Goal: Task Accomplishment & Management: Manage account settings

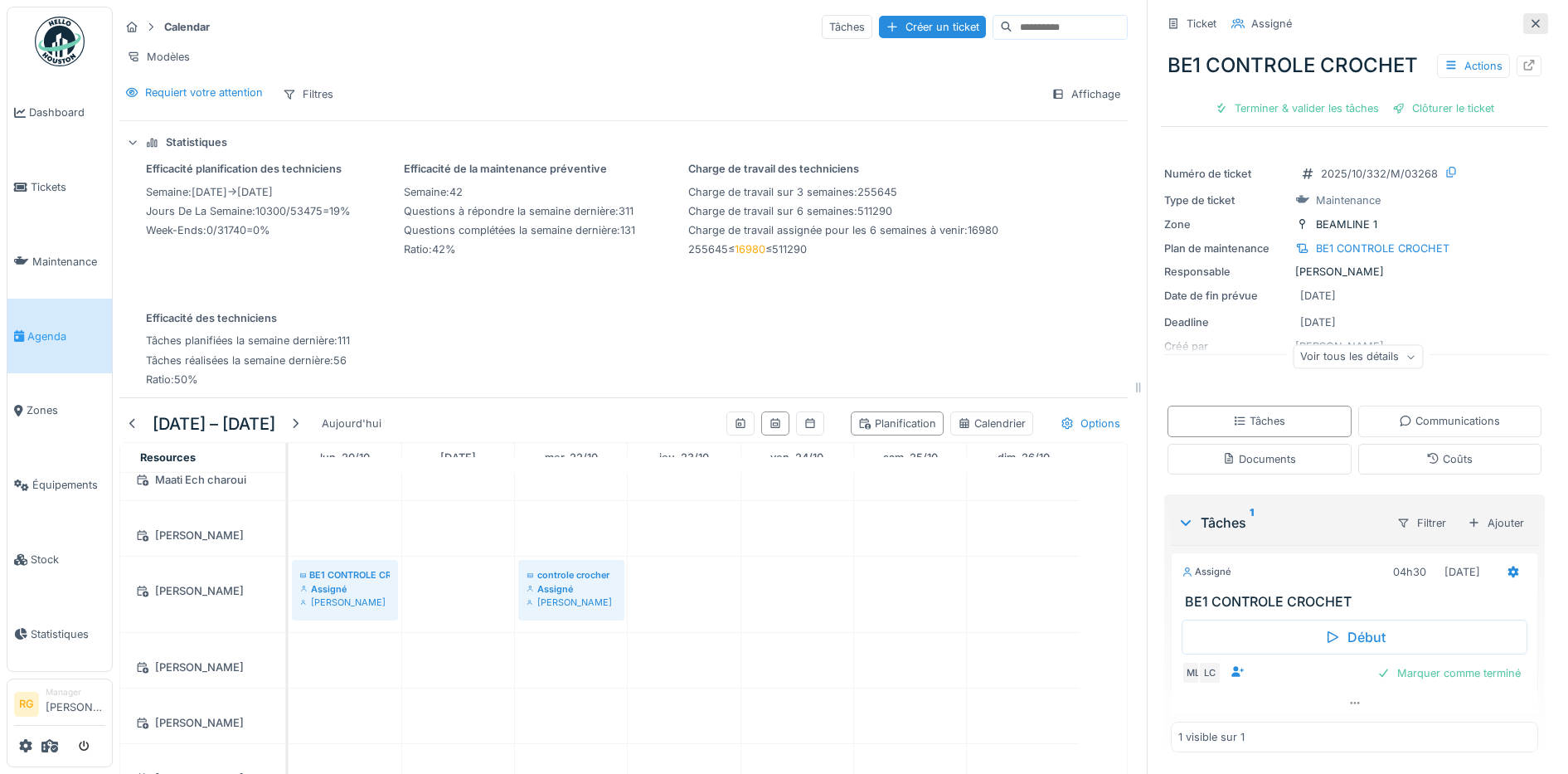
click at [1529, 24] on icon at bounding box center [1536, 23] width 13 height 11
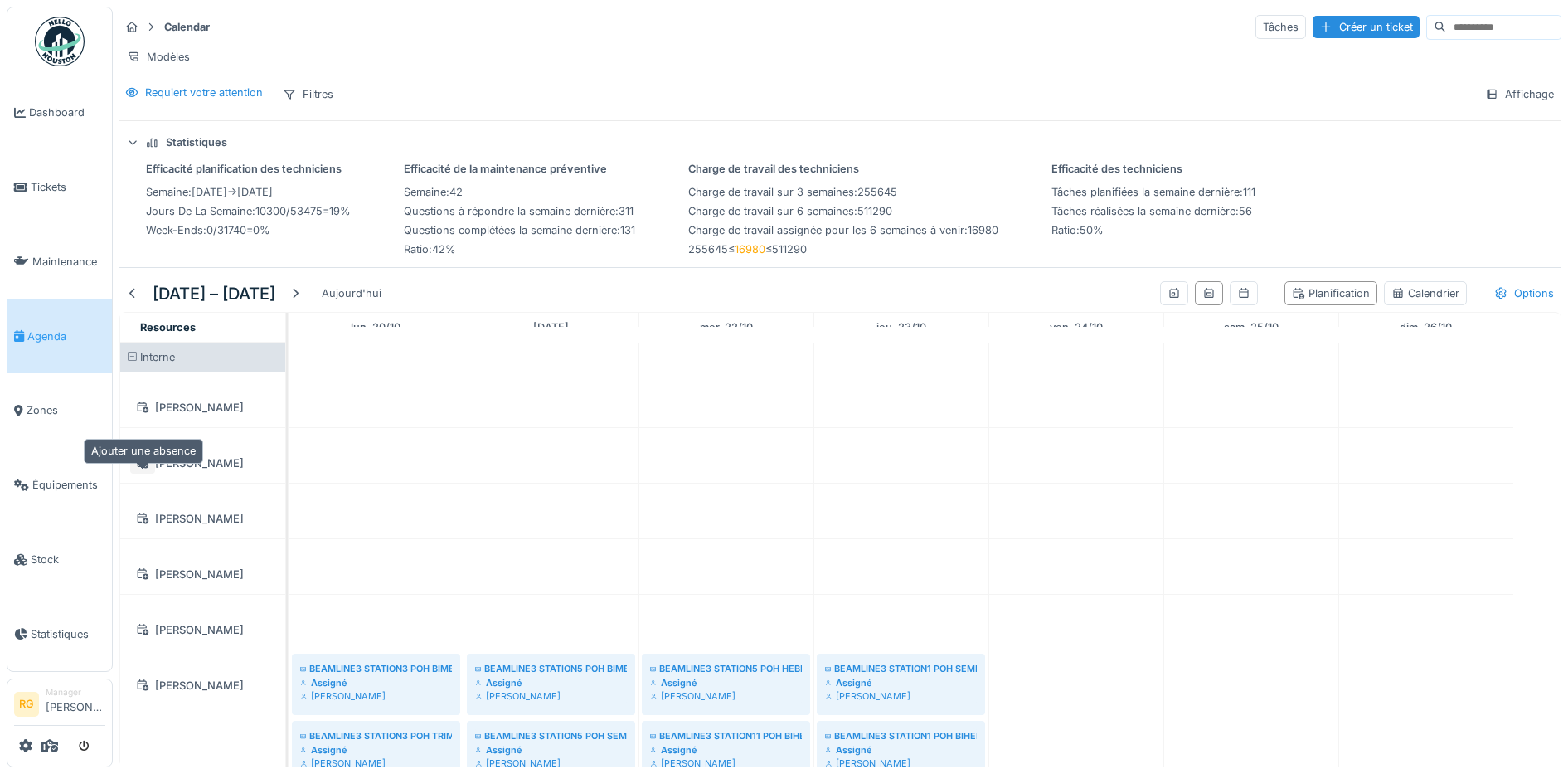
click at [139, 468] on icon at bounding box center [143, 462] width 13 height 11
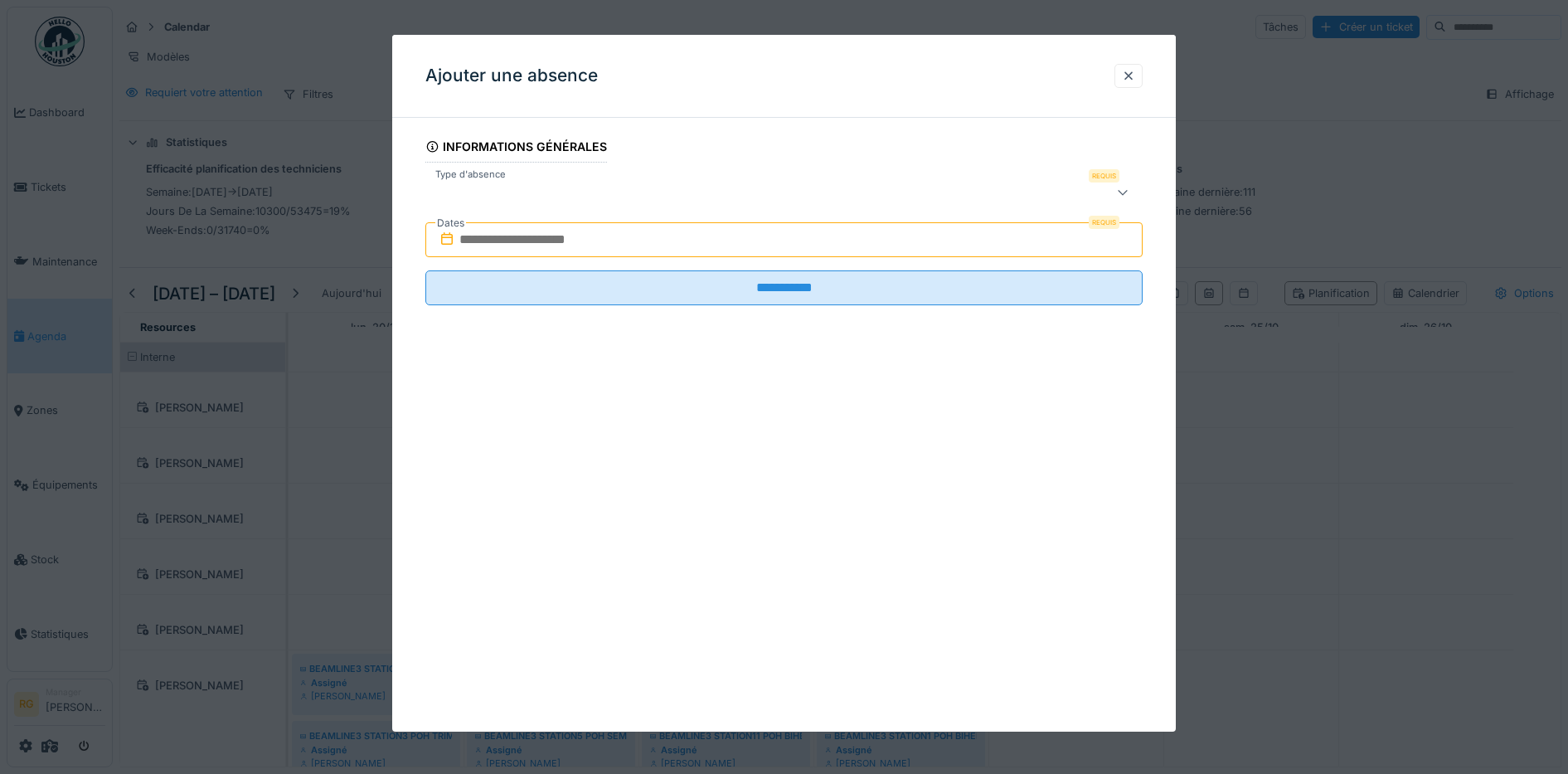
click at [1129, 194] on icon at bounding box center [1123, 192] width 13 height 11
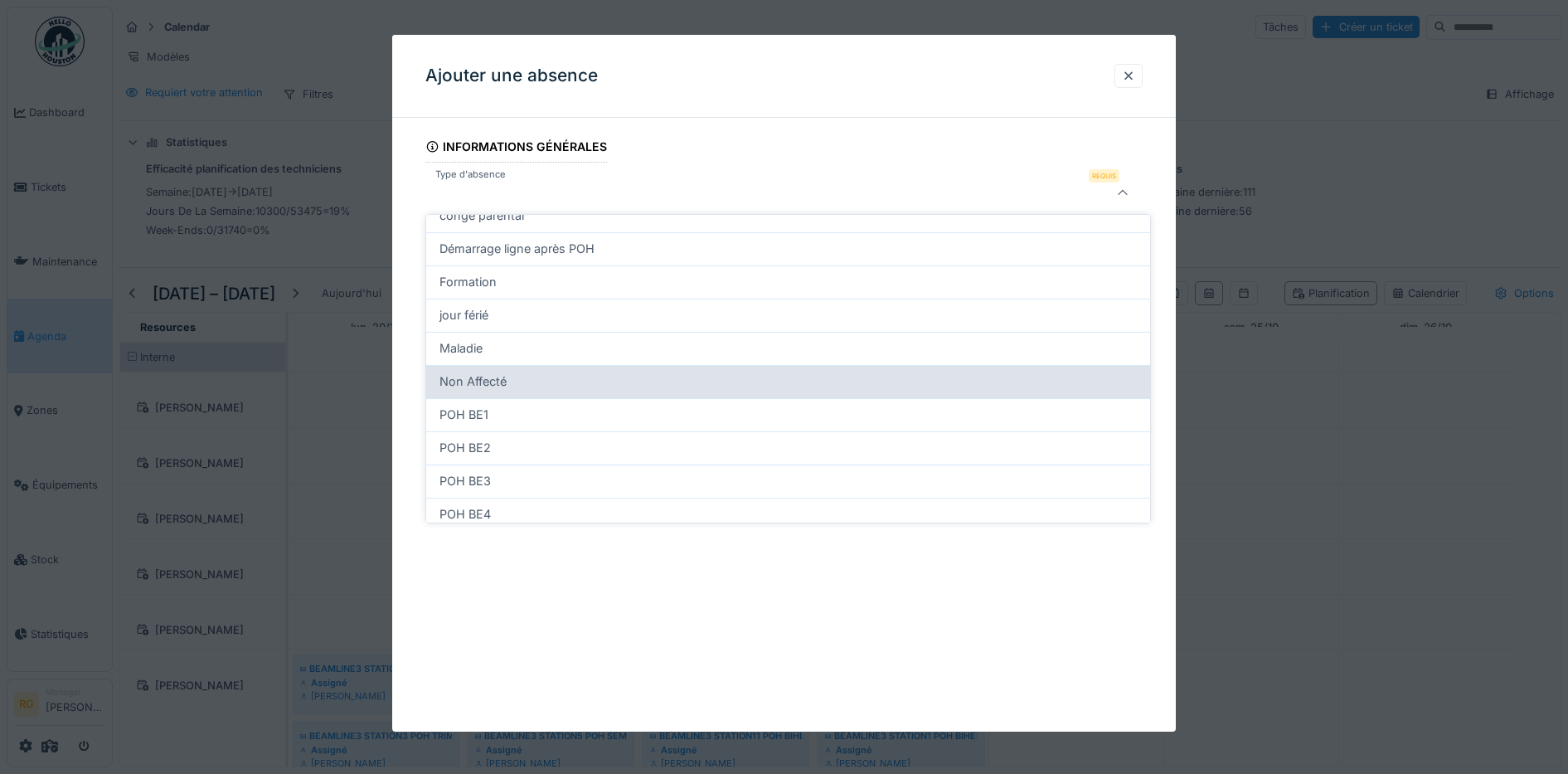
click at [469, 381] on span "Non Affecté" at bounding box center [473, 382] width 67 height 18
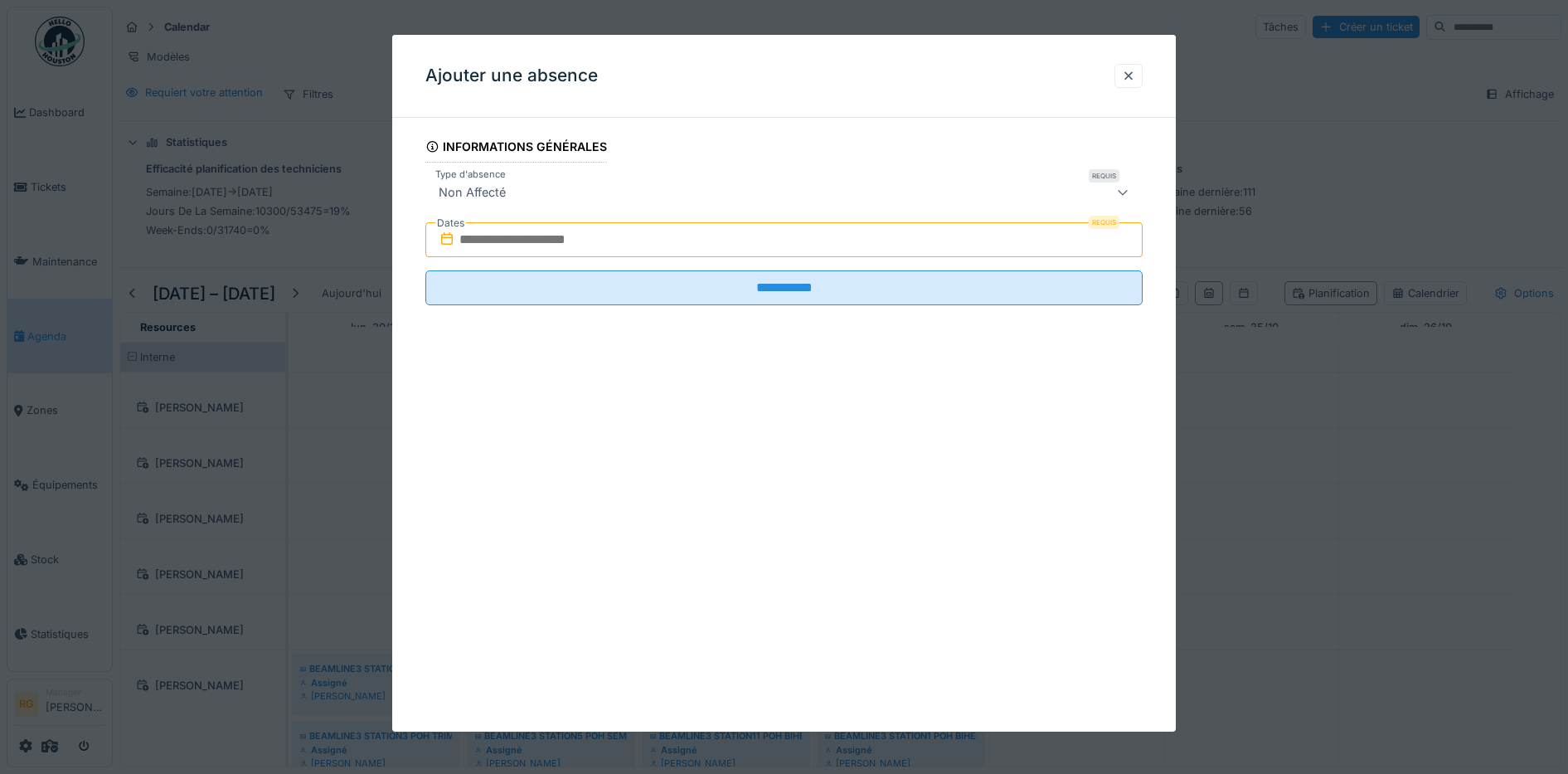
type input "***"
click at [554, 239] on input "text" at bounding box center [784, 239] width 718 height 35
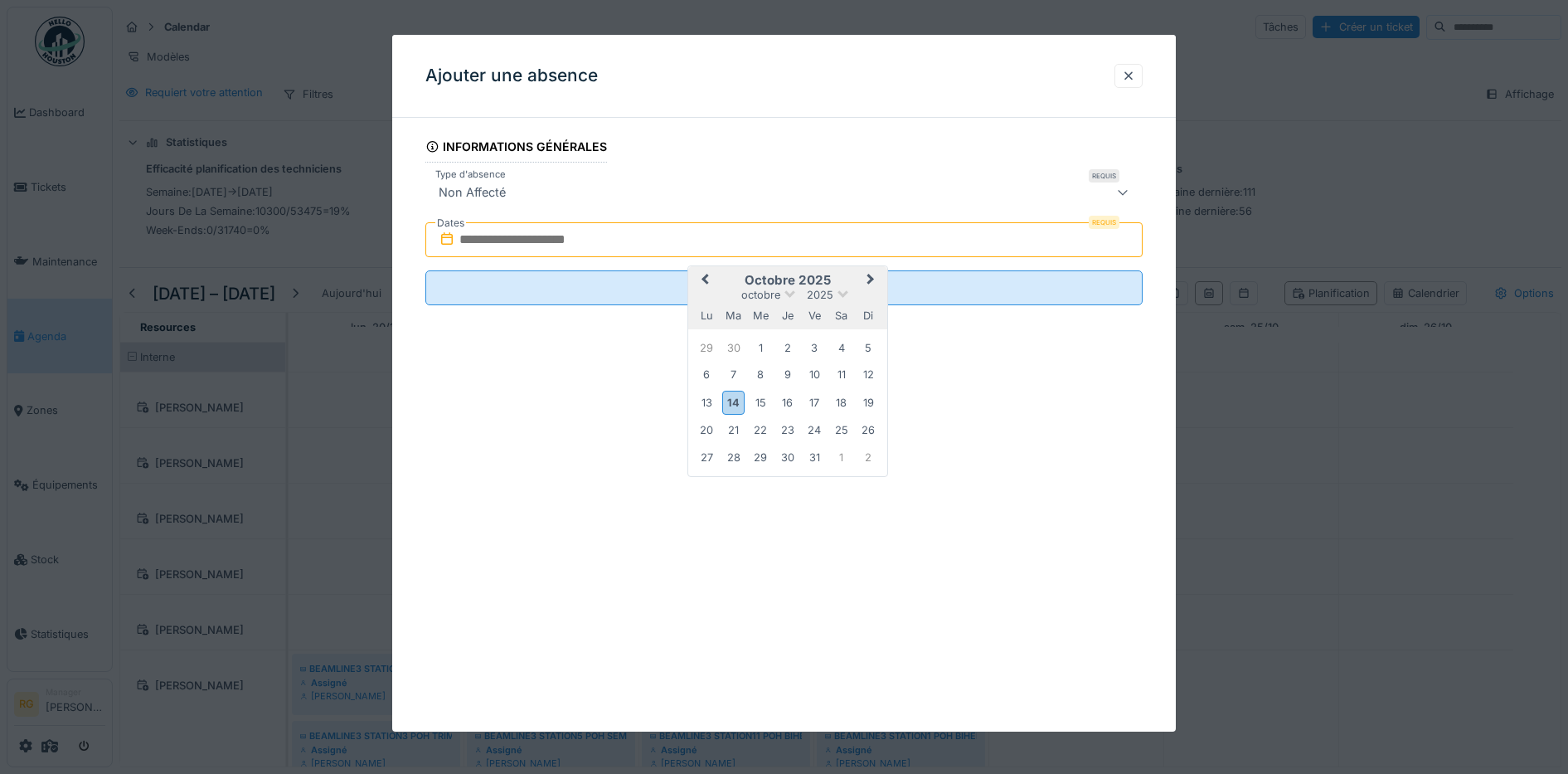
type input "**********"
click at [577, 414] on div "**********" at bounding box center [784, 383] width 784 height 697
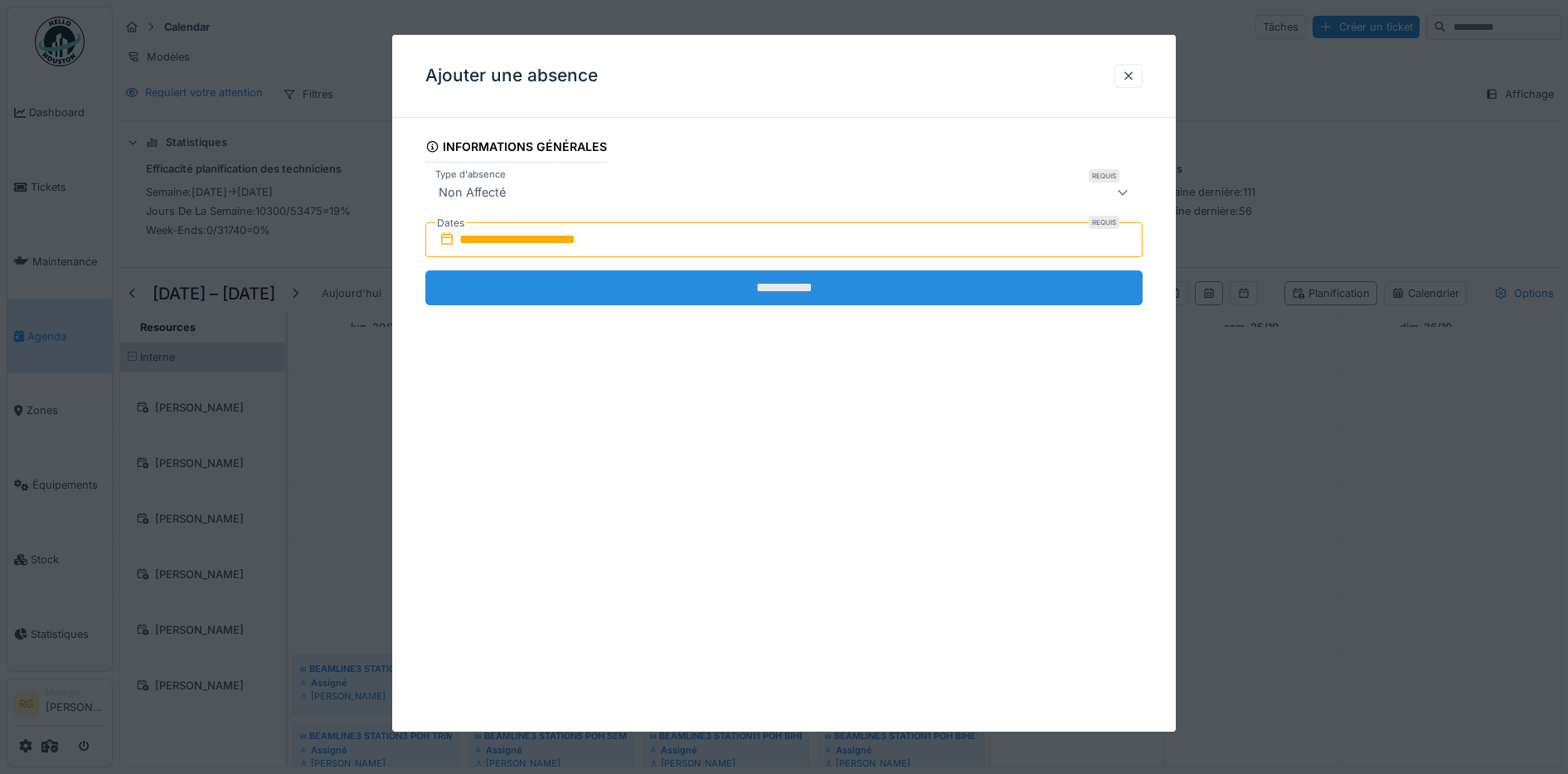
click at [633, 290] on input "**********" at bounding box center [784, 288] width 718 height 35
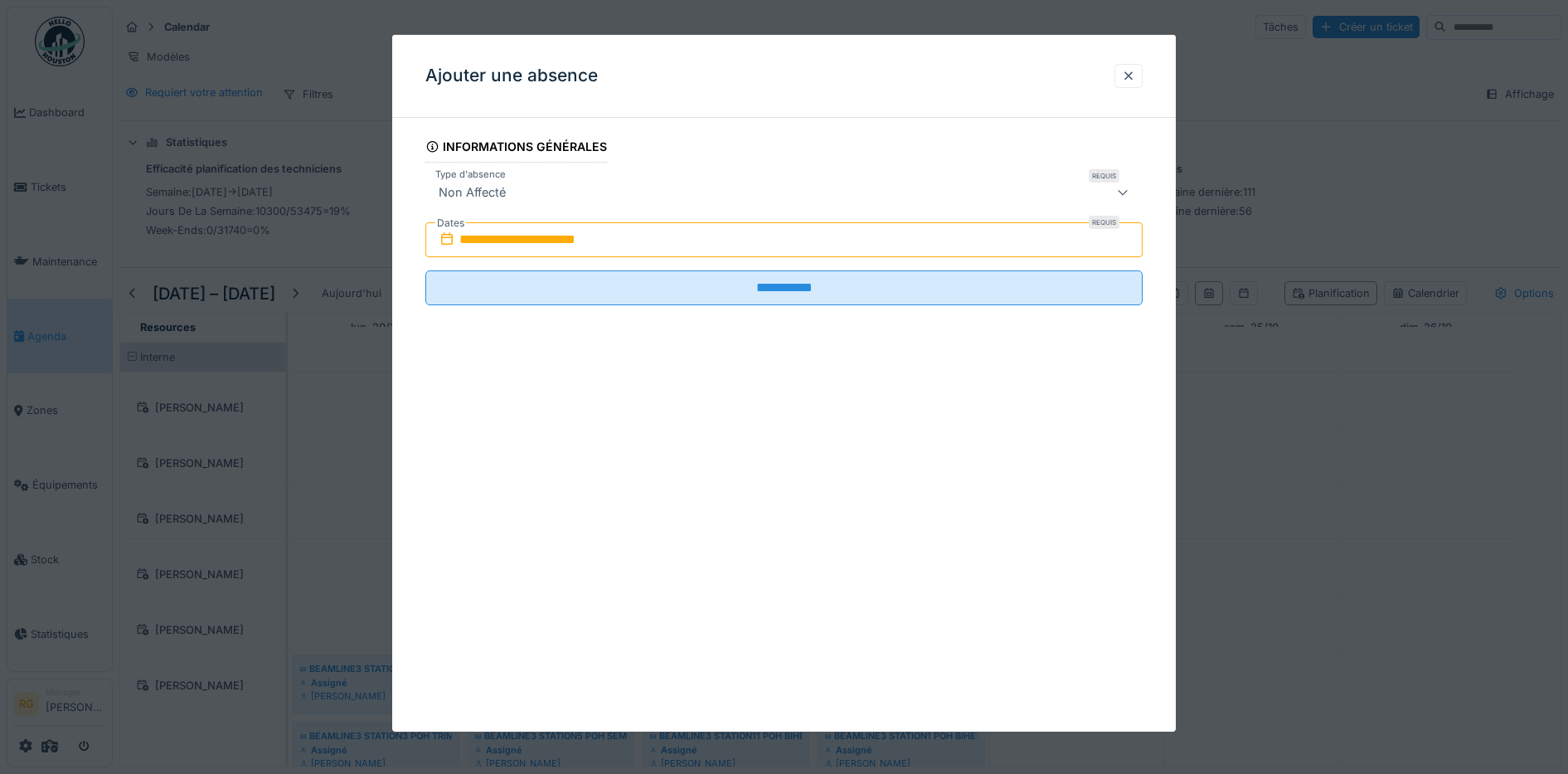
click at [542, 235] on input "**********" at bounding box center [784, 239] width 718 height 35
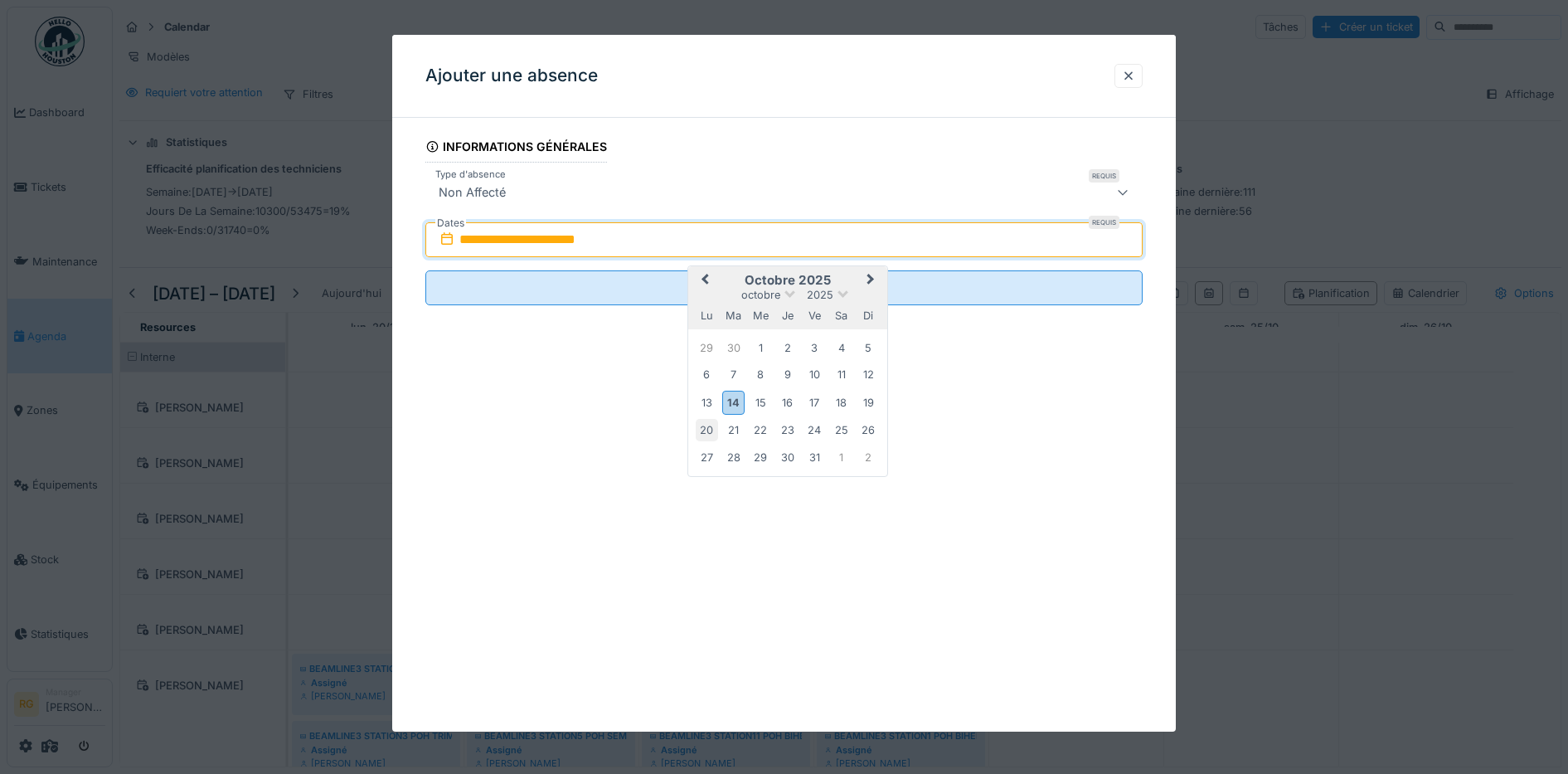
click at [706, 432] on div "20" at bounding box center [706, 430] width 22 height 22
click at [812, 434] on div "24" at bounding box center [814, 430] width 22 height 22
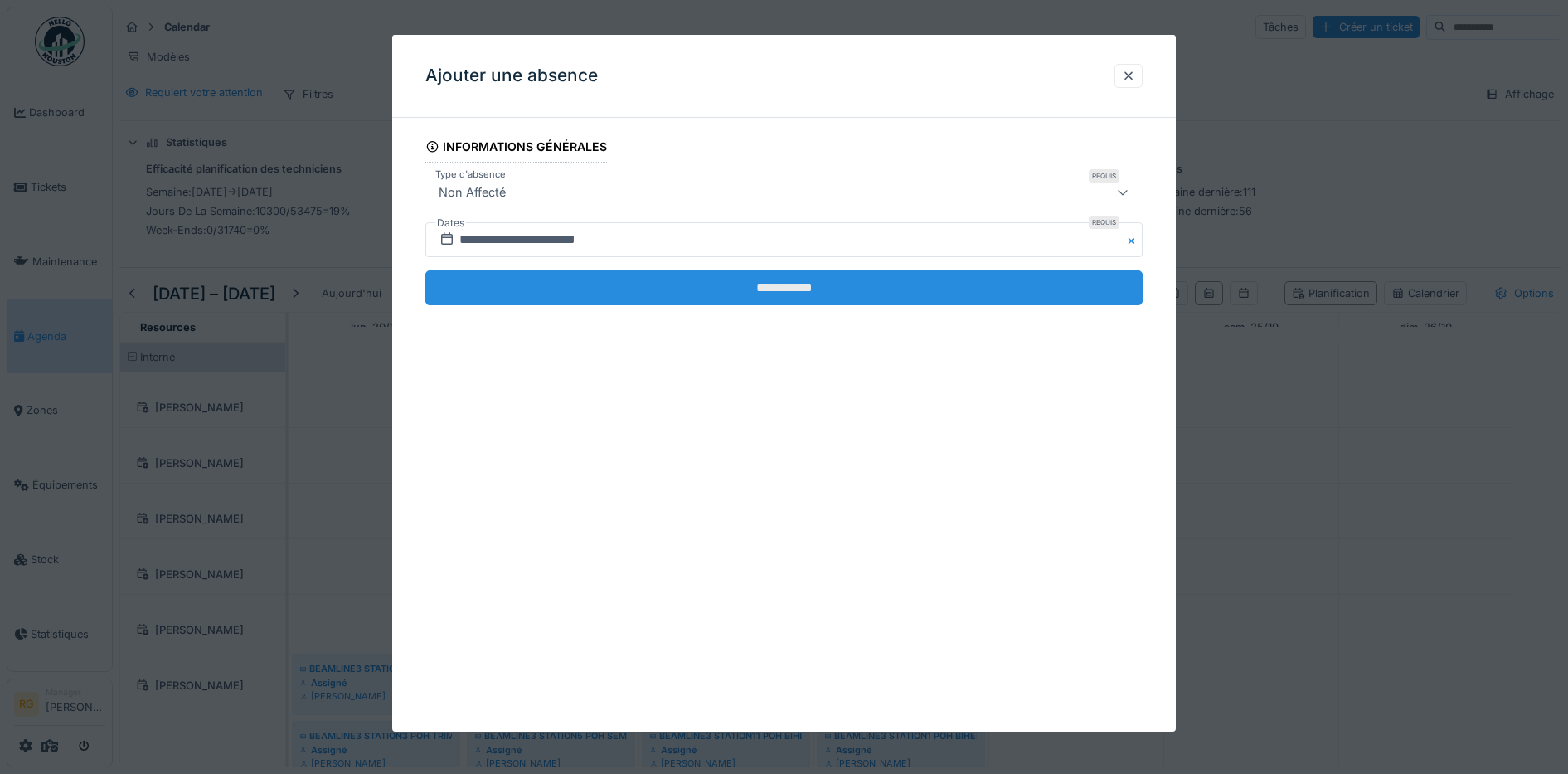
click at [714, 296] on input "**********" at bounding box center [784, 288] width 718 height 35
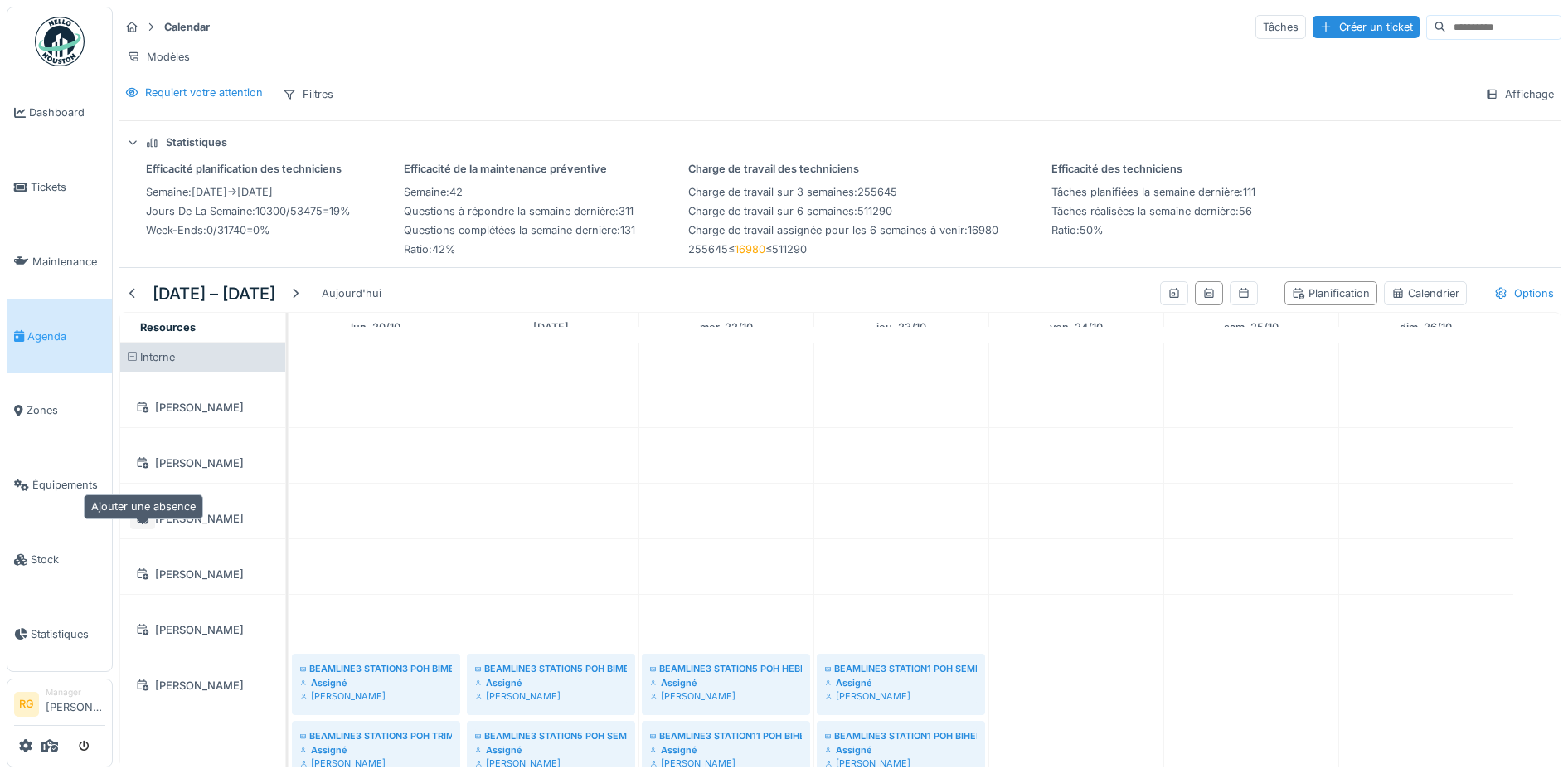
click at [144, 525] on icon at bounding box center [144, 519] width 12 height 12
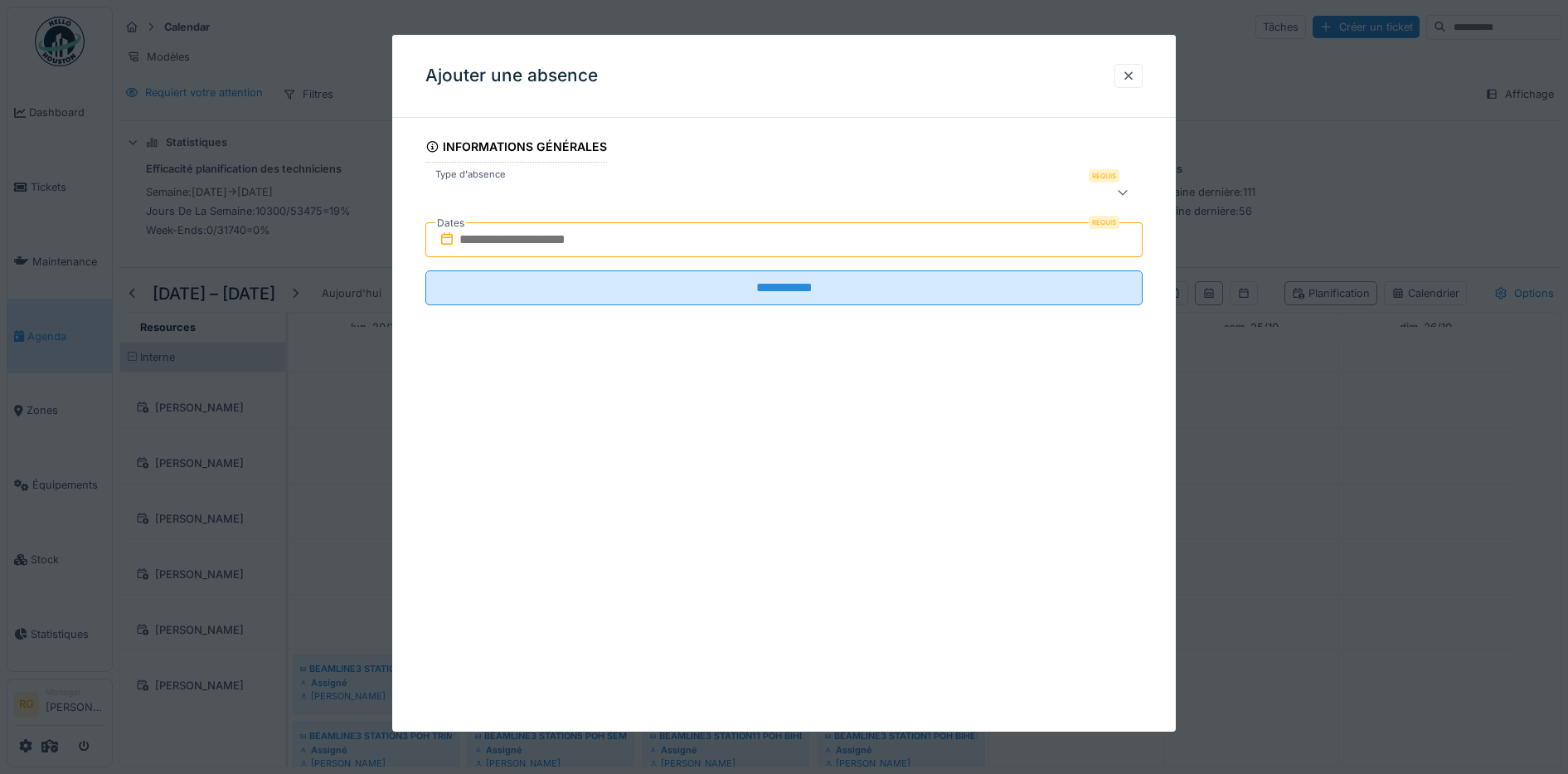
click at [549, 188] on div at bounding box center [742, 193] width 621 height 20
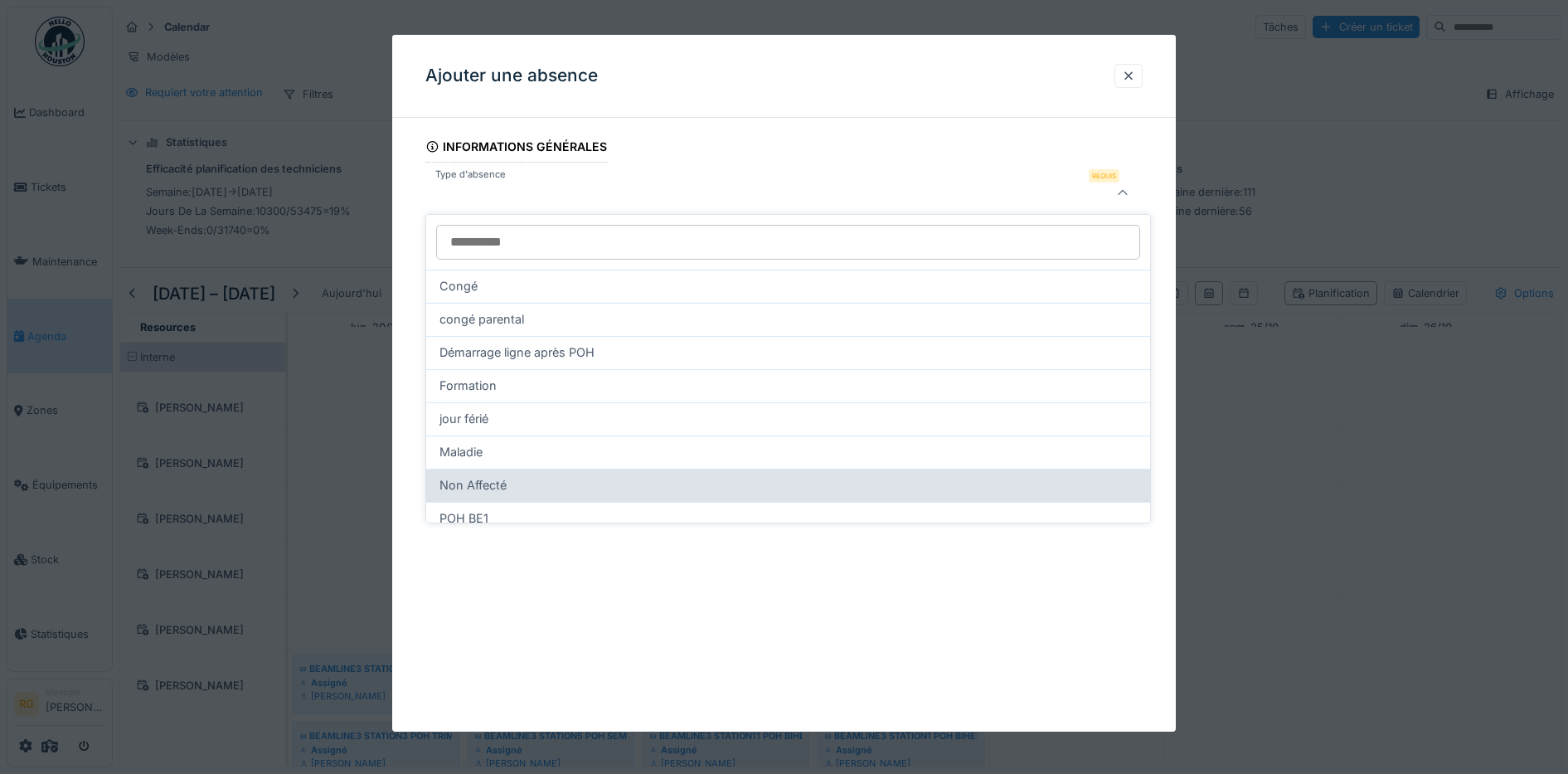
click at [491, 478] on span "Non Affecté" at bounding box center [473, 486] width 67 height 18
type input "***"
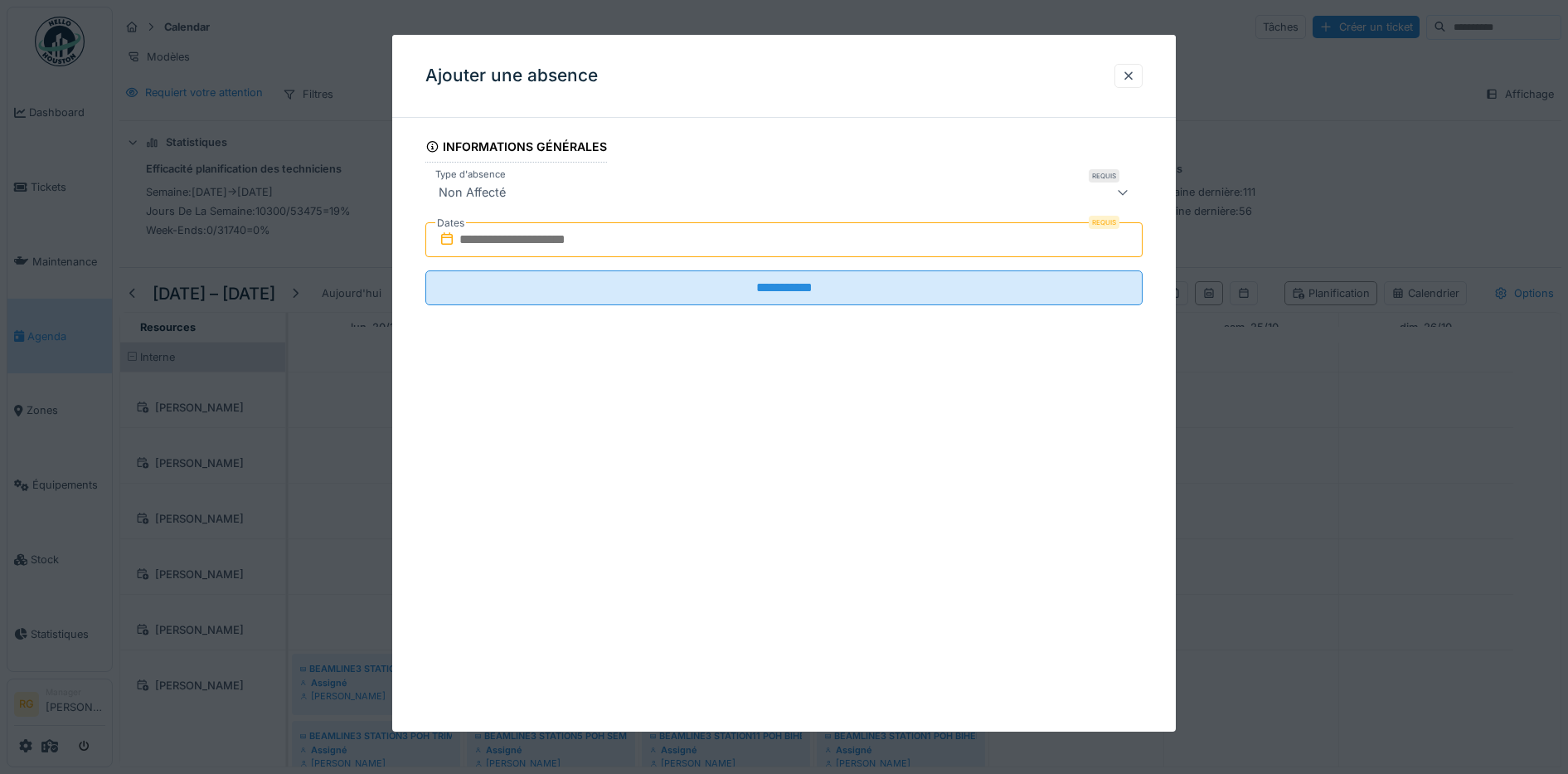
click at [538, 234] on input "text" at bounding box center [784, 239] width 718 height 35
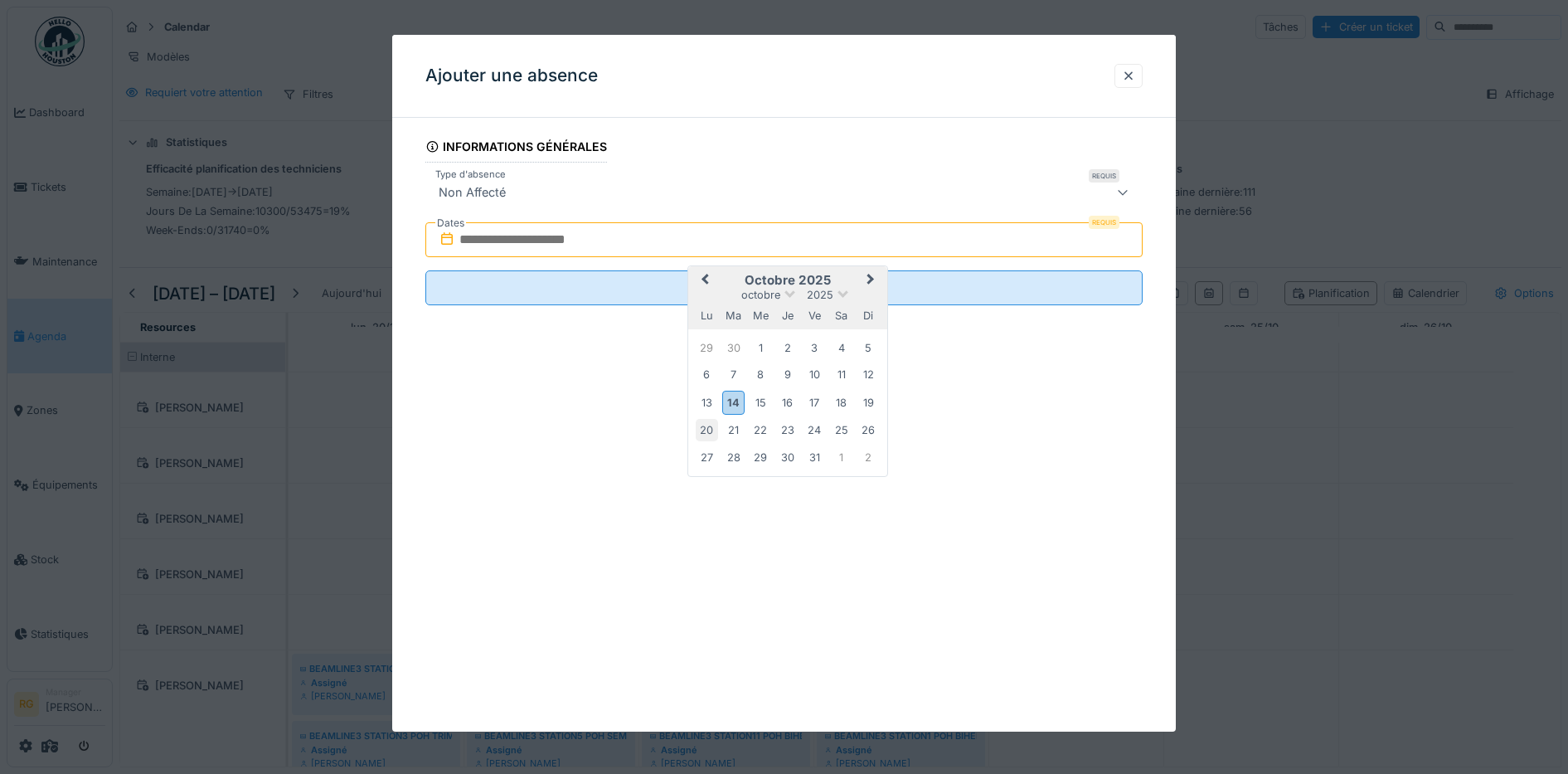
click at [704, 435] on div "20" at bounding box center [706, 430] width 22 height 22
click at [813, 429] on div "24" at bounding box center [814, 430] width 22 height 22
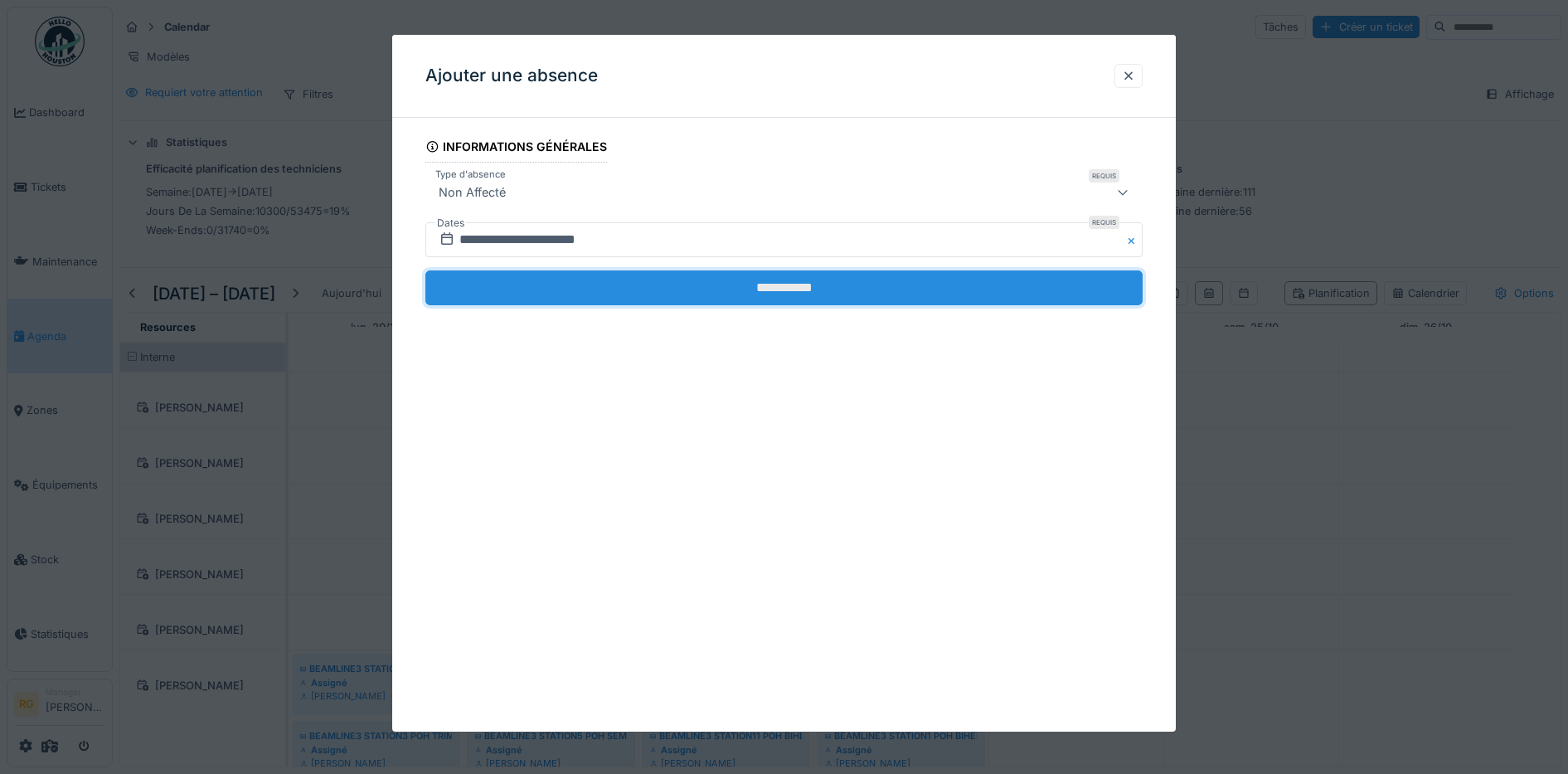
click at [707, 290] on input "**********" at bounding box center [784, 288] width 718 height 35
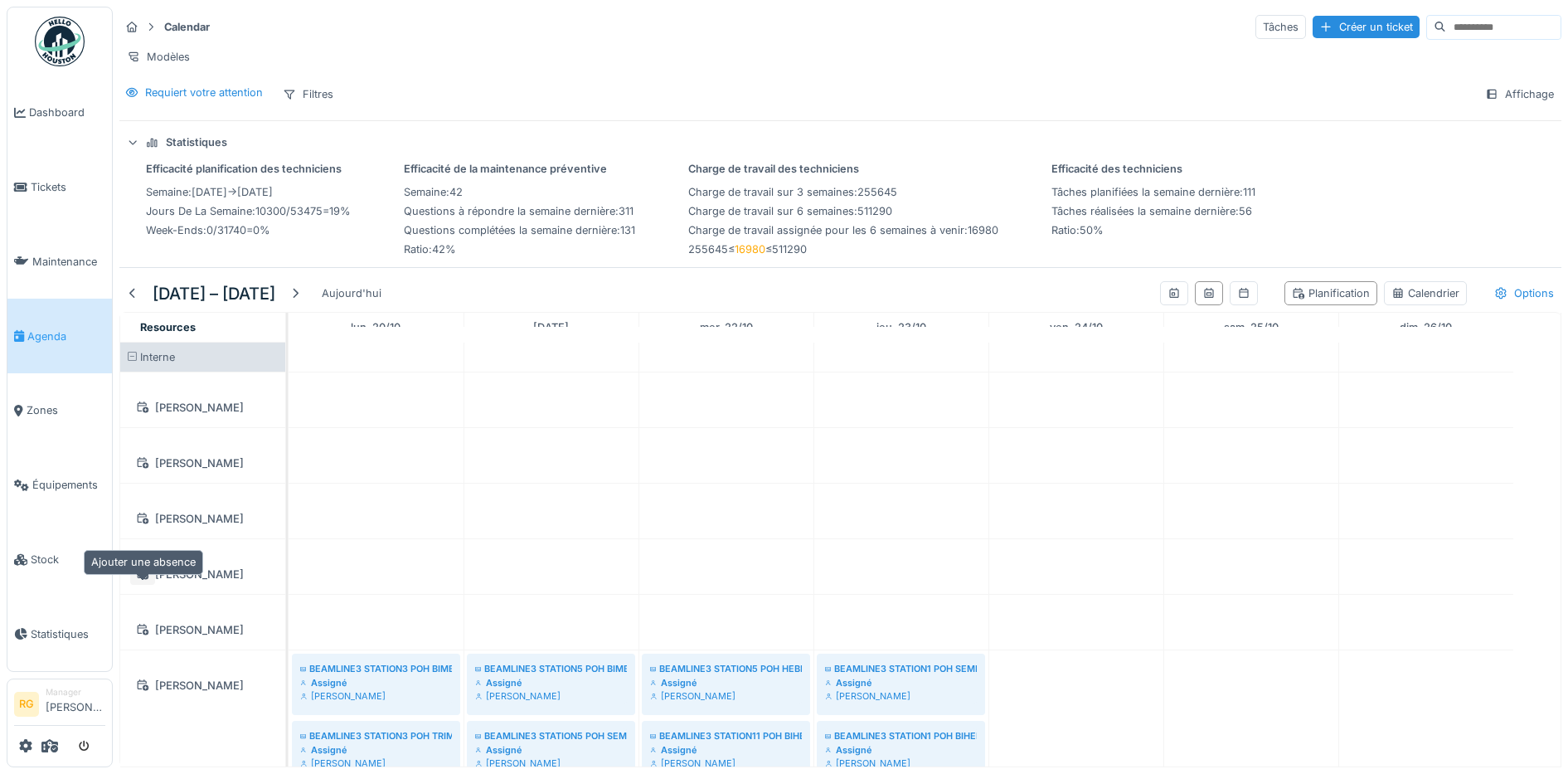
click at [145, 579] on icon at bounding box center [144, 574] width 12 height 12
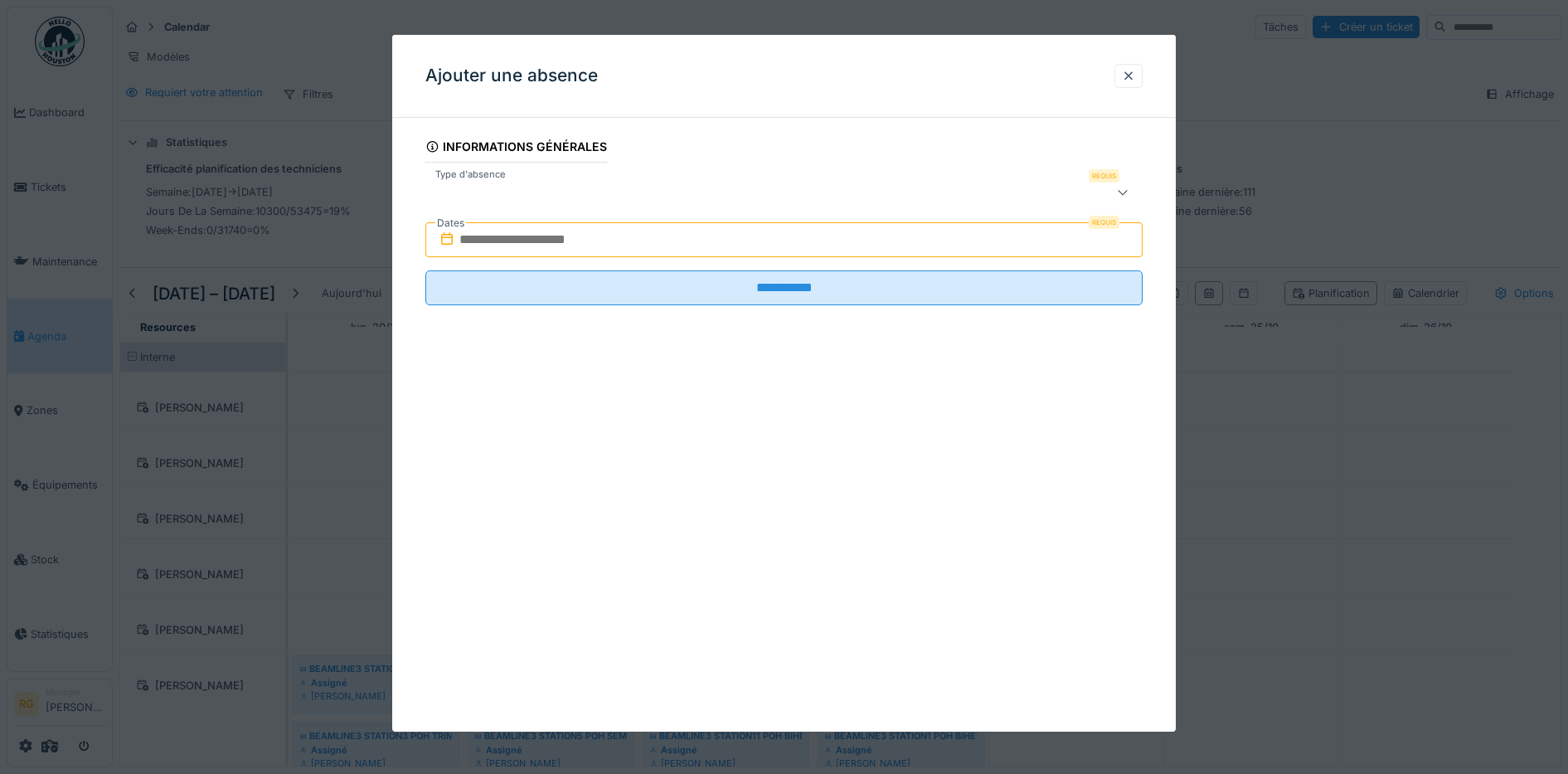
click at [489, 197] on div at bounding box center [742, 193] width 621 height 20
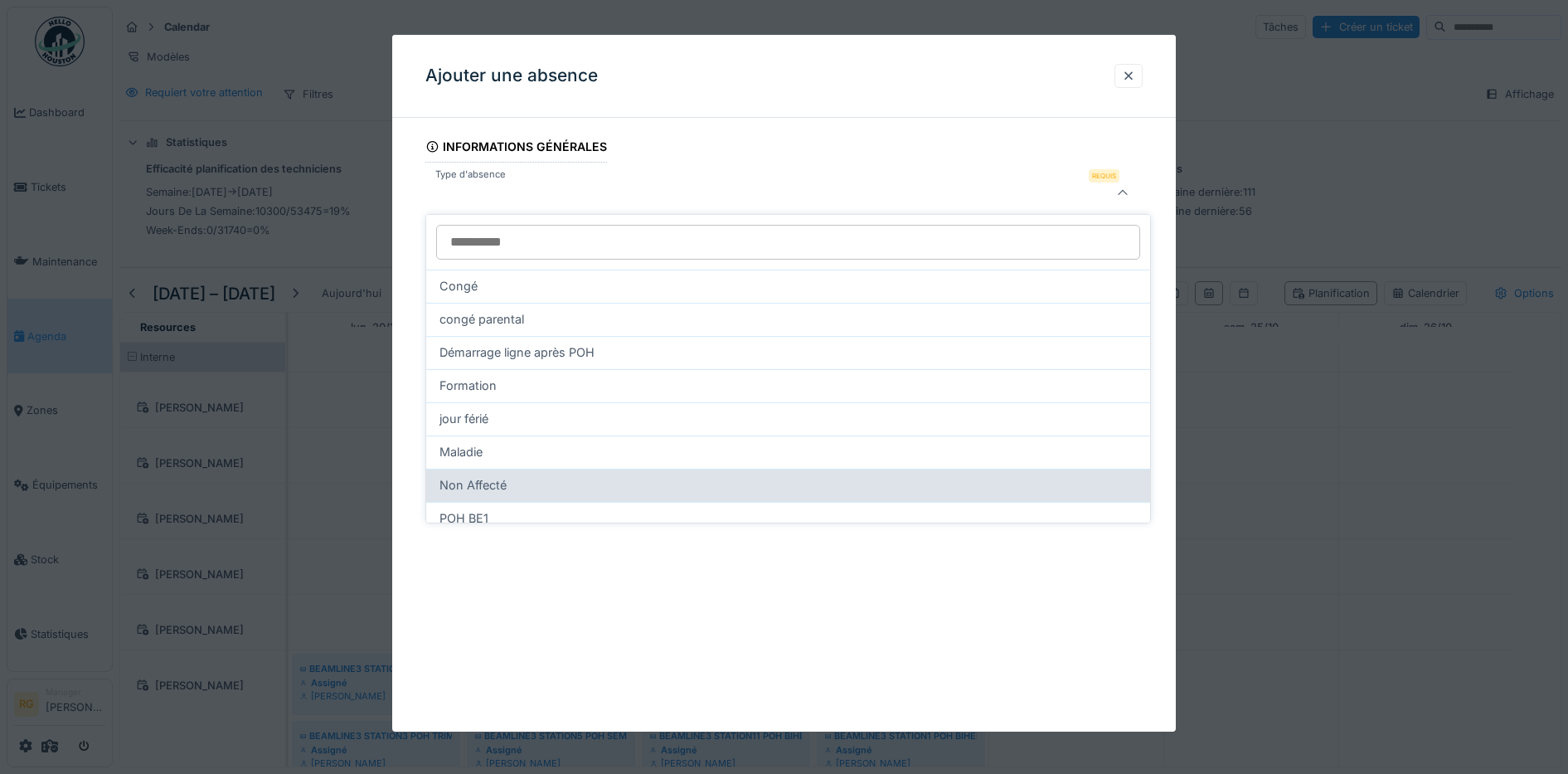
click at [468, 488] on span "Non Affecté" at bounding box center [473, 486] width 67 height 18
type input "***"
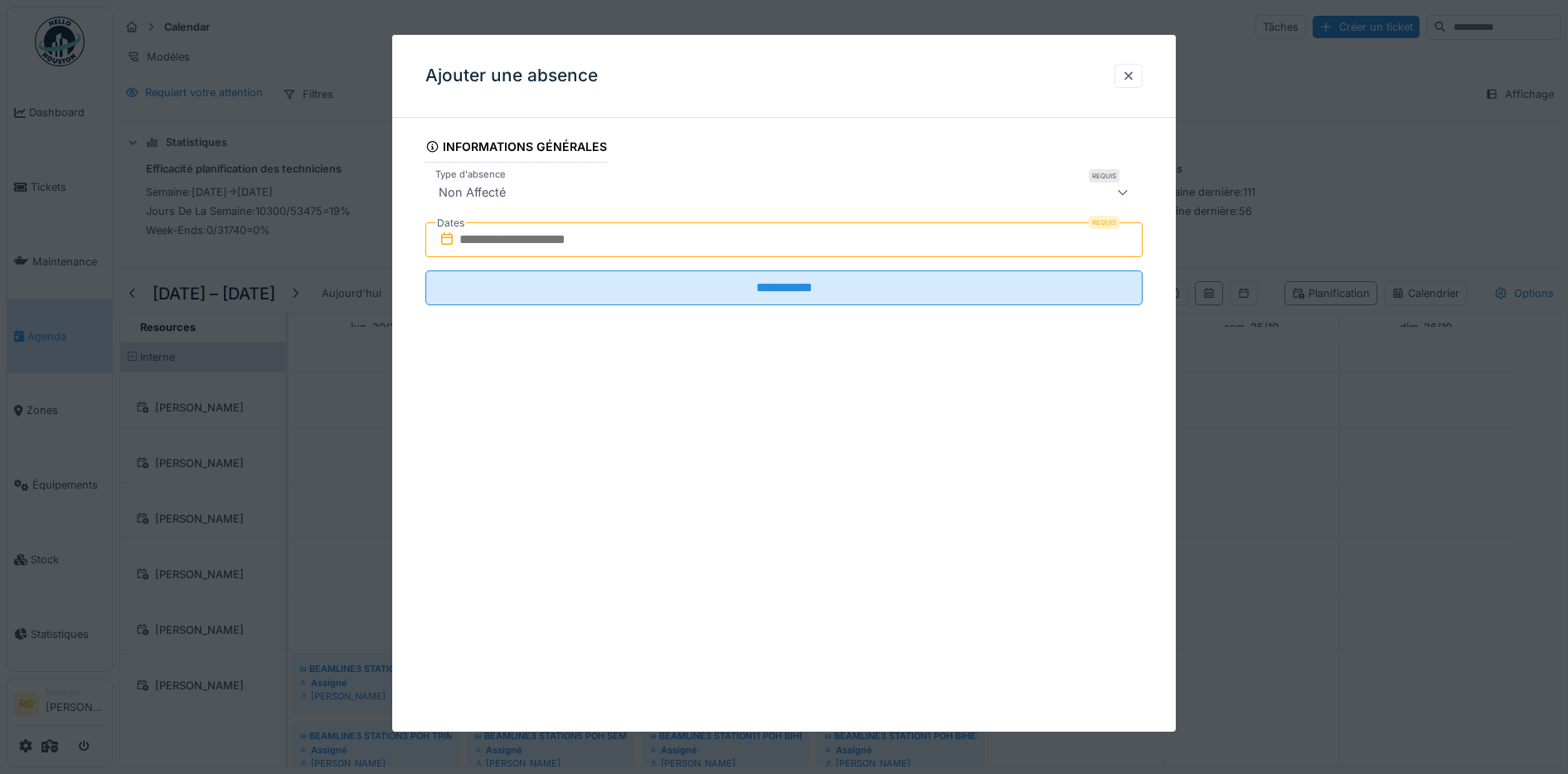
click at [494, 236] on input "text" at bounding box center [784, 239] width 718 height 35
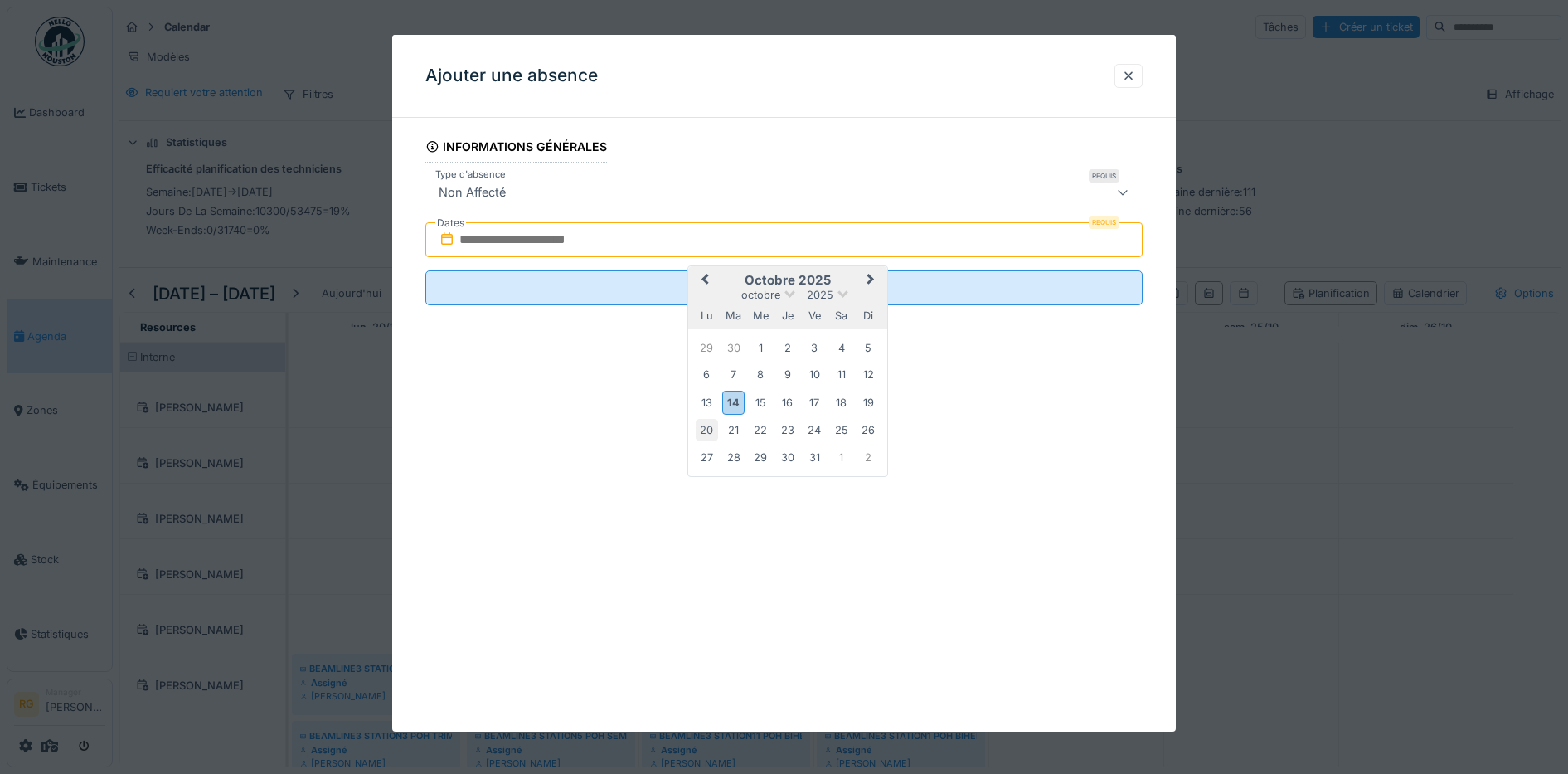
click at [704, 427] on div "20" at bounding box center [706, 430] width 22 height 22
click at [815, 422] on div "24" at bounding box center [814, 430] width 22 height 22
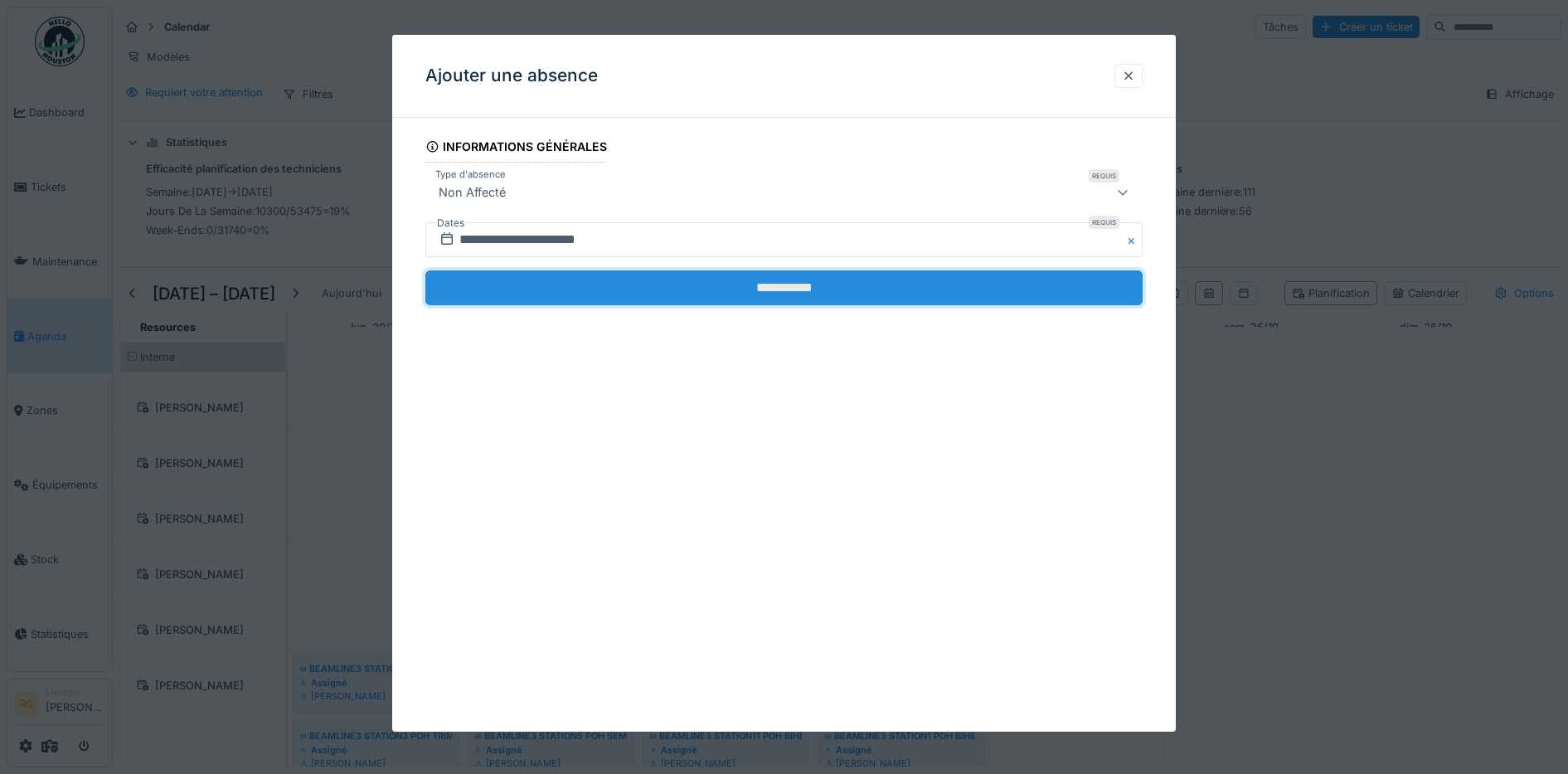
click at [665, 288] on input "**********" at bounding box center [784, 288] width 718 height 35
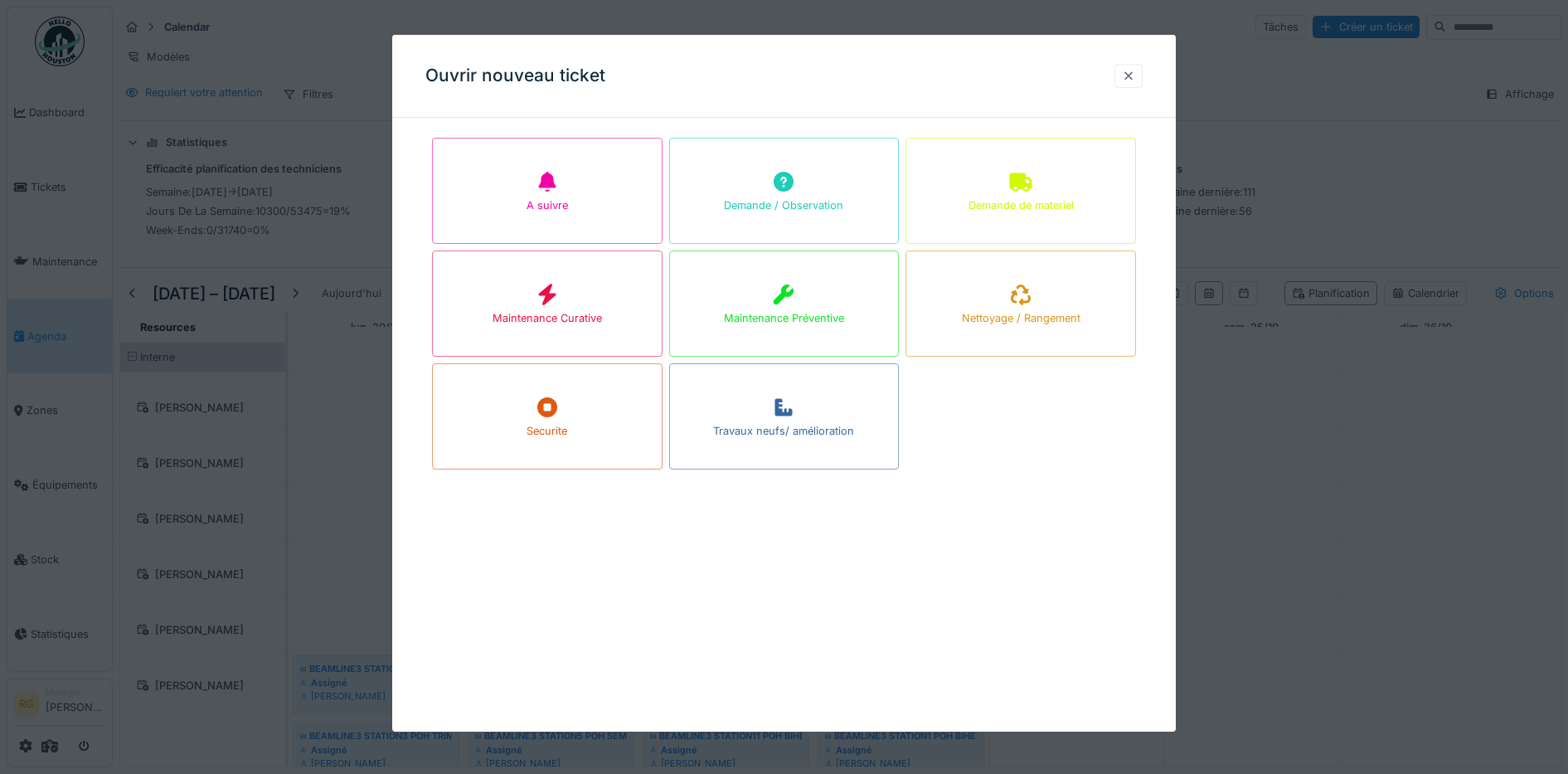
click at [1135, 76] on div at bounding box center [1128, 76] width 13 height 16
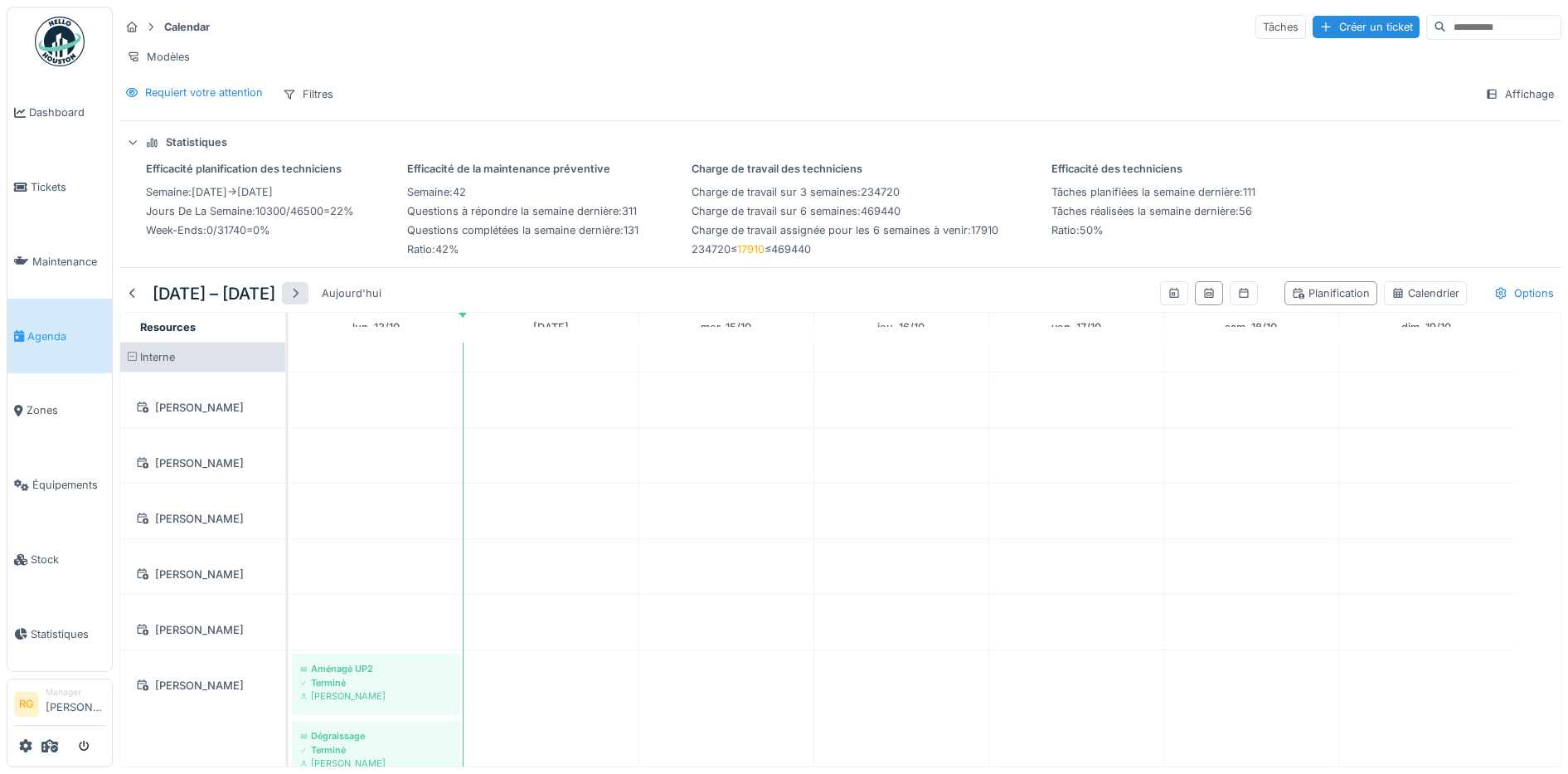
click at [302, 301] on div at bounding box center [295, 293] width 13 height 16
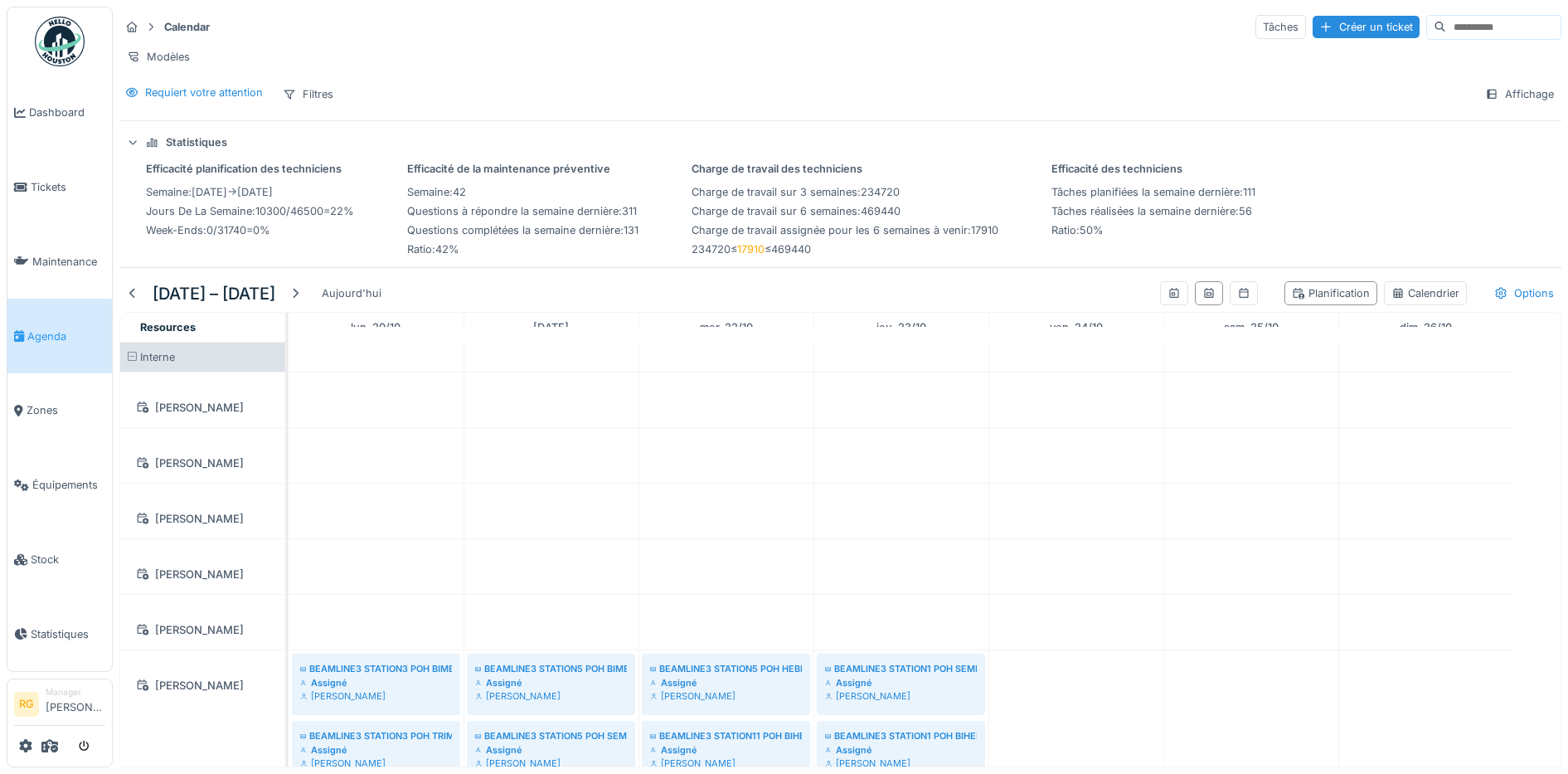
click at [133, 362] on span at bounding box center [132, 357] width 11 height 11
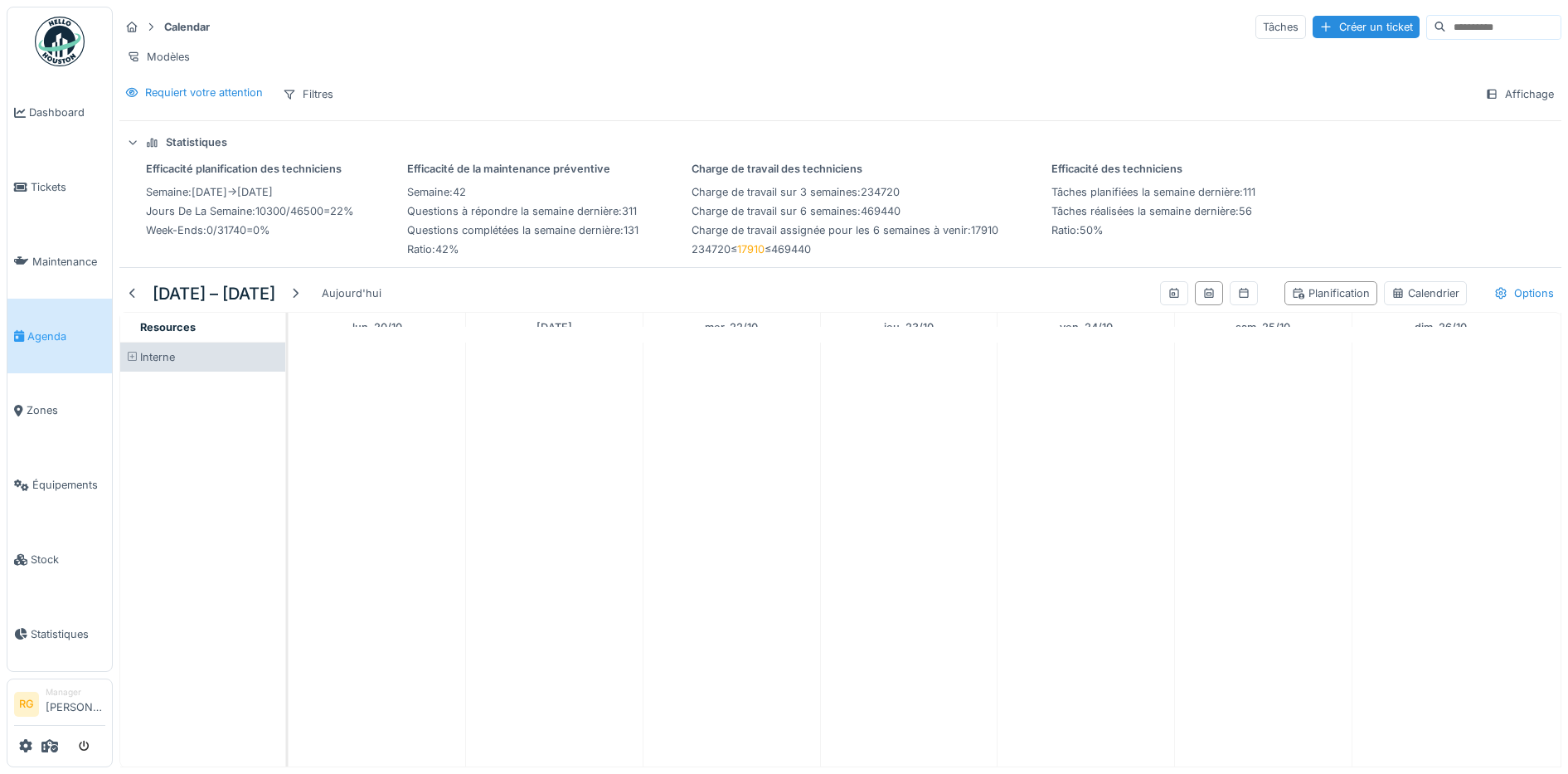
click at [133, 362] on span at bounding box center [132, 357] width 11 height 11
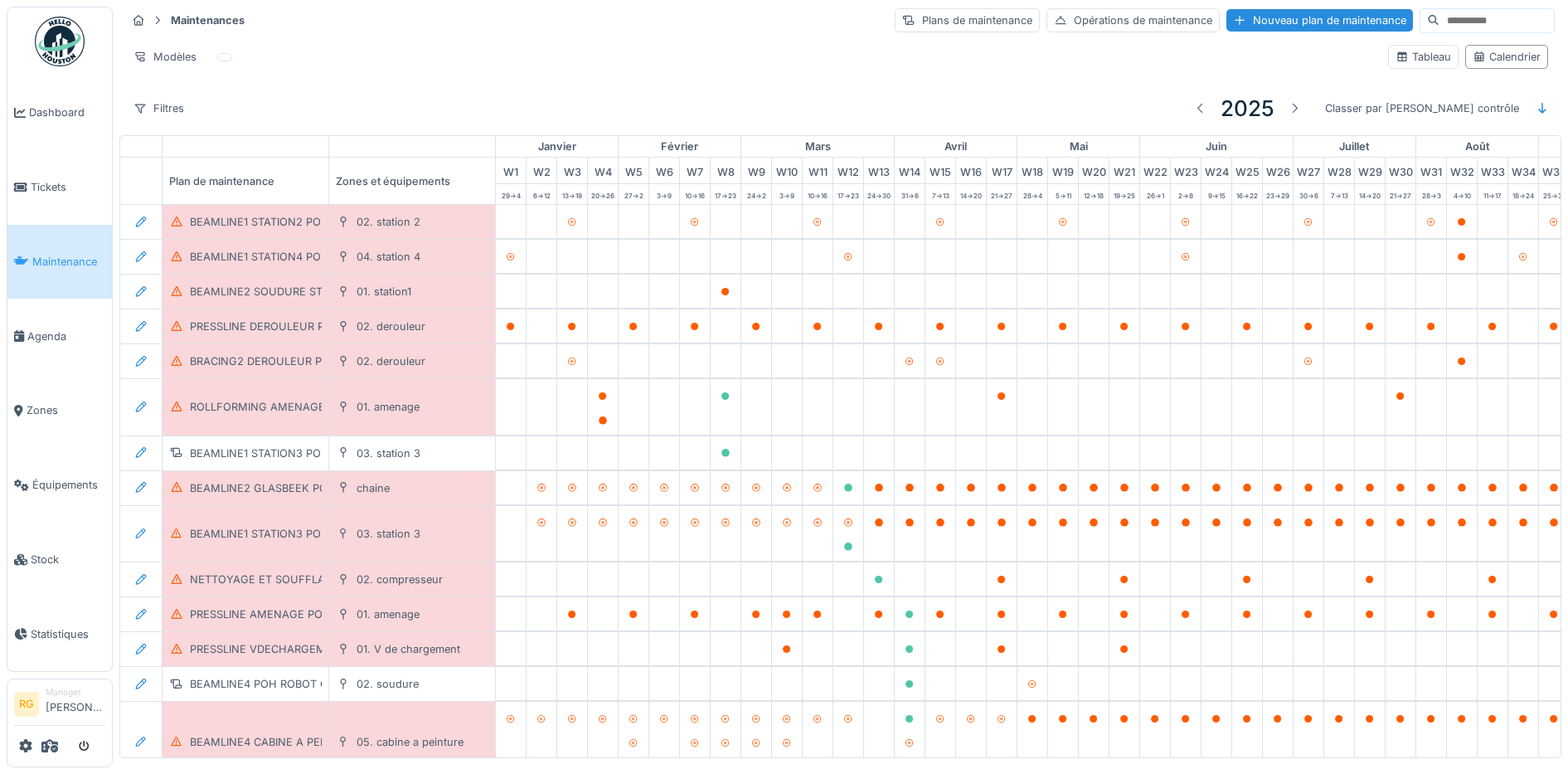
scroll to position [0, 562]
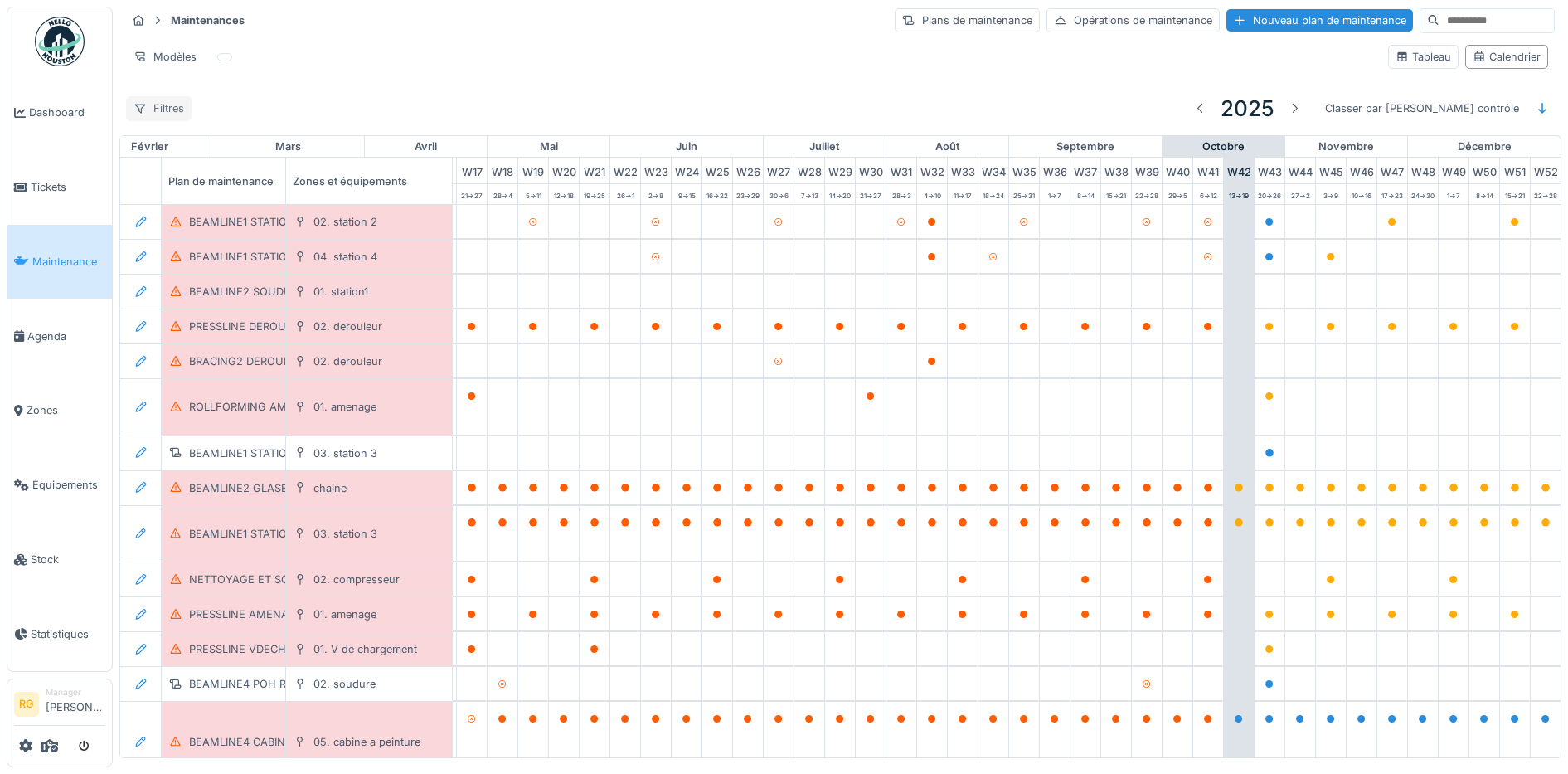
click at [176, 111] on div "Filtres" at bounding box center [159, 108] width 66 height 24
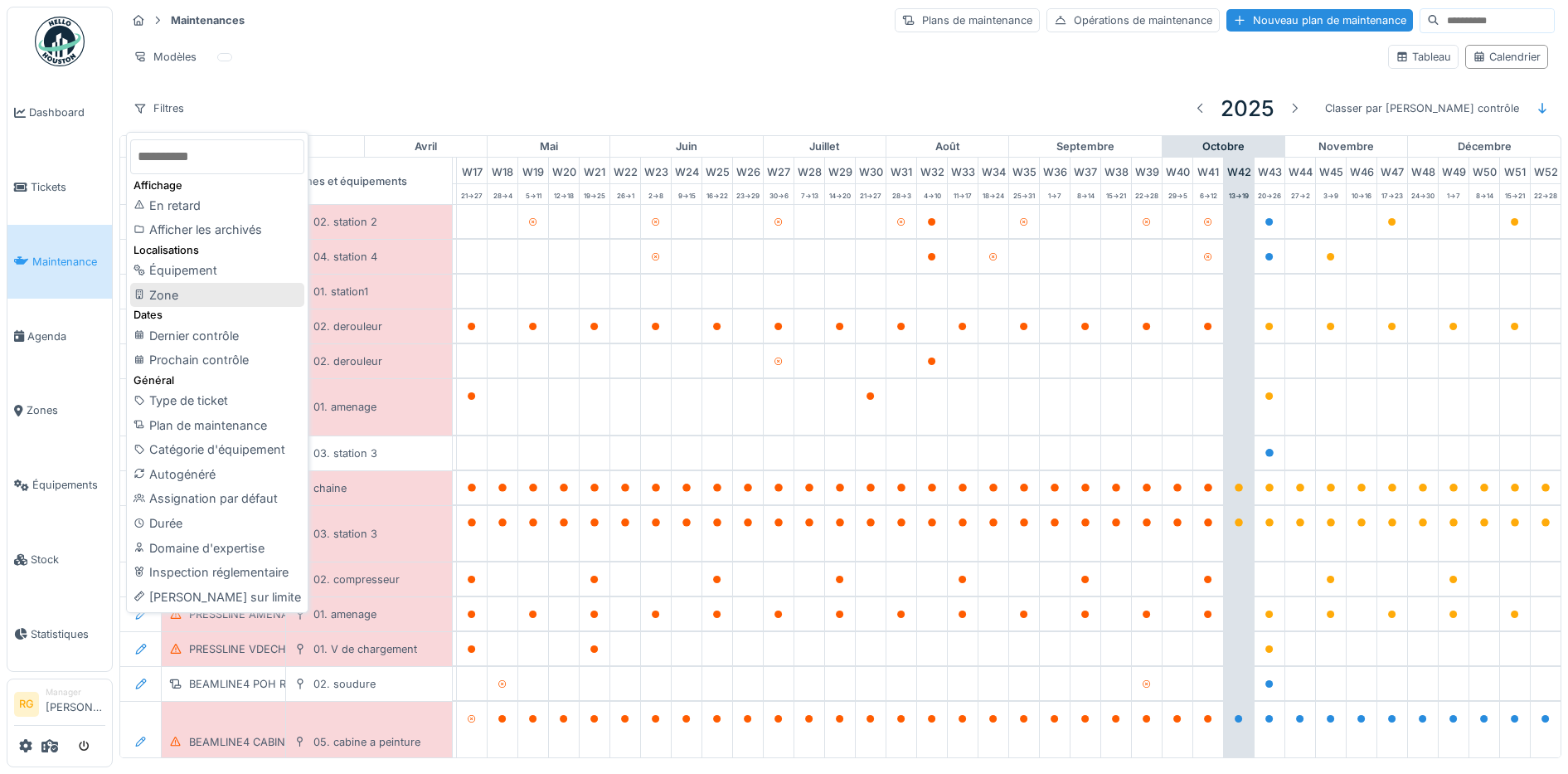
click at [188, 293] on div "Zone" at bounding box center [218, 295] width 174 height 25
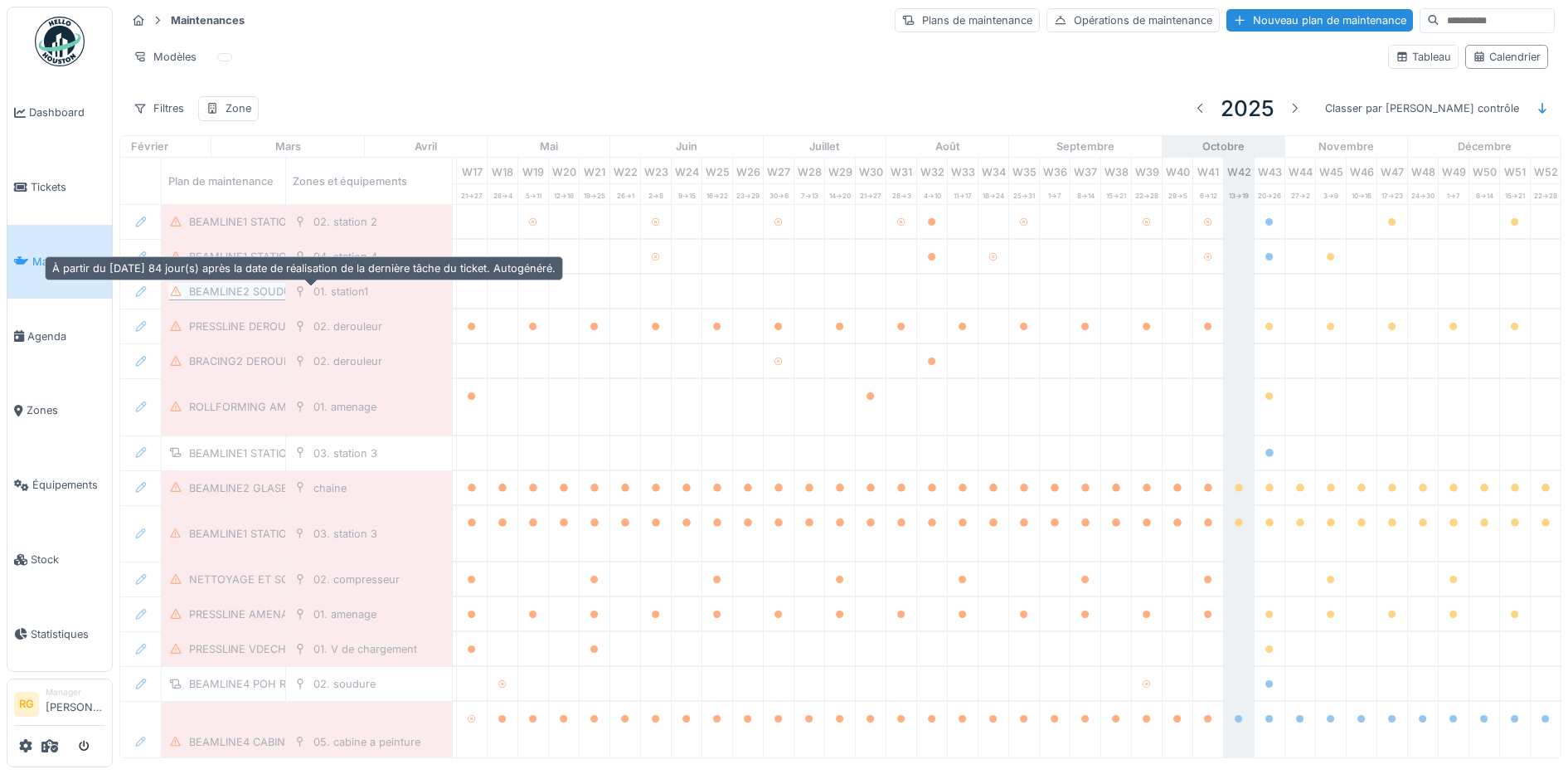
click at [170, 294] on icon at bounding box center [176, 291] width 13 height 11
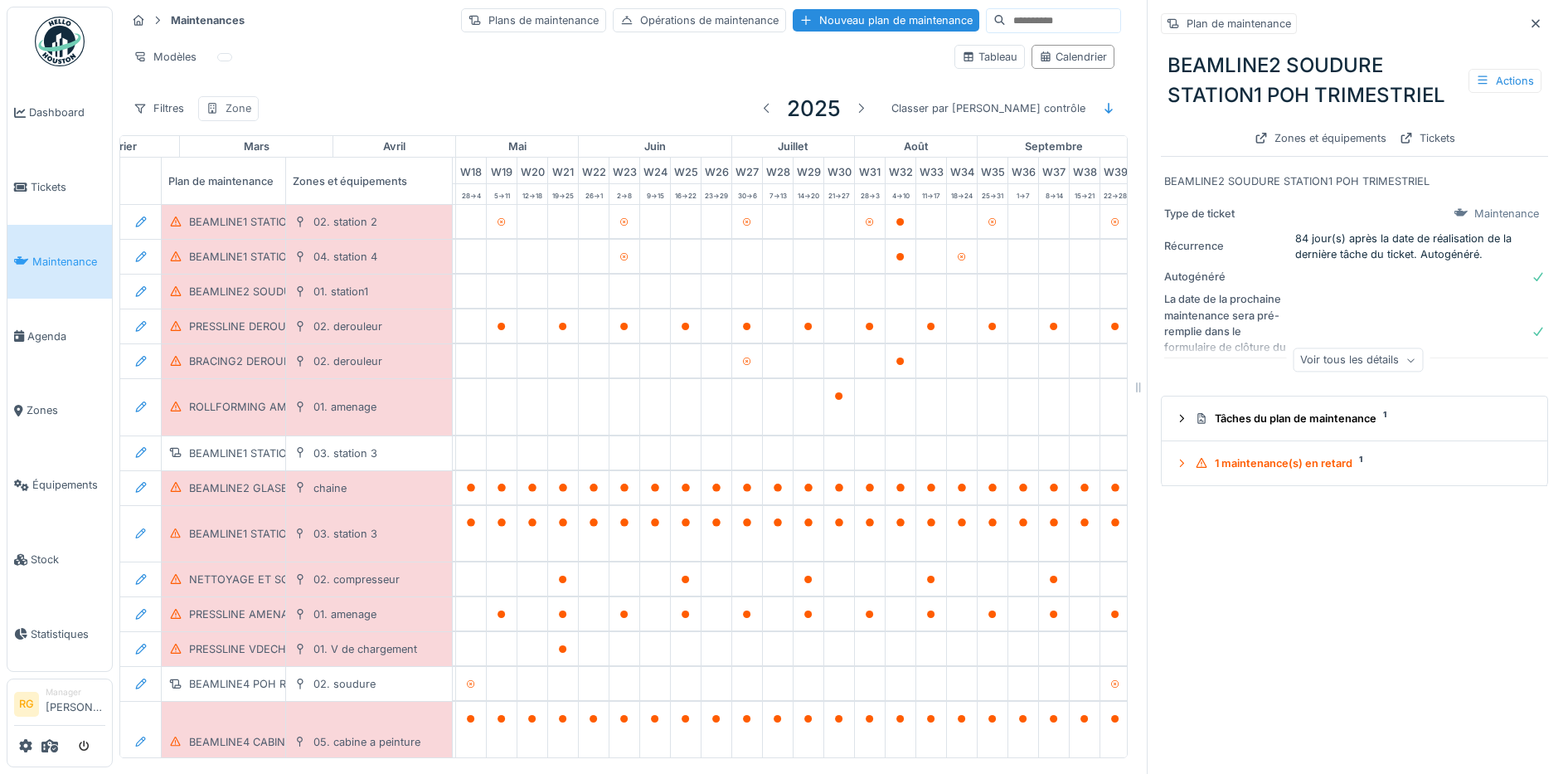
click at [232, 108] on div "Zone" at bounding box center [238, 108] width 26 height 16
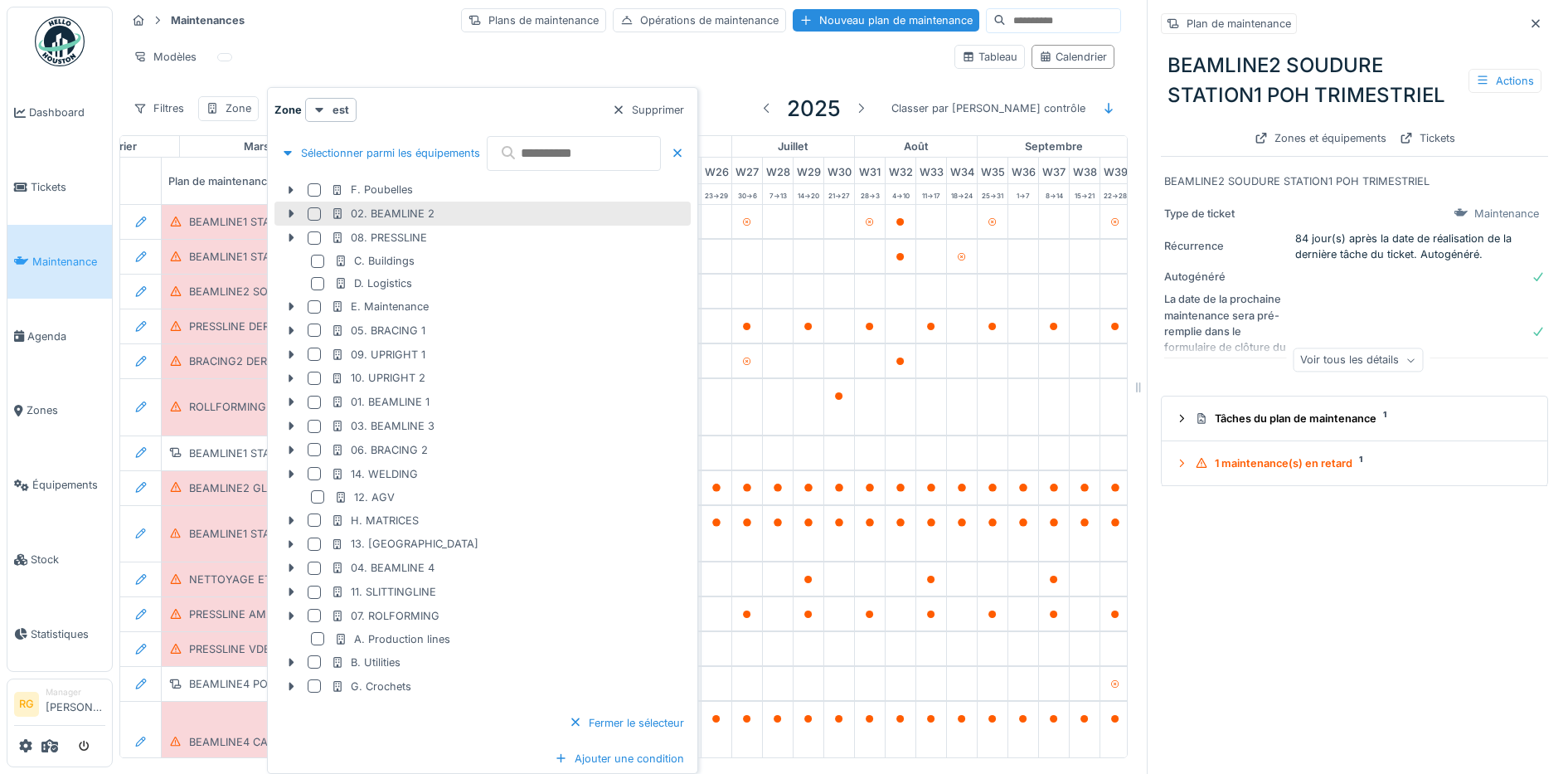
click at [312, 213] on div at bounding box center [314, 214] width 13 height 13
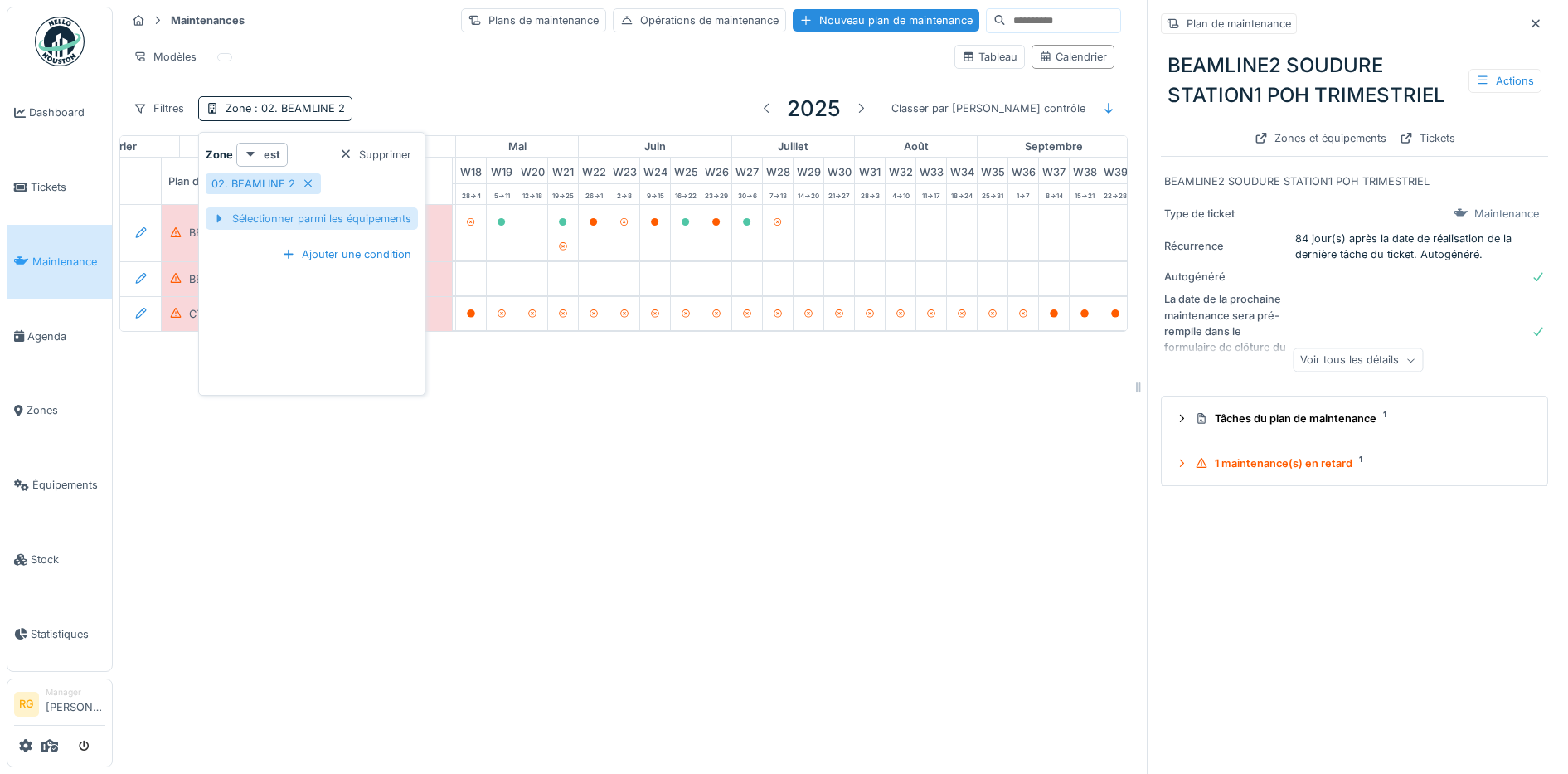
click at [311, 220] on div "Sélectionner parmi les équipements" at bounding box center [311, 218] width 212 height 22
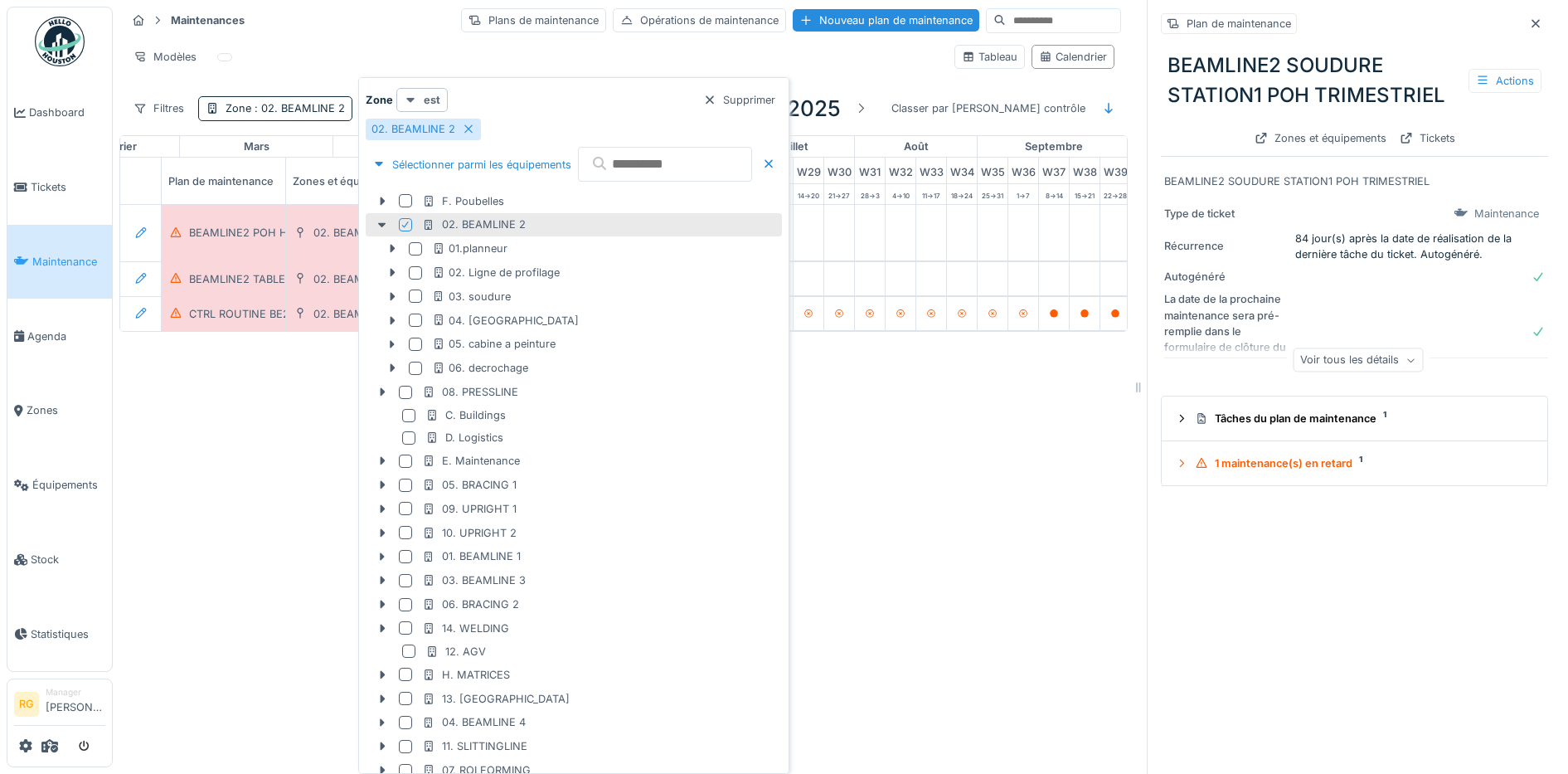
click at [424, 101] on strong "est" at bounding box center [432, 100] width 17 height 16
click at [435, 158] on div "est (ou un des enfants)" at bounding box center [469, 162] width 140 height 25
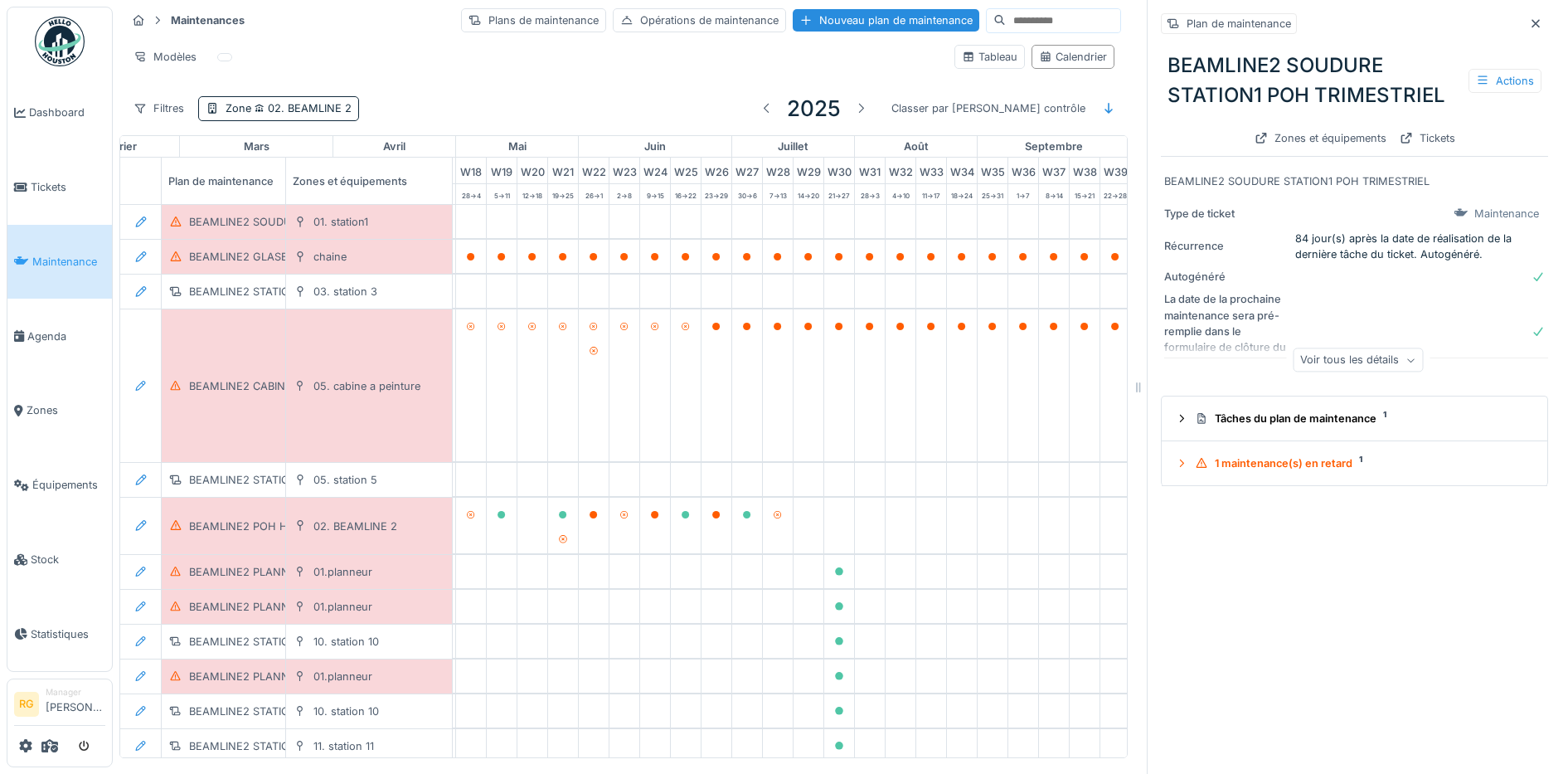
click at [474, 57] on div "Modèles" at bounding box center [533, 57] width 815 height 24
click at [1531, 24] on icon at bounding box center [1536, 23] width 8 height 8
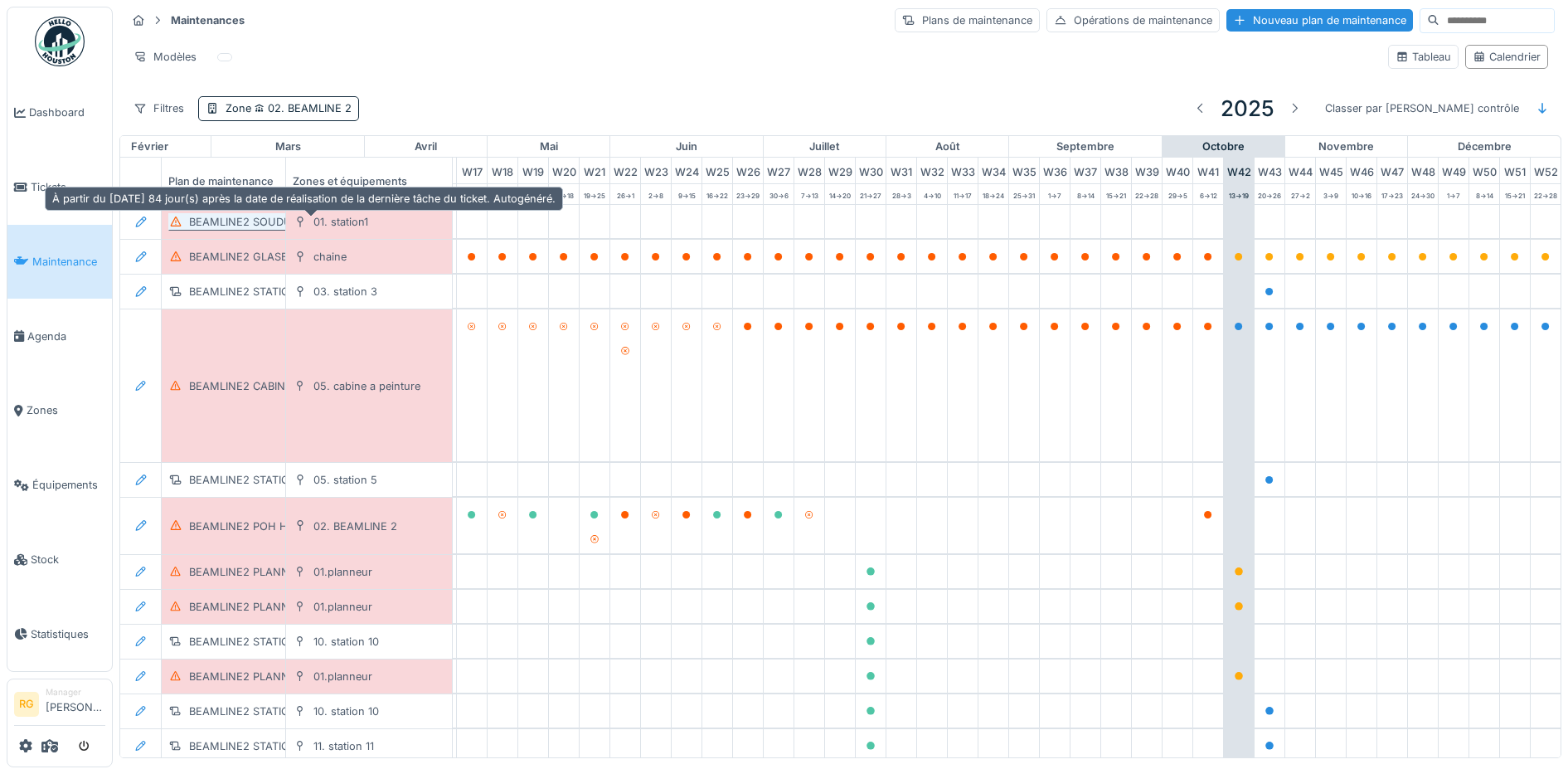
click at [249, 224] on div "BEAMLINE2 SOUDURE STATION1 POH TRIMESTRIEL" at bounding box center [321, 221] width 265 height 16
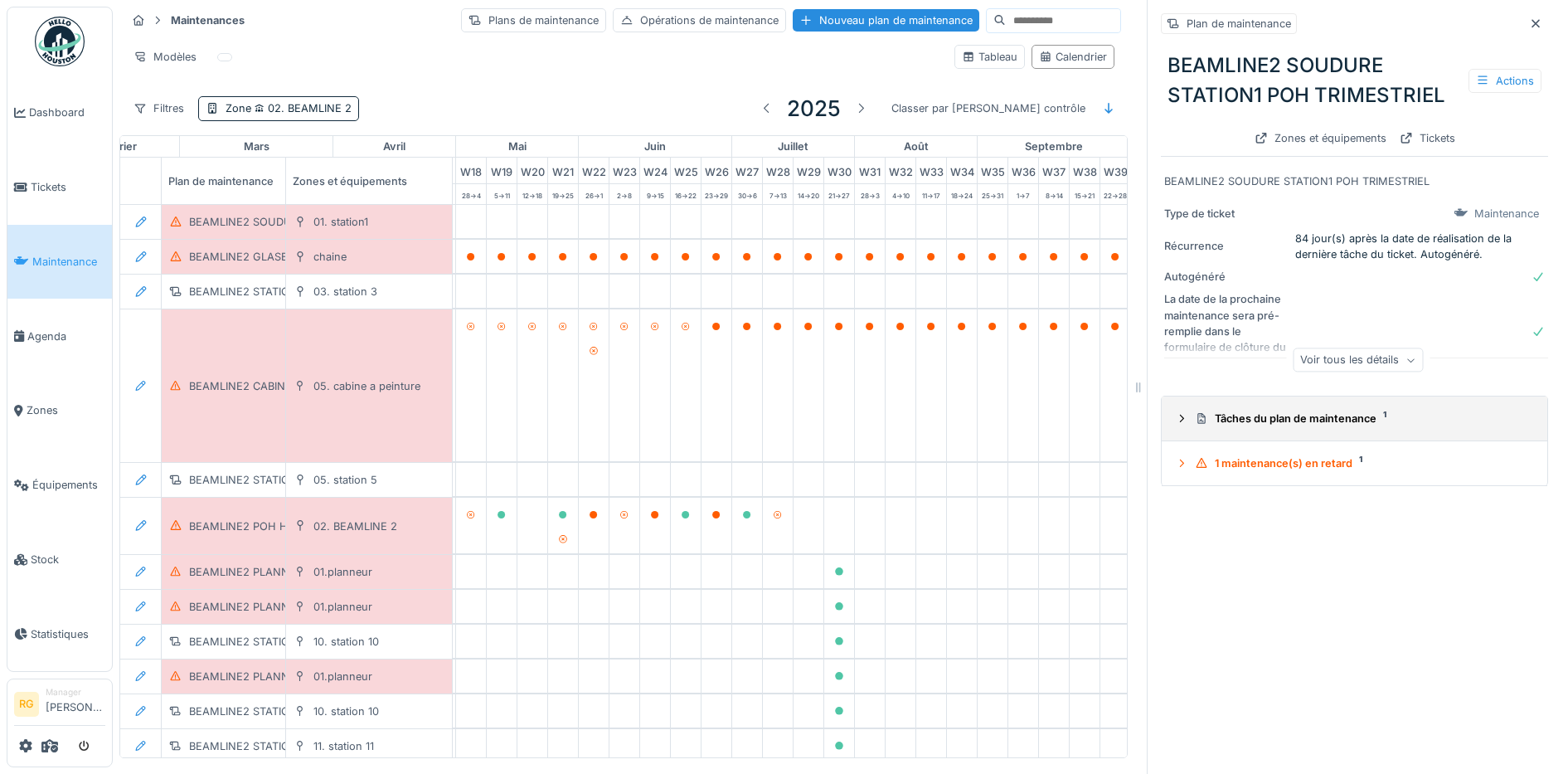
click at [1175, 422] on icon at bounding box center [1182, 418] width 13 height 11
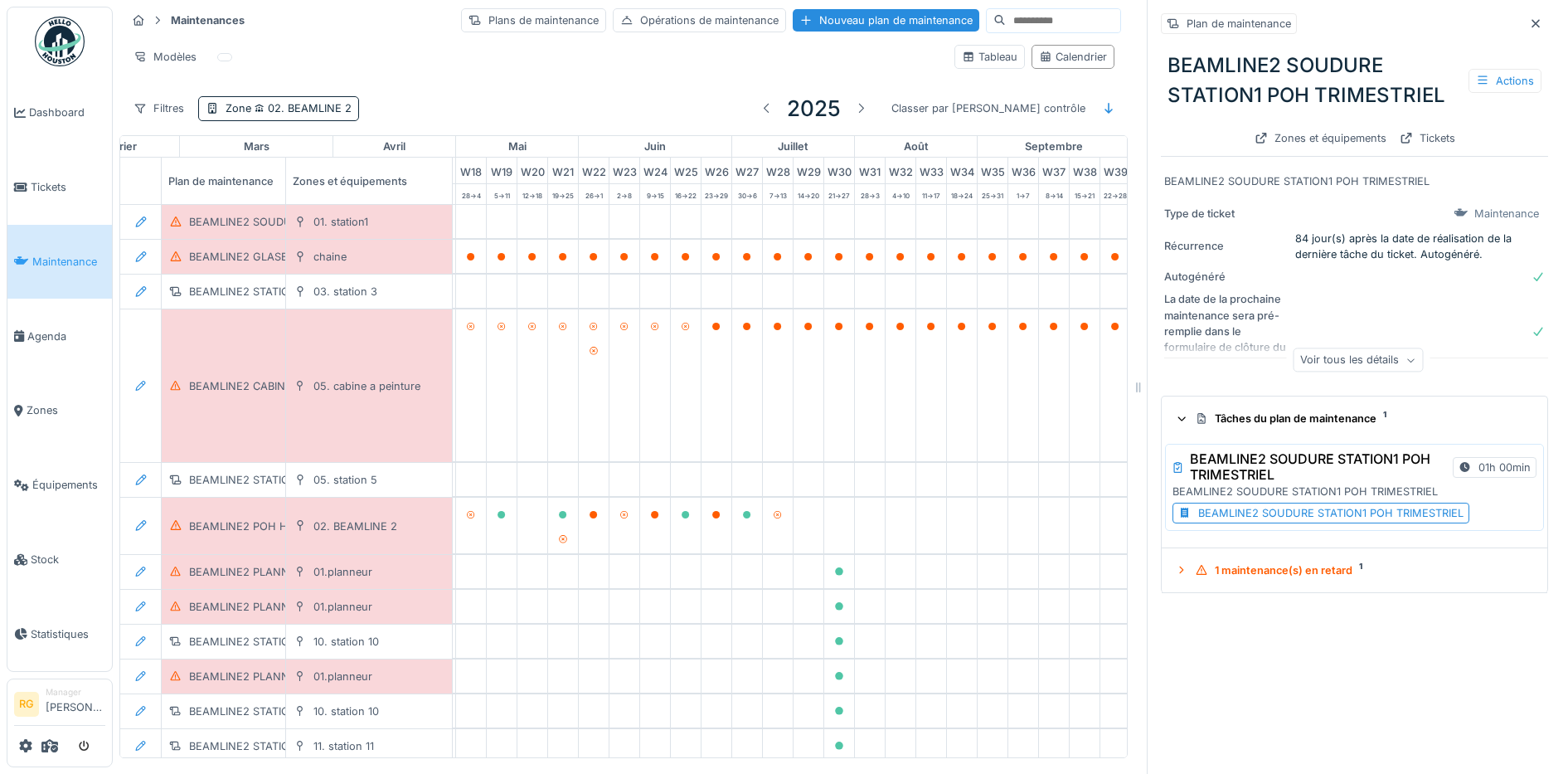
click at [1277, 518] on div "BEAMLINE2 SOUDURE STATION1 POH TRIMESTRIEL" at bounding box center [1330, 513] width 265 height 16
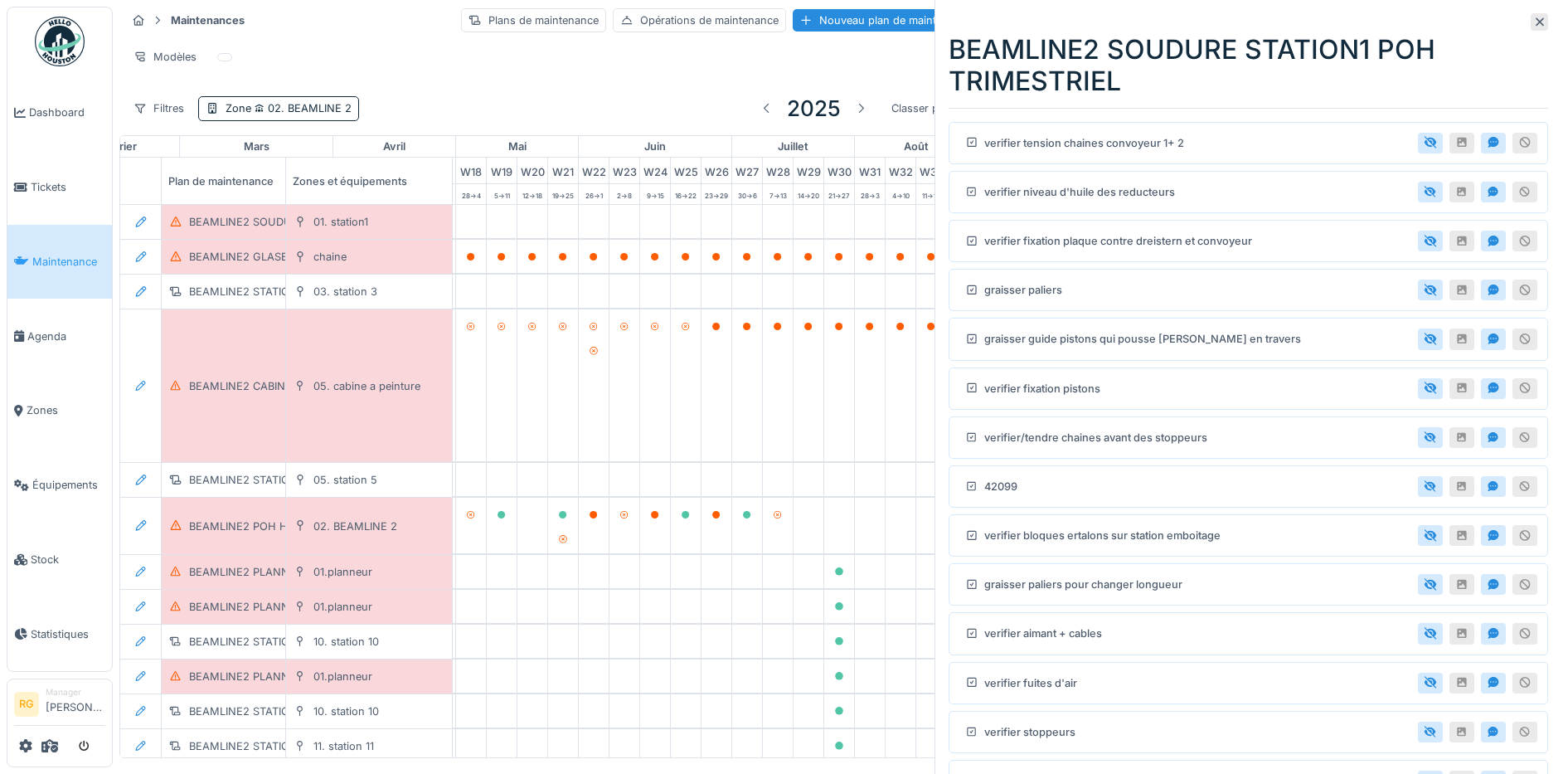
click at [1531, 28] on div at bounding box center [1539, 22] width 17 height 17
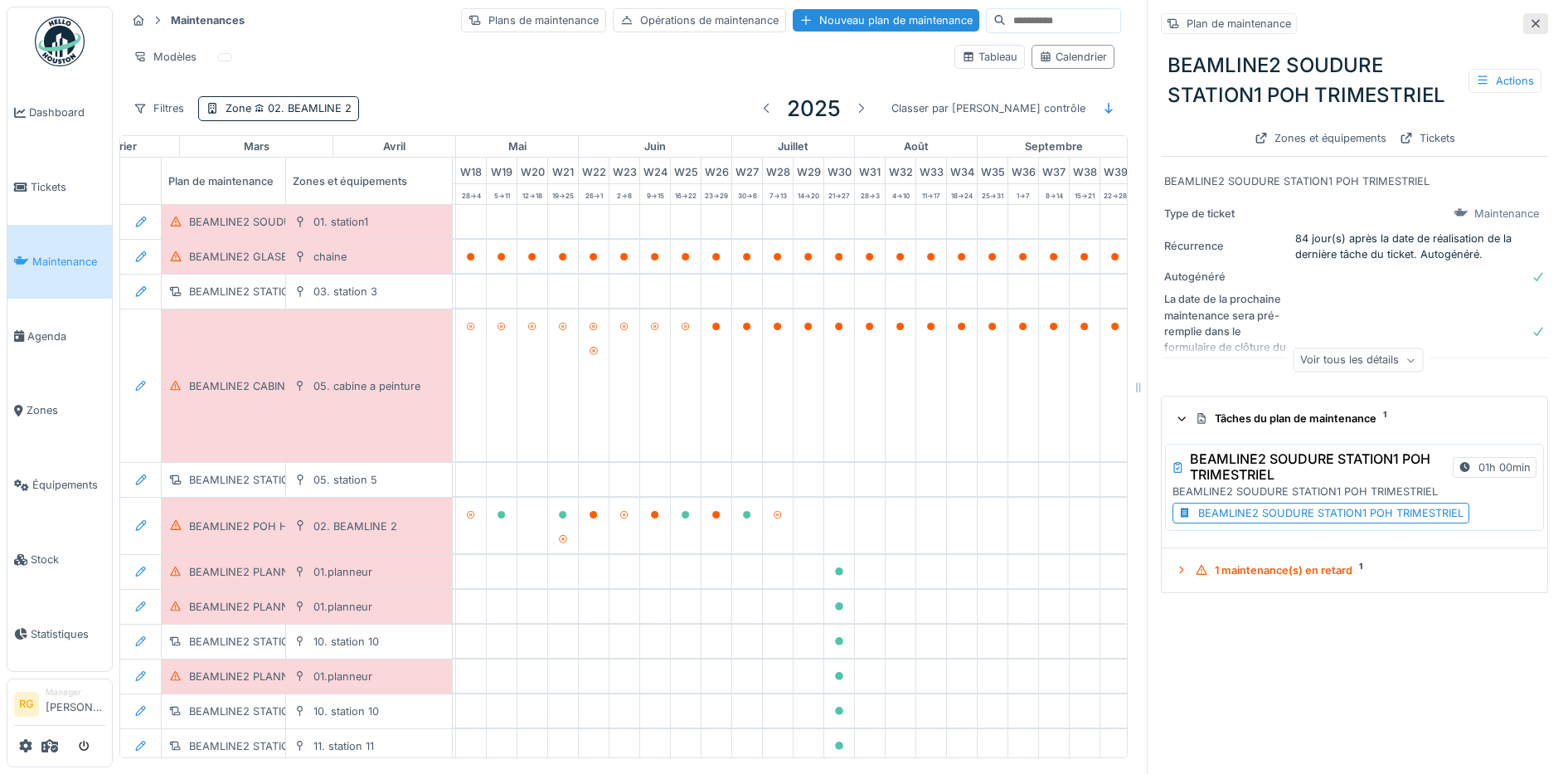
click at [1531, 26] on icon at bounding box center [1536, 23] width 8 height 8
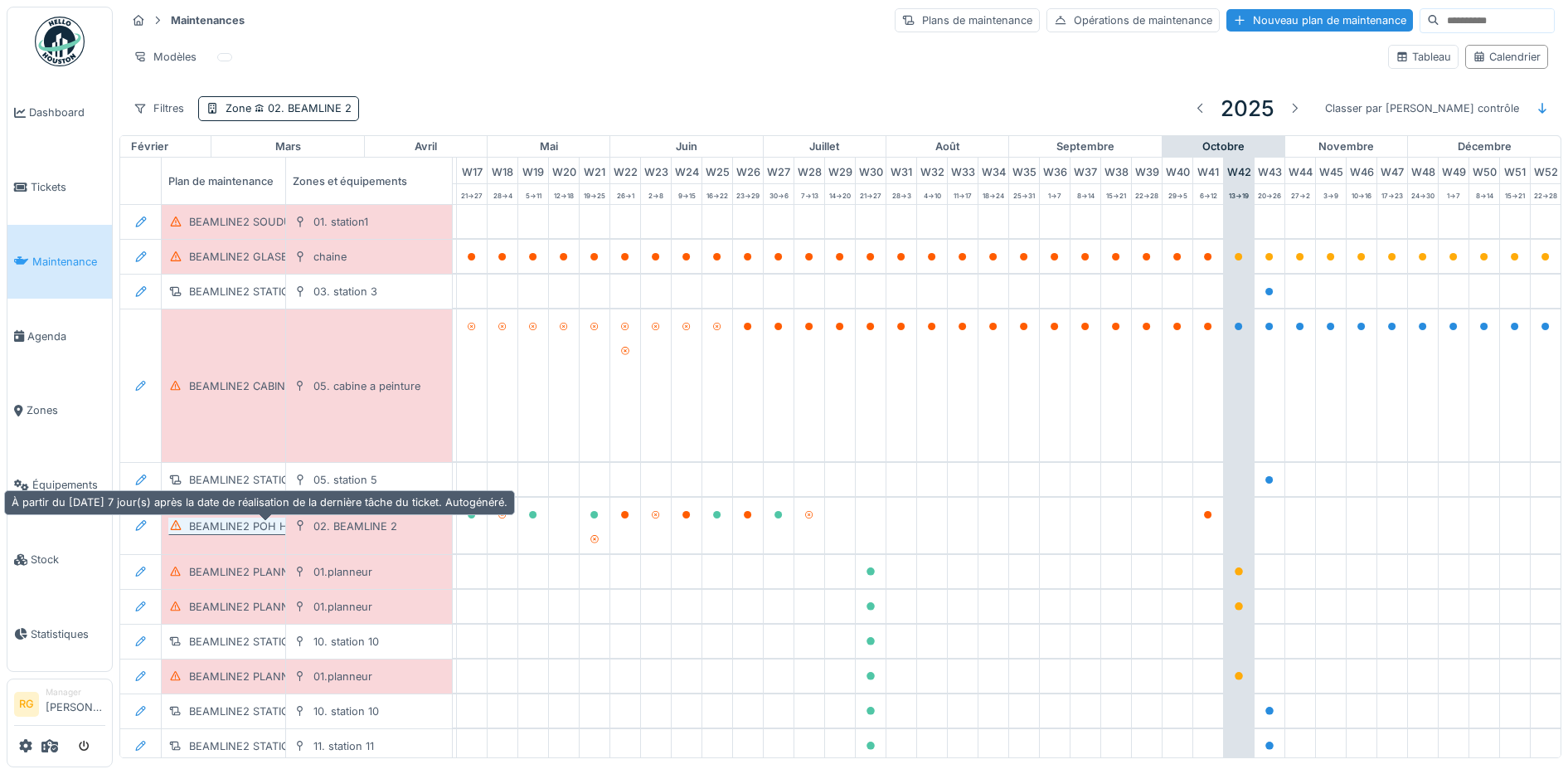
click at [218, 534] on div "BEAMLINE2 POH HEBDOMADAIRE" at bounding box center [277, 526] width 176 height 16
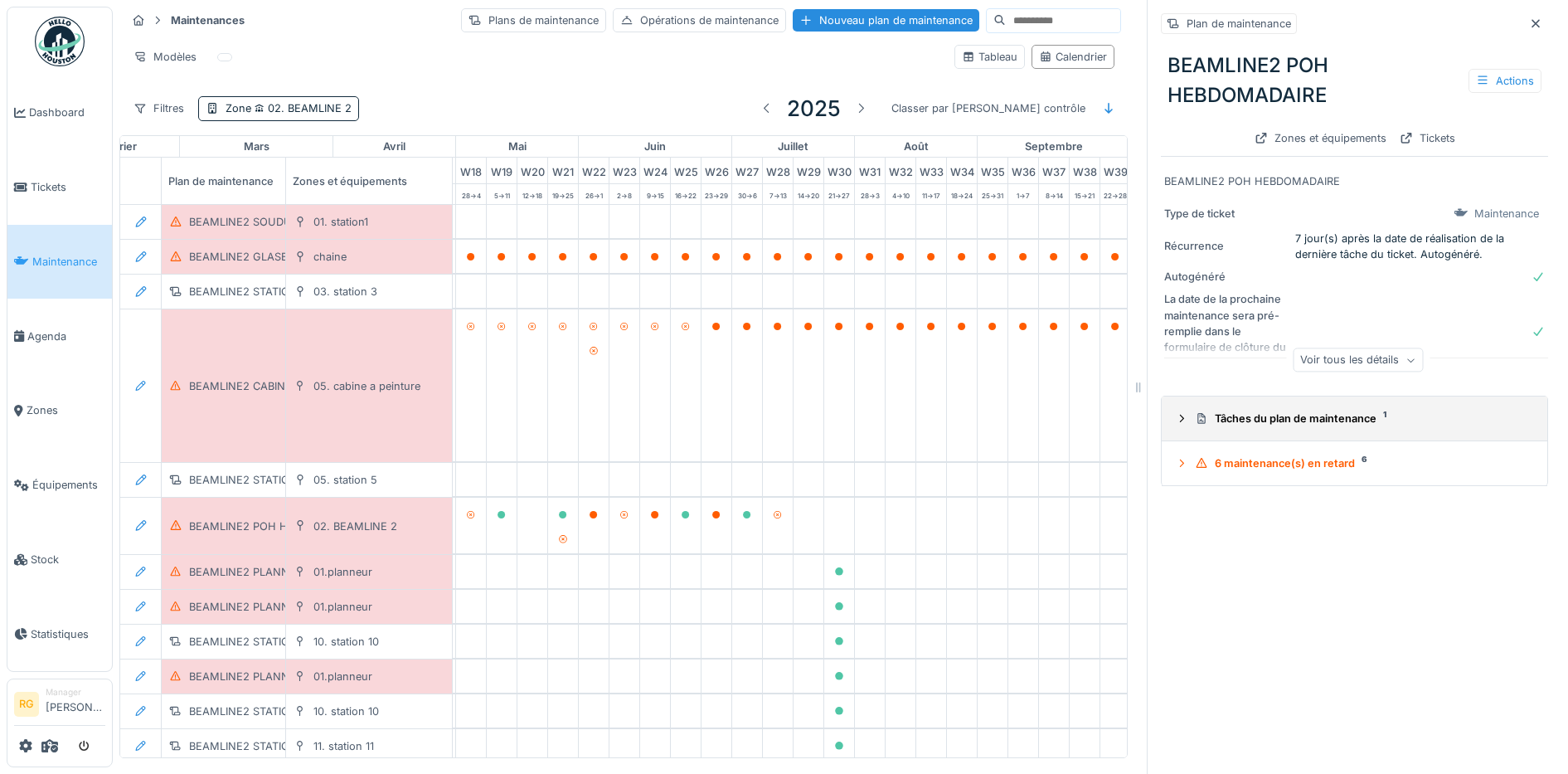
click at [1175, 422] on icon at bounding box center [1182, 418] width 13 height 11
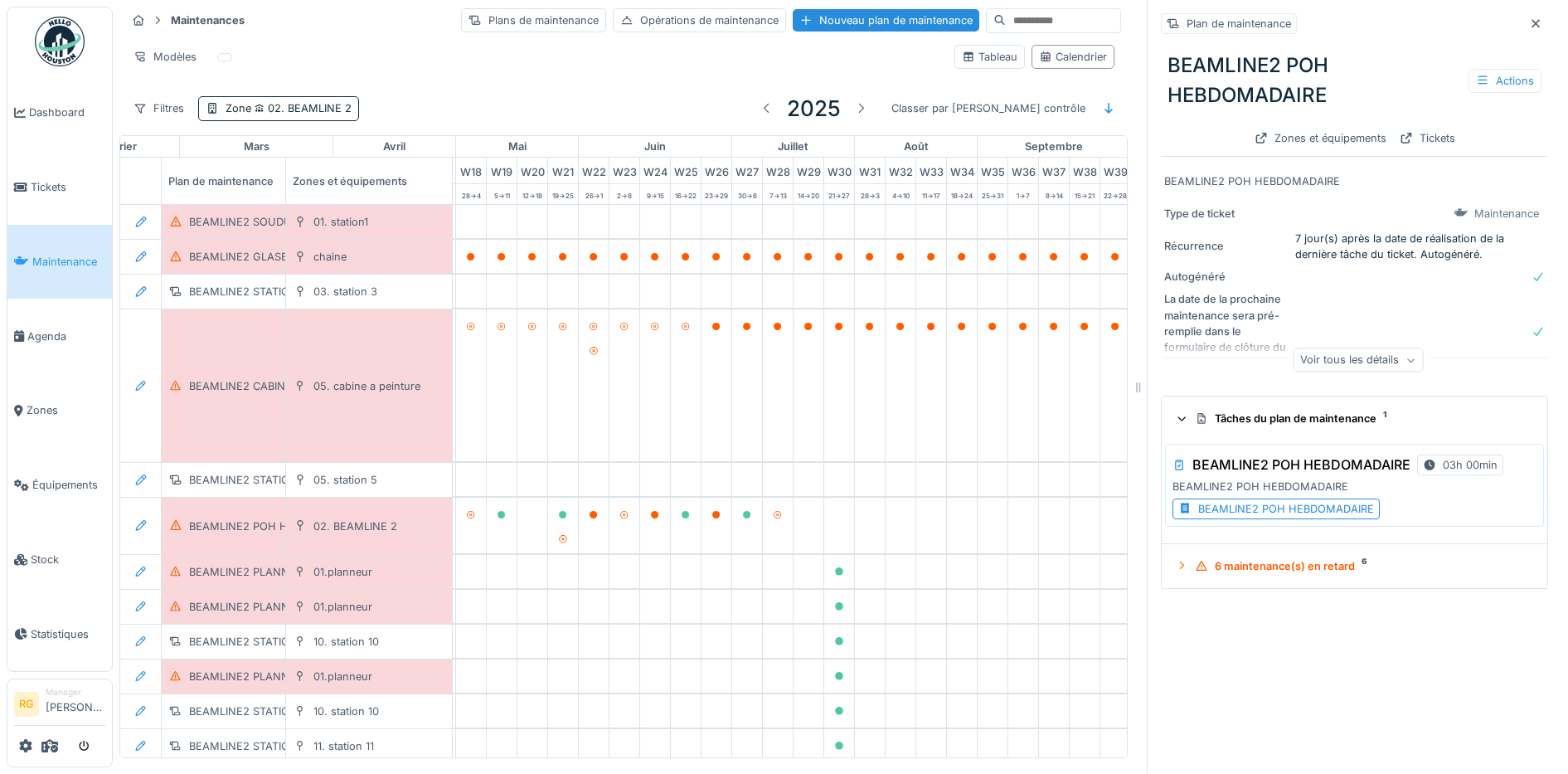
click at [1244, 511] on div "BEAMLINE2 POH HEBDOMADAIRE" at bounding box center [1286, 509] width 176 height 16
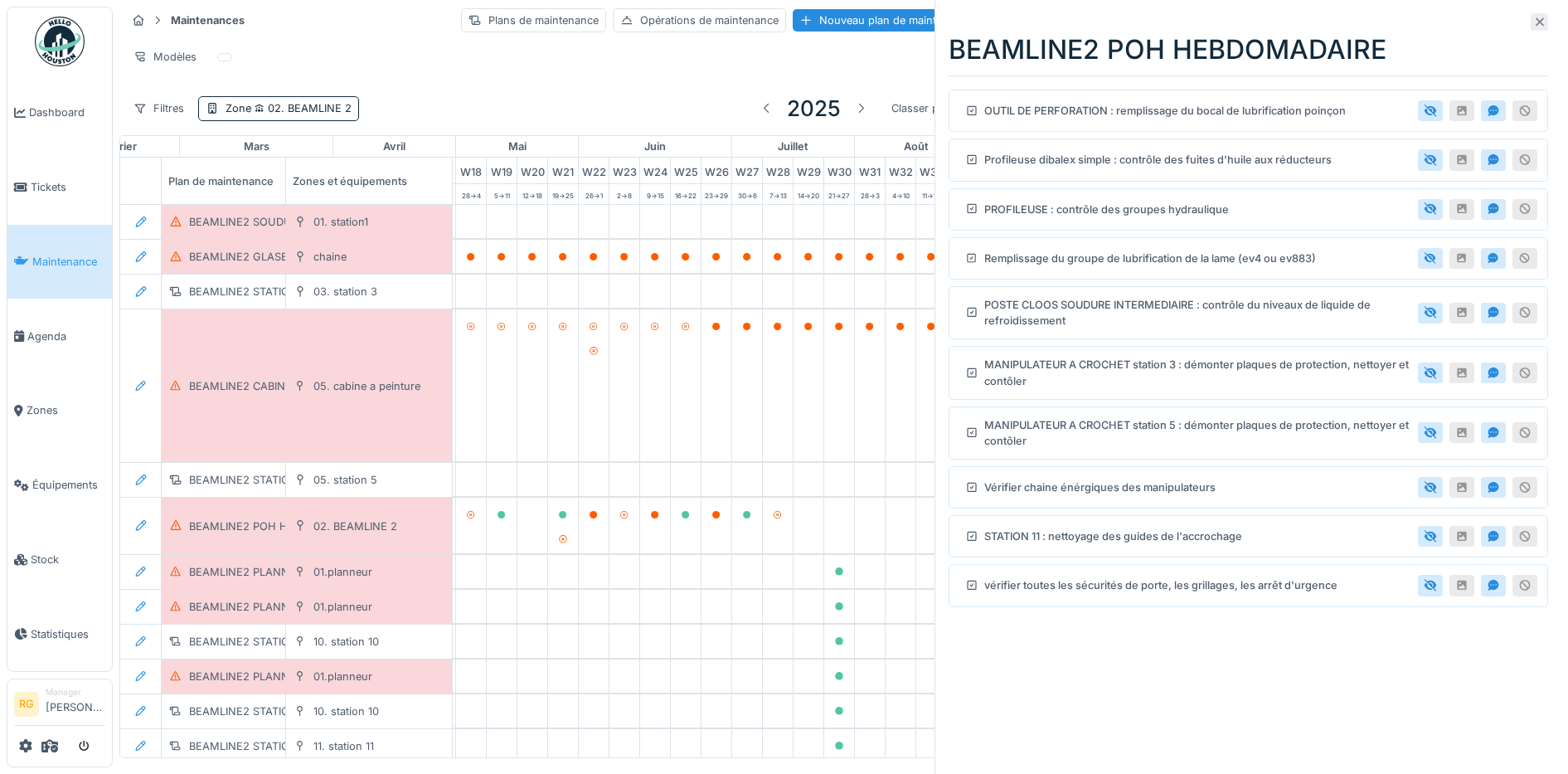
click at [1533, 23] on icon at bounding box center [1540, 22] width 13 height 11
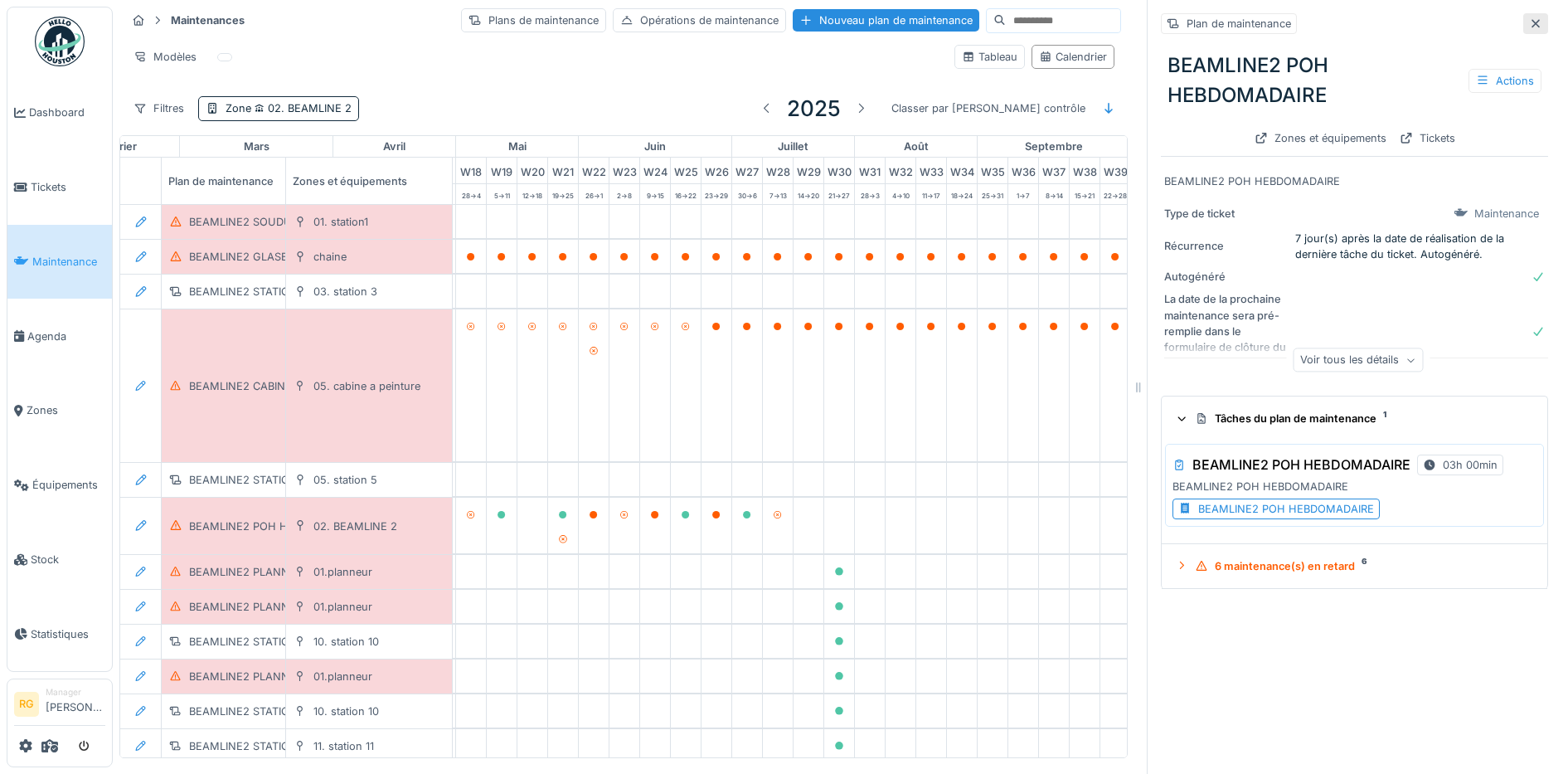
click at [1529, 23] on icon at bounding box center [1536, 23] width 13 height 11
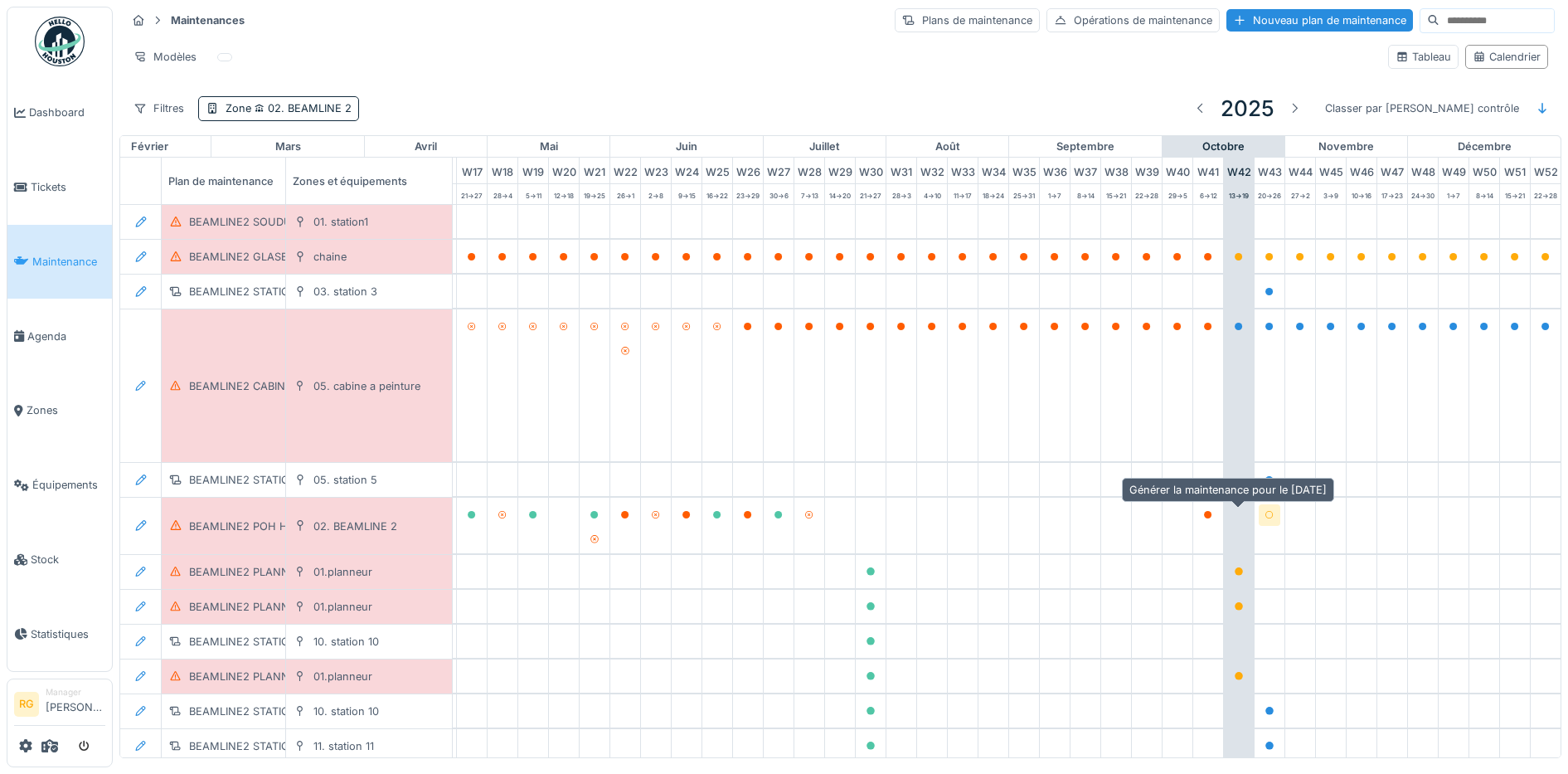
click at [1265, 519] on icon at bounding box center [1270, 515] width 10 height 8
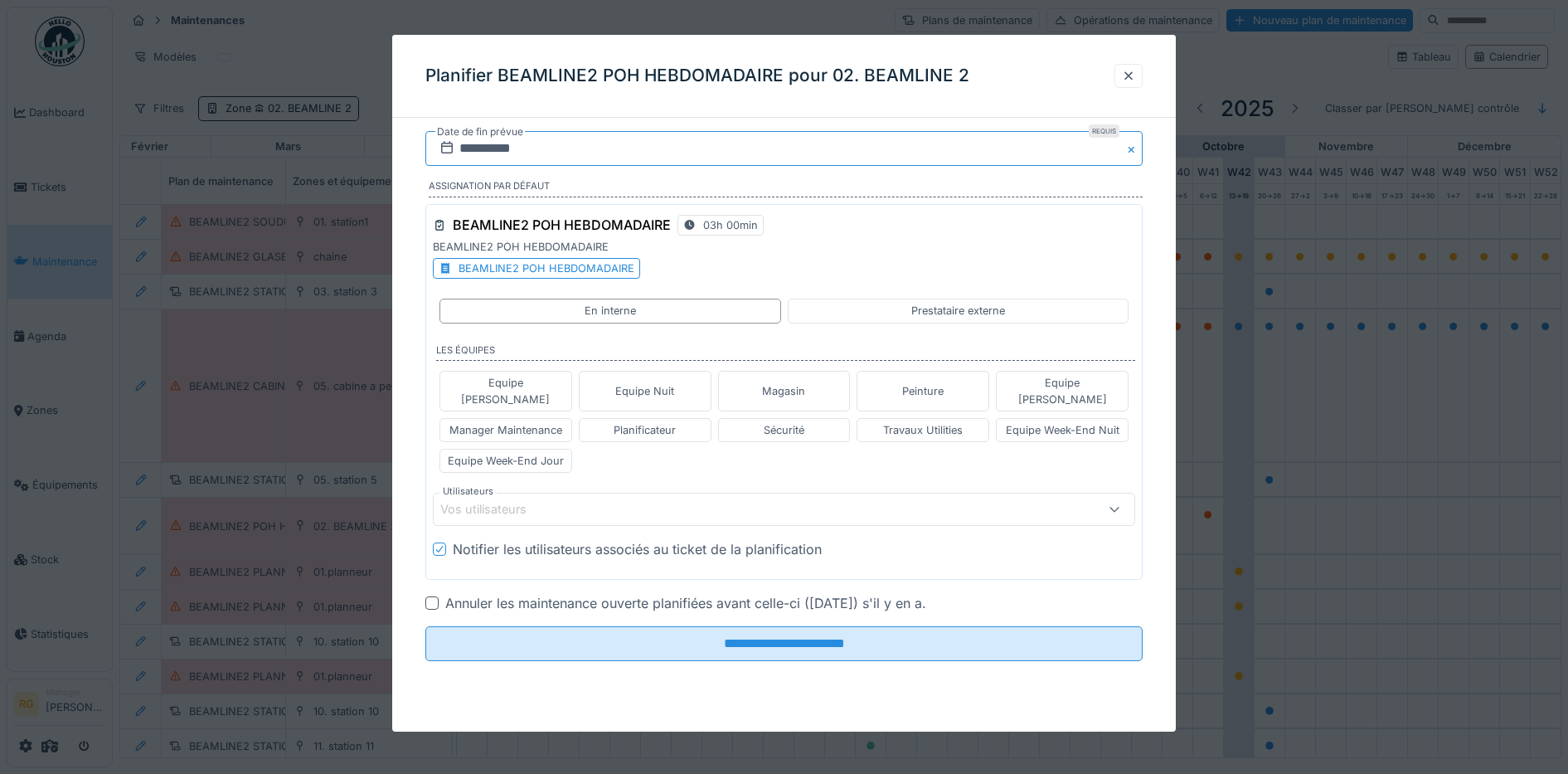
click at [470, 151] on input "**********" at bounding box center [784, 149] width 718 height 35
click at [1135, 76] on div at bounding box center [1128, 76] width 13 height 16
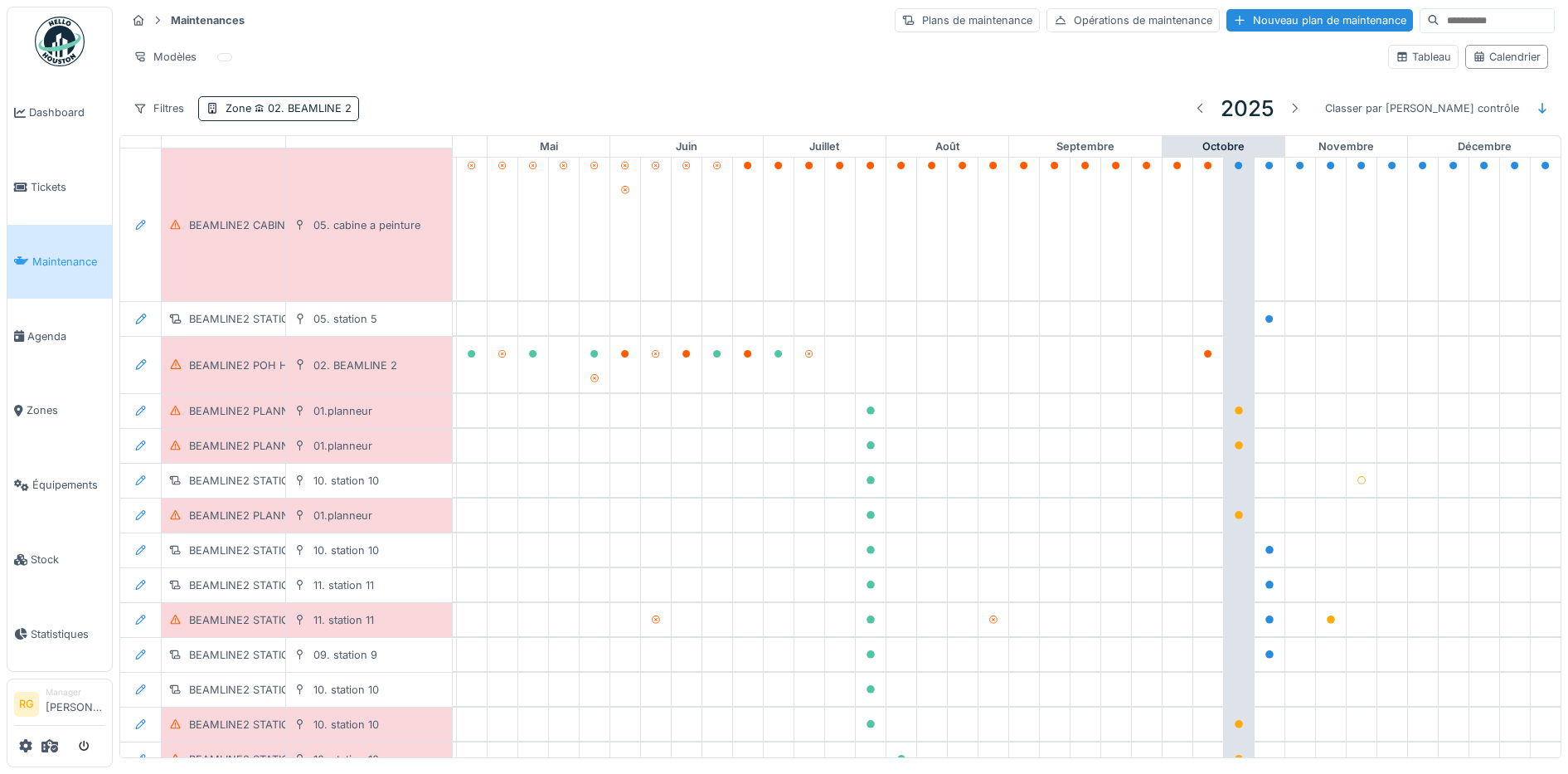
scroll to position [207, 562]
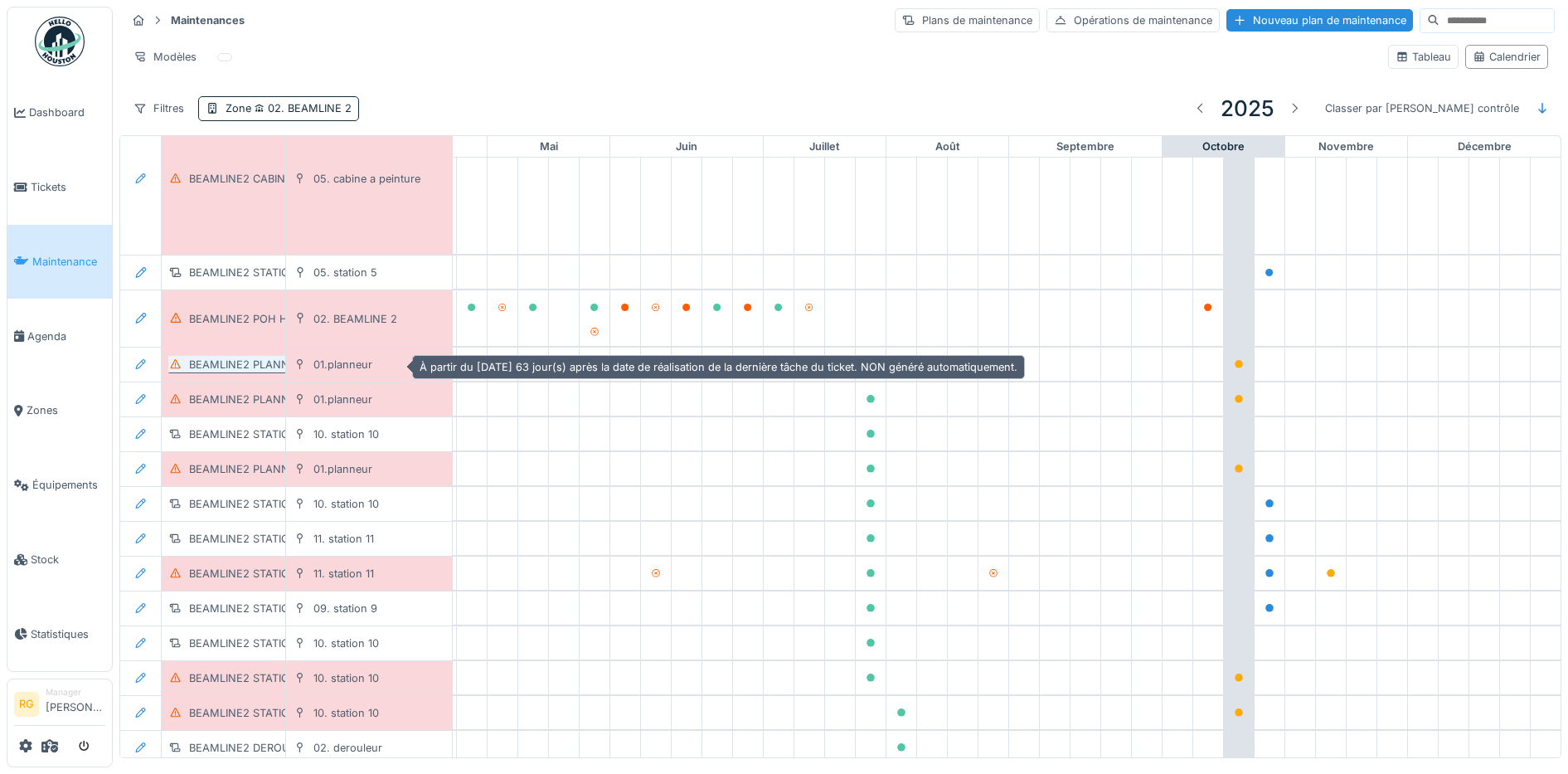
click at [236, 367] on div "BEAMLINE2 PLANNEUR POH TRIMESTRIEL" at bounding box center [297, 364] width 219 height 16
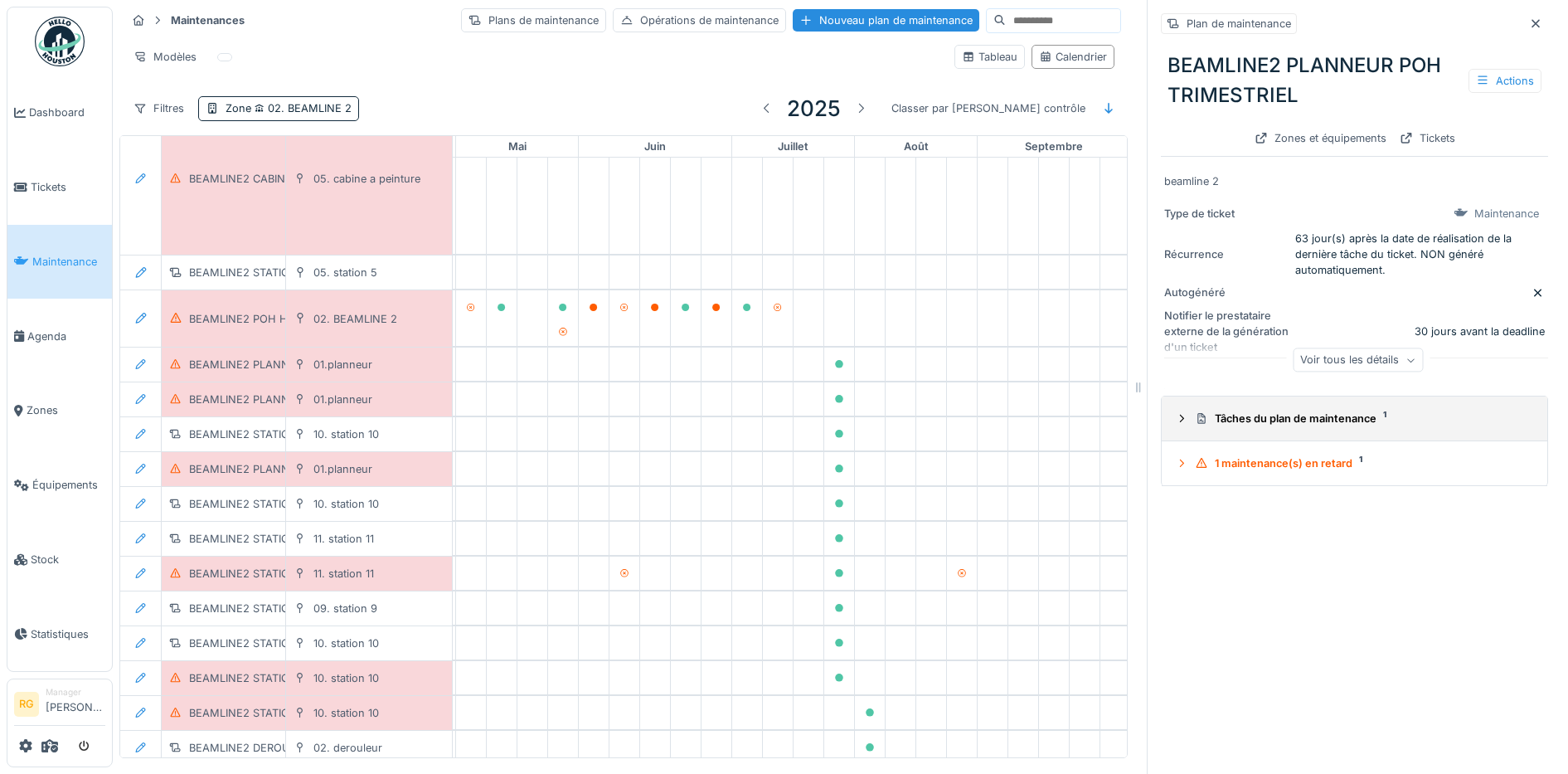
click at [1175, 423] on icon at bounding box center [1182, 418] width 13 height 11
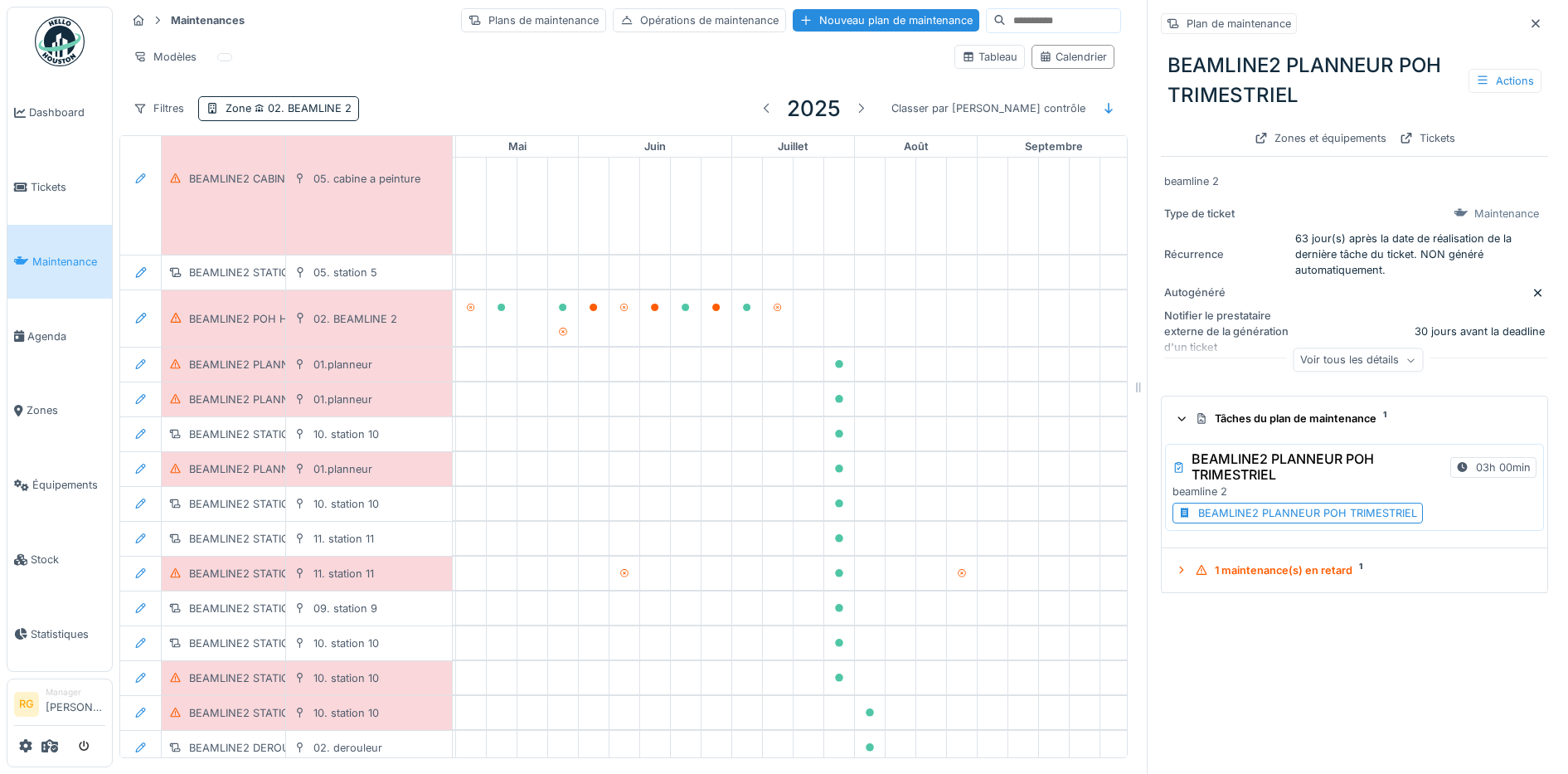
click at [1296, 514] on div "BEAMLINE2 PLANNEUR POH TRIMESTRIEL" at bounding box center [1307, 513] width 219 height 16
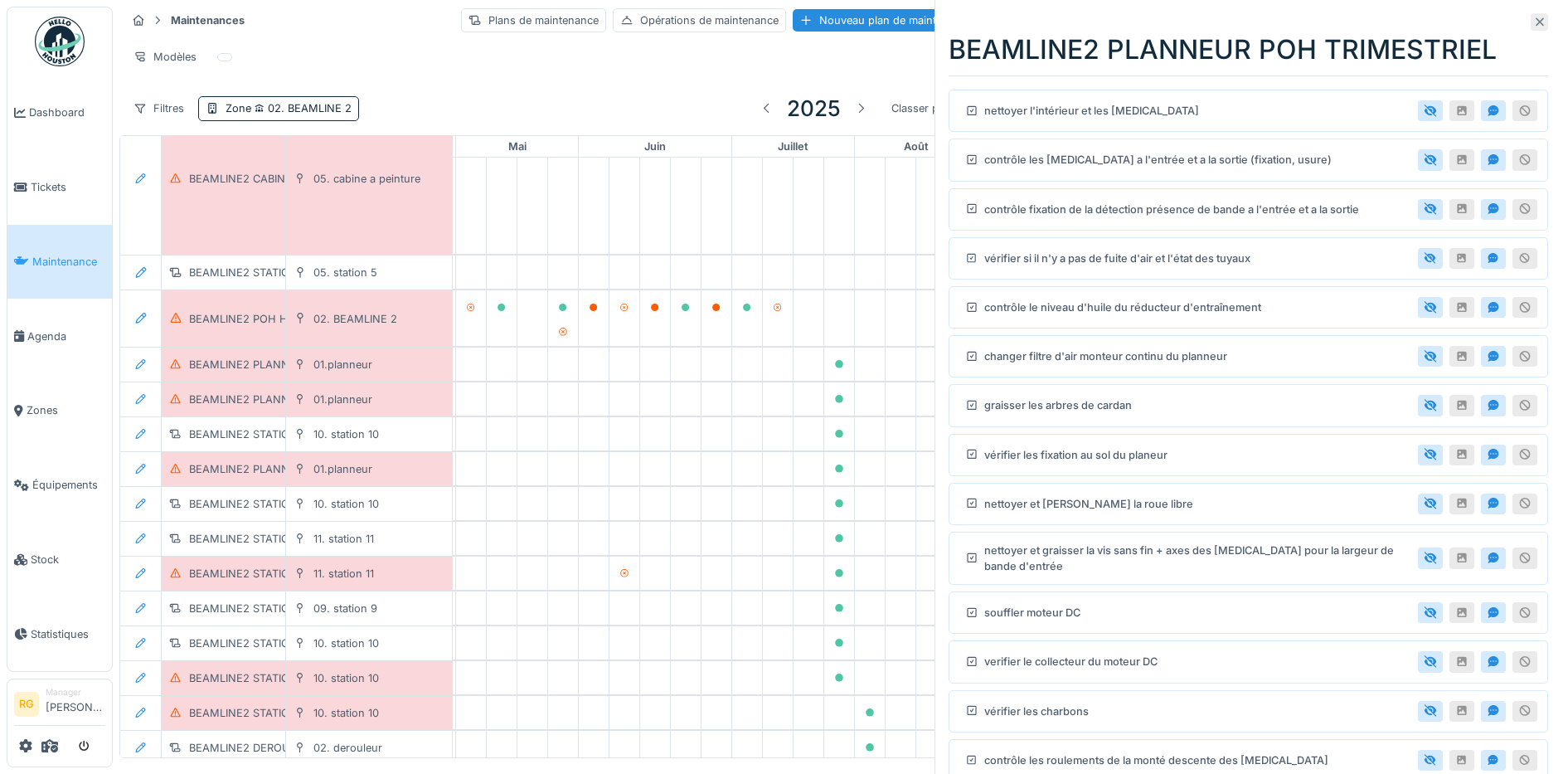
click at [1533, 24] on icon at bounding box center [1540, 22] width 13 height 11
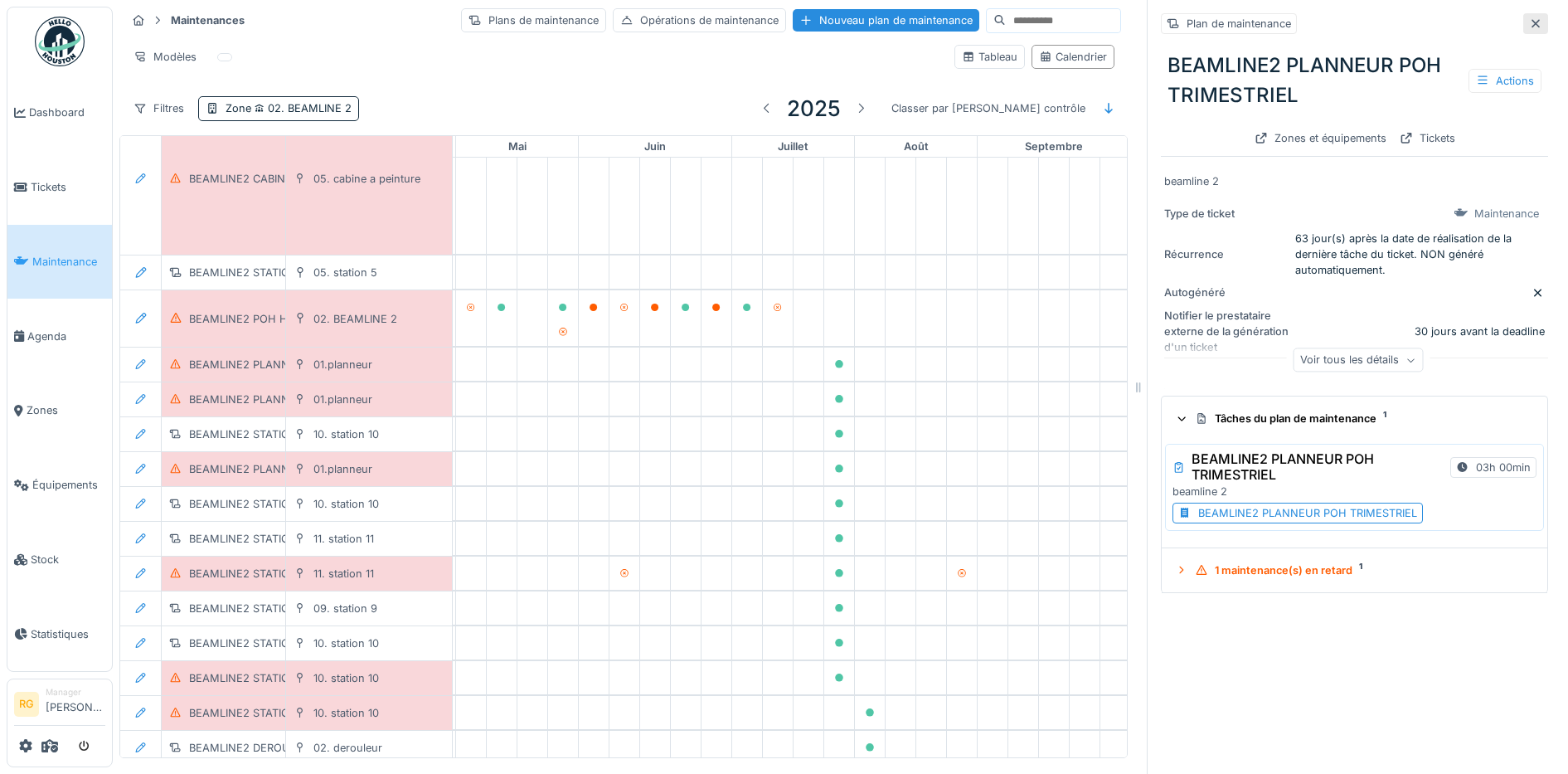
click at [1531, 19] on icon at bounding box center [1536, 23] width 8 height 8
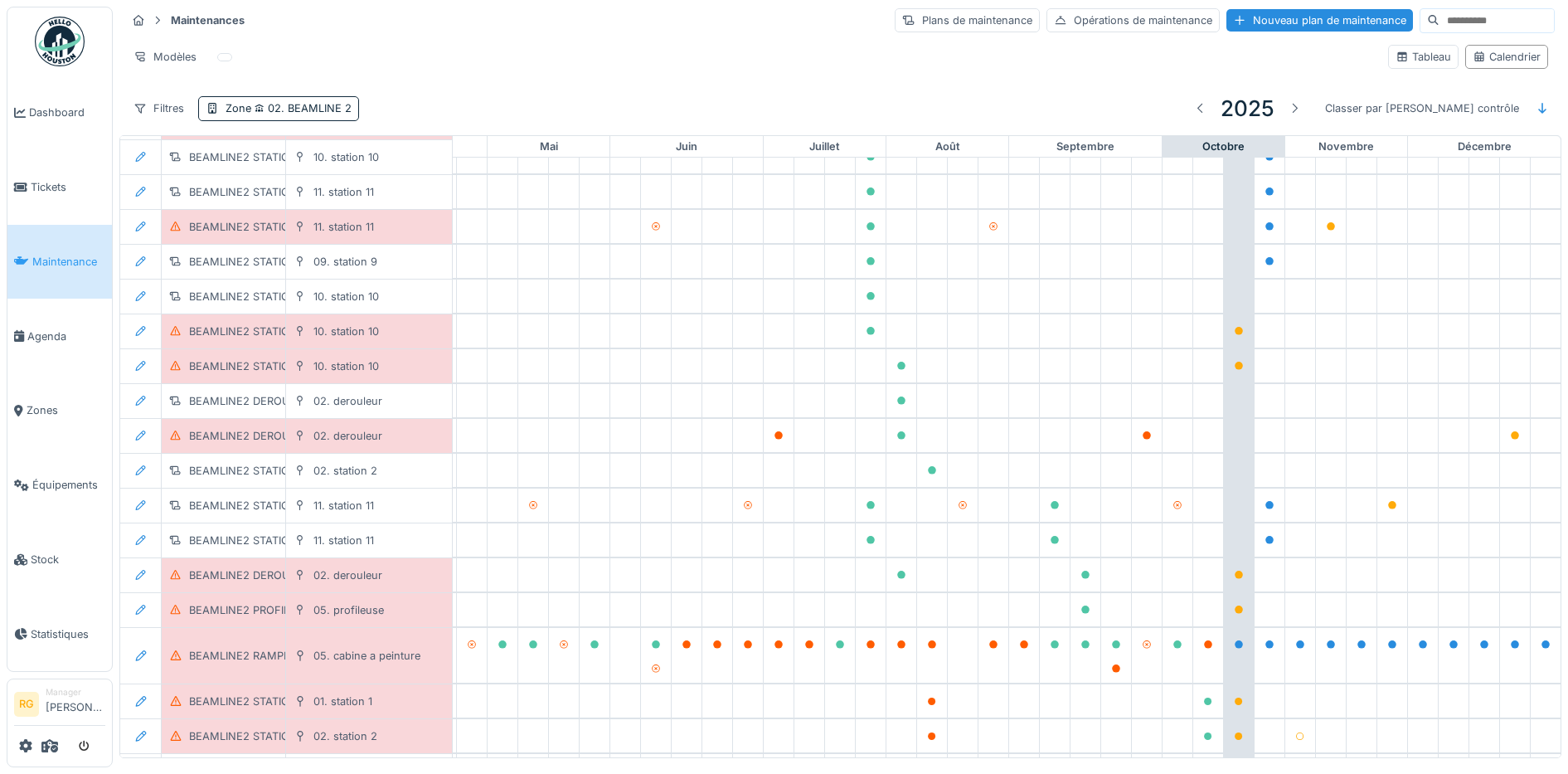
scroll to position [554, 562]
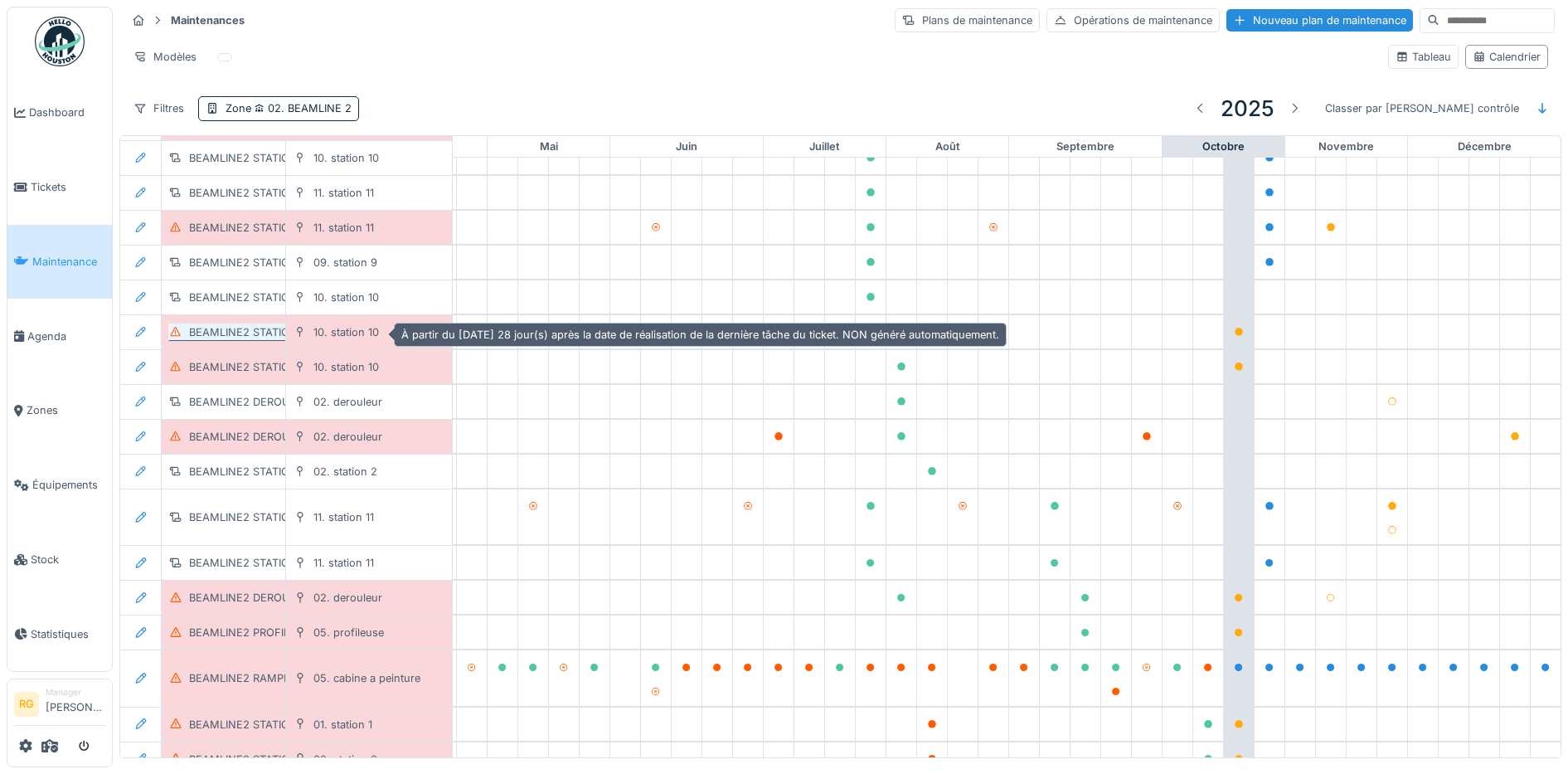
click at [233, 328] on div "BEAMLINE2 STATION10 POH MENSUEL" at bounding box center [289, 332] width 201 height 16
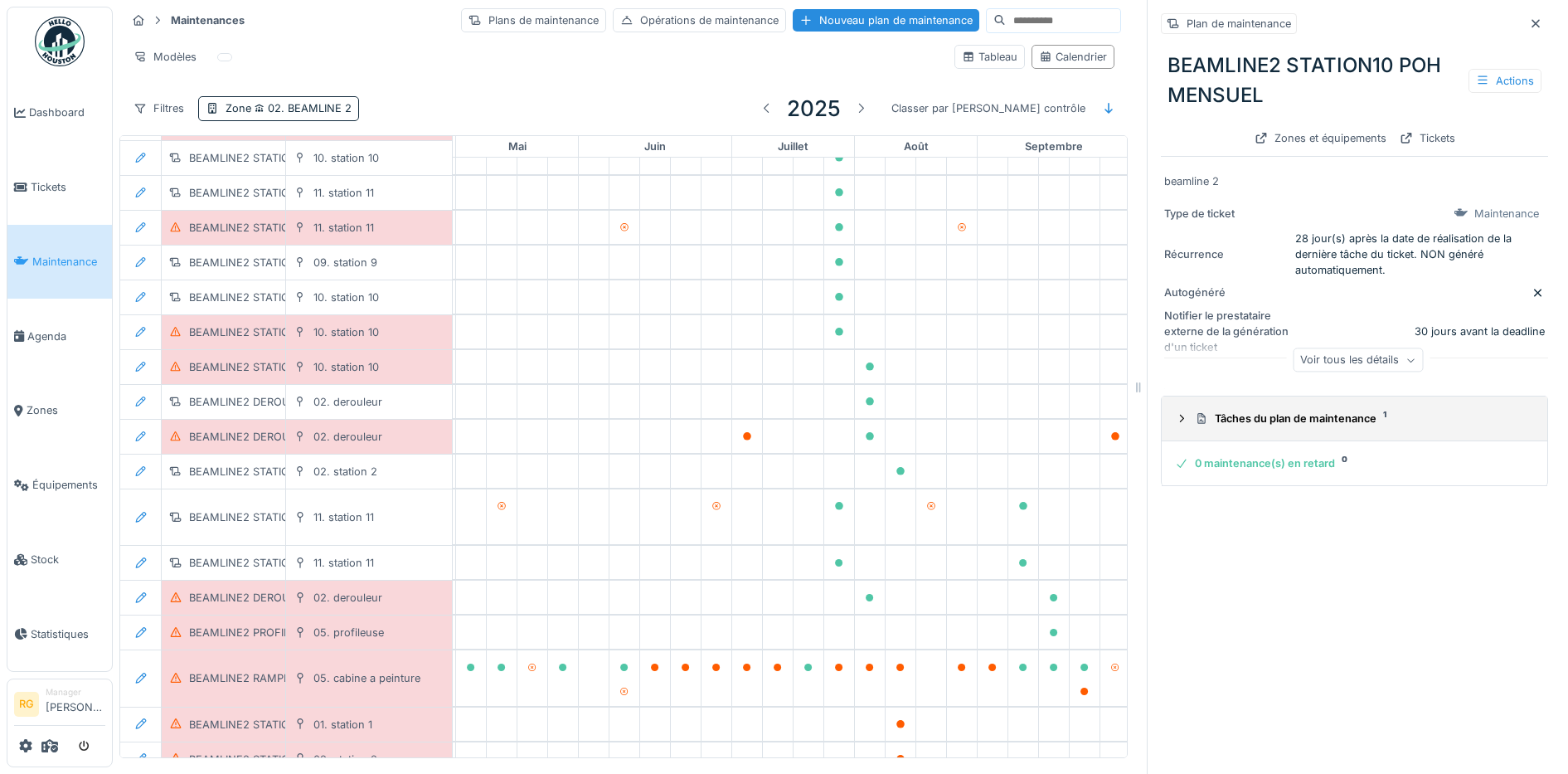
click at [1175, 413] on icon at bounding box center [1182, 418] width 13 height 11
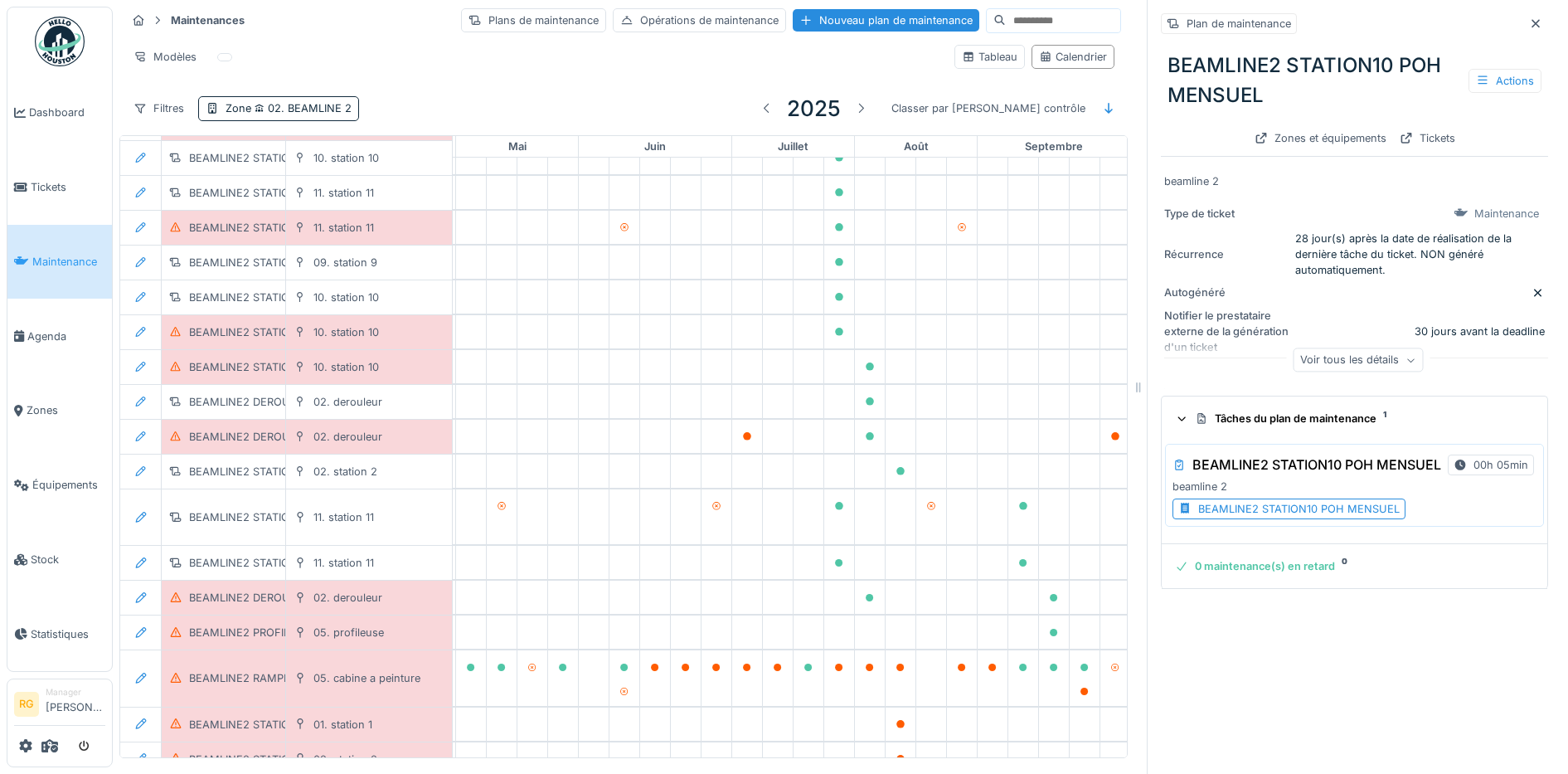
click at [1246, 514] on div "BEAMLINE2 STATION10 POH MENSUEL" at bounding box center [1299, 509] width 201 height 16
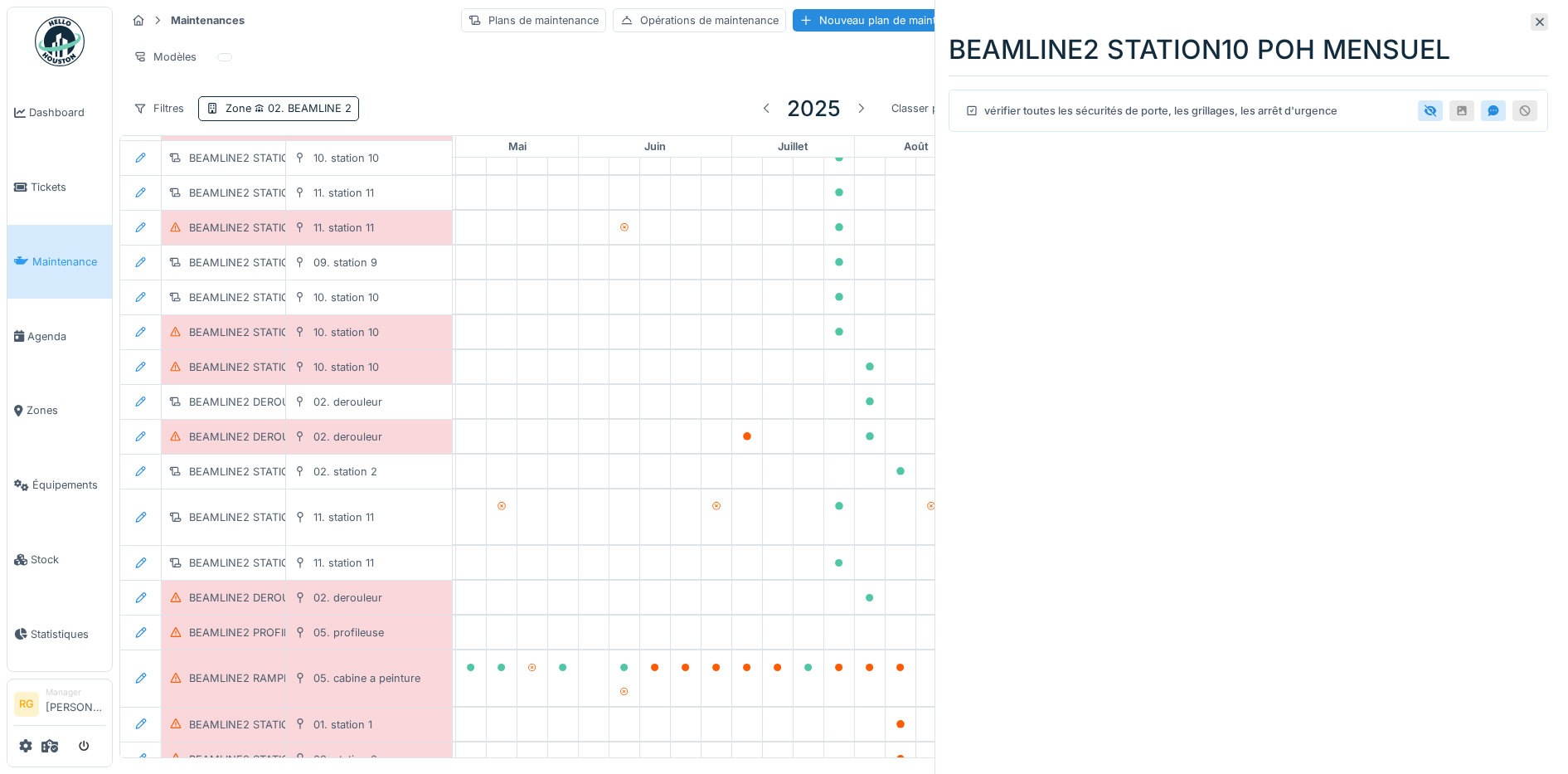
click at [1533, 24] on icon at bounding box center [1540, 22] width 13 height 11
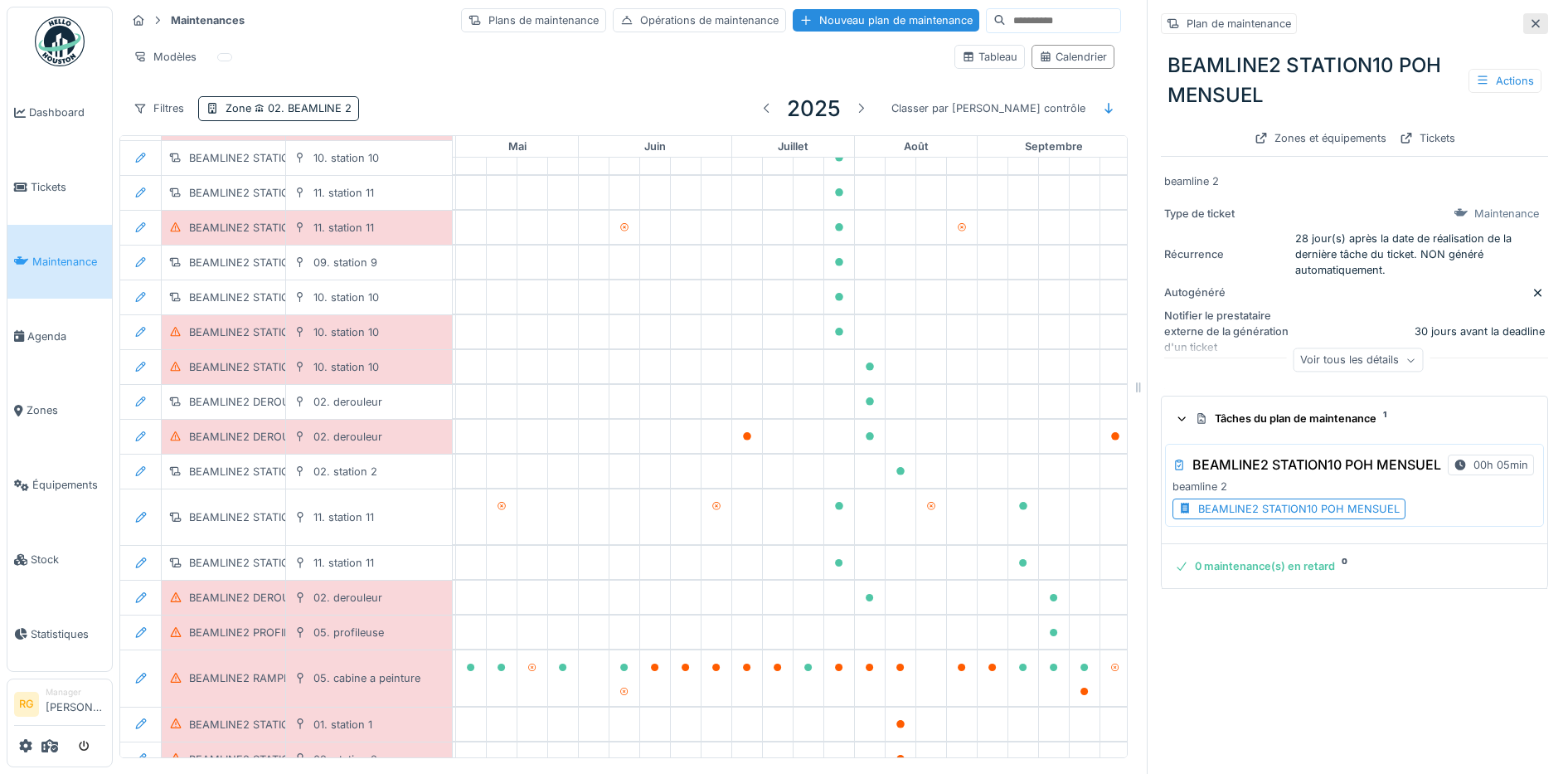
click at [1523, 21] on div at bounding box center [1536, 23] width 25 height 21
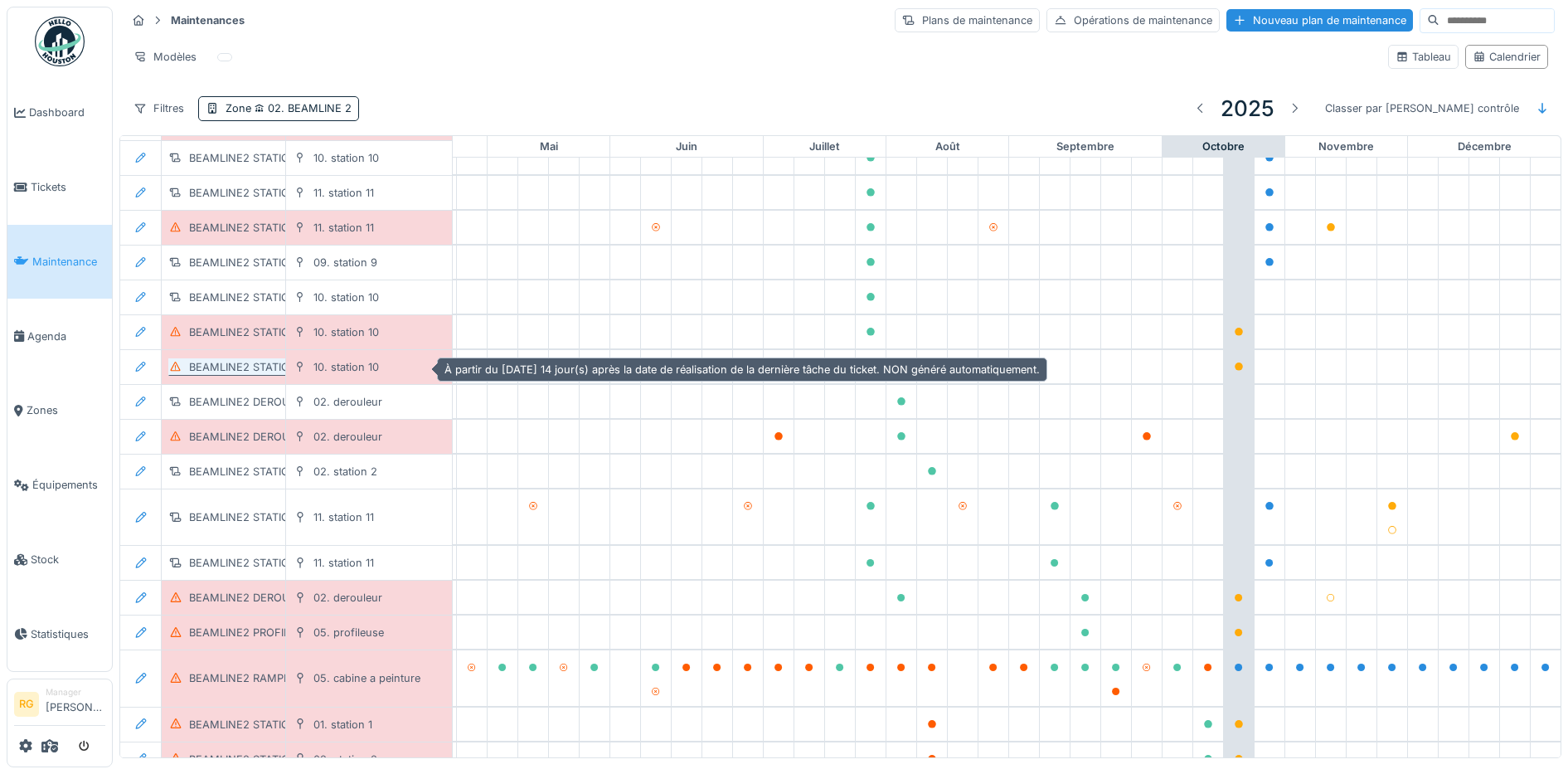
click at [253, 361] on div "BEAMLINE2 STATION10 POH BIHEBDOMADAIRE" at bounding box center [310, 367] width 243 height 16
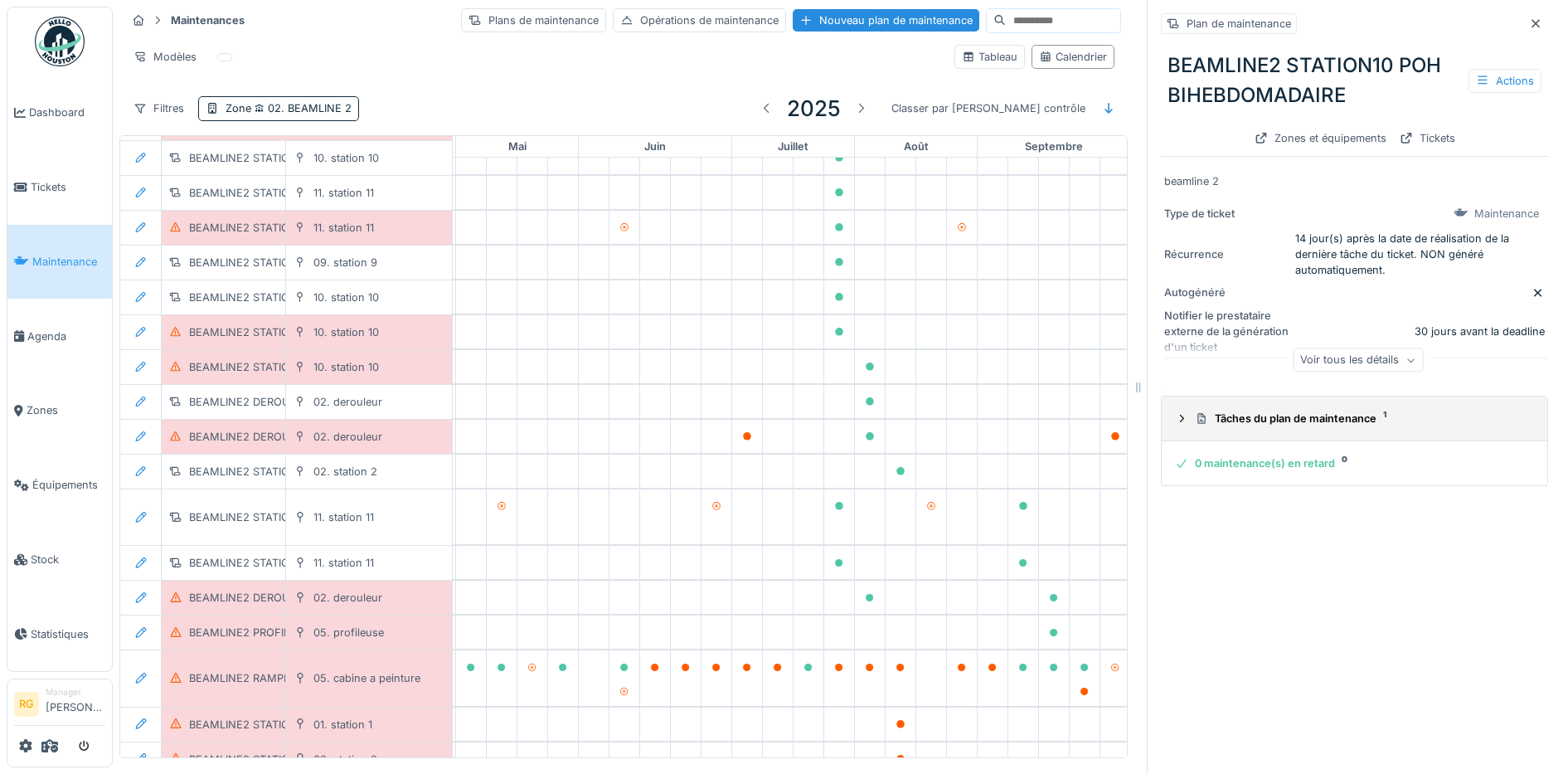
click at [1175, 419] on div at bounding box center [1182, 418] width 13 height 16
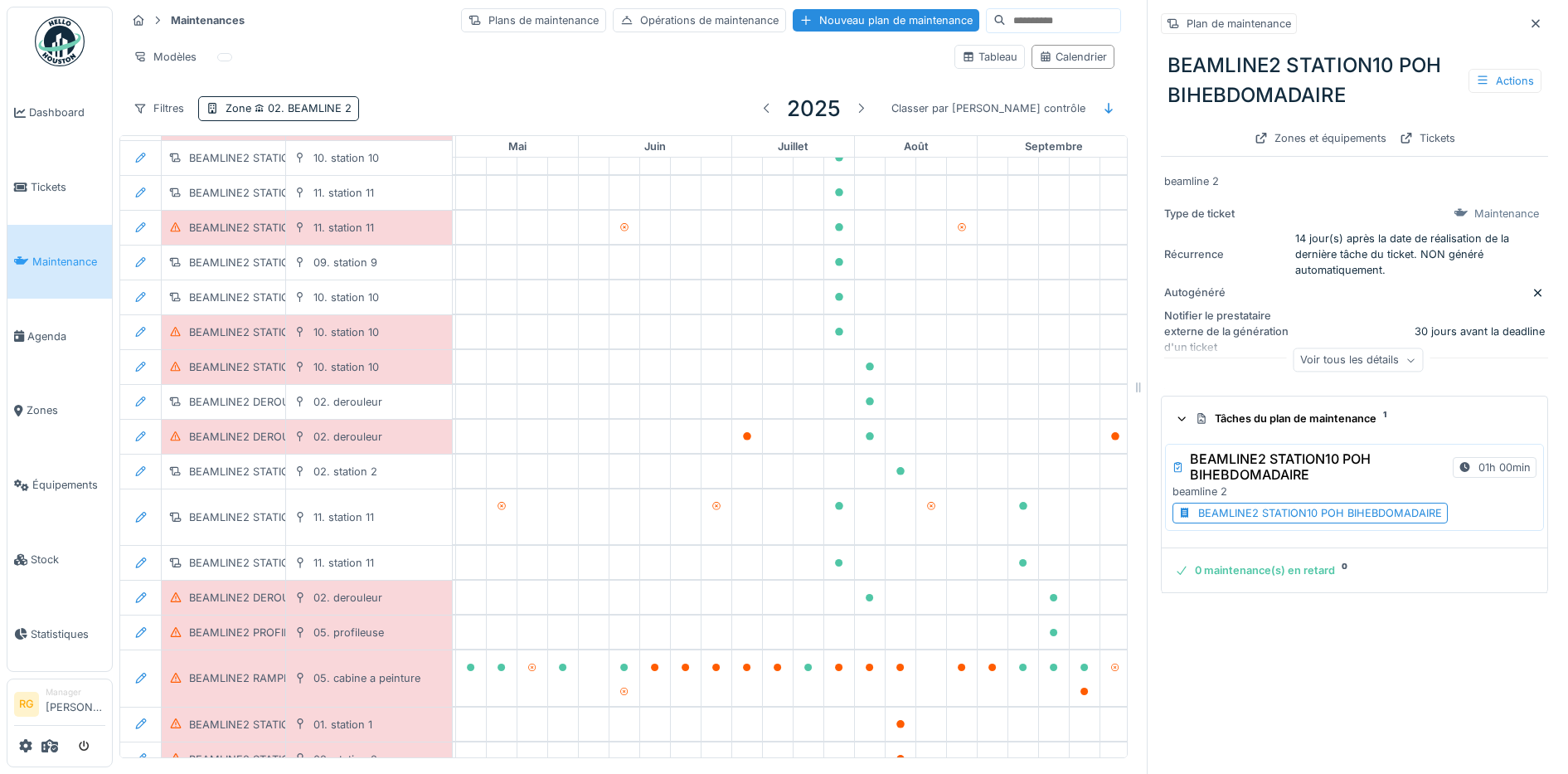
click at [1227, 509] on div "BEAMLINE2 STATION10 POH BIHEBDOMADAIRE" at bounding box center [1320, 513] width 243 height 16
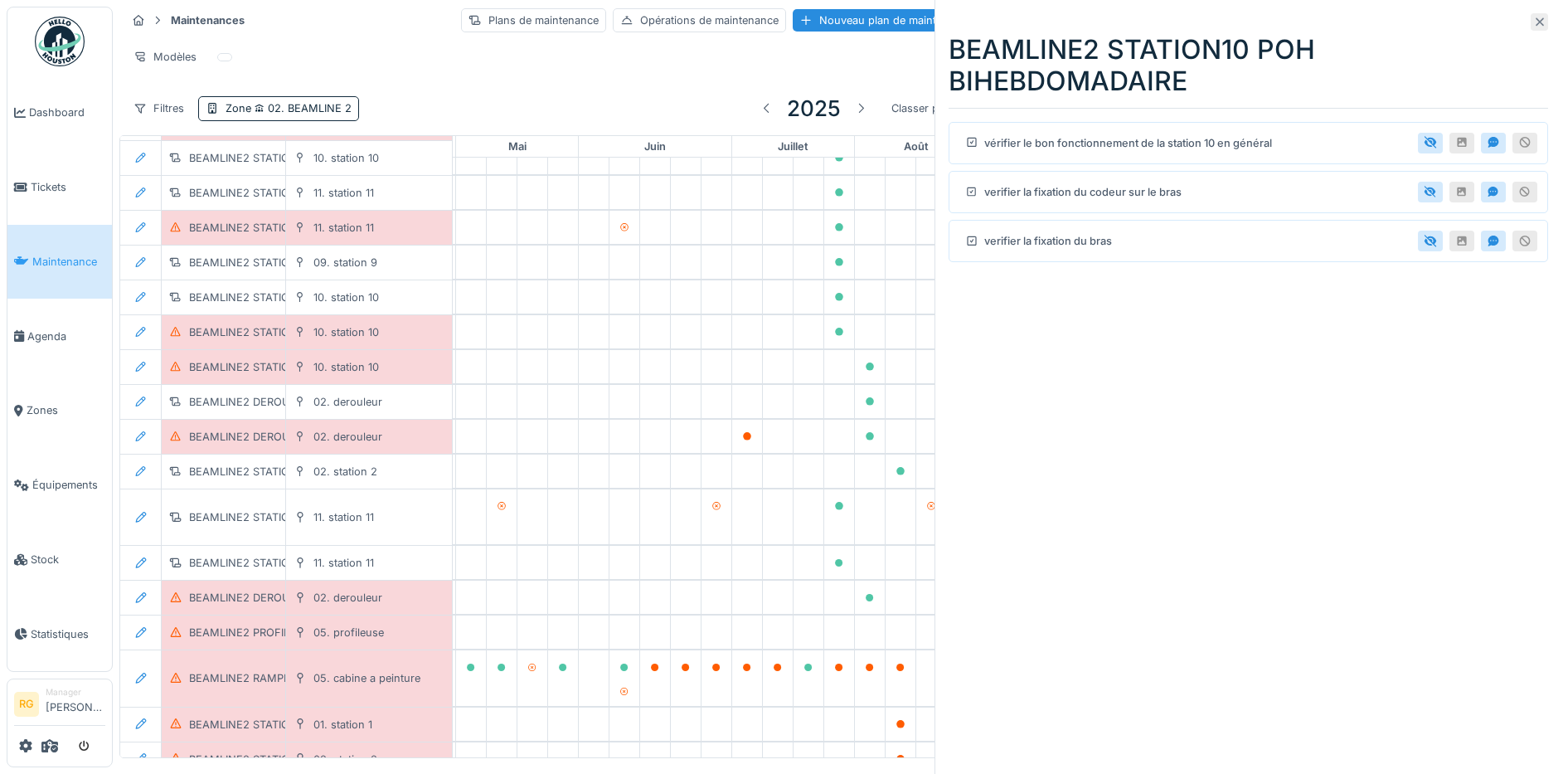
click at [1536, 18] on icon at bounding box center [1540, 22] width 8 height 8
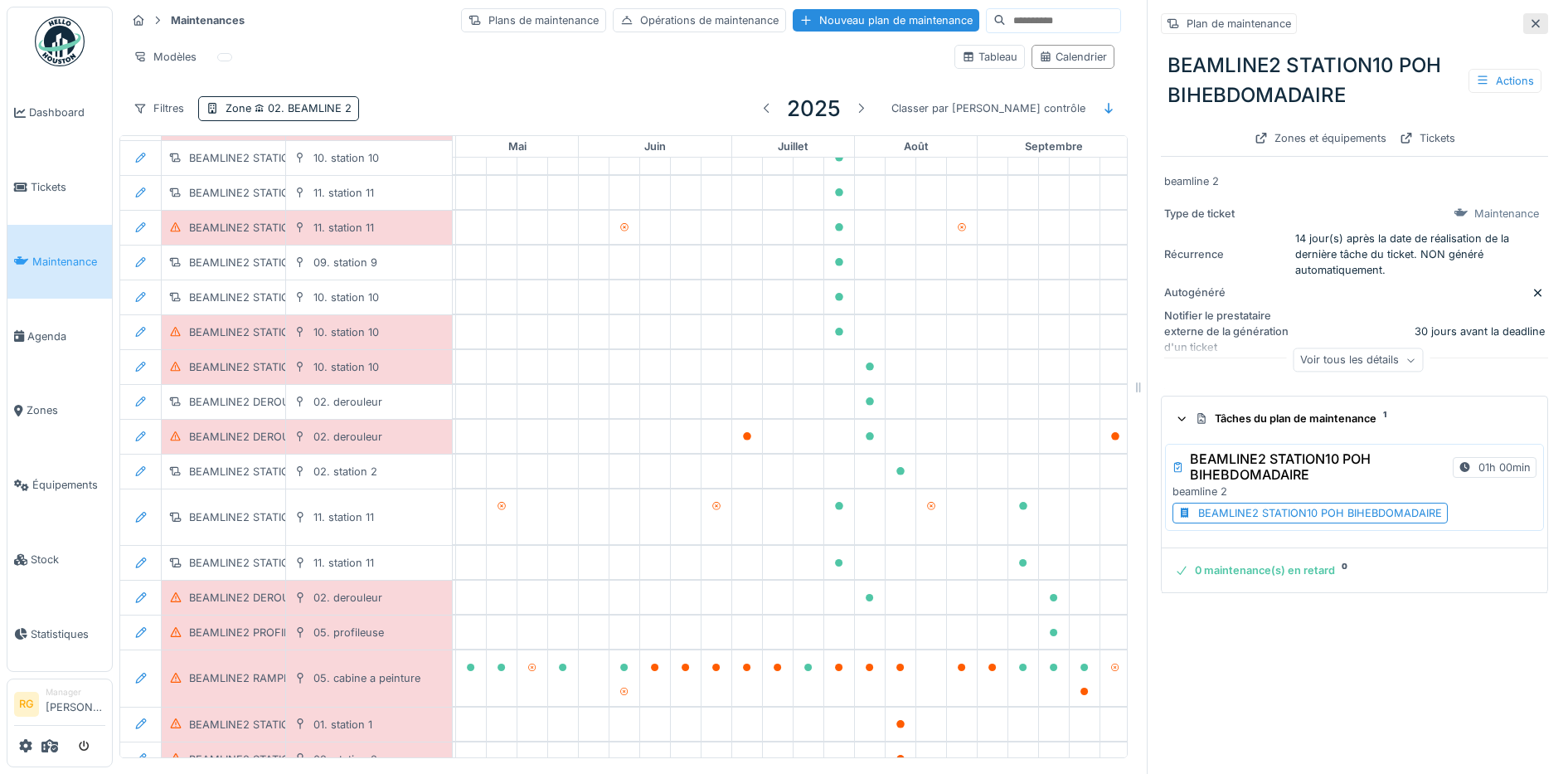
click at [1529, 18] on icon at bounding box center [1536, 23] width 13 height 11
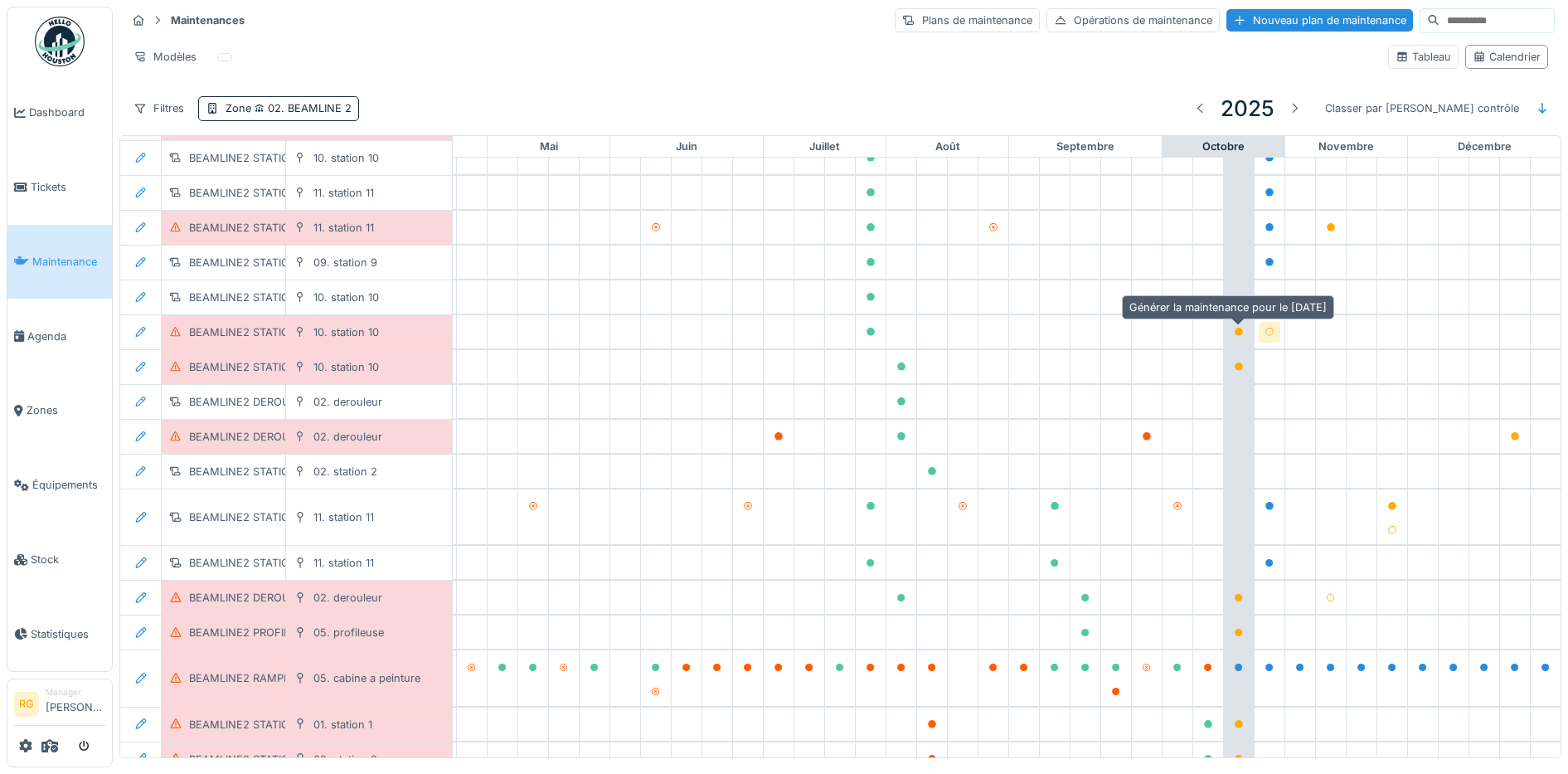
click at [1265, 328] on icon at bounding box center [1270, 332] width 10 height 8
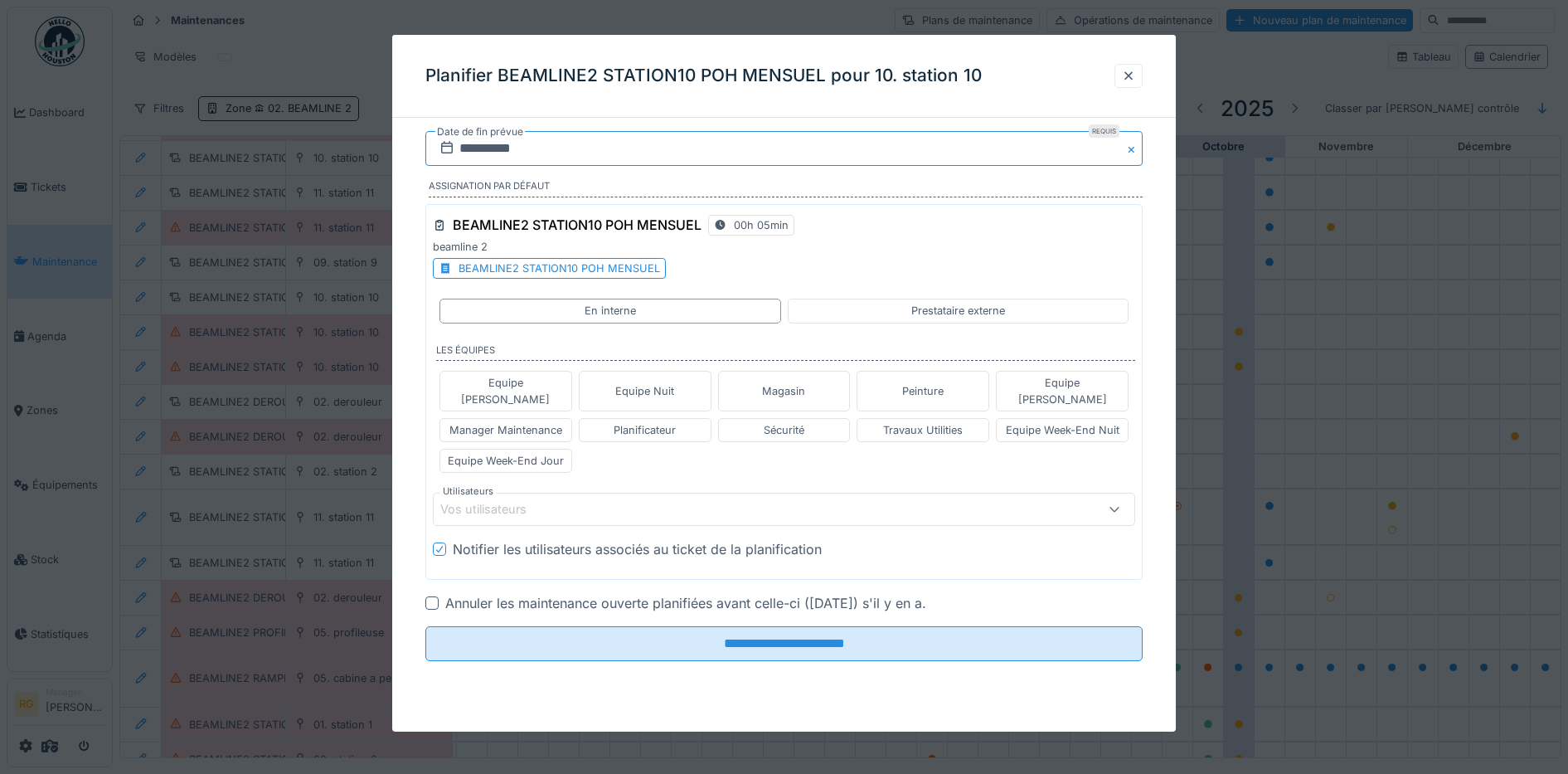
click at [485, 145] on input "**********" at bounding box center [784, 149] width 718 height 35
click at [838, 339] on div "25" at bounding box center [841, 338] width 22 height 22
click at [521, 453] on div "Equipe Week-End Jour" at bounding box center [506, 461] width 116 height 16
click at [555, 504] on icon at bounding box center [554, 510] width 15 height 12
click at [681, 504] on icon at bounding box center [688, 510] width 15 height 12
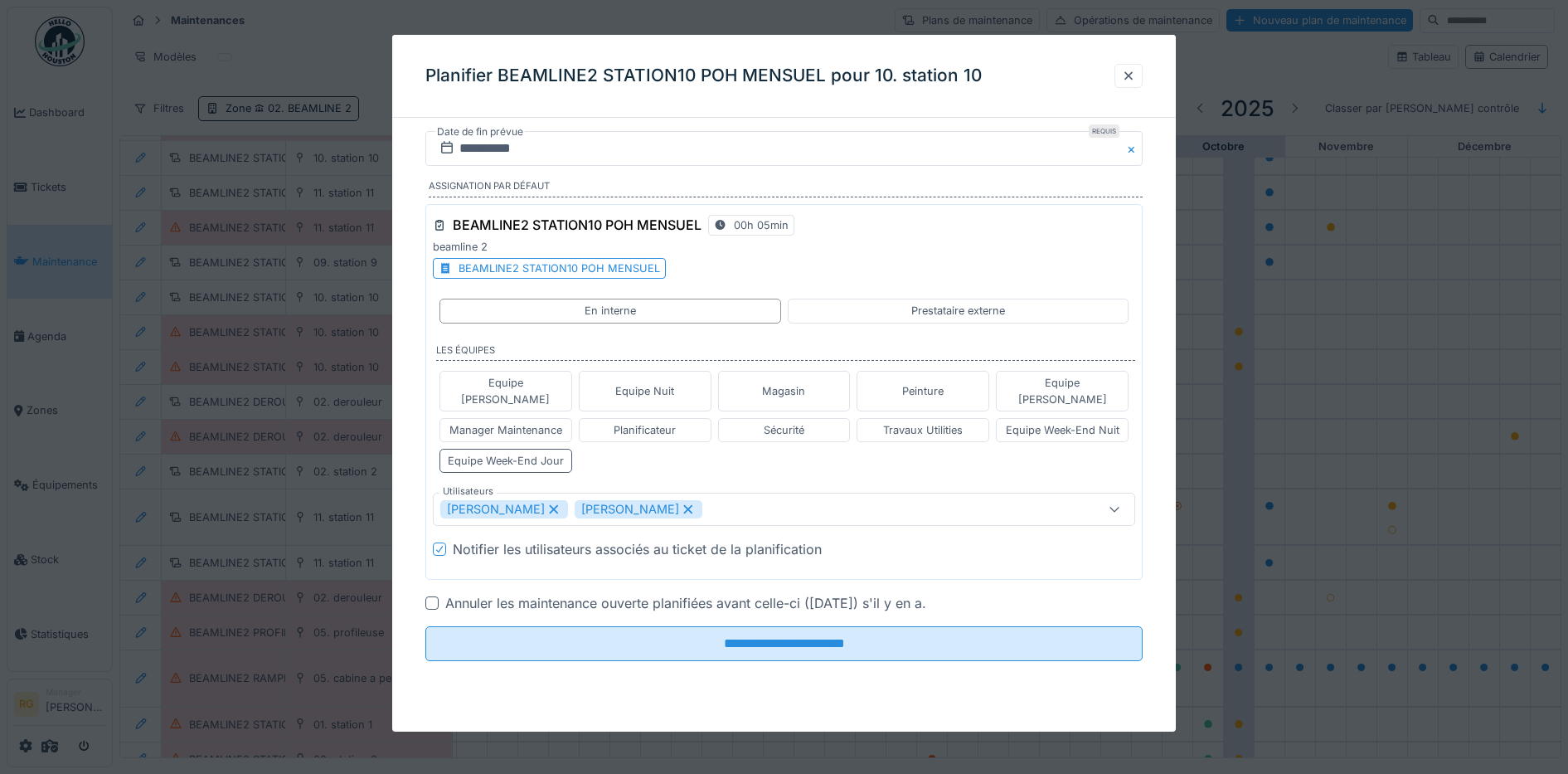
type input "****"
click at [434, 596] on div at bounding box center [432, 603] width 13 height 13
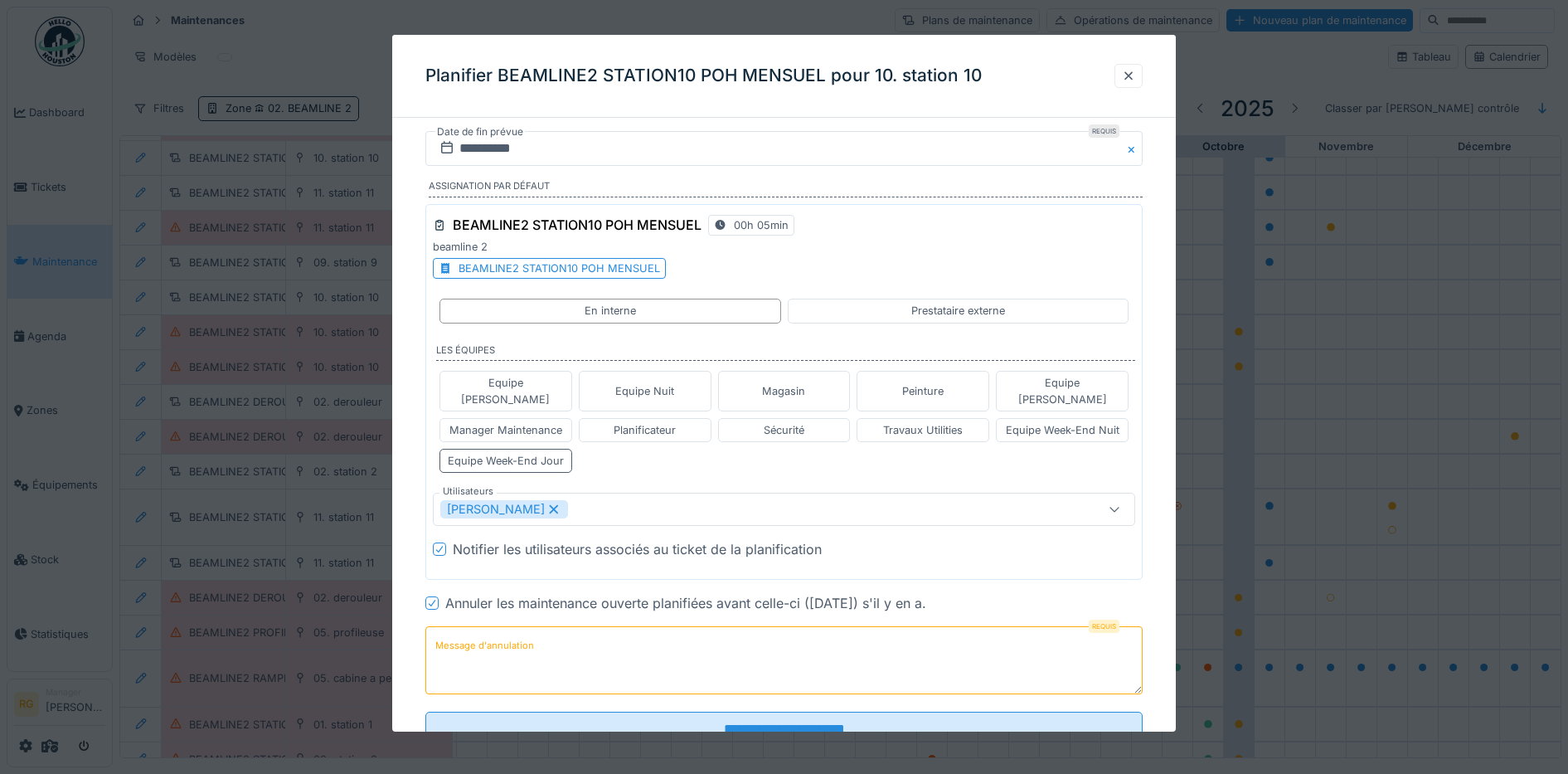
click at [464, 635] on label "Message d'annulation" at bounding box center [484, 645] width 106 height 21
click at [464, 626] on textarea "Message d'annulation" at bounding box center [784, 660] width 718 height 68
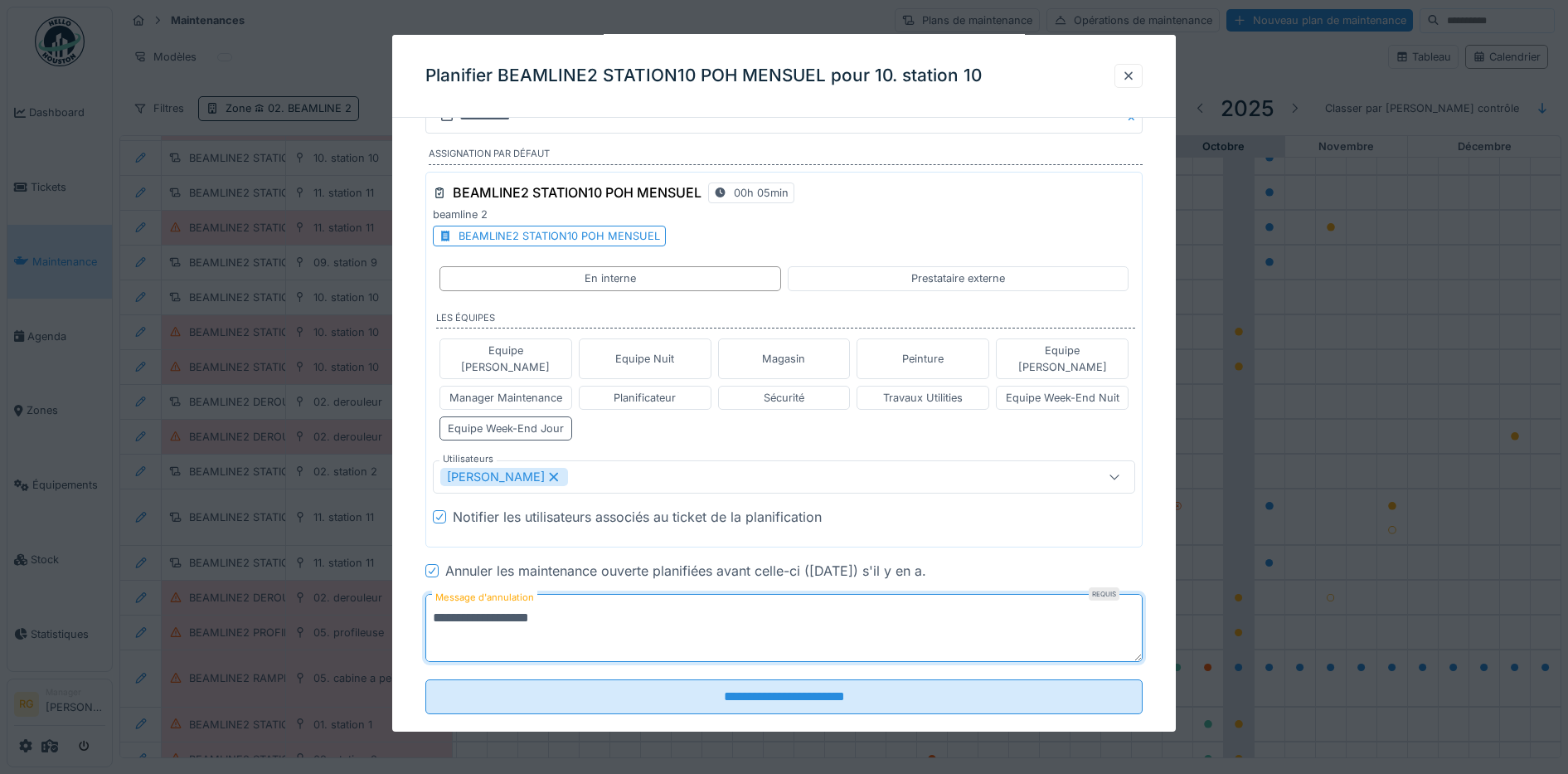
scroll to position [46, 0]
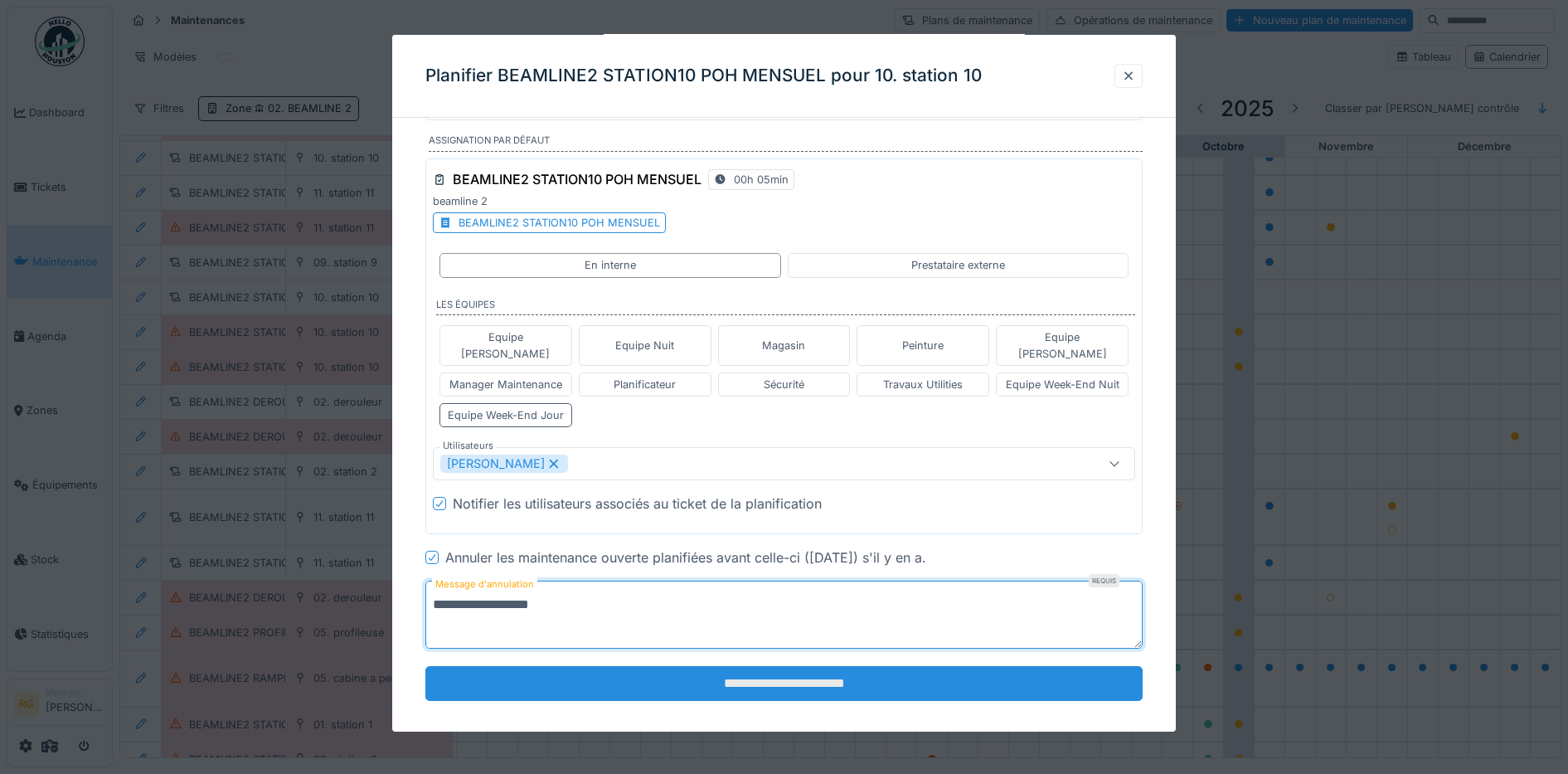
type textarea "**********"
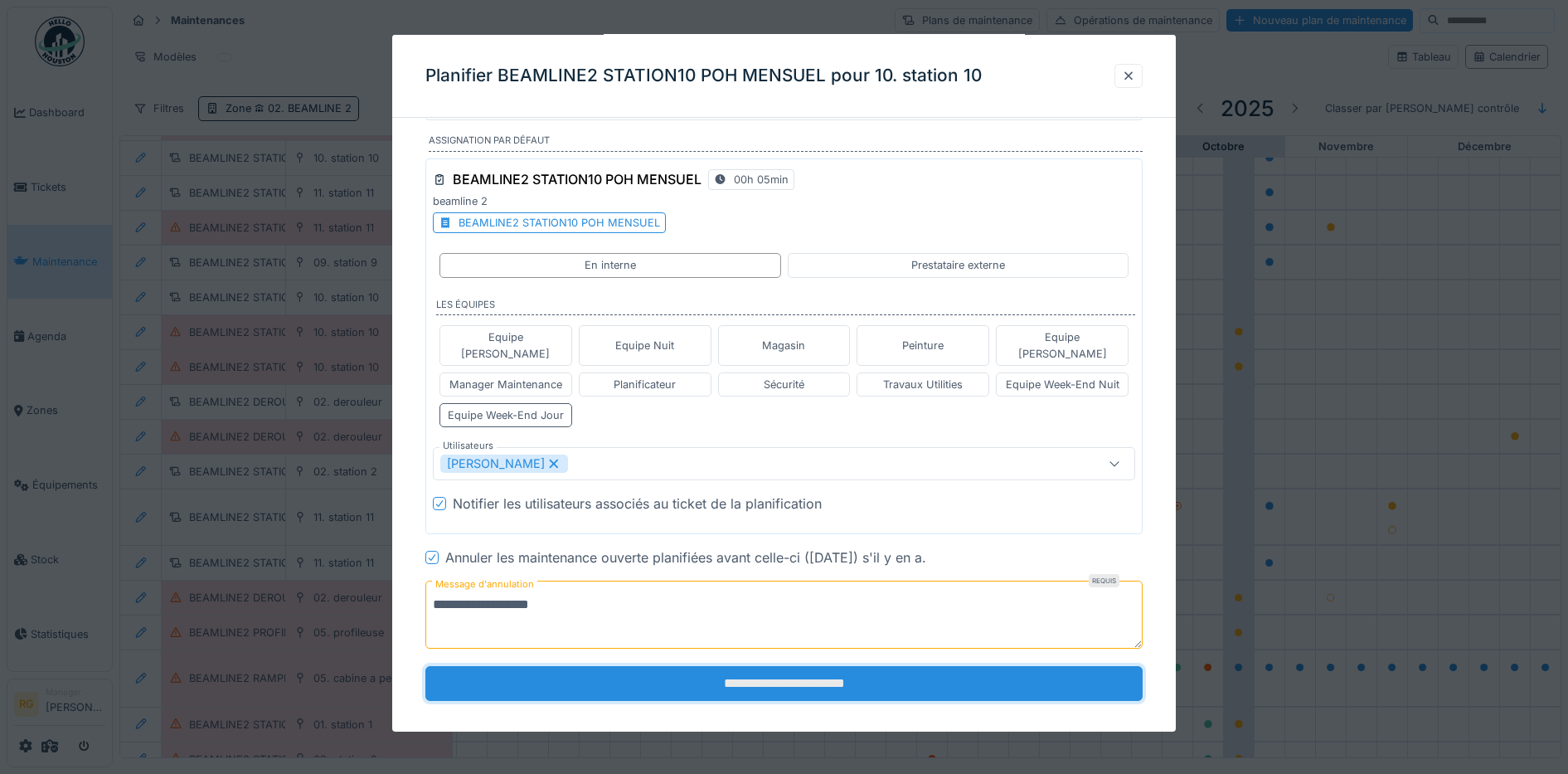
click at [804, 673] on input "**********" at bounding box center [784, 683] width 718 height 35
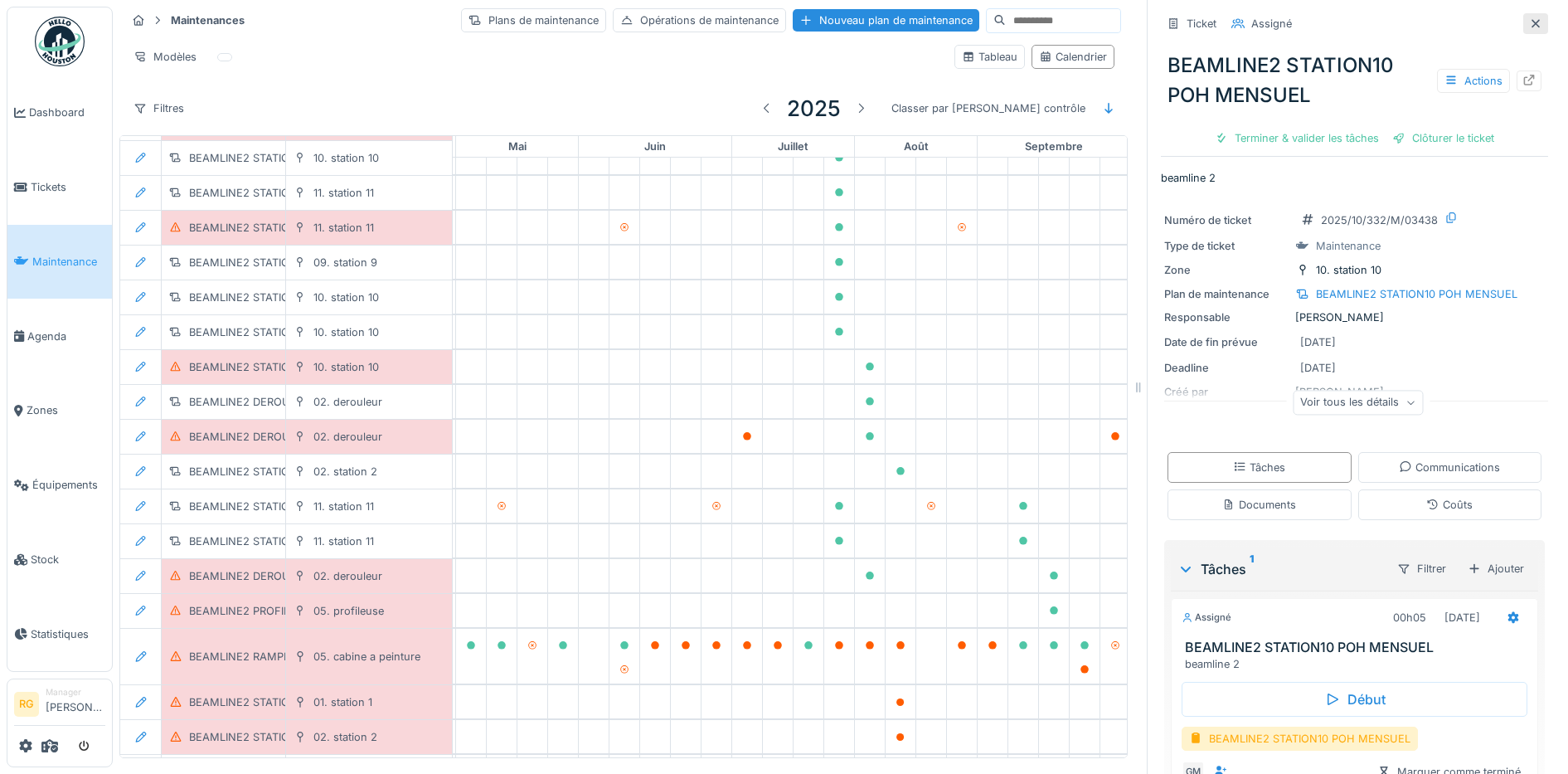
click at [1523, 15] on div at bounding box center [1536, 23] width 25 height 21
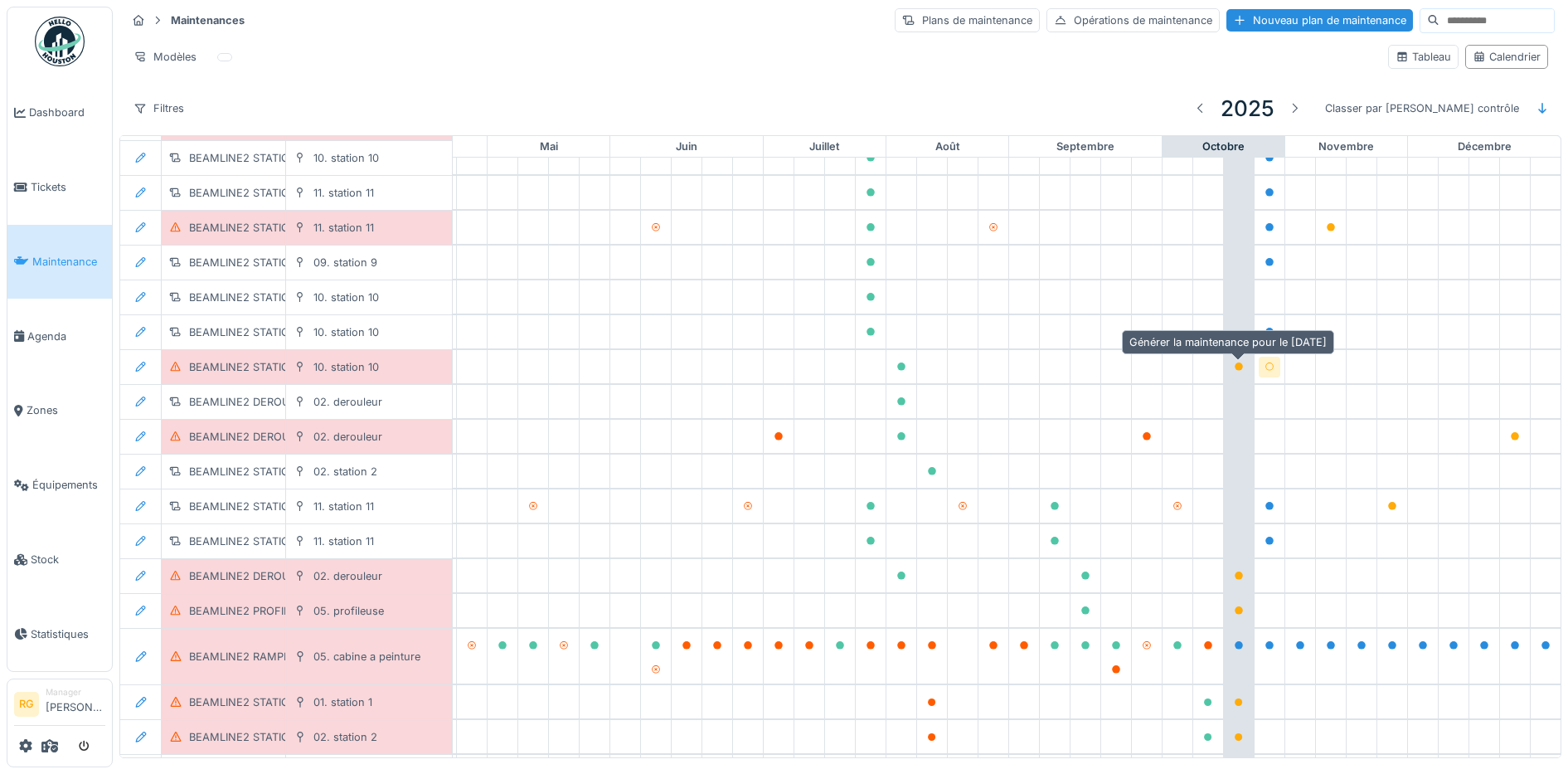
click at [1265, 363] on icon at bounding box center [1270, 367] width 10 height 8
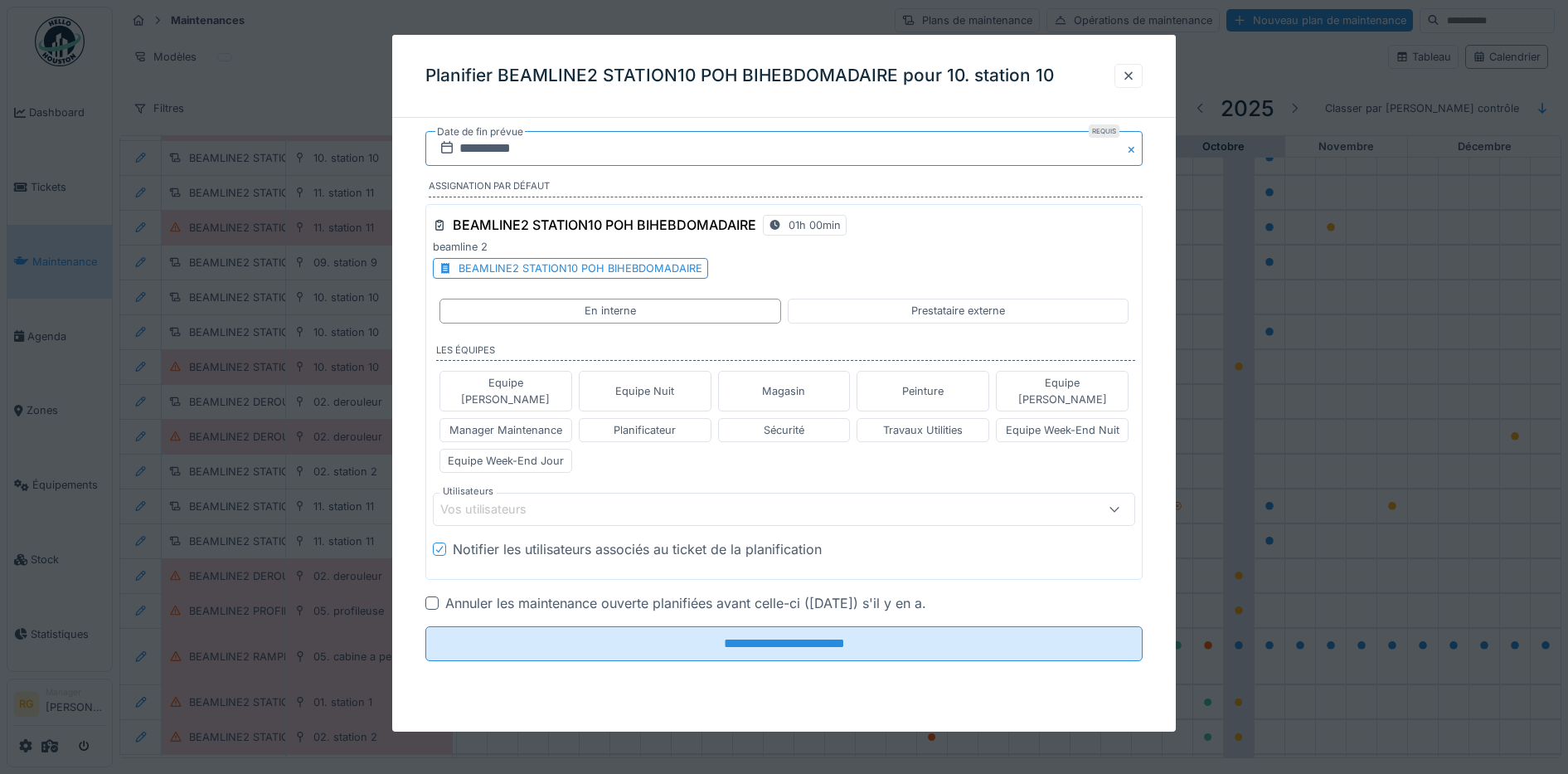
click at [466, 141] on input "**********" at bounding box center [784, 149] width 718 height 35
click at [840, 339] on div "25" at bounding box center [841, 338] width 22 height 22
click at [518, 453] on div "Equipe Week-End Jour" at bounding box center [506, 461] width 116 height 16
click at [557, 505] on icon at bounding box center [553, 510] width 9 height 9
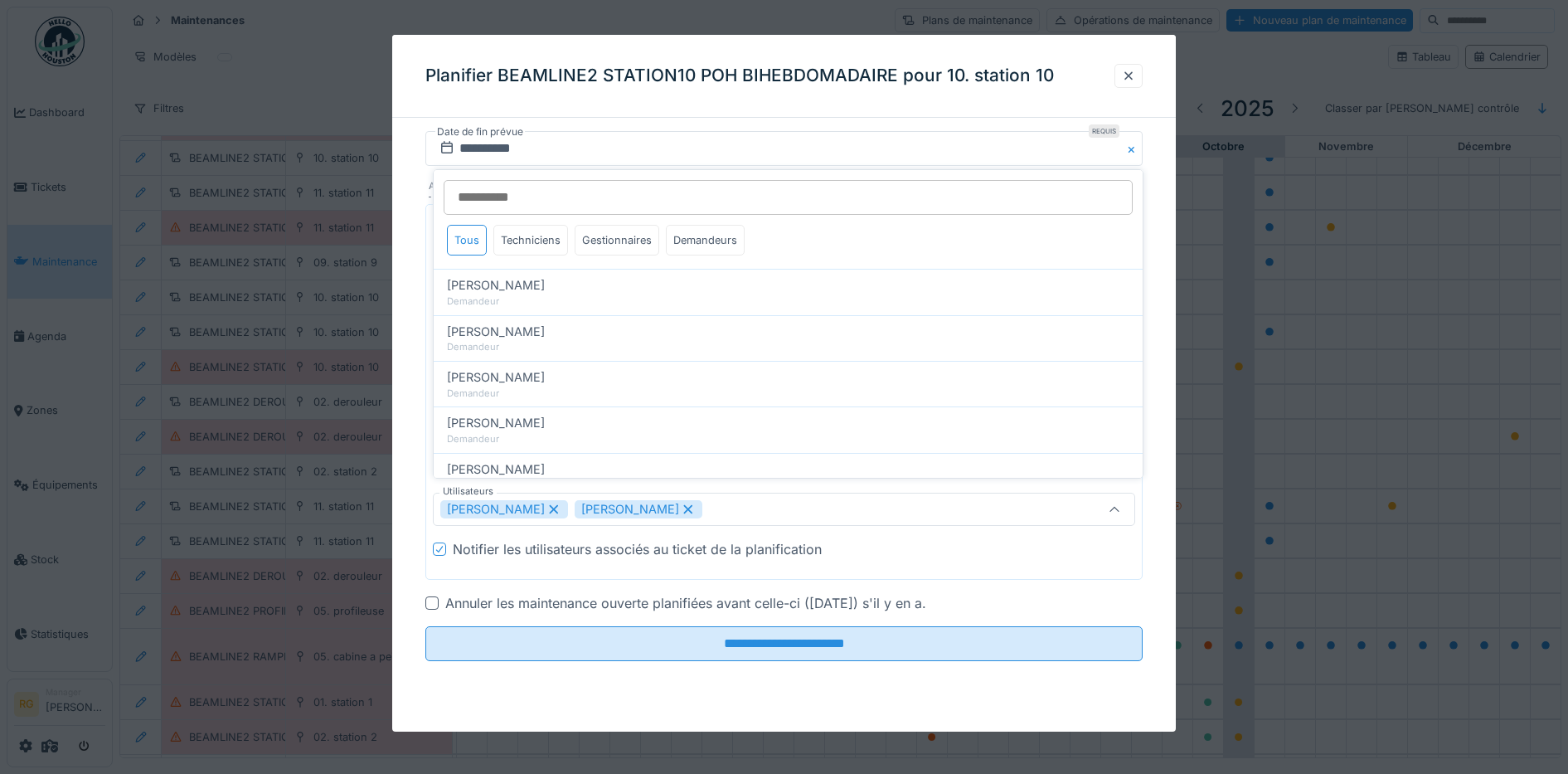
click at [683, 505] on icon at bounding box center [687, 510] width 9 height 9
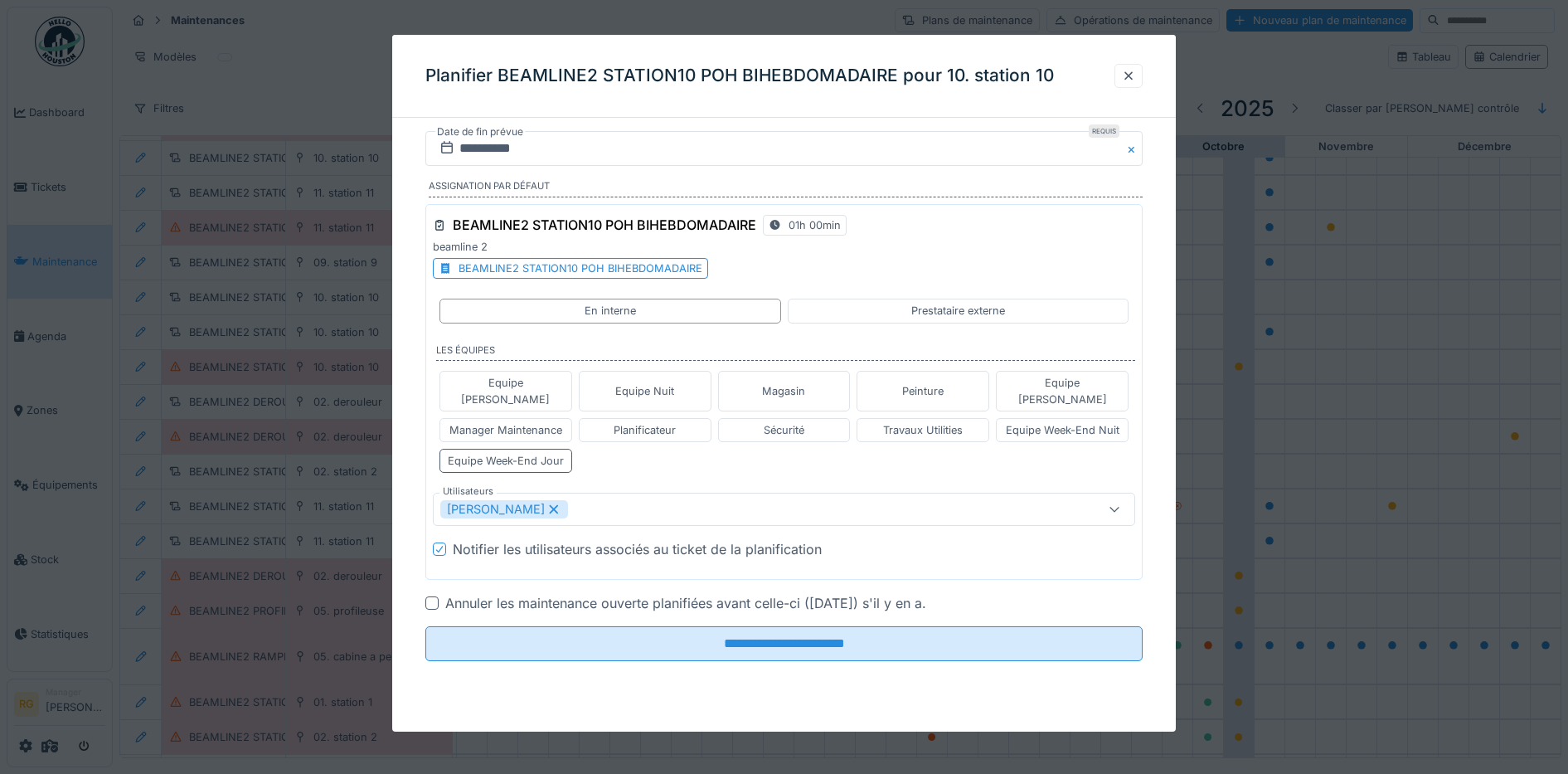
type input "****"
click at [433, 596] on div at bounding box center [432, 603] width 13 height 13
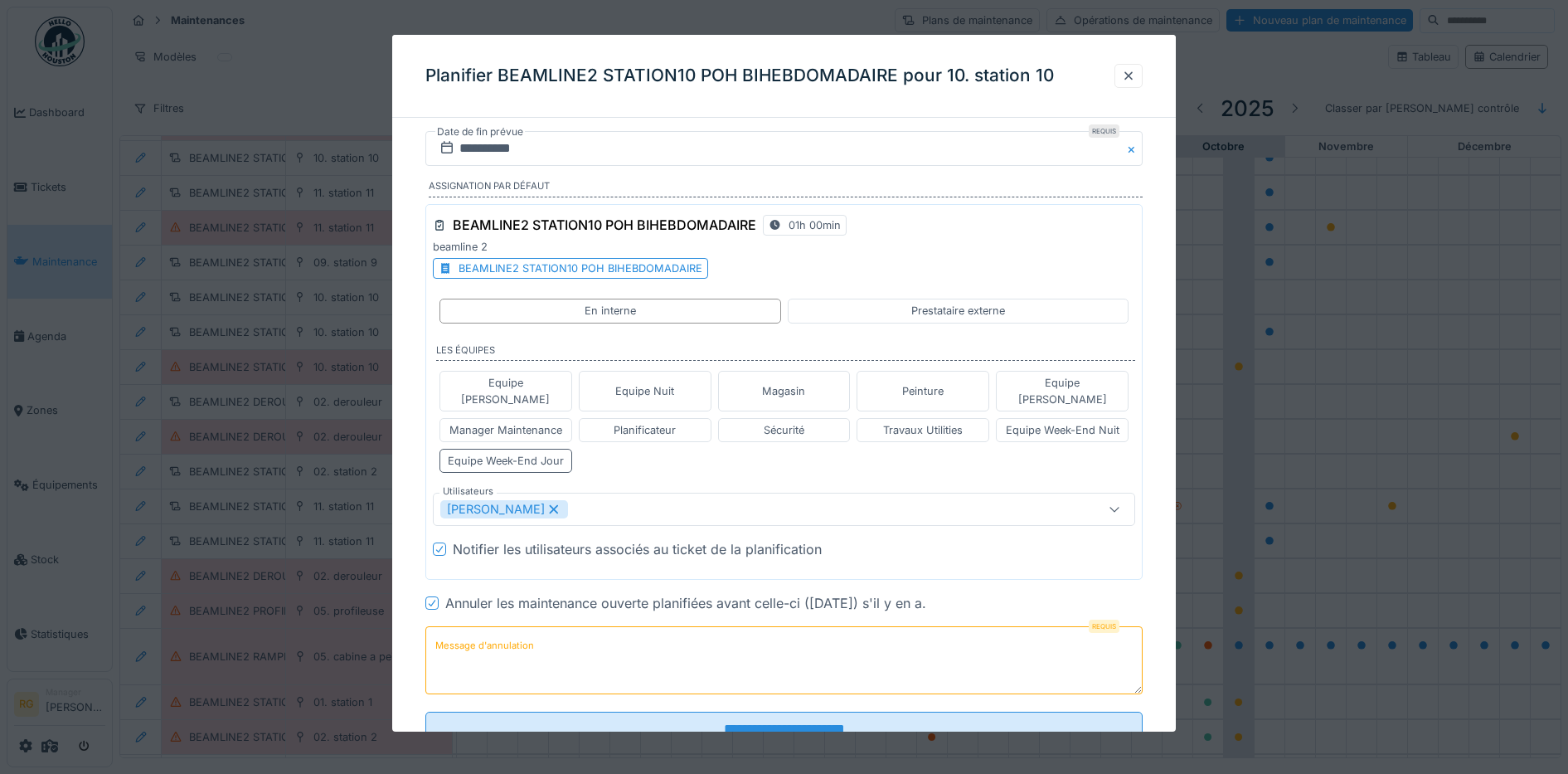
click at [488, 635] on label "Message d'annulation" at bounding box center [484, 645] width 106 height 21
click at [488, 629] on textarea "Message d'annulation" at bounding box center [784, 660] width 718 height 68
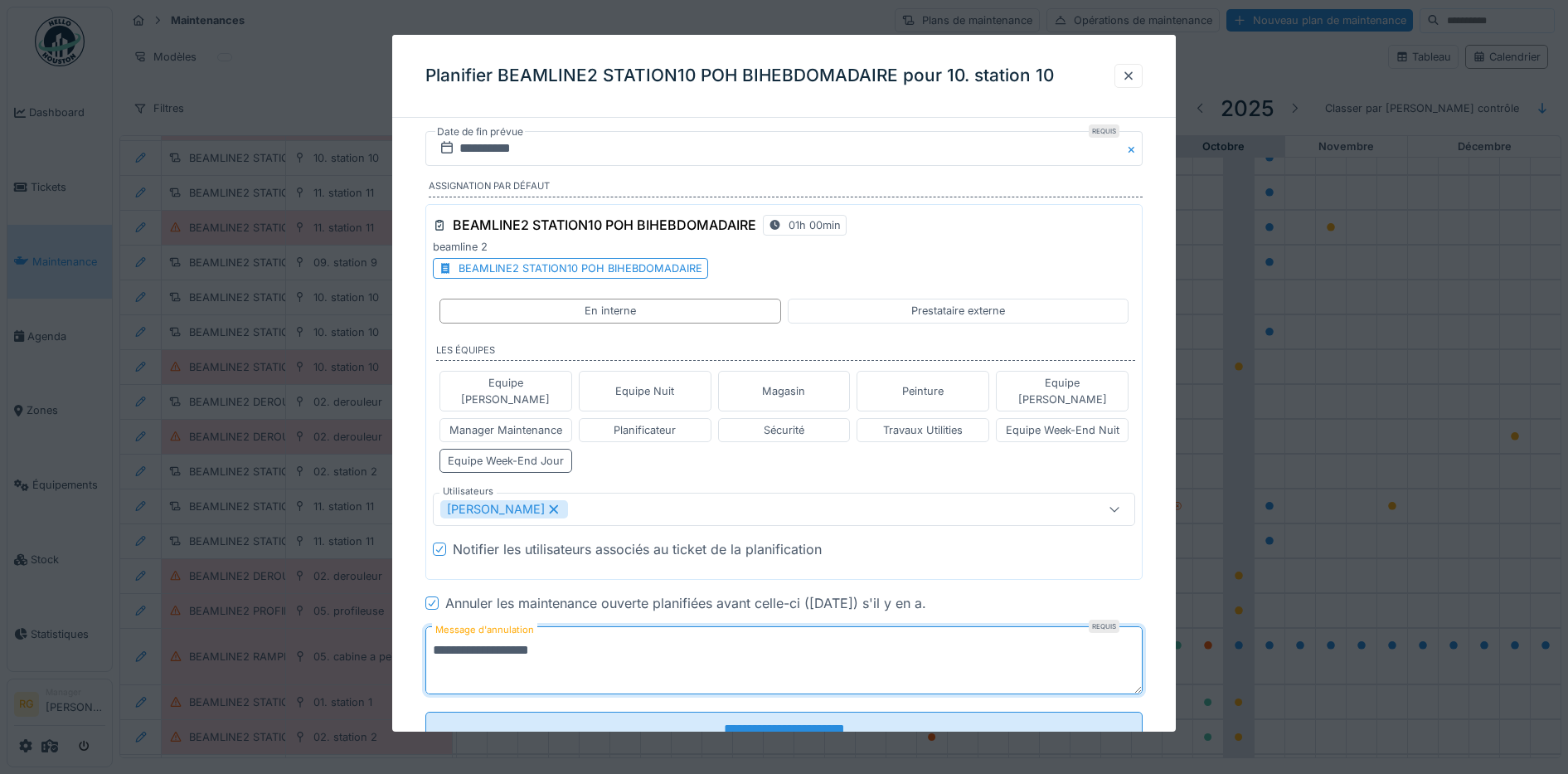
scroll to position [46, 0]
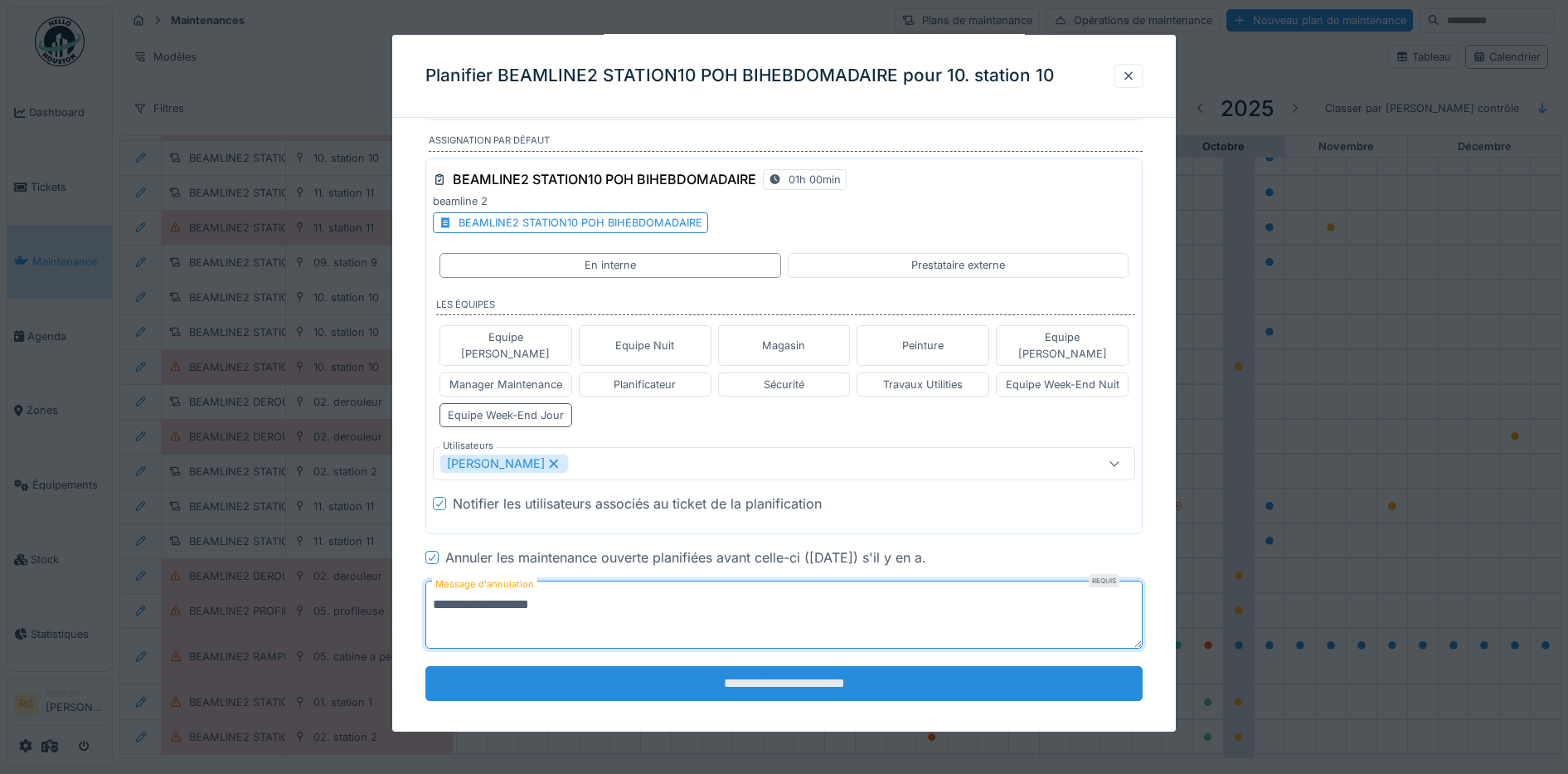
type textarea "**********"
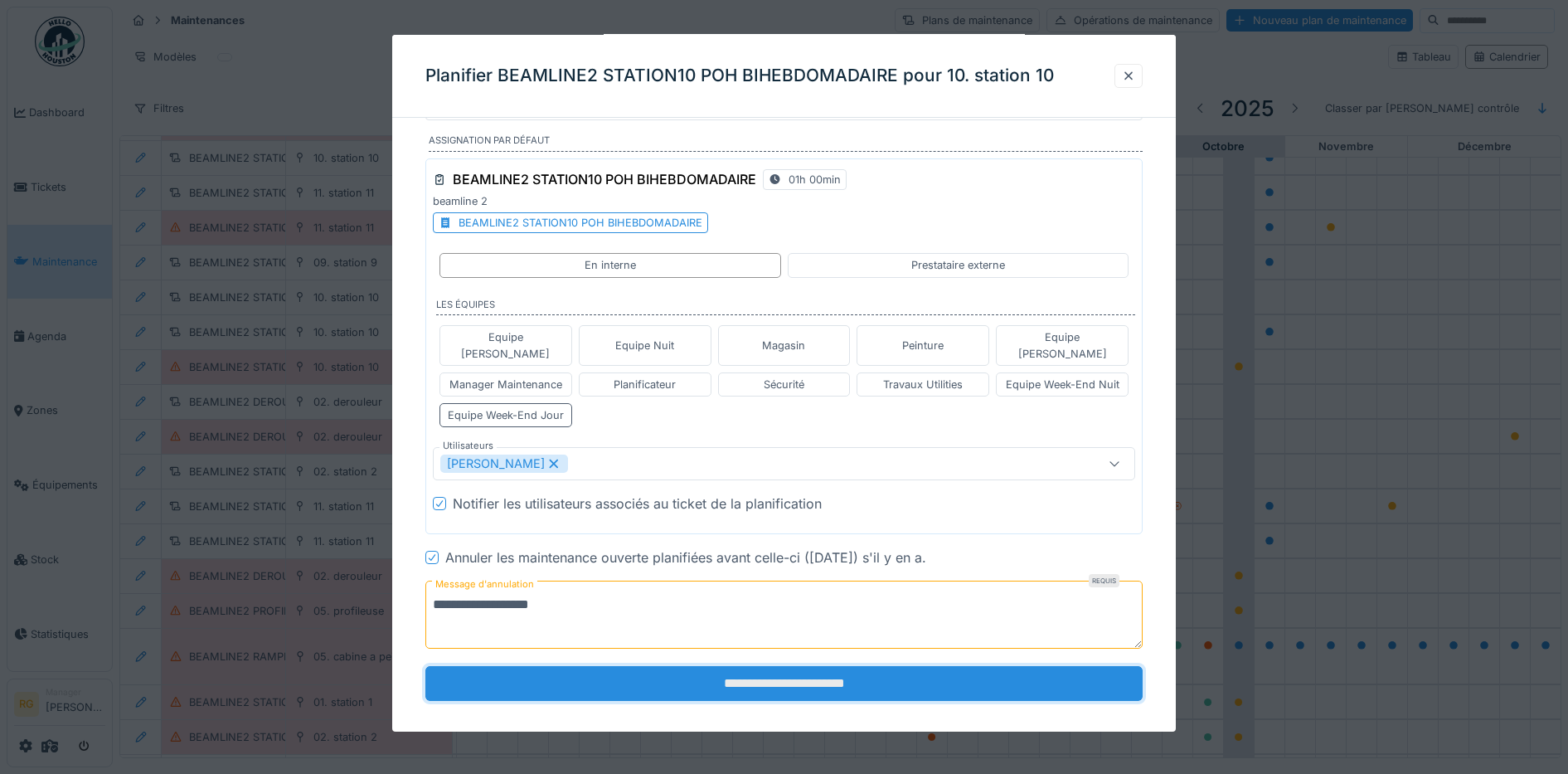
click at [656, 666] on input "**********" at bounding box center [784, 683] width 718 height 35
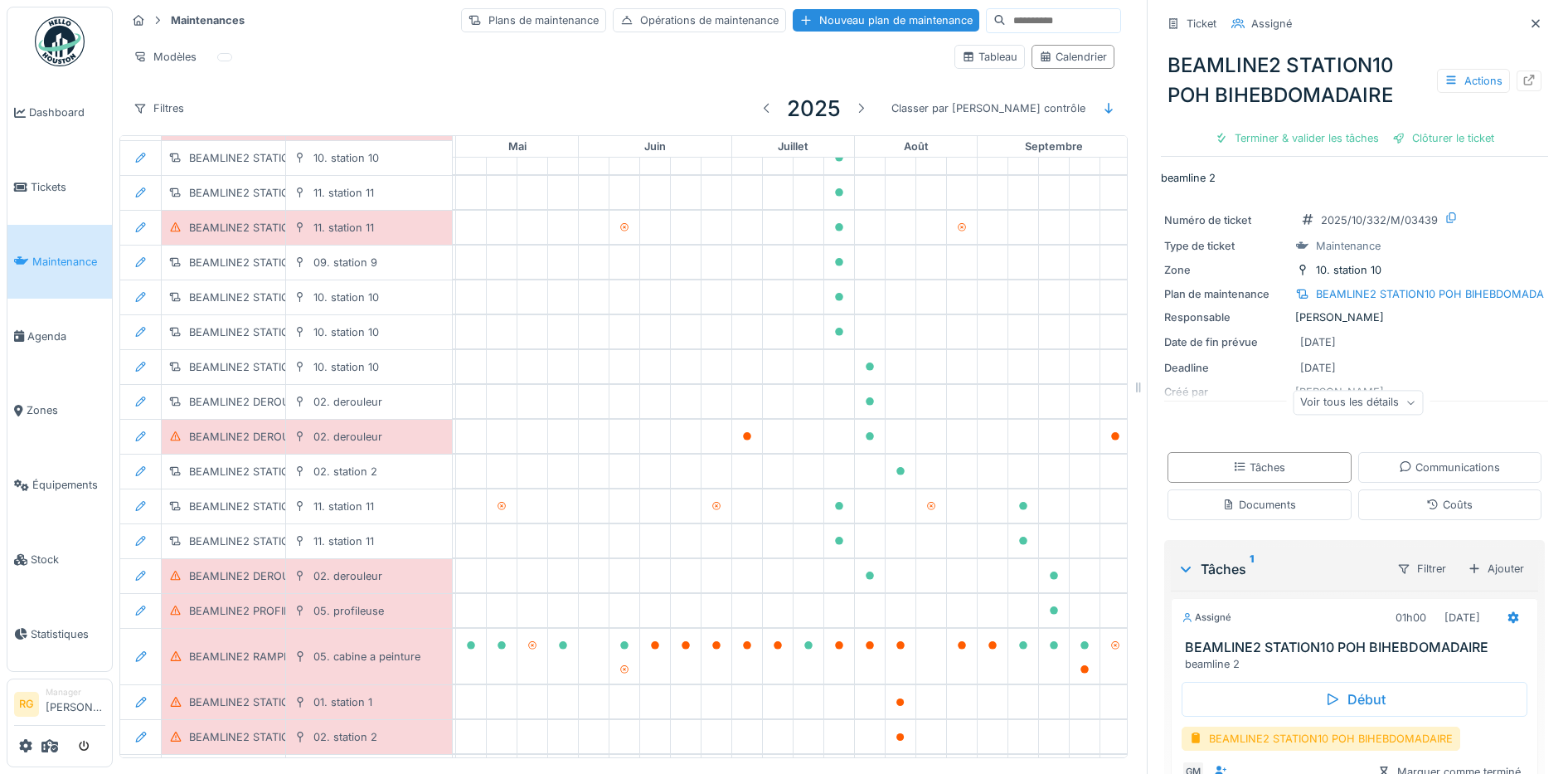
click at [1497, 27] on div "Ticket Assigné" at bounding box center [1354, 23] width 387 height 27
click at [1529, 23] on div at bounding box center [1536, 23] width 13 height 16
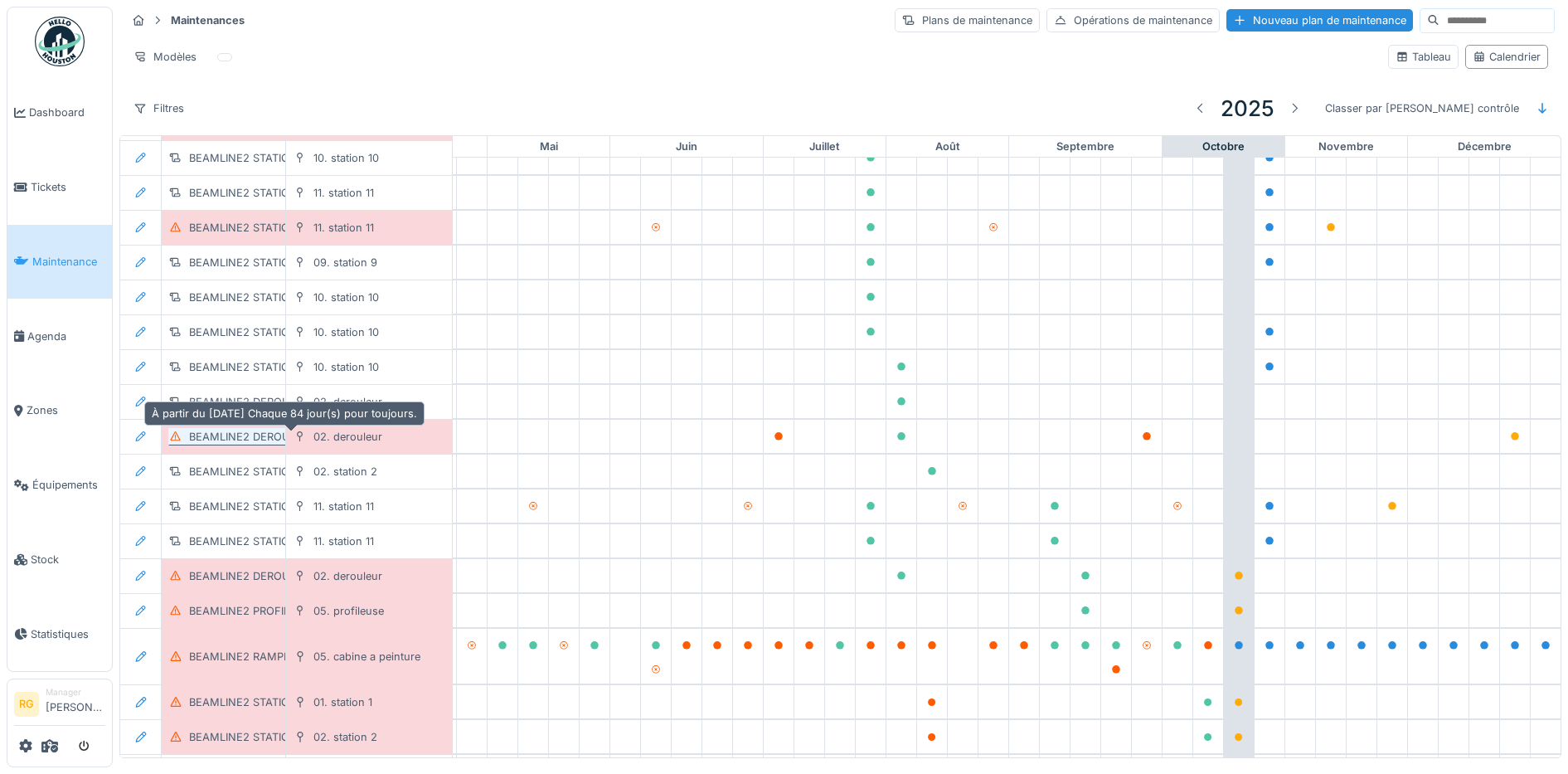
click at [238, 434] on div "BEAMLINE2 DEROULEUR POH TRIMESTRIEL" at bounding box center [301, 436] width 225 height 16
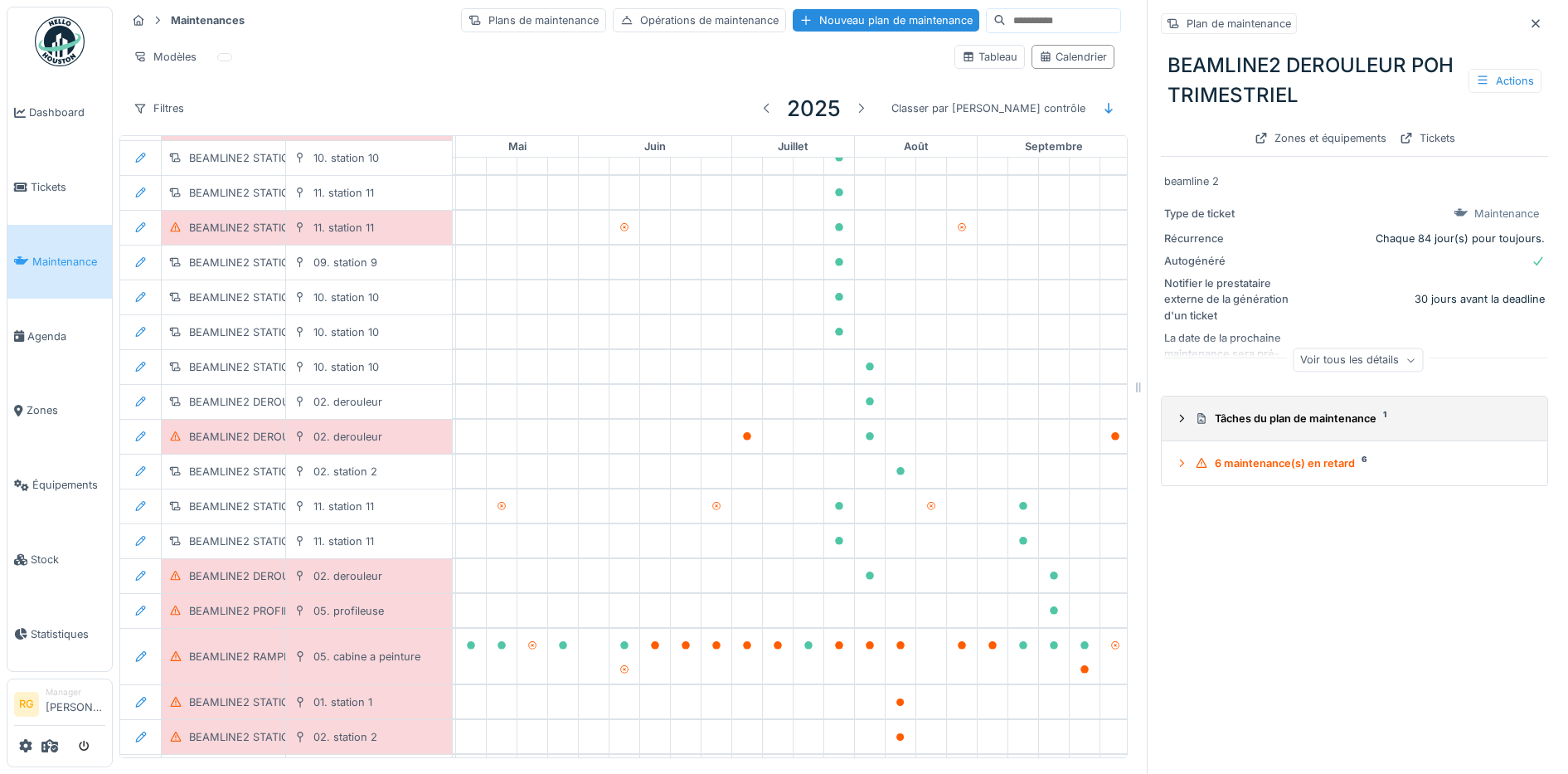
click at [1175, 413] on icon at bounding box center [1182, 418] width 13 height 11
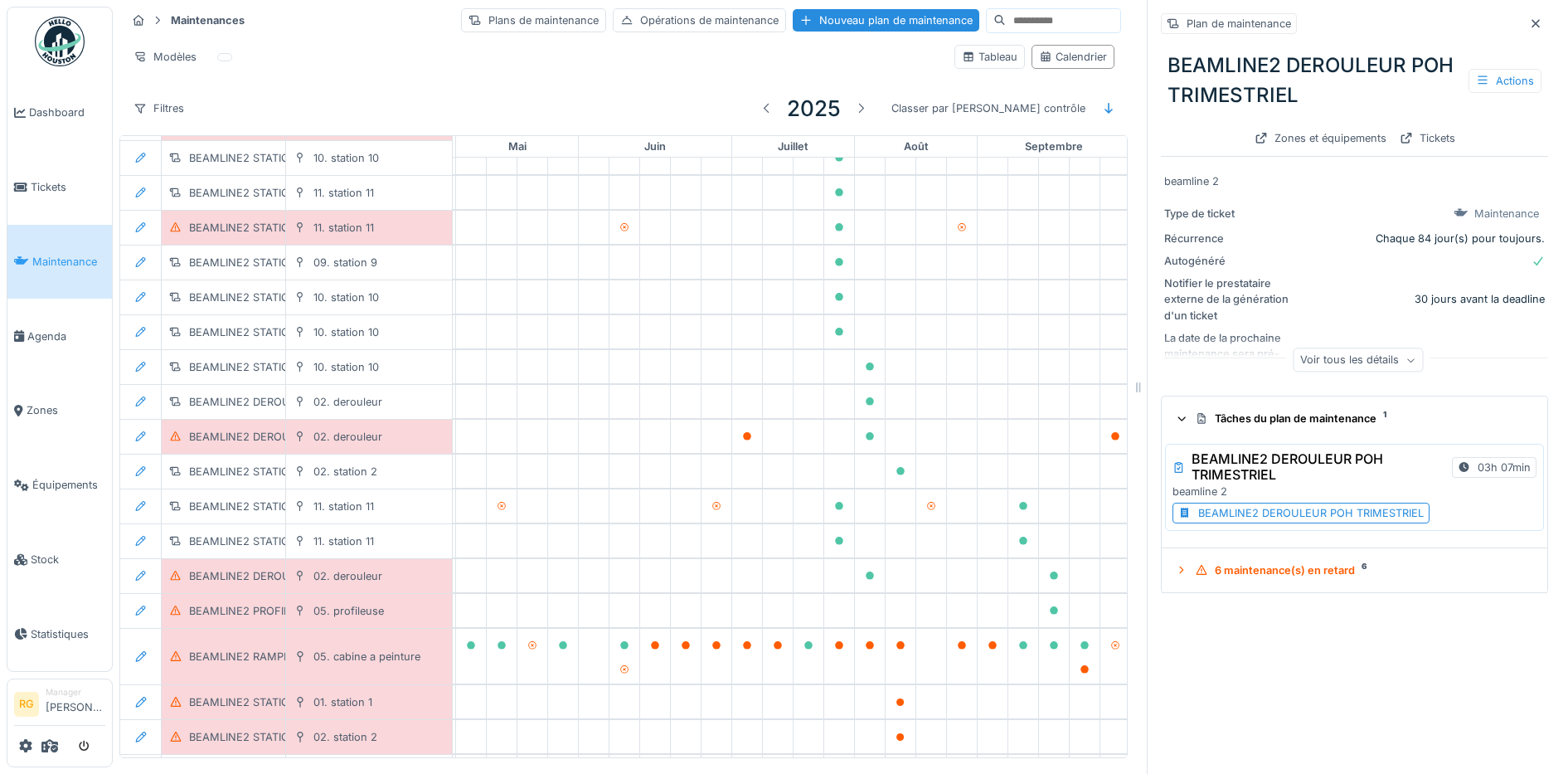
click at [1283, 510] on div "BEAMLINE2 DEROULEUR POH TRIMESTRIEL" at bounding box center [1310, 513] width 225 height 16
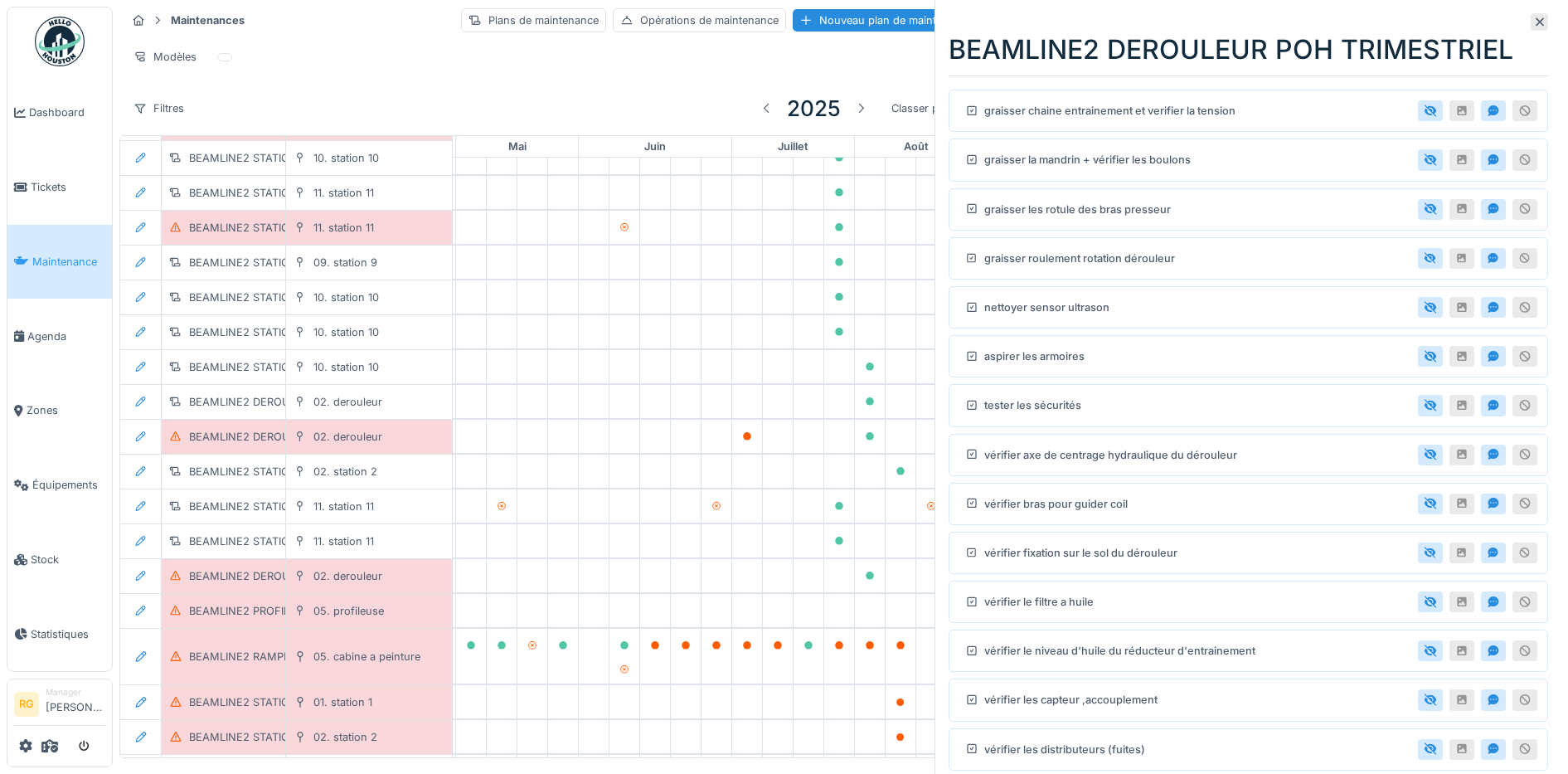
click at [1533, 20] on icon at bounding box center [1540, 22] width 13 height 11
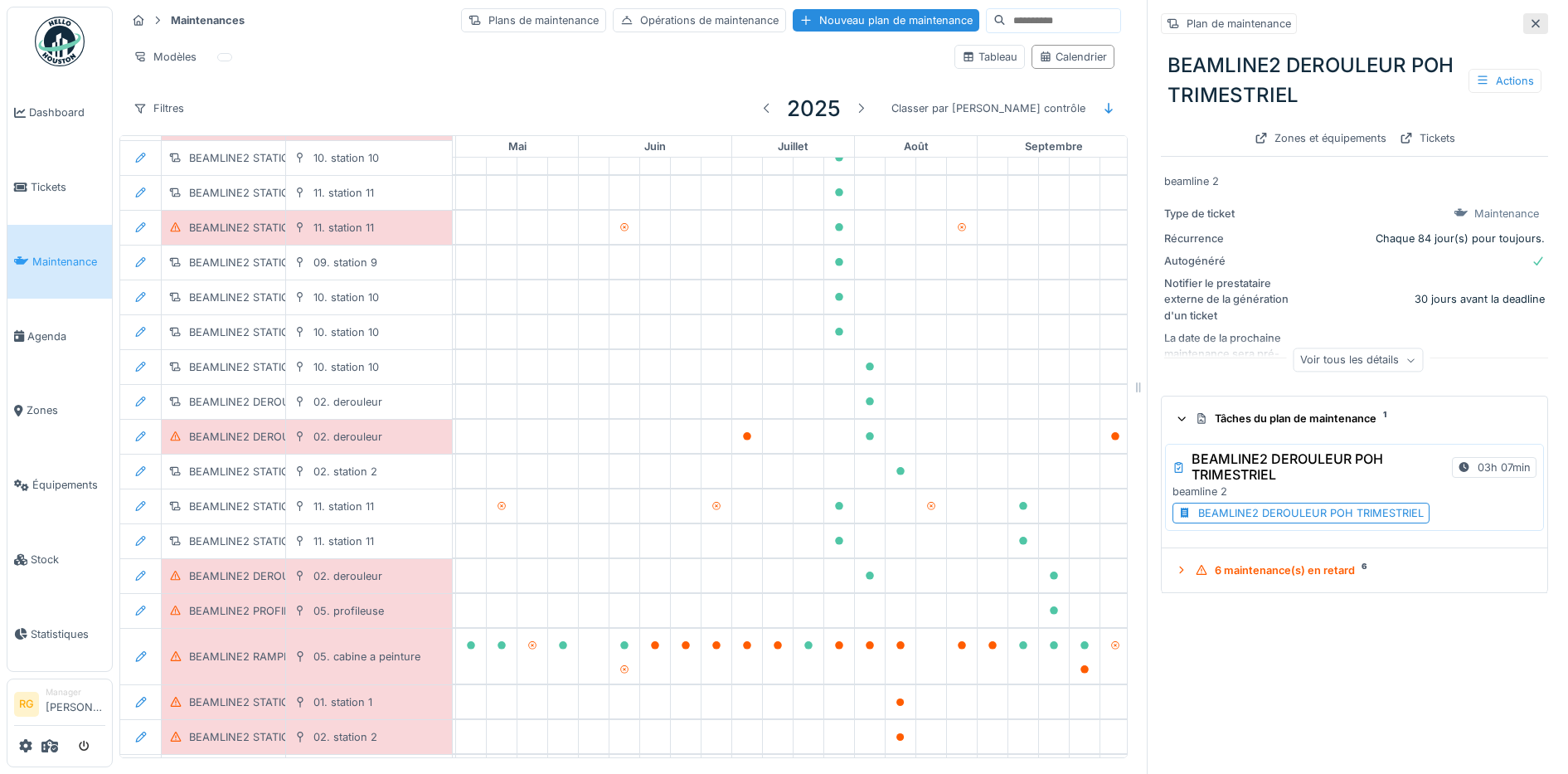
click at [1529, 18] on icon at bounding box center [1536, 23] width 13 height 11
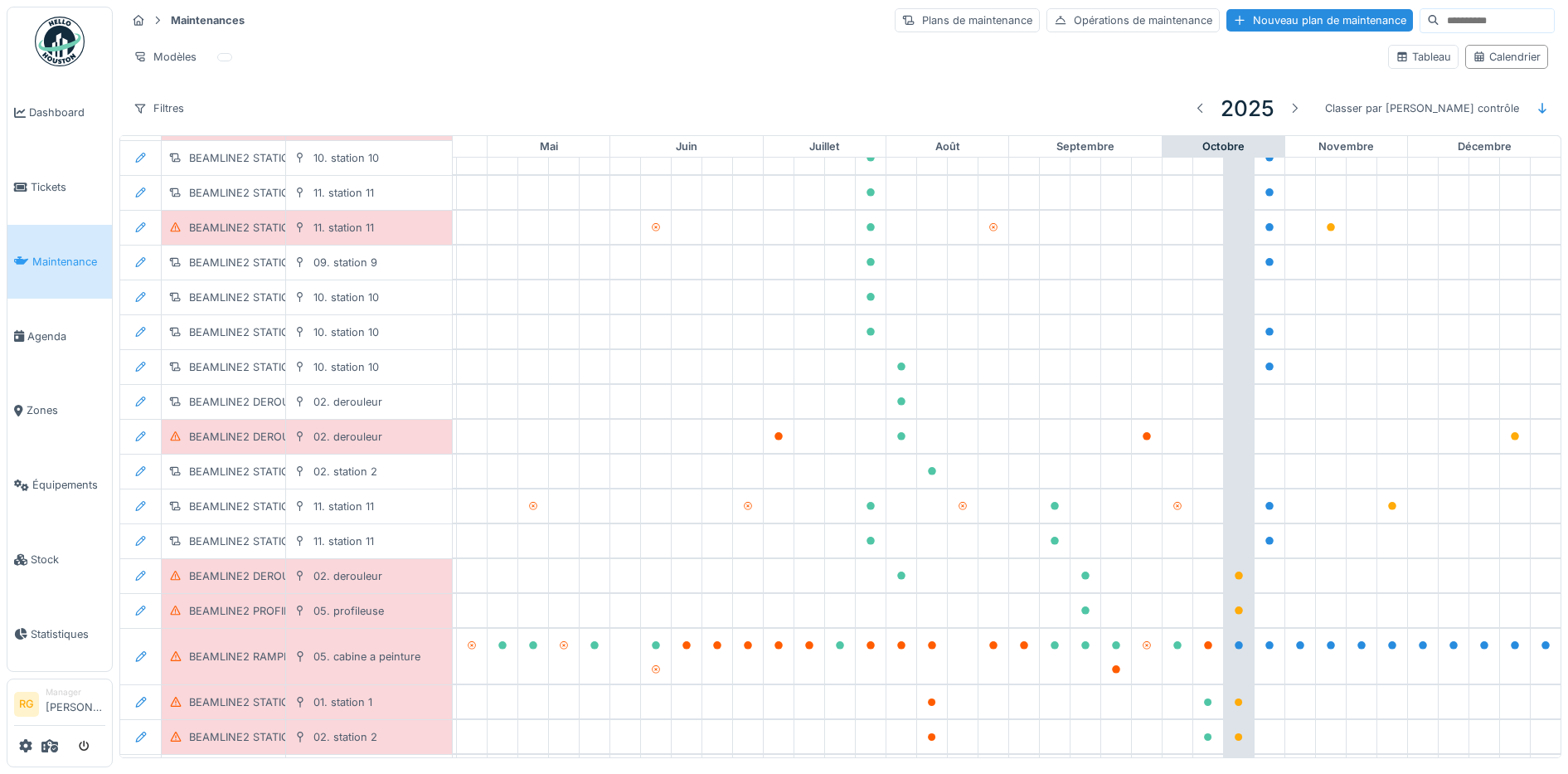
scroll to position [7, 0]
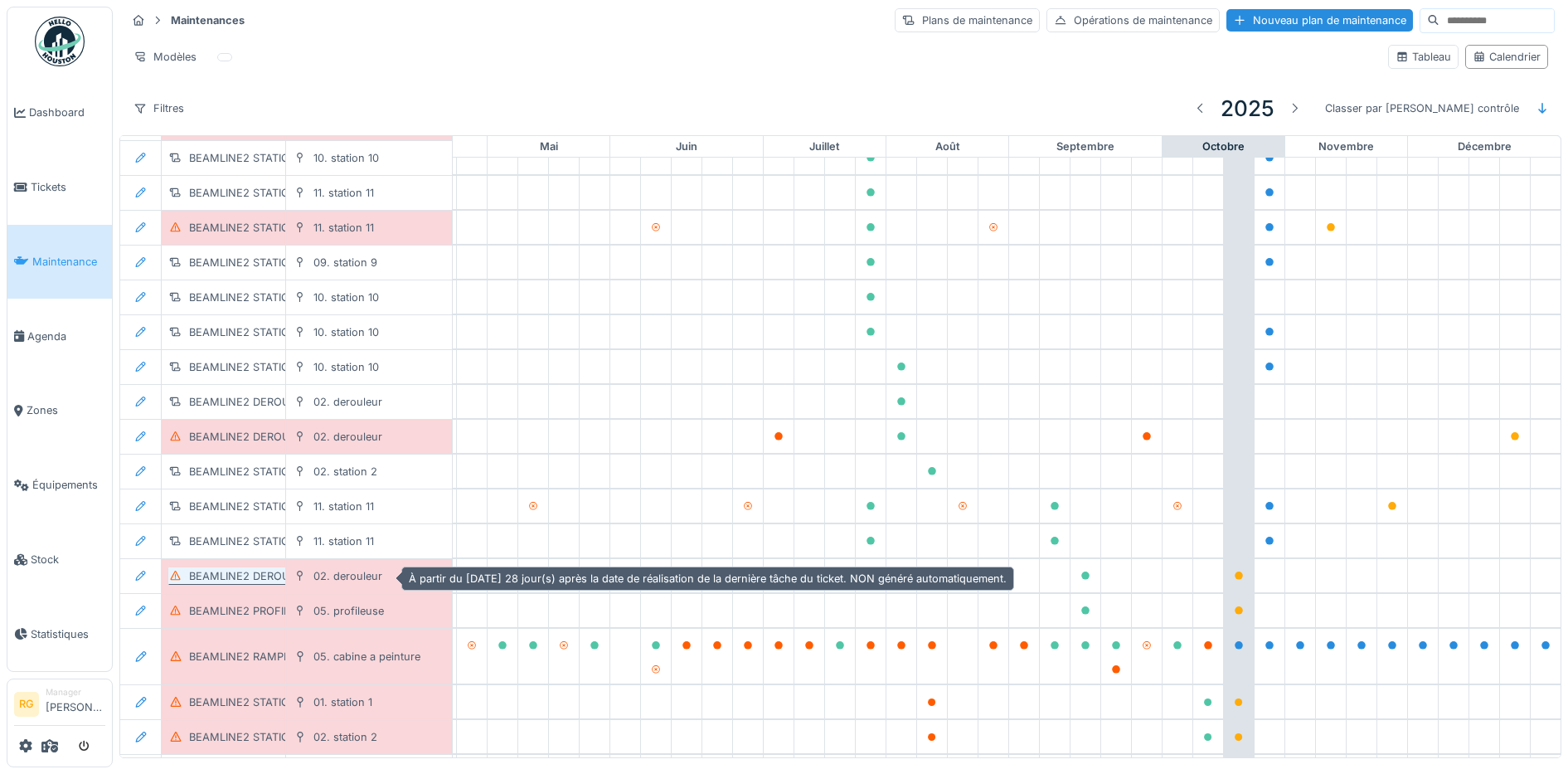
click at [238, 568] on div "BEAMLINE2 DEROULEUR POH MENSUEL" at bounding box center [293, 575] width 210 height 16
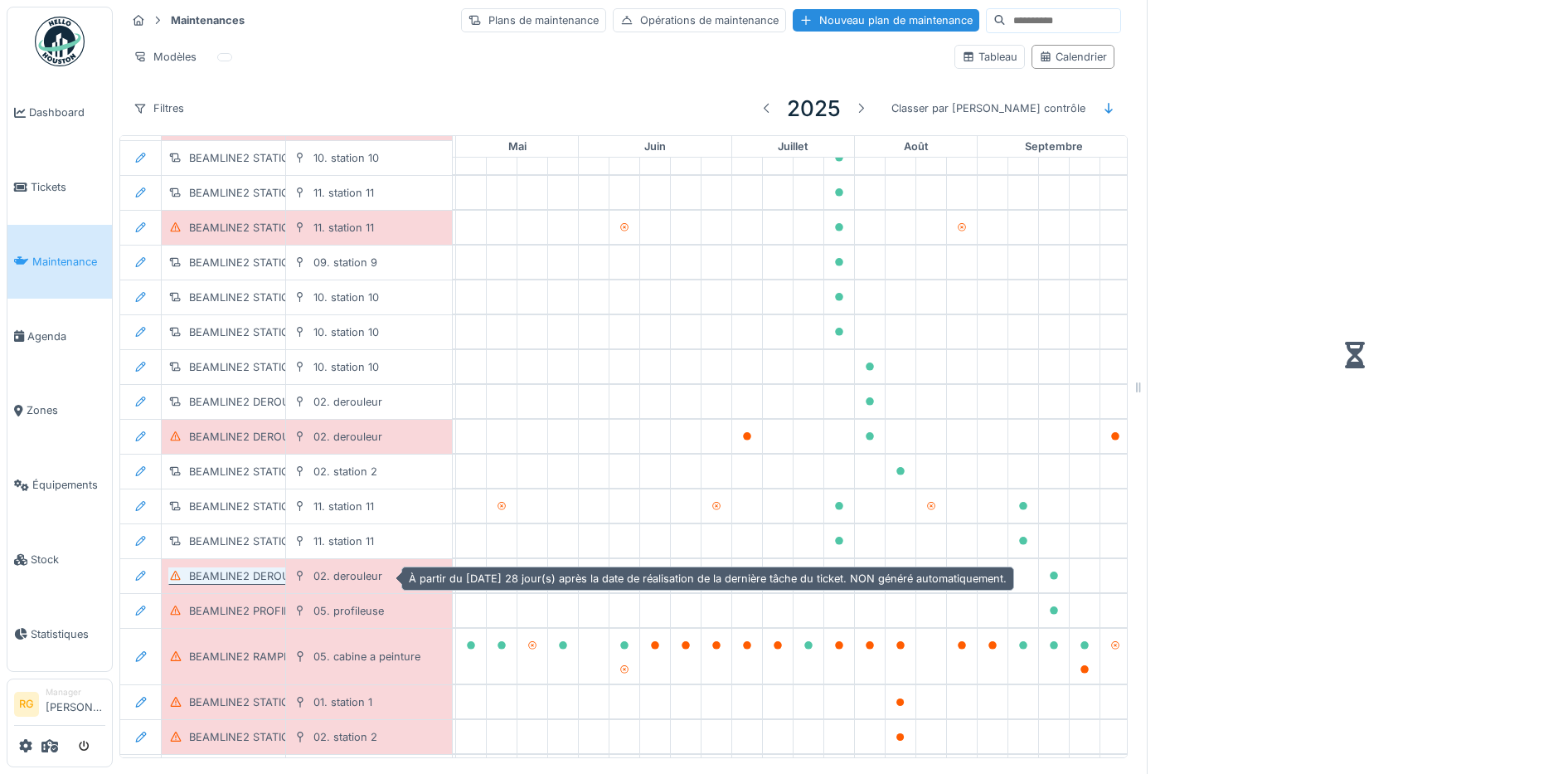
scroll to position [16, 0]
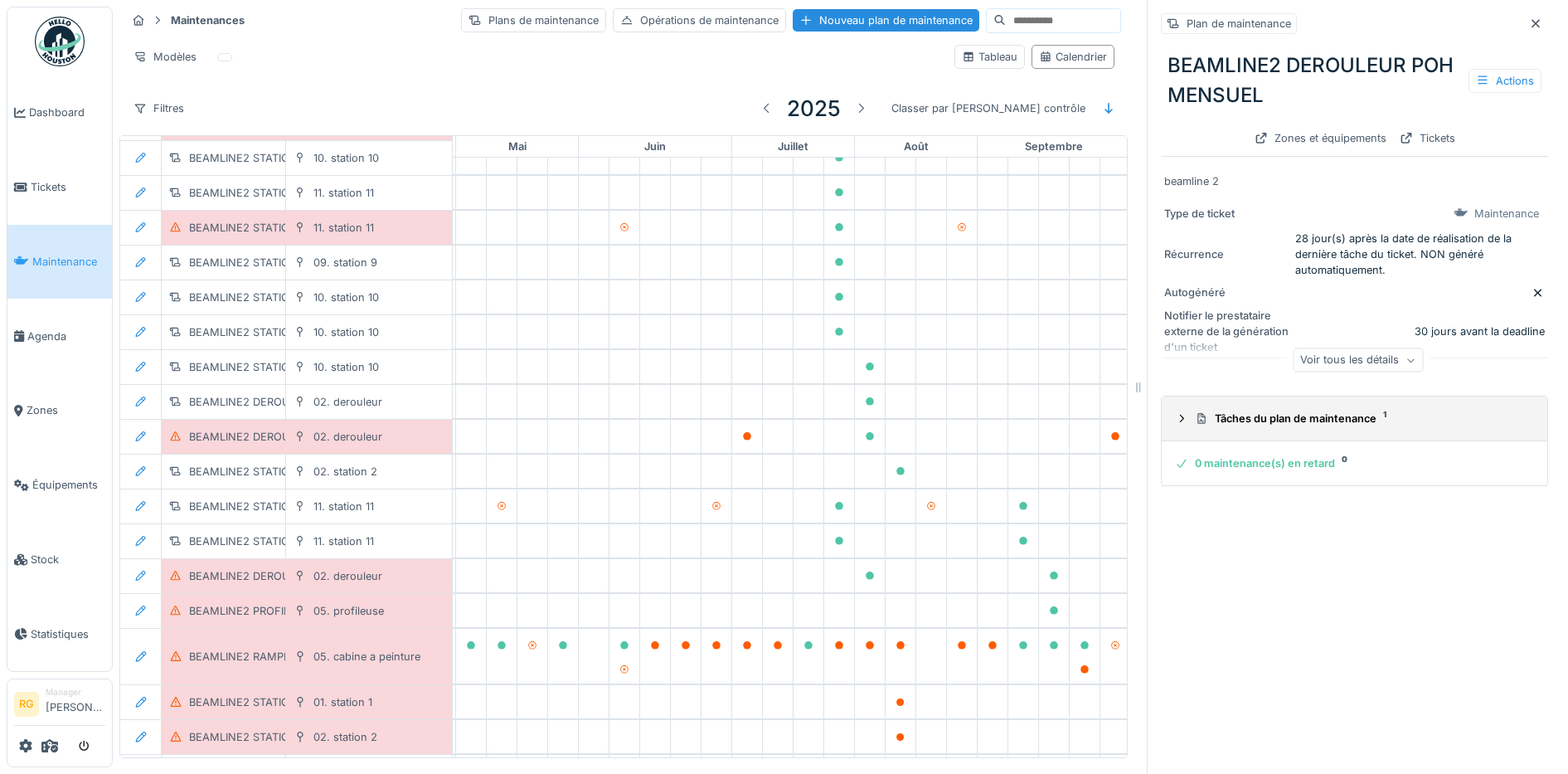
click at [1175, 413] on icon at bounding box center [1182, 418] width 13 height 11
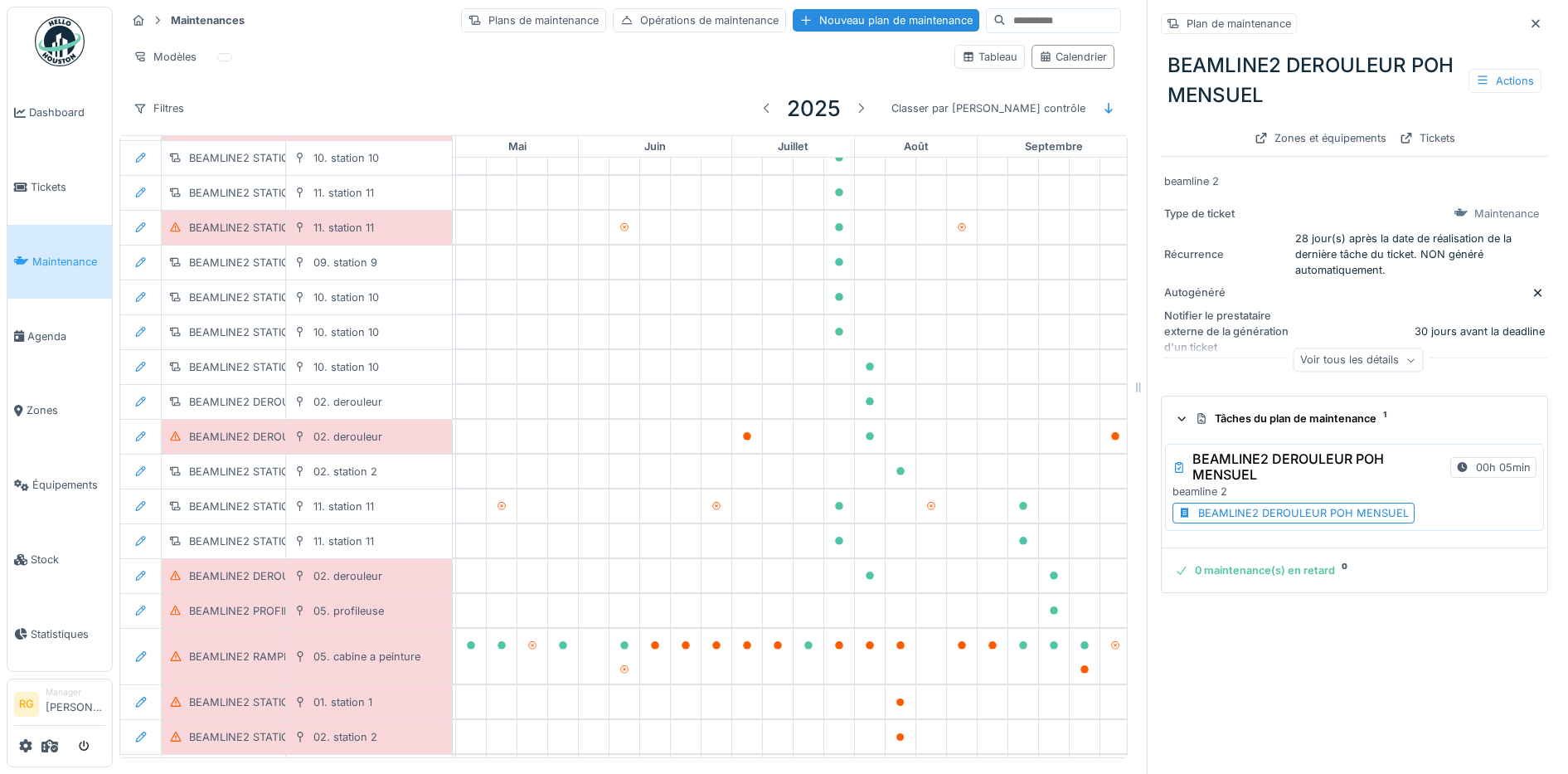
click at [1227, 505] on div "BEAMLINE2 DEROULEUR POH MENSUEL" at bounding box center [1303, 513] width 210 height 16
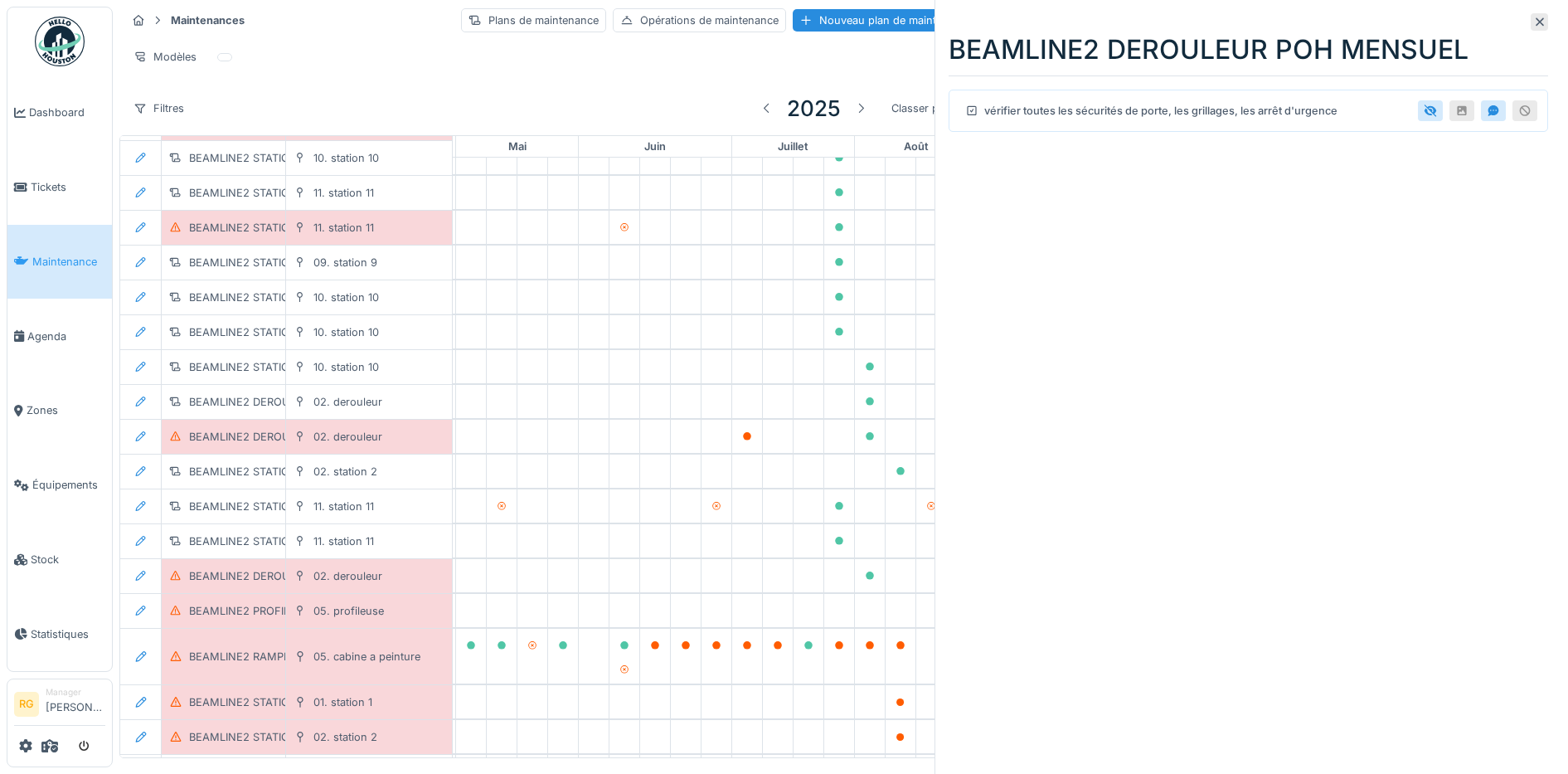
click at [1533, 19] on icon at bounding box center [1540, 22] width 13 height 11
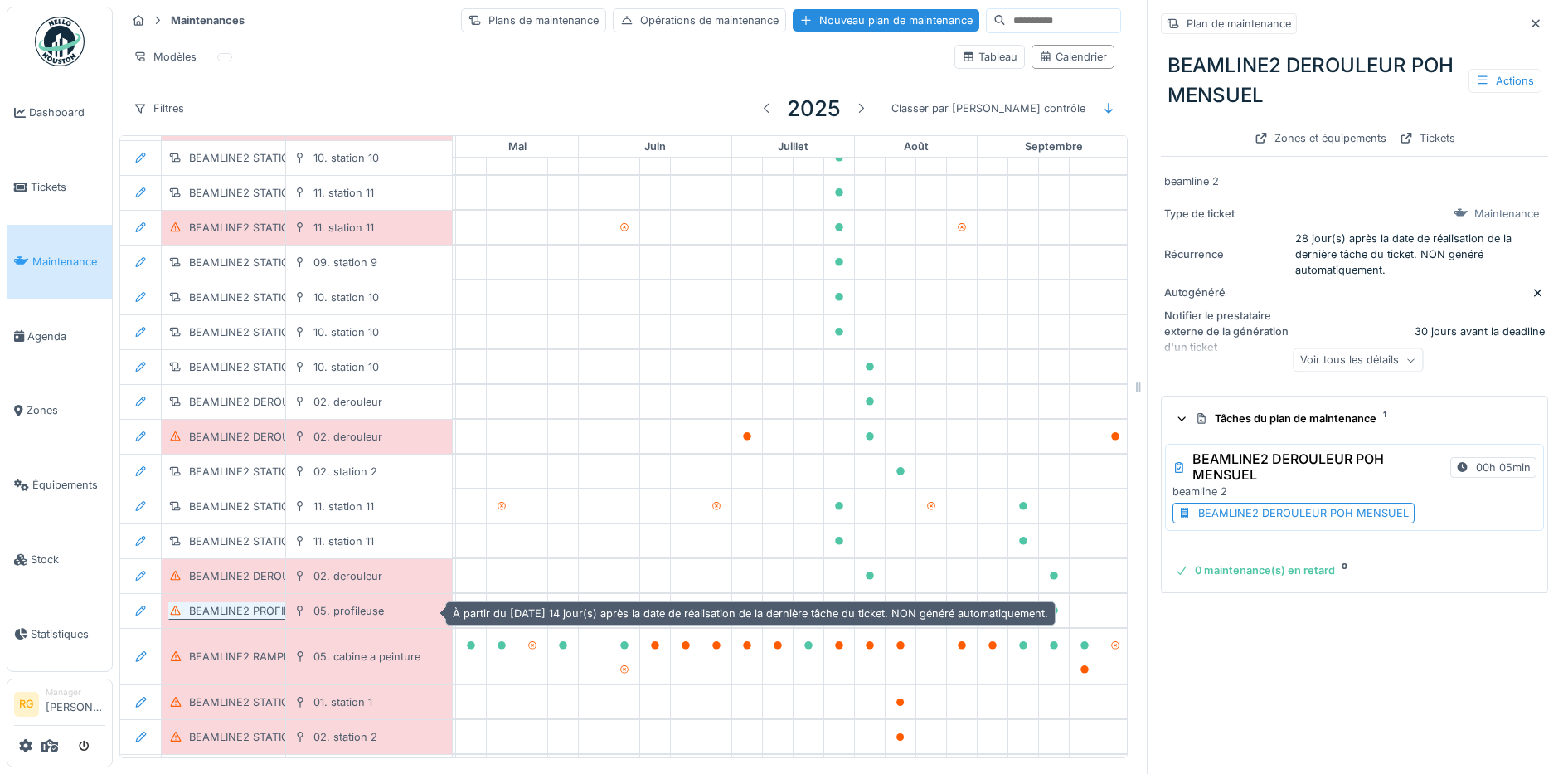
click at [248, 603] on div "BEAMLINE2 PROFILEUSE POH BIHEBDOMADAIRE" at bounding box center [315, 610] width 253 height 16
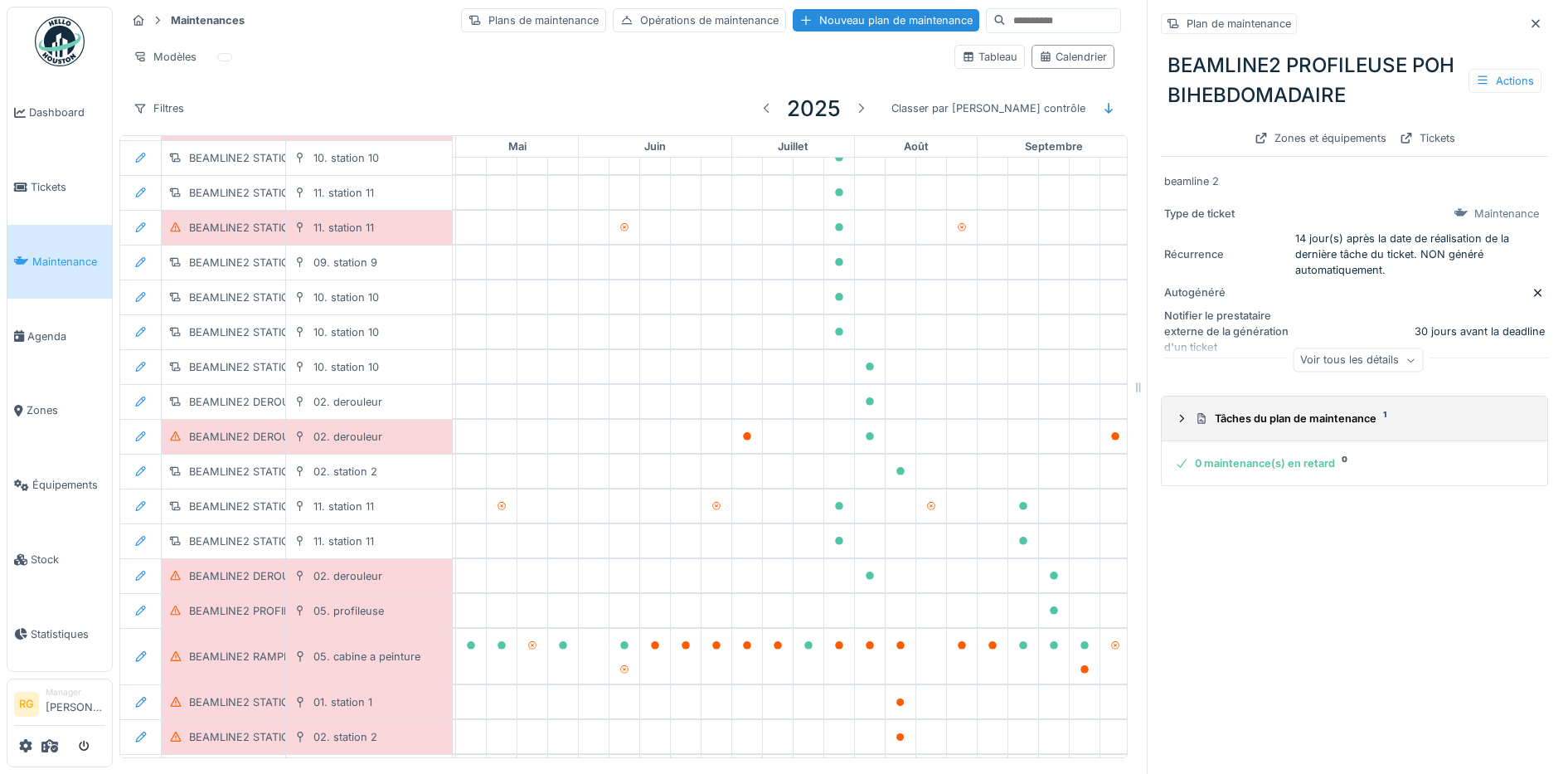
click at [1175, 411] on div at bounding box center [1182, 418] width 13 height 16
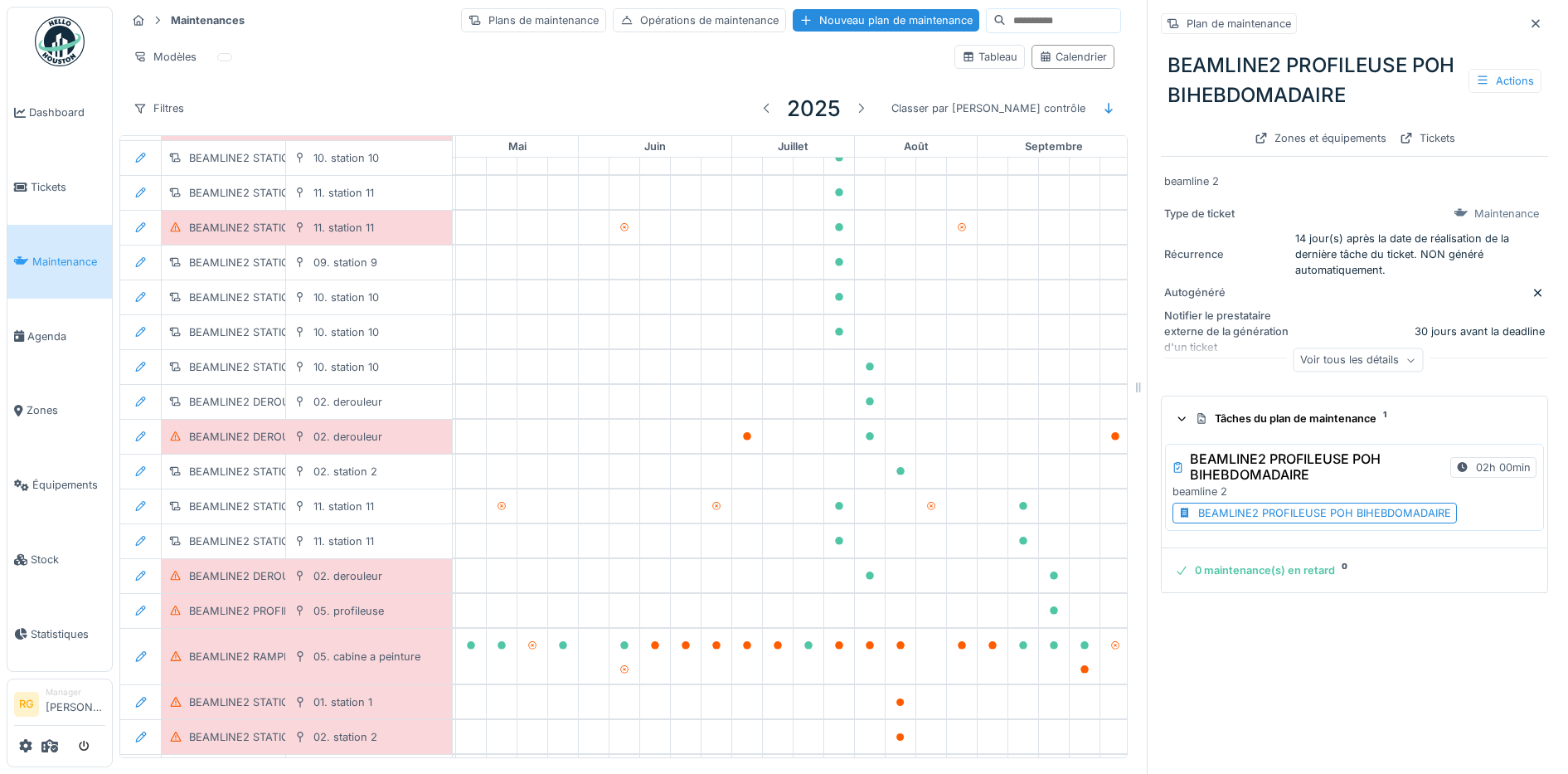
click at [1292, 505] on div "BEAMLINE2 PROFILEUSE POH BIHEBDOMADAIRE" at bounding box center [1325, 513] width 253 height 16
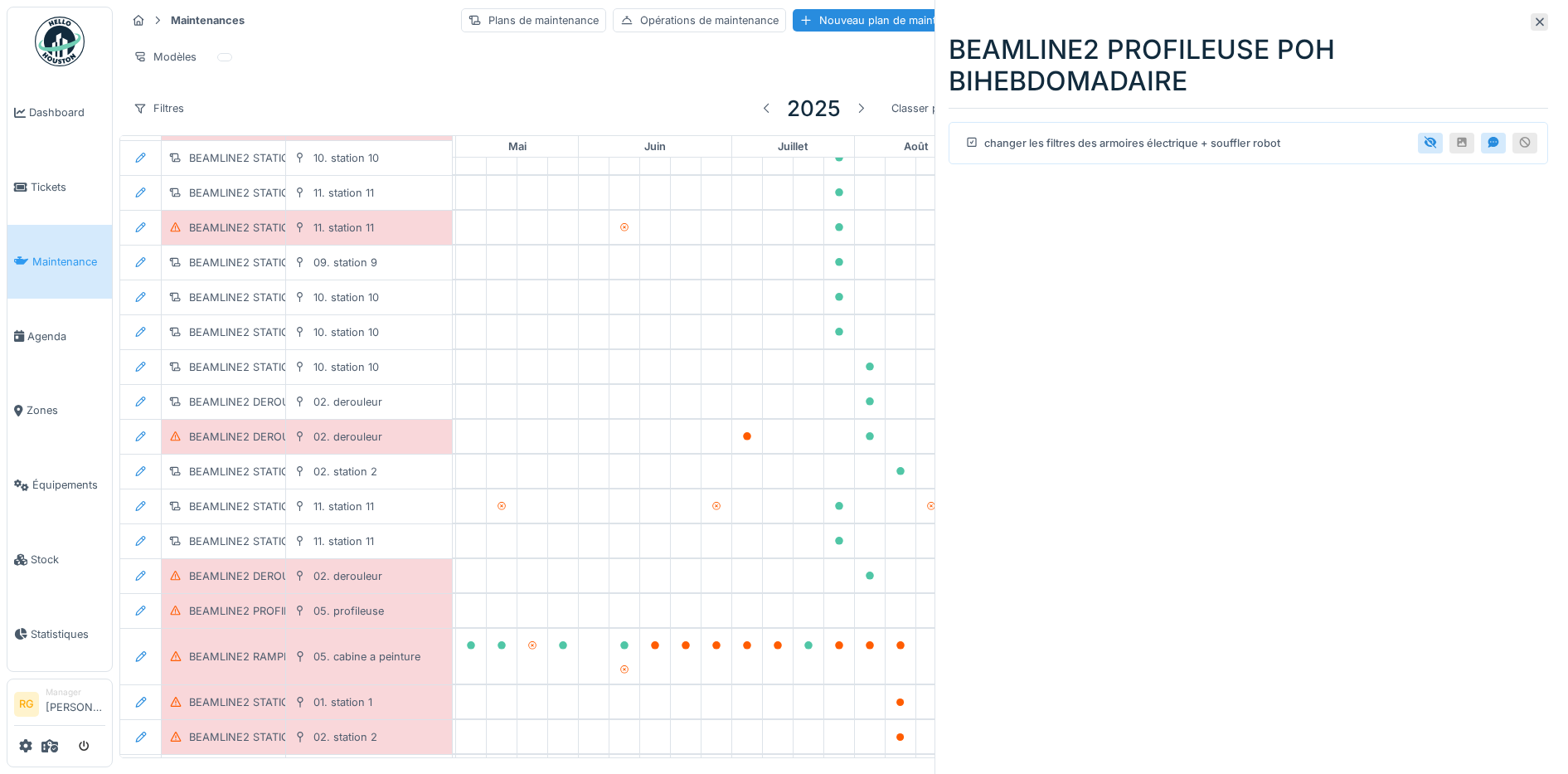
click at [1533, 21] on icon at bounding box center [1540, 22] width 13 height 11
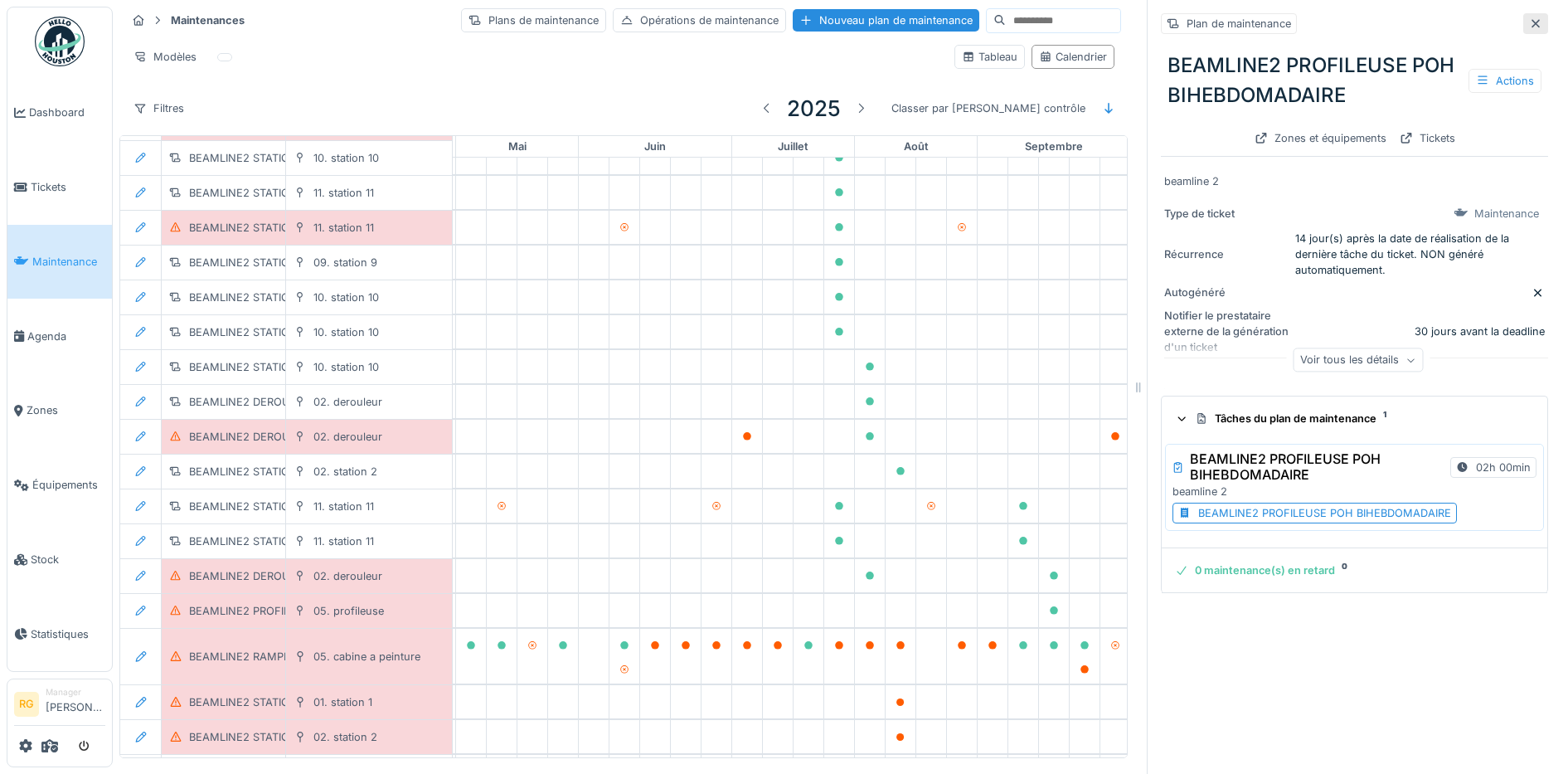
click at [1531, 19] on icon at bounding box center [1536, 23] width 8 height 8
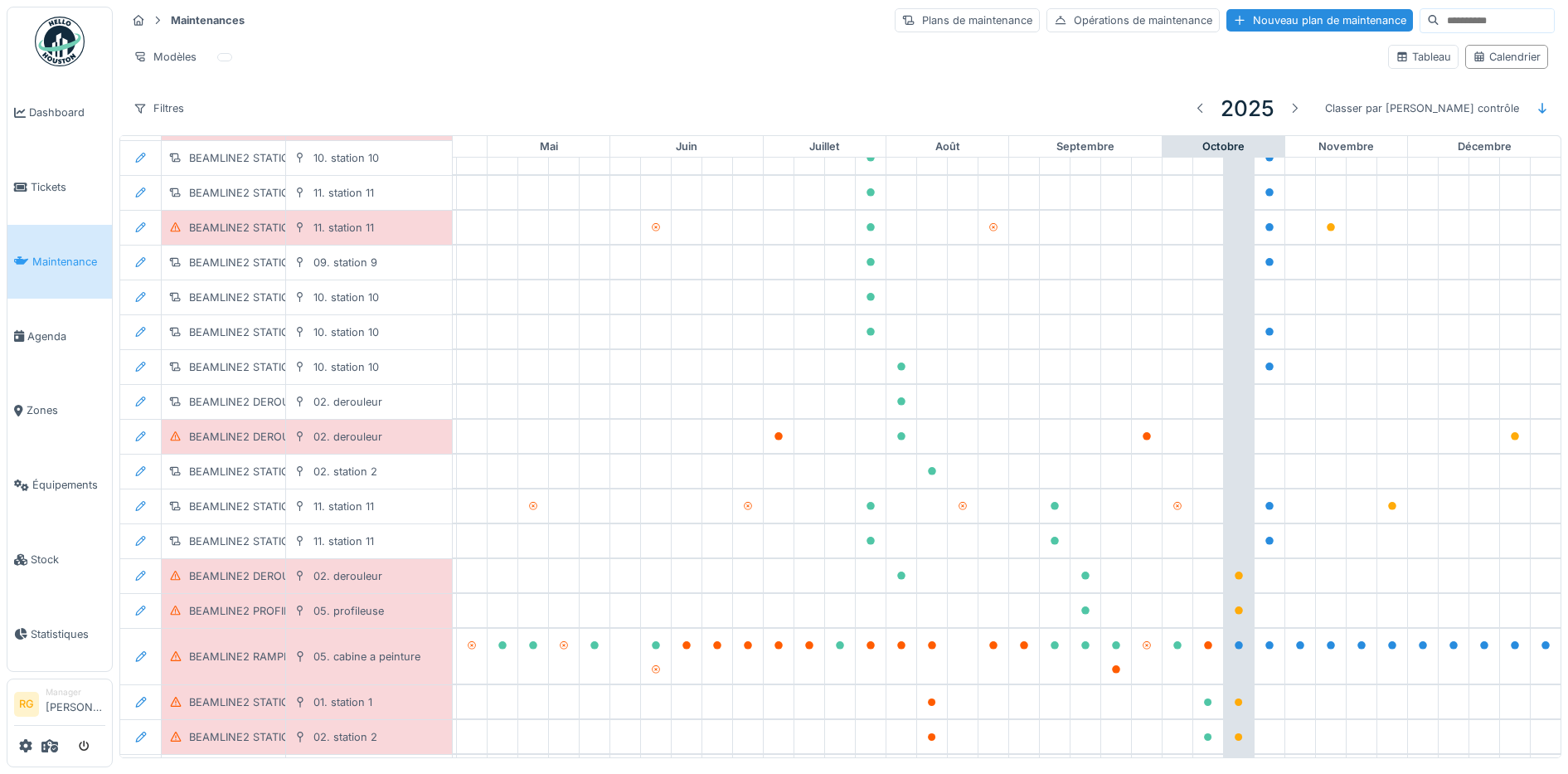
scroll to position [7, 0]
click at [1265, 571] on icon at bounding box center [1270, 575] width 10 height 8
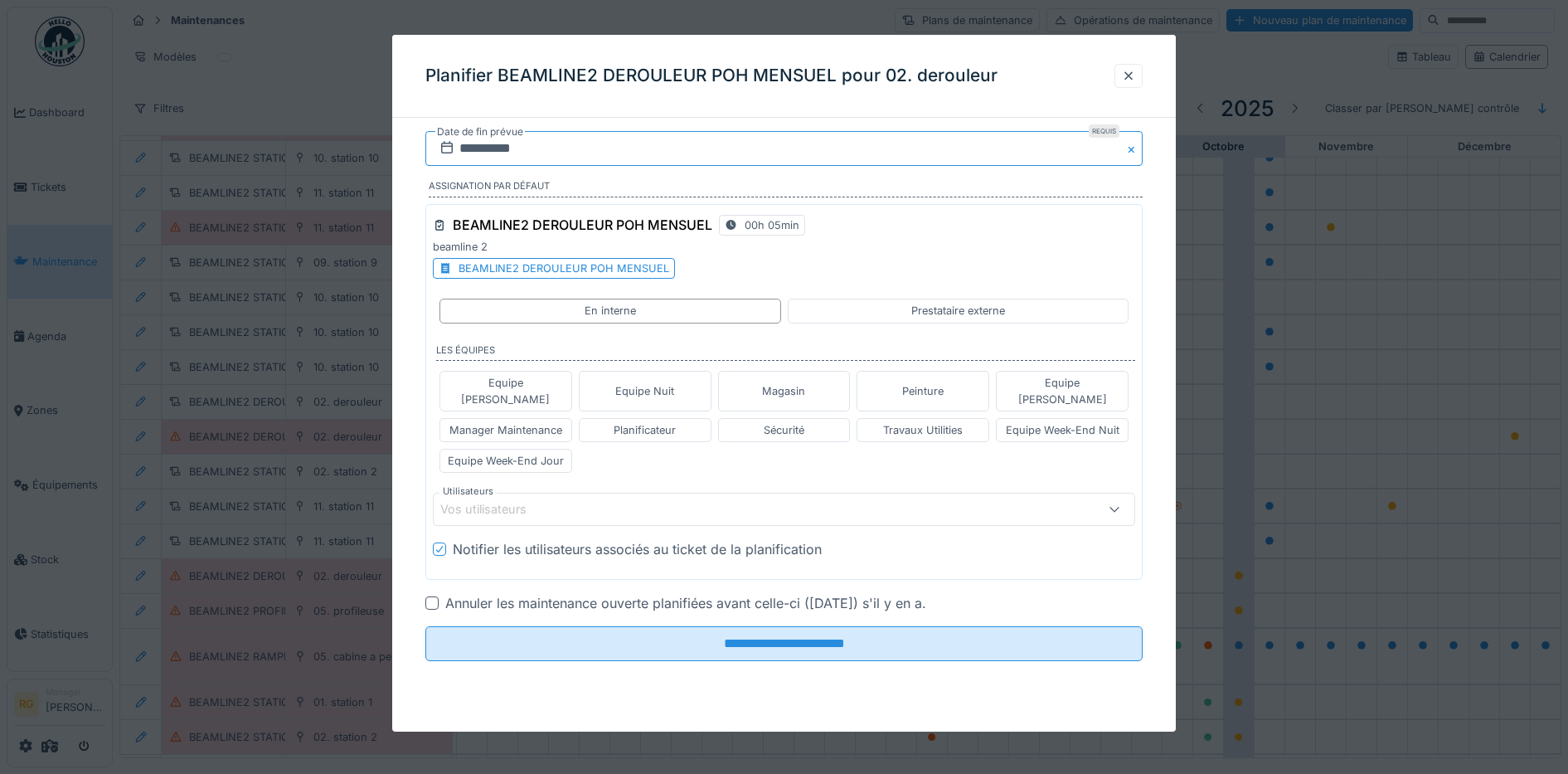
click at [471, 145] on input "**********" at bounding box center [784, 149] width 718 height 35
click at [838, 339] on div "25" at bounding box center [841, 338] width 22 height 22
click at [523, 453] on div "Equipe Week-End Jour" at bounding box center [506, 461] width 116 height 16
click at [553, 504] on icon at bounding box center [554, 510] width 15 height 12
drag, startPoint x: 677, startPoint y: 494, endPoint x: 668, endPoint y: 509, distance: 17.5
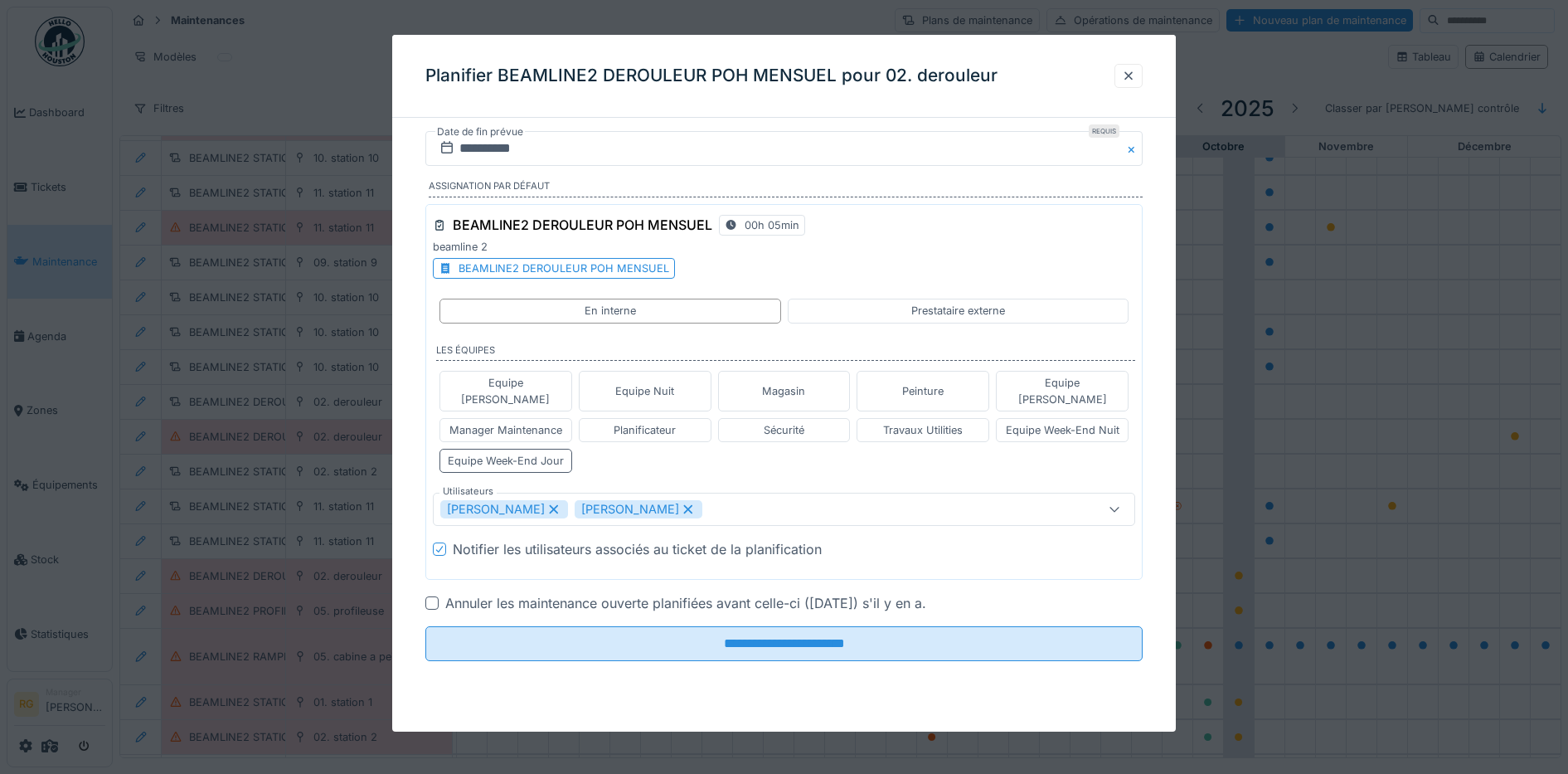
click at [681, 504] on icon at bounding box center [688, 510] width 15 height 12
type input "****"
click at [429, 596] on div at bounding box center [432, 603] width 13 height 13
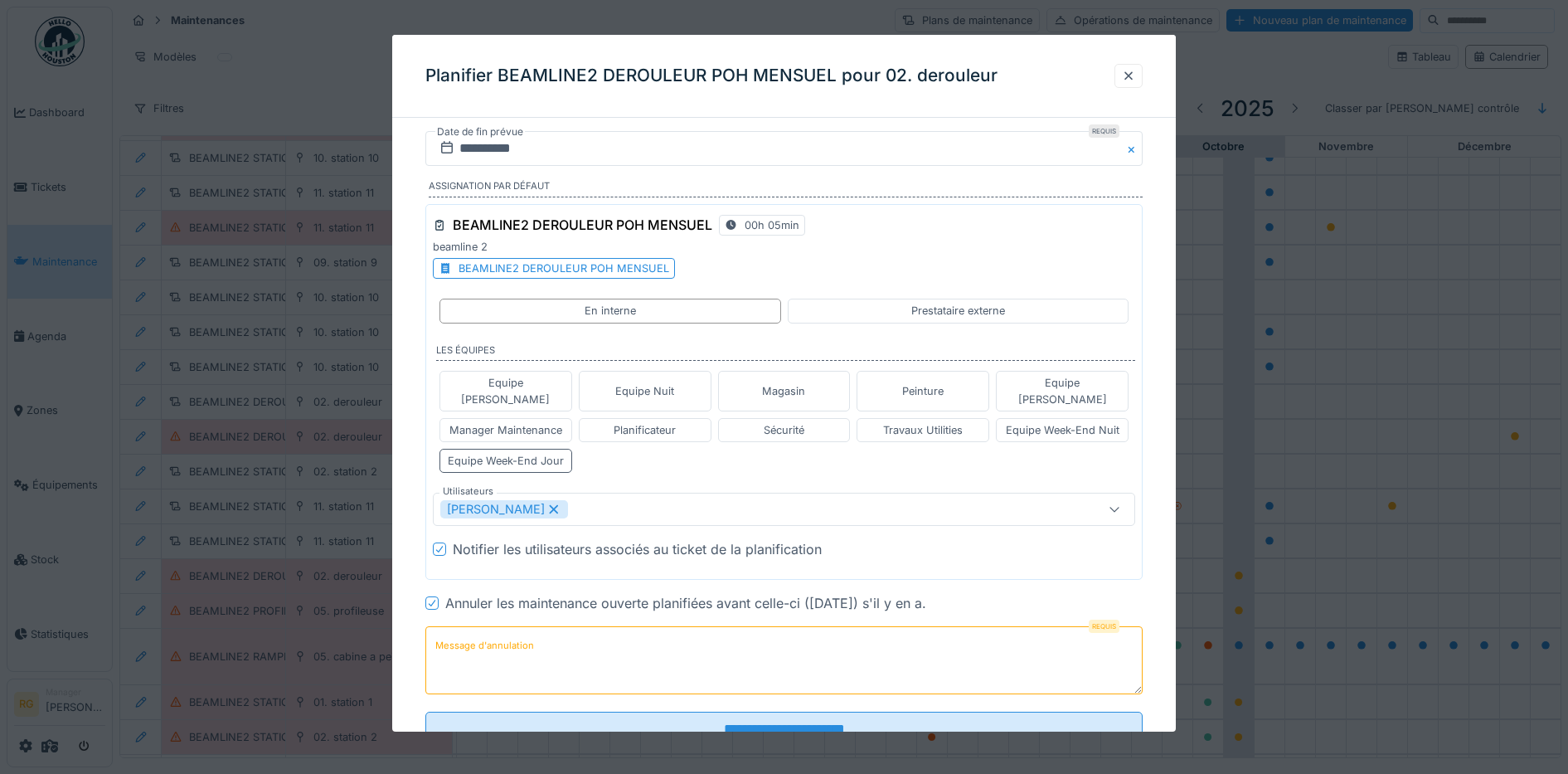
click at [548, 633] on textarea "Message d'annulation" at bounding box center [784, 660] width 718 height 68
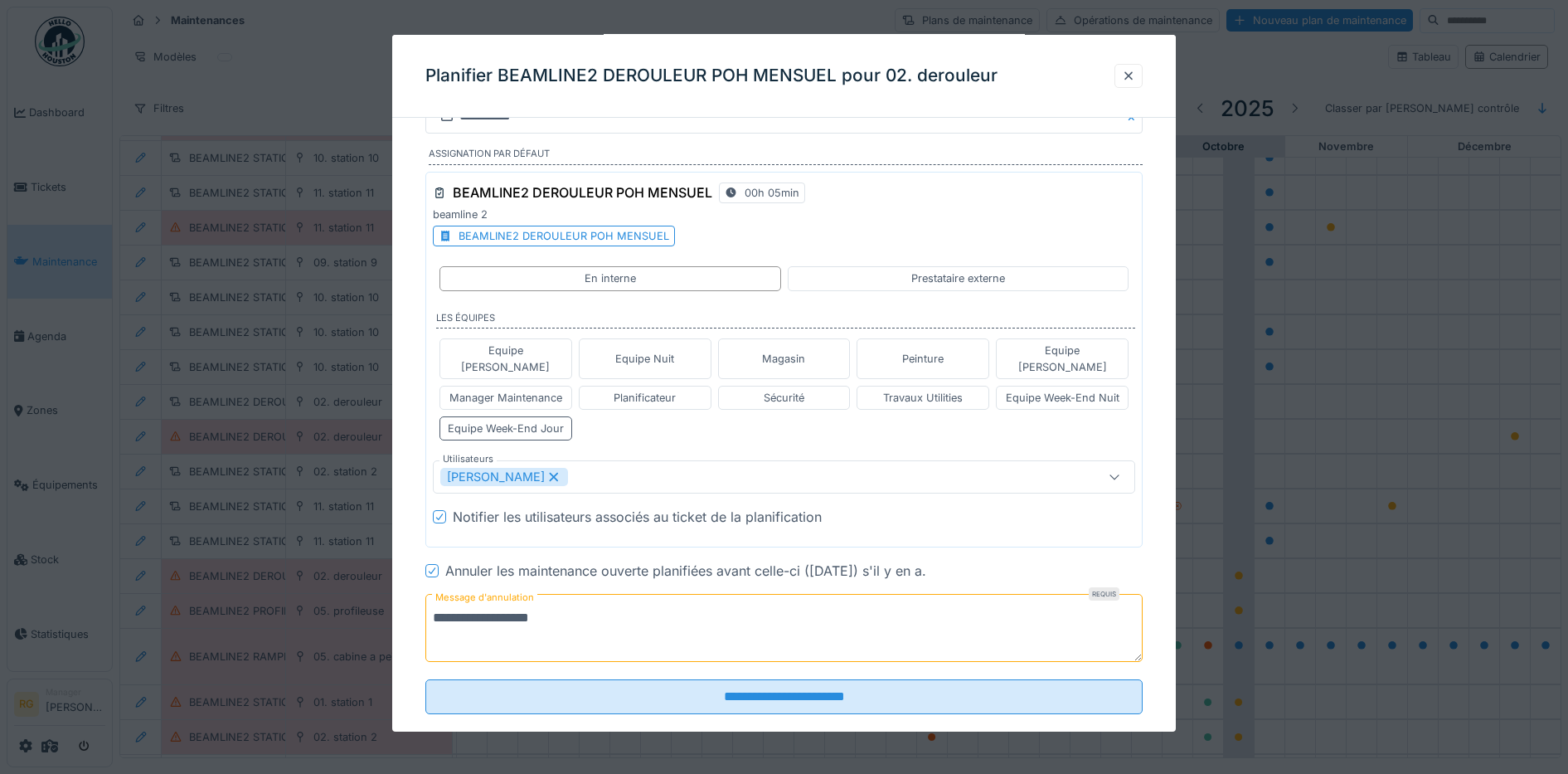
scroll to position [46, 0]
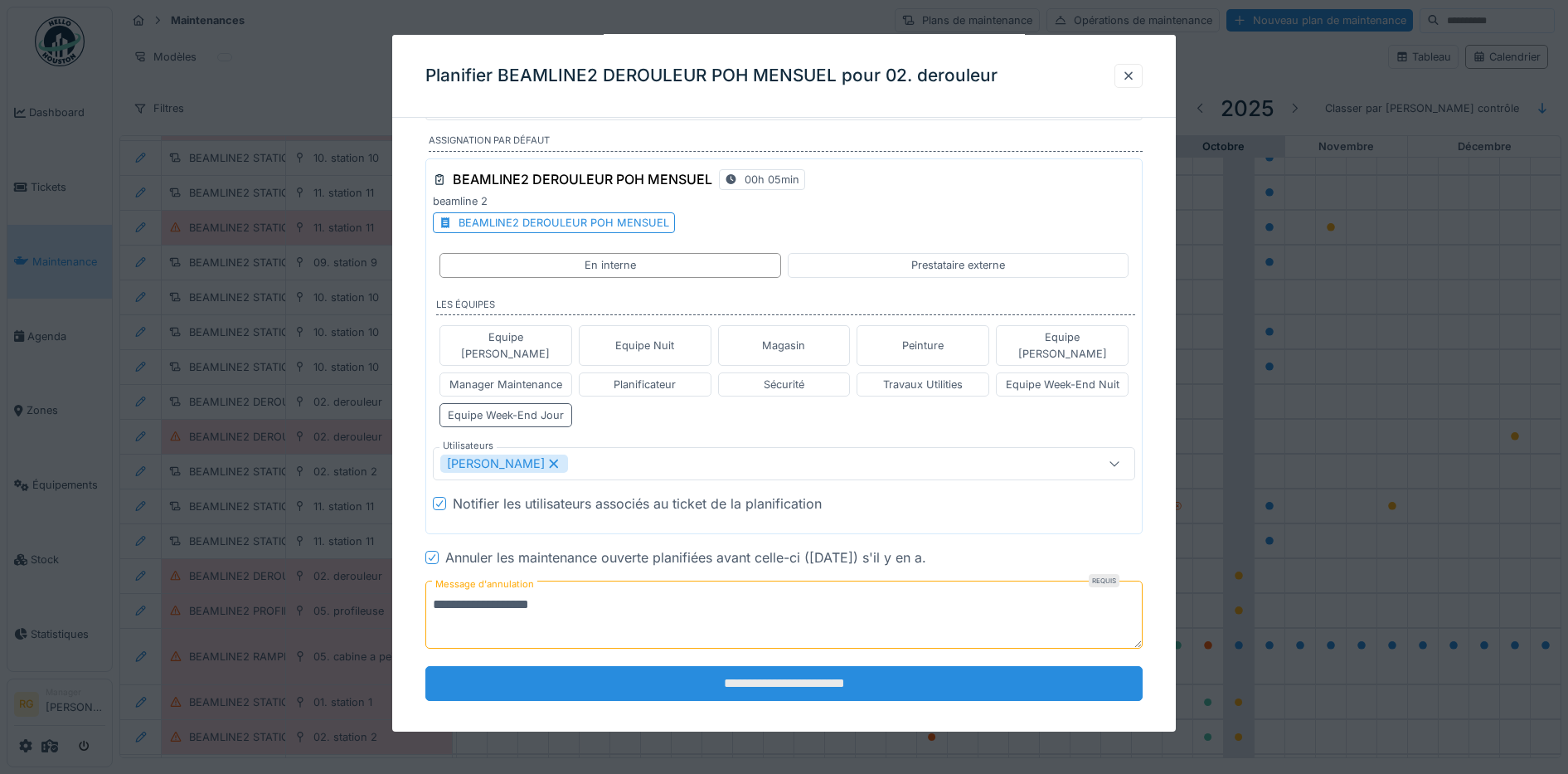
type textarea "**********"
click at [770, 674] on input "**********" at bounding box center [784, 683] width 718 height 35
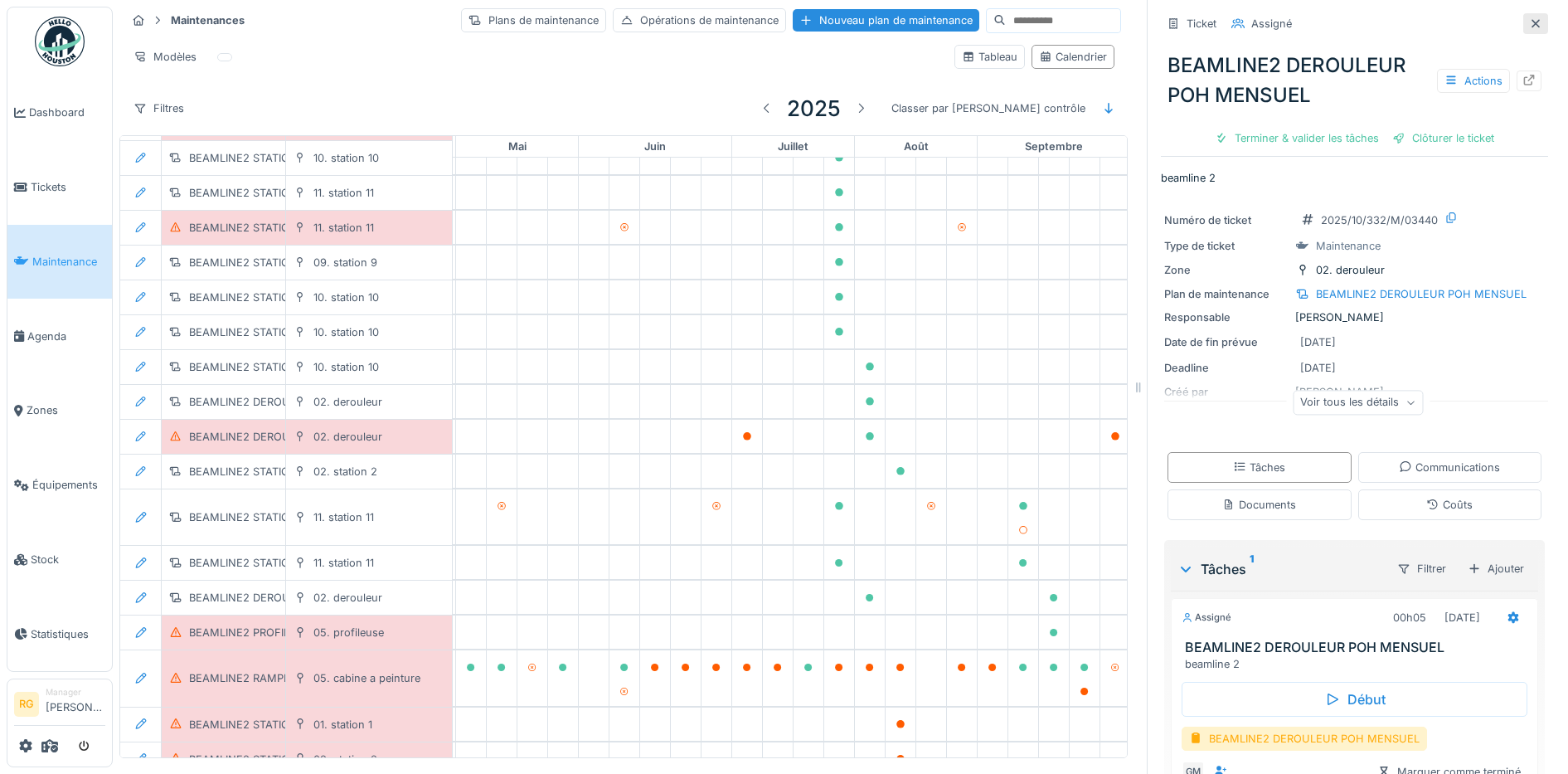
click at [1531, 19] on icon at bounding box center [1536, 23] width 8 height 8
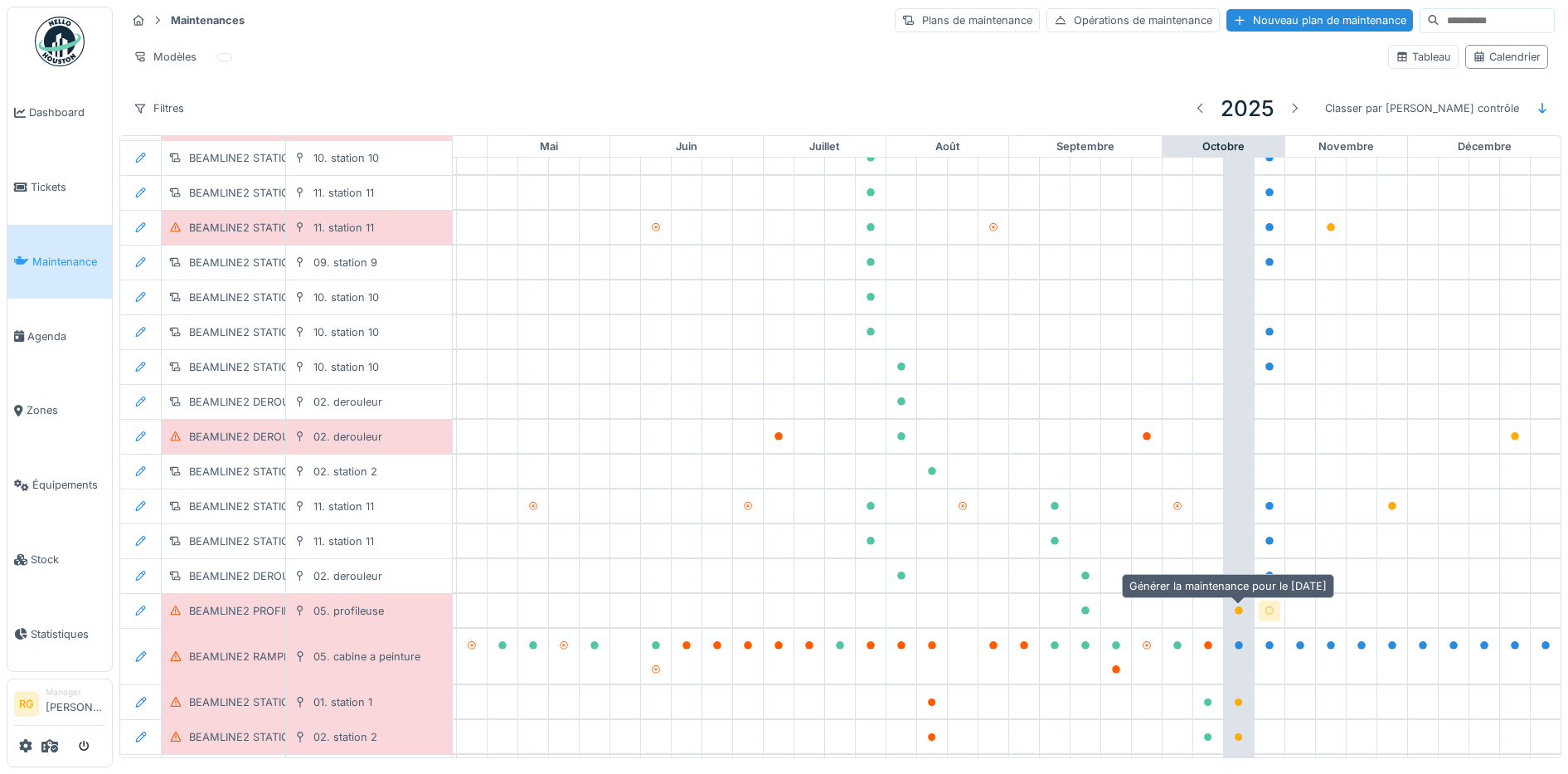
click at [1265, 606] on icon at bounding box center [1270, 610] width 10 height 8
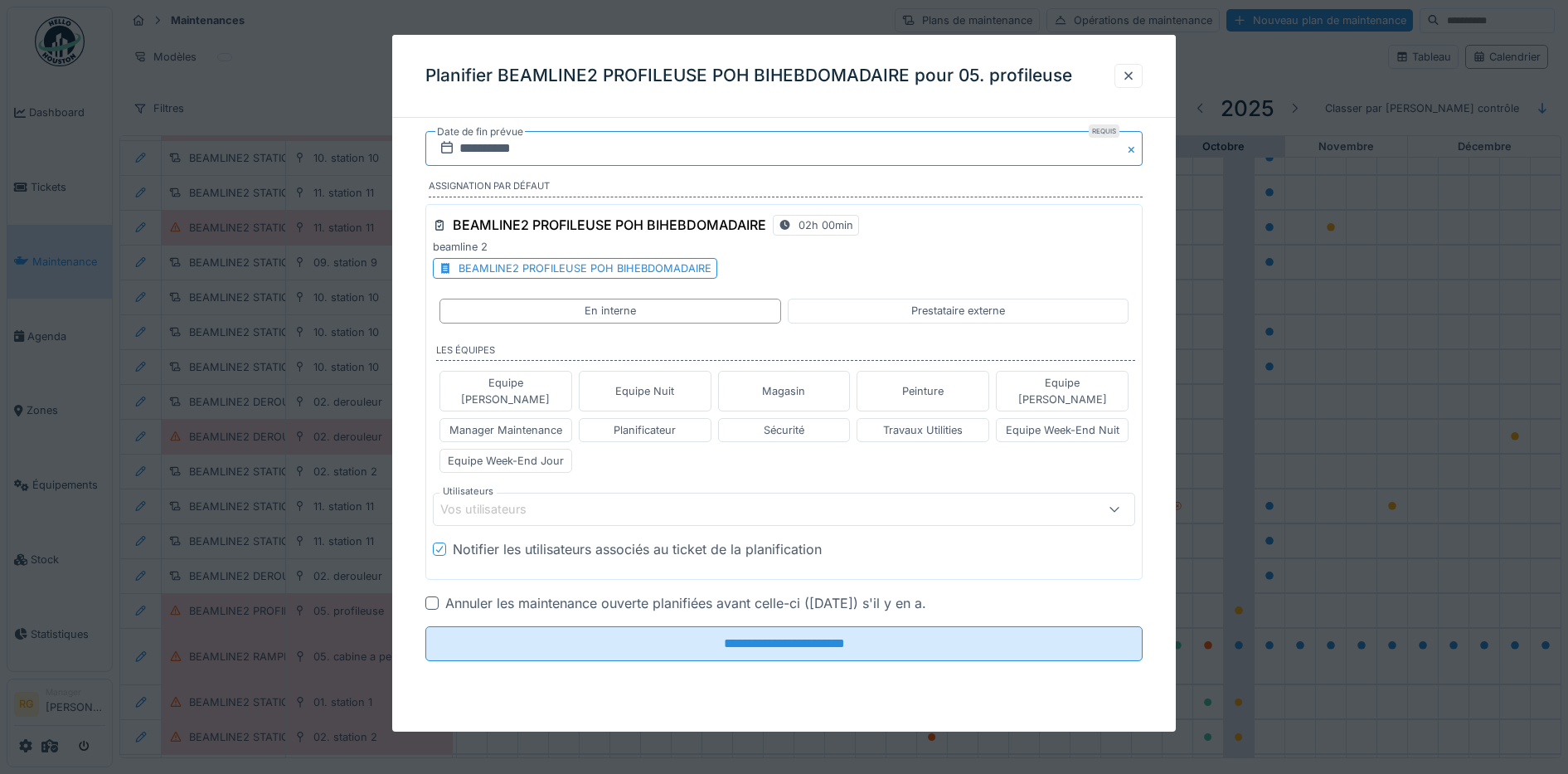
click at [479, 148] on input "**********" at bounding box center [784, 149] width 718 height 35
click at [846, 335] on div "25" at bounding box center [841, 338] width 22 height 22
click at [516, 453] on div "Equipe Week-End Jour" at bounding box center [506, 461] width 116 height 16
click at [552, 505] on icon at bounding box center [553, 510] width 9 height 9
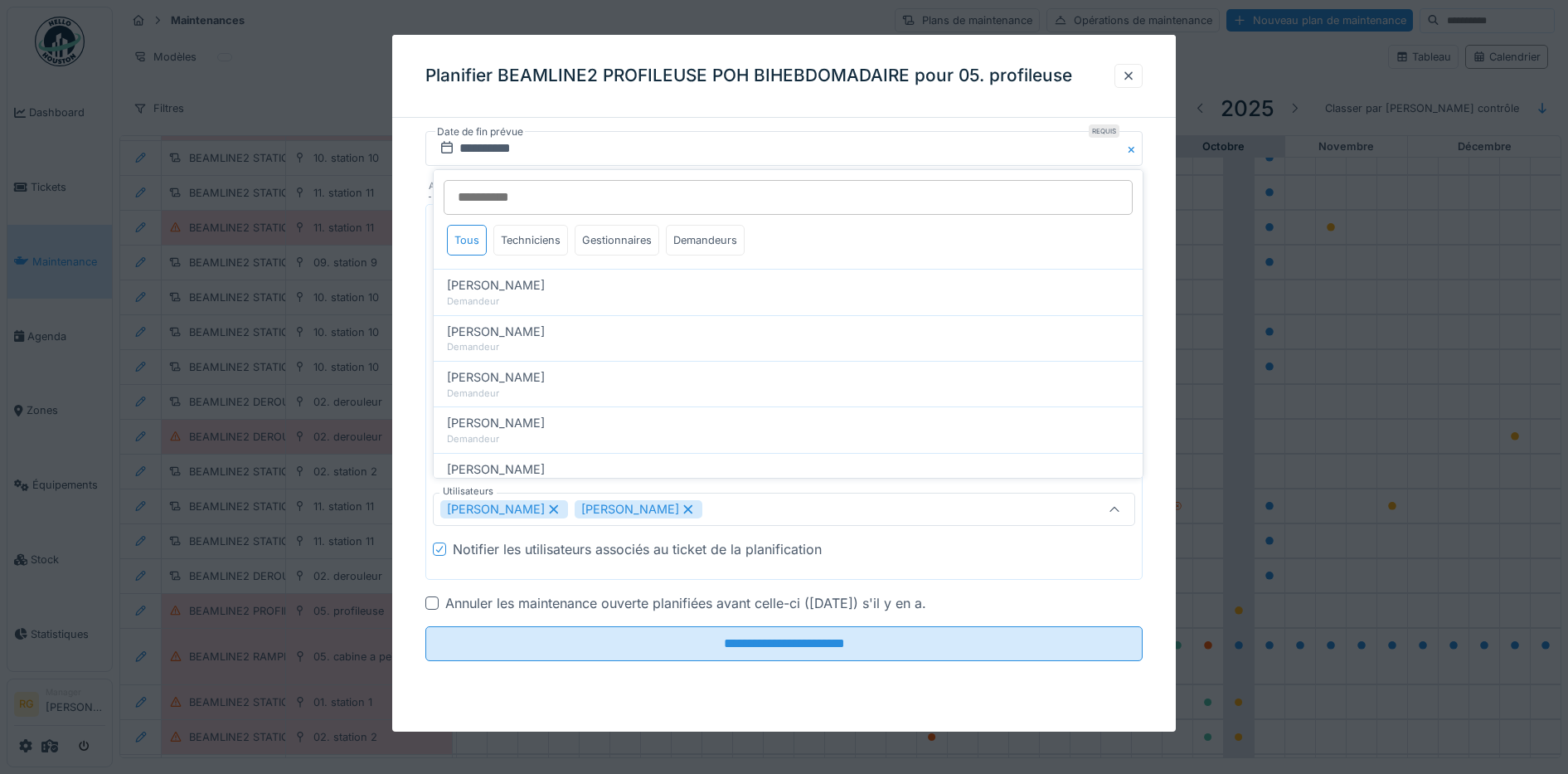
click at [681, 504] on icon at bounding box center [688, 510] width 15 height 12
type input "****"
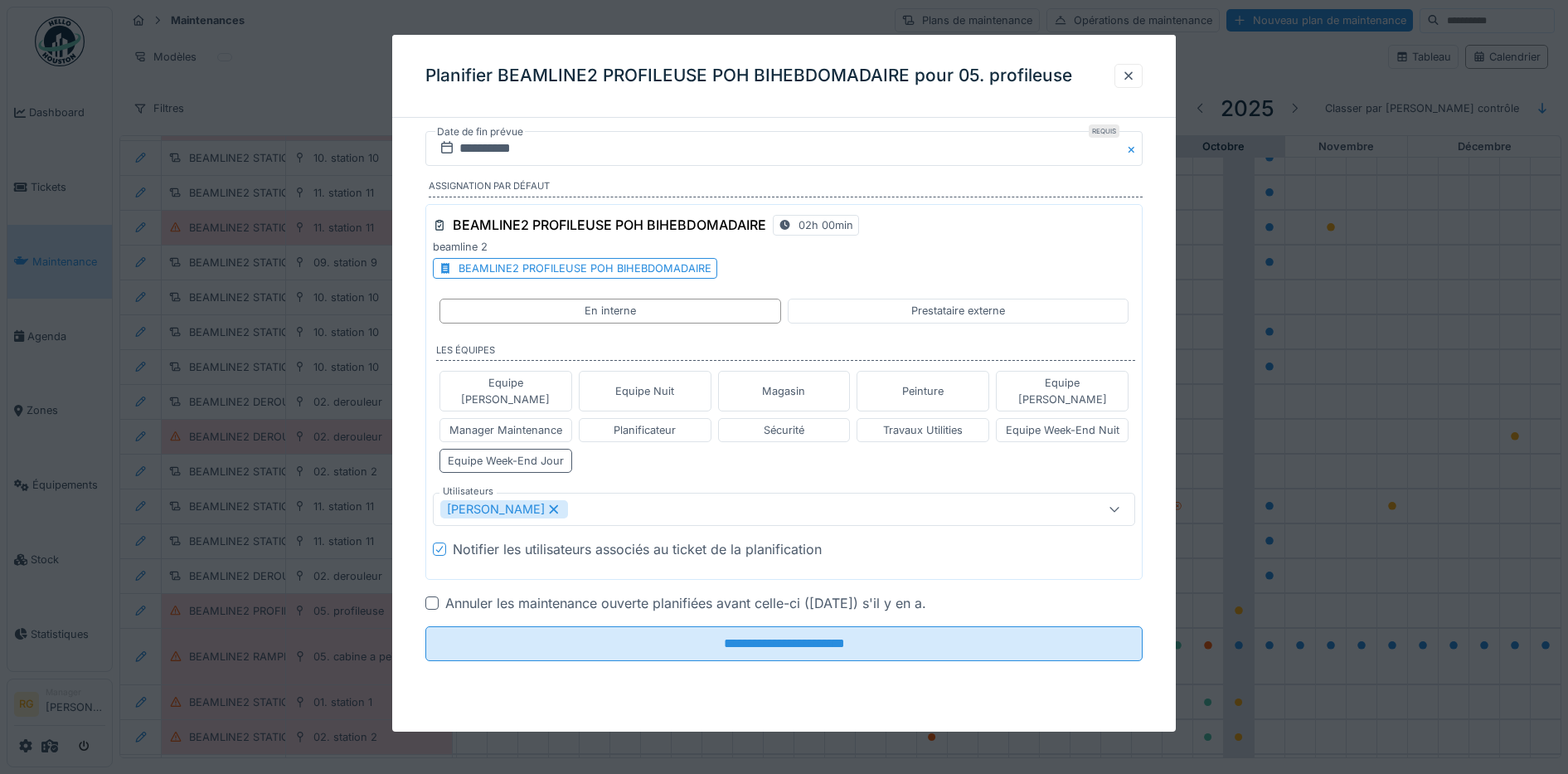
click at [430, 596] on div at bounding box center [432, 603] width 13 height 13
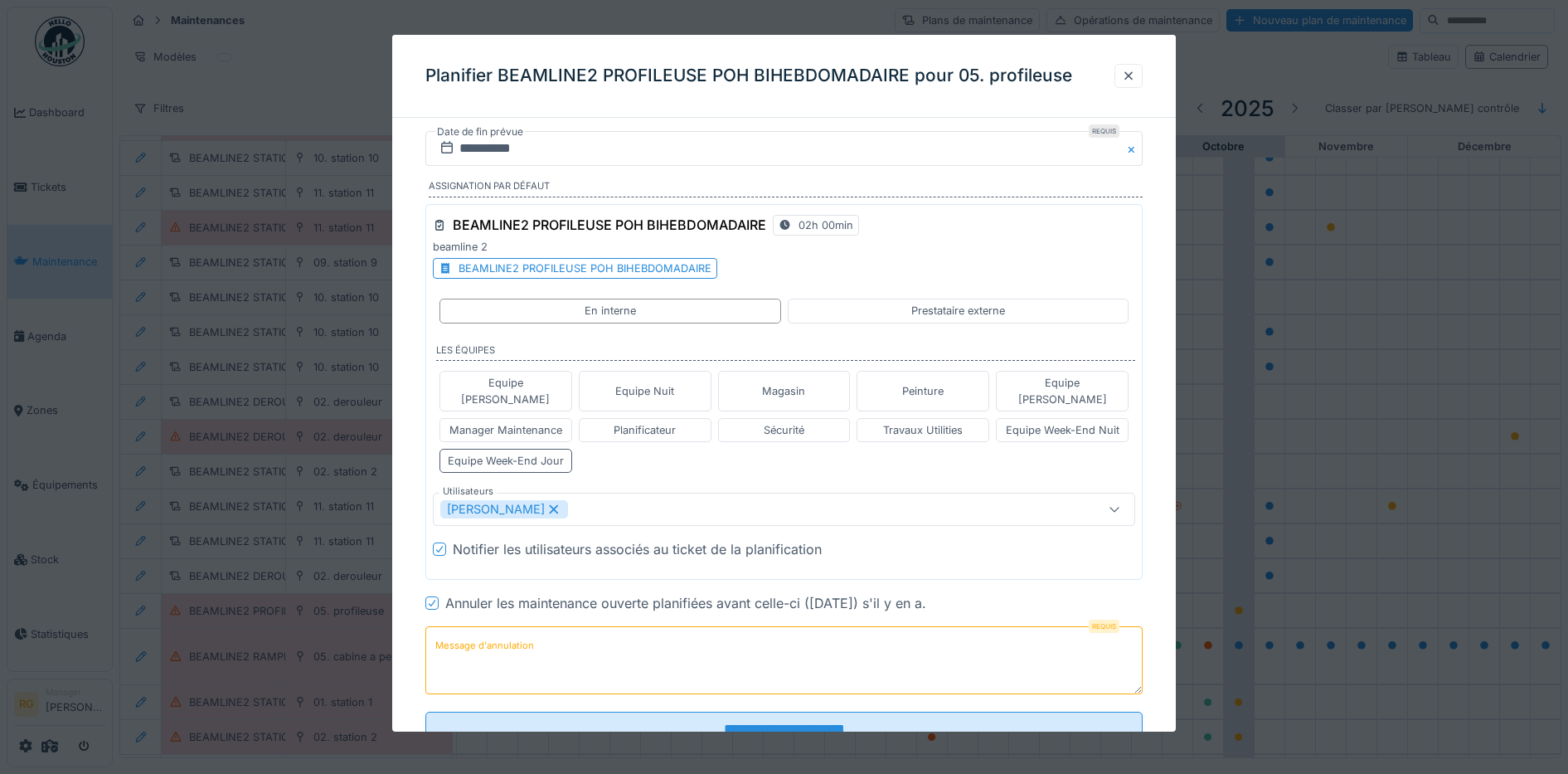
click at [470, 635] on label "Message d'annulation" at bounding box center [484, 645] width 106 height 21
click at [470, 627] on textarea "Message d'annulation" at bounding box center [784, 660] width 718 height 68
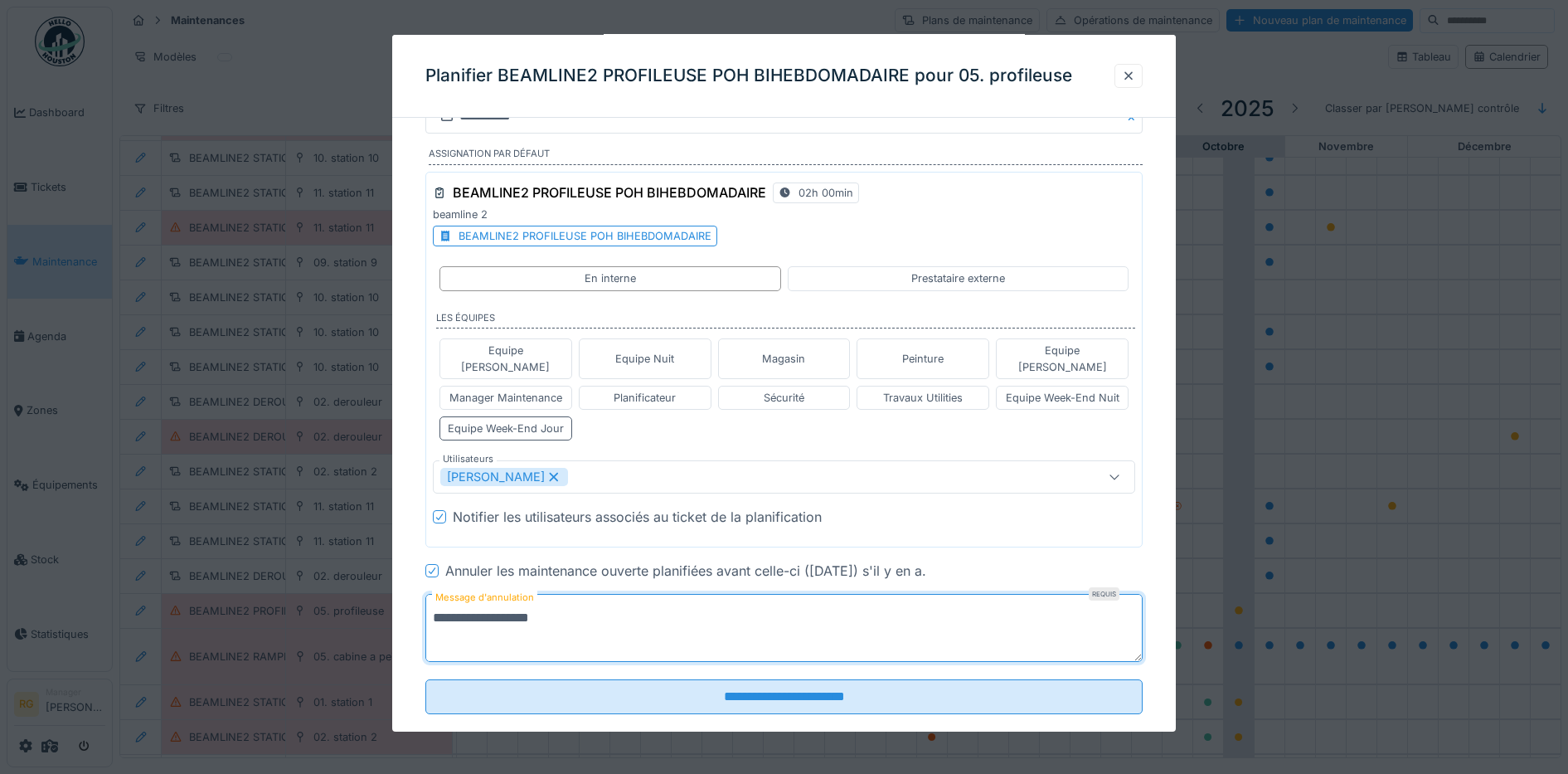
scroll to position [46, 0]
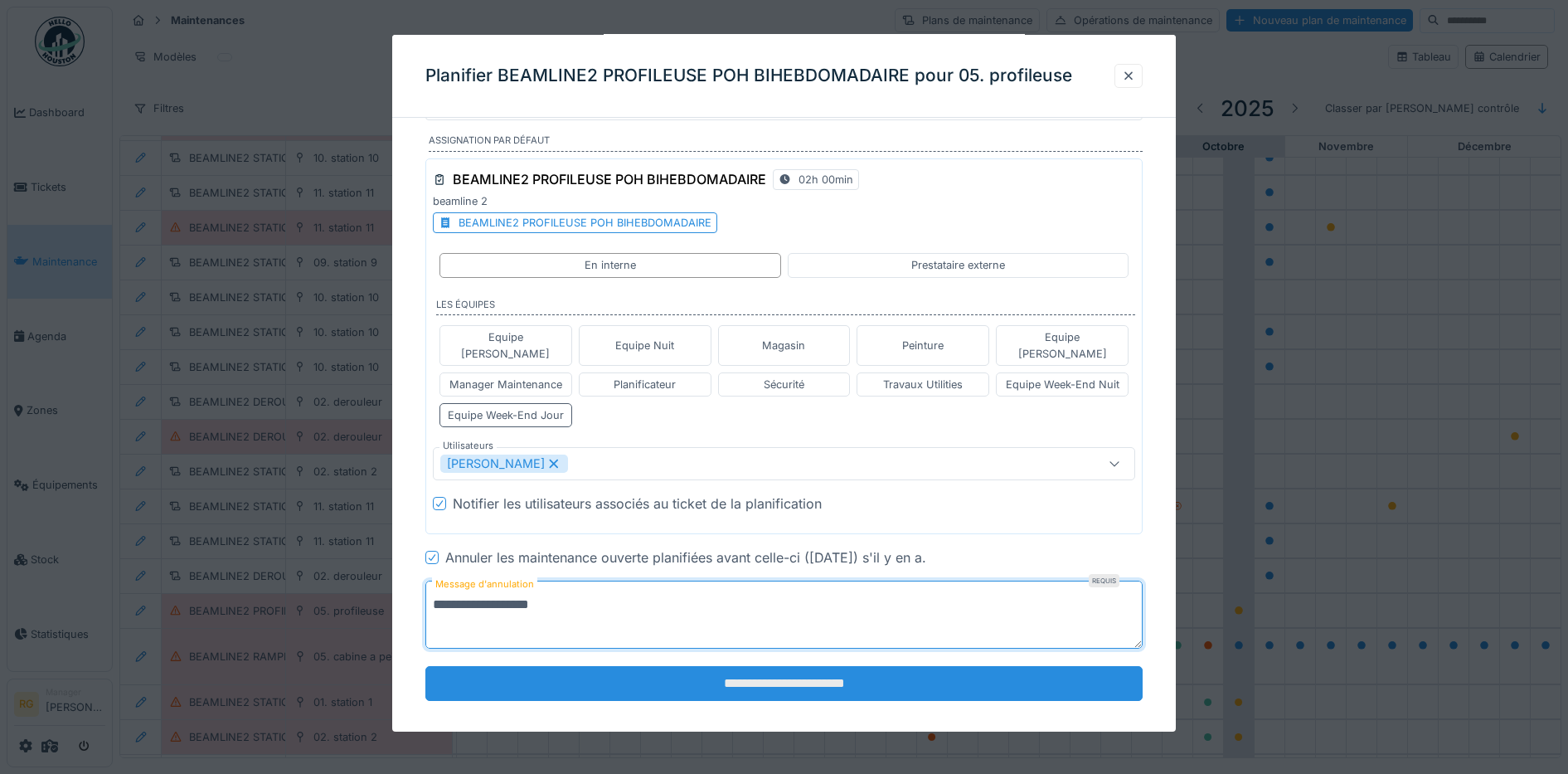
type textarea "**********"
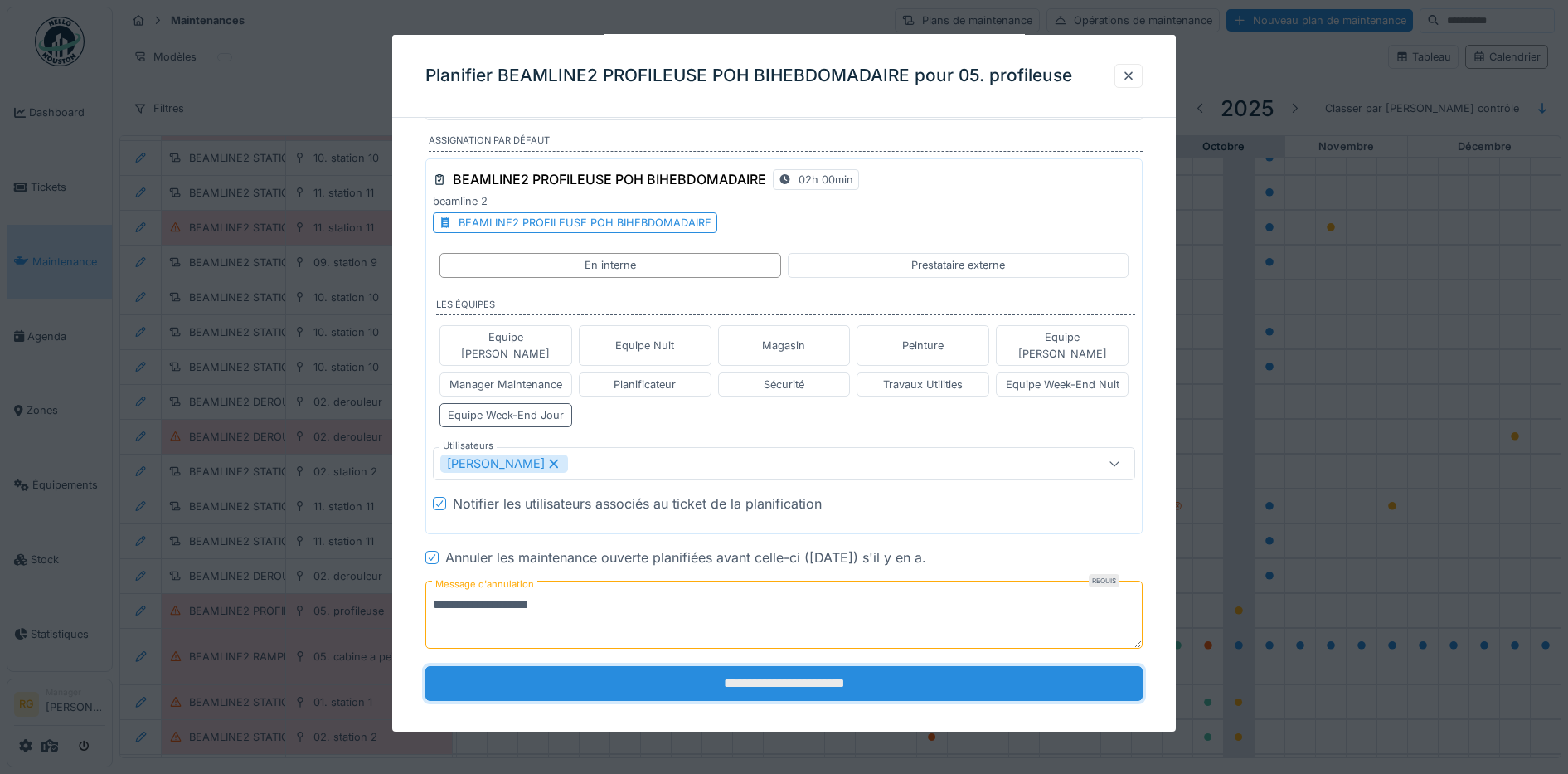
click at [764, 672] on input "**********" at bounding box center [784, 683] width 718 height 35
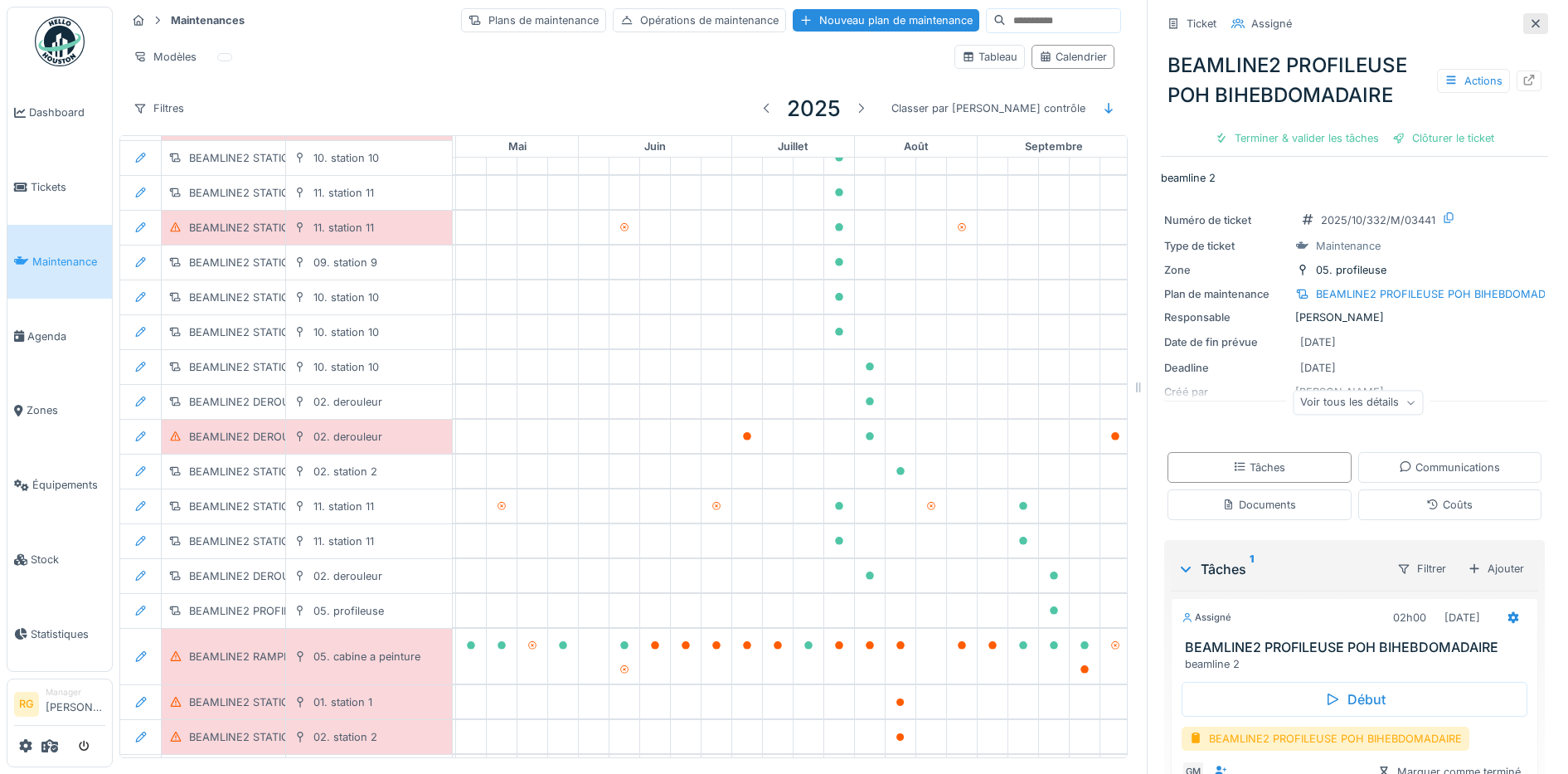
click at [1529, 20] on icon at bounding box center [1536, 23] width 13 height 11
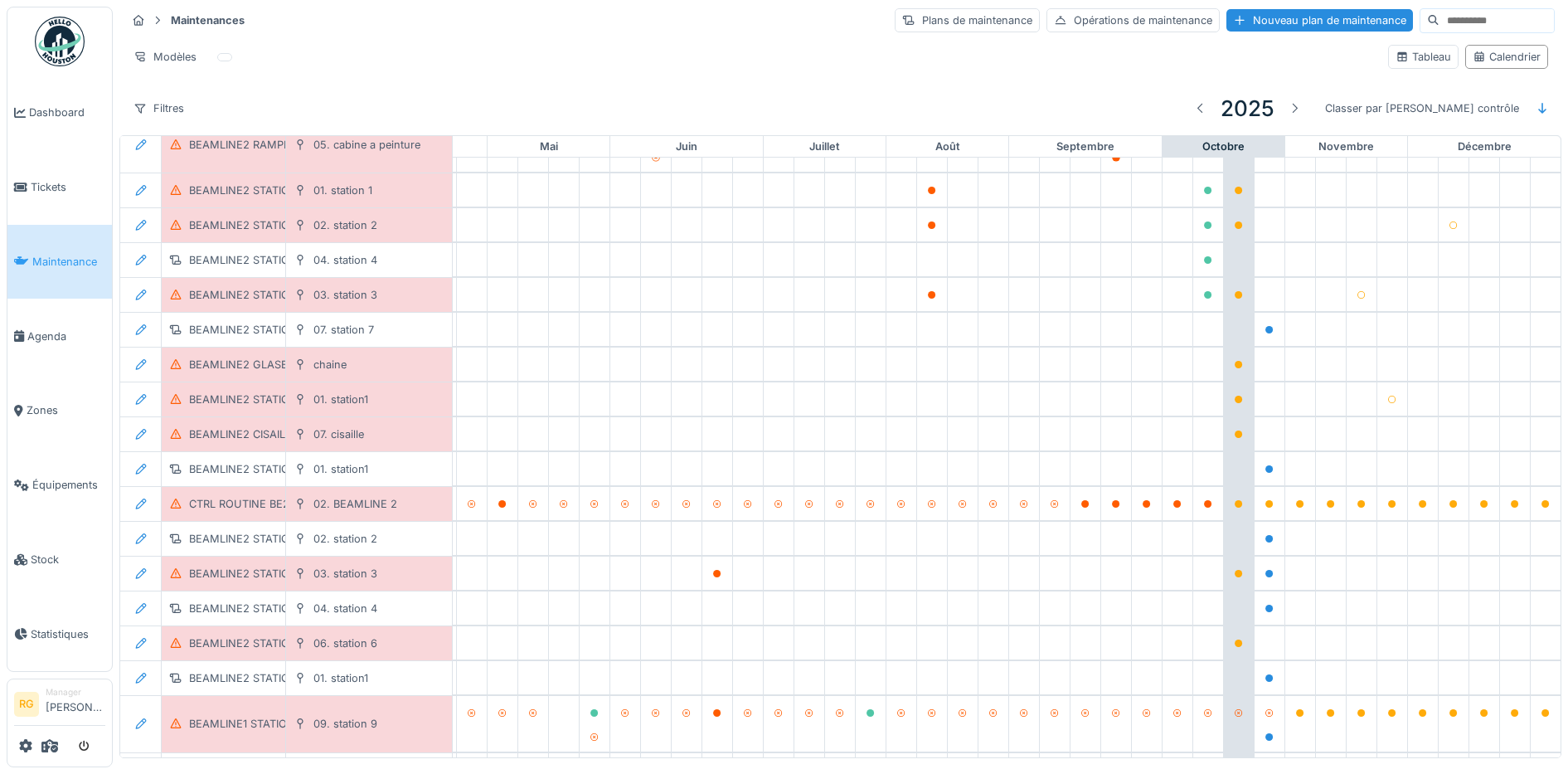
scroll to position [961, 562]
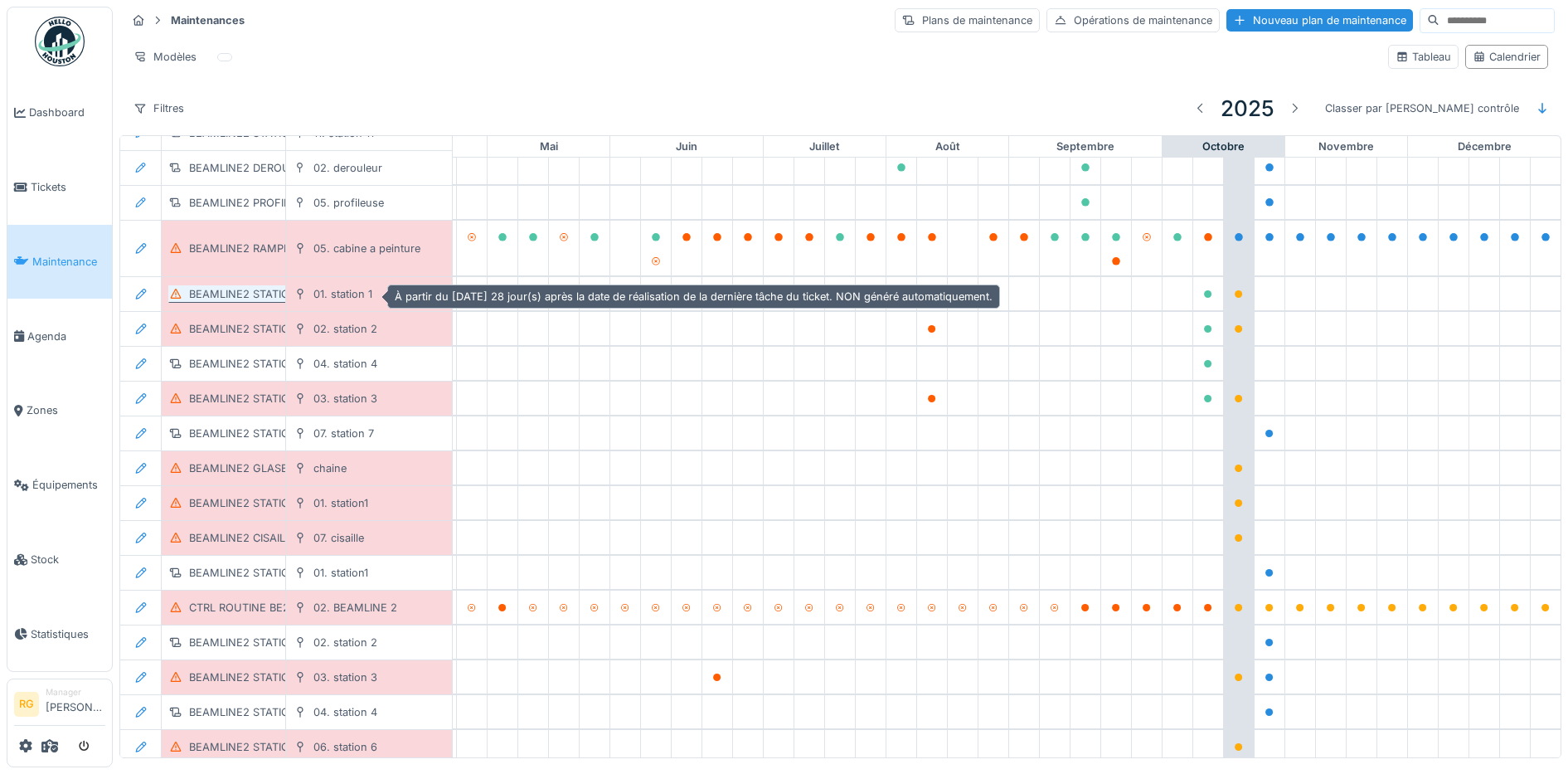
click at [245, 287] on div "BEAMLINE2 STATION1 POH MENSUEL" at bounding box center [286, 293] width 194 height 16
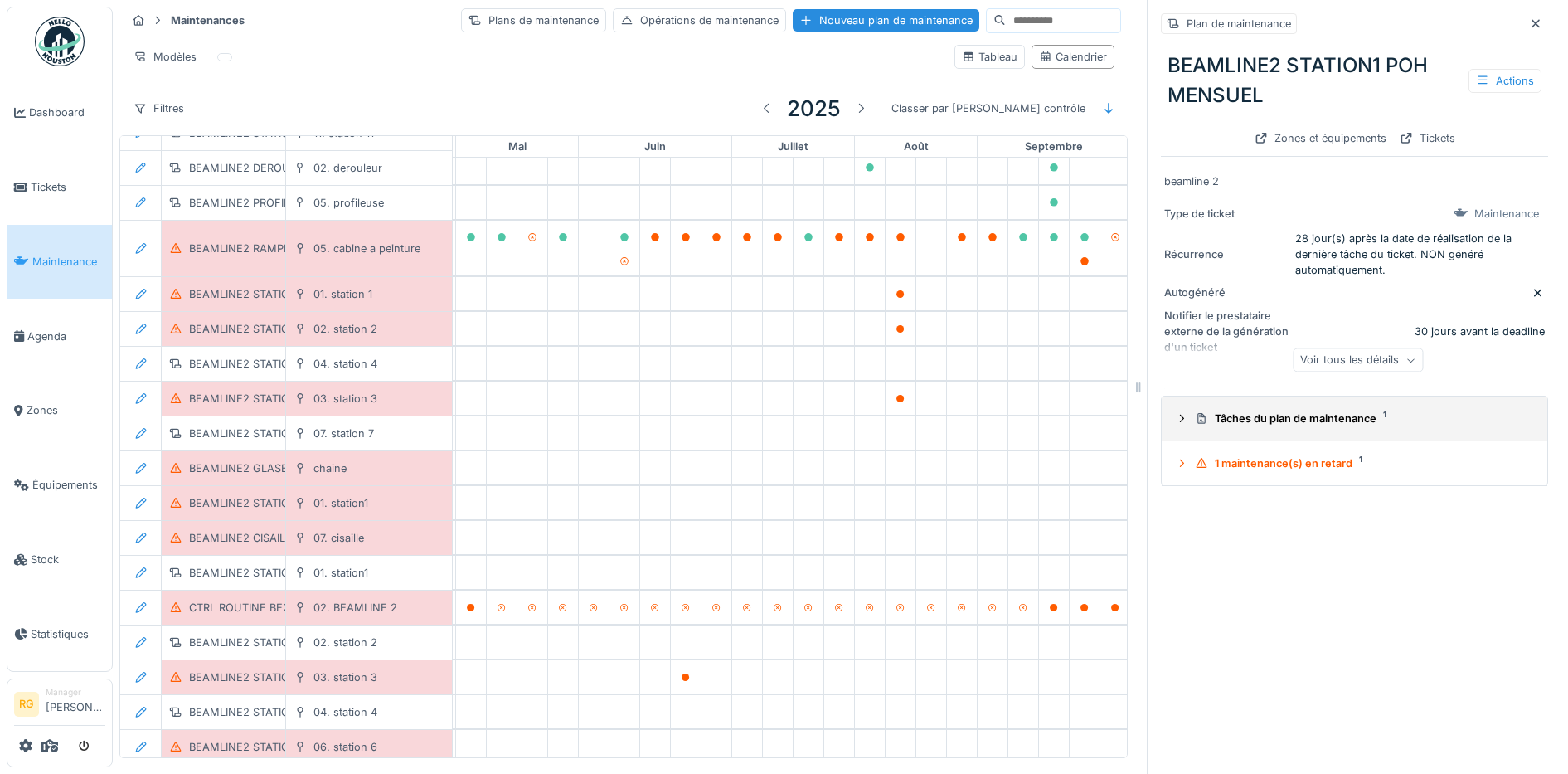
click at [1175, 415] on icon at bounding box center [1182, 418] width 13 height 11
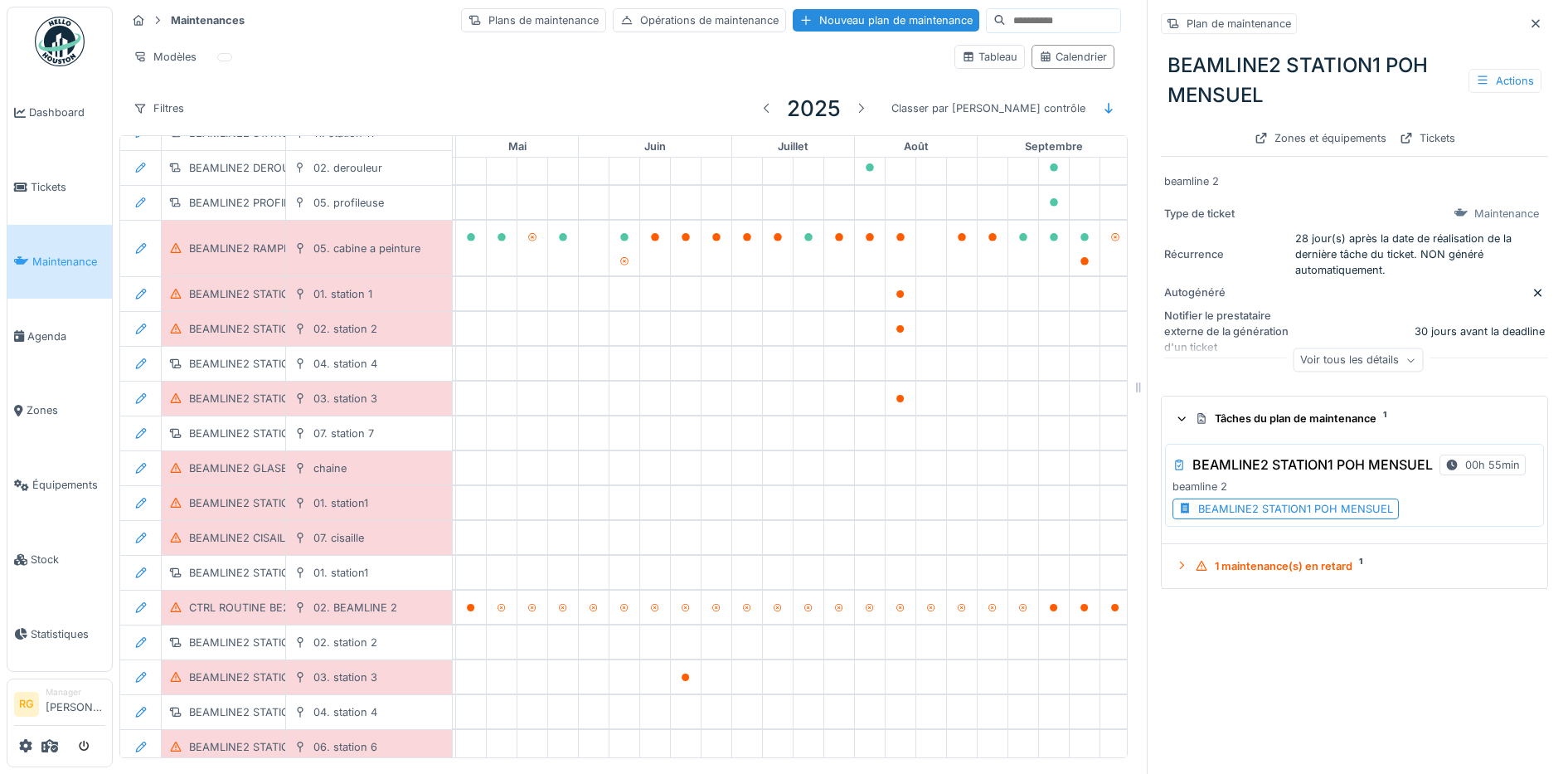
click at [1253, 512] on div "BEAMLINE2 STATION1 POH MENSUEL" at bounding box center [1295, 509] width 194 height 16
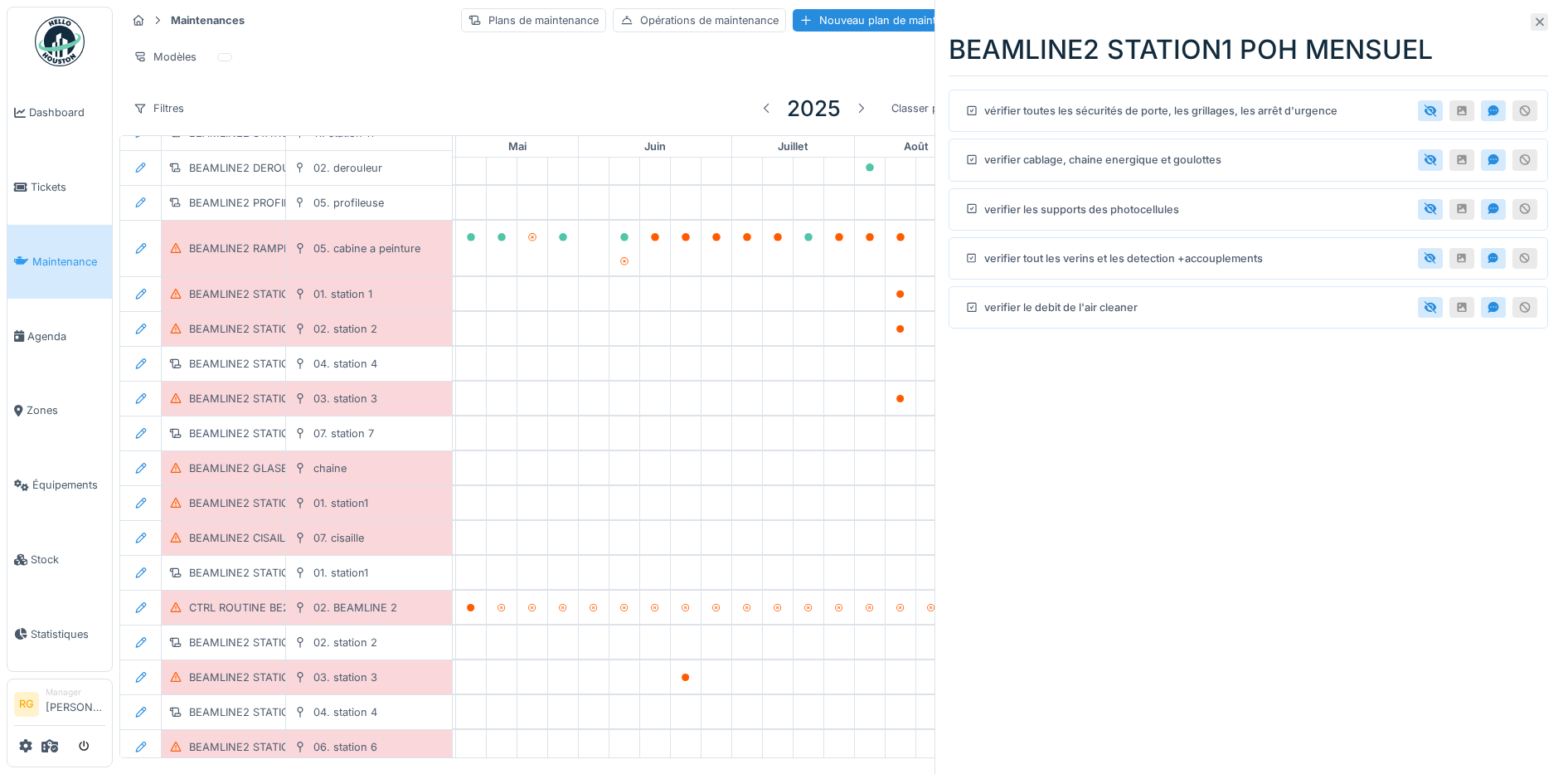
click at [1536, 22] on icon at bounding box center [1540, 22] width 8 height 8
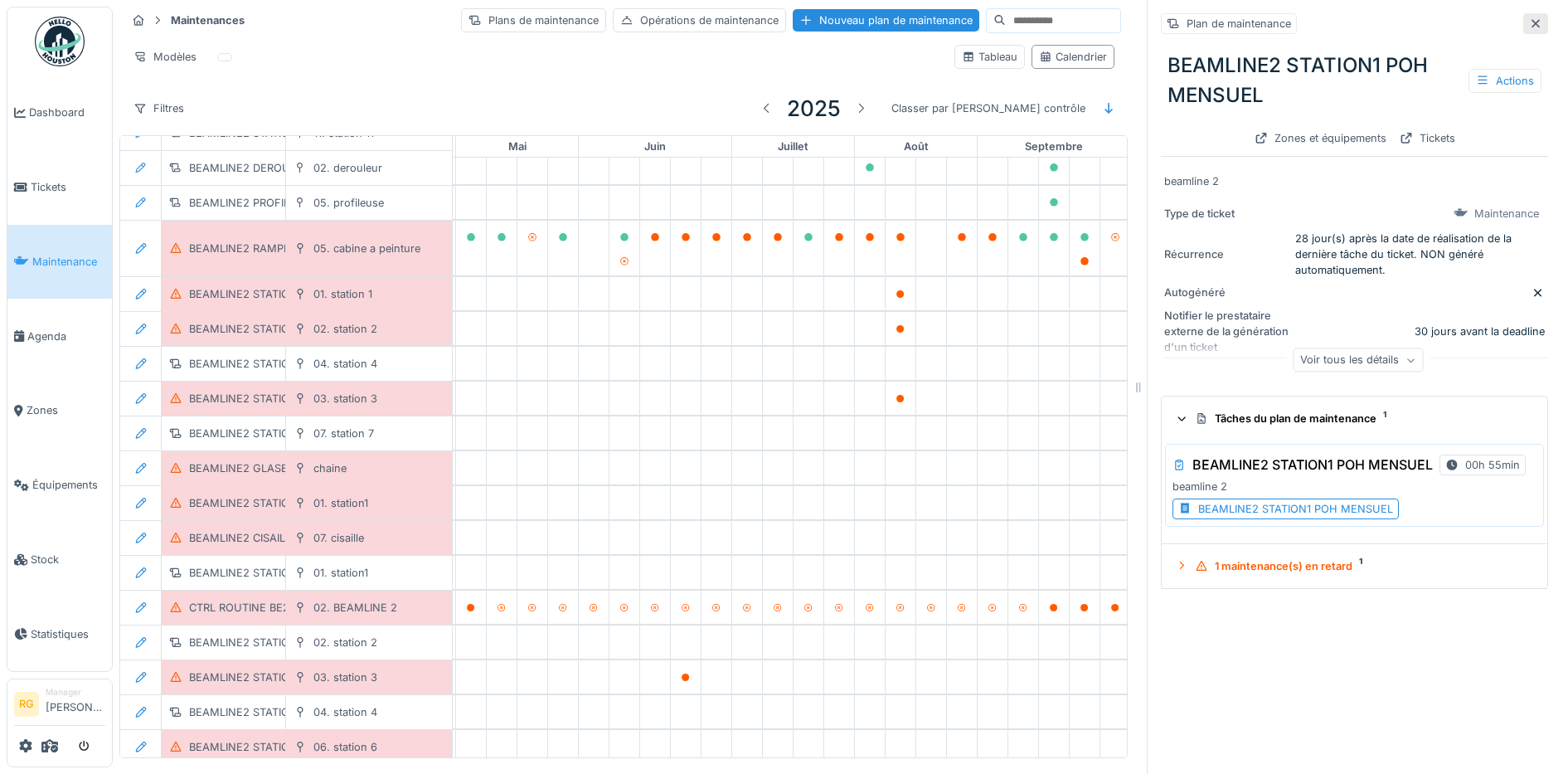
click at [1529, 22] on icon at bounding box center [1536, 23] width 13 height 11
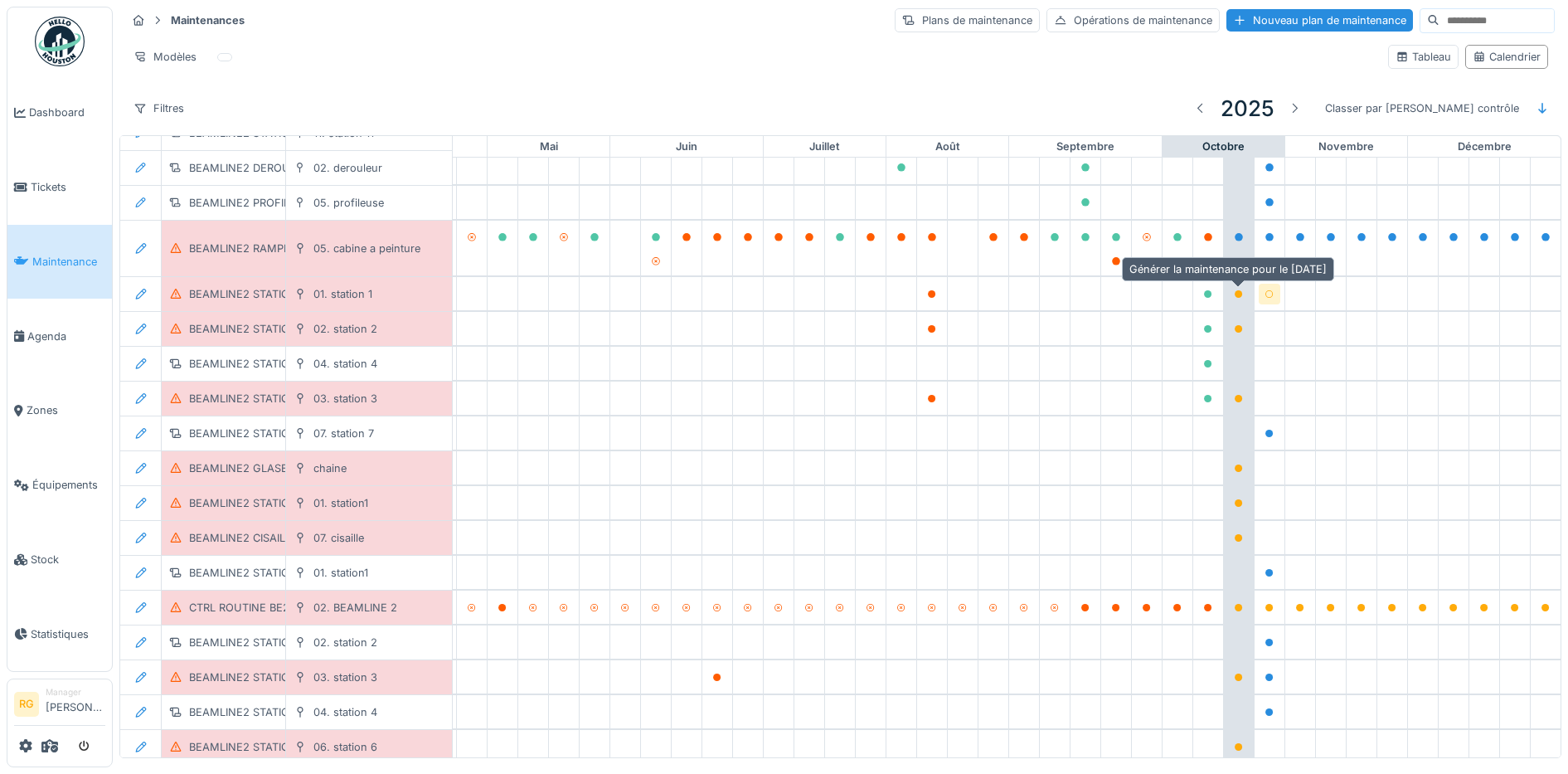
click at [1265, 292] on icon at bounding box center [1270, 294] width 10 height 8
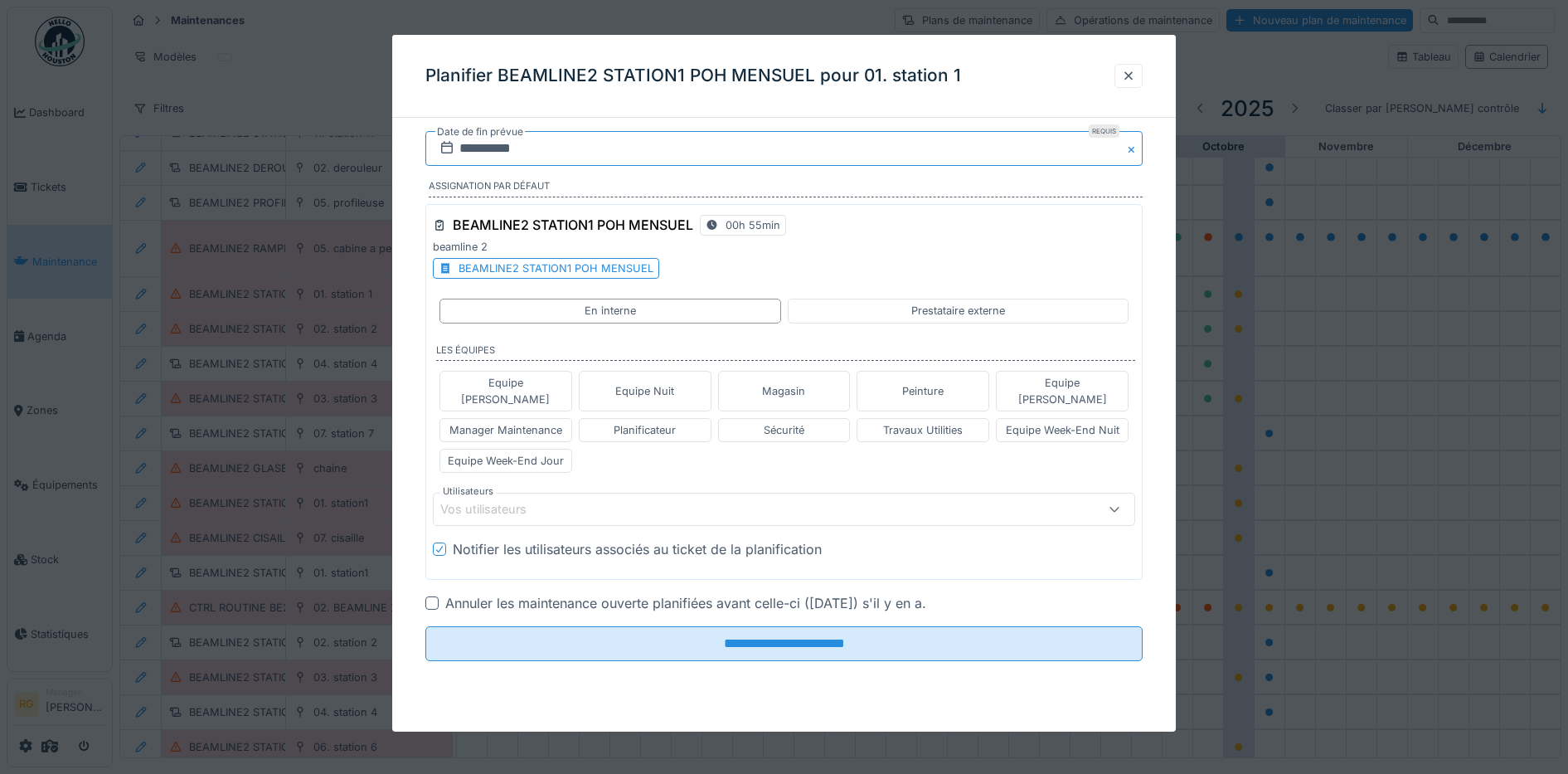
click at [492, 145] on input "**********" at bounding box center [784, 149] width 718 height 35
click at [840, 338] on div "25" at bounding box center [841, 338] width 22 height 22
click at [507, 453] on div "Equipe Week-End Jour" at bounding box center [506, 461] width 116 height 16
click at [553, 504] on icon at bounding box center [554, 510] width 15 height 12
click at [682, 504] on icon at bounding box center [688, 510] width 15 height 12
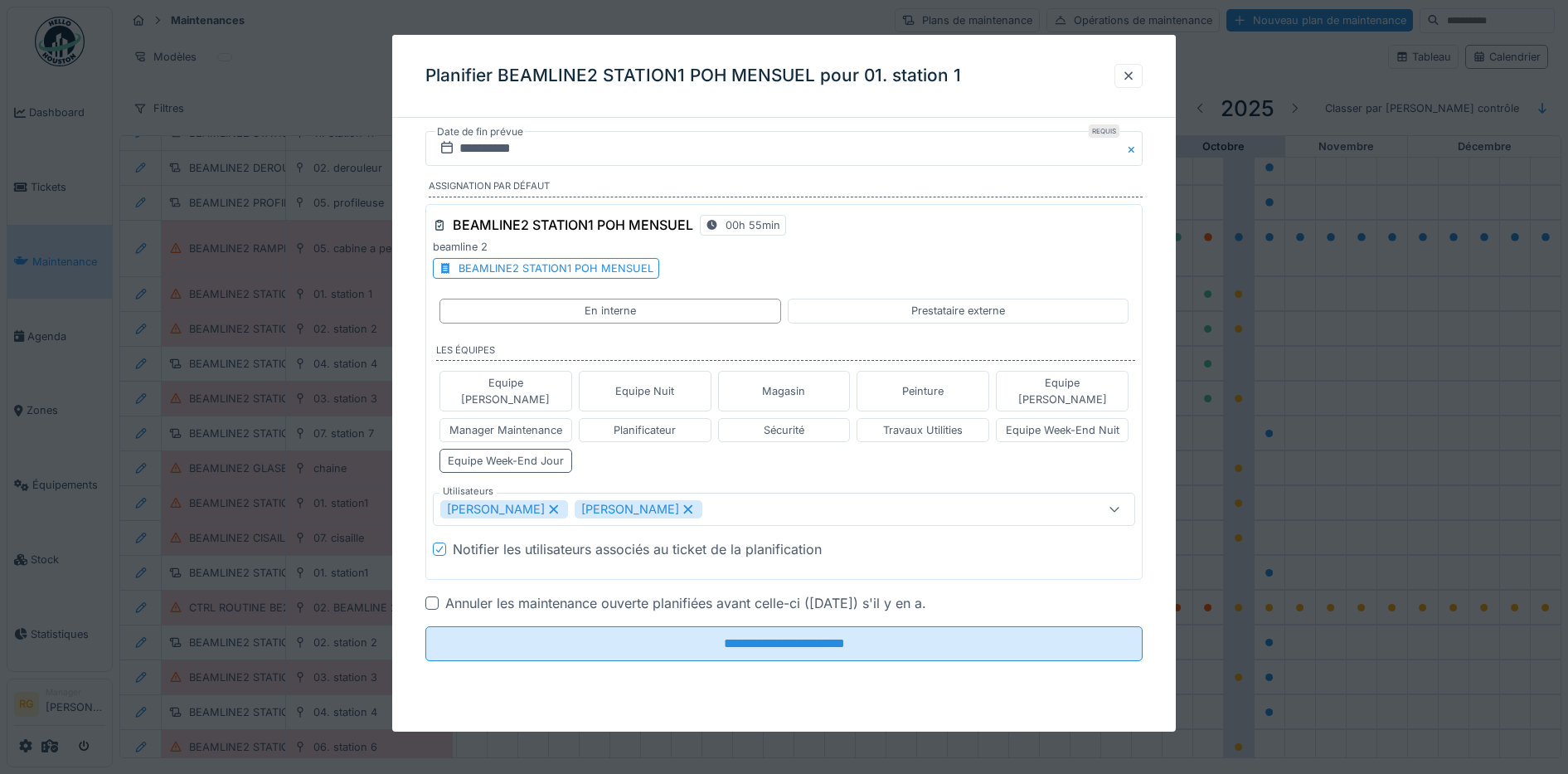
type input "****"
click at [434, 596] on div at bounding box center [432, 603] width 13 height 13
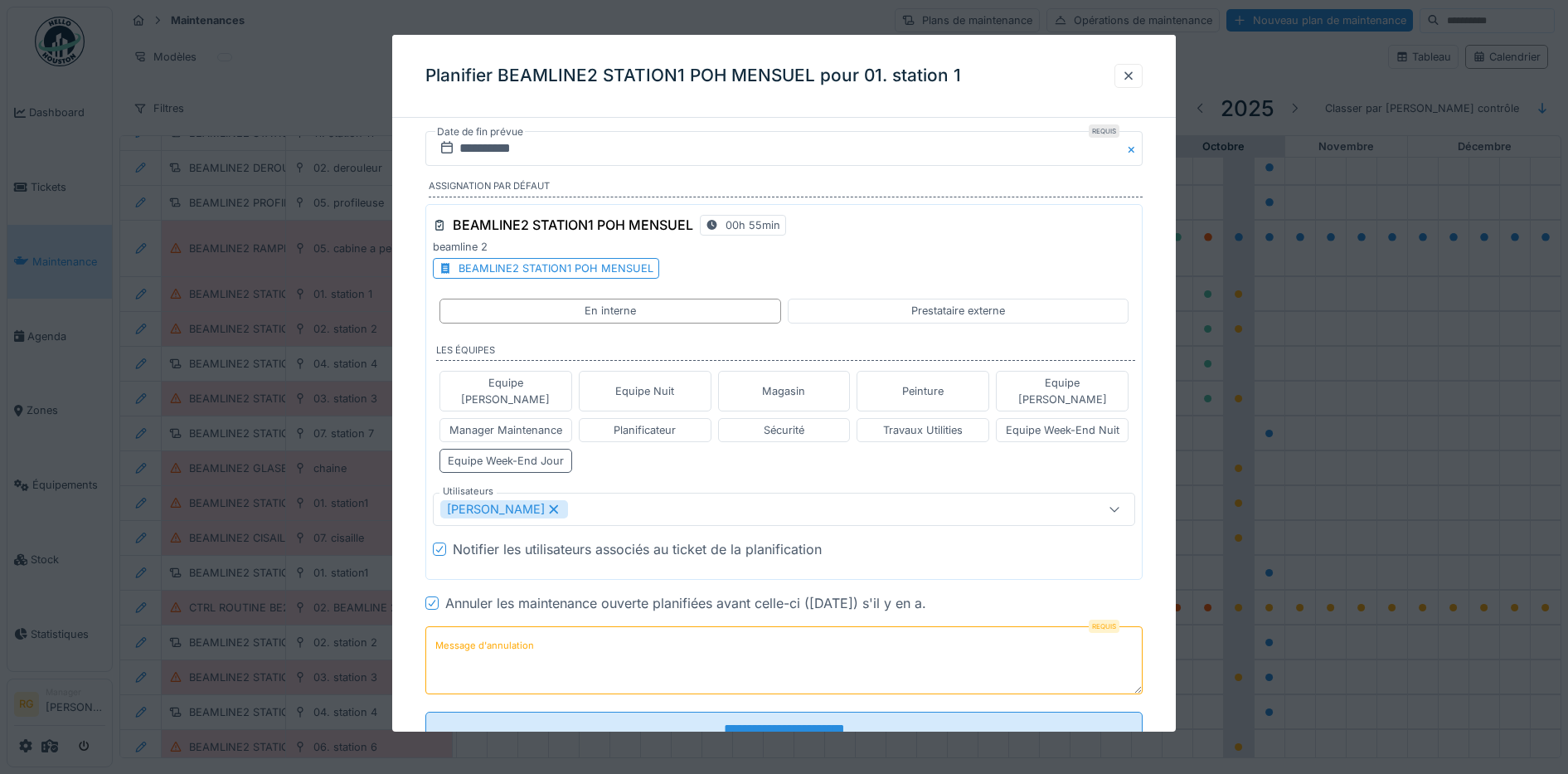
click at [484, 635] on label "Message d'annulation" at bounding box center [484, 645] width 106 height 21
click at [484, 626] on textarea "Message d'annulation" at bounding box center [784, 660] width 718 height 68
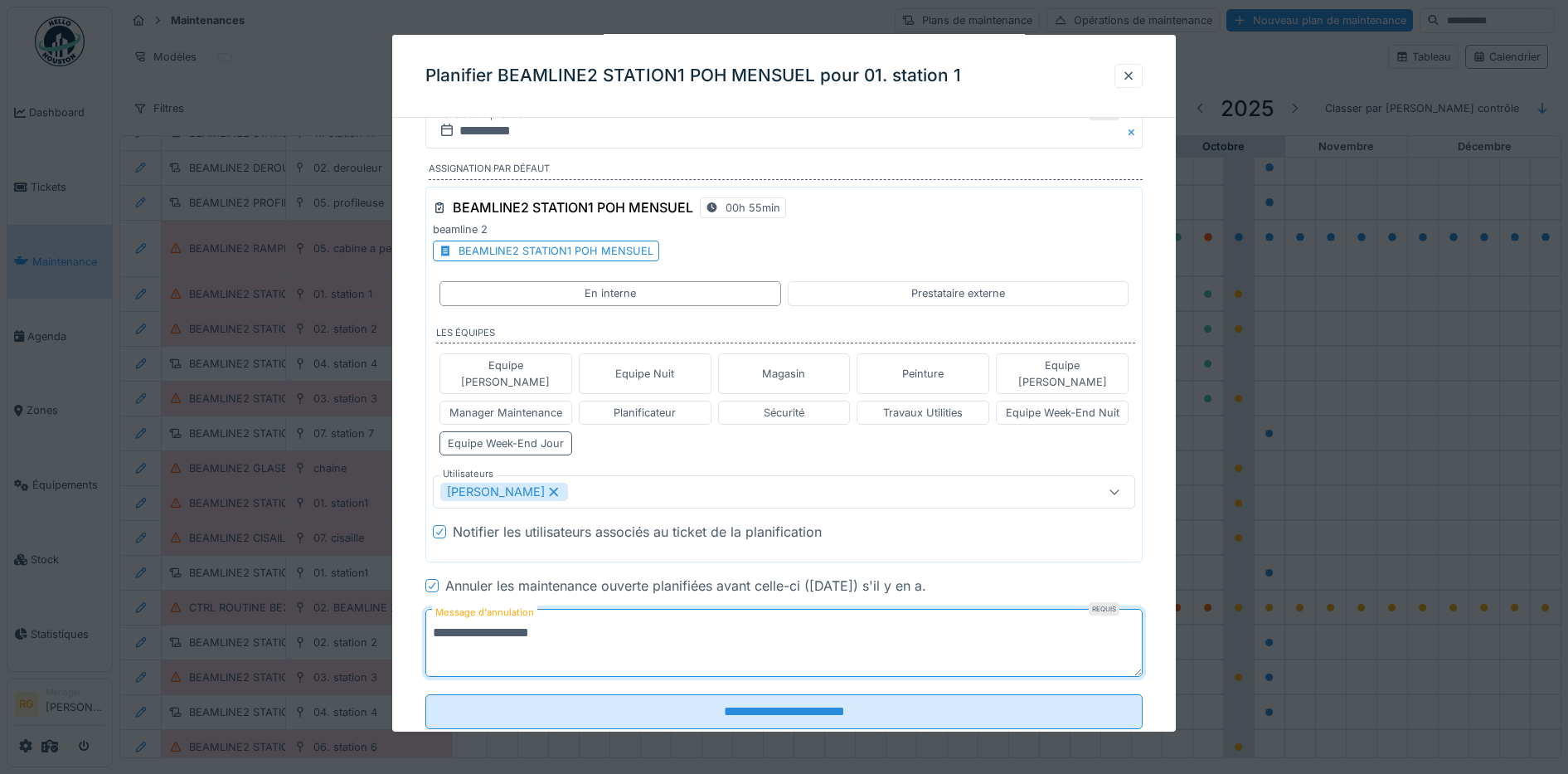
scroll to position [46, 0]
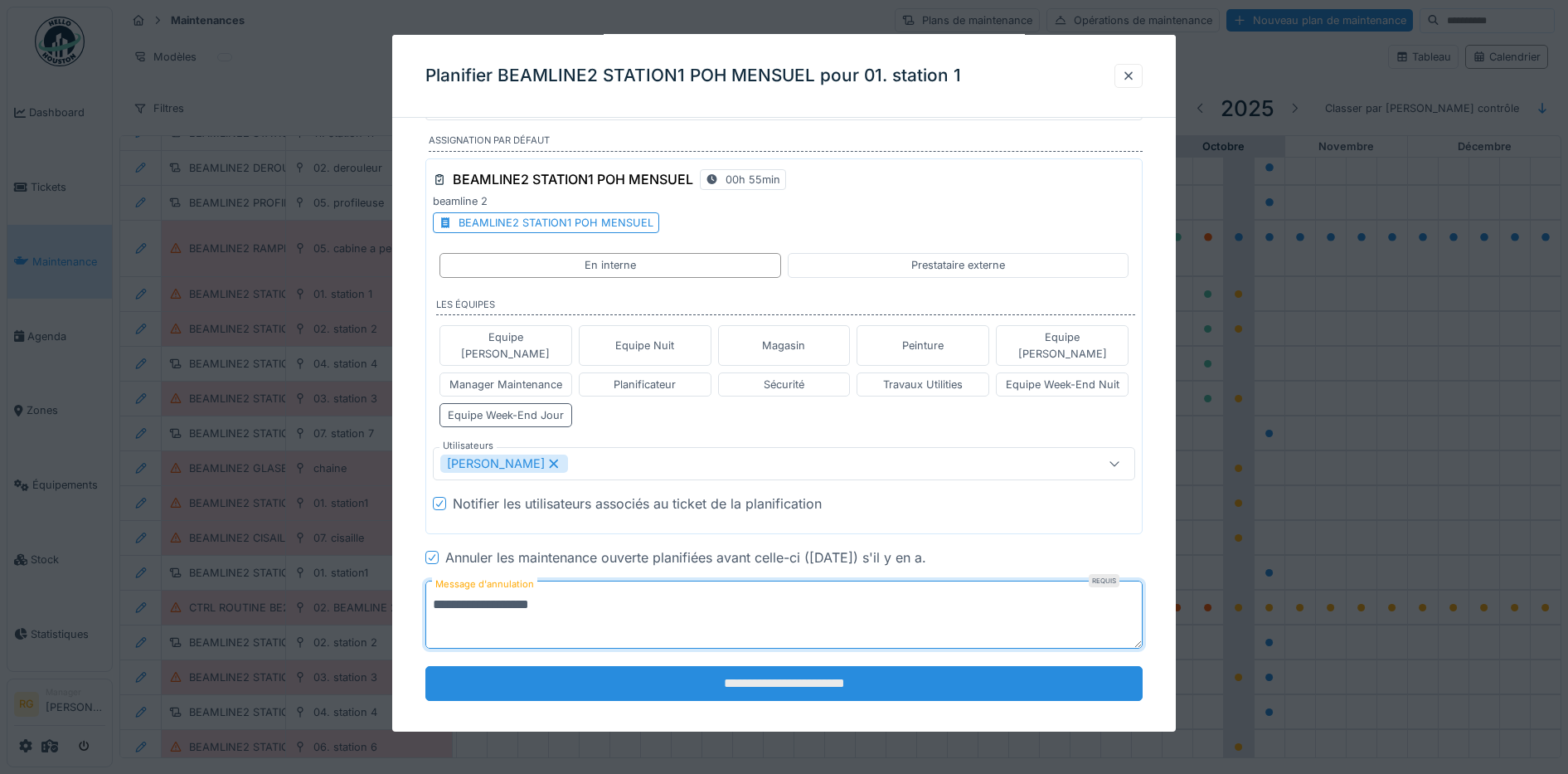
type textarea "**********"
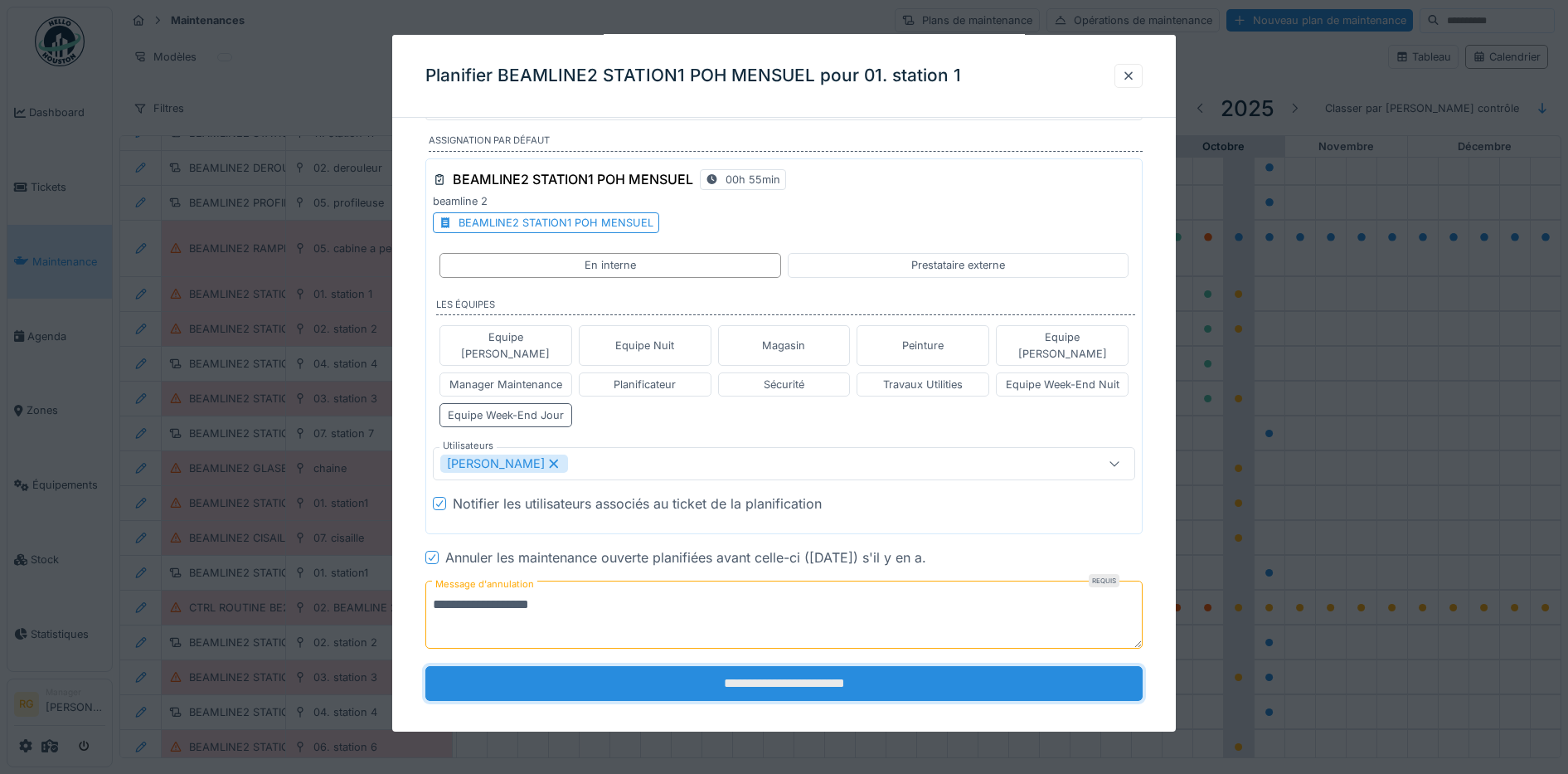
click at [667, 671] on input "**********" at bounding box center [784, 683] width 718 height 35
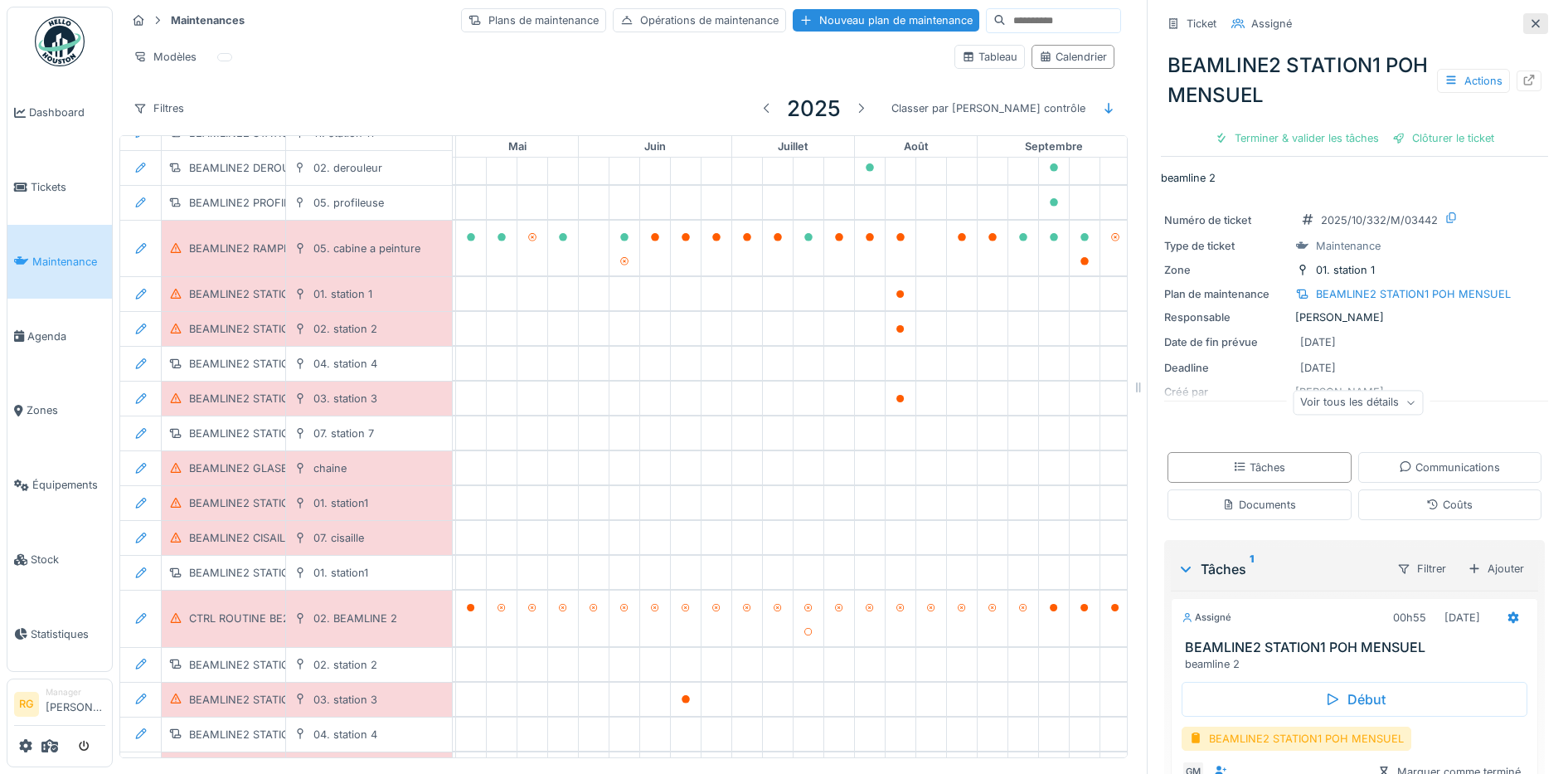
click at [1529, 21] on icon at bounding box center [1536, 23] width 13 height 11
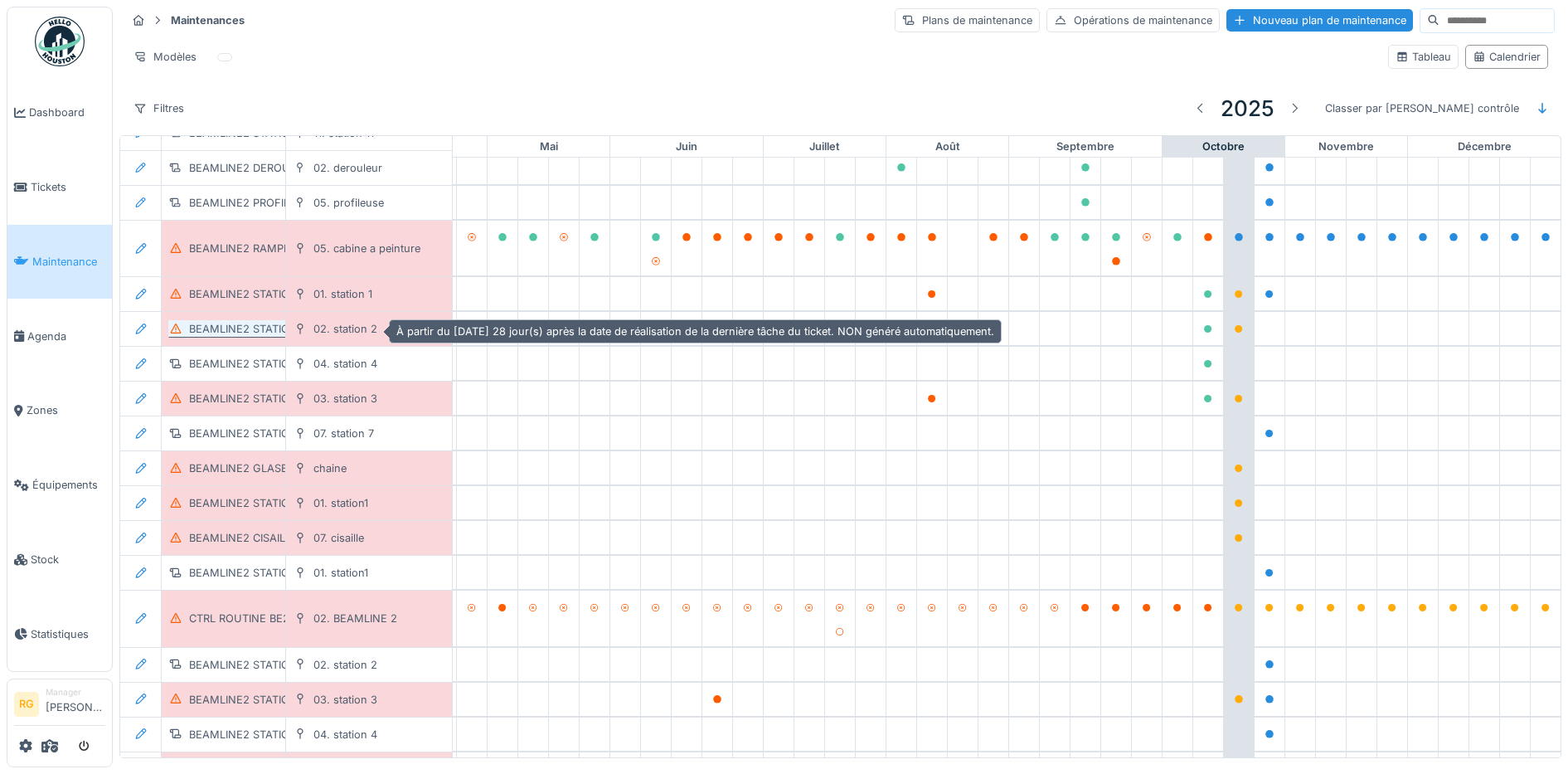
click at [241, 324] on div "BEAMLINE2 STATION2 POH MENSUEL" at bounding box center [287, 328] width 197 height 16
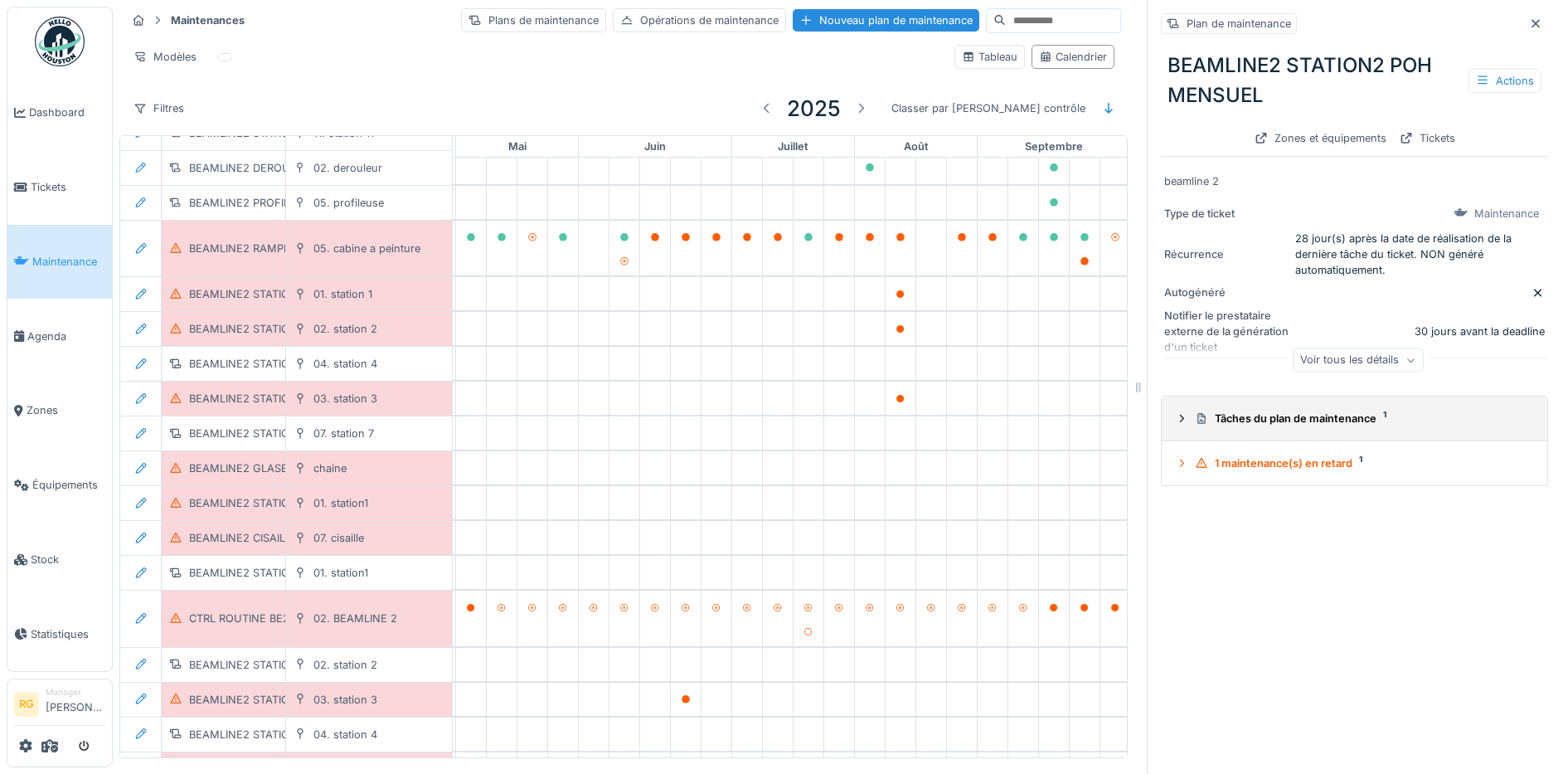
click at [1175, 413] on icon at bounding box center [1182, 418] width 13 height 11
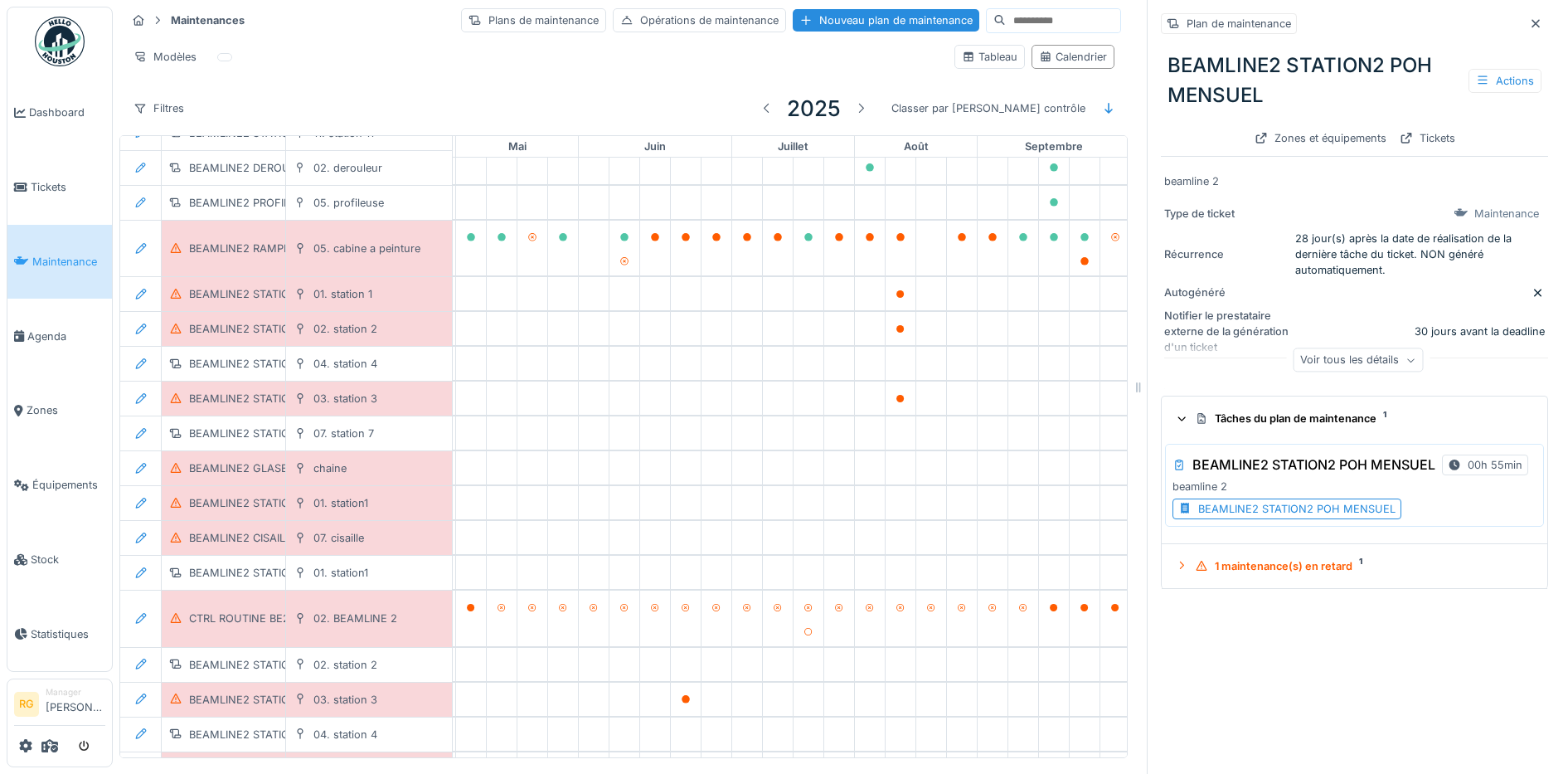
click at [1282, 507] on div "BEAMLINE2 STATION2 POH MENSUEL" at bounding box center [1296, 509] width 197 height 16
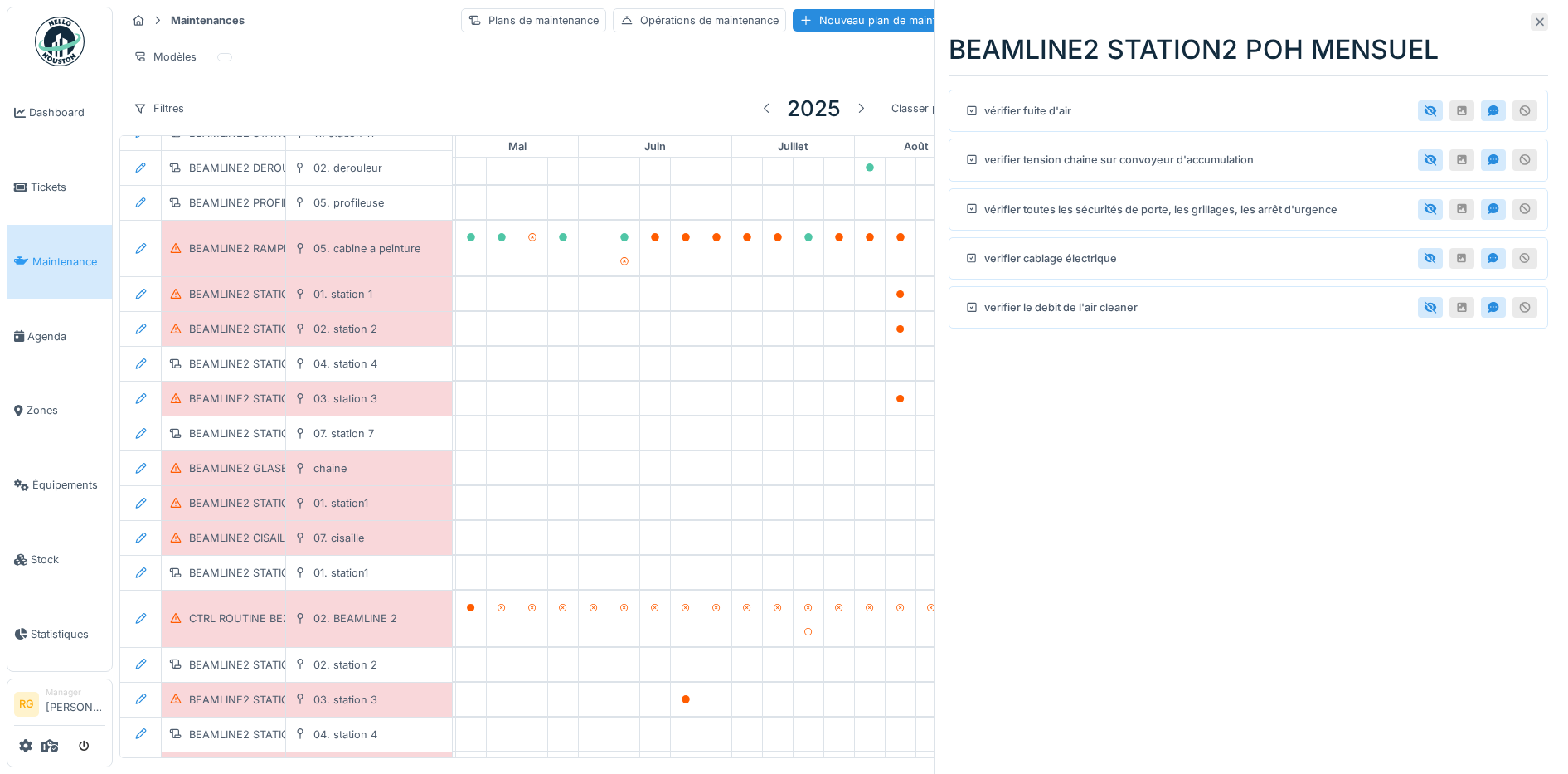
click at [1533, 22] on icon at bounding box center [1540, 22] width 13 height 11
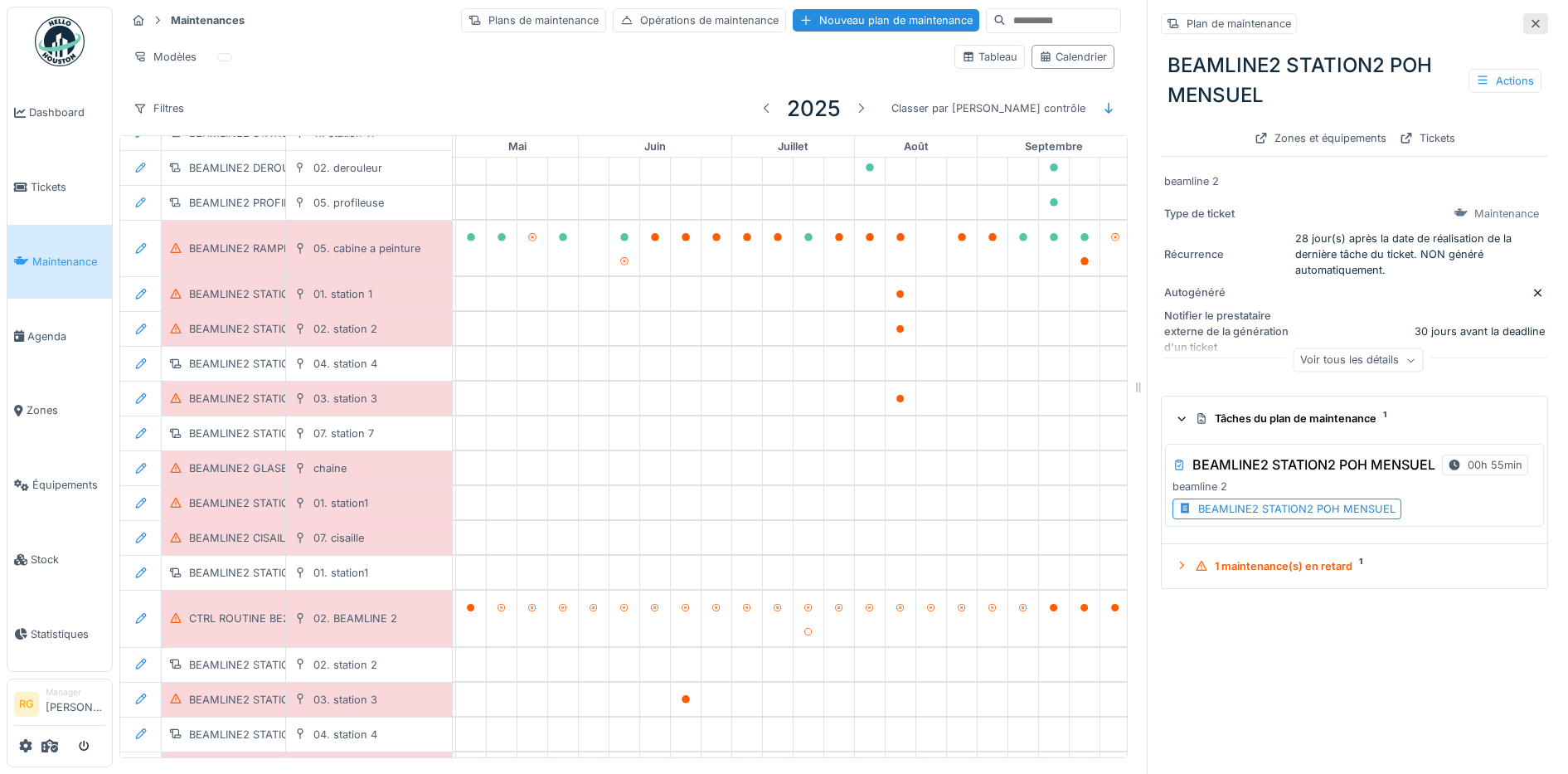
click at [1529, 18] on icon at bounding box center [1536, 23] width 13 height 11
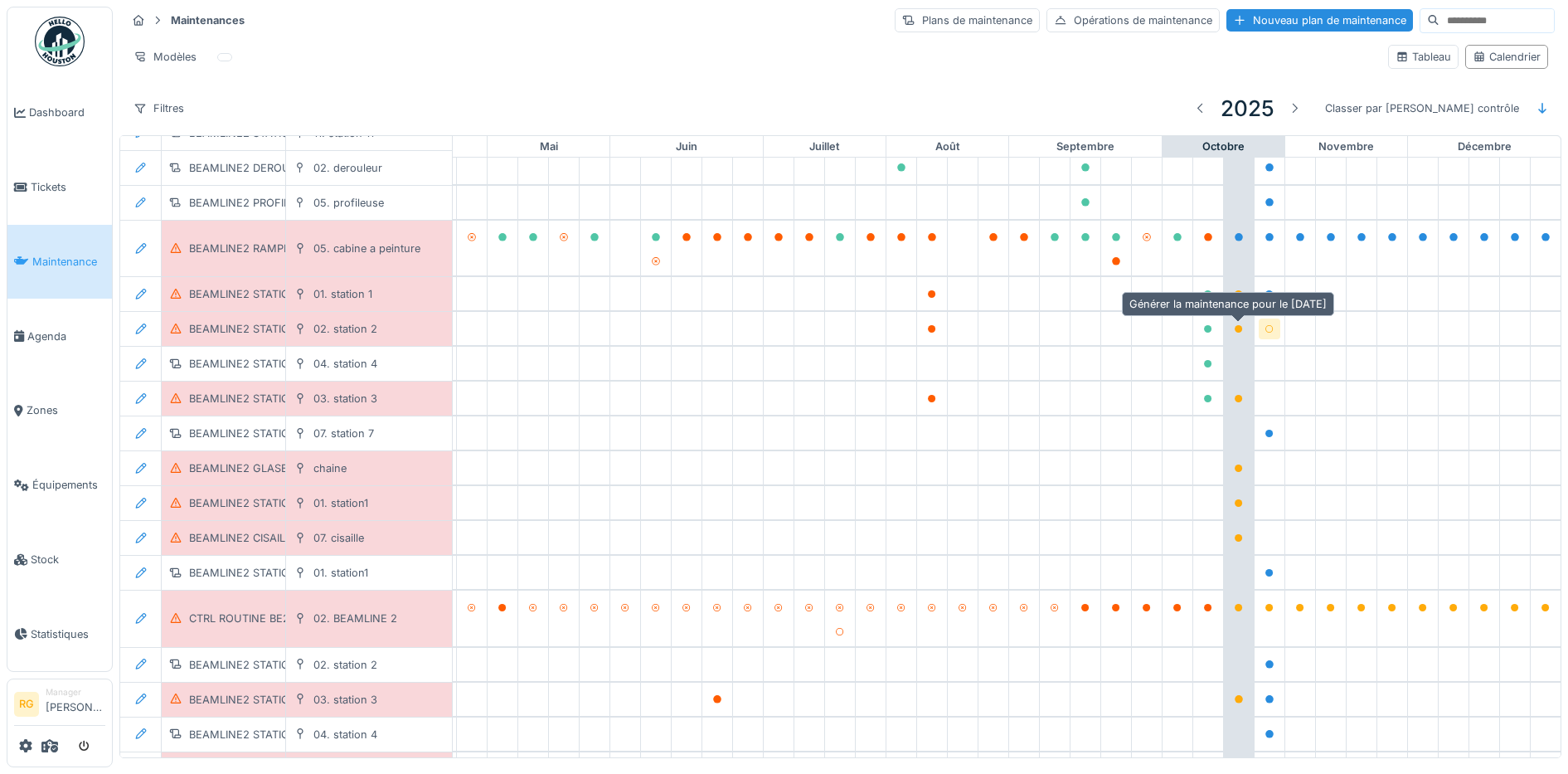
click at [1265, 325] on icon at bounding box center [1270, 329] width 10 height 8
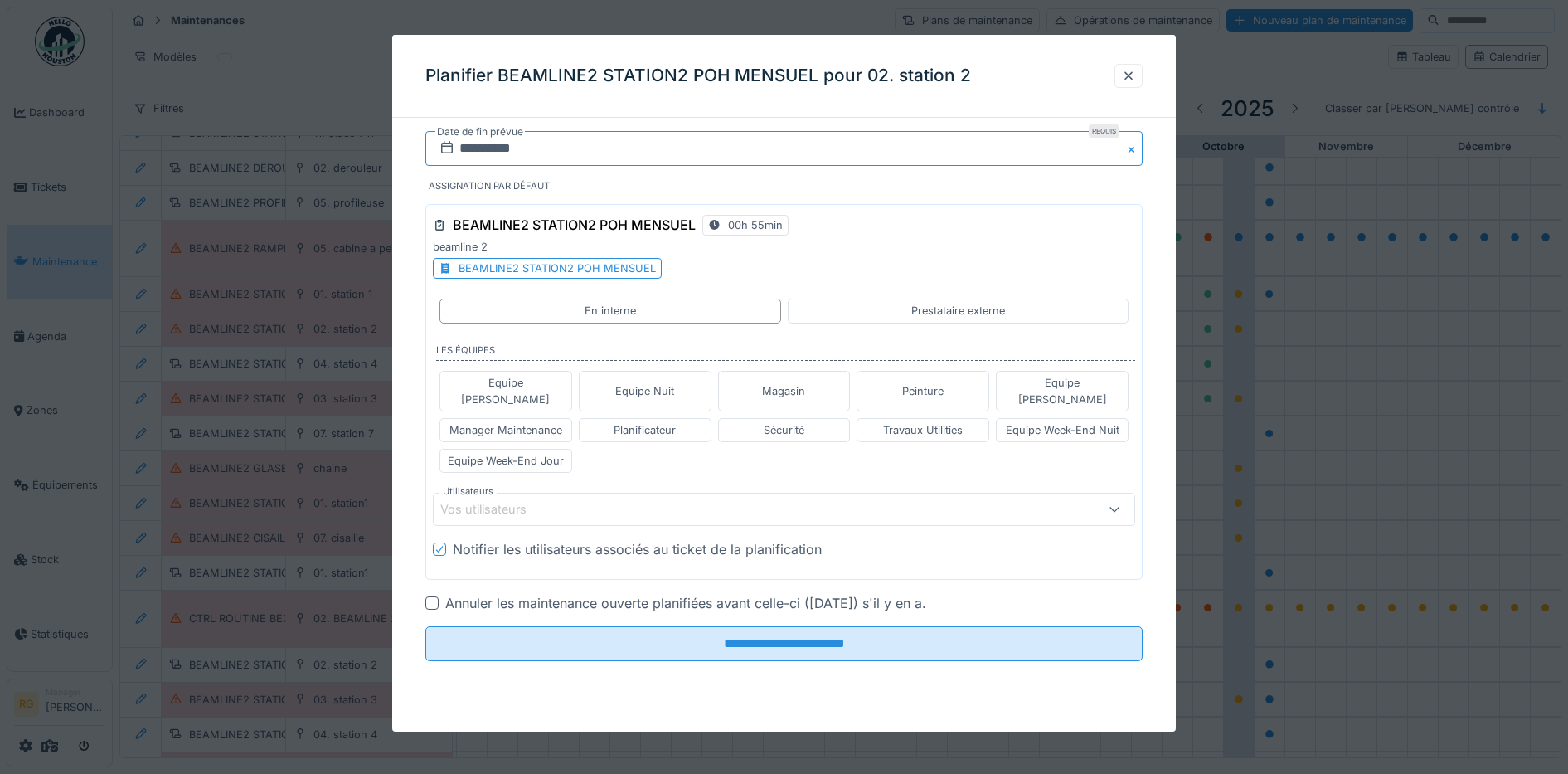
click at [479, 141] on input "**********" at bounding box center [784, 149] width 718 height 35
click at [842, 333] on div "25" at bounding box center [841, 338] width 22 height 22
click at [504, 453] on div "Equipe Week-End Jour" at bounding box center [506, 461] width 116 height 16
click at [547, 504] on icon at bounding box center [554, 510] width 15 height 12
click at [685, 500] on div "[PERSON_NAME]" at bounding box center [638, 510] width 128 height 18
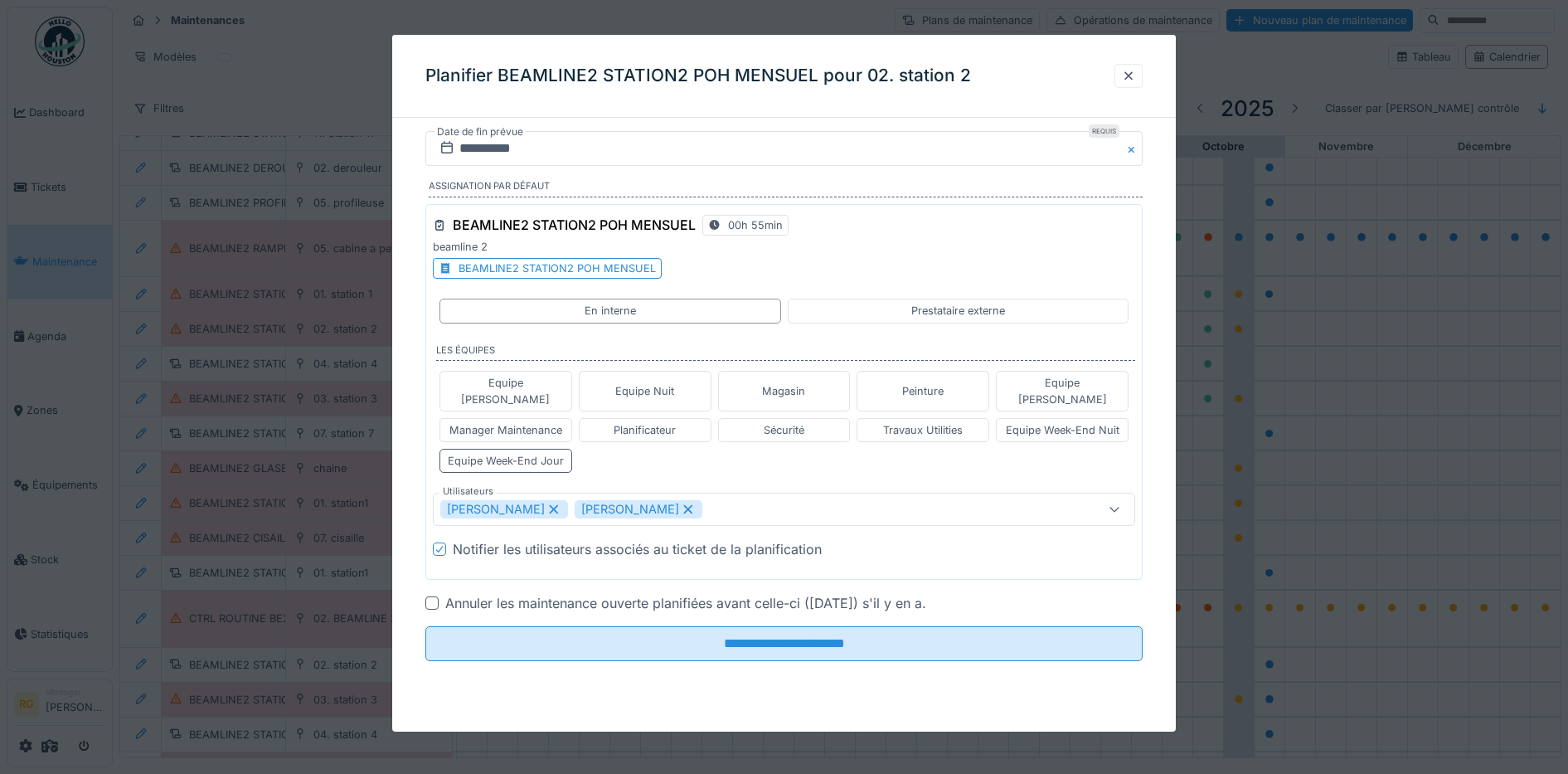
type input "****"
click at [431, 596] on div at bounding box center [432, 603] width 13 height 13
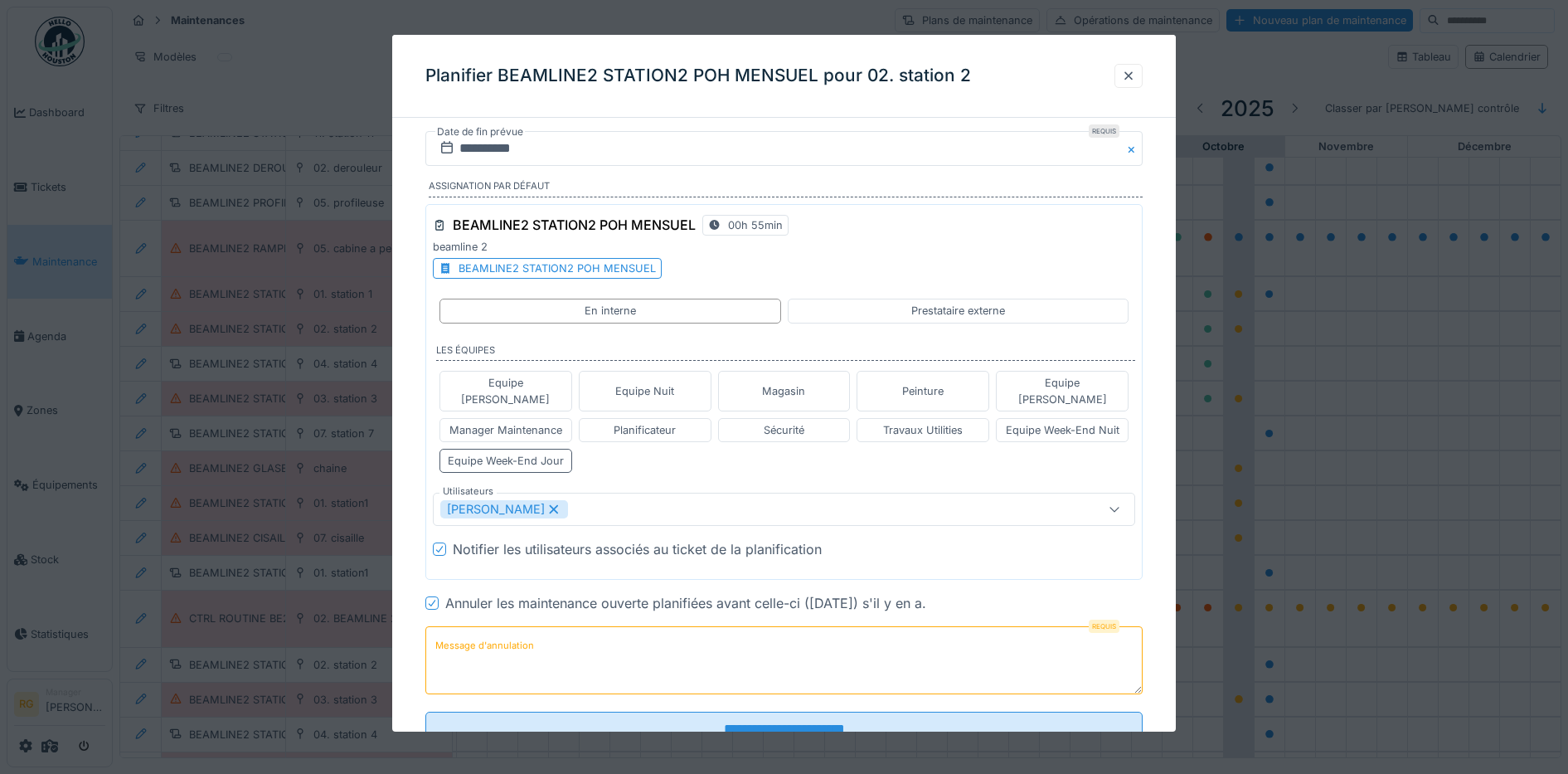
click at [500, 635] on label "Message d'annulation" at bounding box center [484, 645] width 106 height 21
click at [500, 632] on textarea "Message d'annulation" at bounding box center [784, 660] width 718 height 68
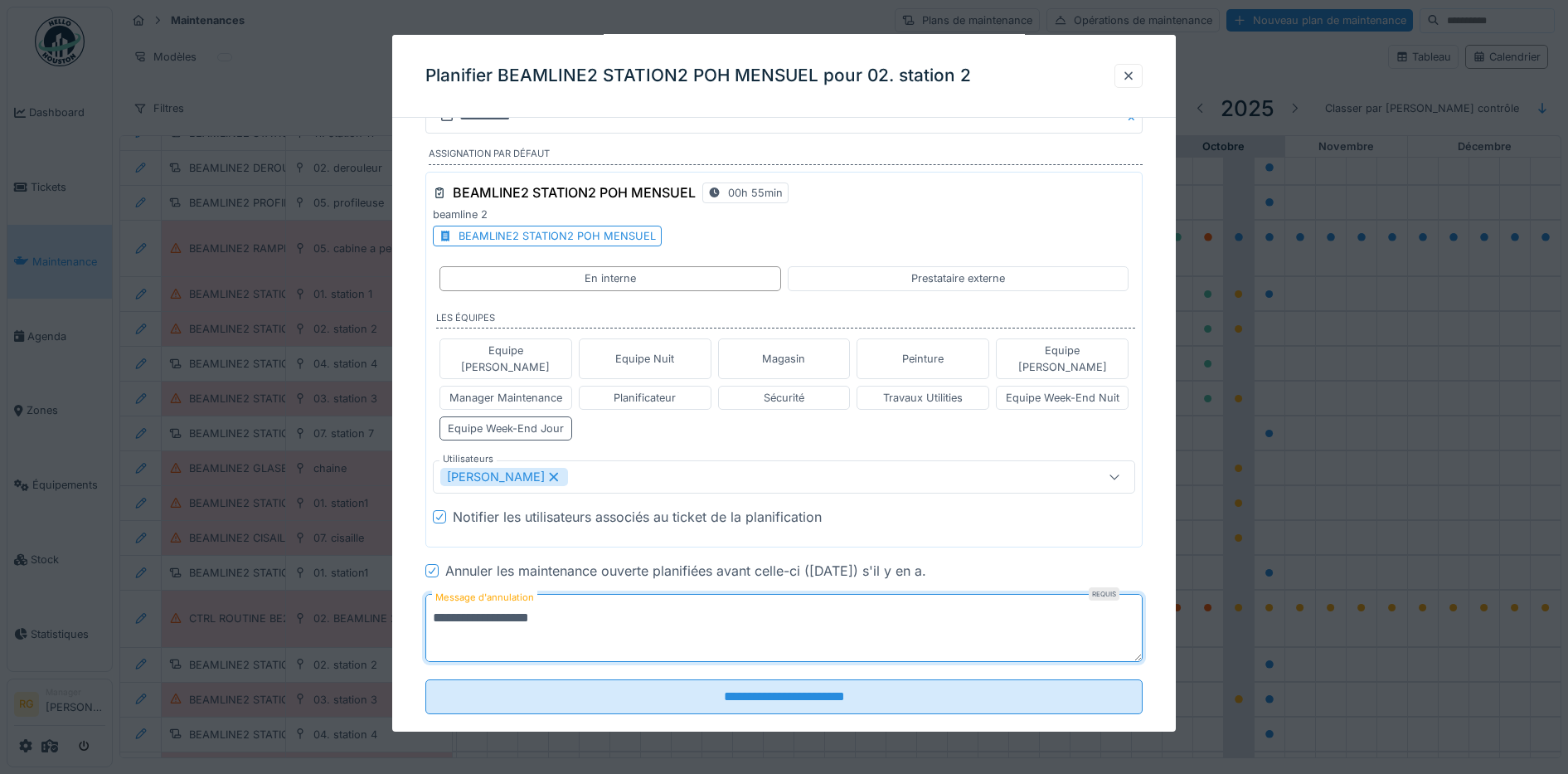
scroll to position [46, 0]
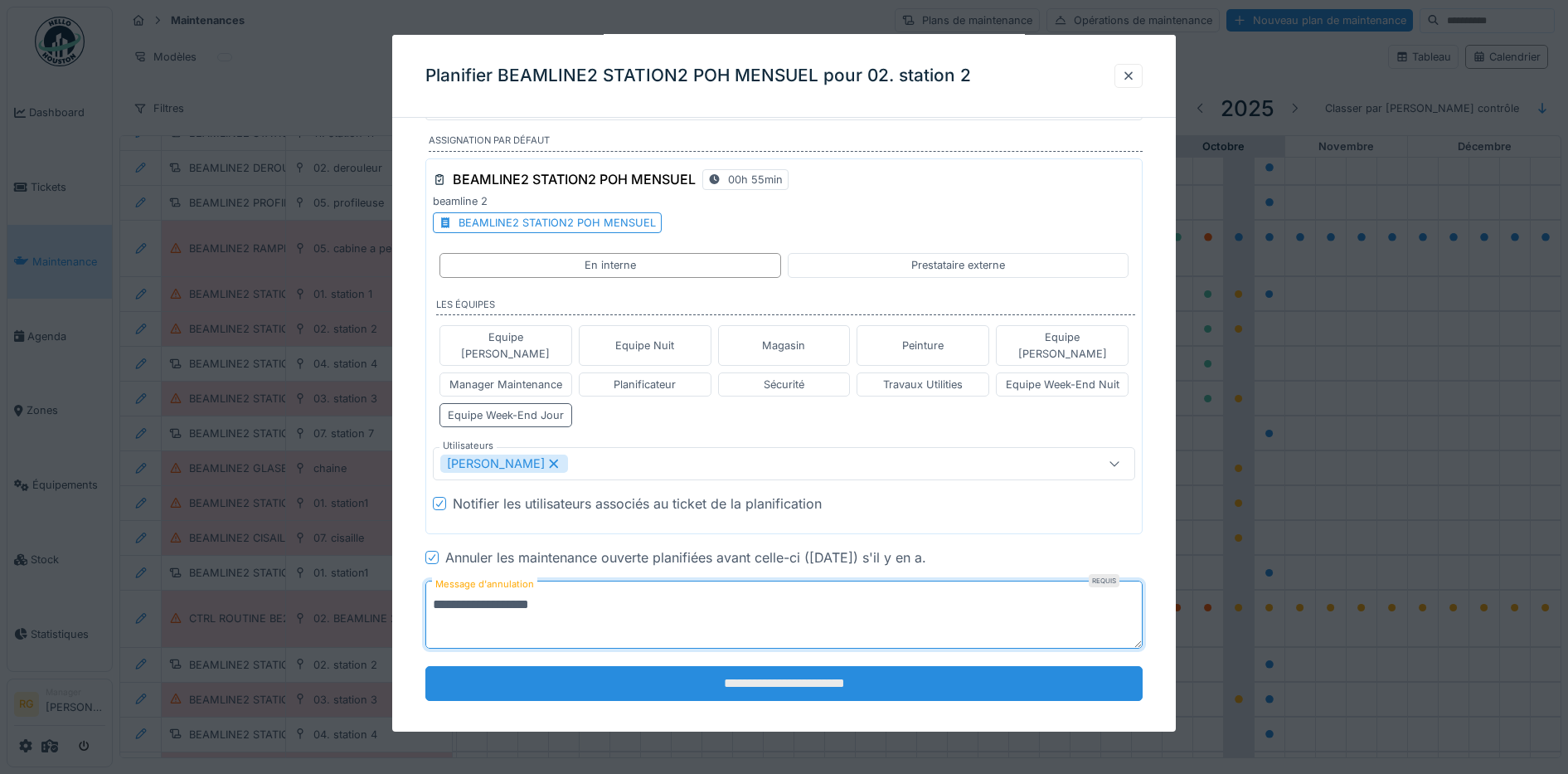
type textarea "**********"
click at [751, 666] on input "**********" at bounding box center [784, 683] width 718 height 35
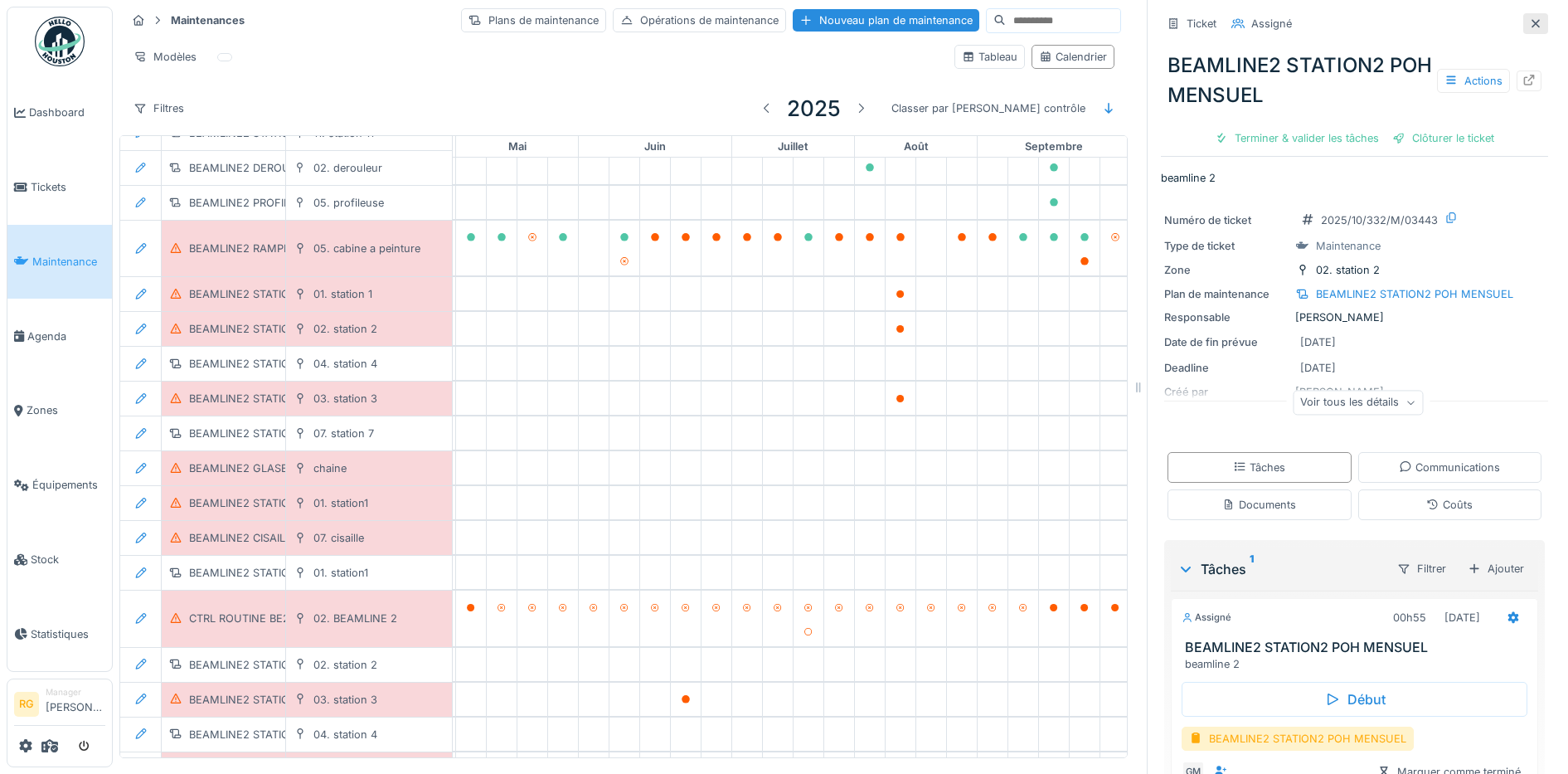
click at [1529, 16] on div at bounding box center [1536, 23] width 13 height 16
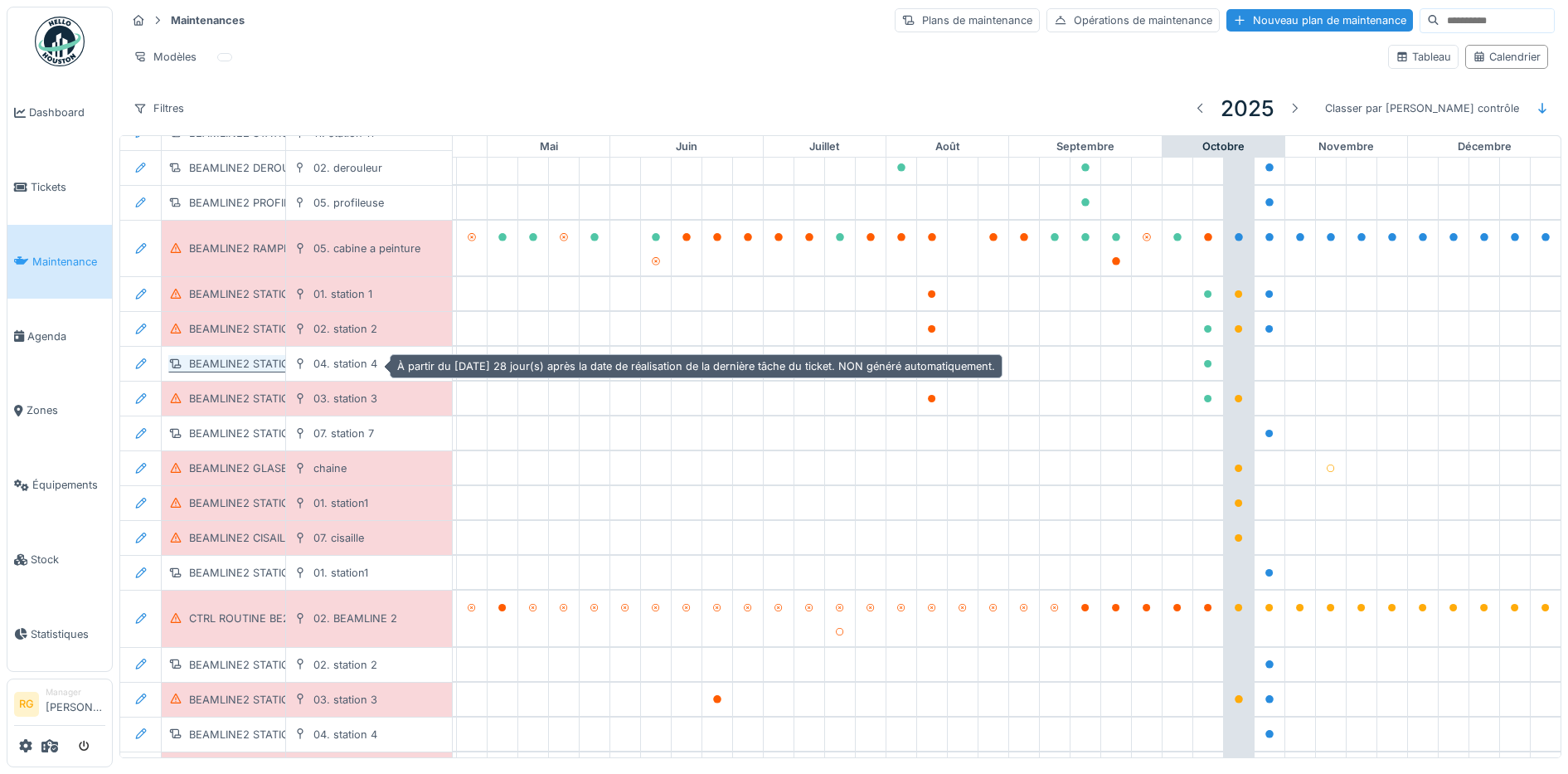
click at [241, 357] on div "BEAMLINE2 STATION4 POH MENSUEL" at bounding box center [287, 363] width 197 height 16
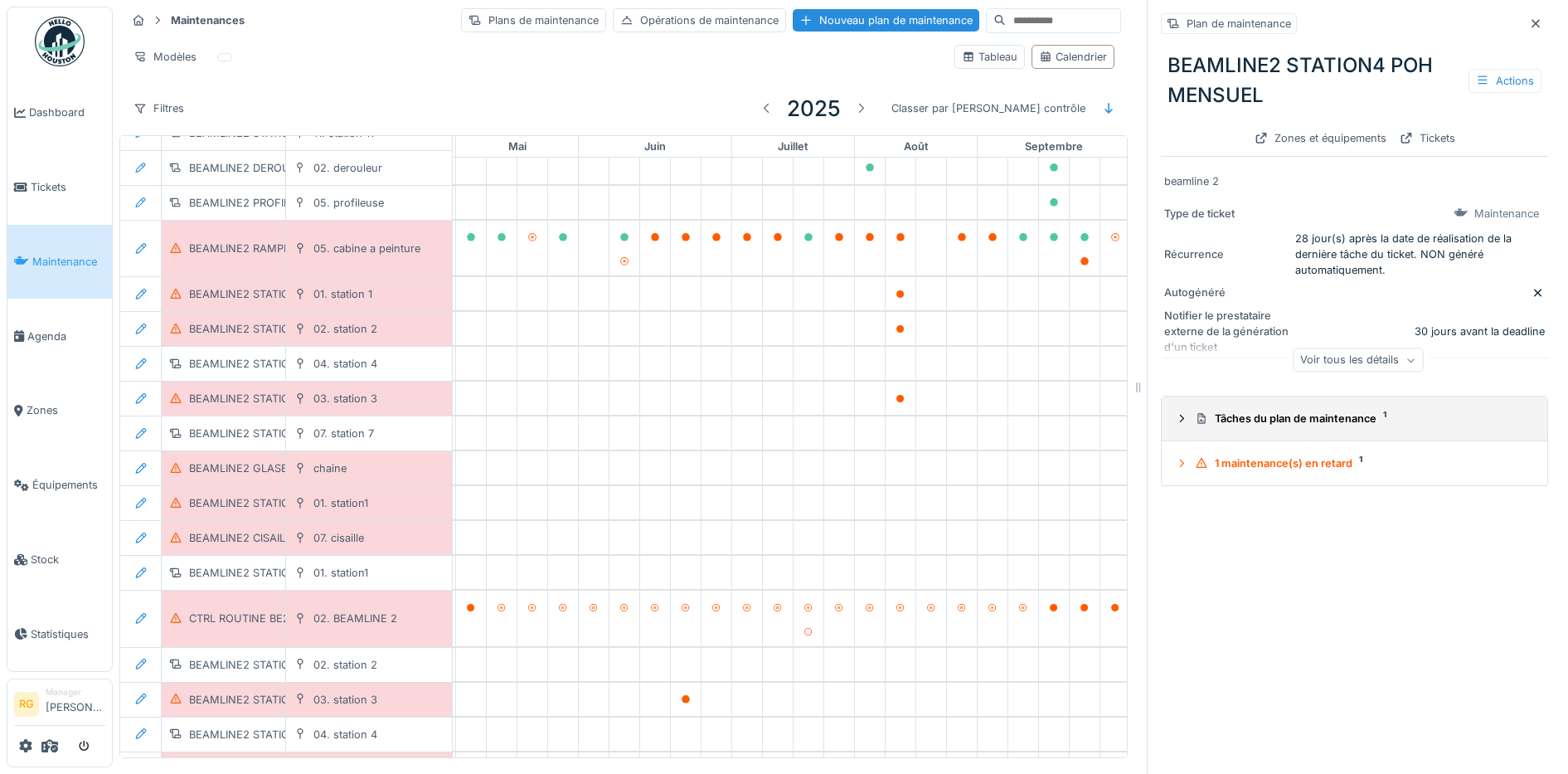
click at [1175, 415] on icon at bounding box center [1182, 418] width 13 height 11
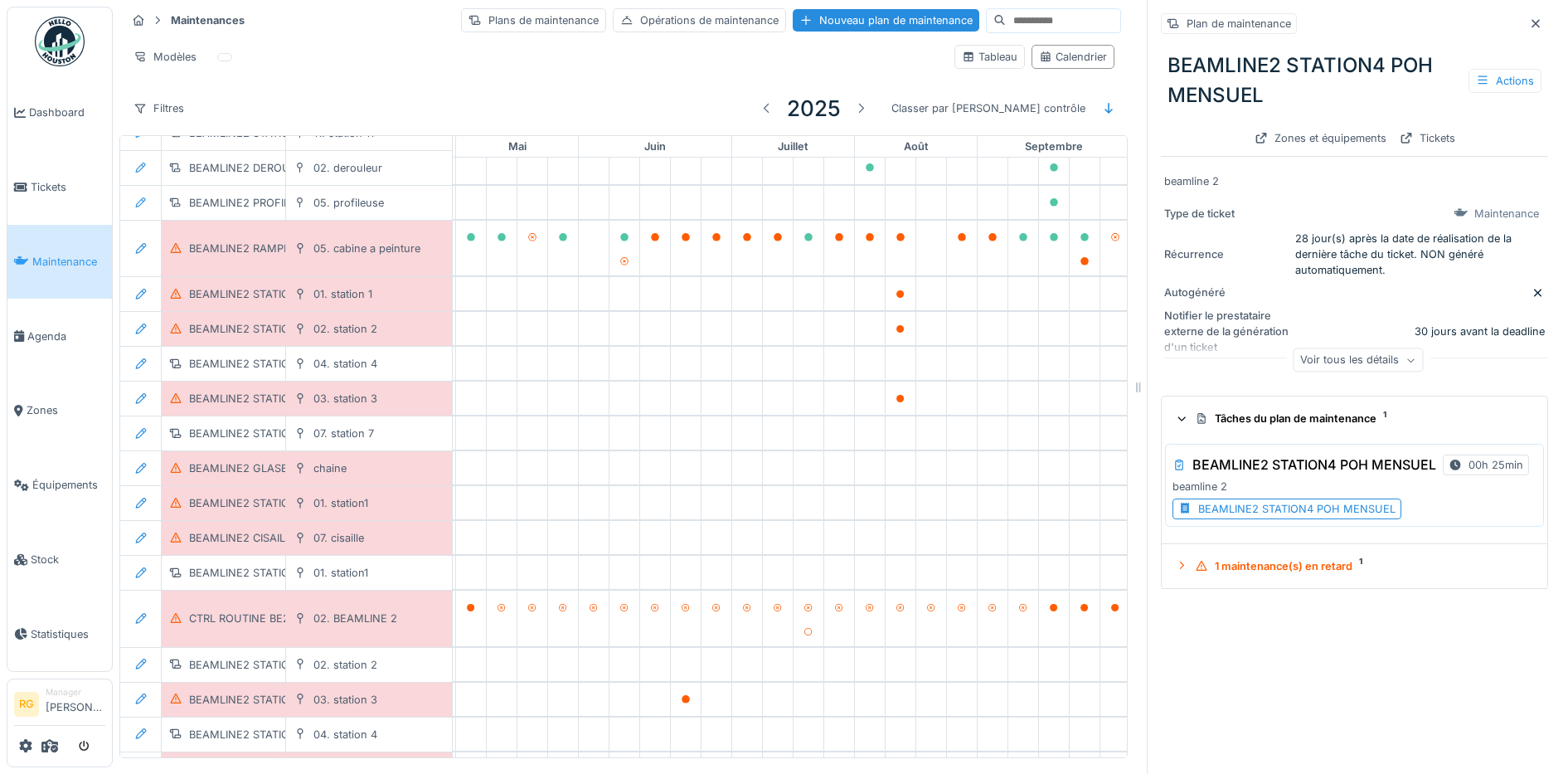
click at [1261, 512] on div "BEAMLINE2 STATION4 POH MENSUEL" at bounding box center [1296, 509] width 197 height 16
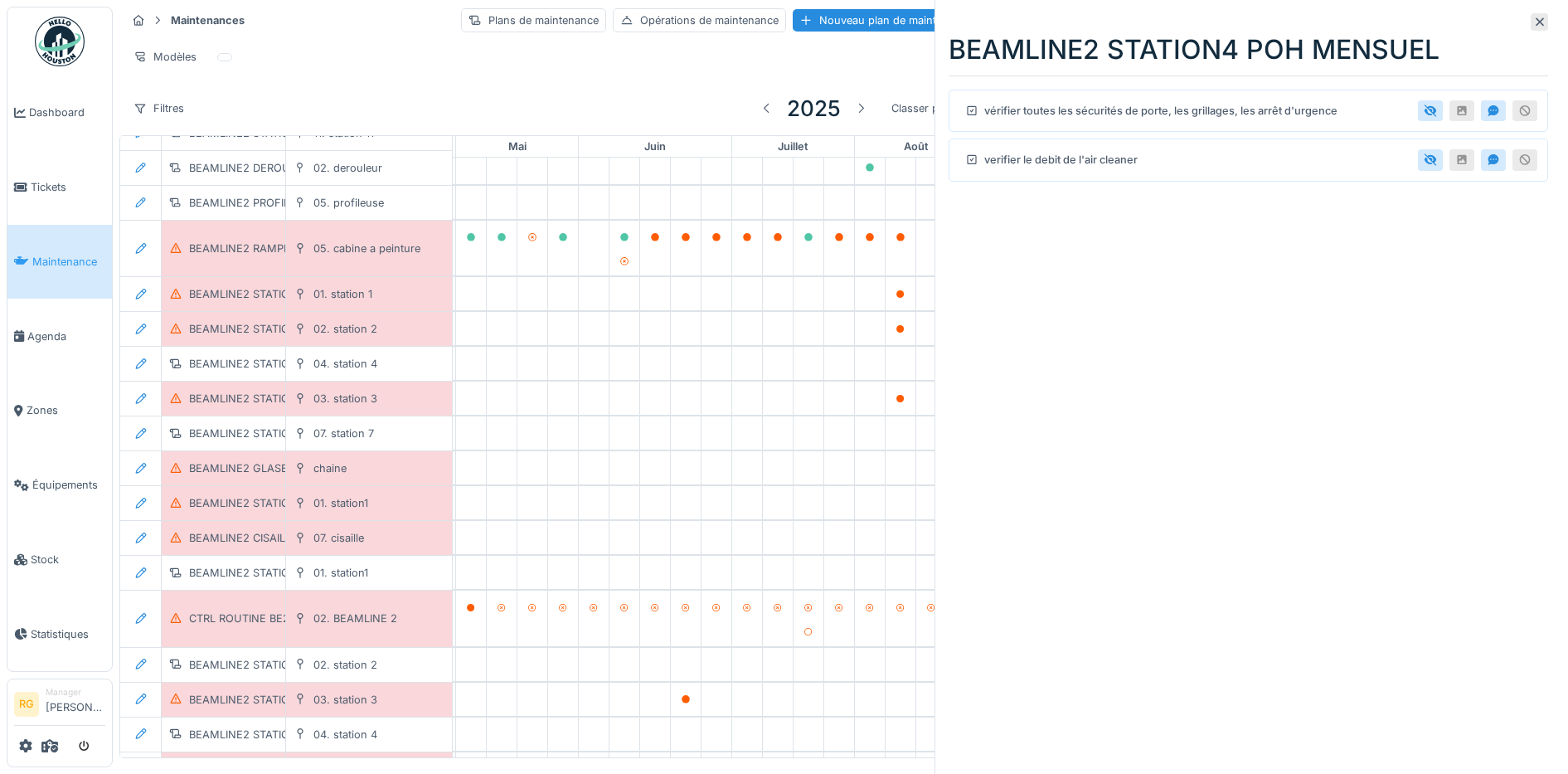
drag, startPoint x: 1521, startPoint y: 19, endPoint x: 1484, endPoint y: 77, distance: 68.8
click at [1533, 18] on icon at bounding box center [1540, 22] width 13 height 11
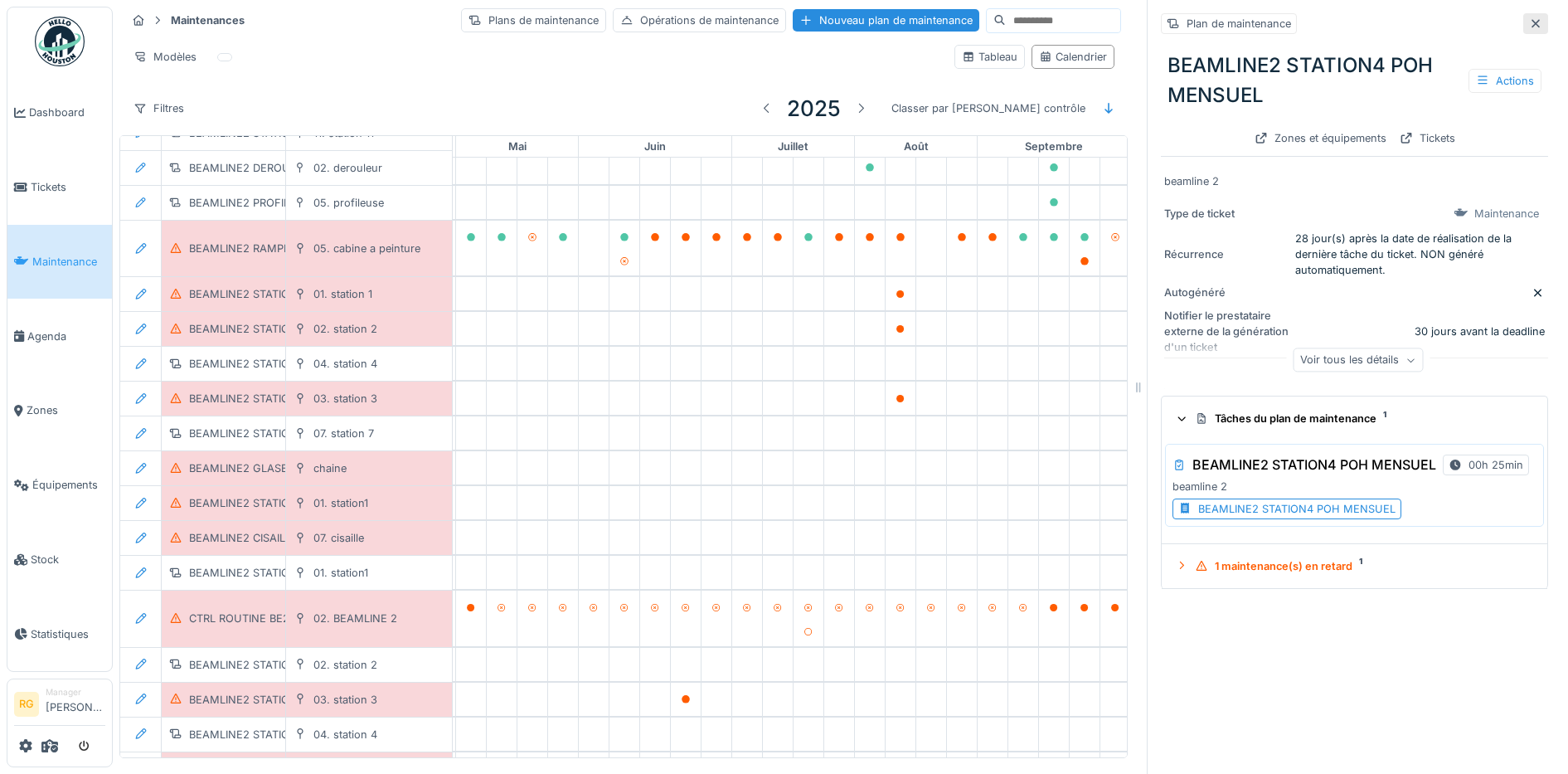
click at [1531, 19] on icon at bounding box center [1536, 23] width 8 height 8
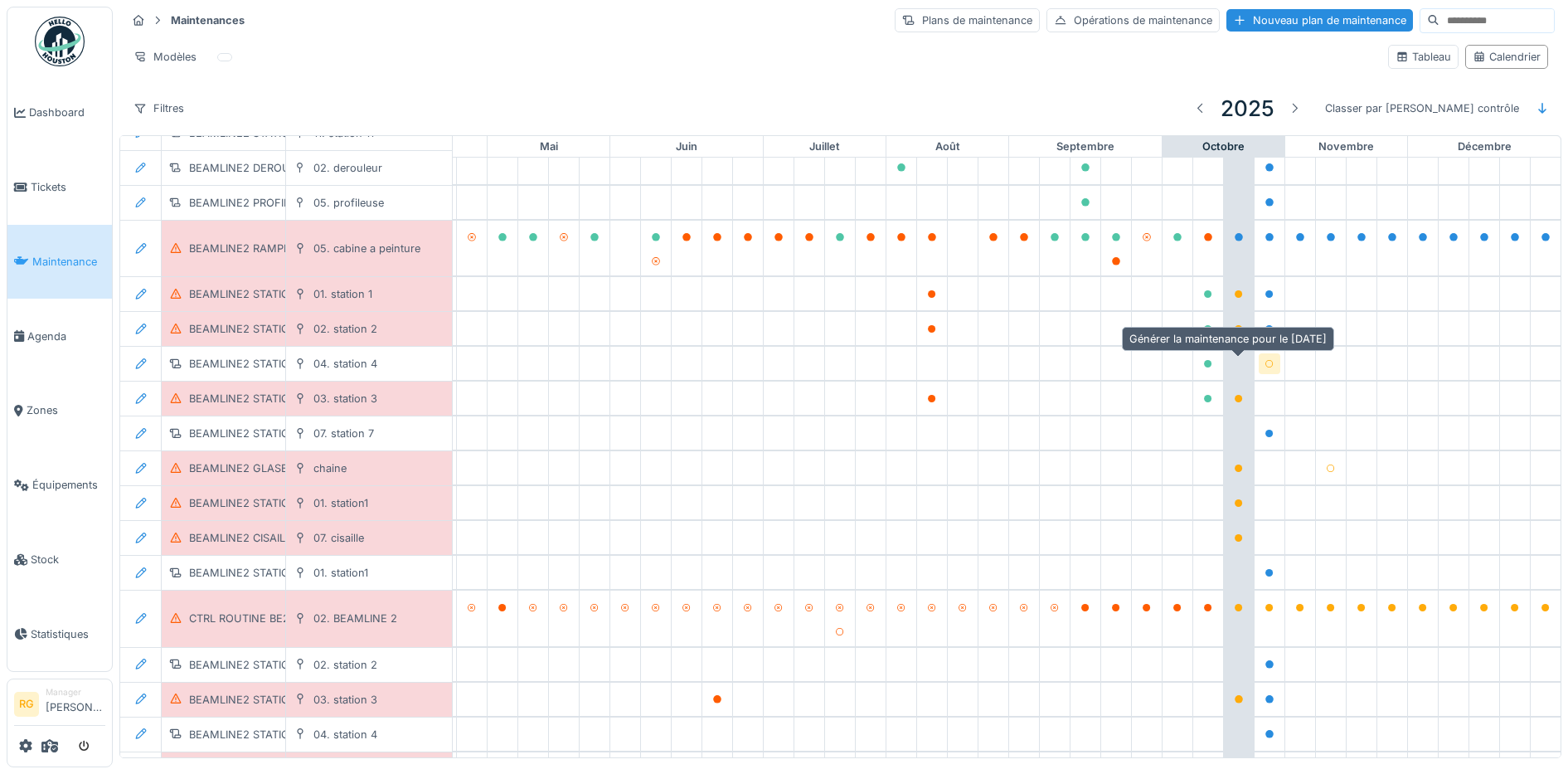
click at [1265, 360] on icon at bounding box center [1270, 364] width 10 height 8
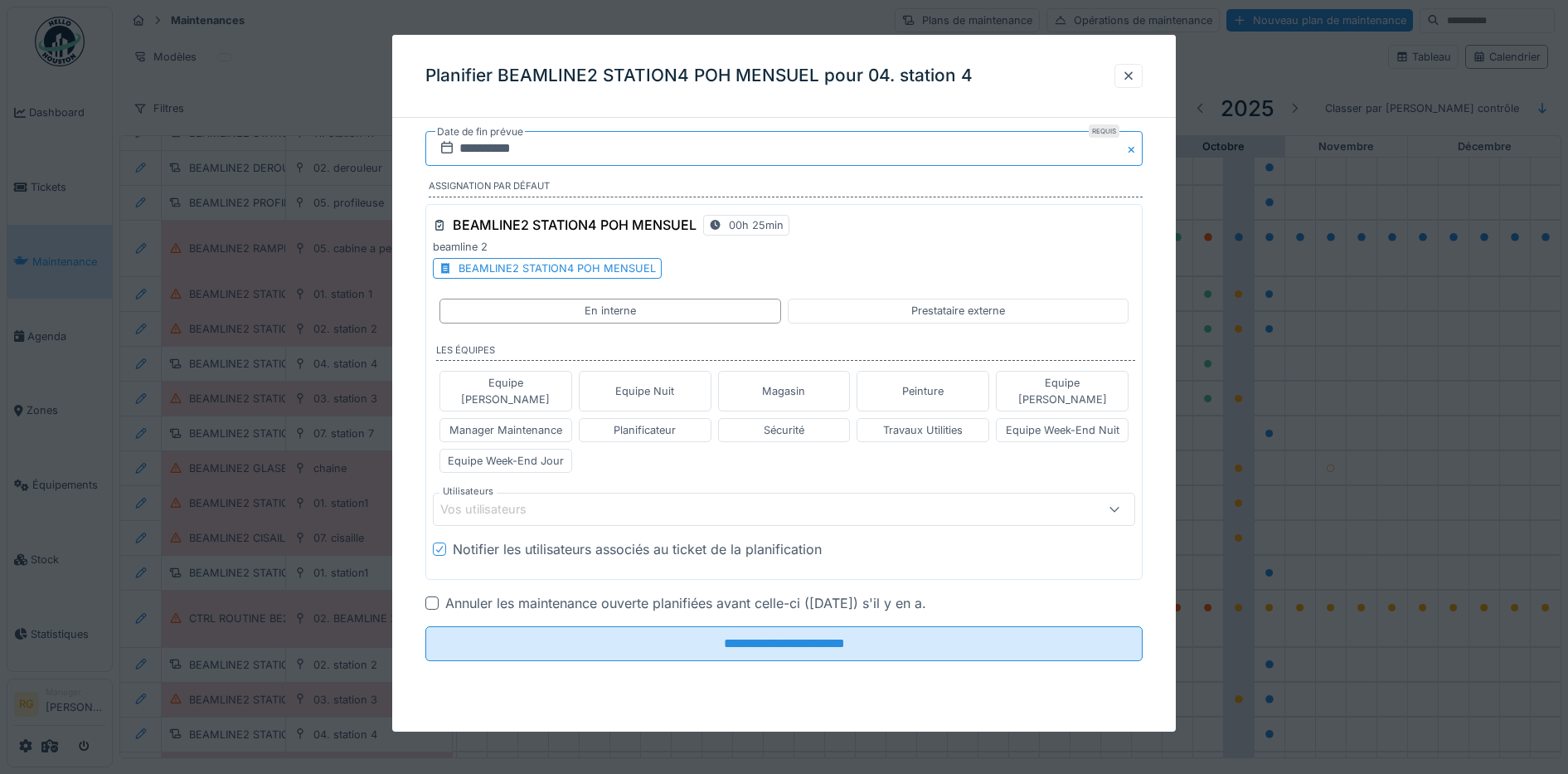
click at [479, 146] on input "**********" at bounding box center [784, 149] width 718 height 35
click at [811, 341] on div "24" at bounding box center [814, 338] width 22 height 22
click at [507, 146] on input "**********" at bounding box center [784, 149] width 718 height 35
click at [846, 338] on div "25" at bounding box center [841, 338] width 22 height 22
click at [481, 453] on div "Equipe Week-End Jour" at bounding box center [506, 461] width 116 height 16
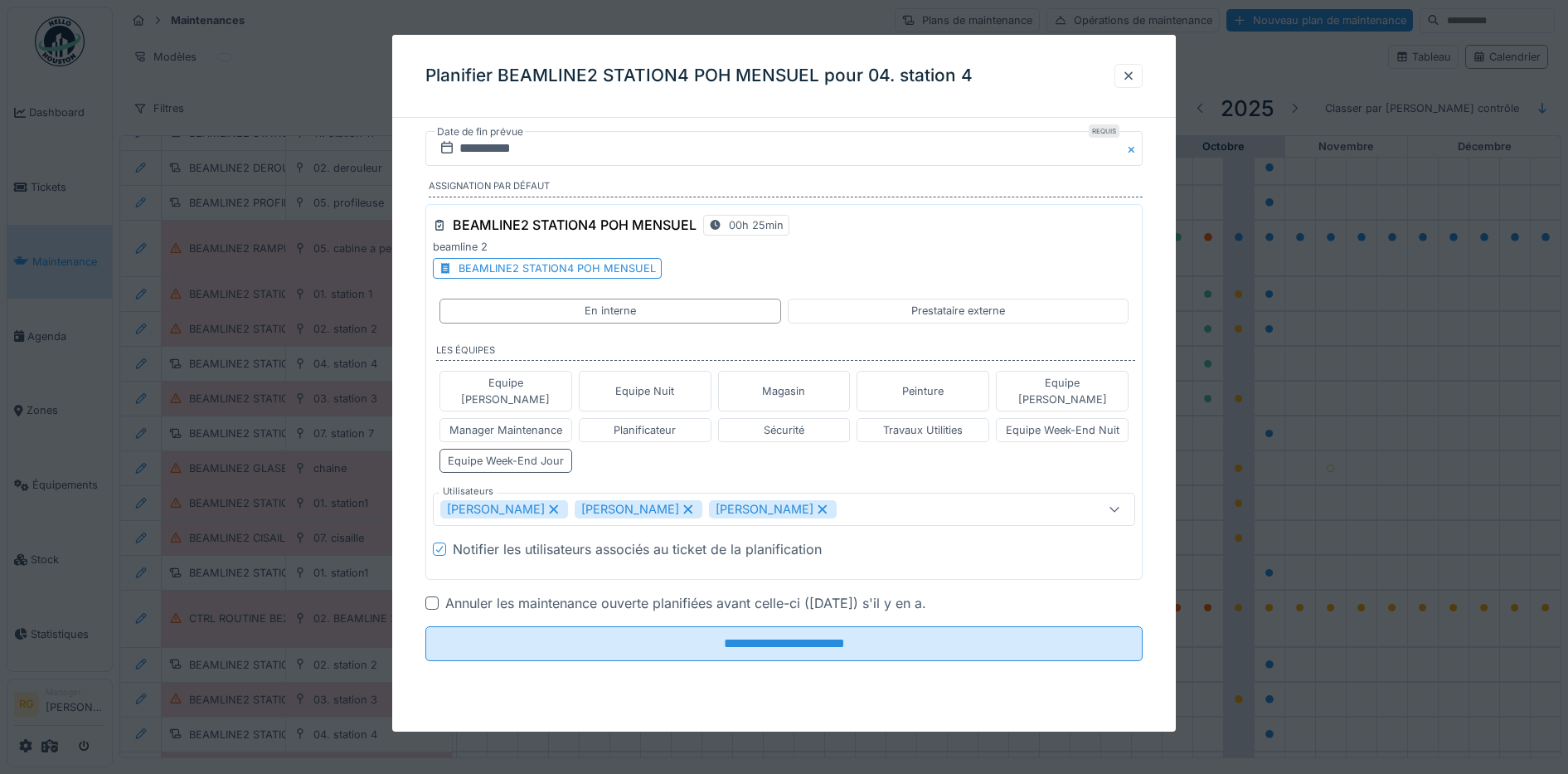
click at [549, 504] on icon at bounding box center [554, 510] width 15 height 12
click at [683, 505] on icon at bounding box center [687, 510] width 9 height 9
type input "****"
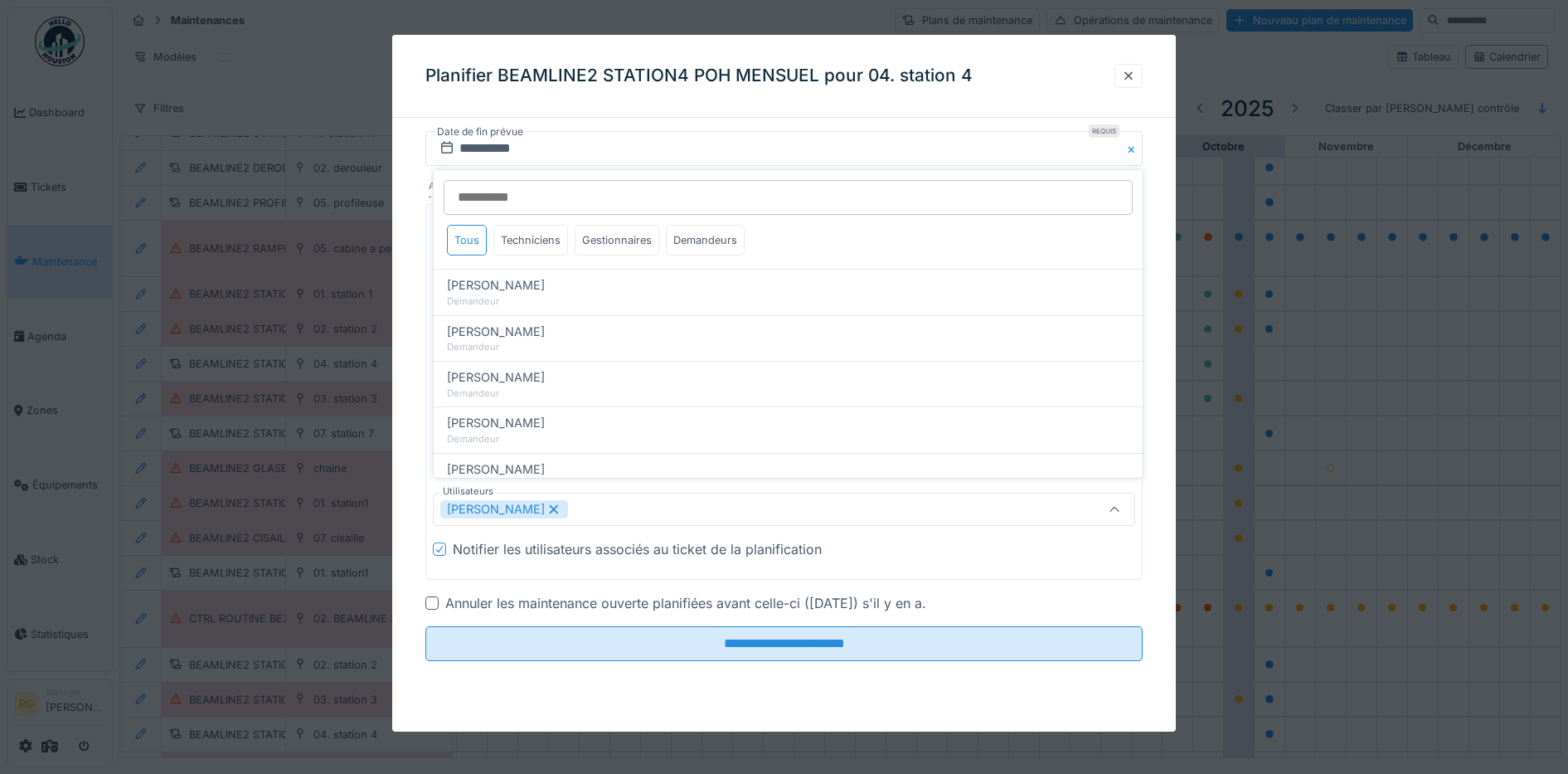
click at [413, 523] on div "**********" at bounding box center [784, 419] width 784 height 576
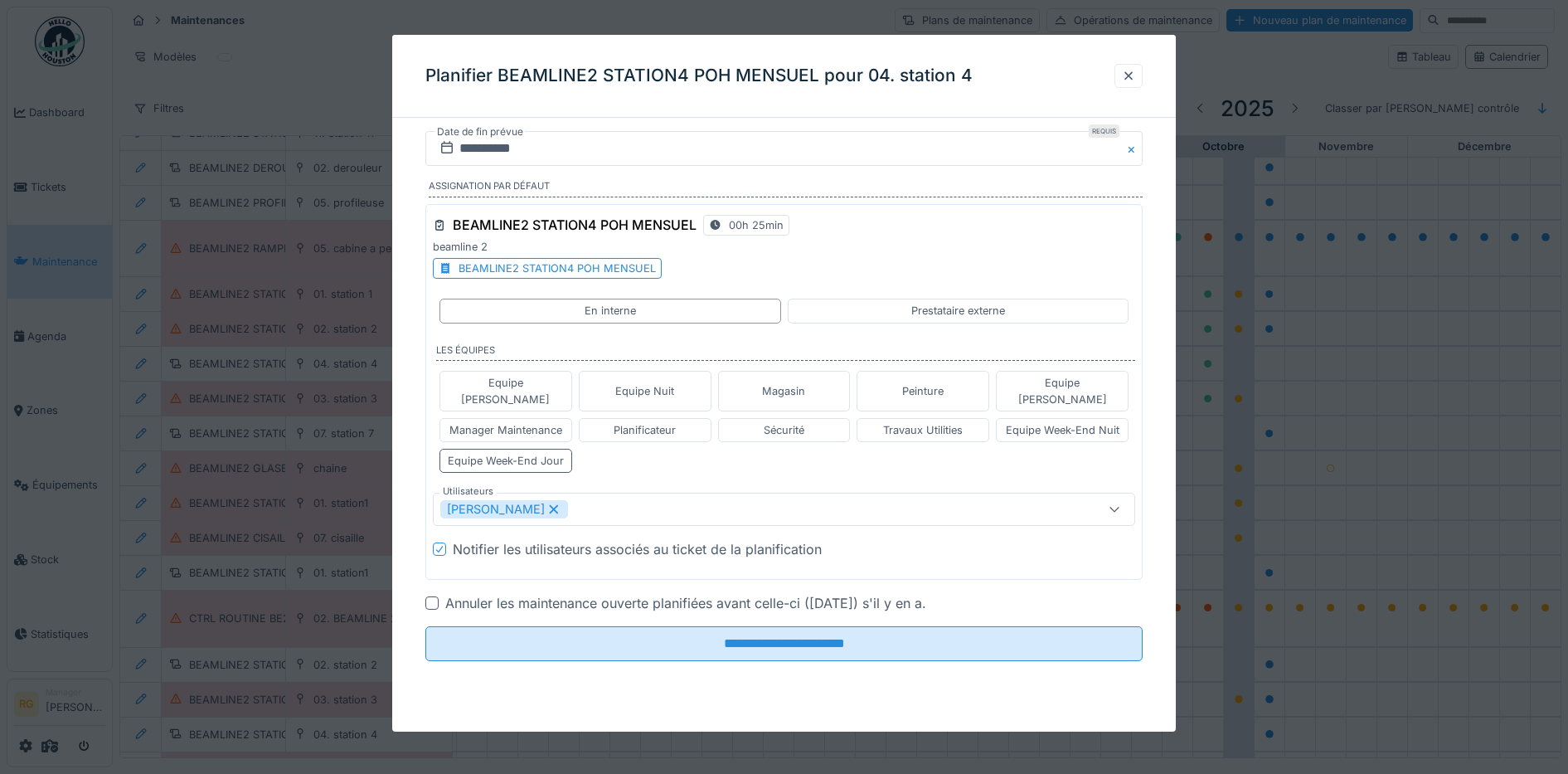
click at [436, 596] on div at bounding box center [432, 603] width 13 height 13
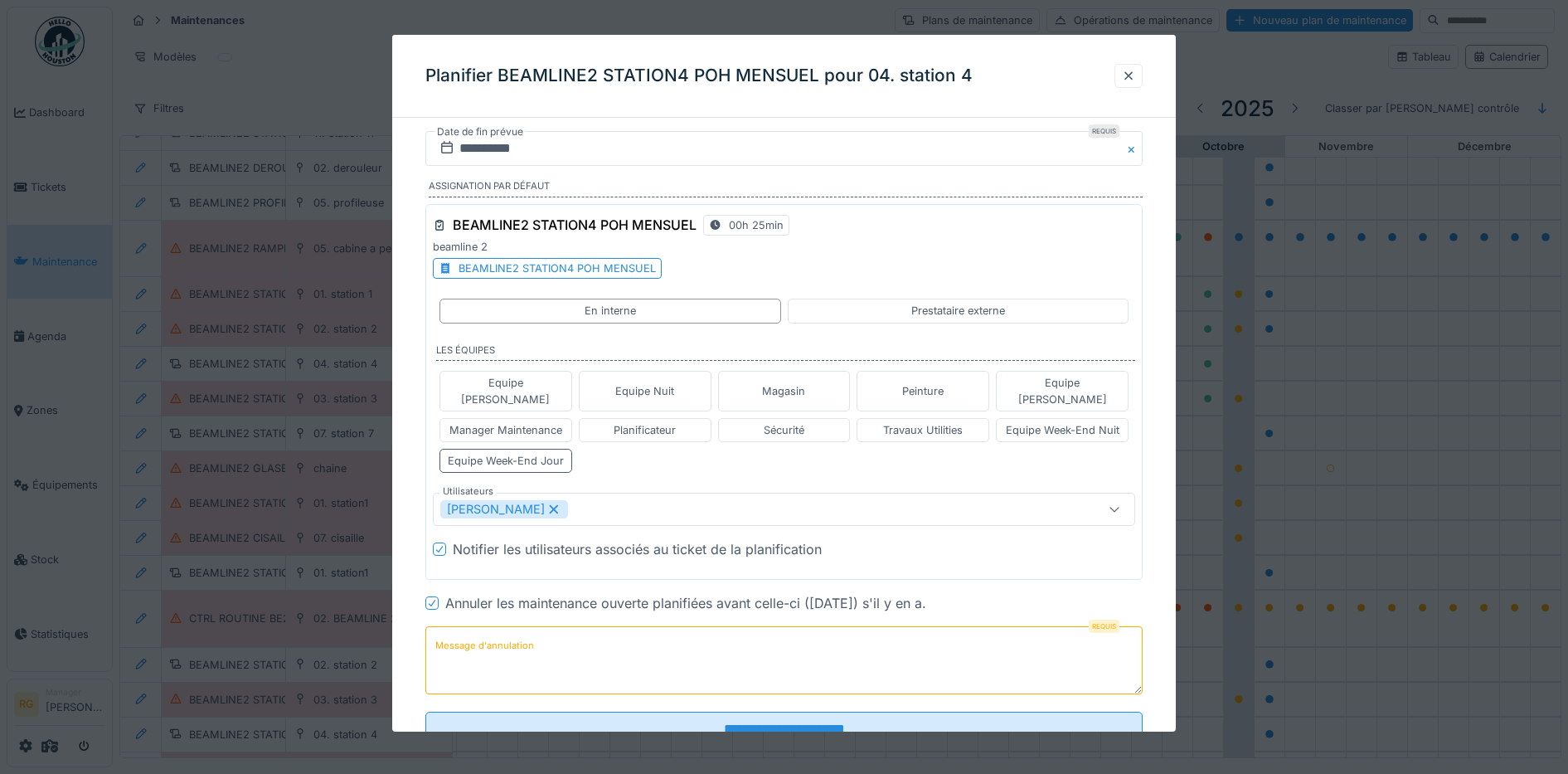
click at [523, 635] on label "Message d'annulation" at bounding box center [484, 645] width 106 height 21
click at [523, 632] on textarea "Message d'annulation" at bounding box center [784, 660] width 718 height 68
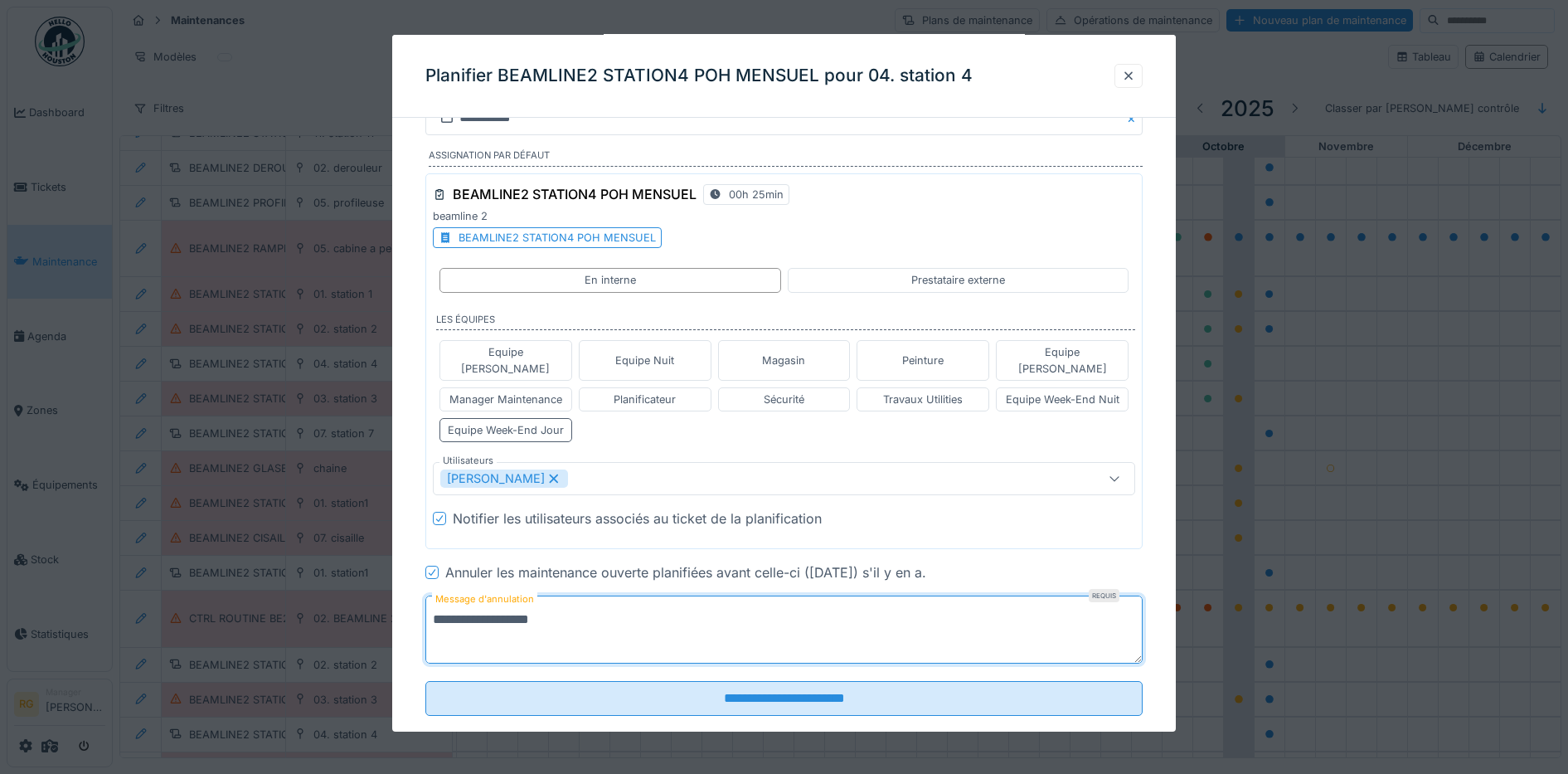
scroll to position [46, 0]
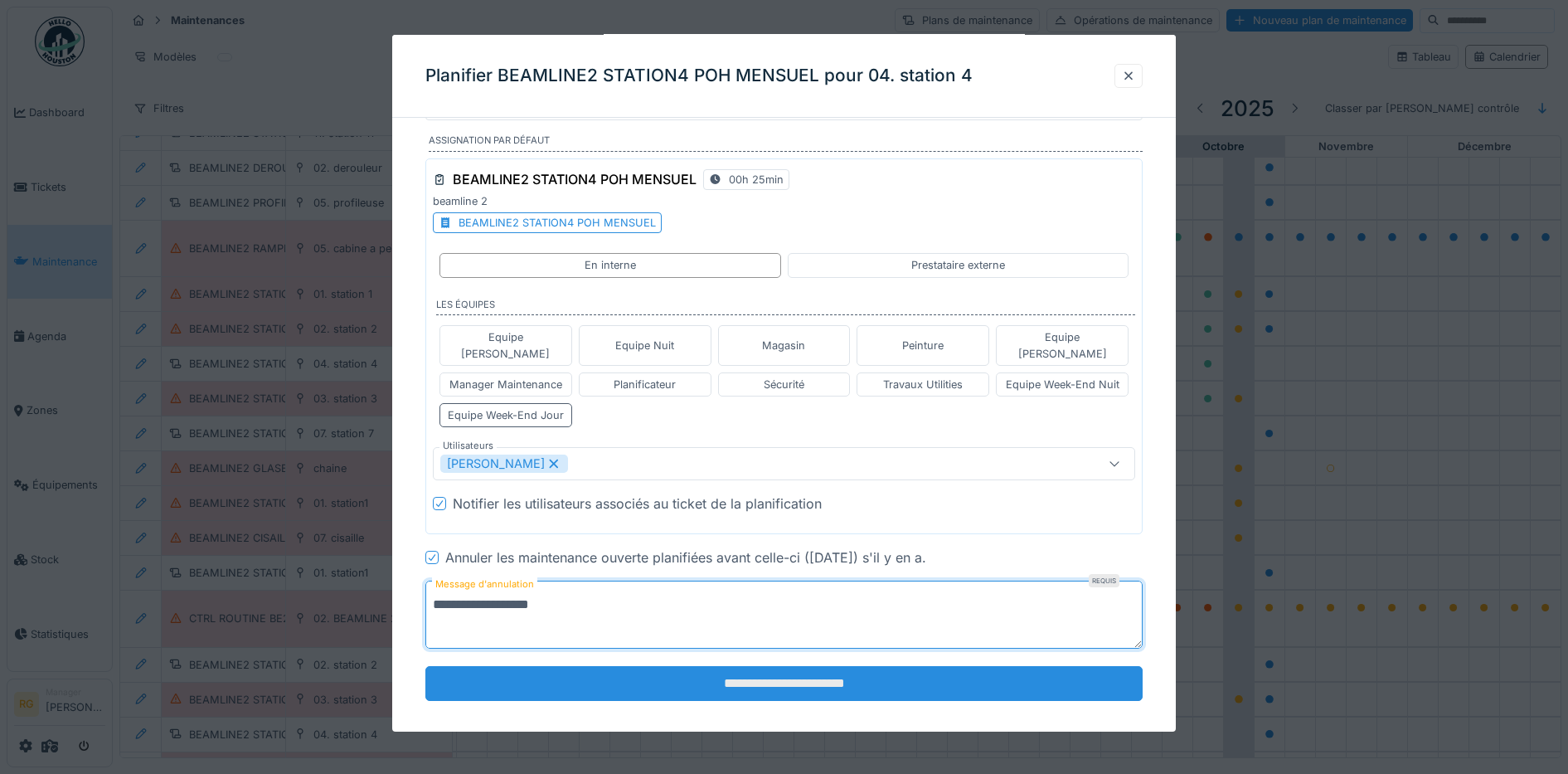
type textarea "**********"
click at [764, 673] on input "**********" at bounding box center [784, 683] width 718 height 35
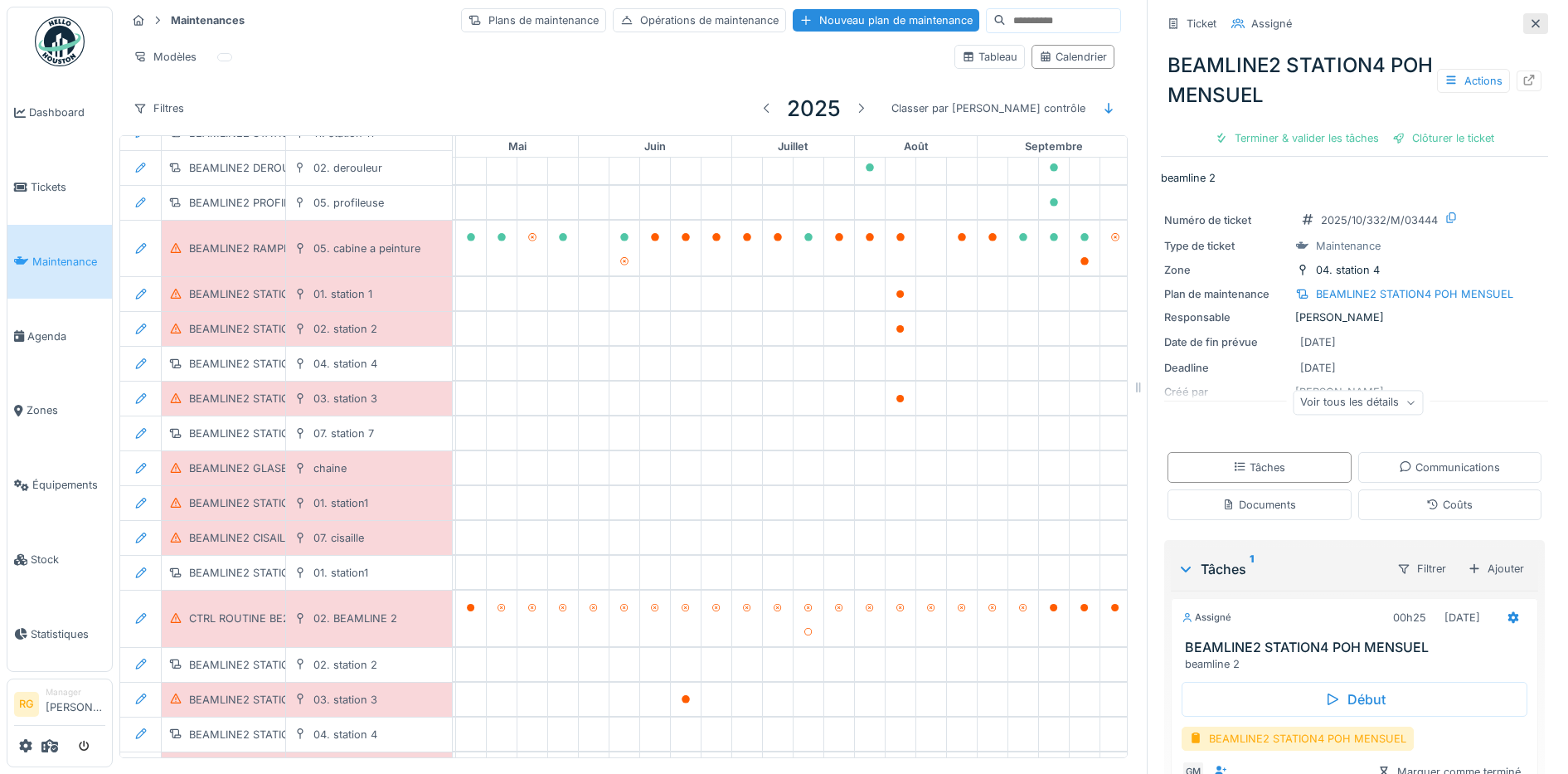
click at [1531, 19] on icon at bounding box center [1536, 23] width 8 height 8
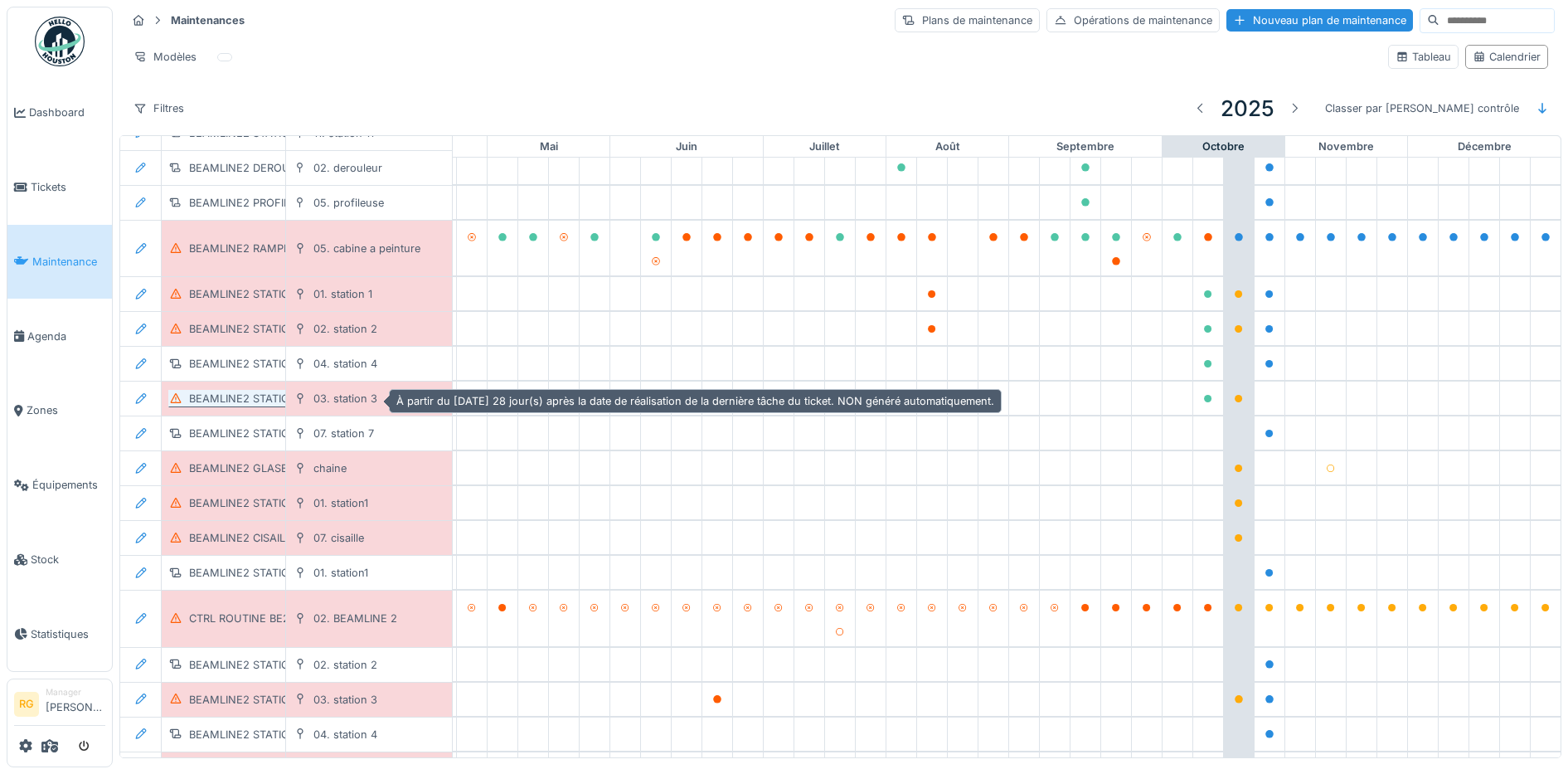
click at [250, 393] on div "BEAMLINE2 STATION3 POH MENSUEL" at bounding box center [287, 398] width 197 height 16
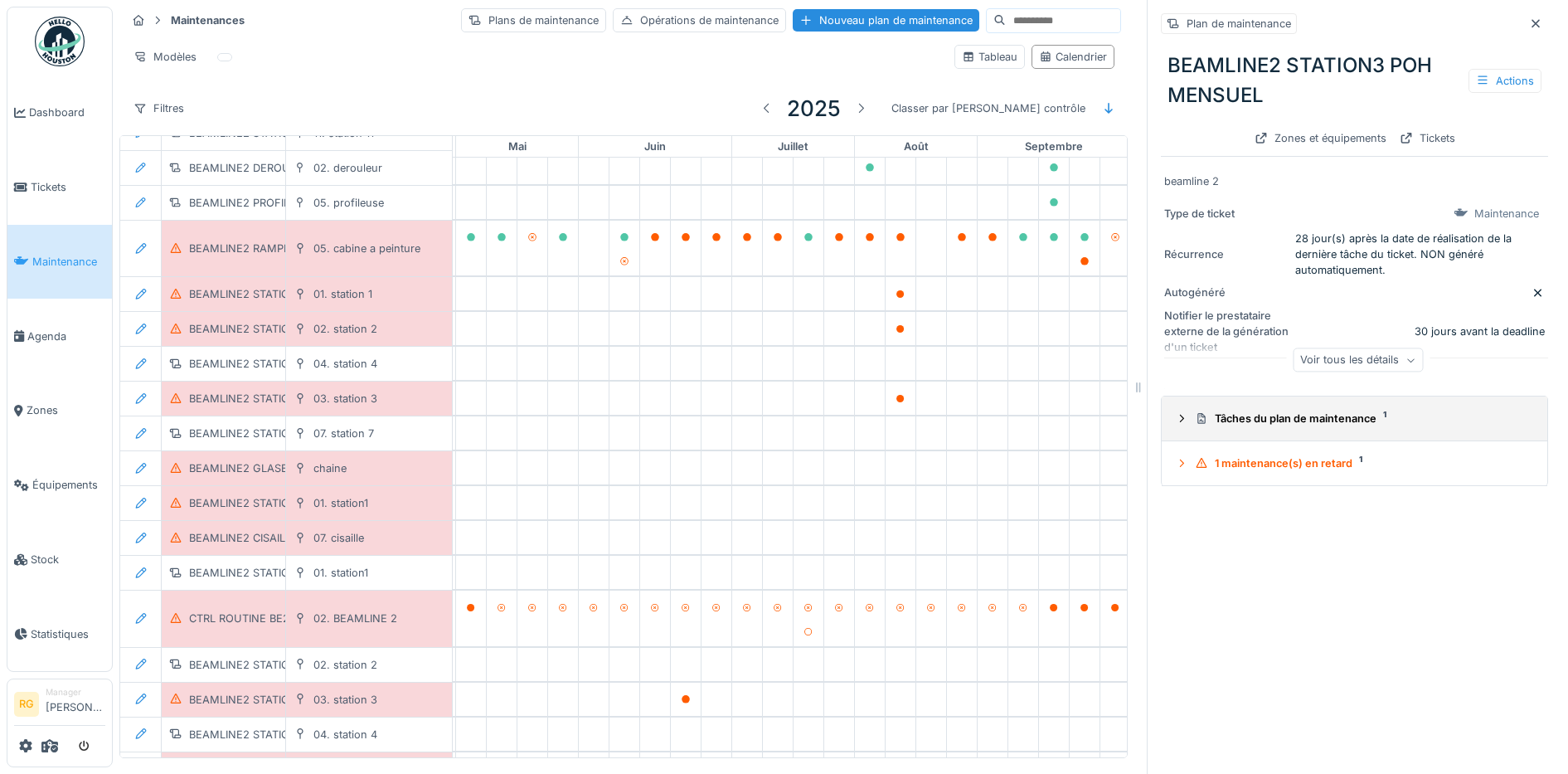
click at [1175, 417] on icon at bounding box center [1182, 418] width 13 height 11
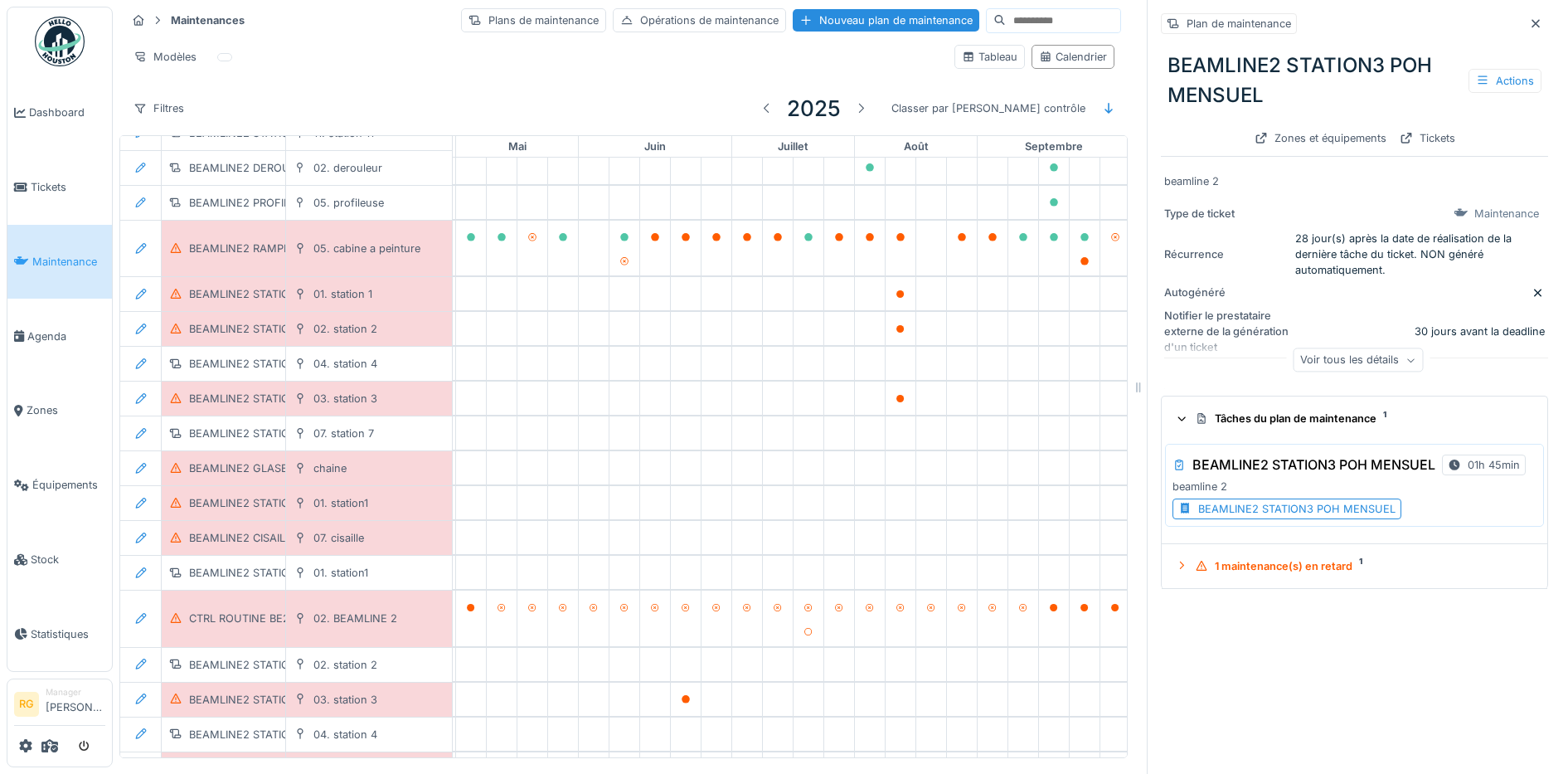
click at [1270, 513] on div "BEAMLINE2 STATION3 POH MENSUEL" at bounding box center [1296, 509] width 197 height 16
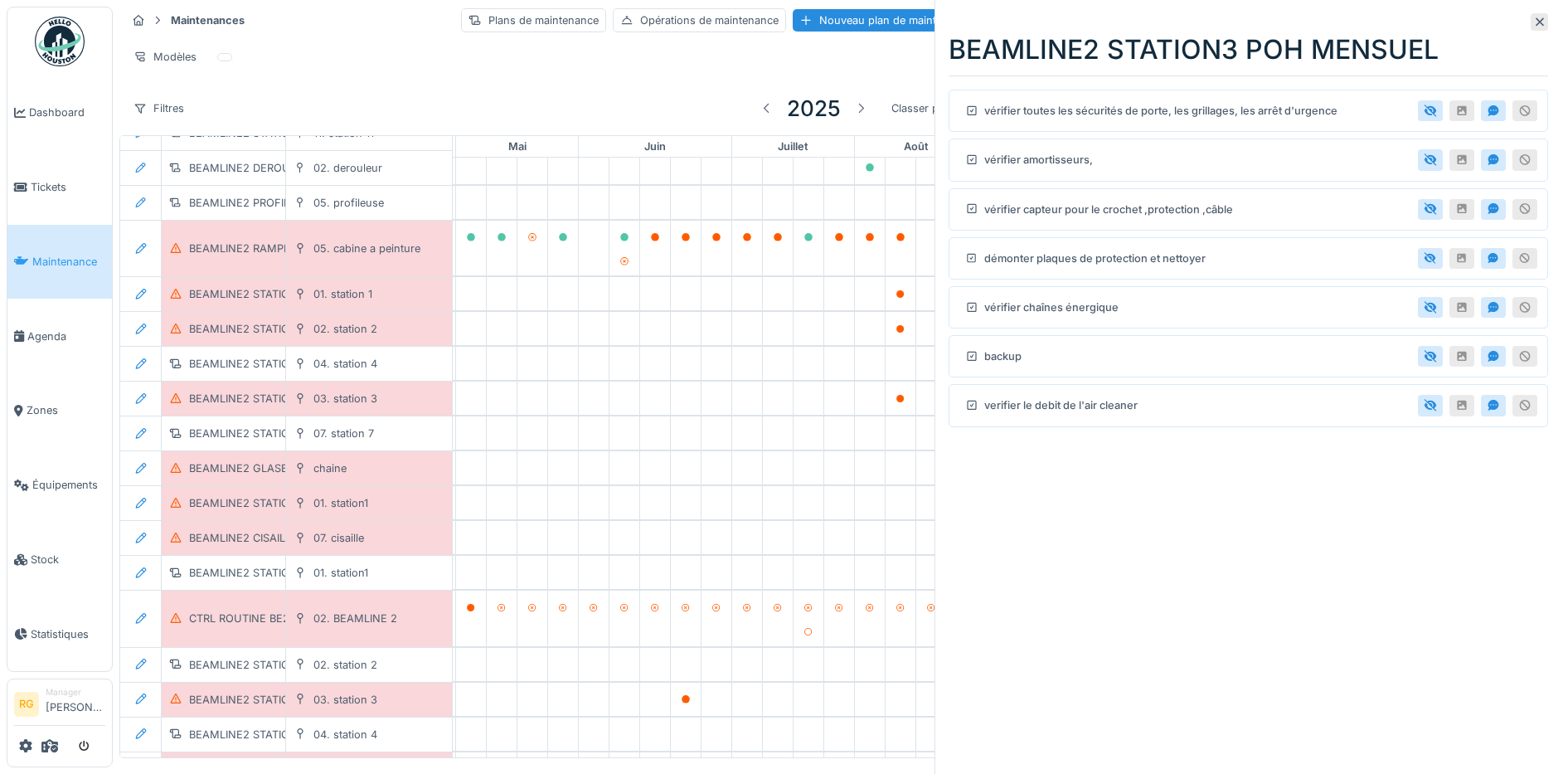
click at [1533, 20] on icon at bounding box center [1540, 22] width 13 height 11
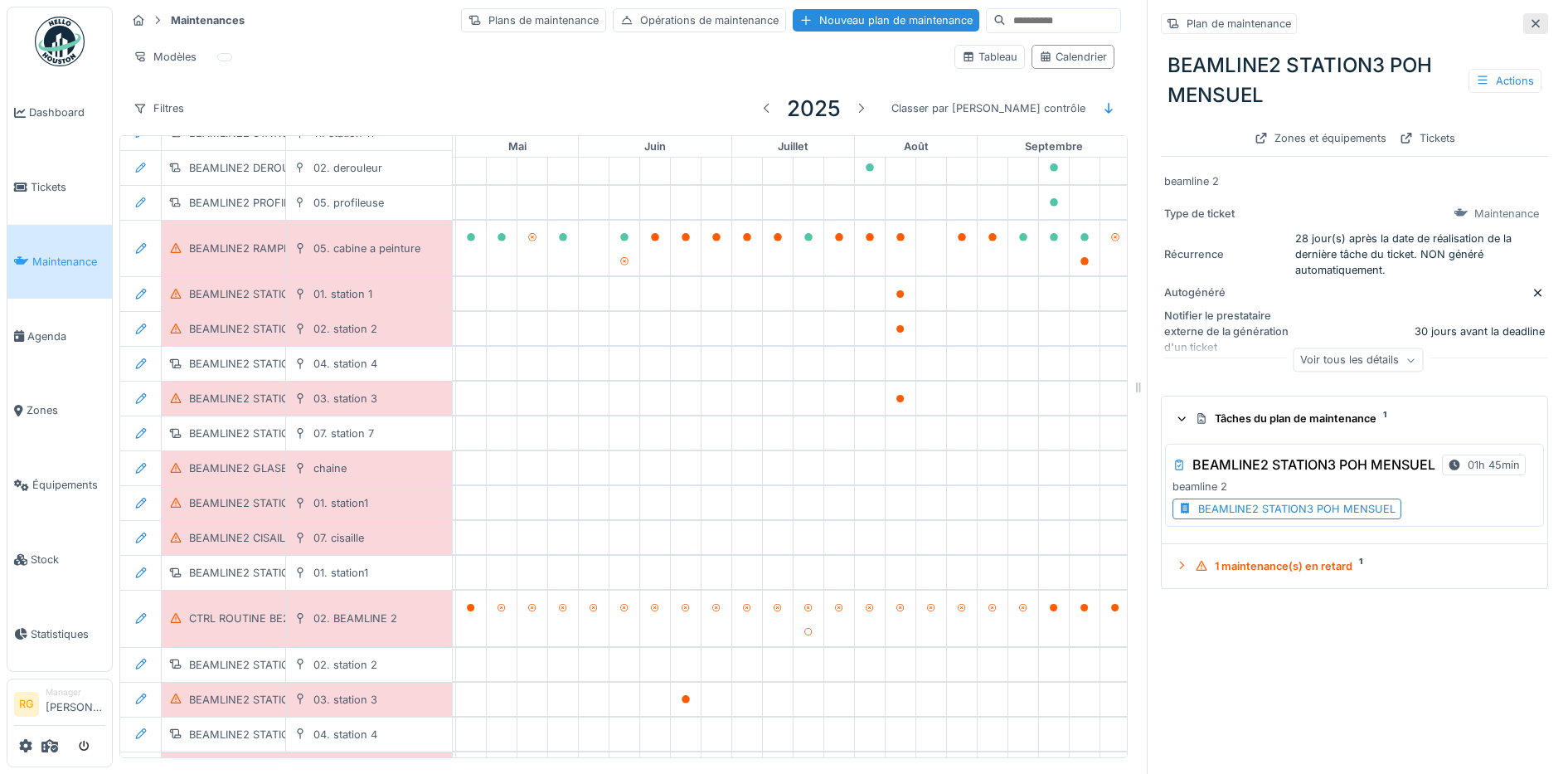
click at [1529, 20] on icon at bounding box center [1536, 23] width 13 height 11
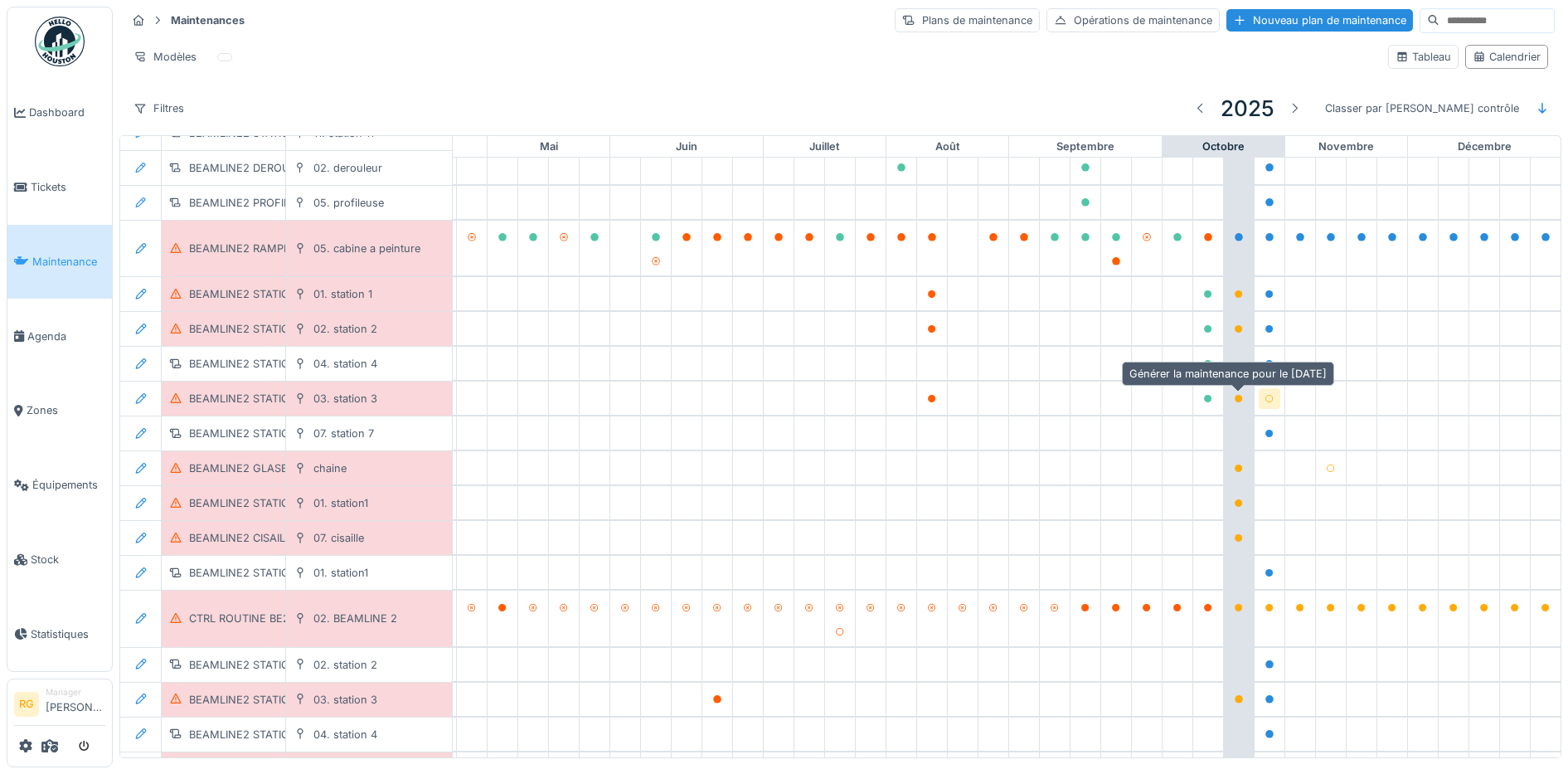
click at [1265, 395] on icon at bounding box center [1270, 399] width 10 height 8
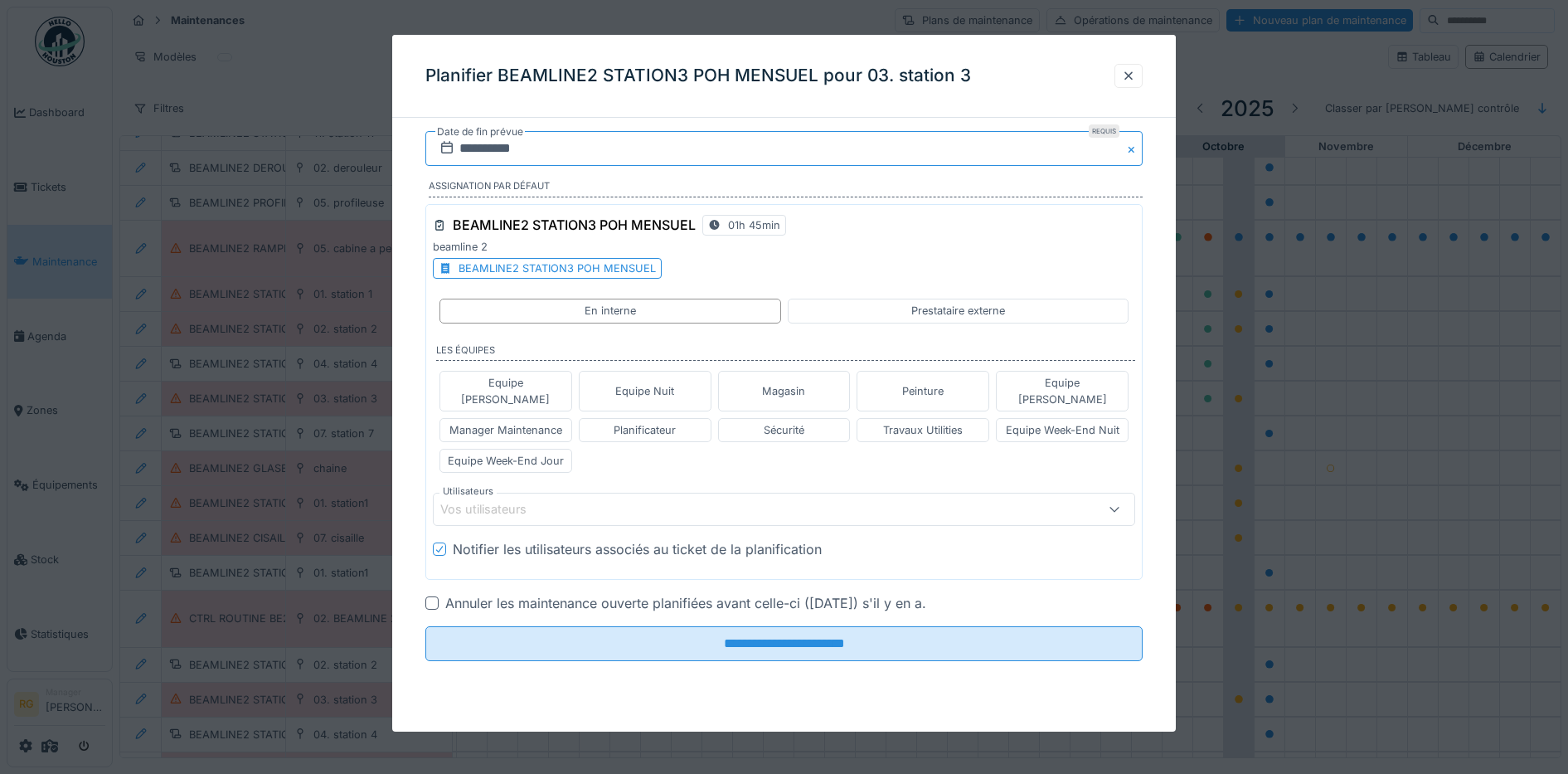
click at [494, 148] on input "**********" at bounding box center [784, 149] width 718 height 35
click at [844, 341] on div "25" at bounding box center [841, 338] width 22 height 22
click at [522, 453] on div "Equipe Week-End Jour" at bounding box center [506, 461] width 116 height 16
click at [553, 504] on icon at bounding box center [554, 510] width 15 height 12
click at [681, 504] on icon at bounding box center [688, 510] width 15 height 12
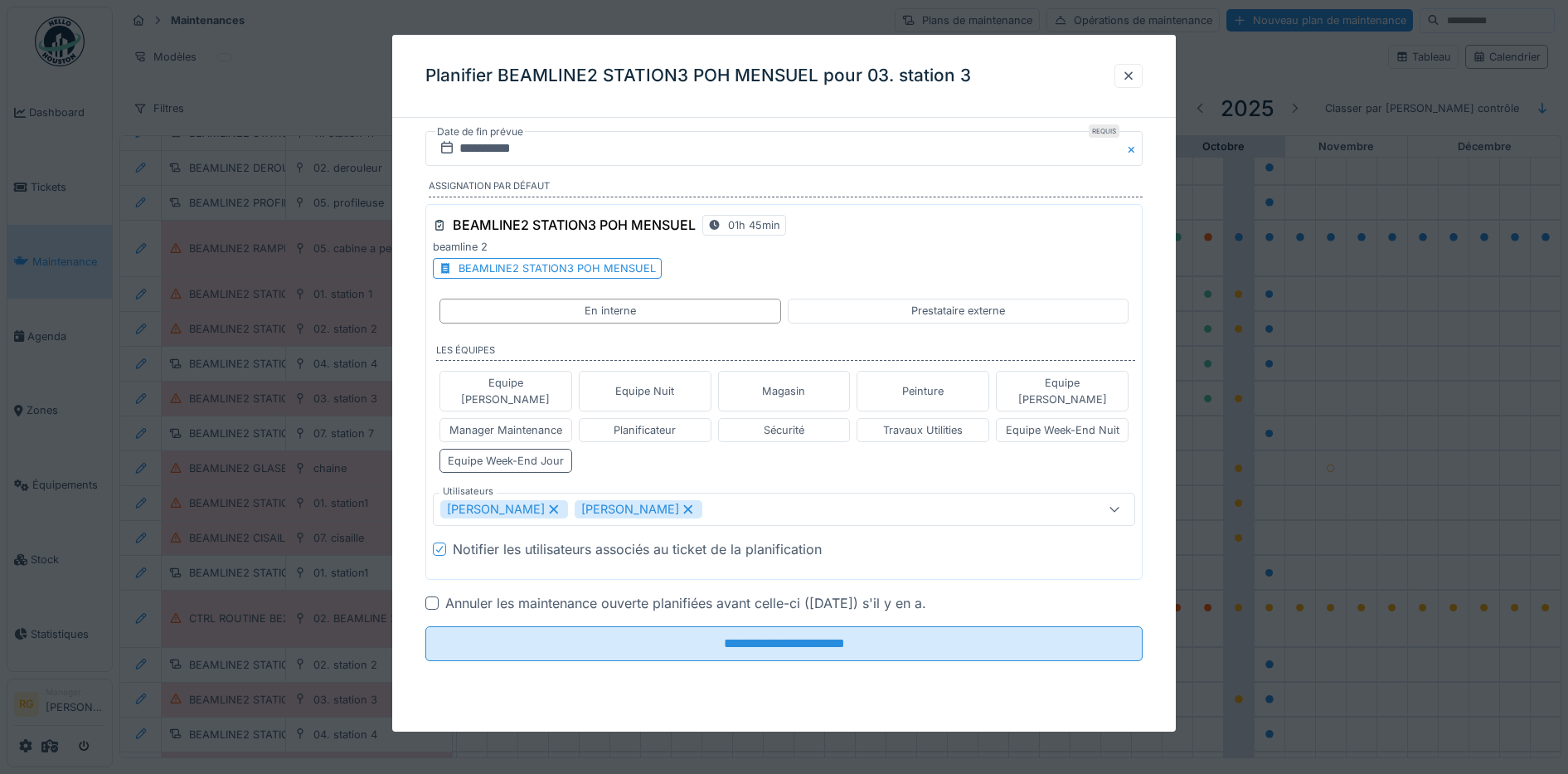
type input "****"
click at [430, 596] on div at bounding box center [432, 603] width 13 height 13
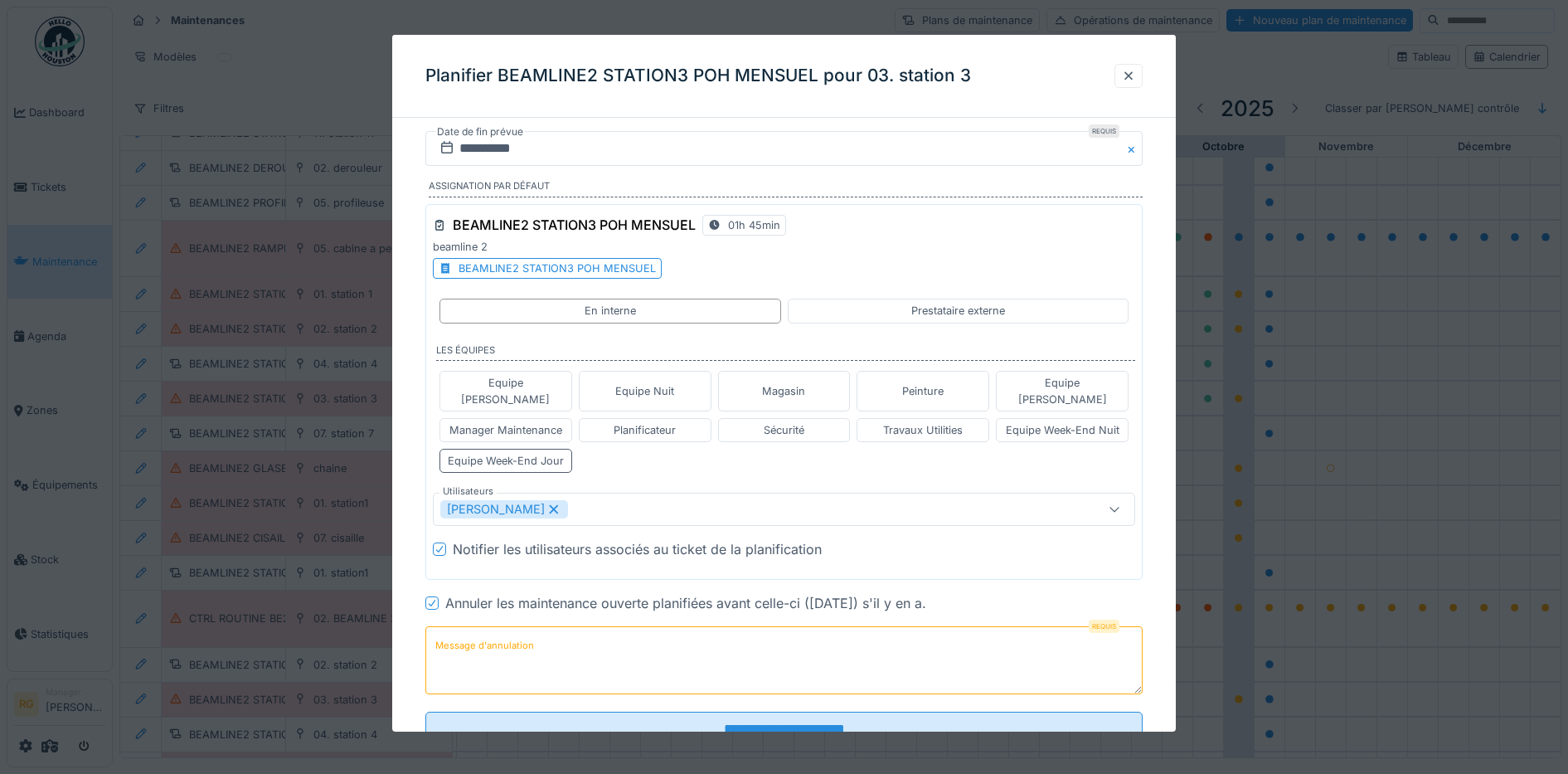
click at [565, 630] on textarea "Message d'annulation" at bounding box center [784, 660] width 718 height 68
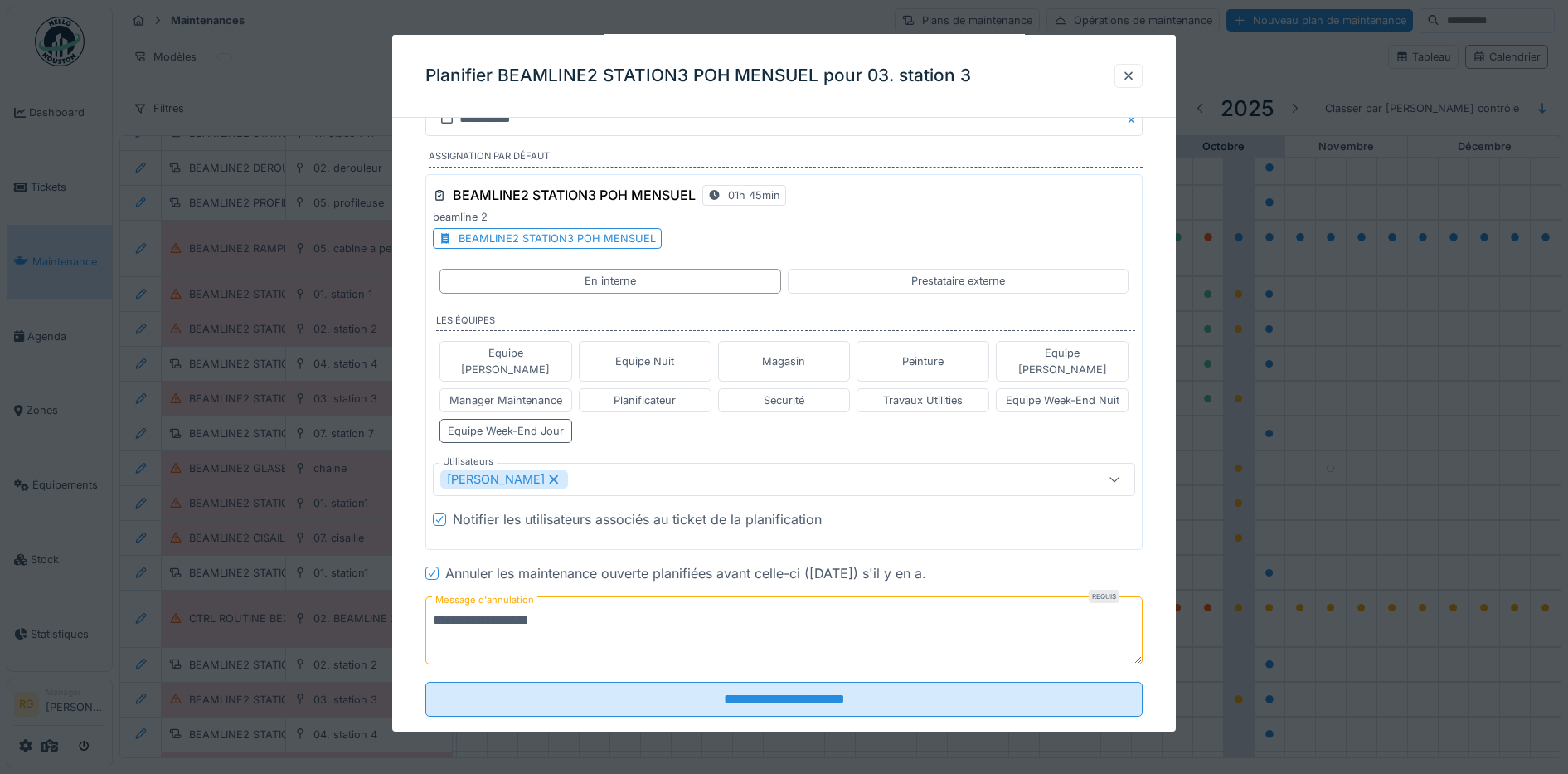
scroll to position [46, 0]
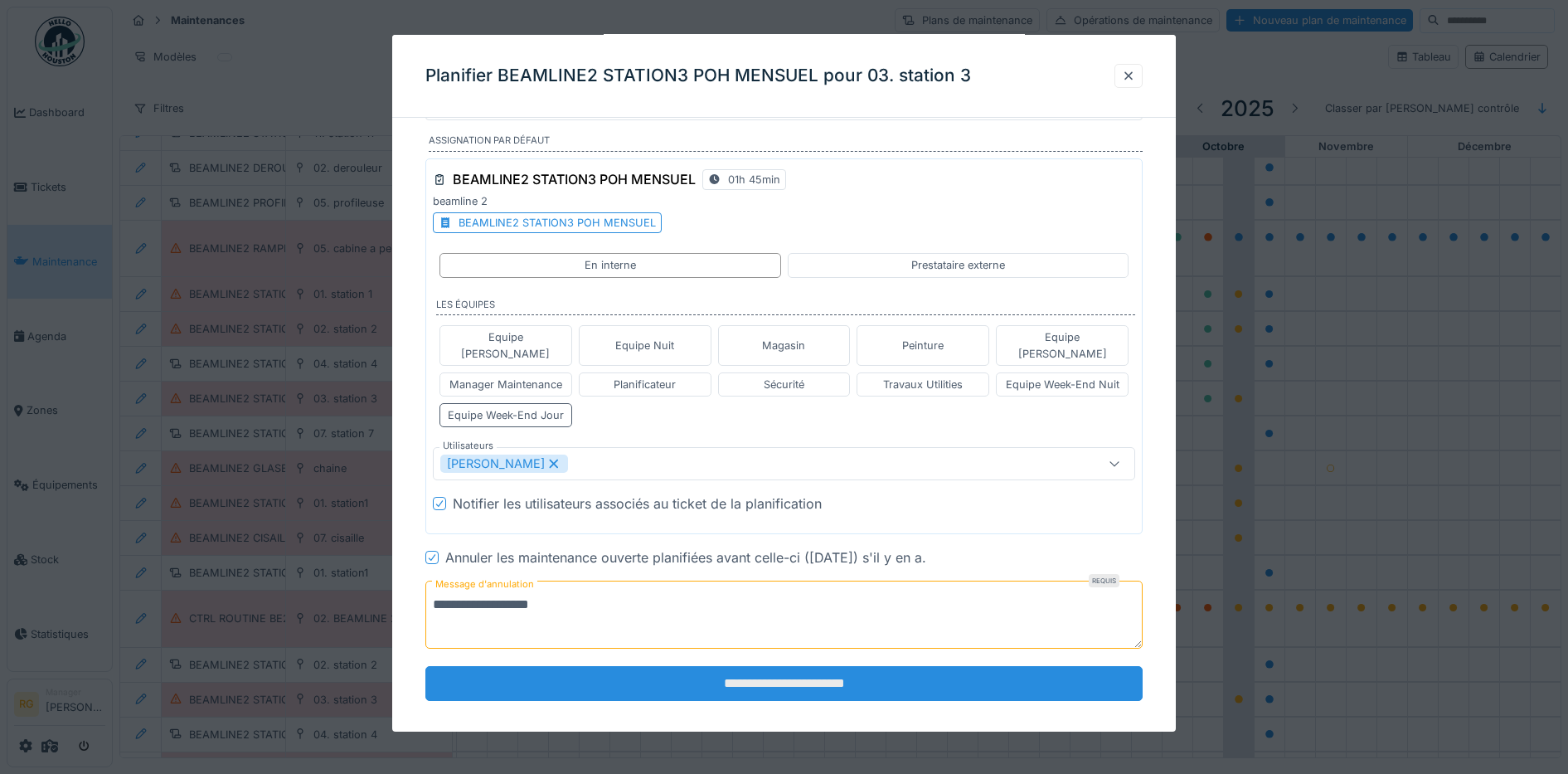
type textarea "**********"
click at [614, 666] on input "**********" at bounding box center [784, 683] width 718 height 35
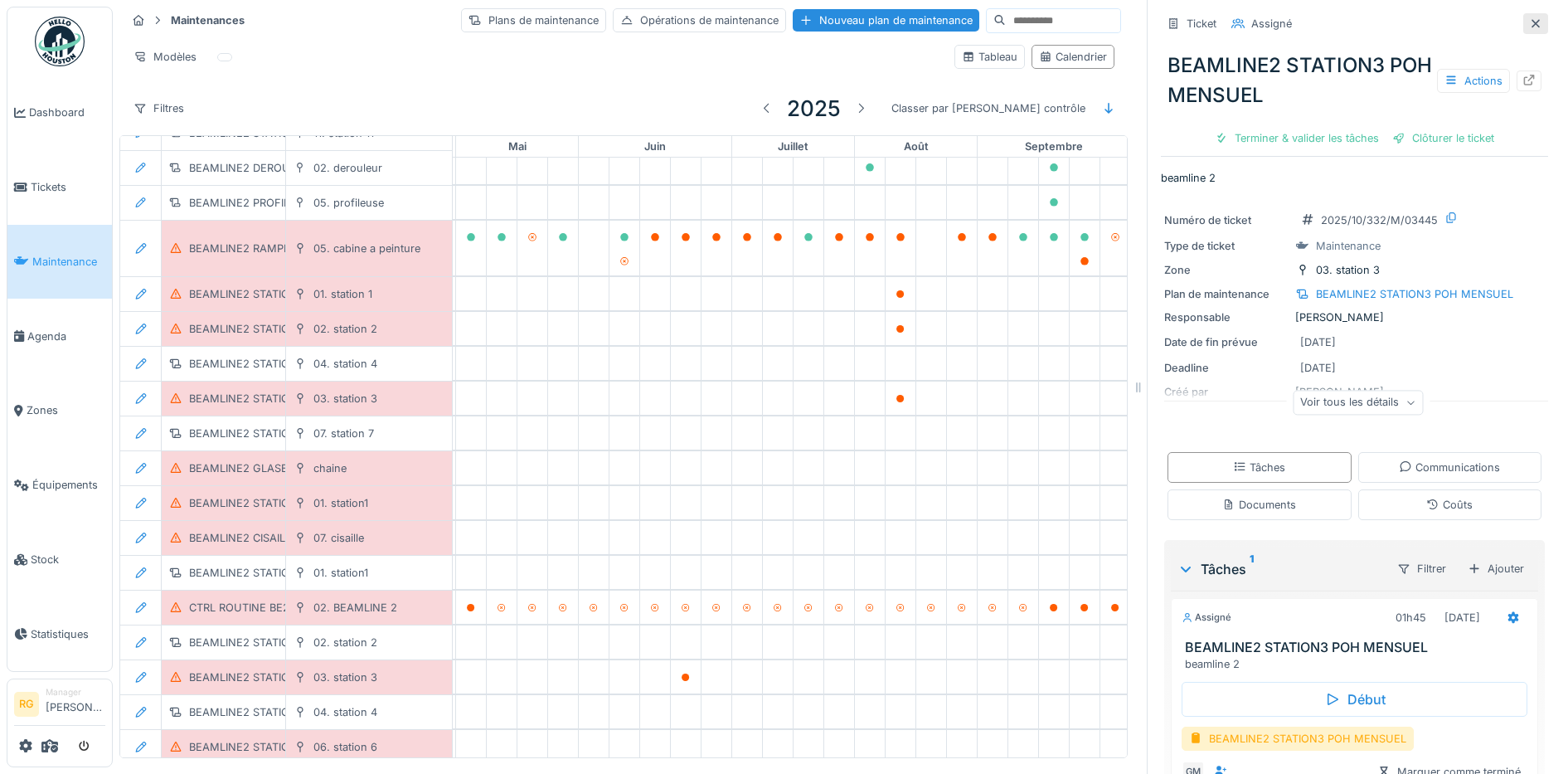
click at [1529, 18] on icon at bounding box center [1536, 23] width 13 height 11
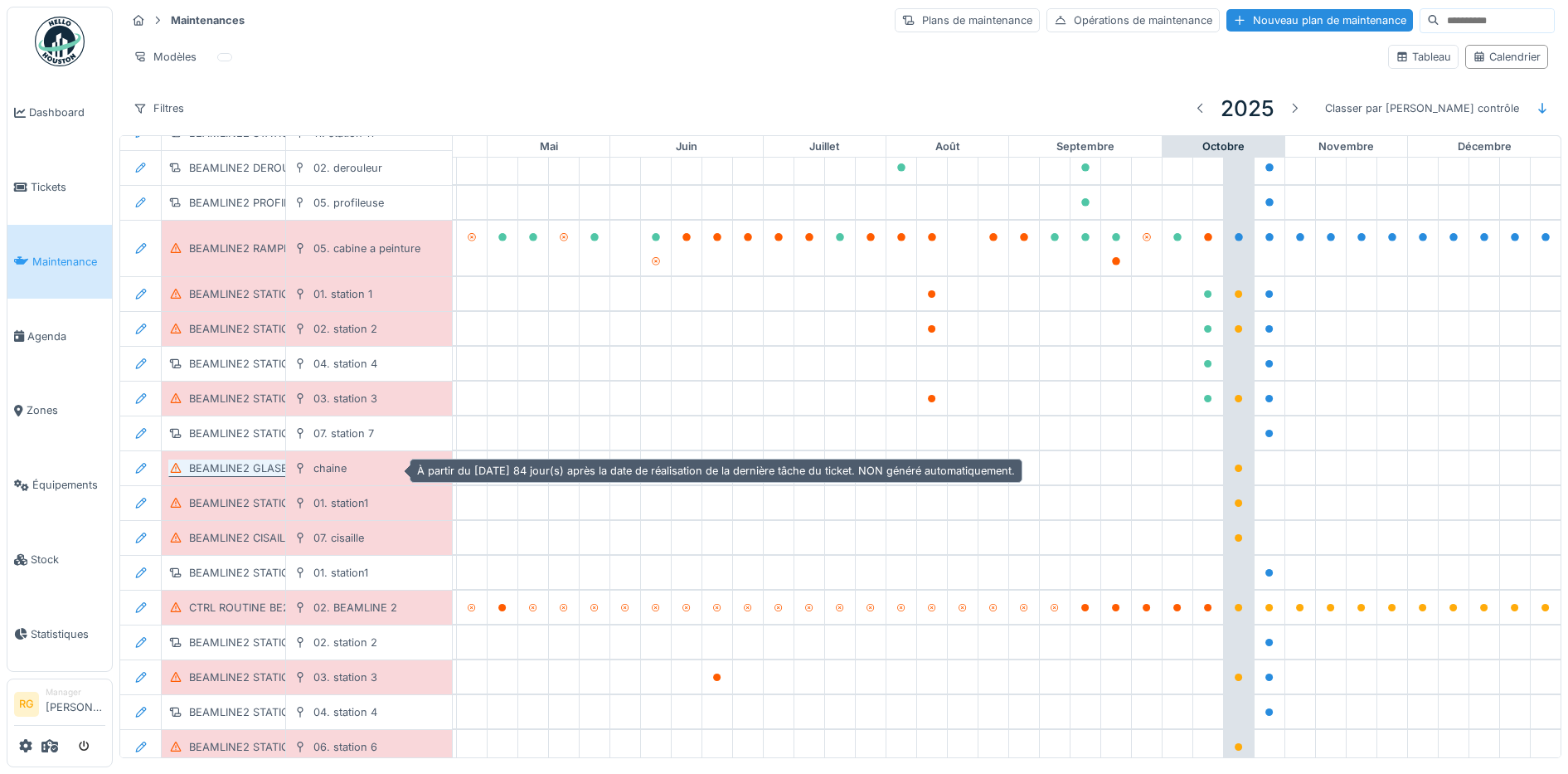
click at [219, 466] on div "BEAMLINE2 GLASBEEK POH TRIMESTRIEL" at bounding box center [297, 468] width 216 height 16
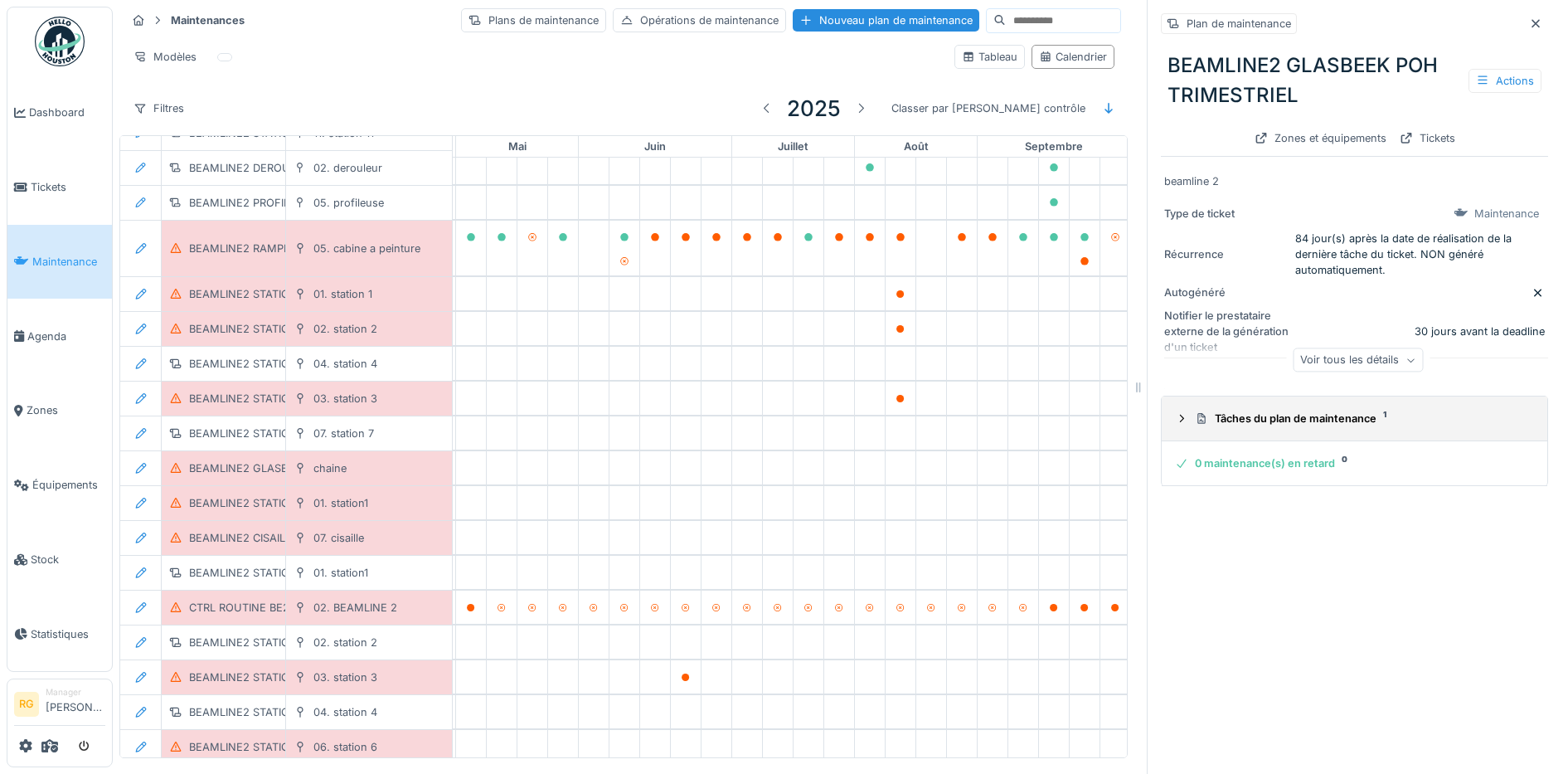
click at [1180, 416] on icon at bounding box center [1182, 418] width 4 height 7
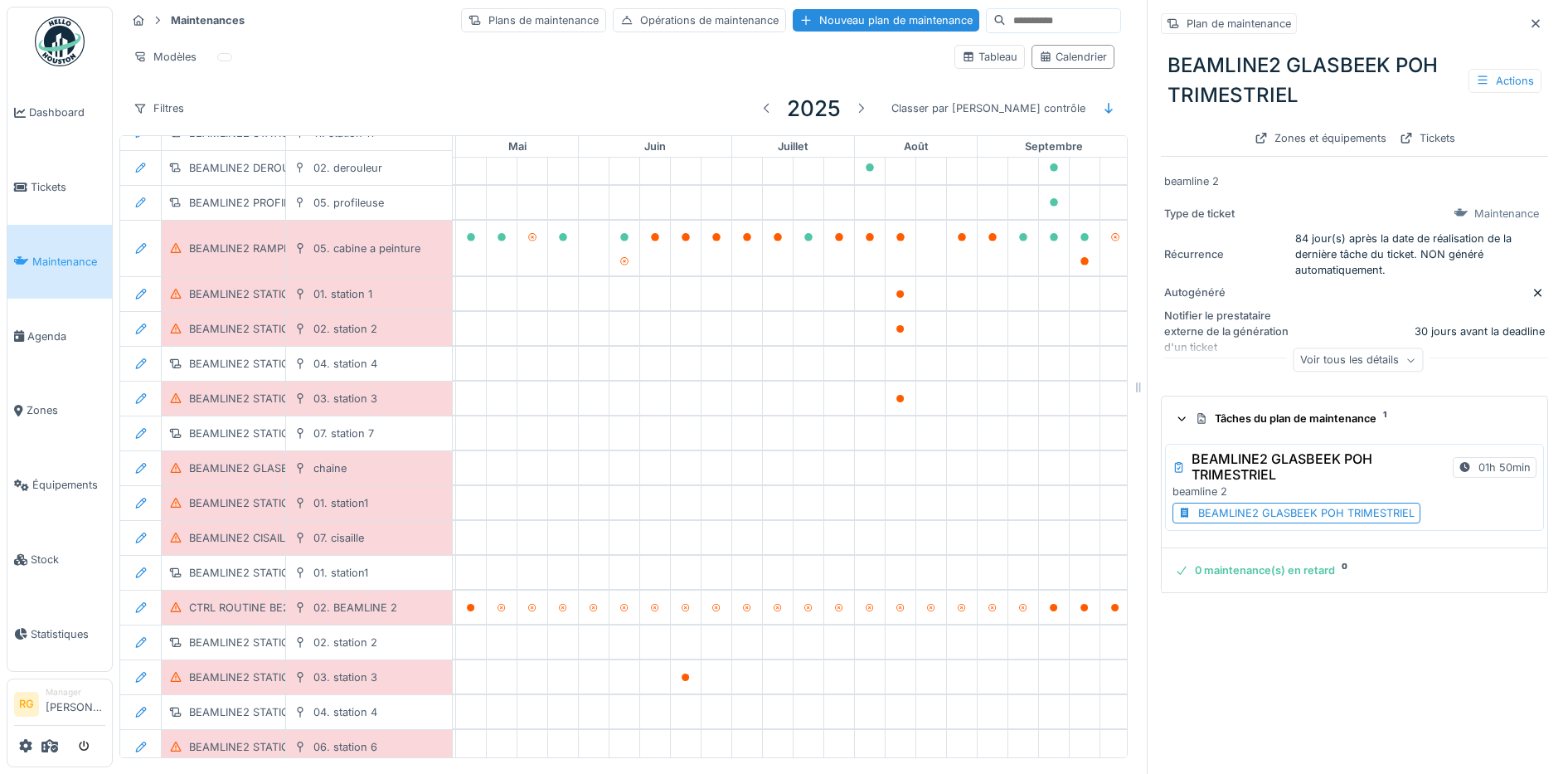
click at [1230, 505] on div "BEAMLINE2 GLASBEEK POH TRIMESTRIEL" at bounding box center [1306, 513] width 216 height 16
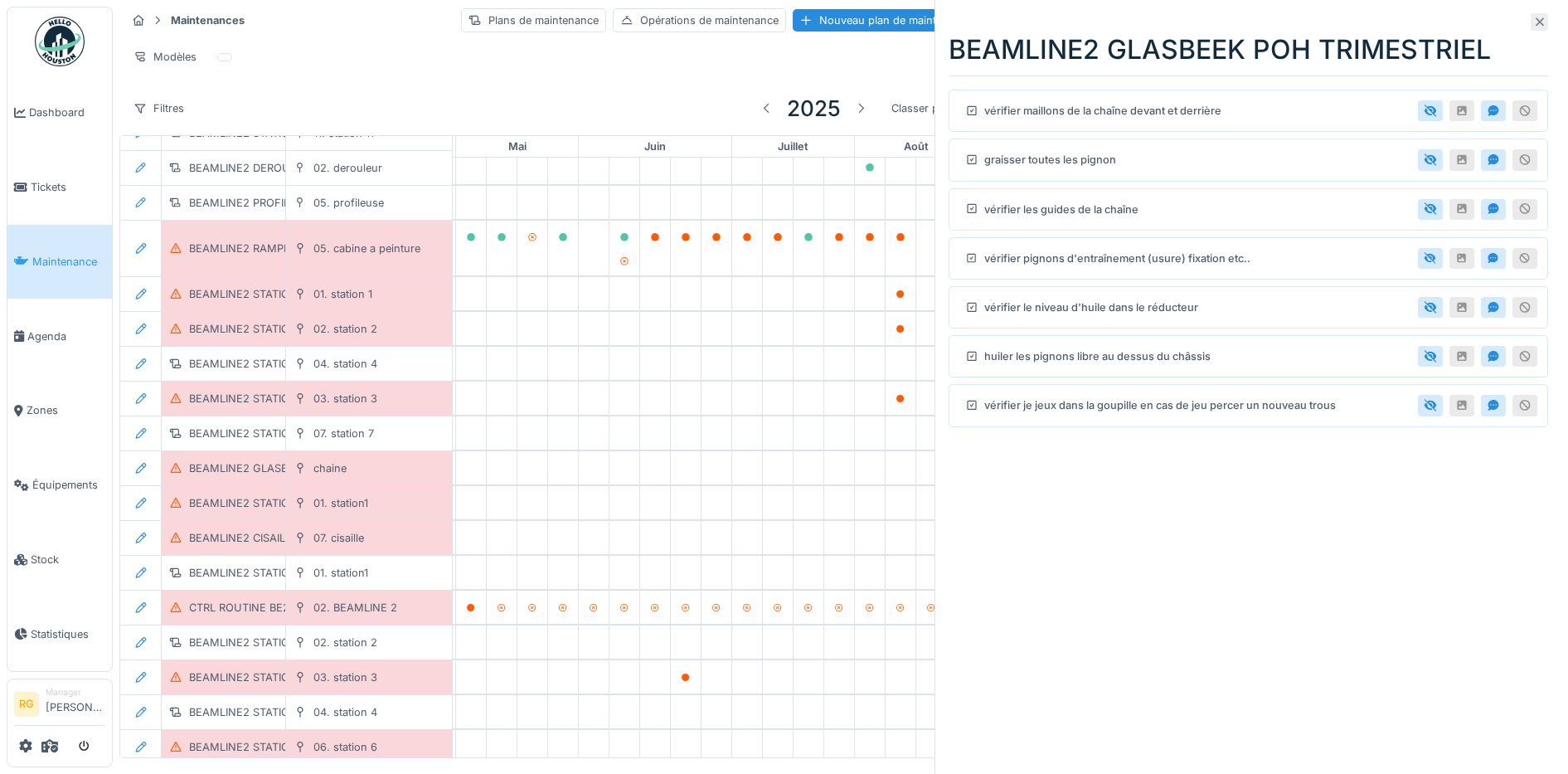
click at [1536, 21] on icon at bounding box center [1540, 22] width 8 height 8
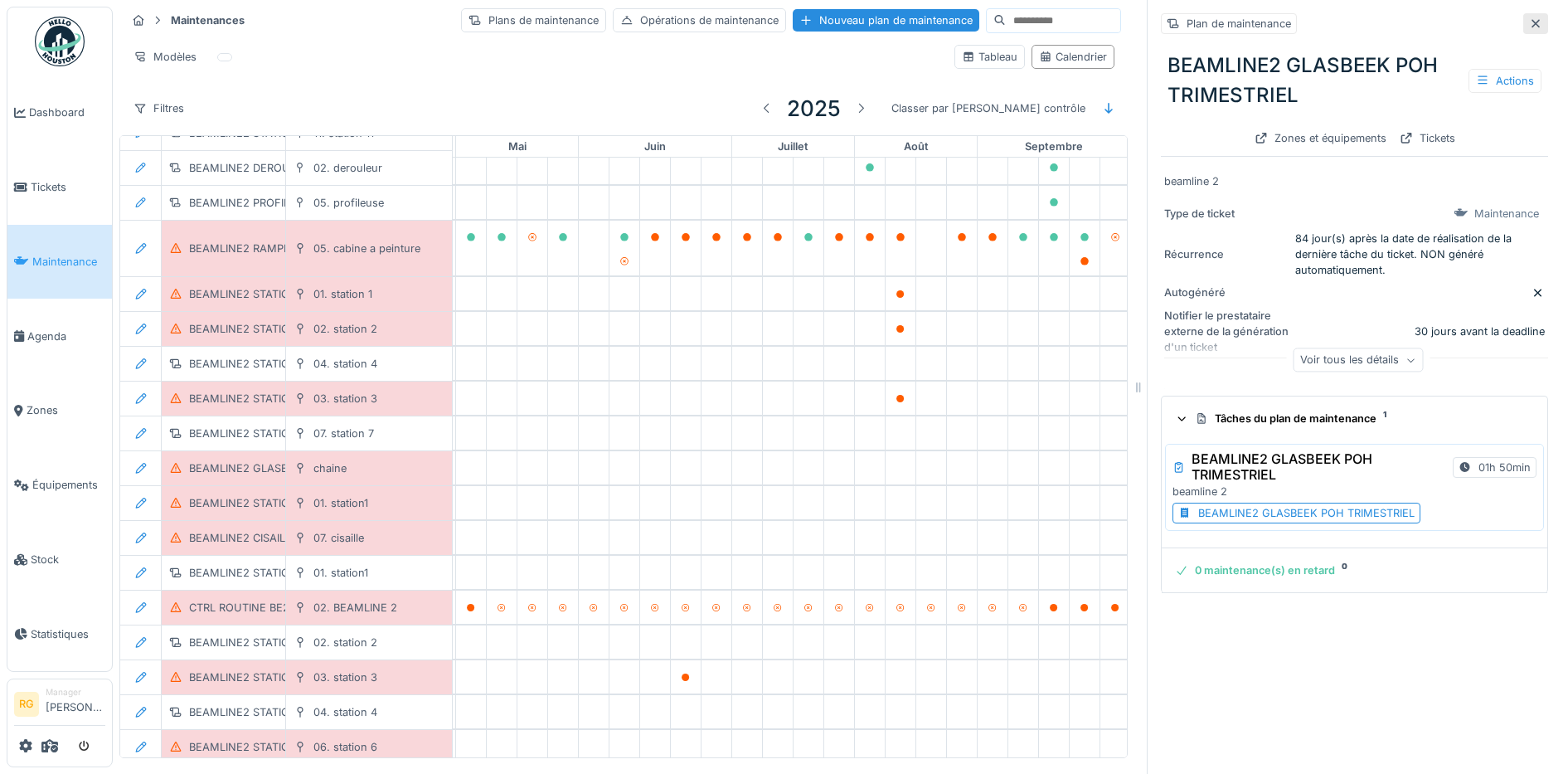
click at [1529, 19] on icon at bounding box center [1536, 23] width 13 height 11
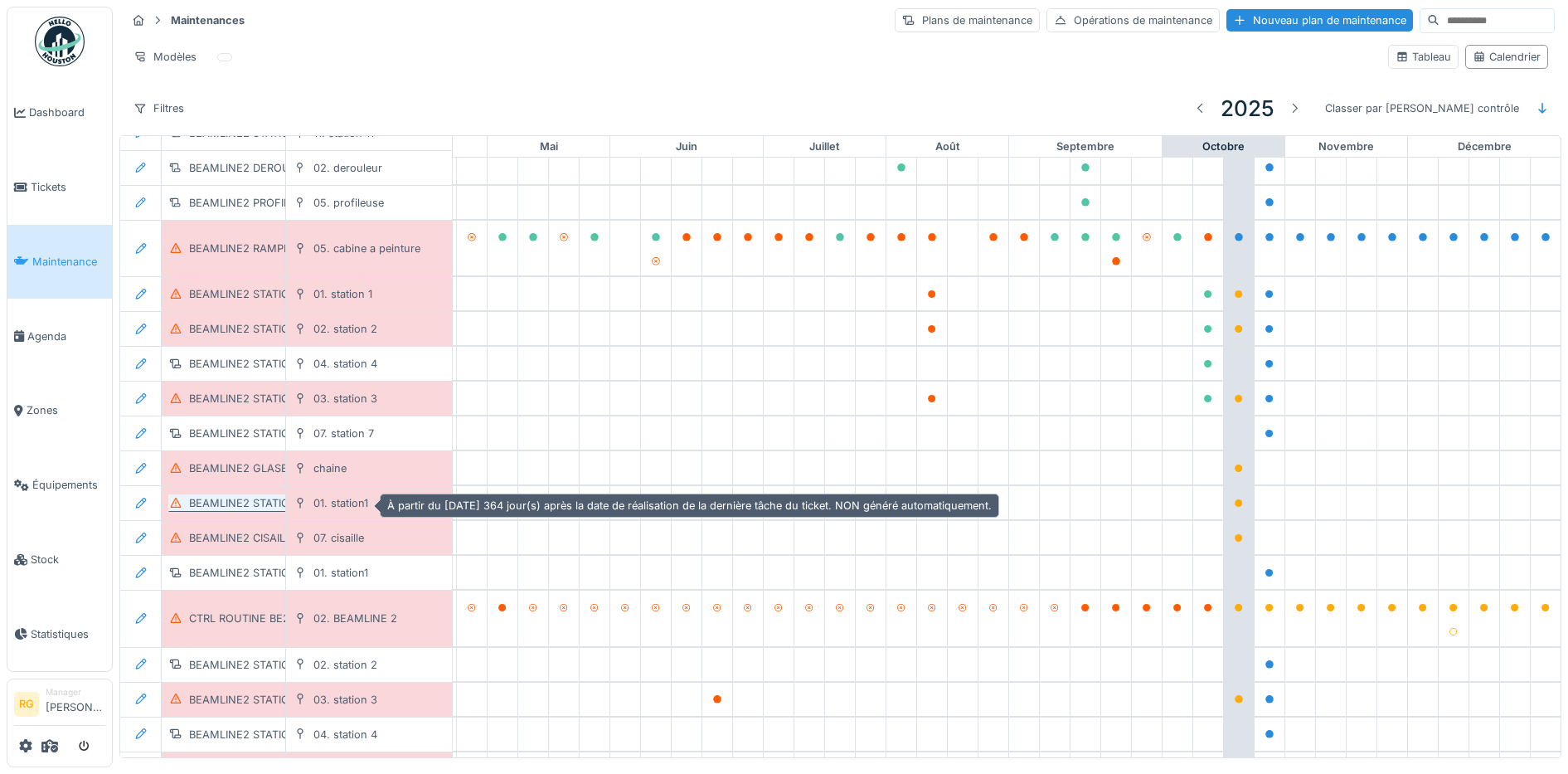
click at [243, 499] on div "BEAMLINE2 STATION1 POH ANNUEL" at bounding box center [283, 503] width 188 height 16
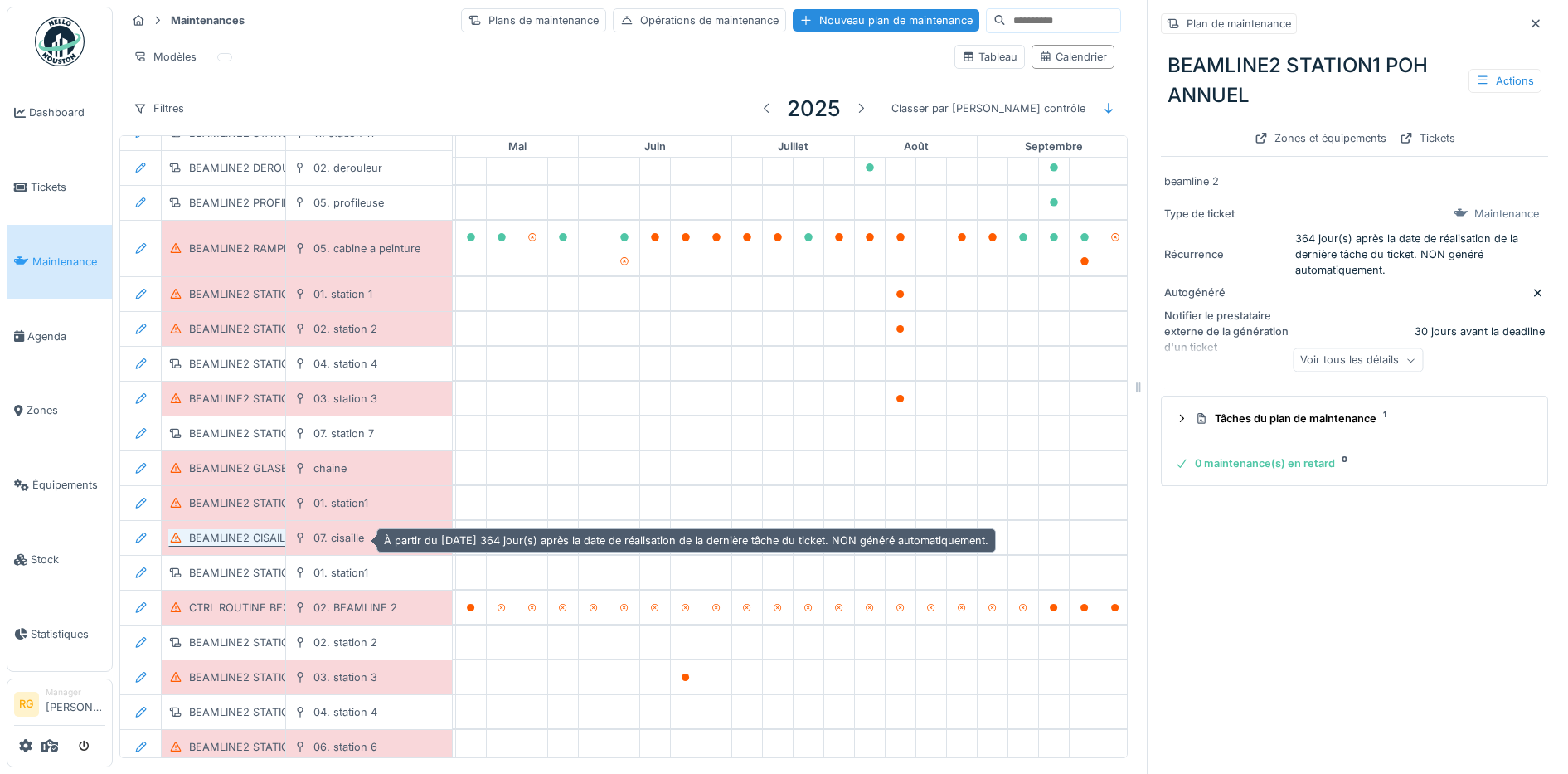
click at [252, 530] on div "BEAMLINE2 CISAILLE POH ANNUEL" at bounding box center [280, 538] width 184 height 16
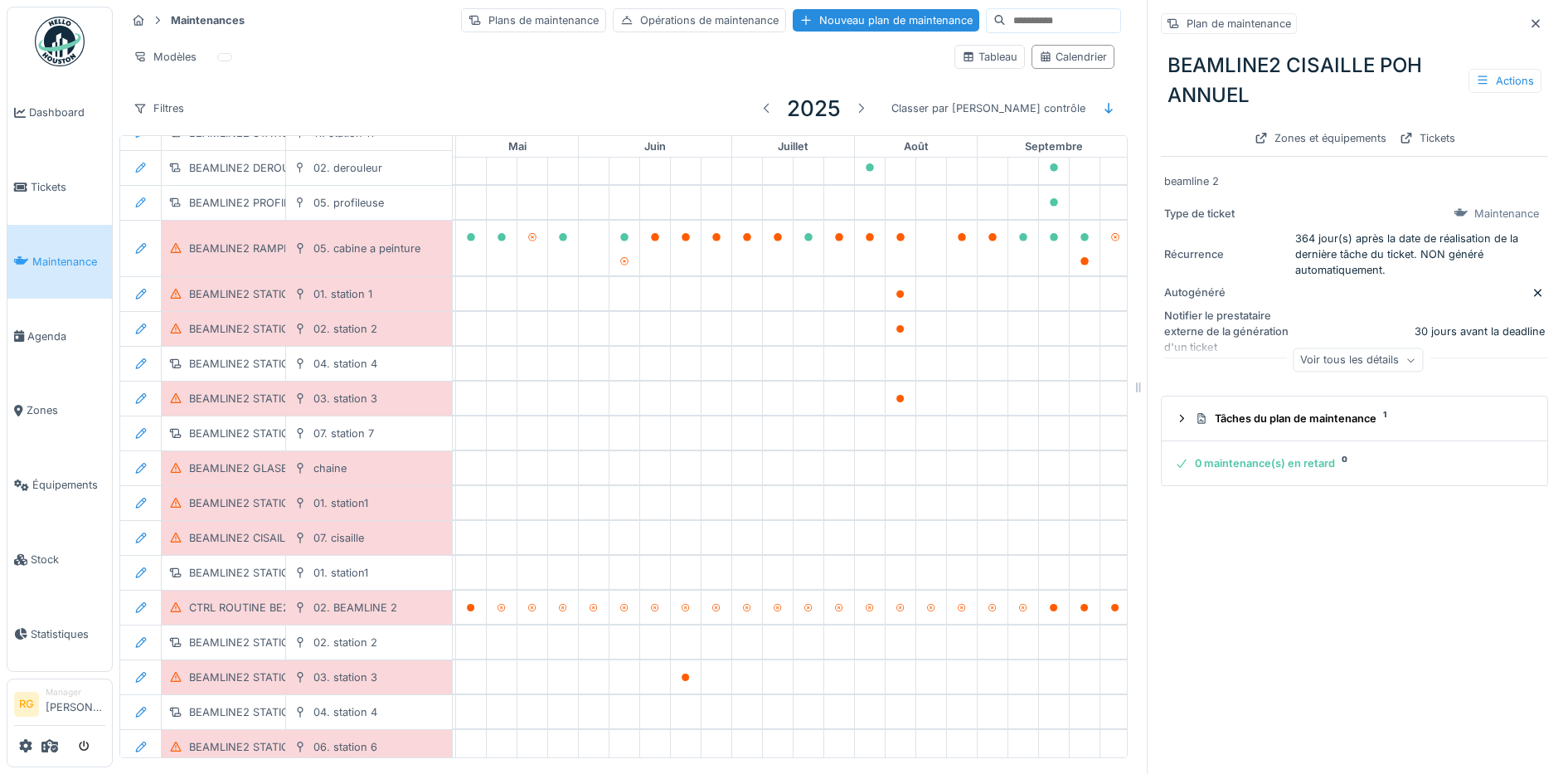
click at [1529, 19] on icon at bounding box center [1536, 23] width 13 height 11
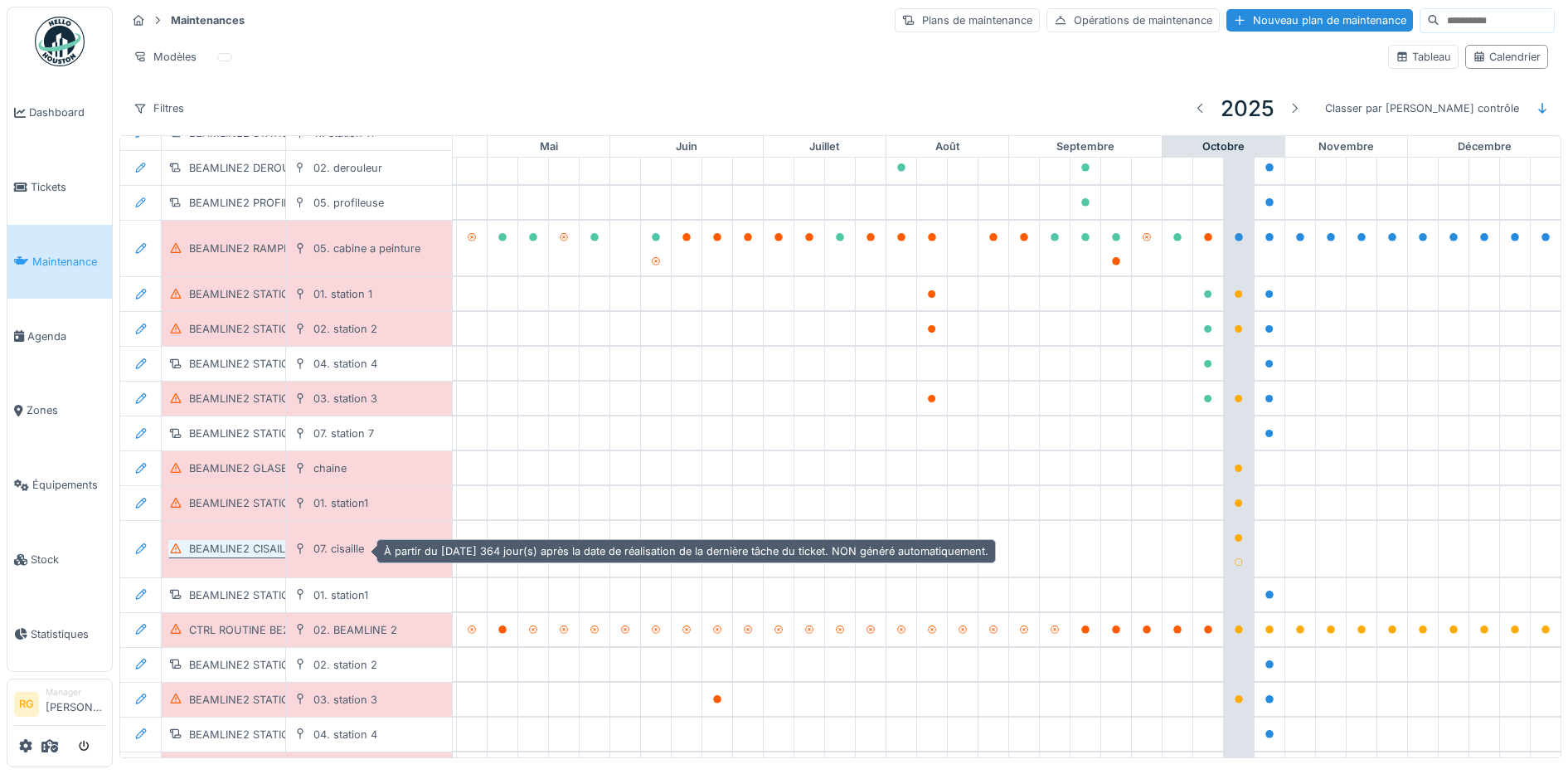
click at [263, 548] on div "BEAMLINE2 CISAILLE POH ANNUEL" at bounding box center [280, 549] width 184 height 16
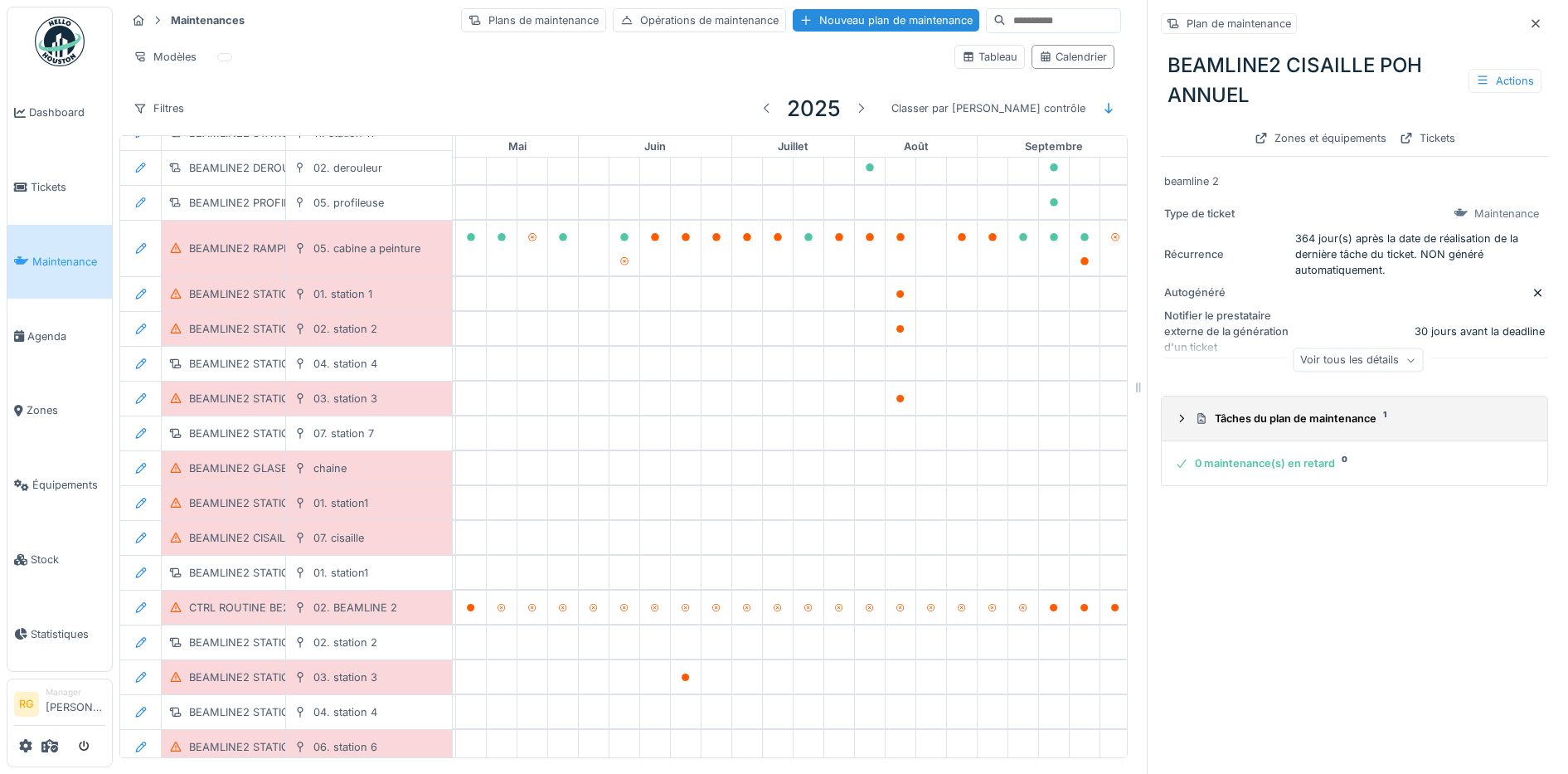
click at [1175, 414] on icon at bounding box center [1182, 418] width 13 height 11
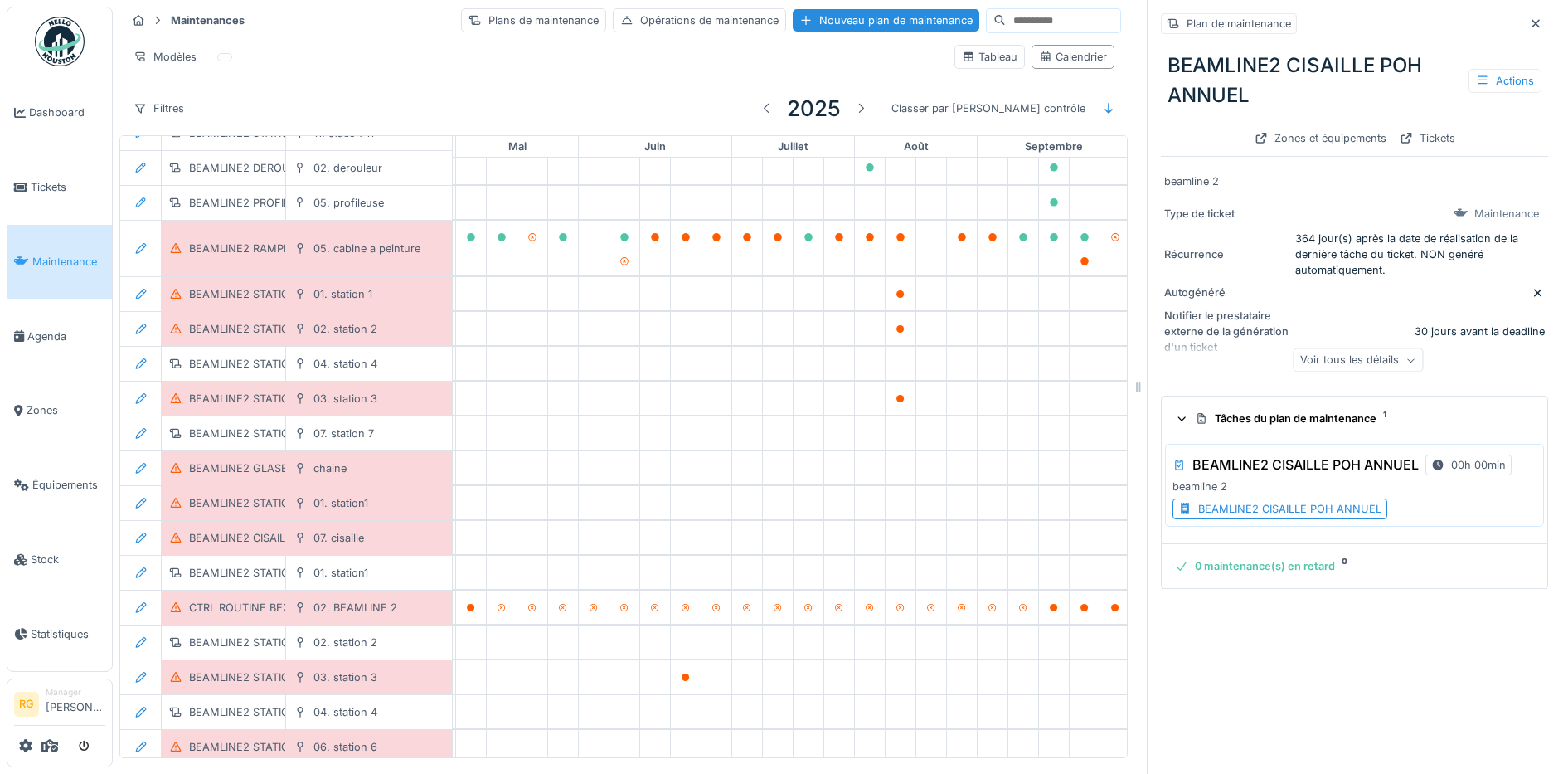
click at [1247, 509] on div "BEAMLINE2 CISAILLE POH ANNUEL" at bounding box center [1290, 509] width 184 height 16
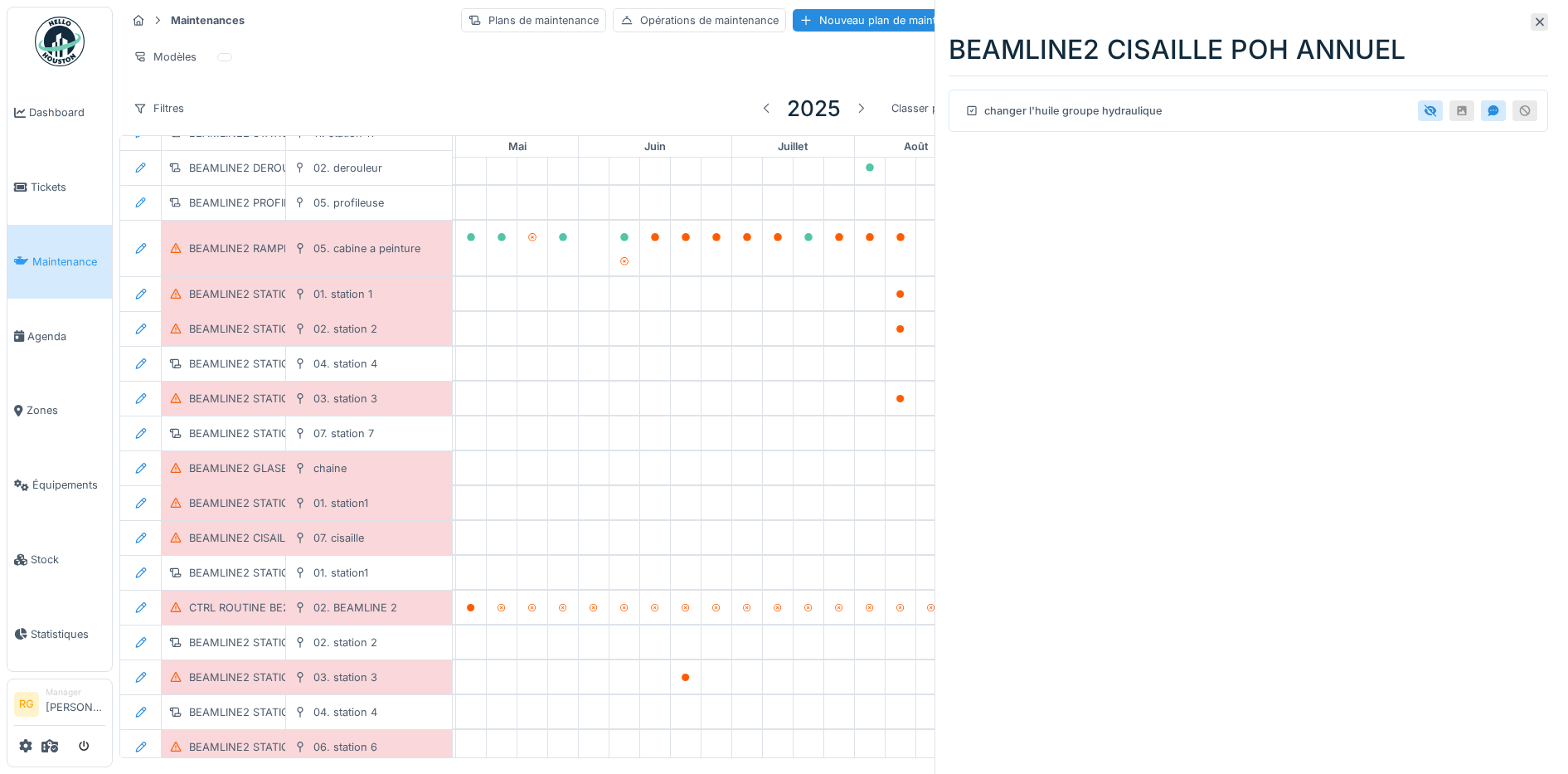
drag, startPoint x: 1524, startPoint y: 22, endPoint x: 1522, endPoint y: 31, distance: 9.2
click at [1531, 27] on div at bounding box center [1539, 22] width 17 height 17
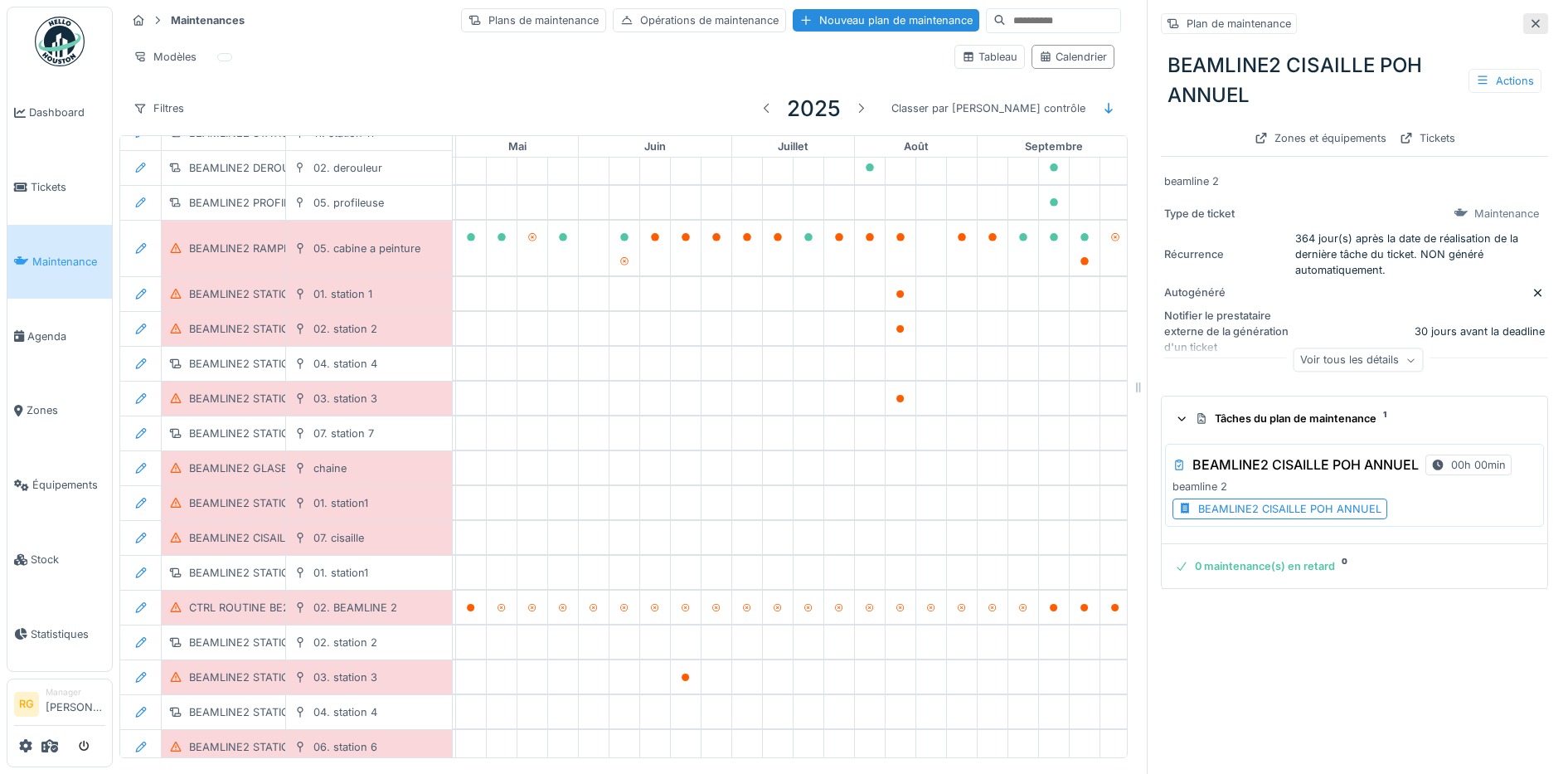
click at [1529, 18] on icon at bounding box center [1536, 23] width 13 height 11
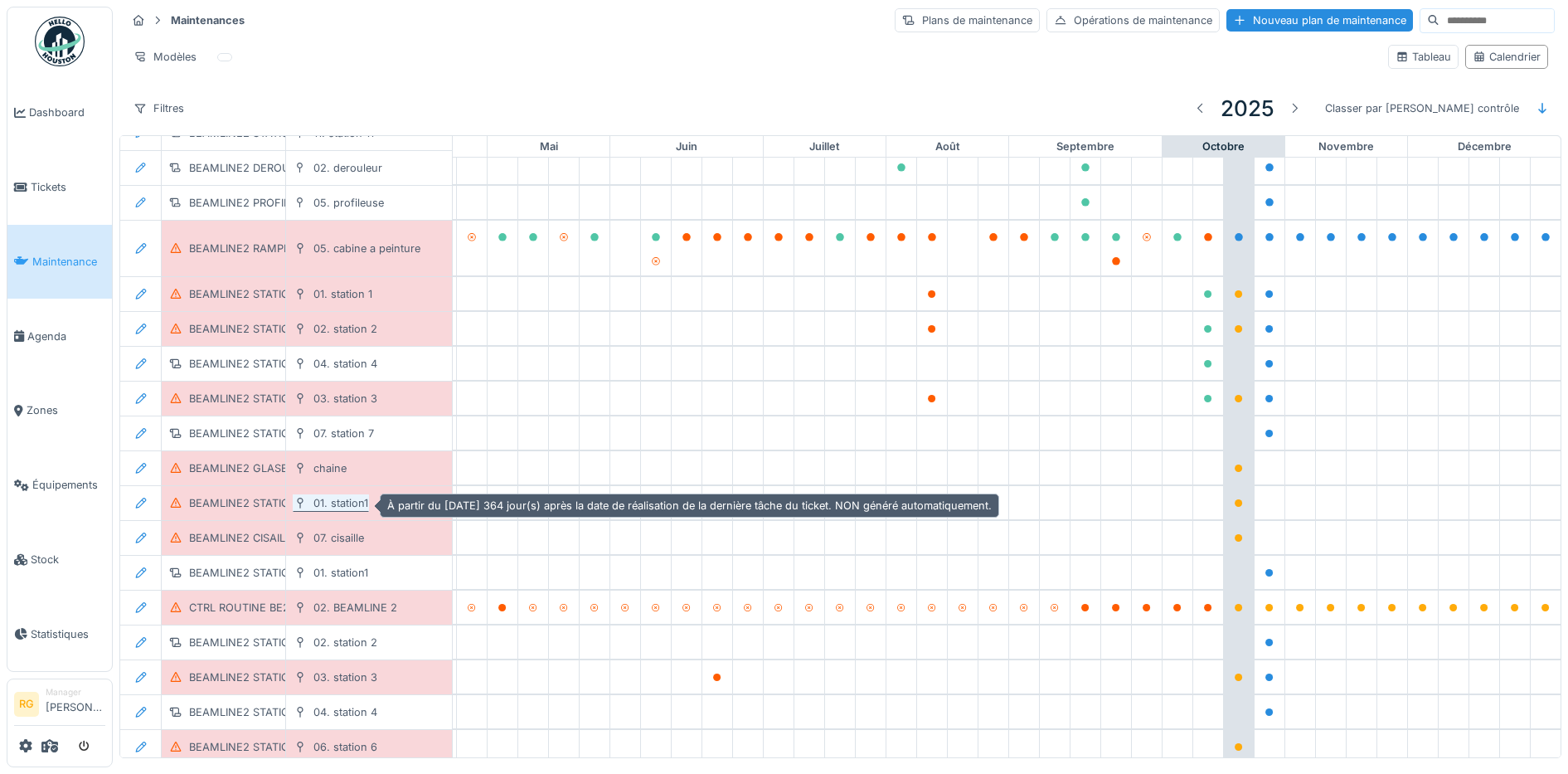
drag, startPoint x: 257, startPoint y: 498, endPoint x: 305, endPoint y: 492, distance: 48.4
click at [257, 499] on div "BEAMLINE2 STATION1 POH ANNUEL" at bounding box center [283, 503] width 188 height 16
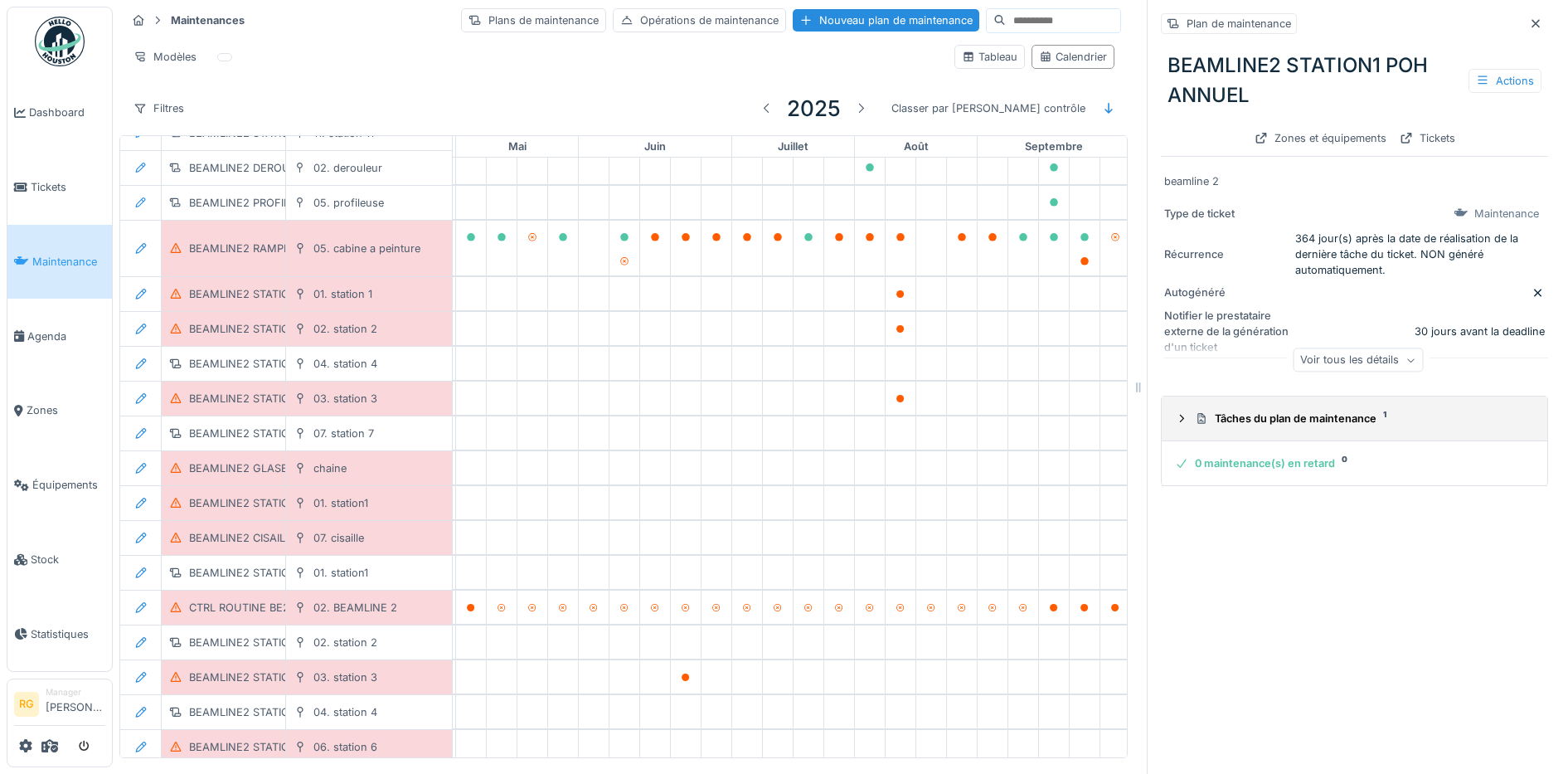
click at [1175, 413] on icon at bounding box center [1182, 418] width 13 height 11
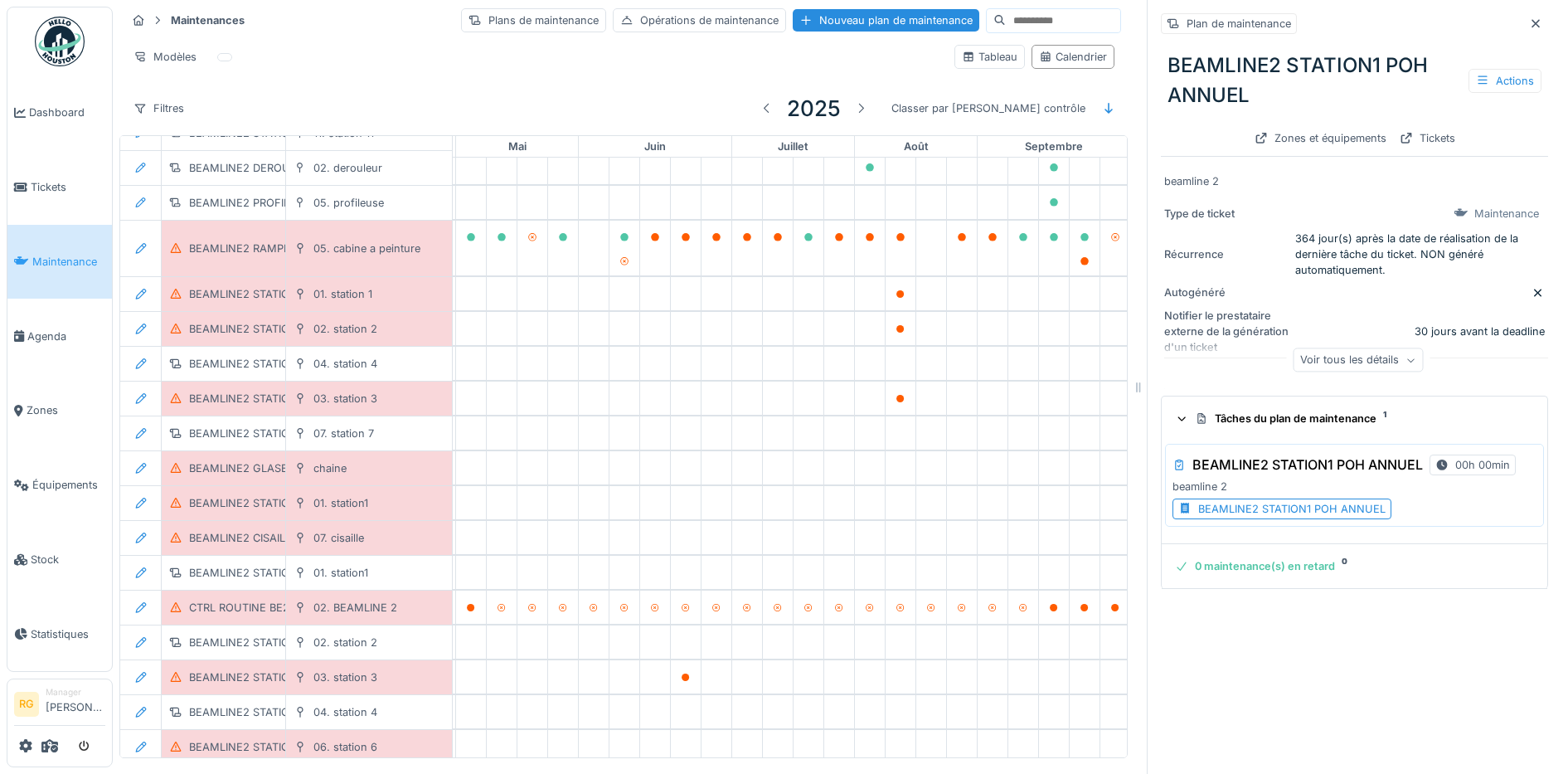
click at [1331, 502] on div "BEAMLINE2 STATION1 POH ANNUEL" at bounding box center [1292, 509] width 188 height 16
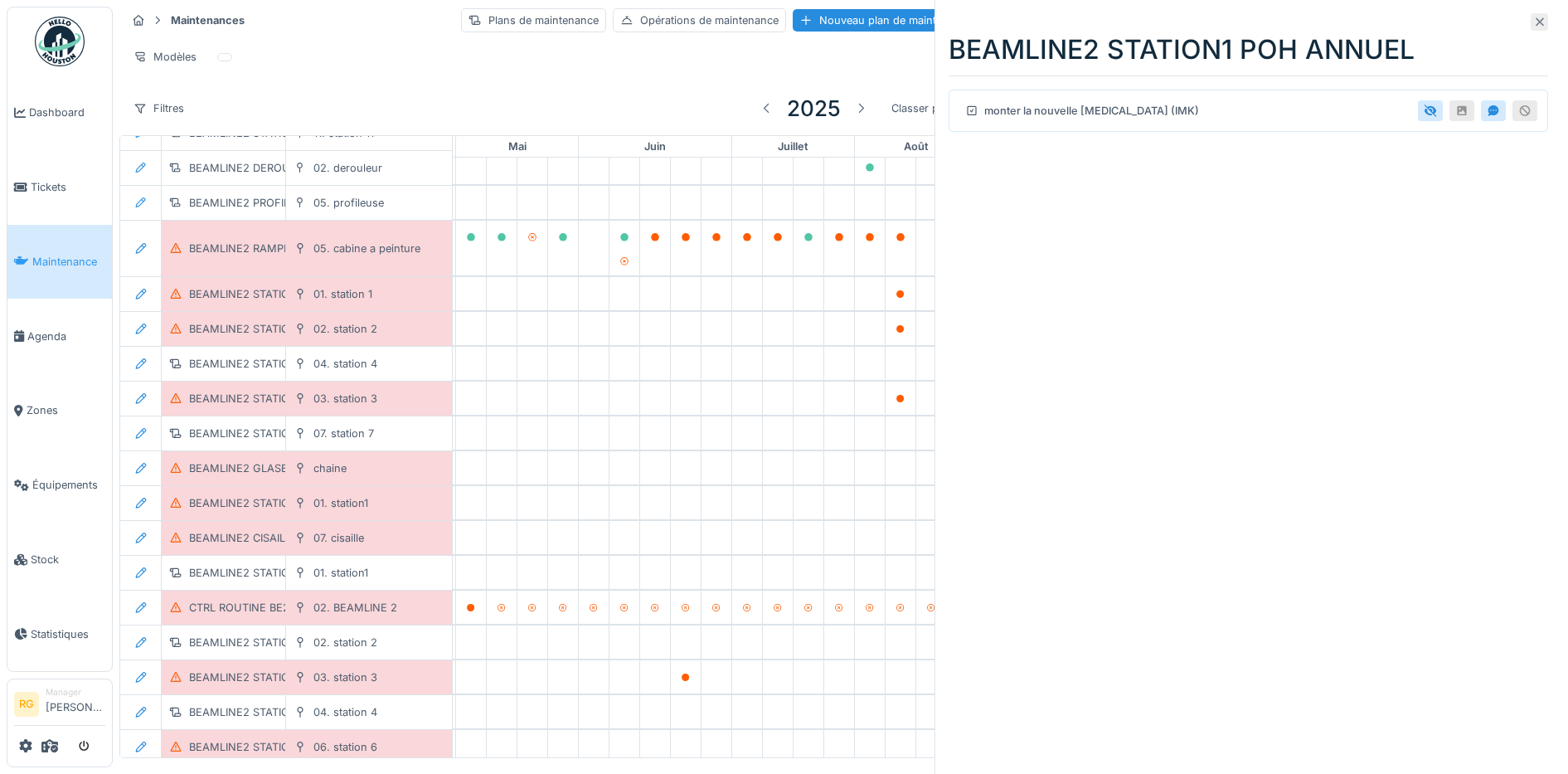
click at [1533, 25] on icon at bounding box center [1540, 22] width 13 height 11
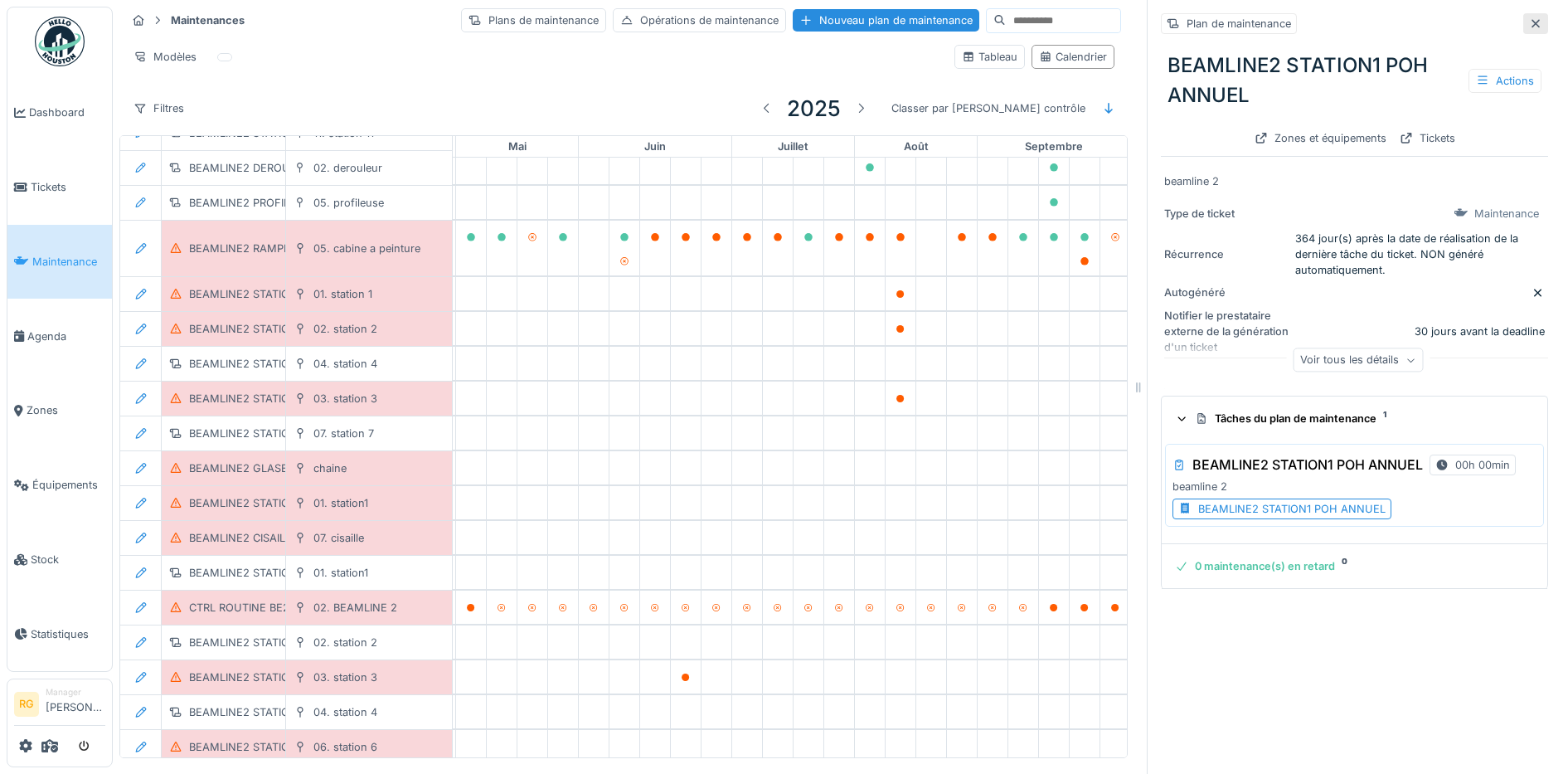
click at [1529, 22] on icon at bounding box center [1536, 23] width 13 height 11
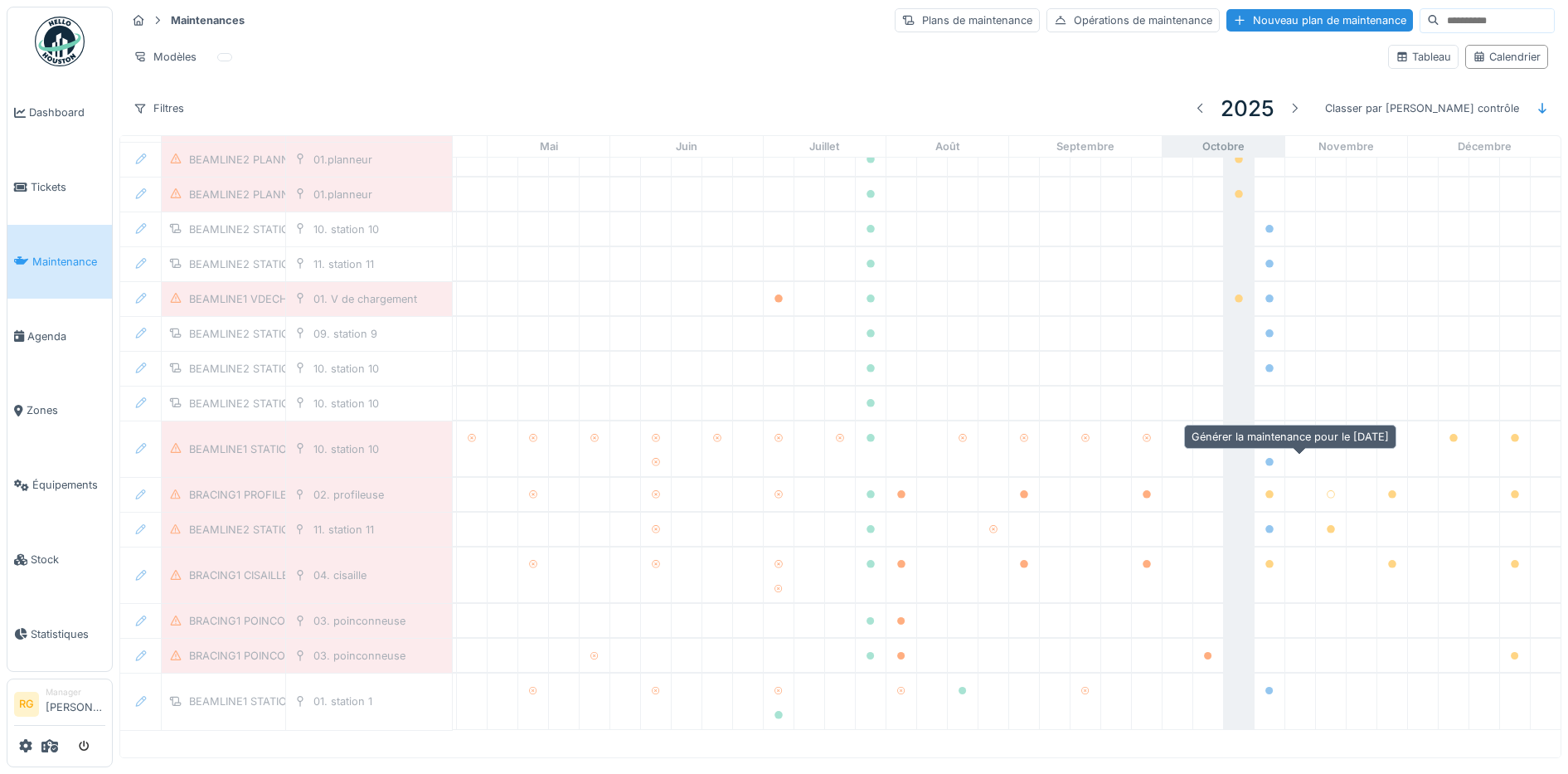
scroll to position [1849, 562]
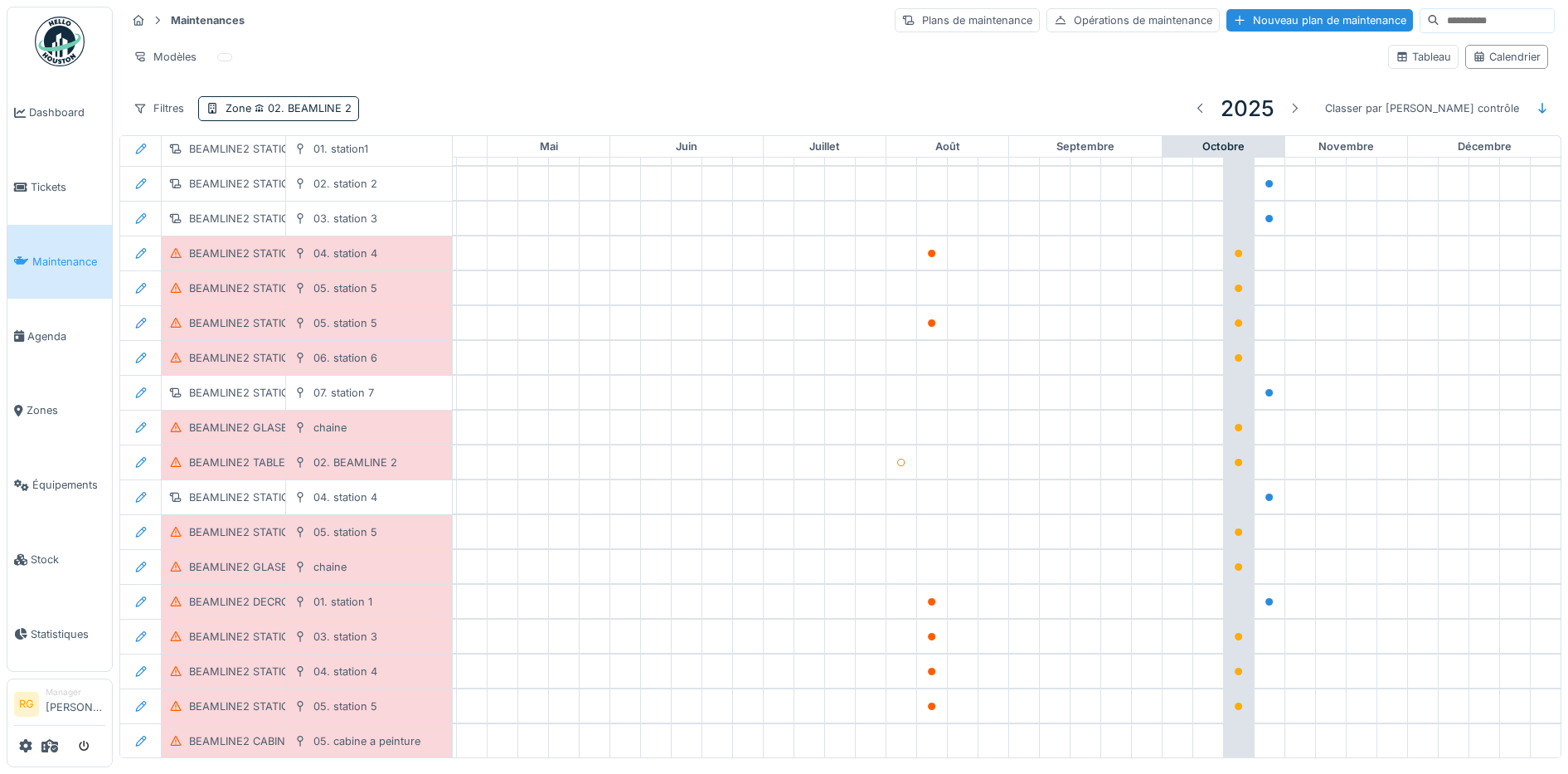
scroll to position [1762, 562]
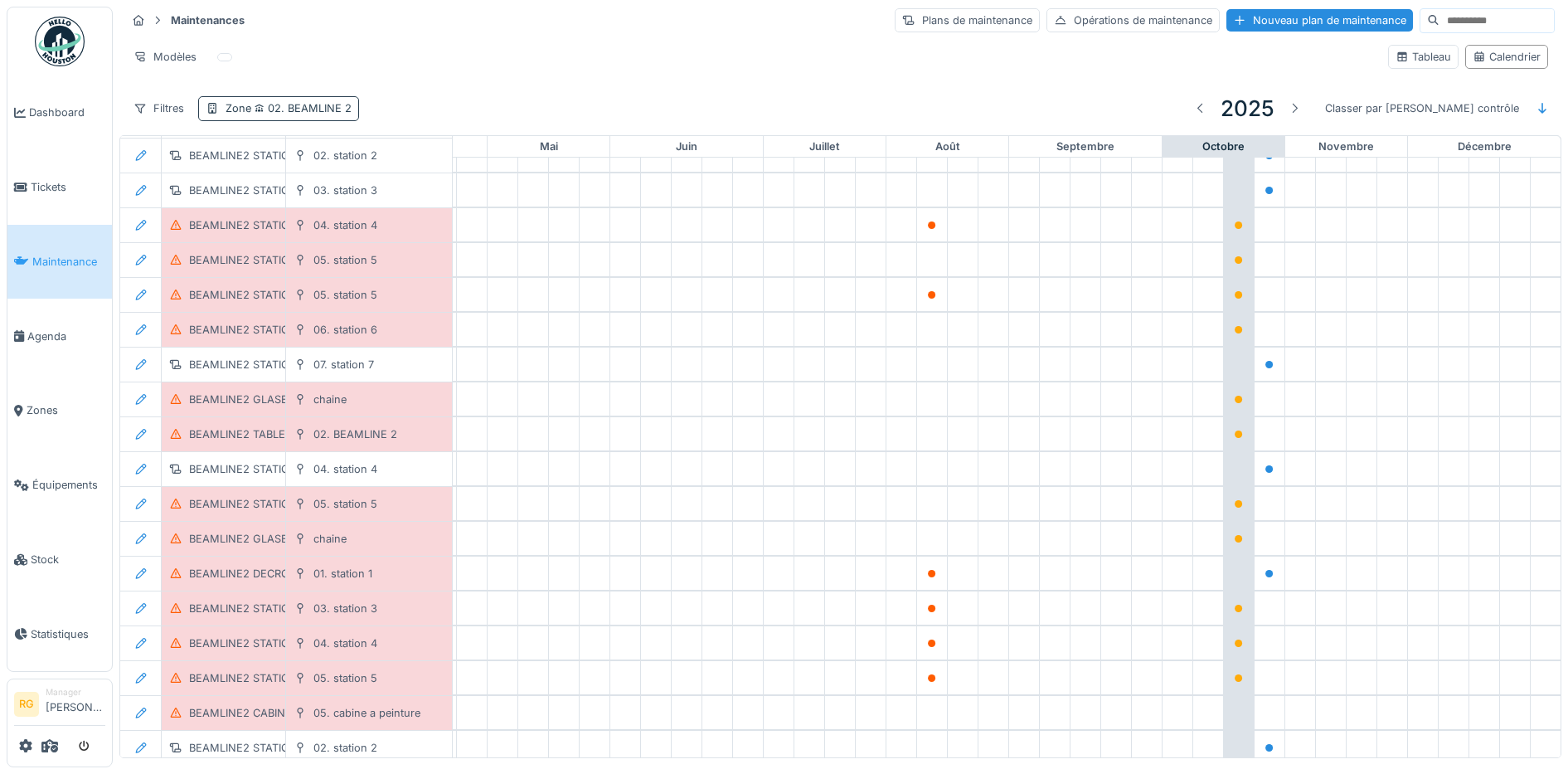
click at [305, 108] on span "02. BEAMLINE 2" at bounding box center [301, 108] width 101 height 12
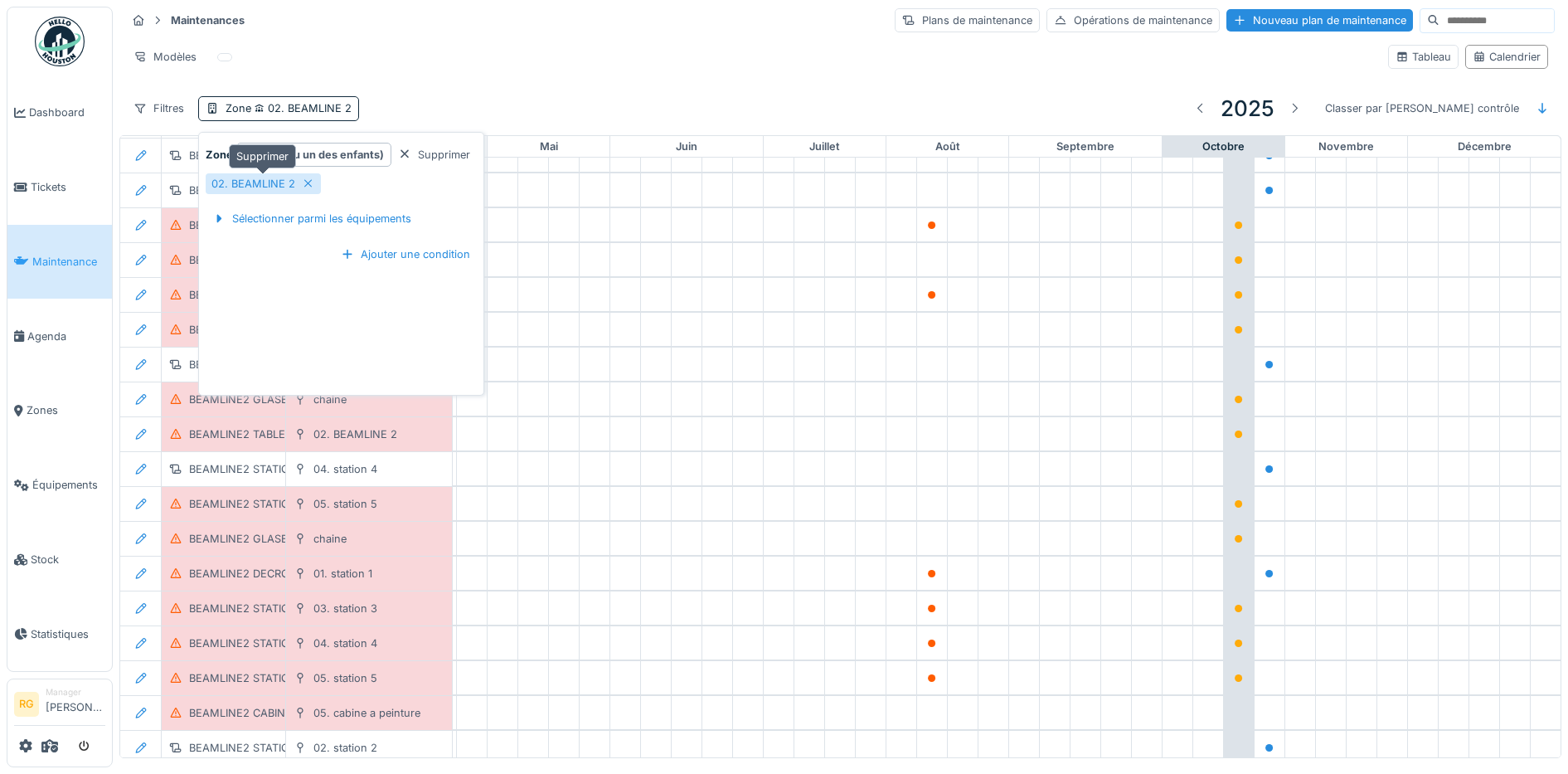
click at [307, 182] on icon at bounding box center [308, 184] width 13 height 11
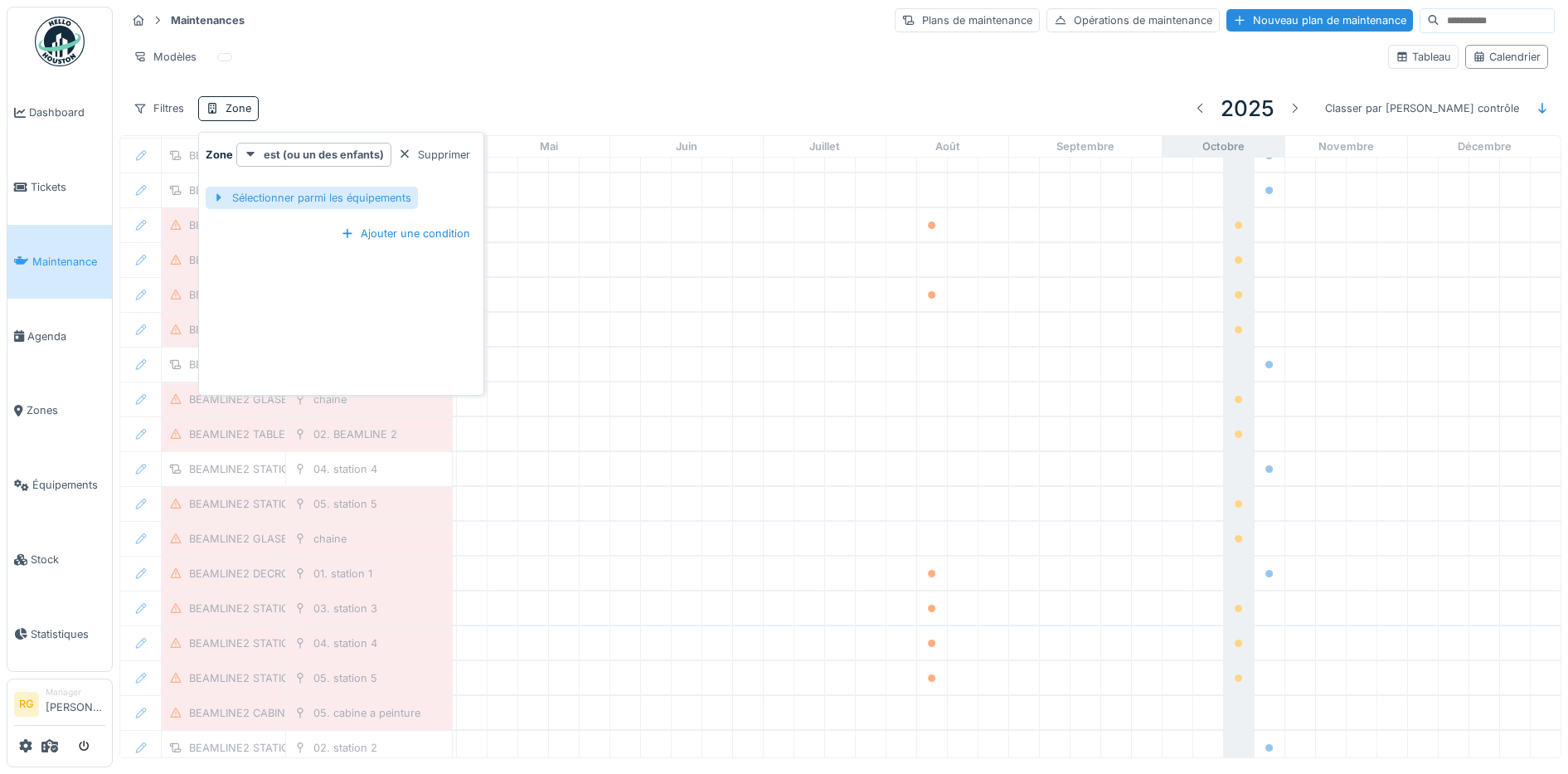
click at [316, 195] on div "Sélectionner parmi les équipements" at bounding box center [311, 198] width 212 height 22
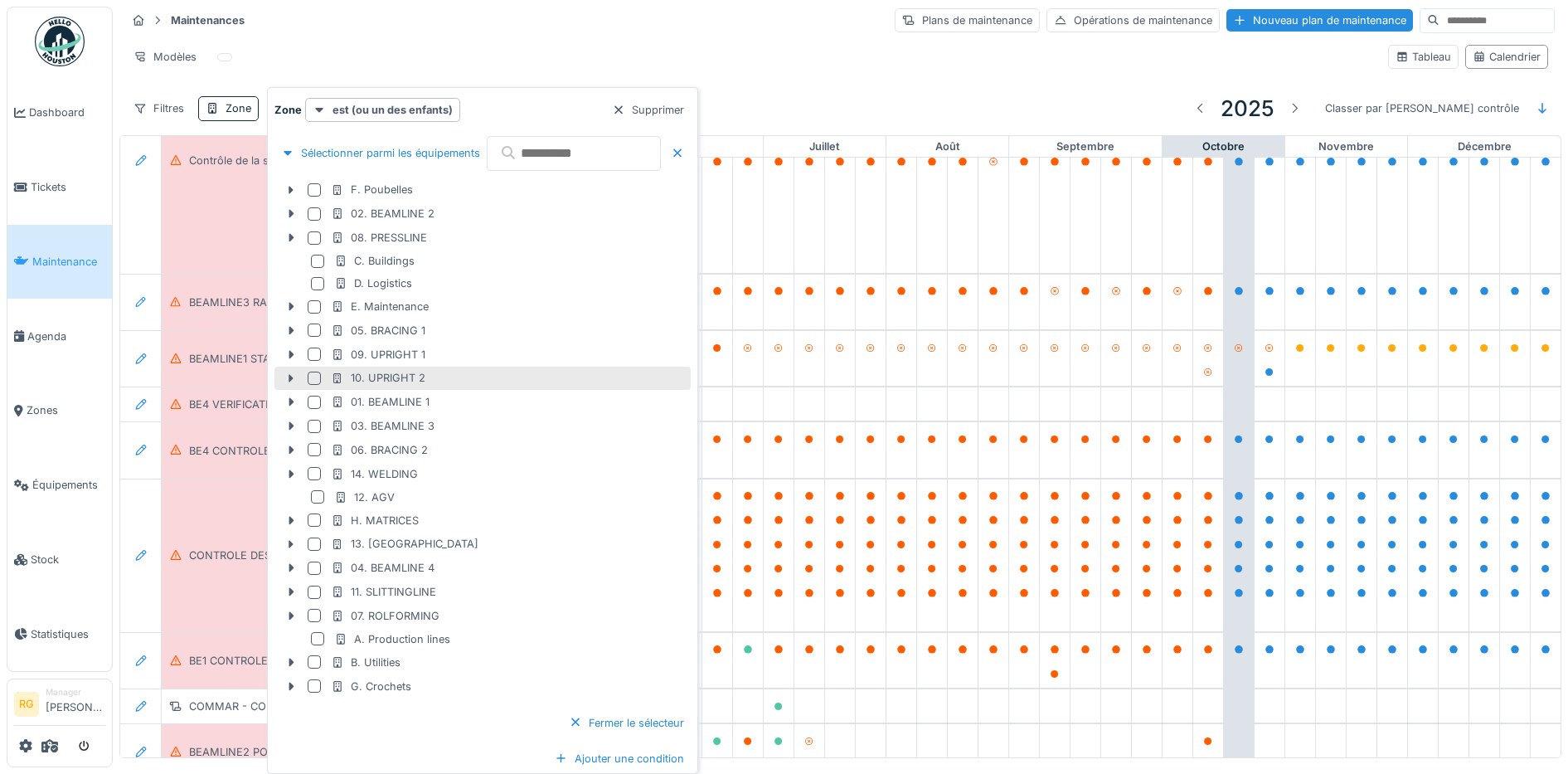
click at [315, 401] on div at bounding box center [314, 402] width 13 height 13
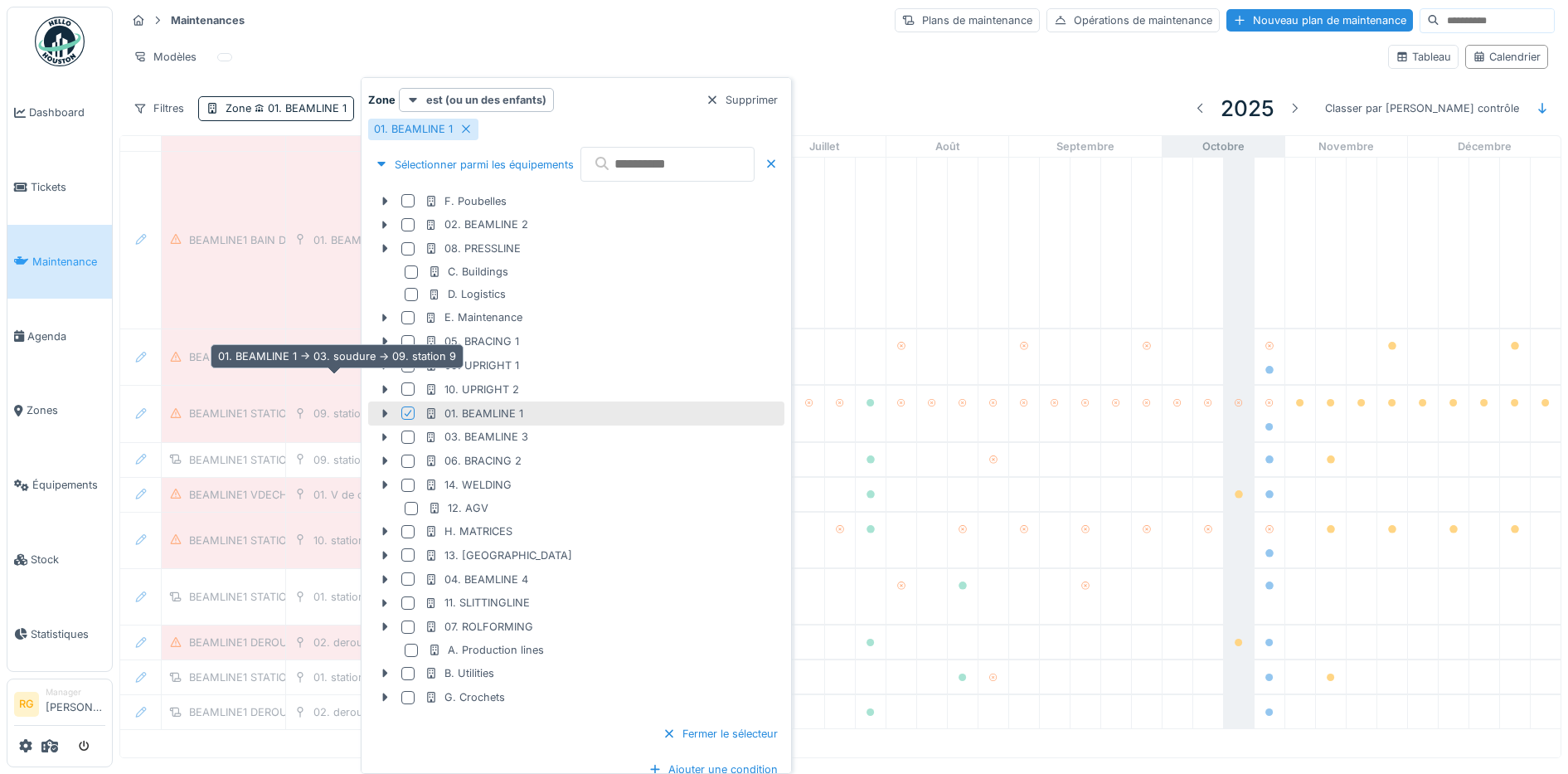
scroll to position [662, 562]
click at [613, 28] on div "Maintenances Plans de maintenance Opérations de maintenance Nouveau plan de mai…" at bounding box center [840, 20] width 1428 height 27
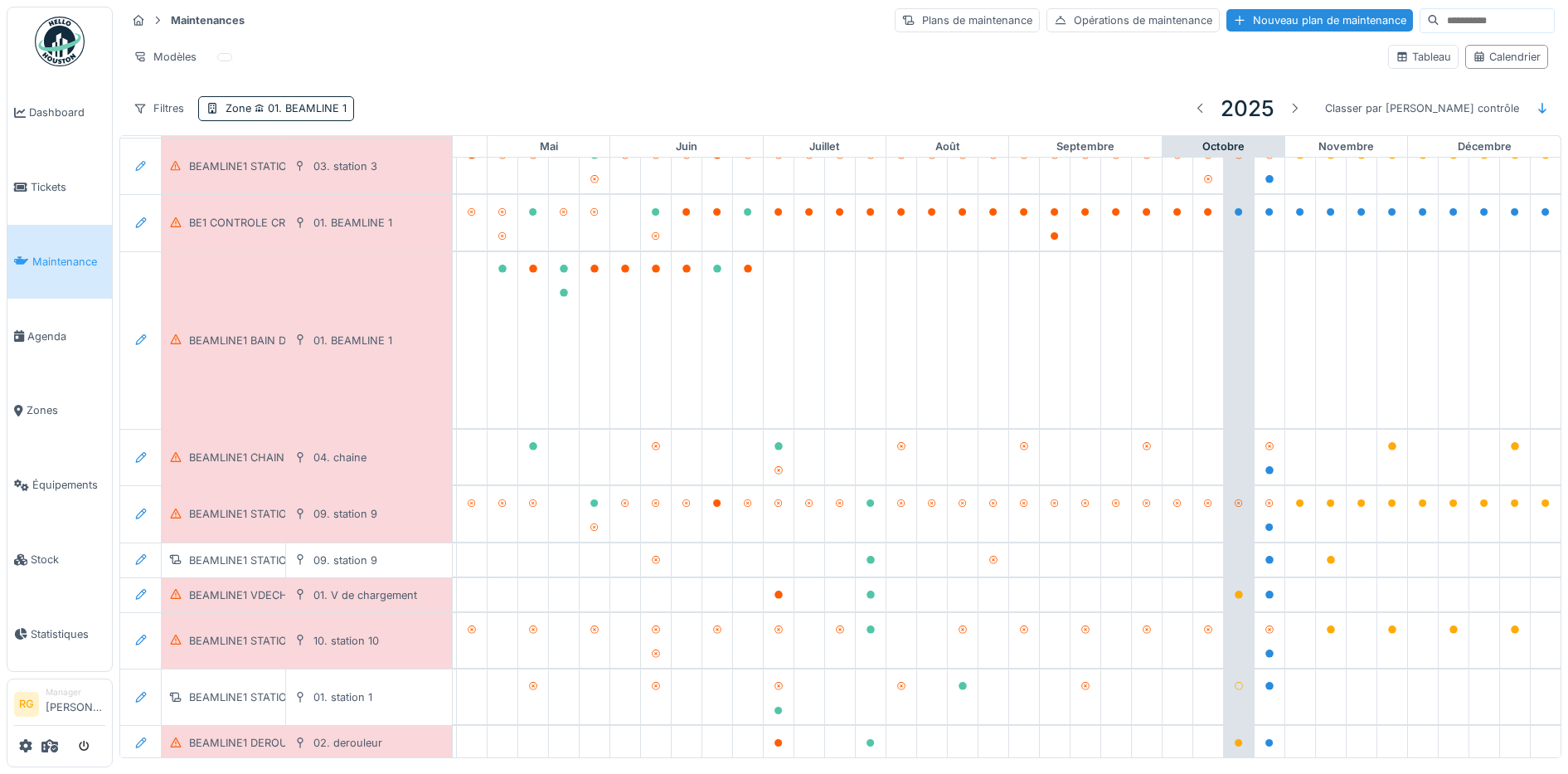
scroll to position [519, 562]
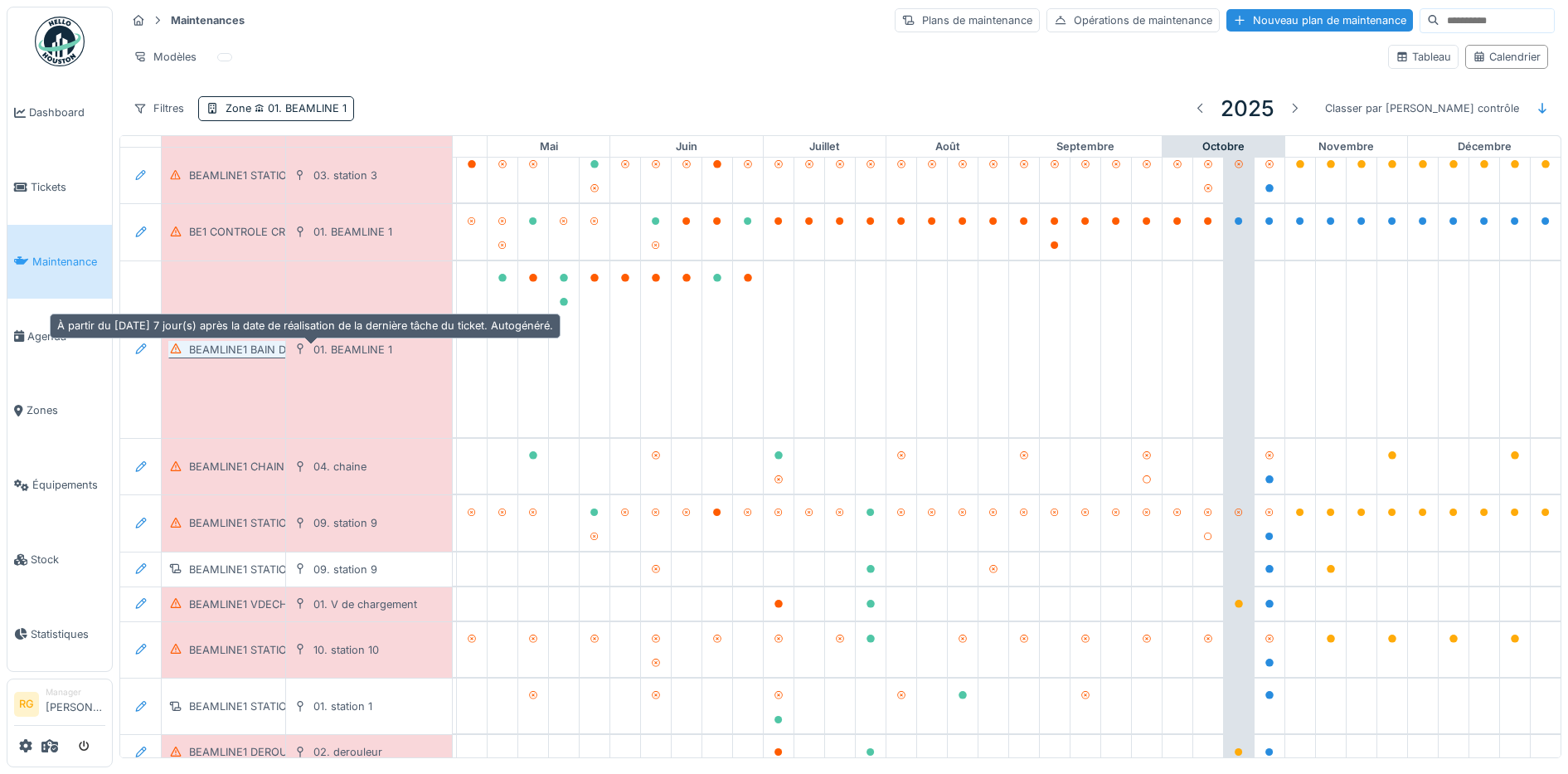
click at [243, 352] on div "BEAMLINE1 BAIN DEGRAISSAGE NETY ECHANGEUR" at bounding box center [322, 349] width 268 height 16
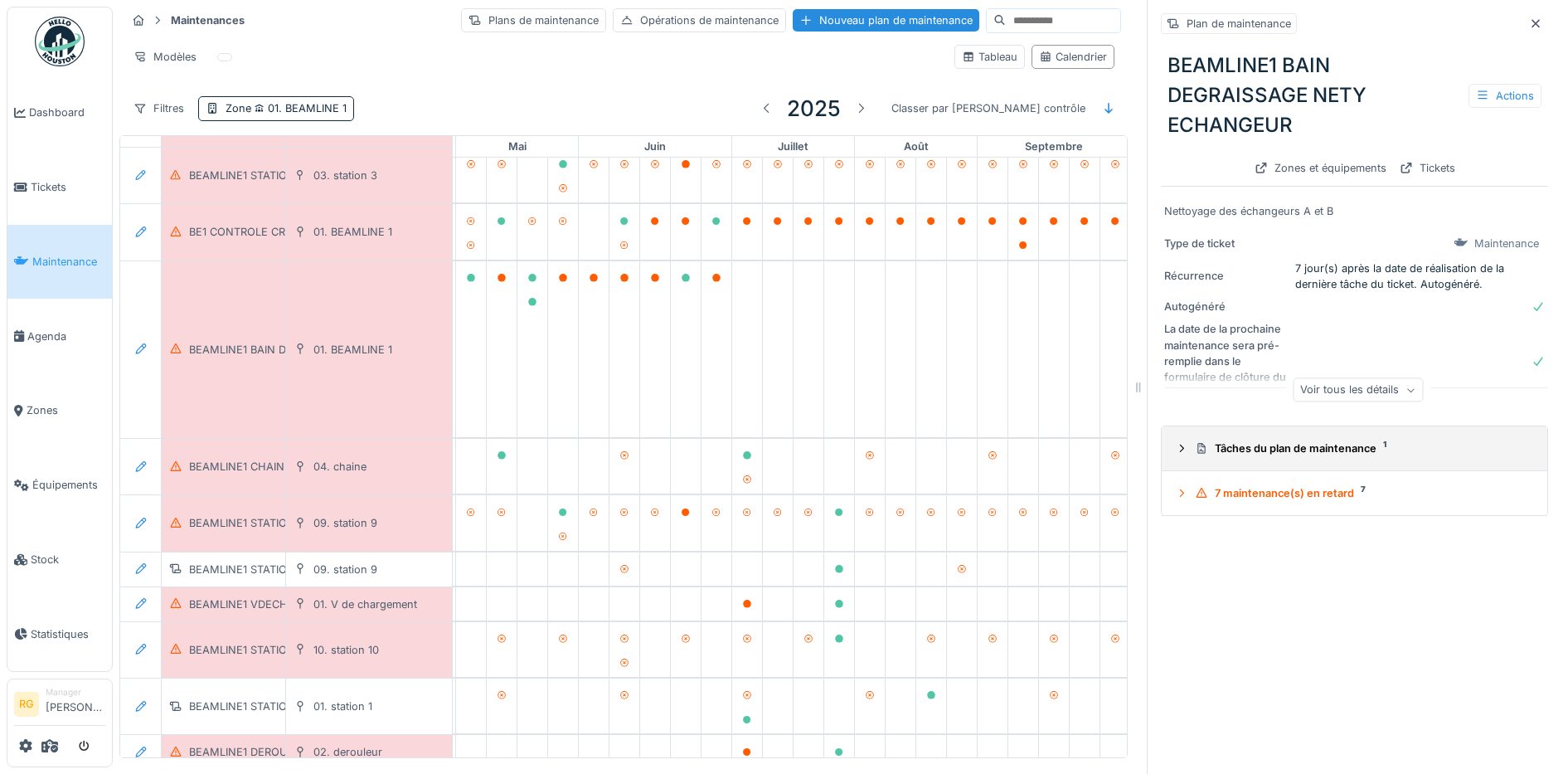
click at [1175, 452] on icon at bounding box center [1182, 448] width 13 height 11
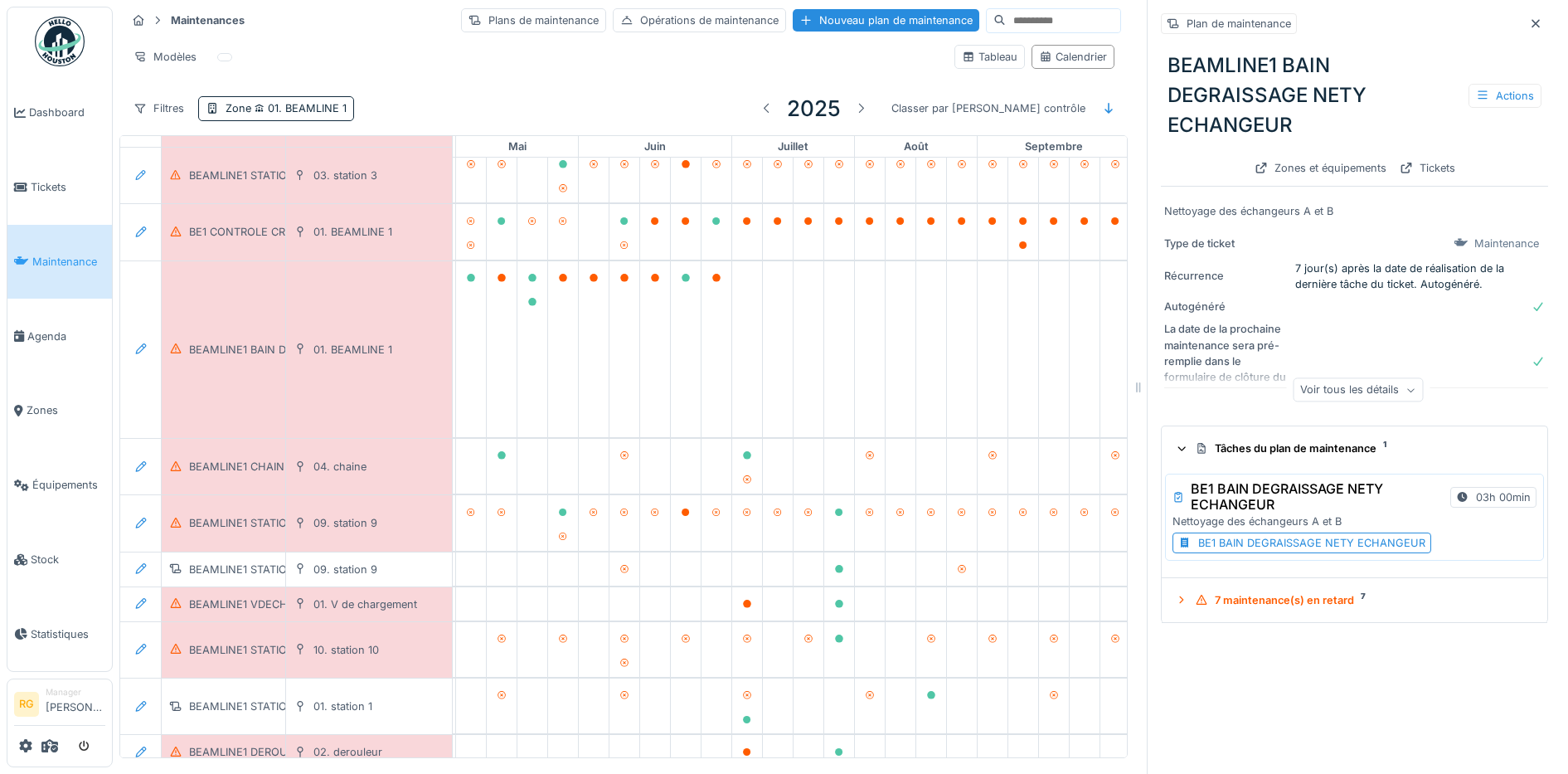
click at [1278, 543] on div "BE1 BAIN DEGRAISSAGE NETY ECHANGEUR" at bounding box center [1311, 543] width 227 height 16
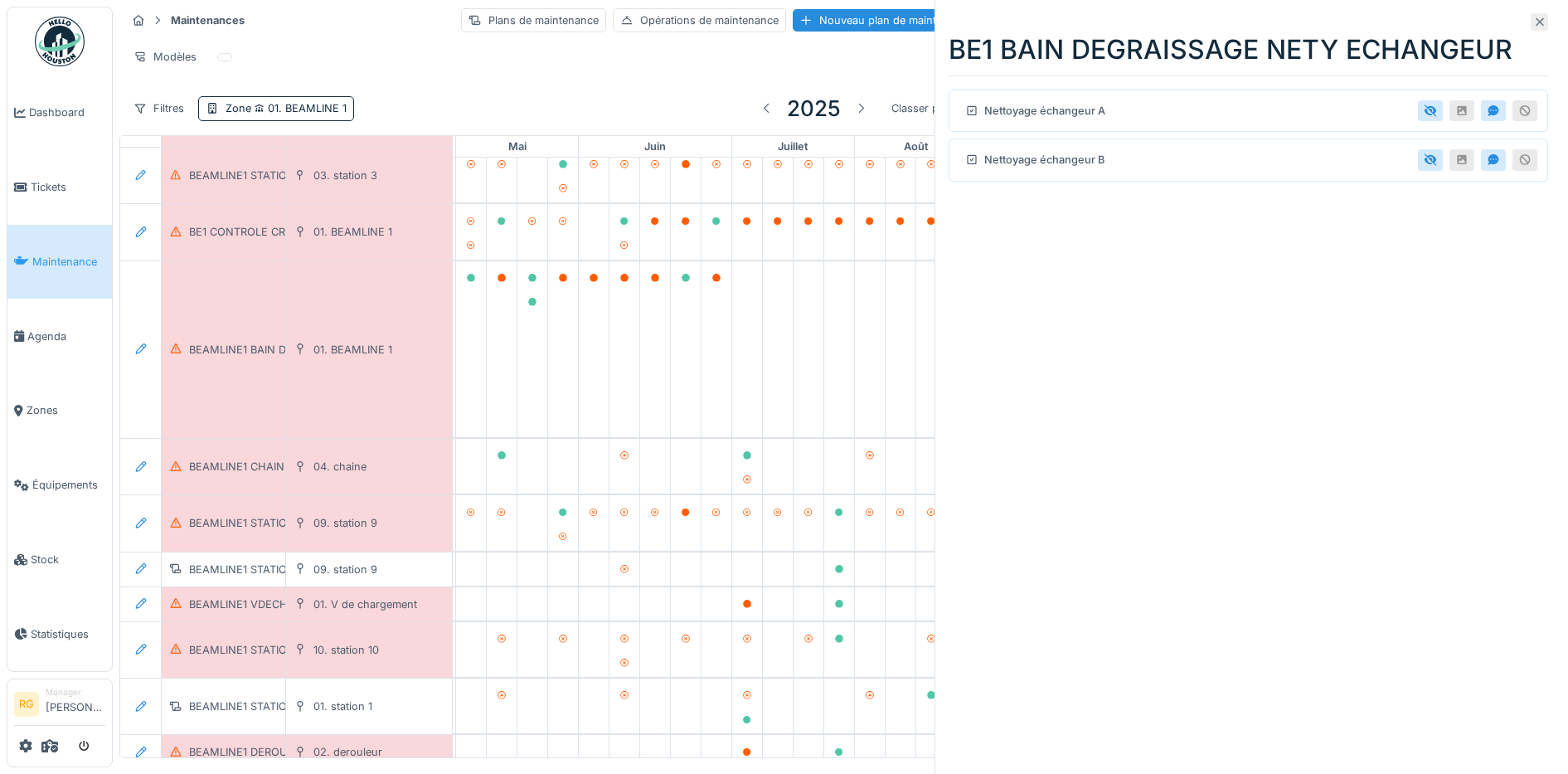
click at [1536, 22] on icon at bounding box center [1540, 22] width 8 height 8
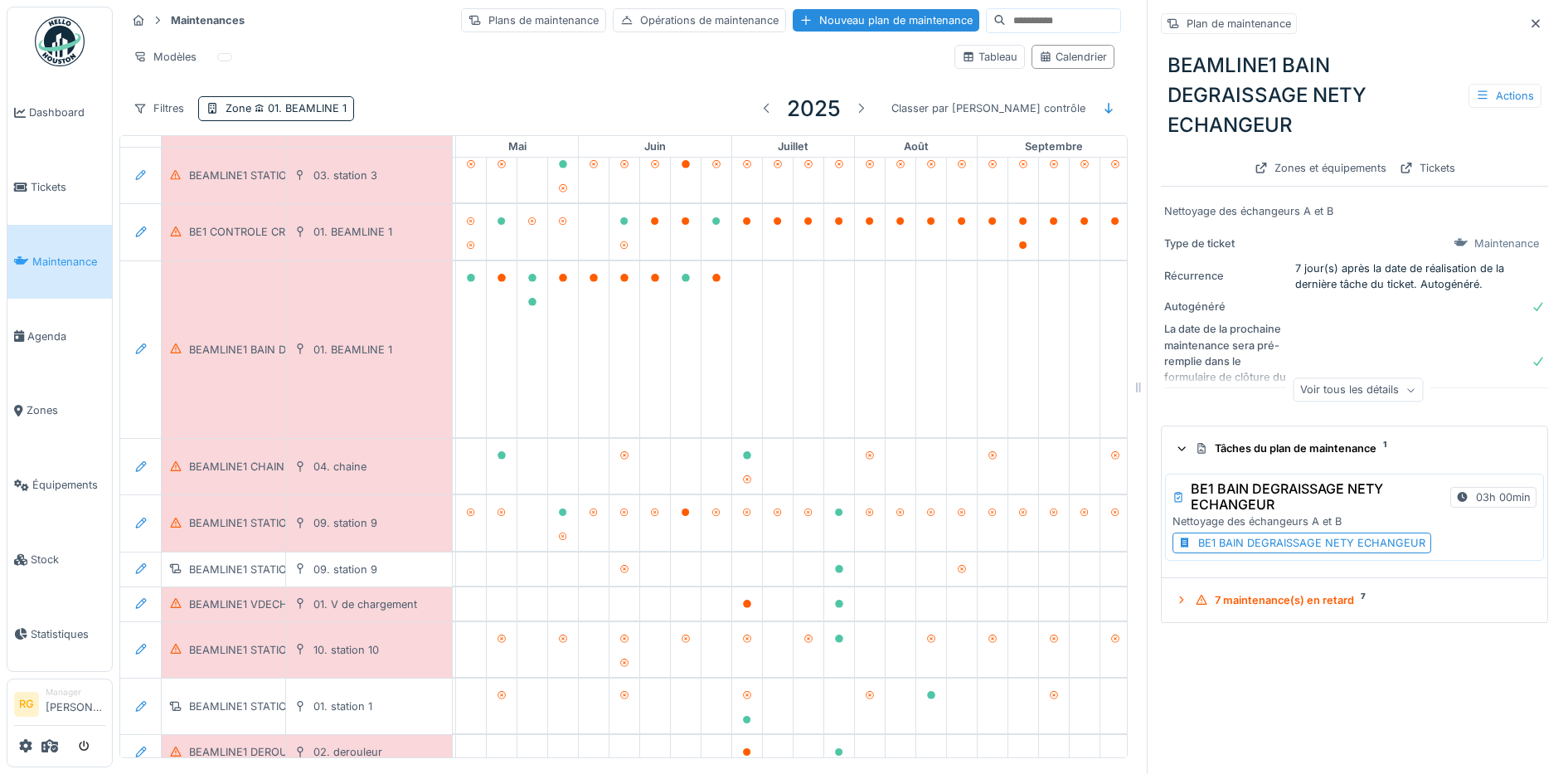
drag, startPoint x: 1508, startPoint y: 27, endPoint x: 1300, endPoint y: 257, distance: 310.1
click at [1529, 27] on icon at bounding box center [1536, 23] width 13 height 11
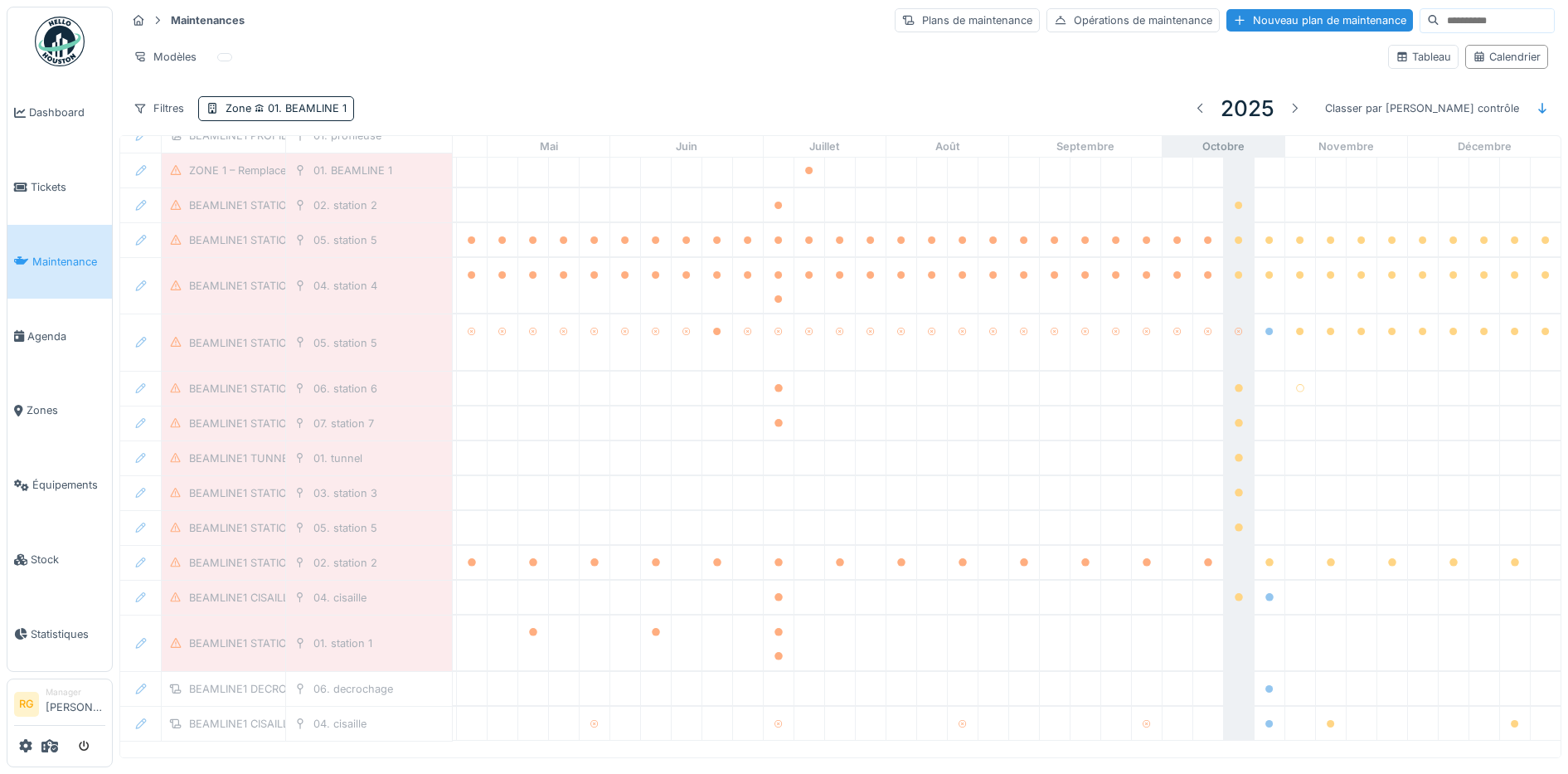
scroll to position [2339, 562]
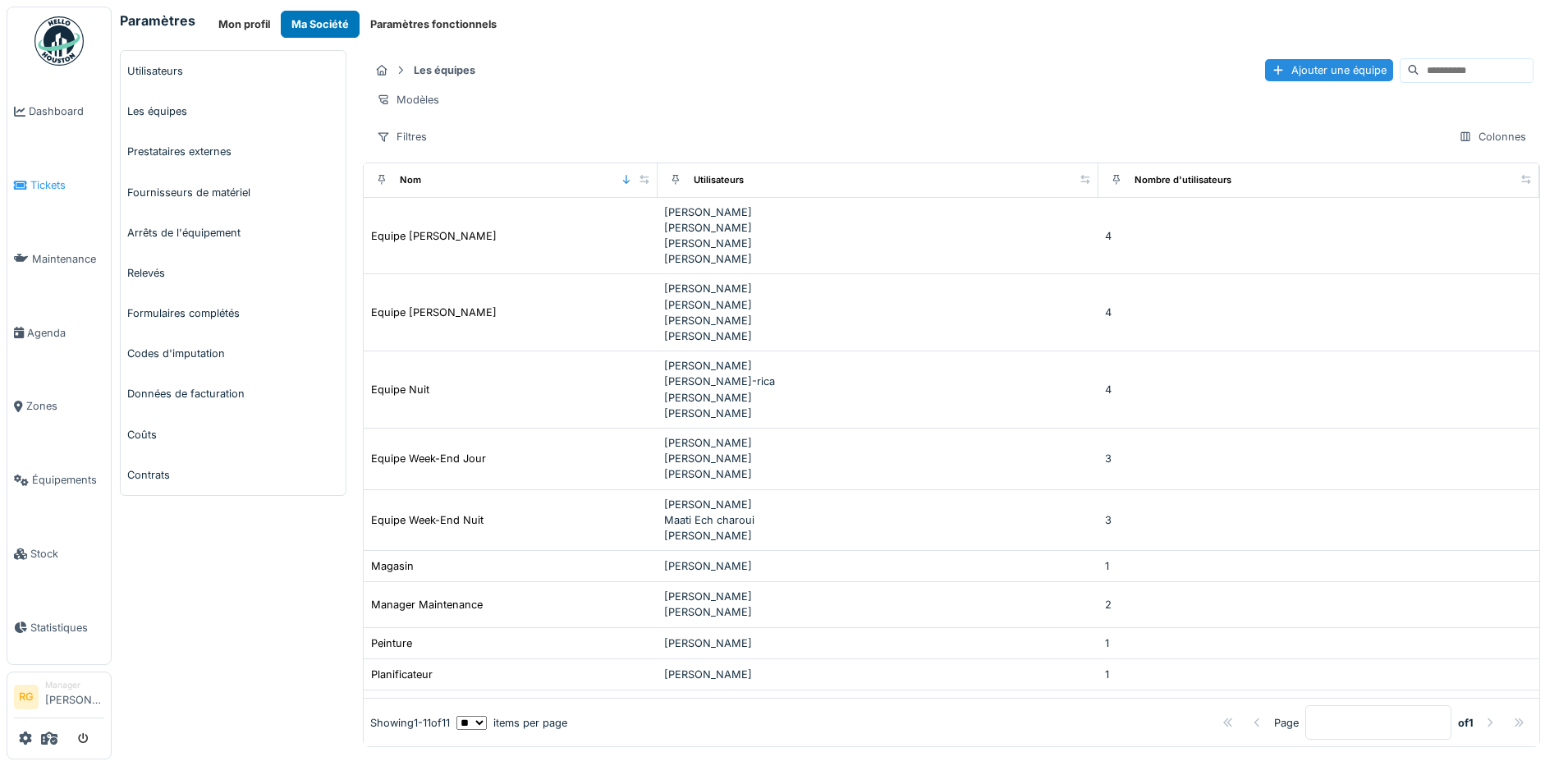
click at [46, 178] on span "Tickets" at bounding box center [67, 185] width 74 height 16
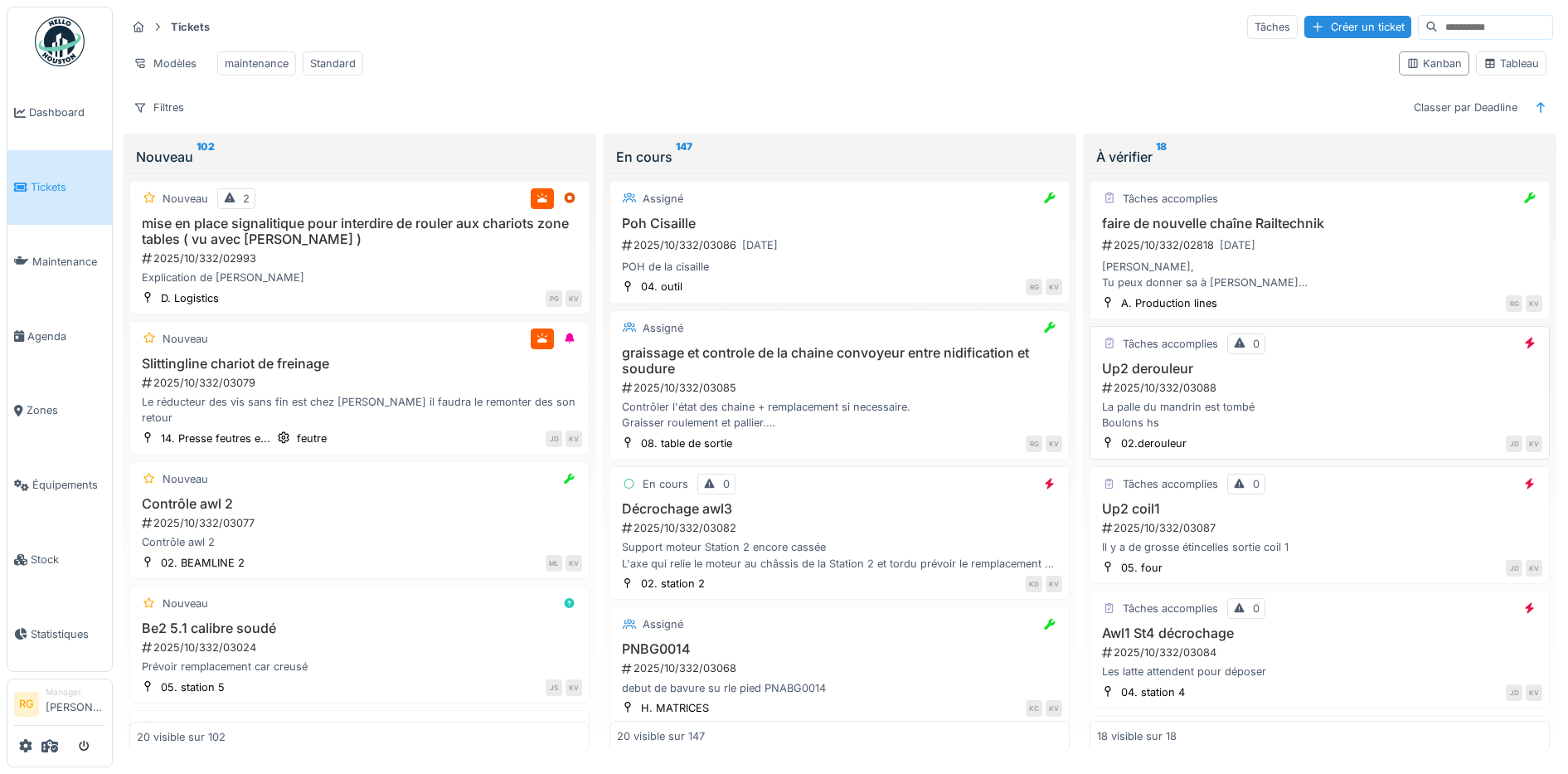
click at [1301, 393] on div "Up2 derouleur 2025/10/332/03088 La palle du mandrin est tombé Boulons hs" at bounding box center [1320, 396] width 445 height 71
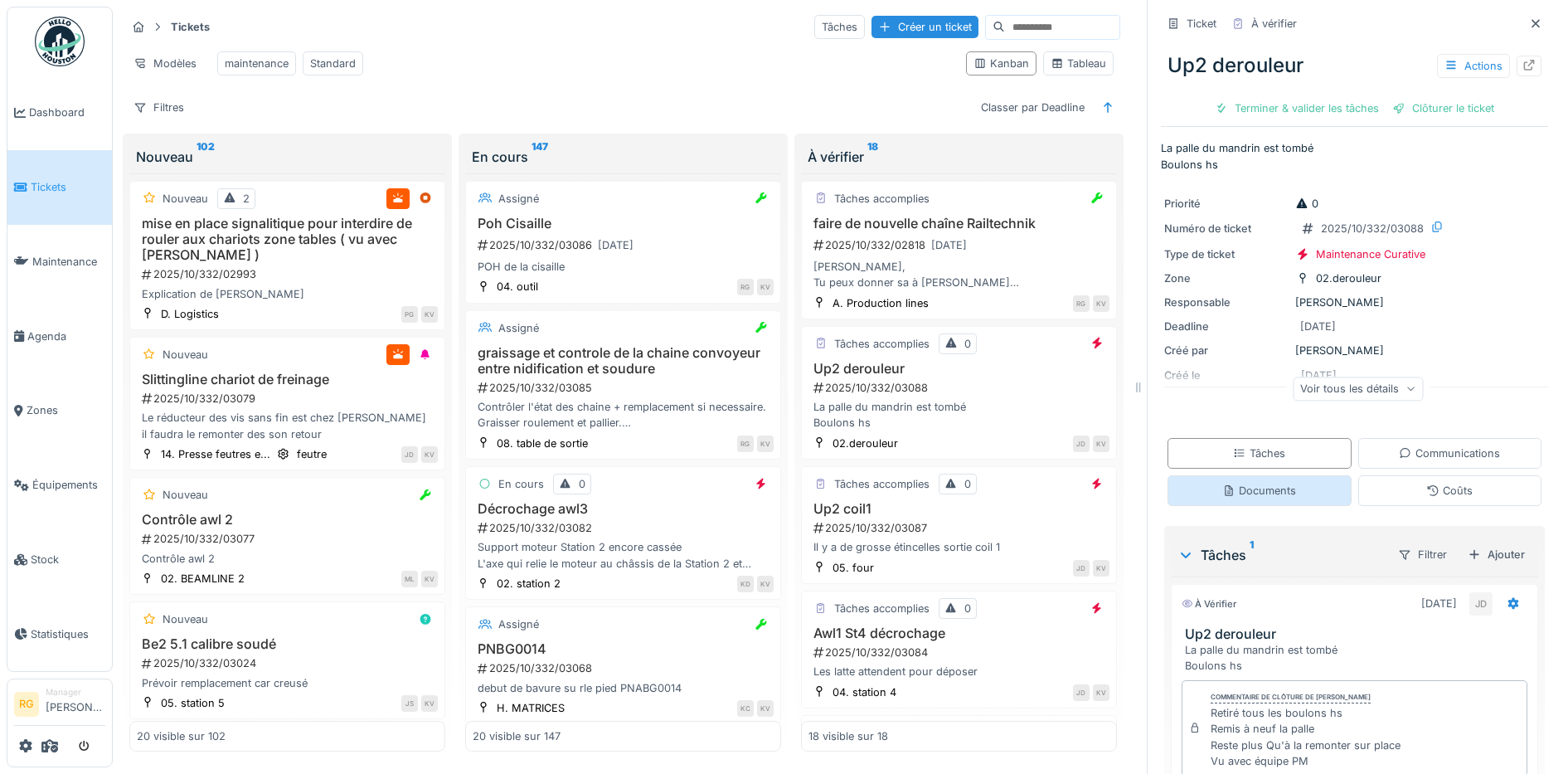
click at [1258, 499] on div "Documents" at bounding box center [1259, 491] width 74 height 16
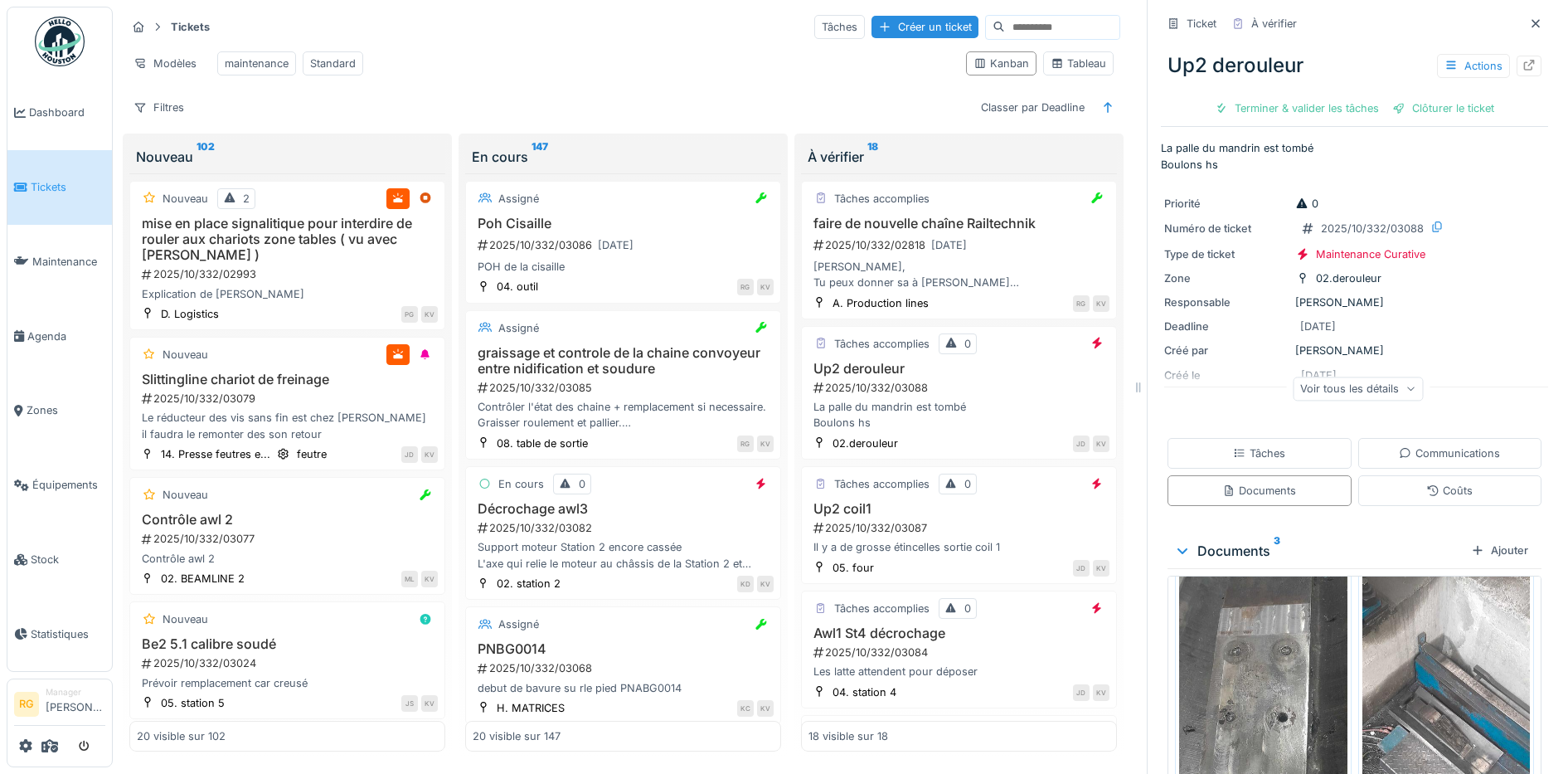
scroll to position [46, 0]
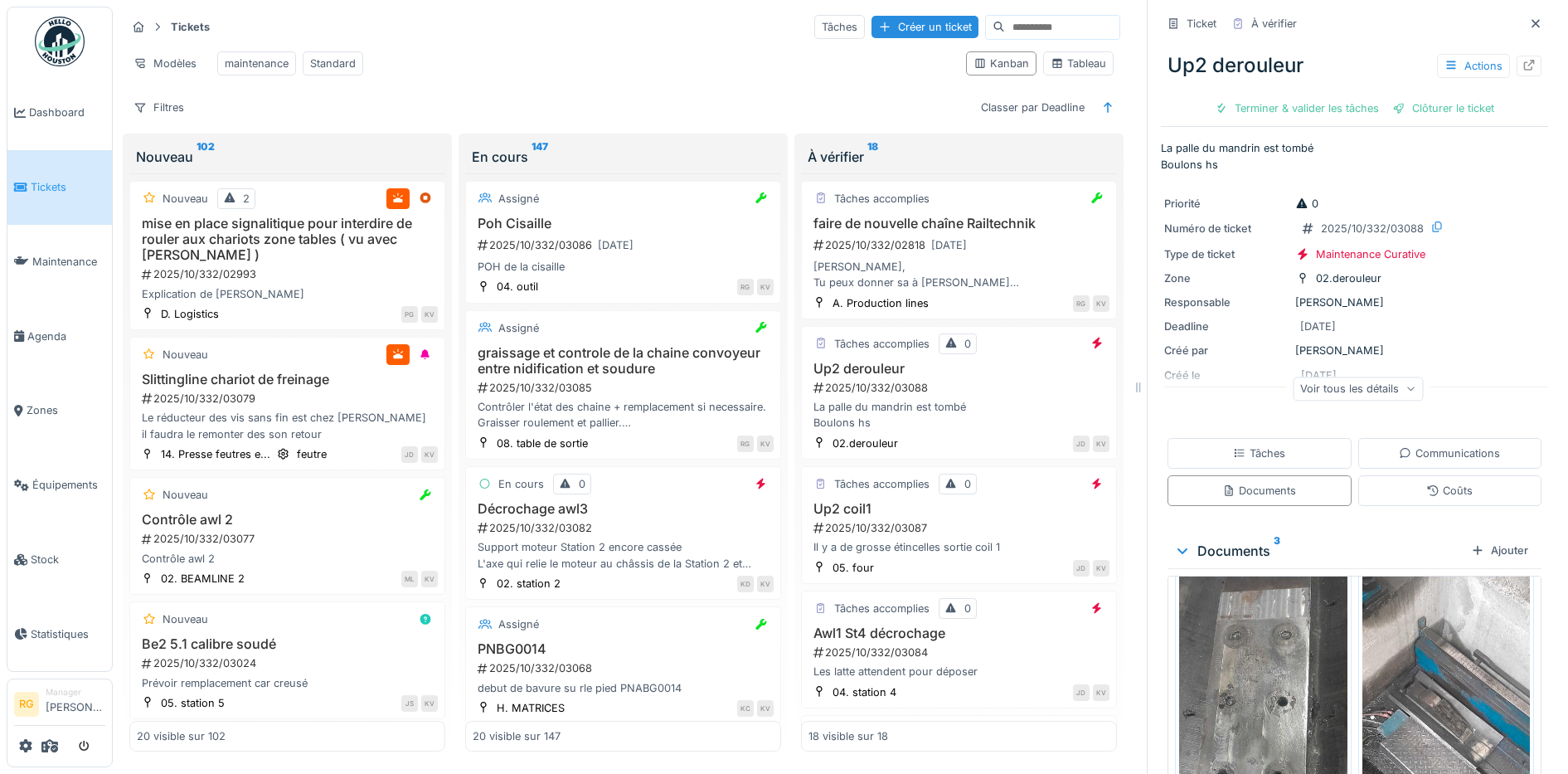
click at [1251, 647] on img at bounding box center [1263, 735] width 169 height 373
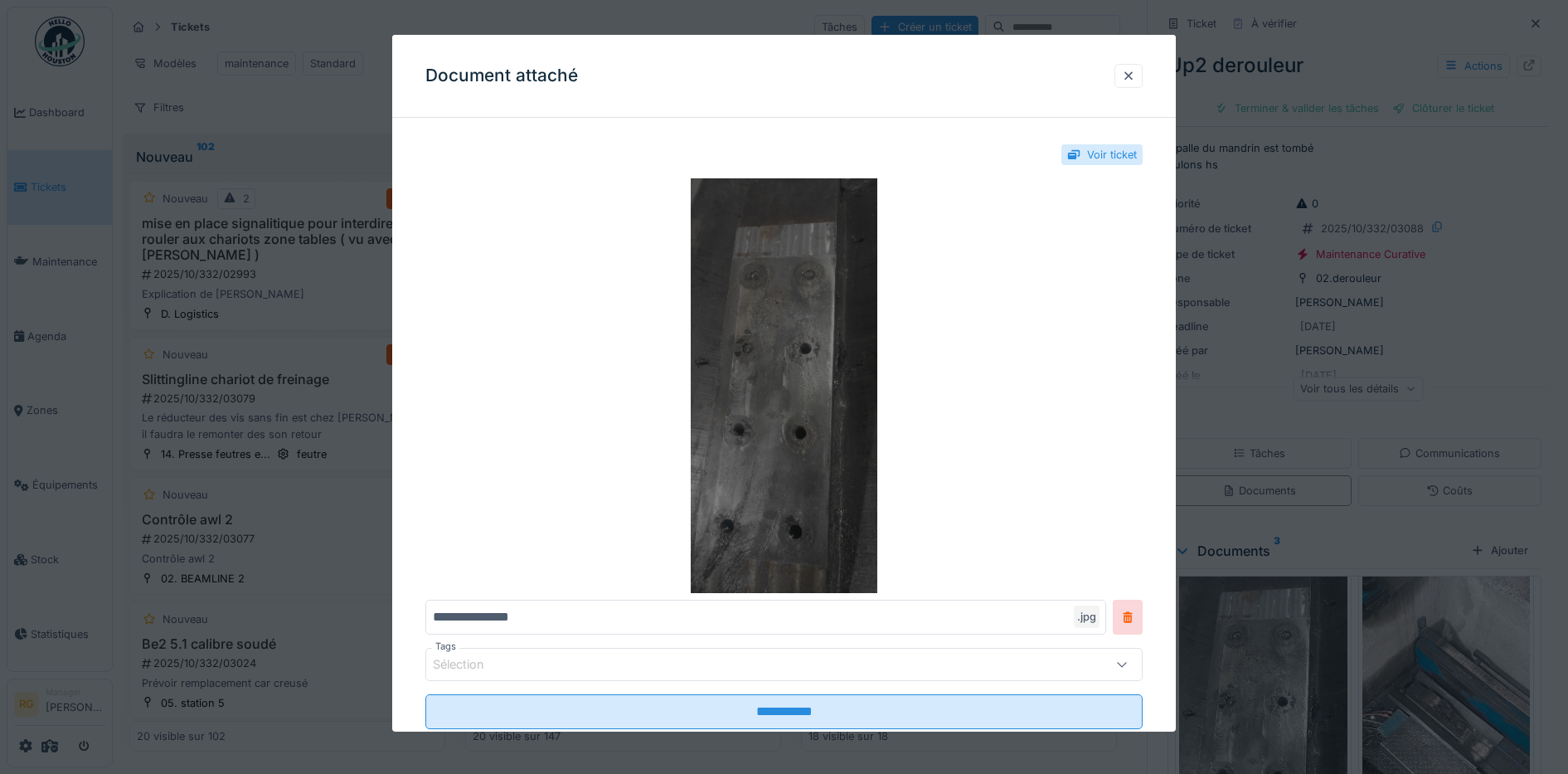
click at [779, 374] on img at bounding box center [784, 386] width 718 height 415
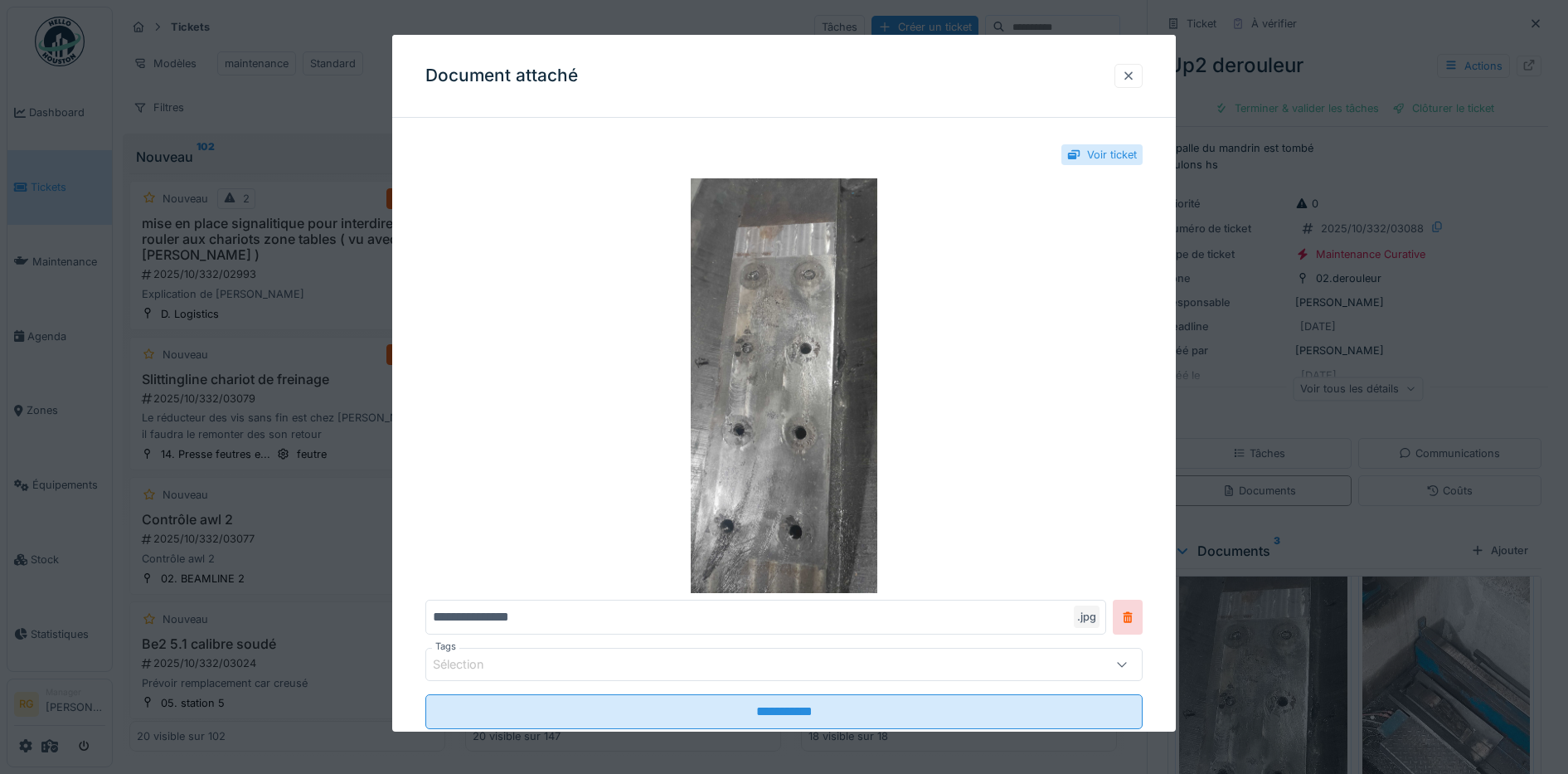
click at [1135, 78] on div at bounding box center [1128, 76] width 13 height 16
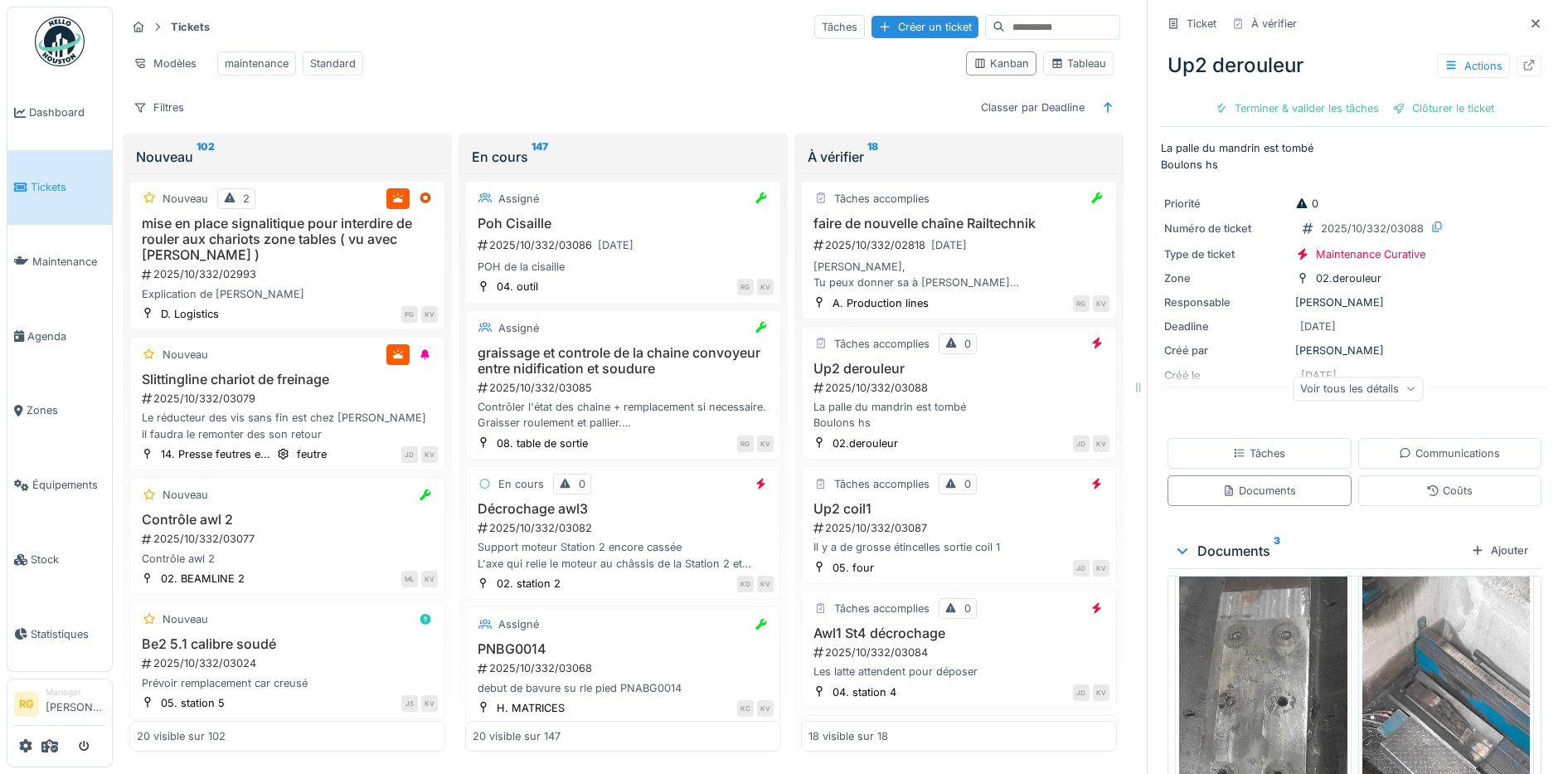
click at [1410, 641] on img at bounding box center [1446, 735] width 169 height 373
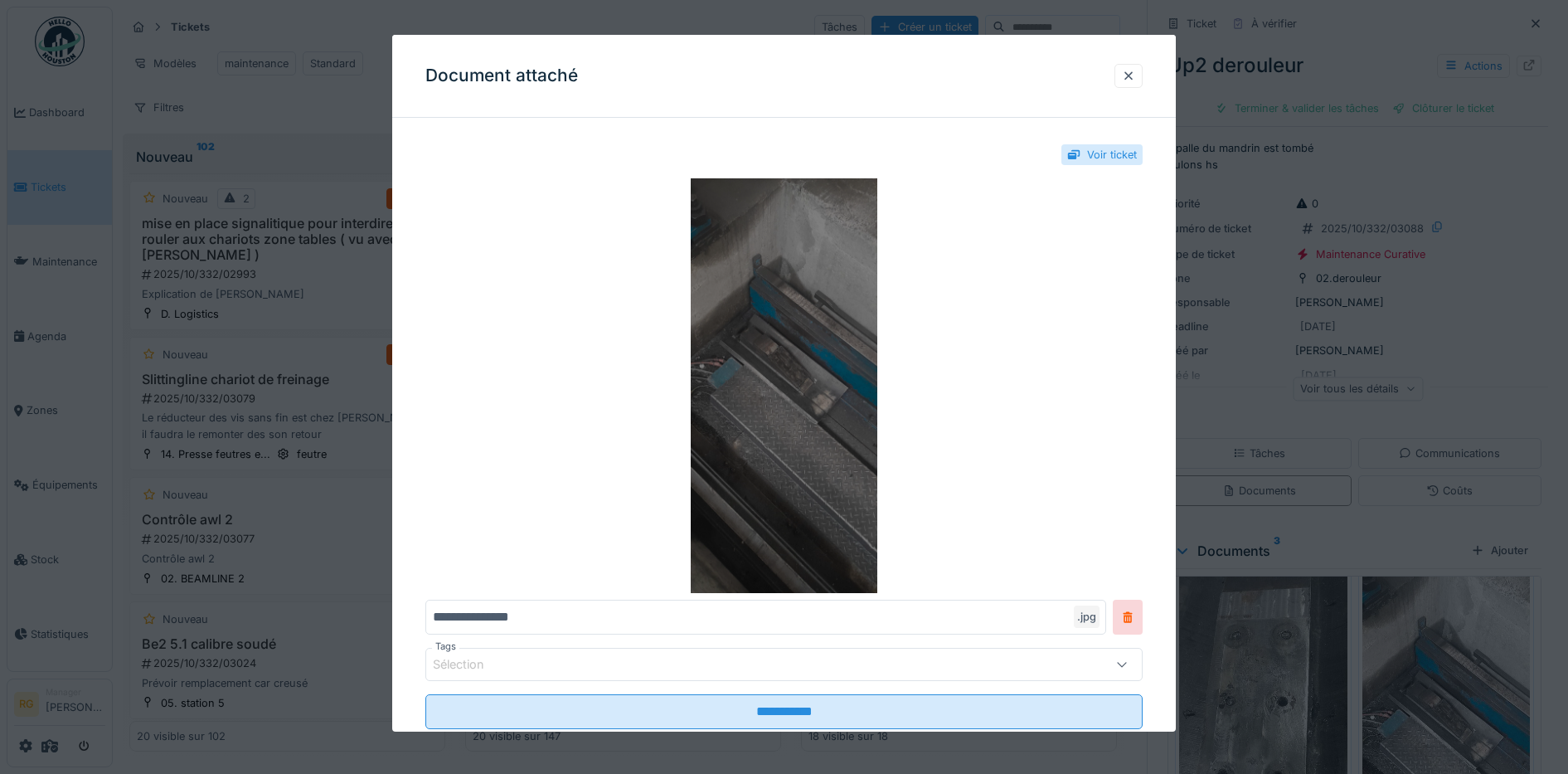
click at [769, 366] on img at bounding box center [784, 386] width 718 height 415
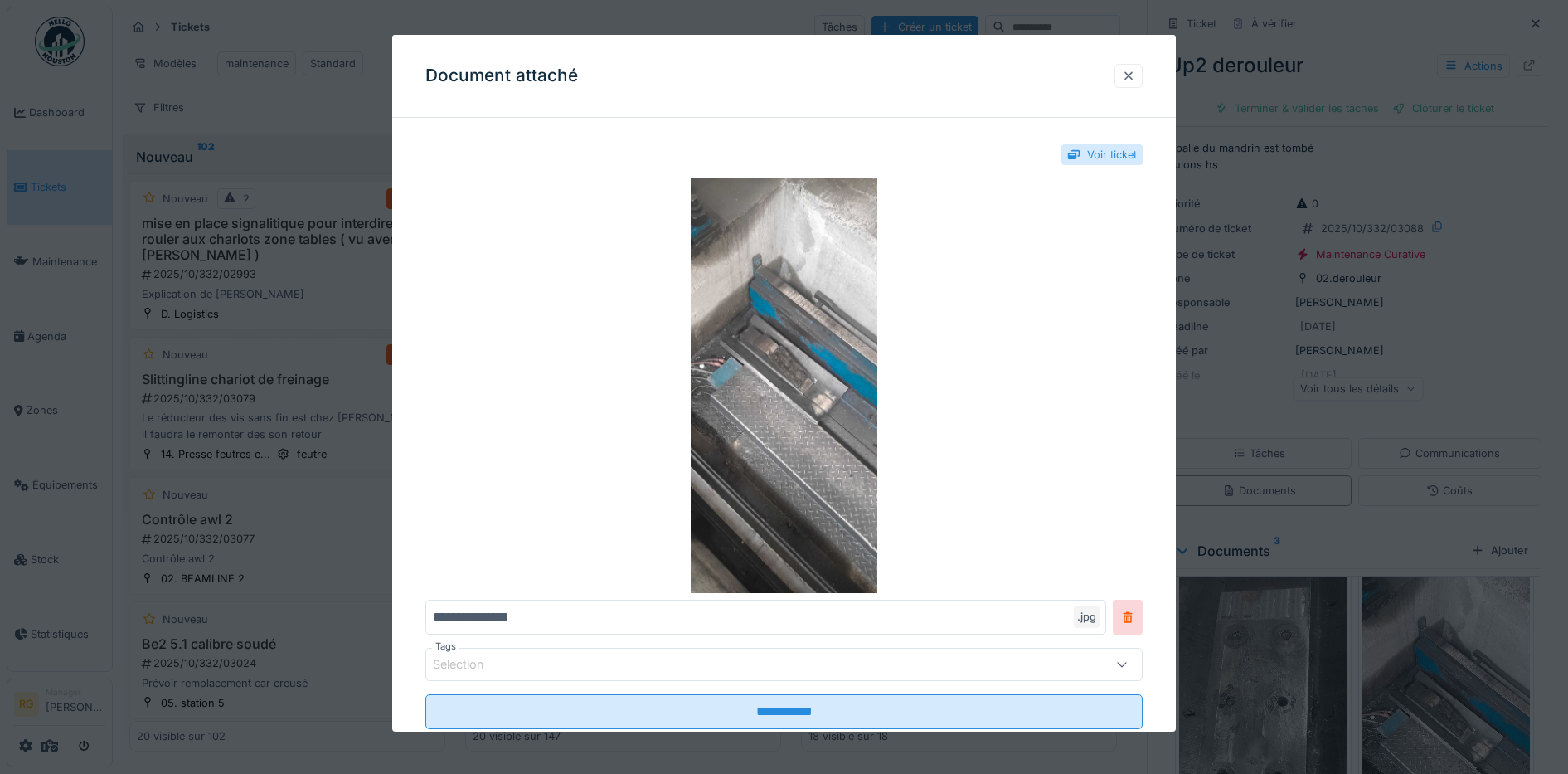
click at [1135, 76] on div at bounding box center [1128, 76] width 13 height 16
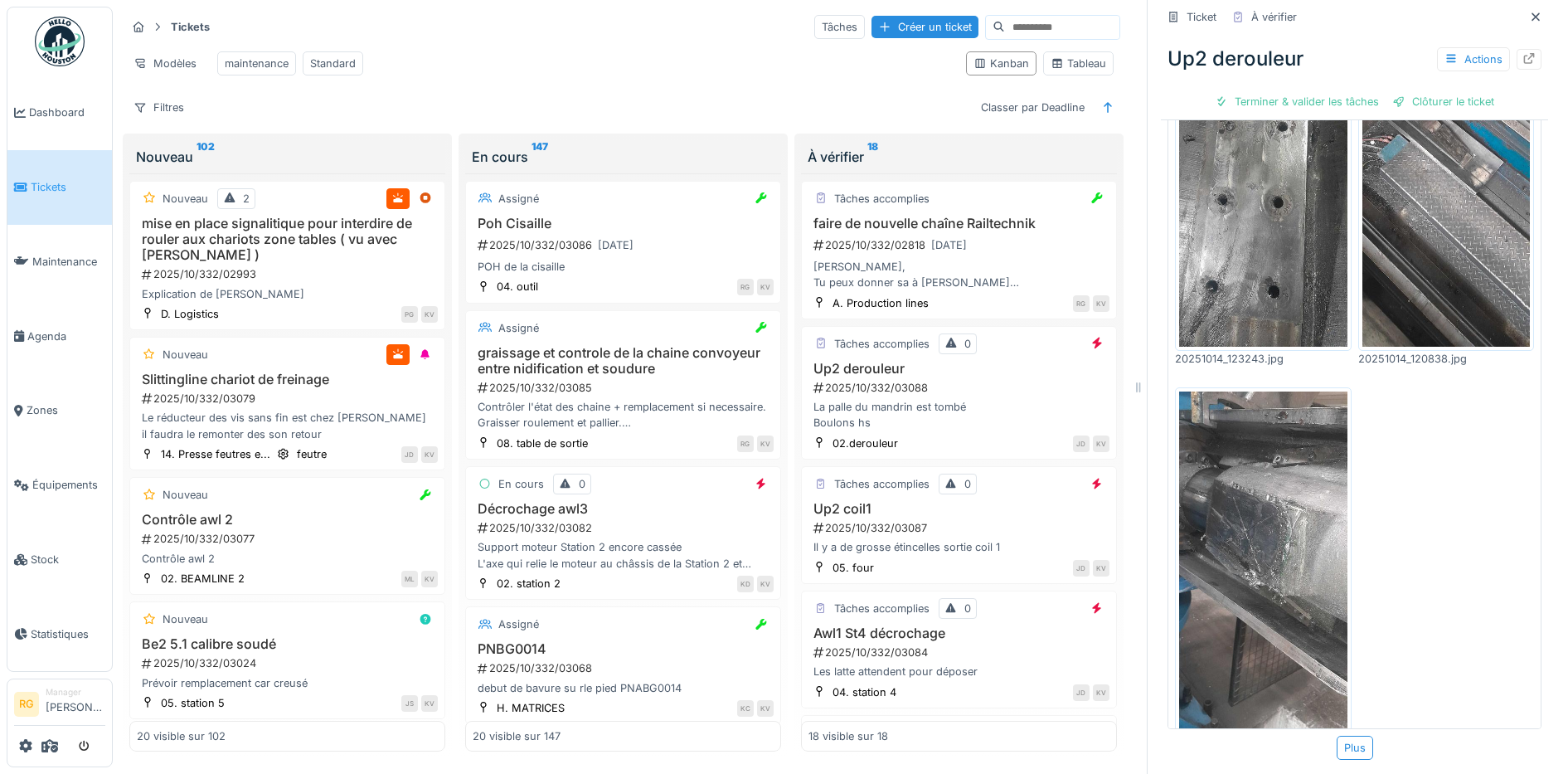
scroll to position [583, 0]
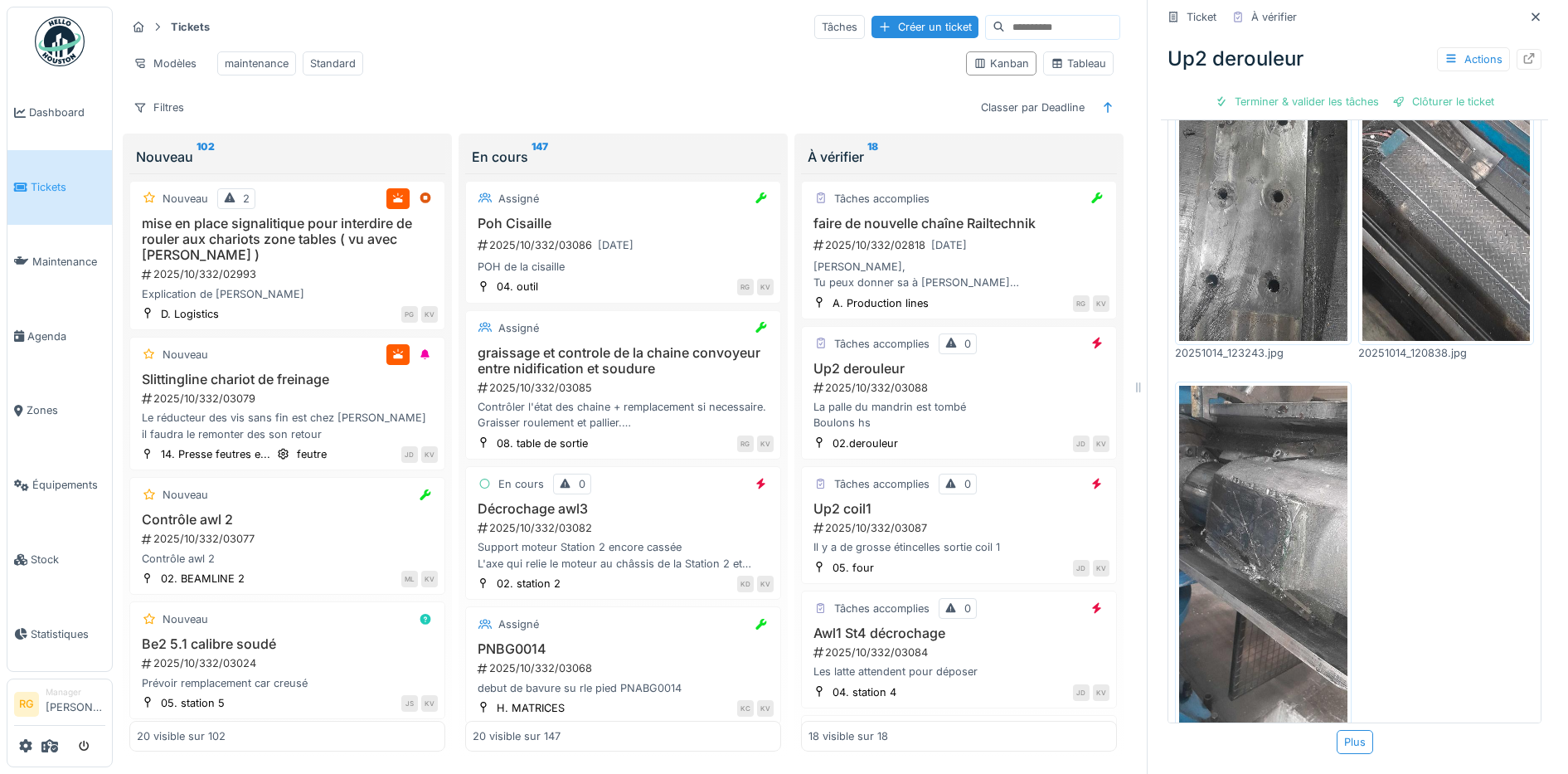
click at [1235, 495] on img at bounding box center [1263, 572] width 169 height 373
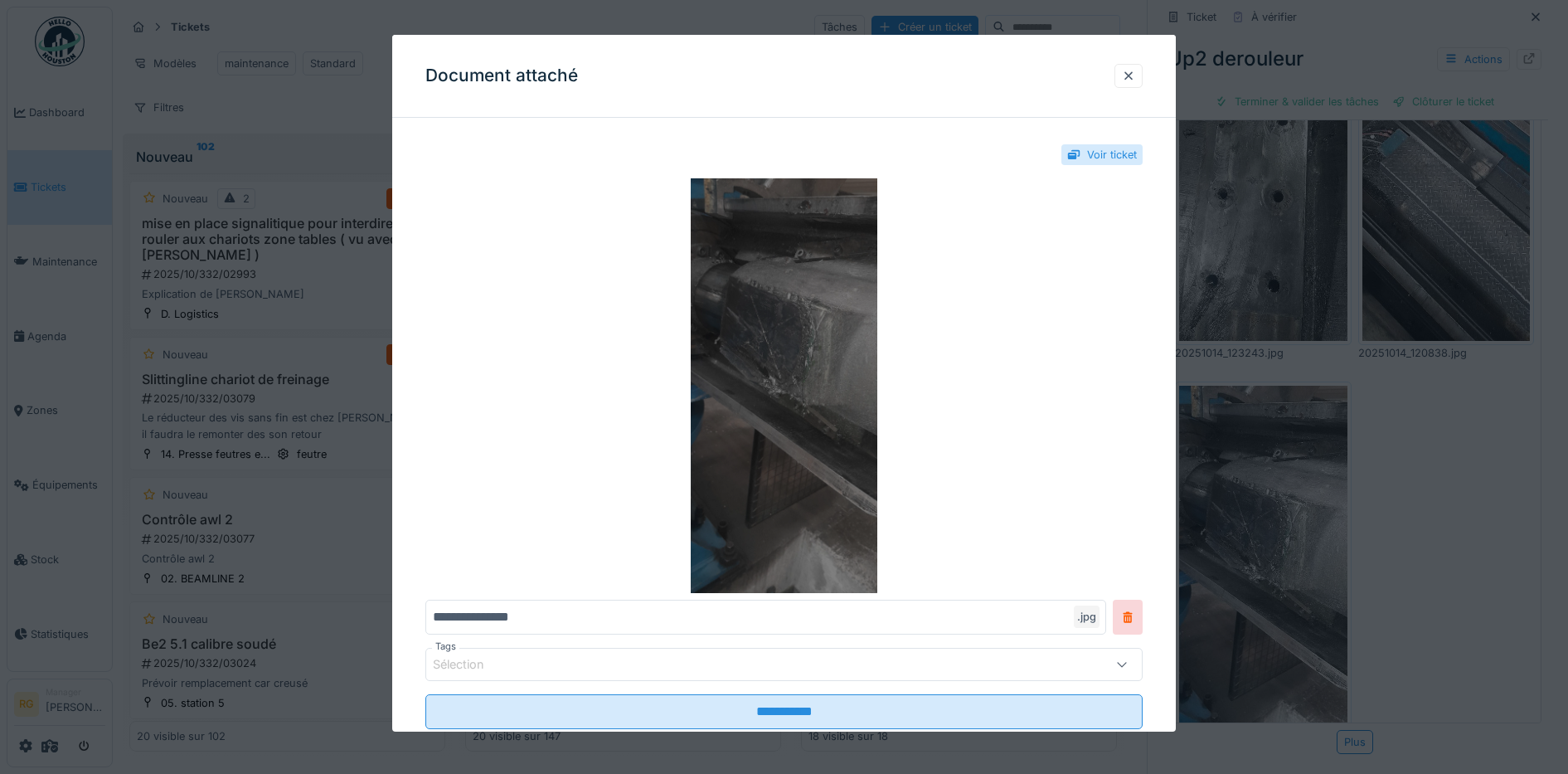
click at [790, 332] on img at bounding box center [784, 386] width 718 height 415
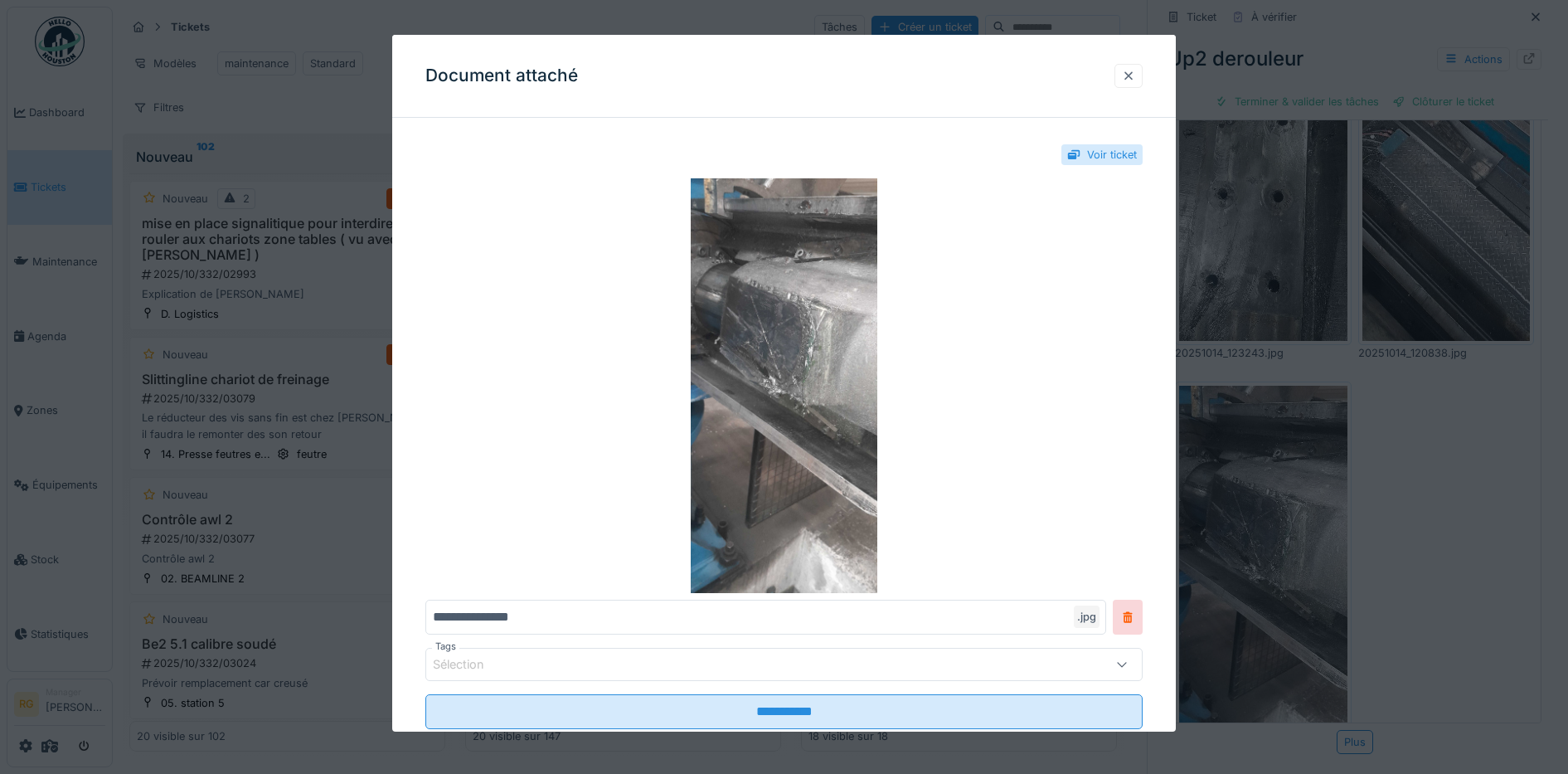
click at [1135, 68] on div at bounding box center [1128, 76] width 13 height 16
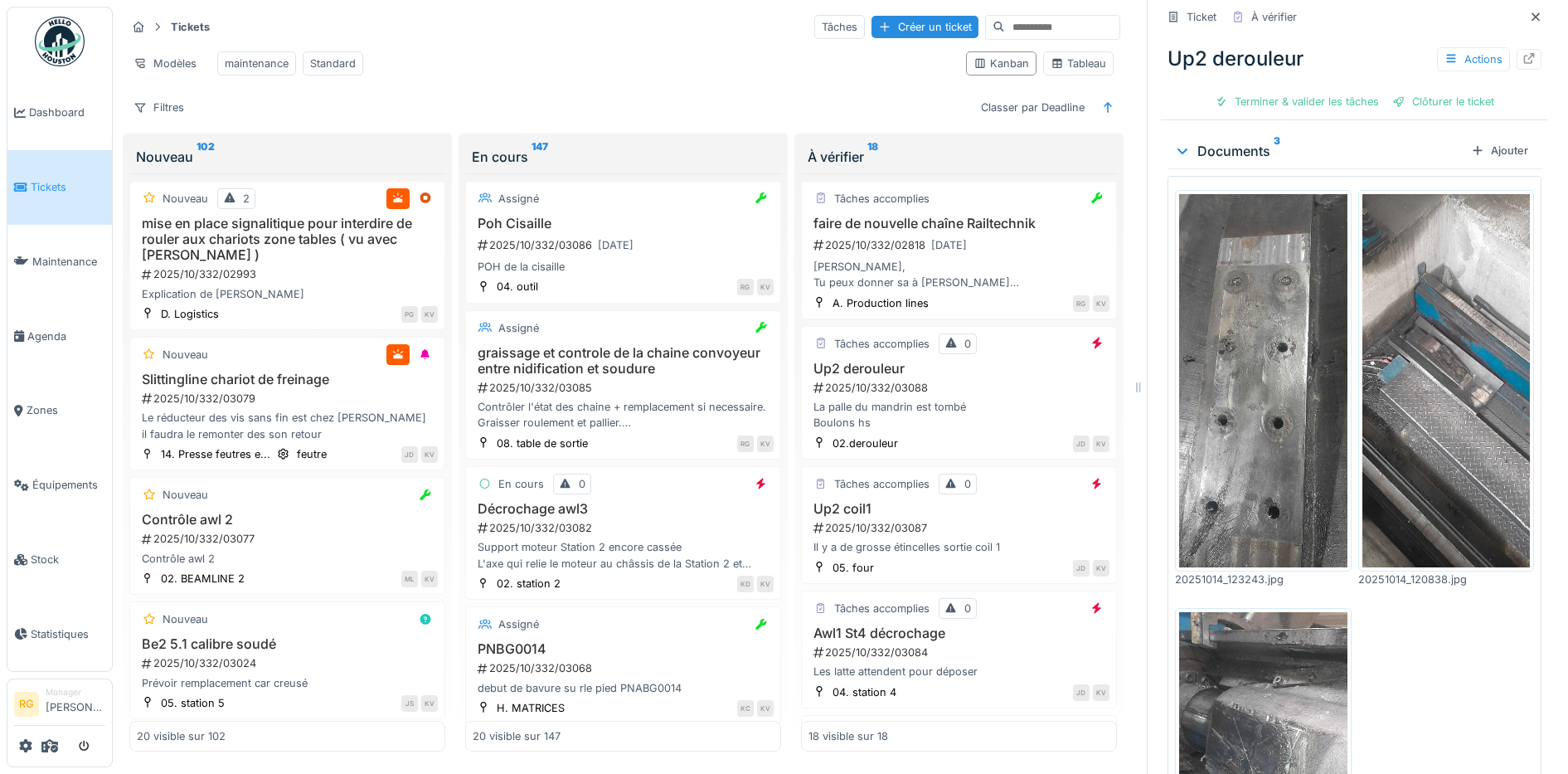
scroll to position [0, 0]
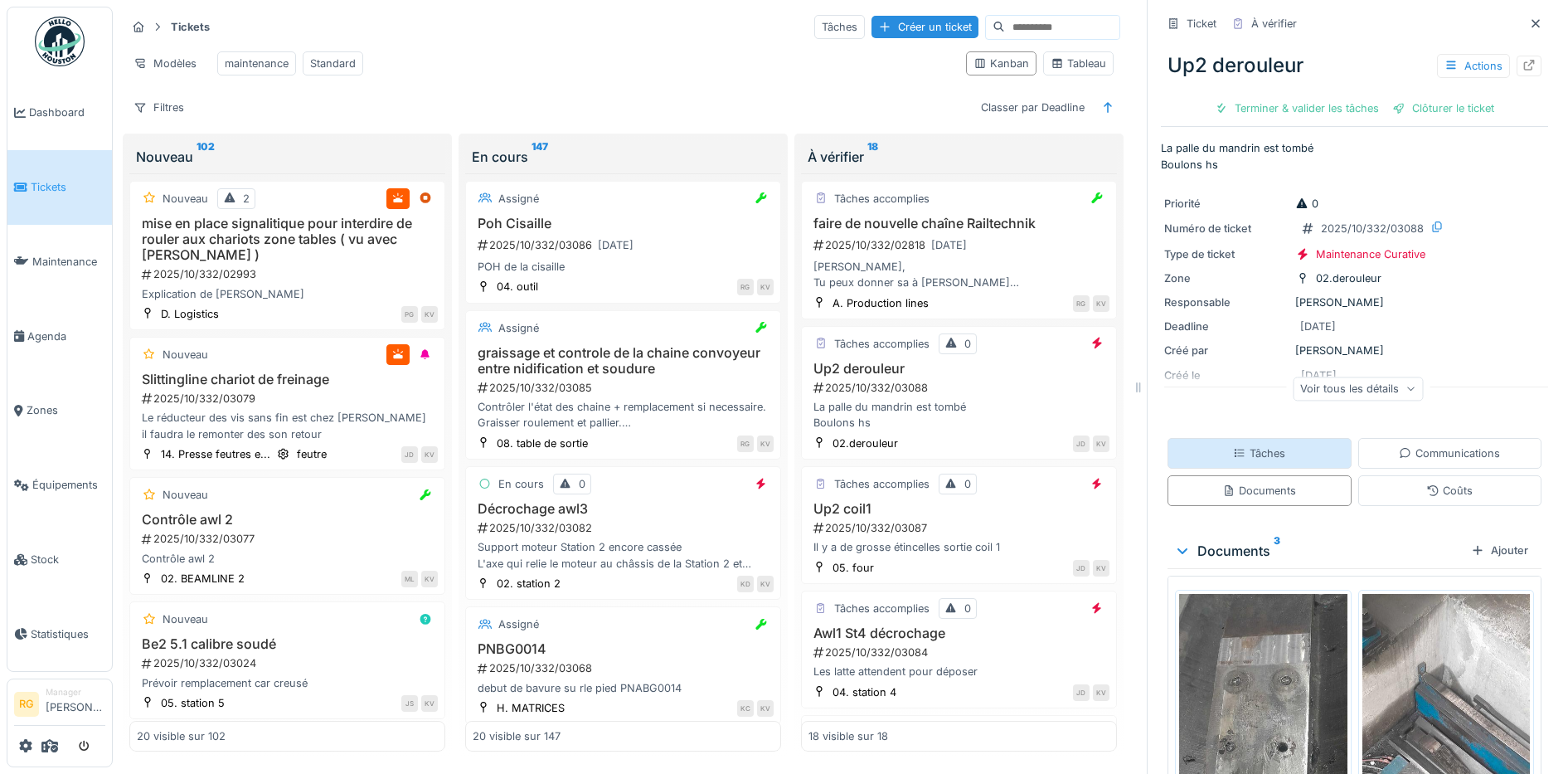
click at [1253, 446] on div "Tâches" at bounding box center [1259, 453] width 52 height 16
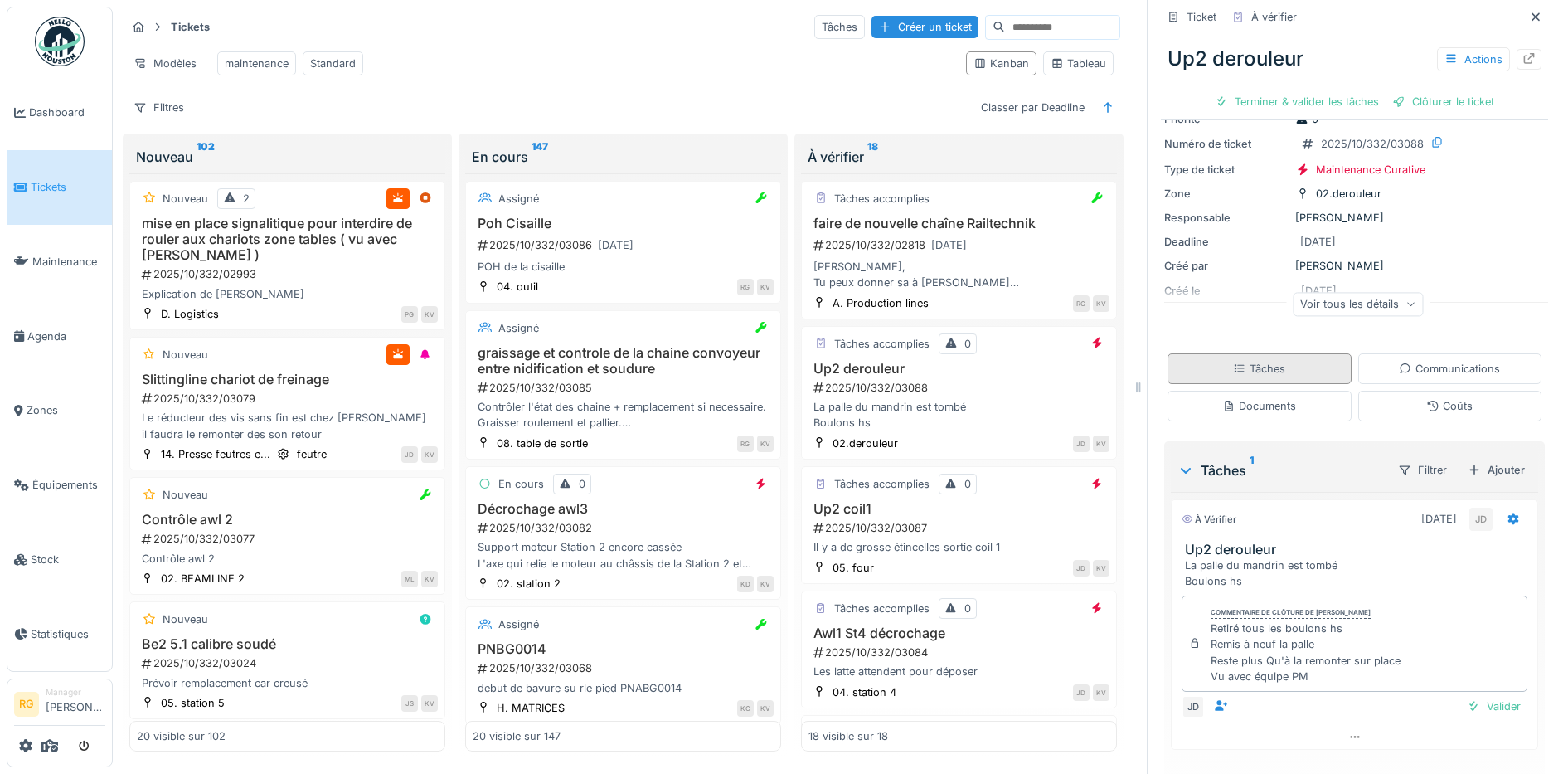
scroll to position [121, 0]
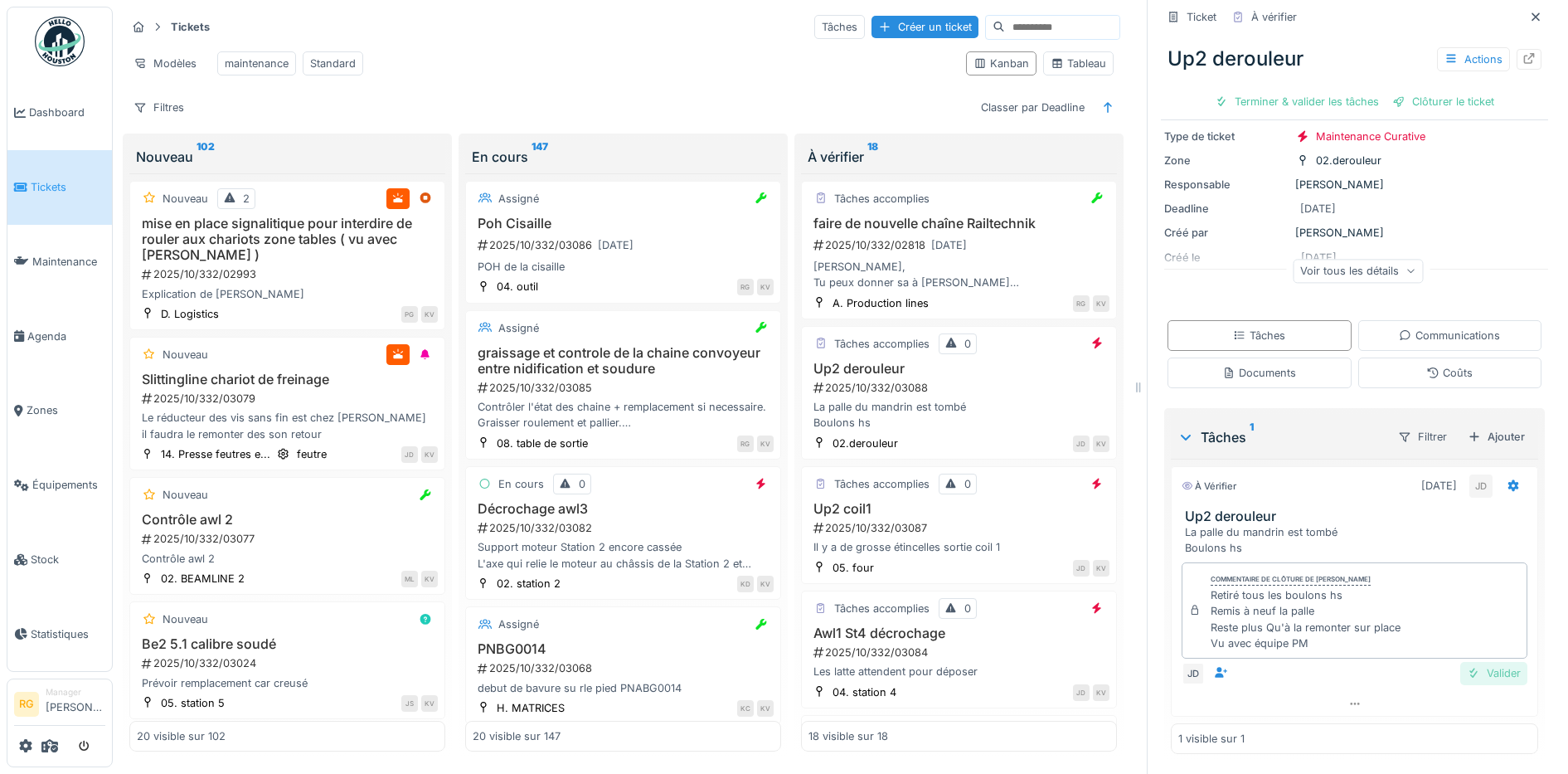
click at [1470, 673] on div "Valider" at bounding box center [1493, 673] width 67 height 22
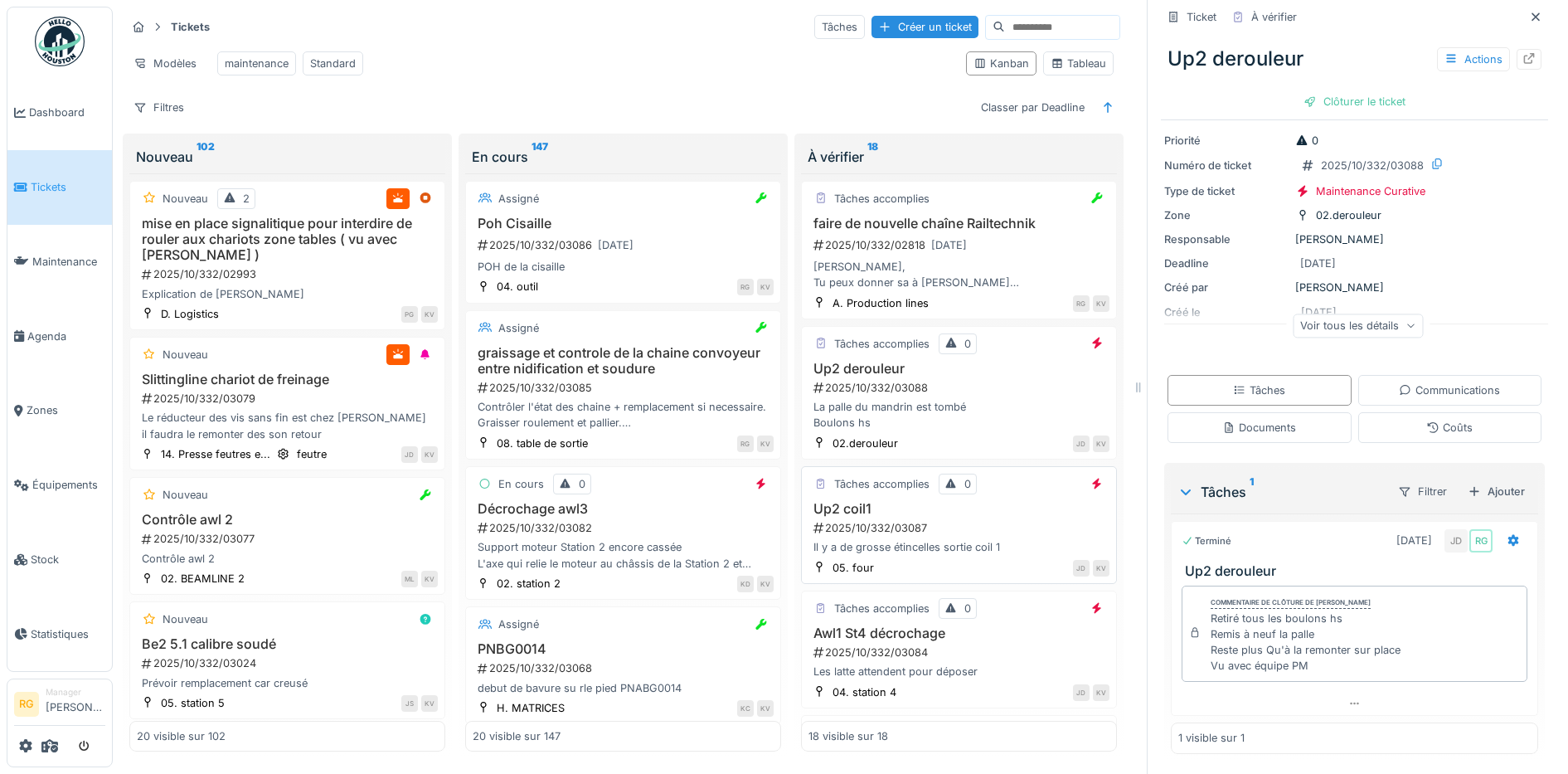
click at [964, 536] on div "2025/10/332/03087" at bounding box center [961, 528] width 297 height 16
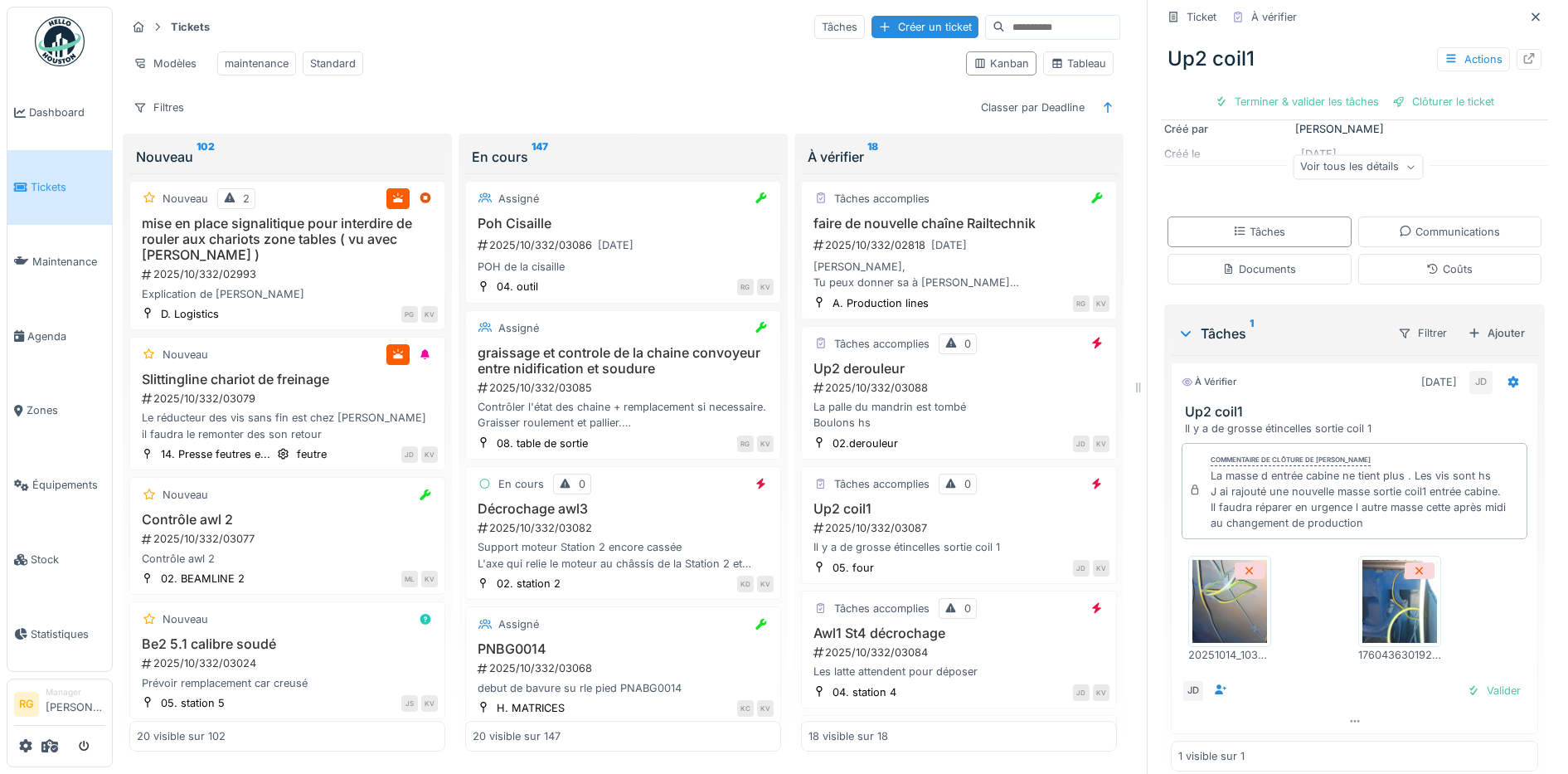
scroll to position [207, 0]
click at [1349, 721] on icon at bounding box center [1354, 719] width 9 height 2
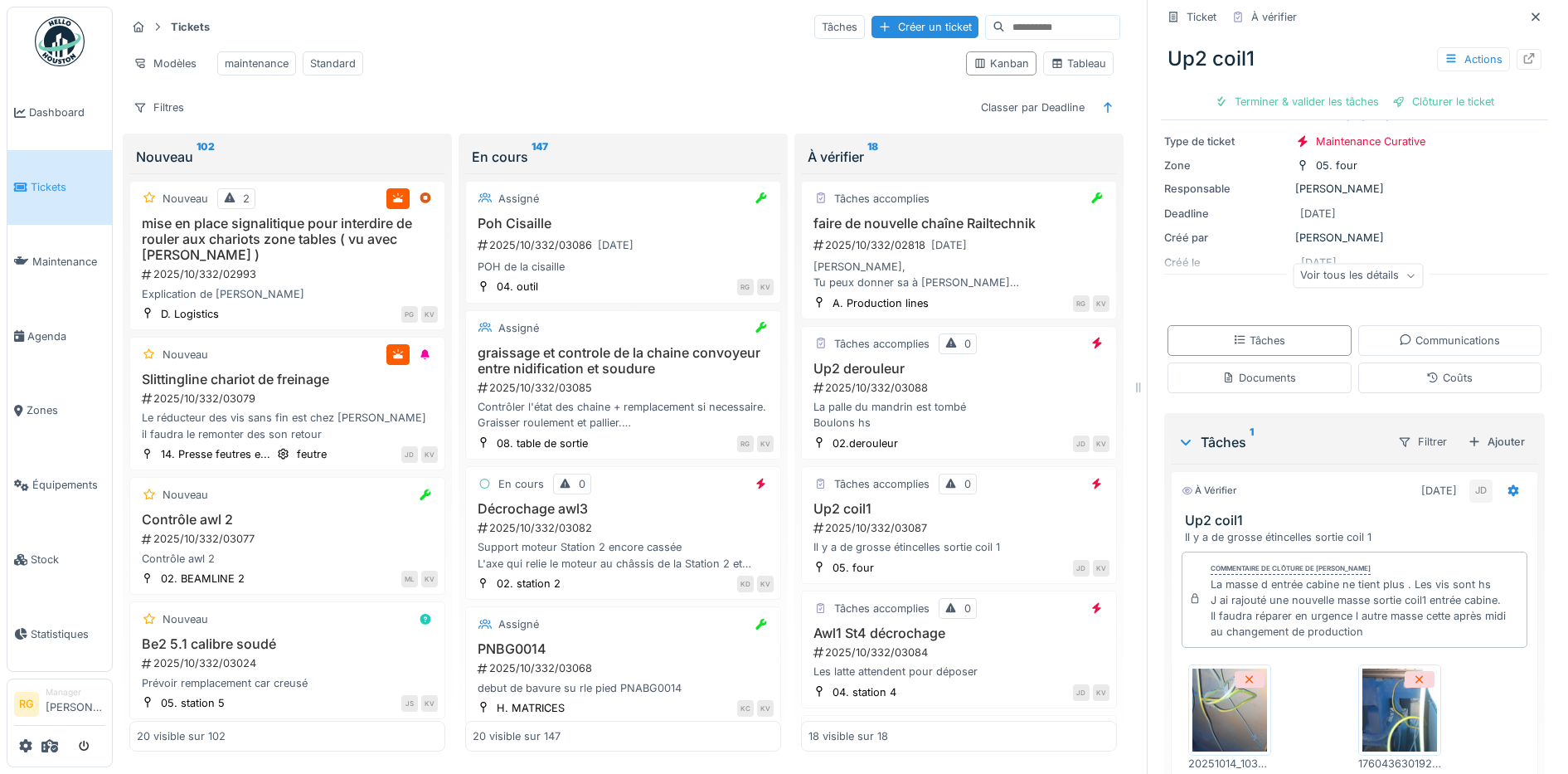
scroll to position [255, 0]
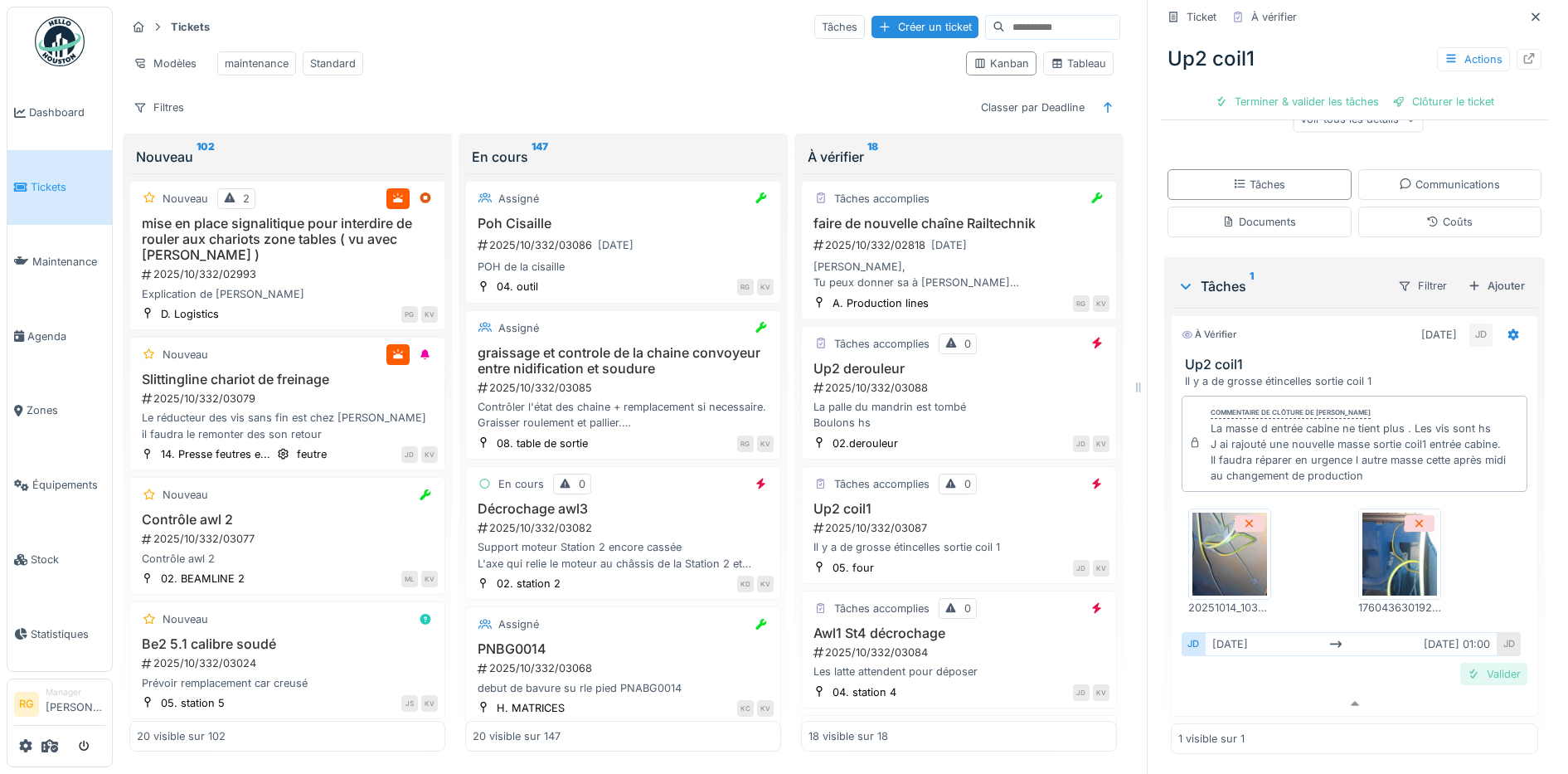
click at [1469, 663] on div "Valider" at bounding box center [1493, 673] width 67 height 22
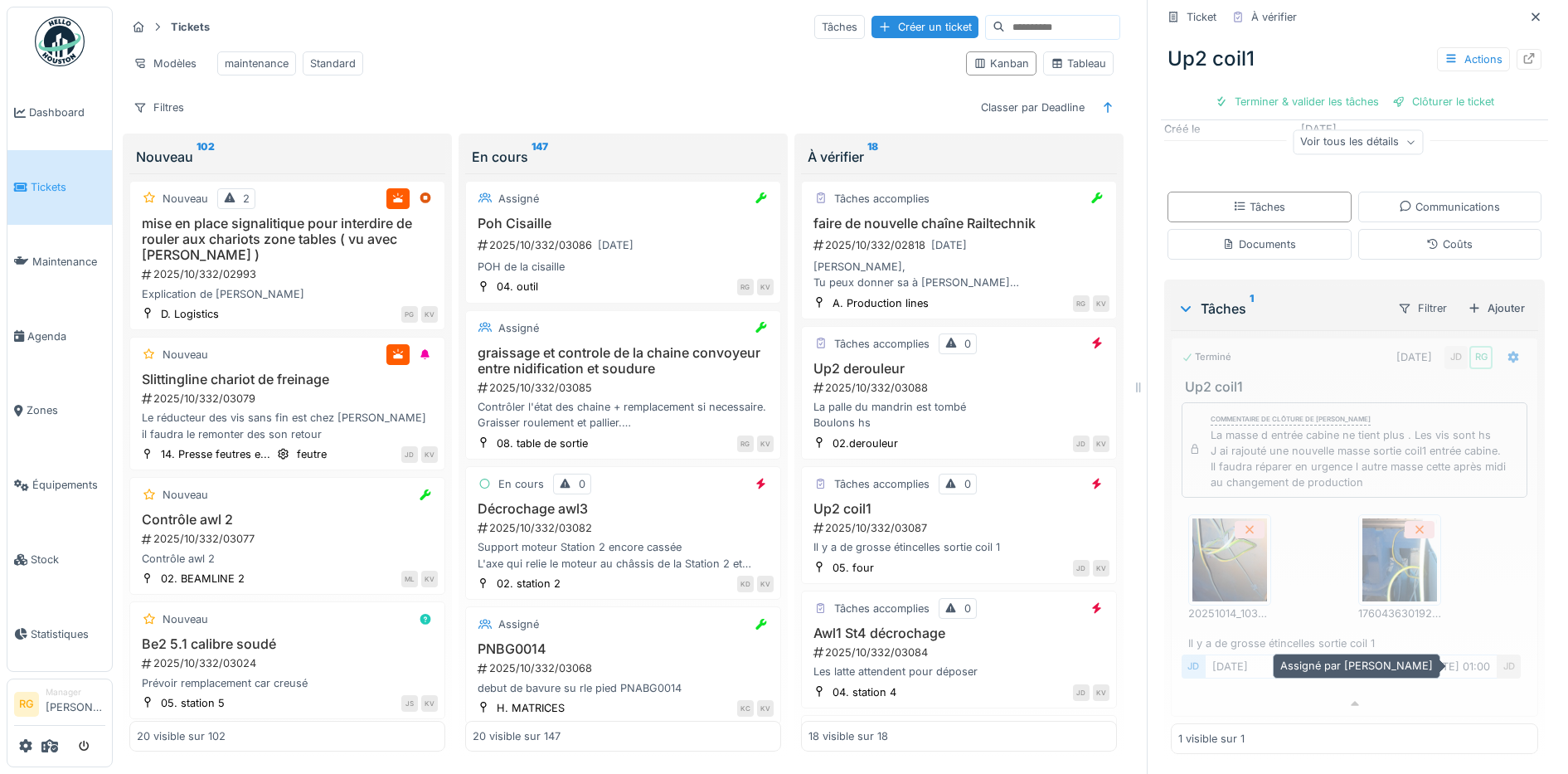
scroll to position [233, 0]
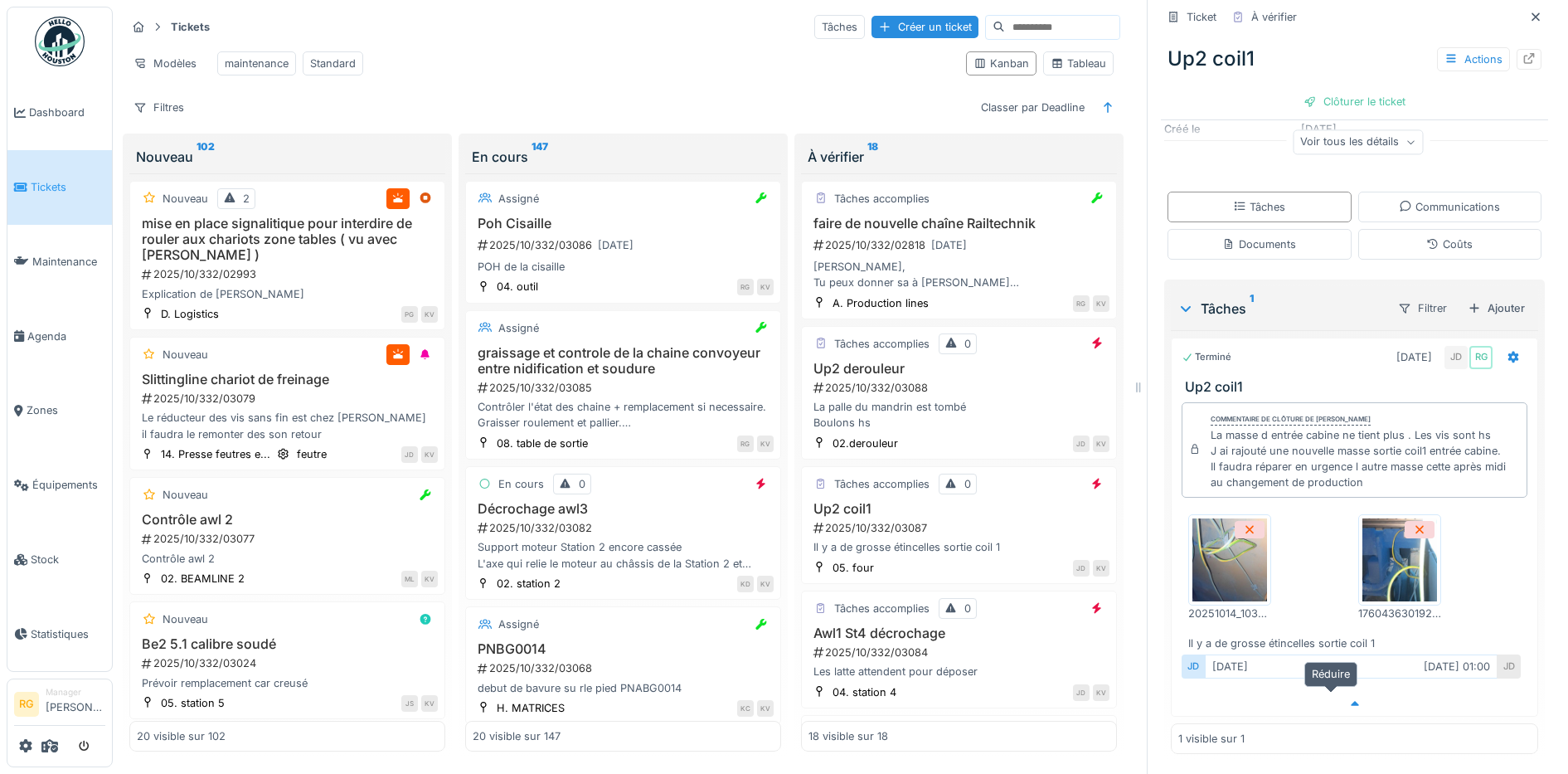
click at [1348, 698] on icon at bounding box center [1354, 703] width 13 height 11
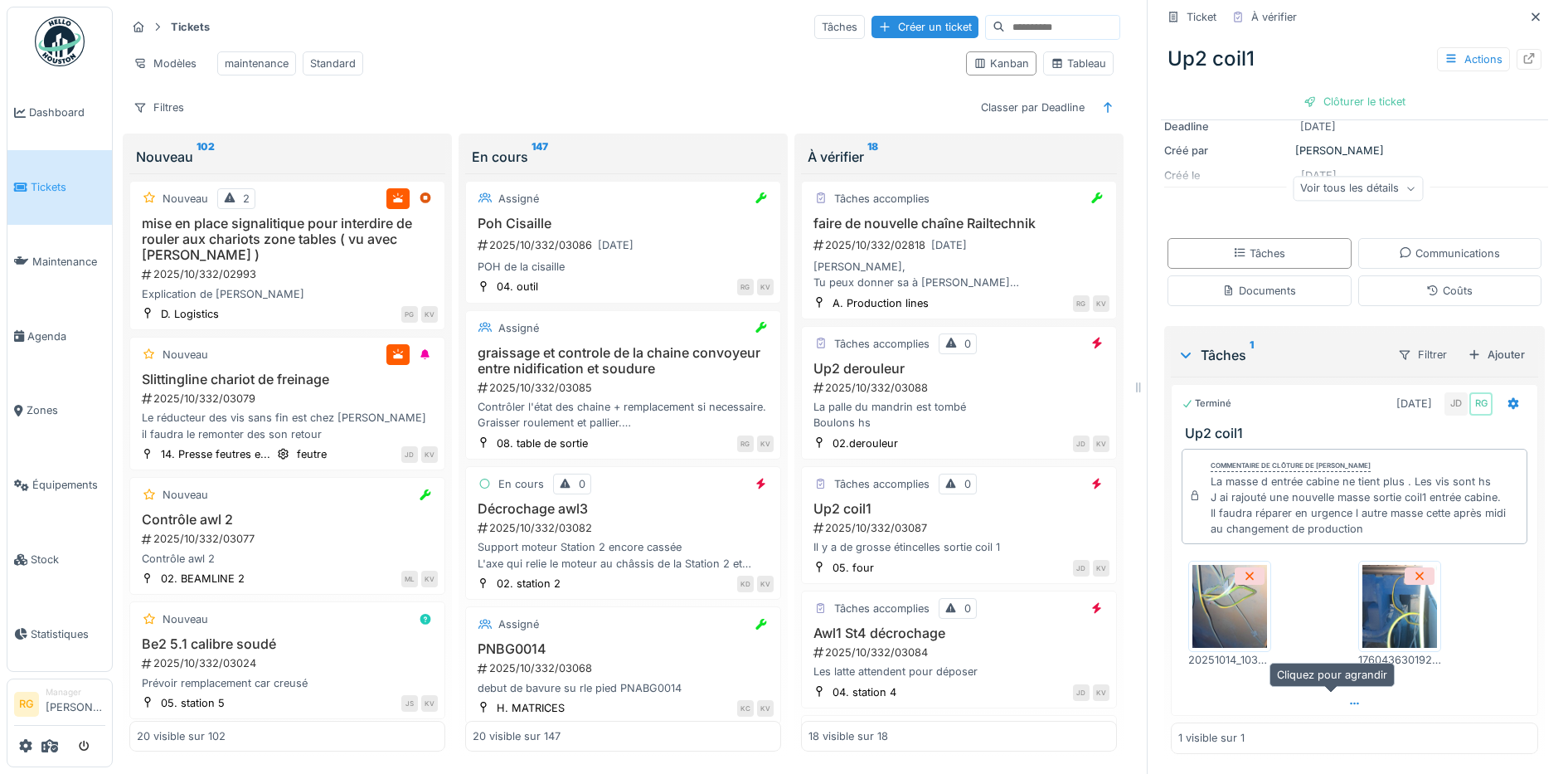
click at [1348, 698] on icon at bounding box center [1354, 703] width 13 height 11
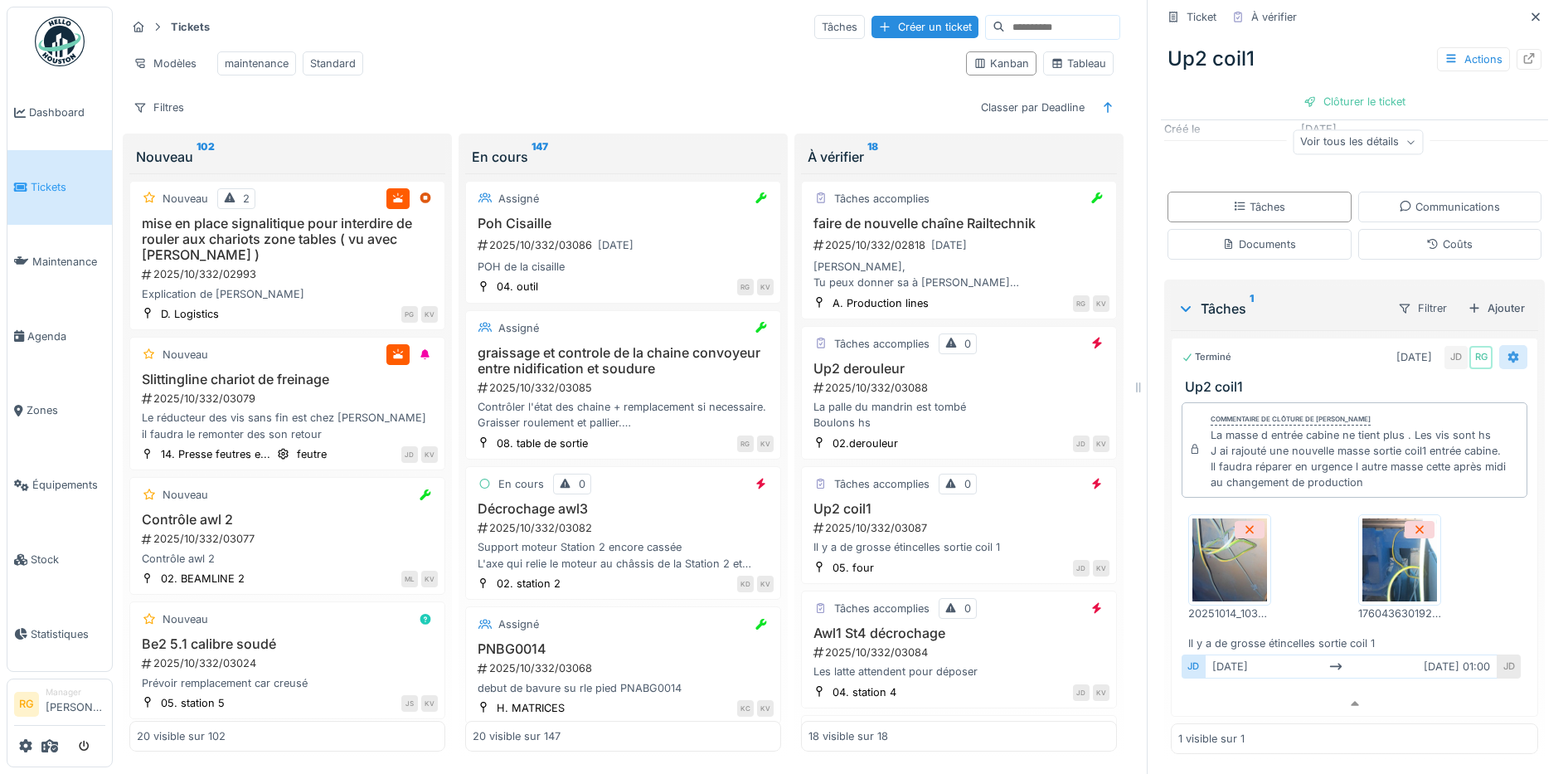
click at [1507, 349] on div at bounding box center [1513, 357] width 13 height 16
click at [1274, 692] on div at bounding box center [1354, 703] width 366 height 24
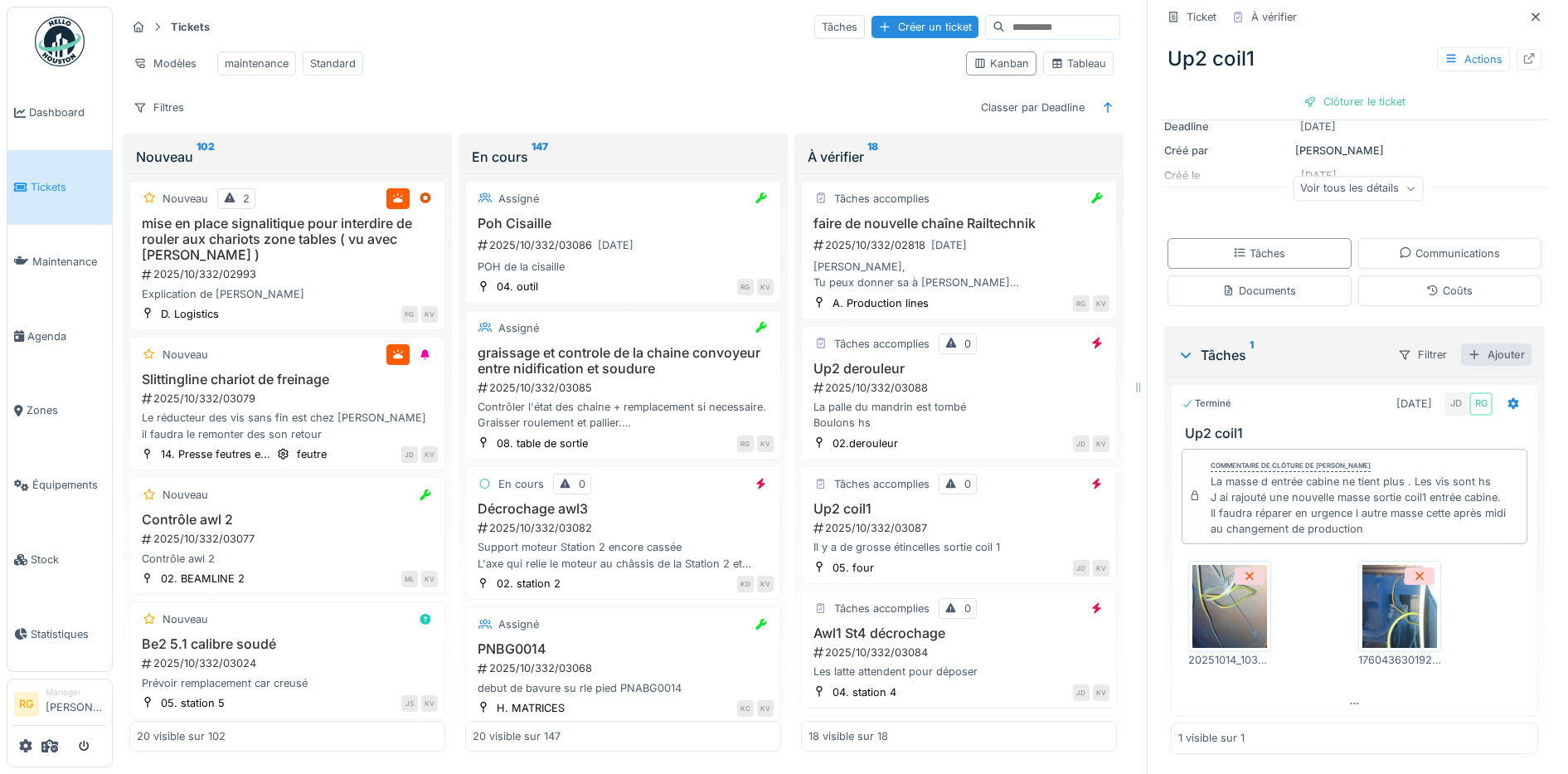
click at [1475, 343] on div "Ajouter" at bounding box center [1496, 354] width 71 height 22
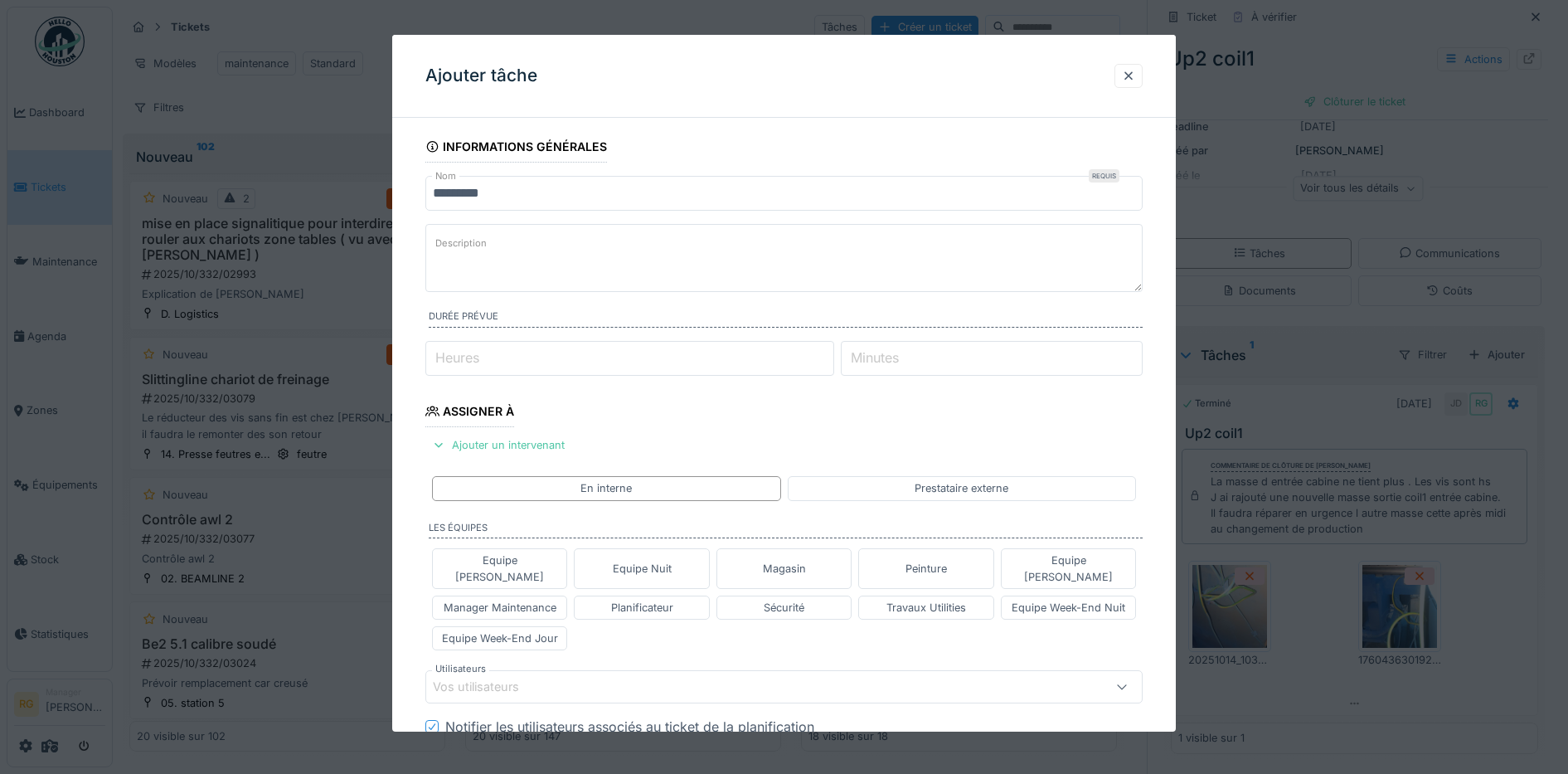
click at [492, 245] on textarea "Description" at bounding box center [784, 258] width 718 height 68
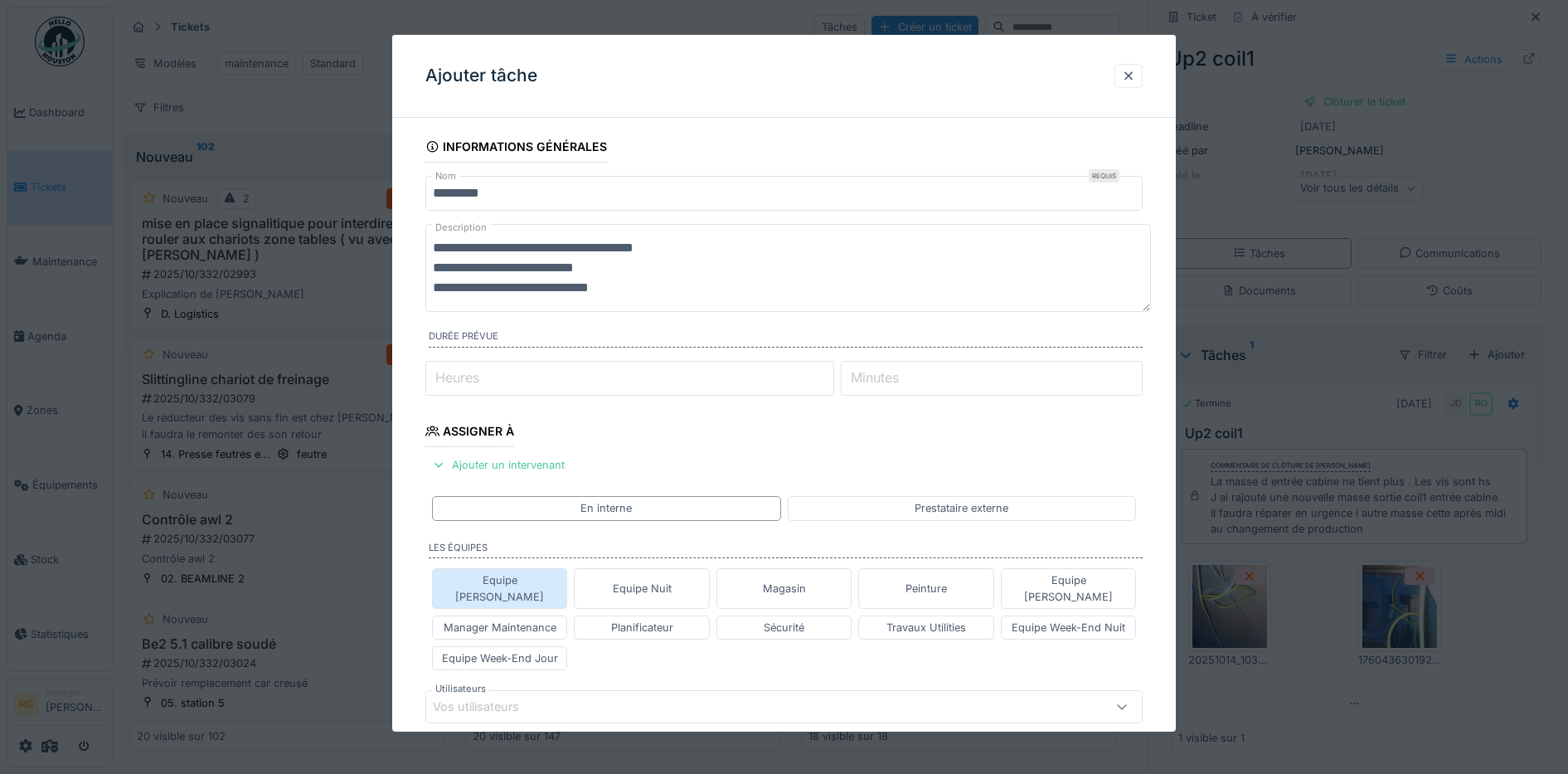
type textarea "**********"
click at [498, 580] on div "Equipe Anthony" at bounding box center [500, 588] width 121 height 32
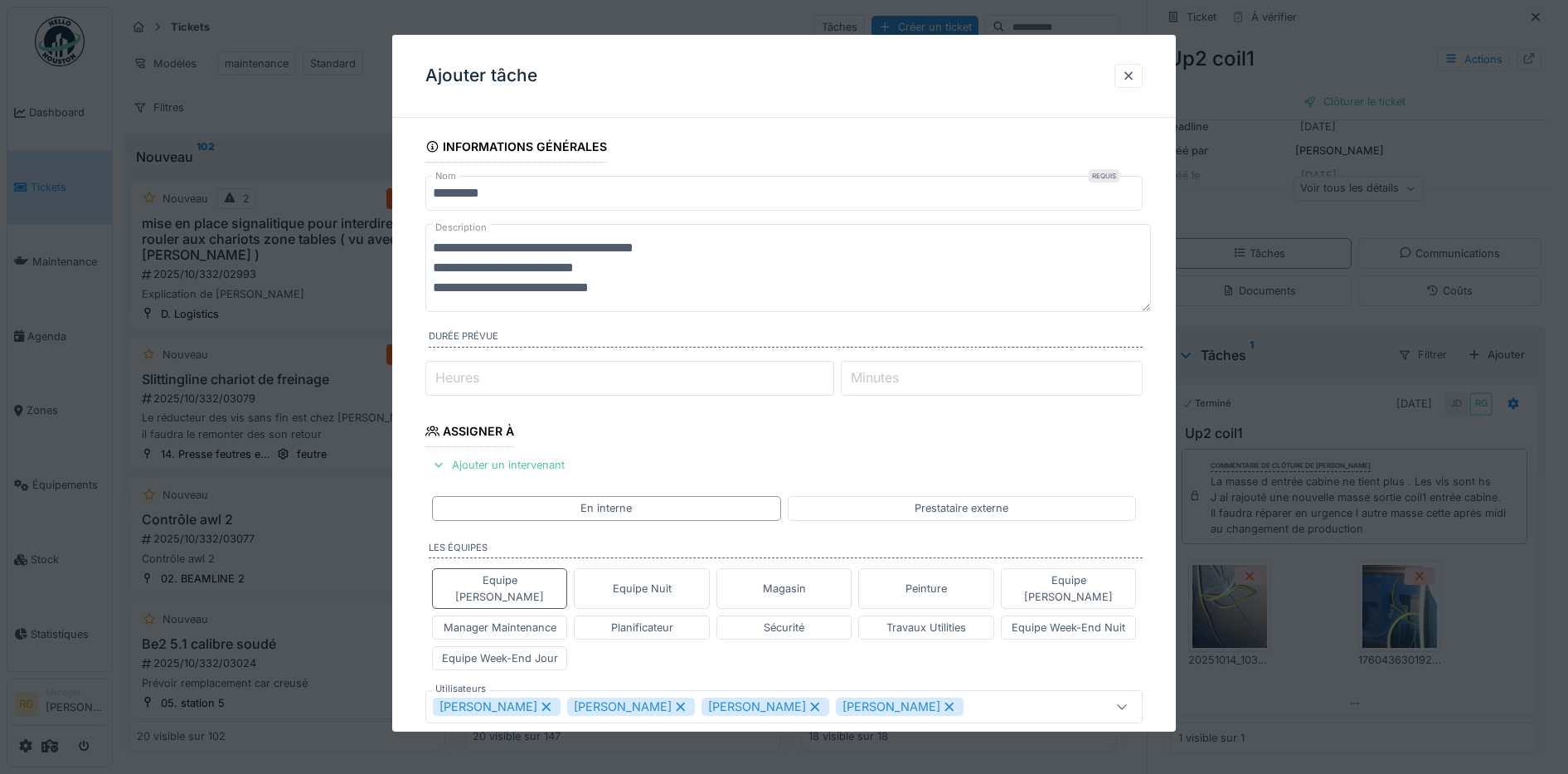
click at [551, 703] on icon at bounding box center [546, 707] width 9 height 9
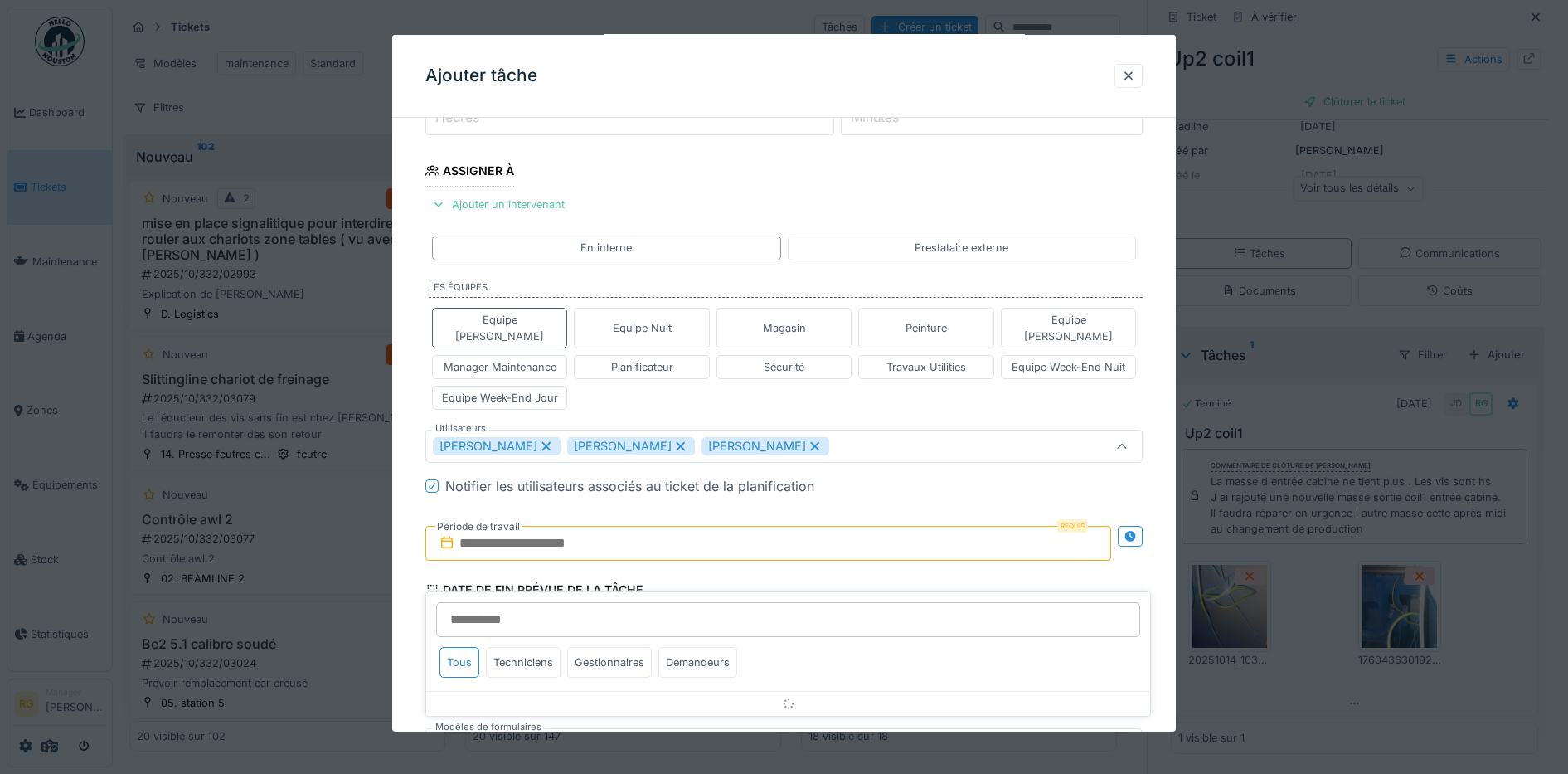
scroll to position [308, 0]
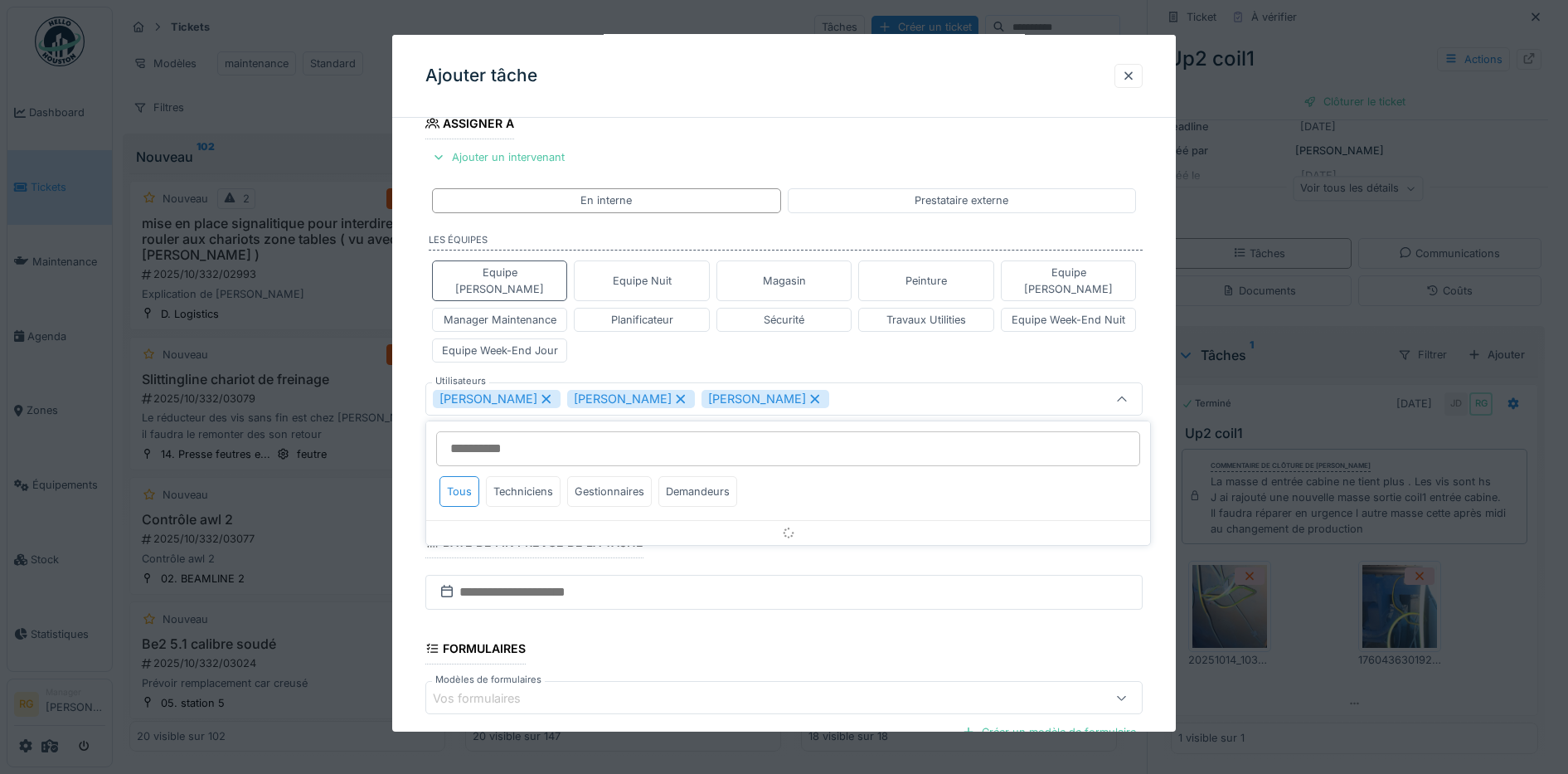
click at [554, 393] on icon at bounding box center [547, 399] width 15 height 12
click at [673, 393] on icon at bounding box center [681, 399] width 15 height 12
type input "****"
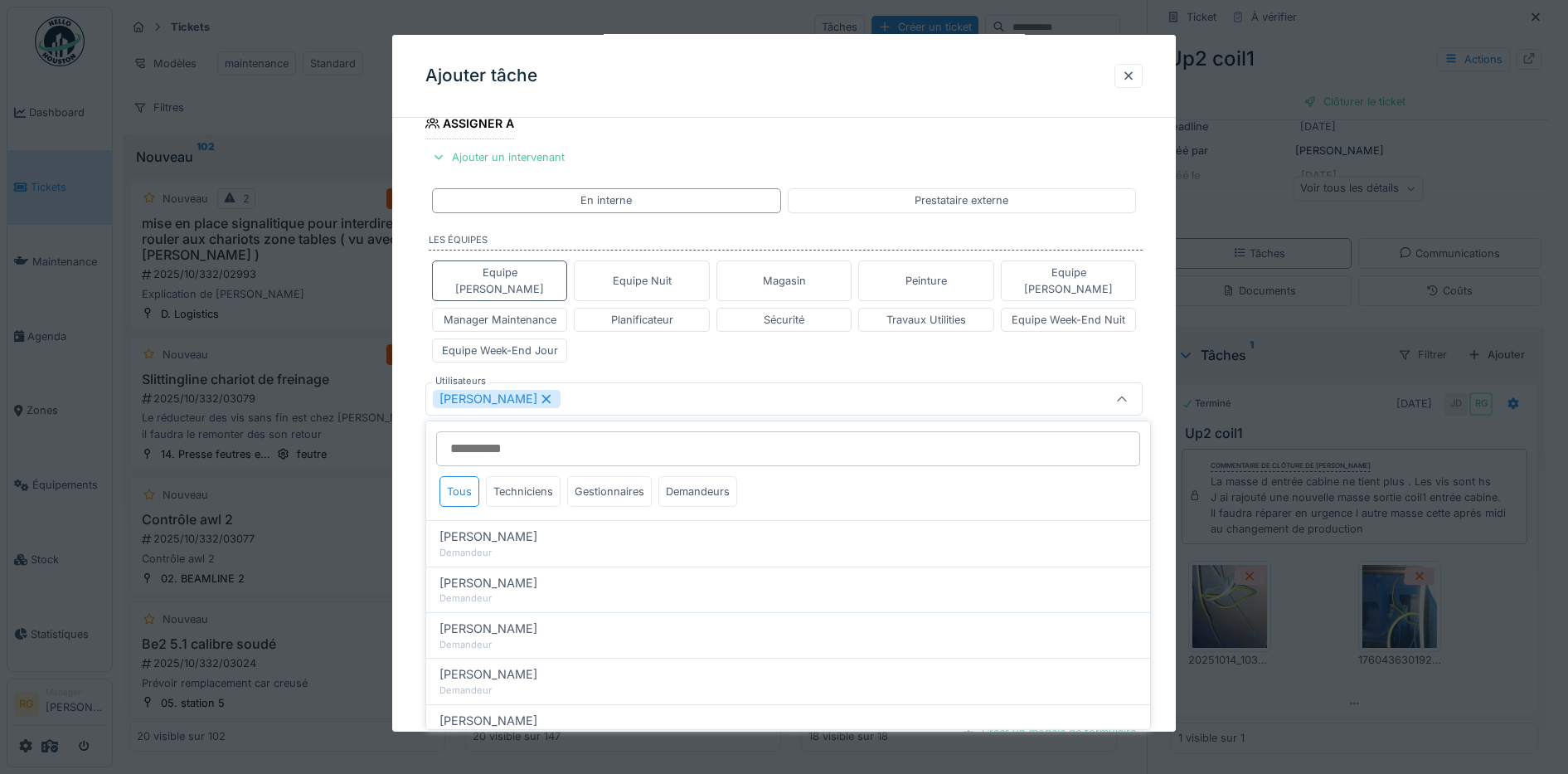
click at [400, 431] on div "**********" at bounding box center [784, 372] width 784 height 1100
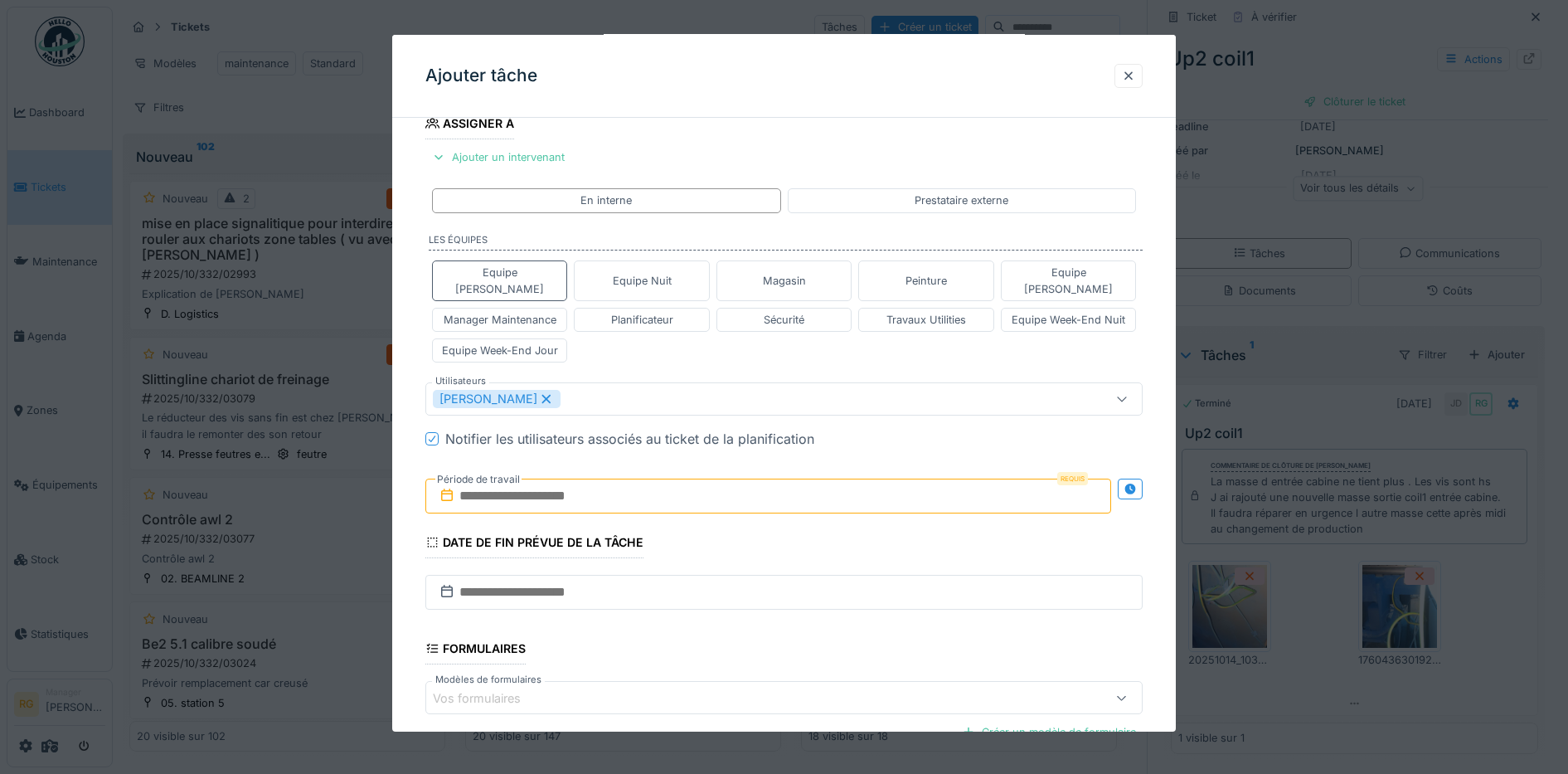
click at [514, 479] on input "text" at bounding box center [769, 496] width 686 height 35
click at [715, 647] on div "14" at bounding box center [717, 658] width 22 height 24
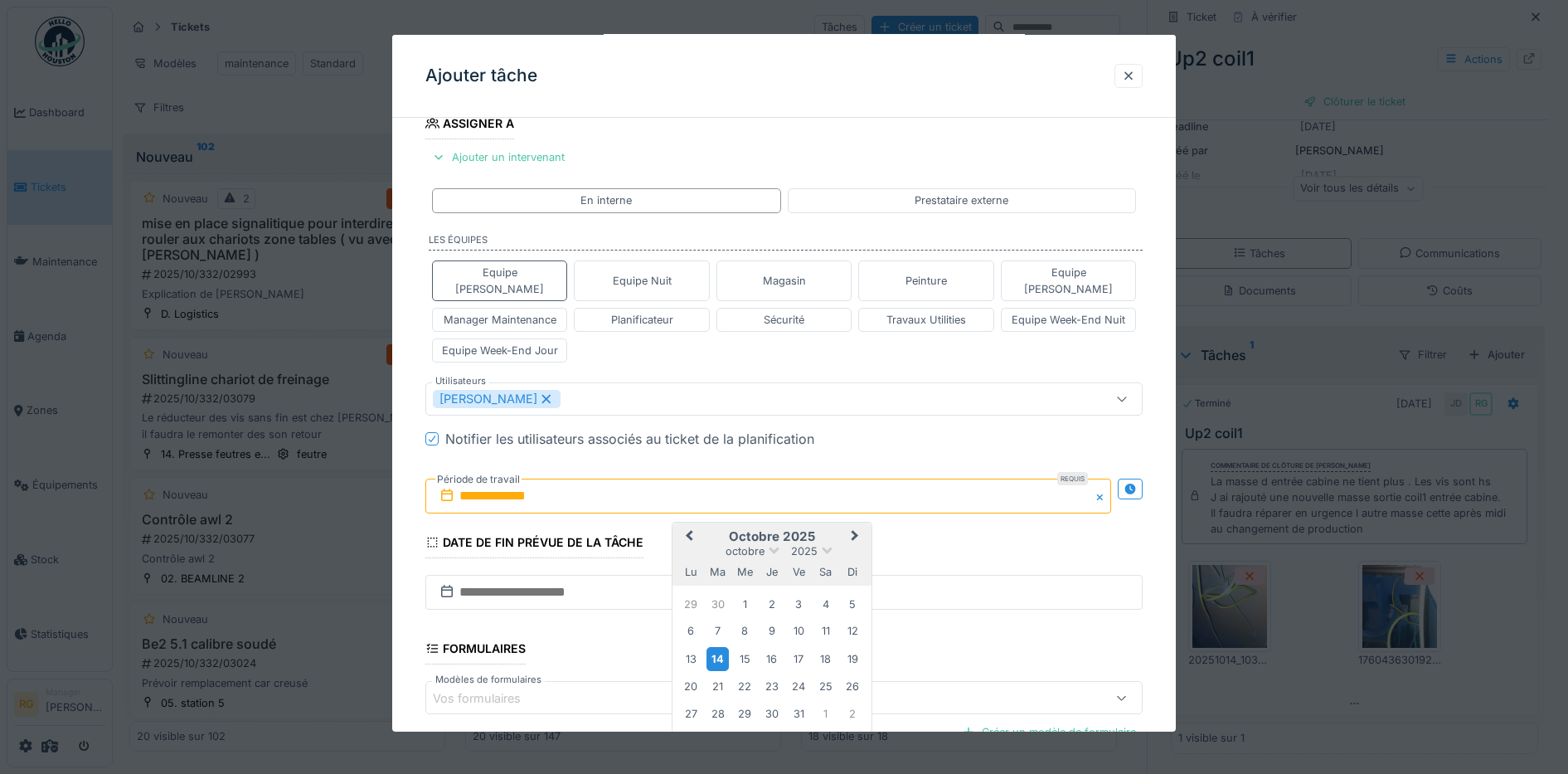
click at [715, 647] on div "14" at bounding box center [717, 658] width 22 height 24
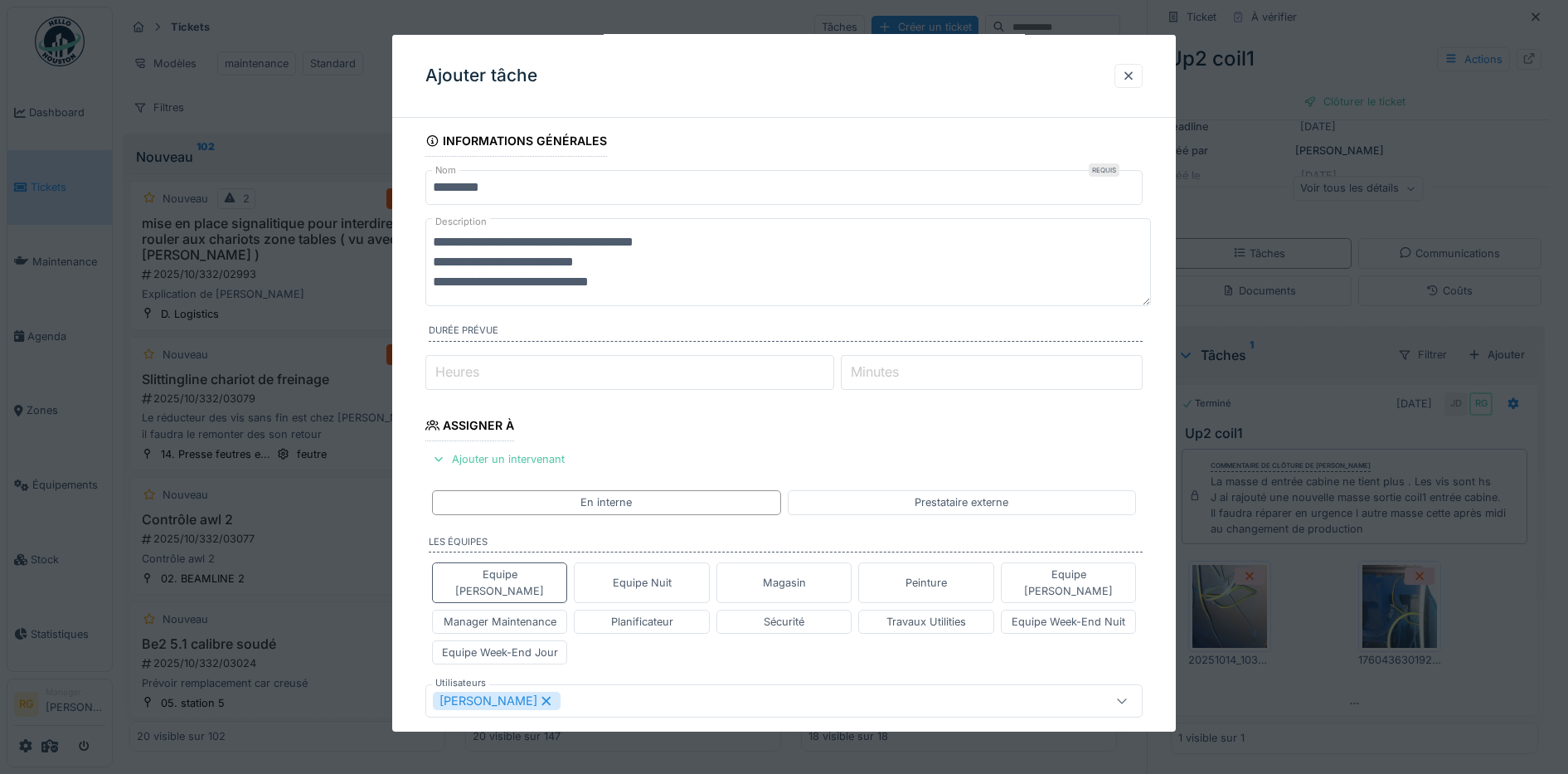
scroll to position [0, 0]
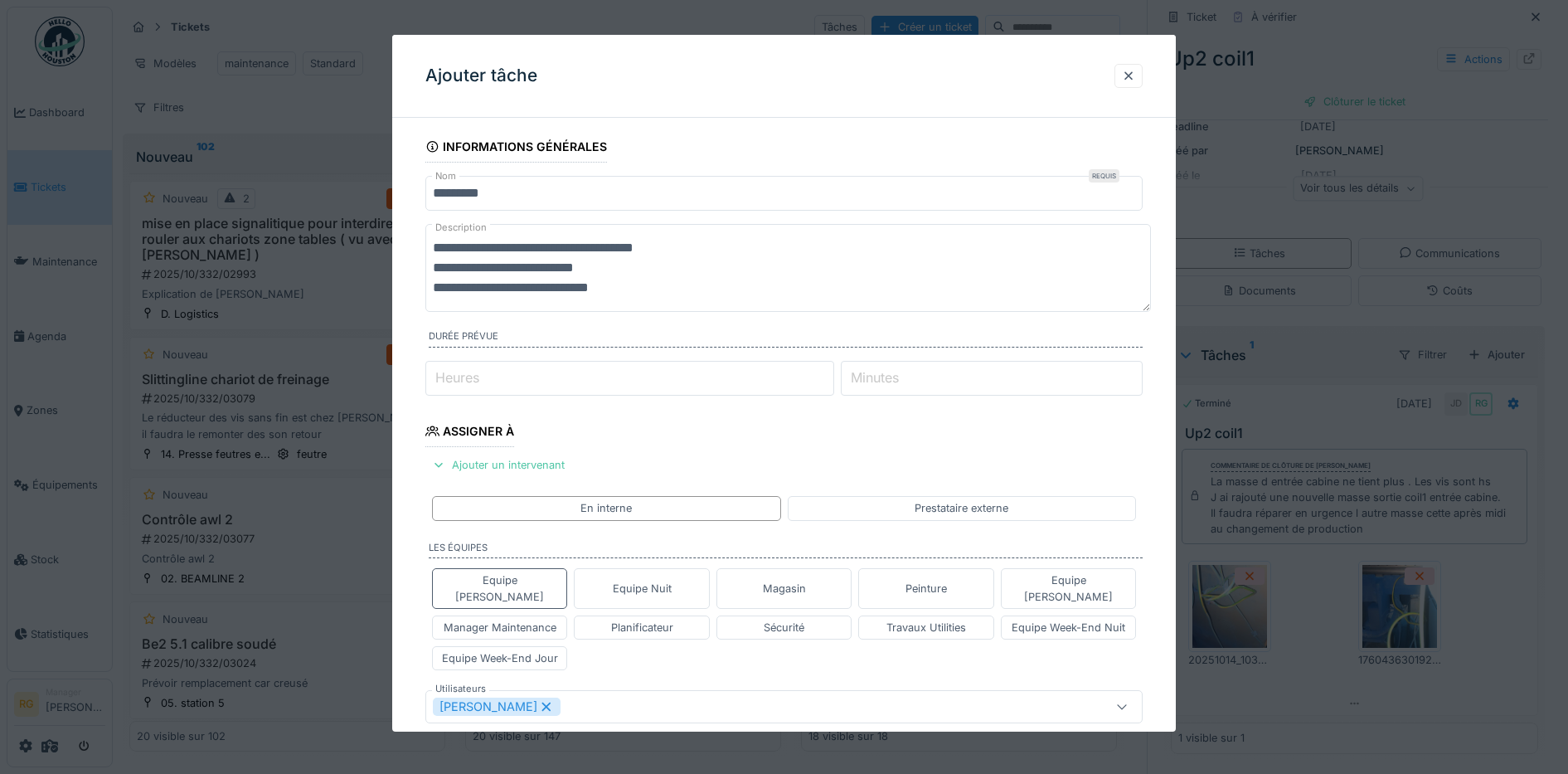
click at [505, 288] on textarea "**********" at bounding box center [788, 268] width 725 height 88
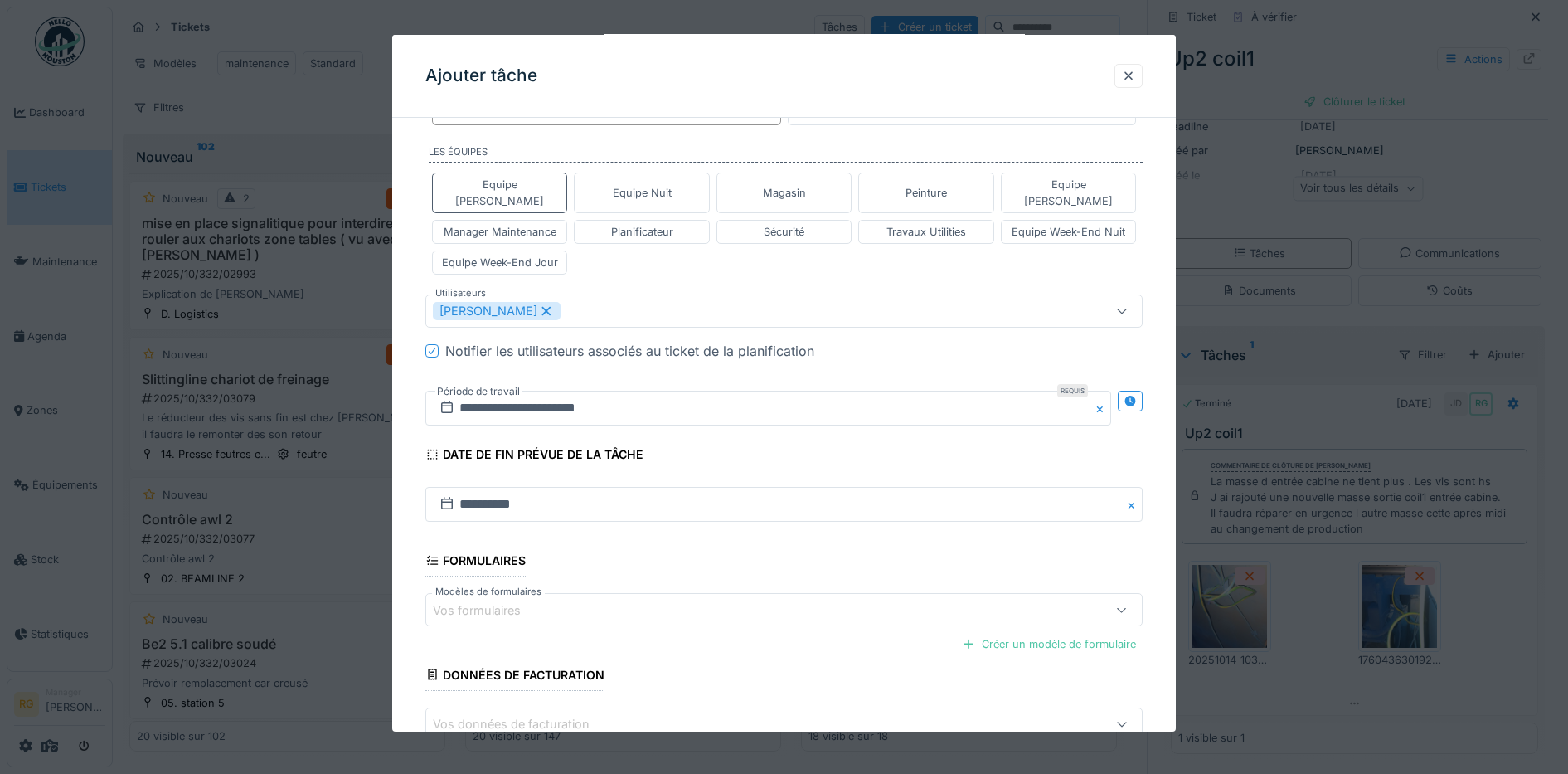
scroll to position [483, 0]
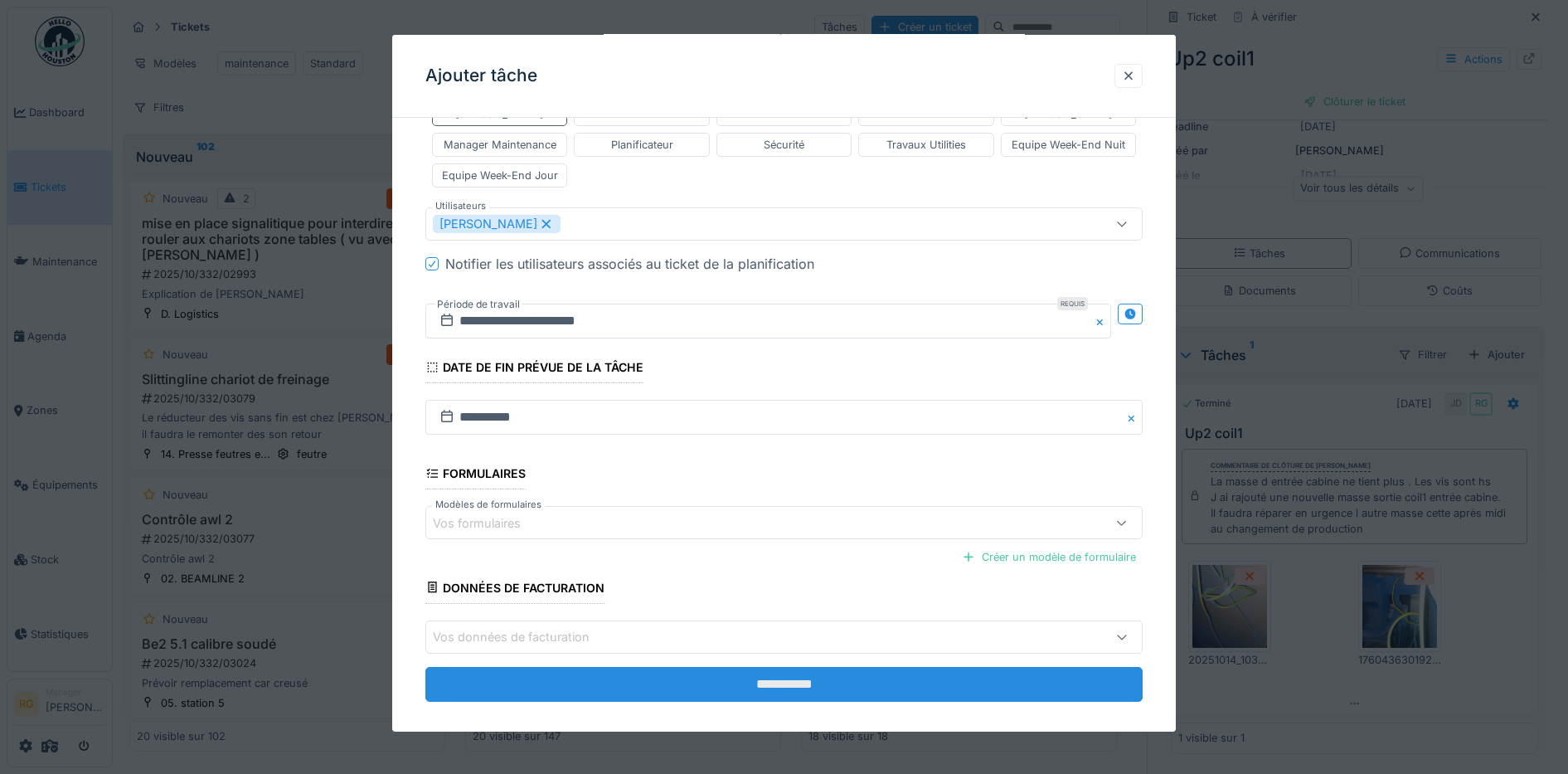
type textarea "**********"
click at [788, 668] on input "**********" at bounding box center [784, 684] width 718 height 35
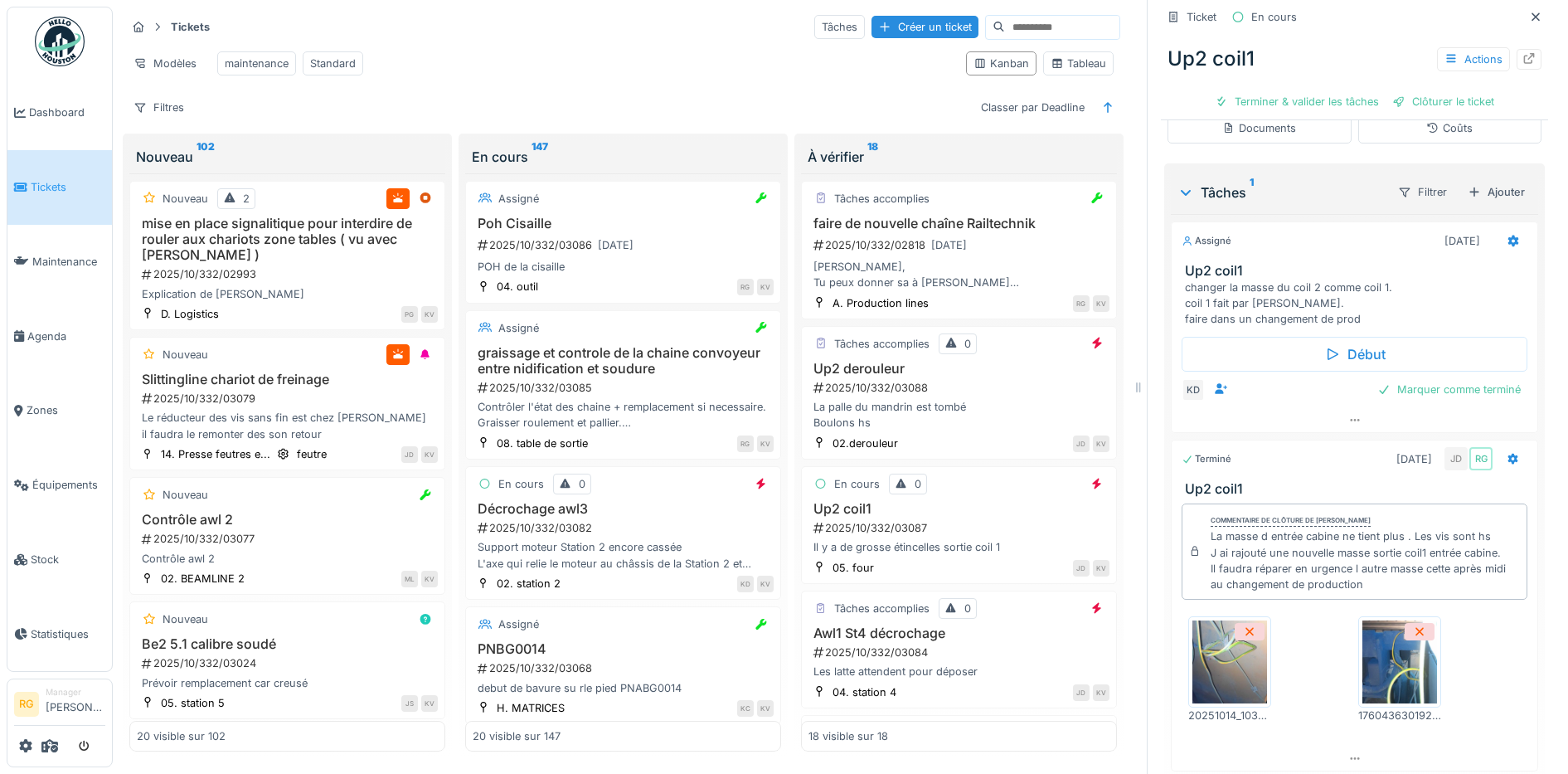
scroll to position [404, 0]
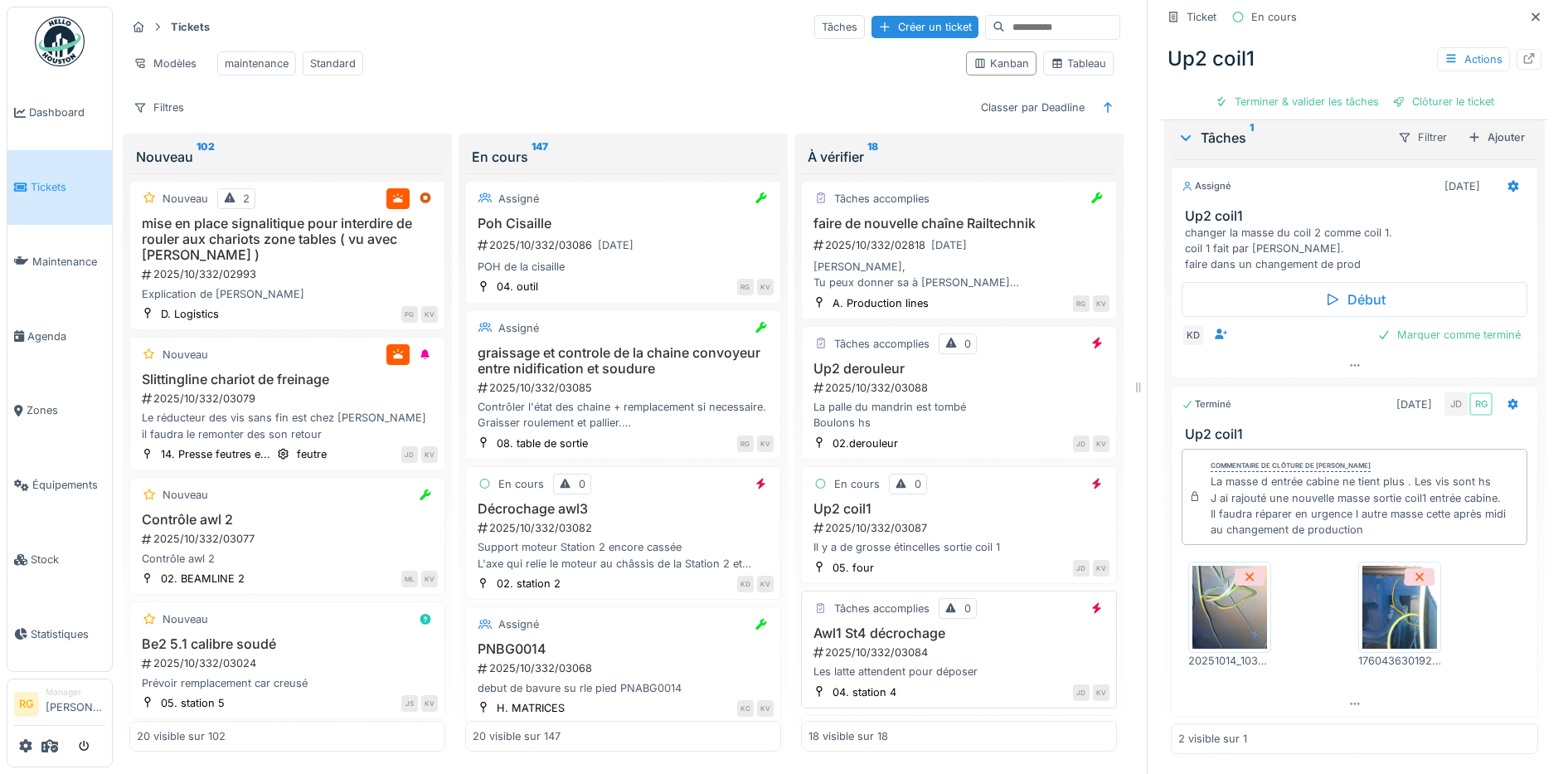
click at [984, 657] on div "2025/10/332/03084" at bounding box center [961, 652] width 297 height 16
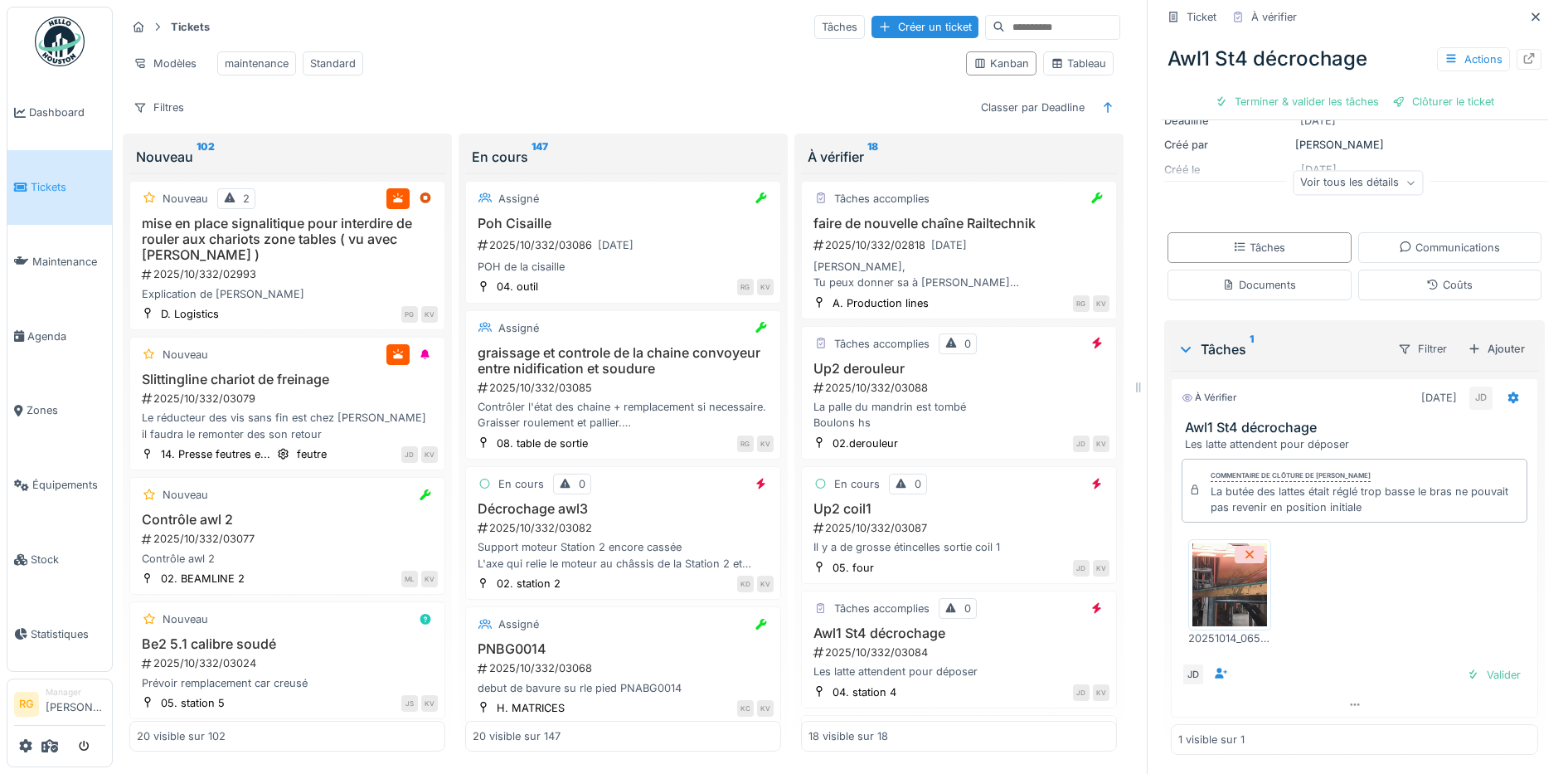
scroll to position [193, 0]
click at [1476, 663] on div "Valider" at bounding box center [1493, 673] width 67 height 22
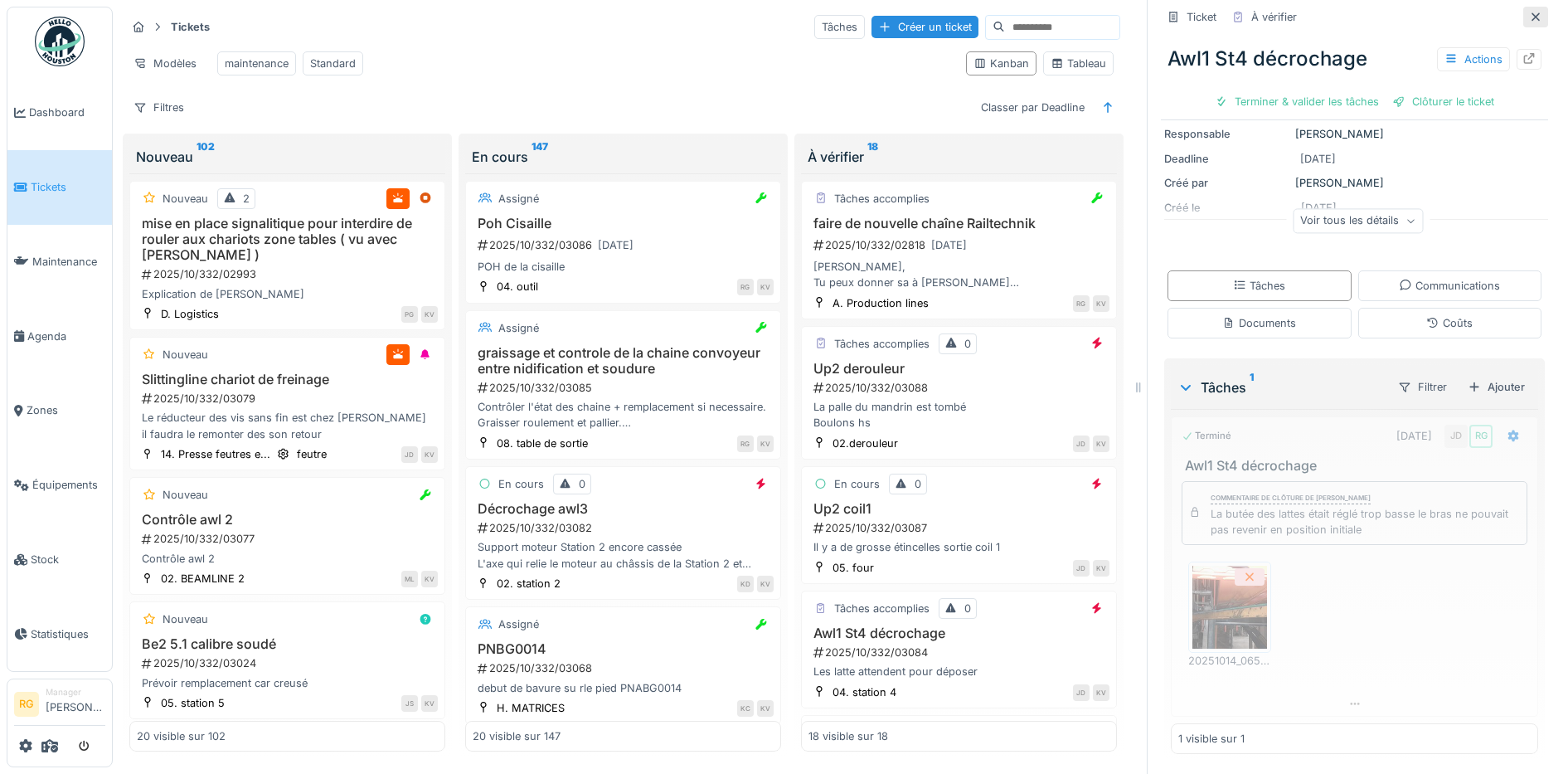
scroll to position [155, 0]
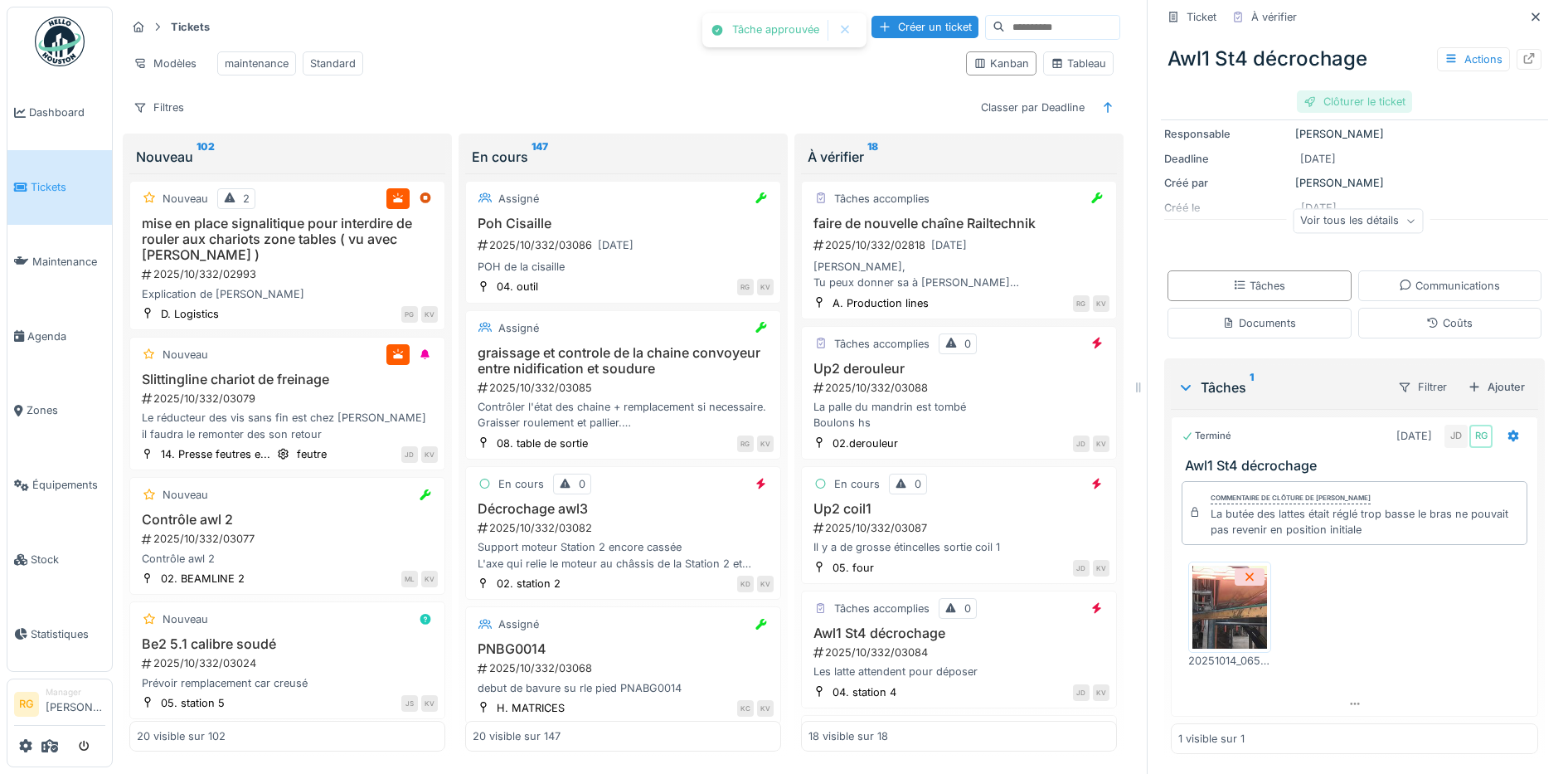
click at [1338, 91] on div "Clôturer le ticket" at bounding box center [1354, 101] width 116 height 22
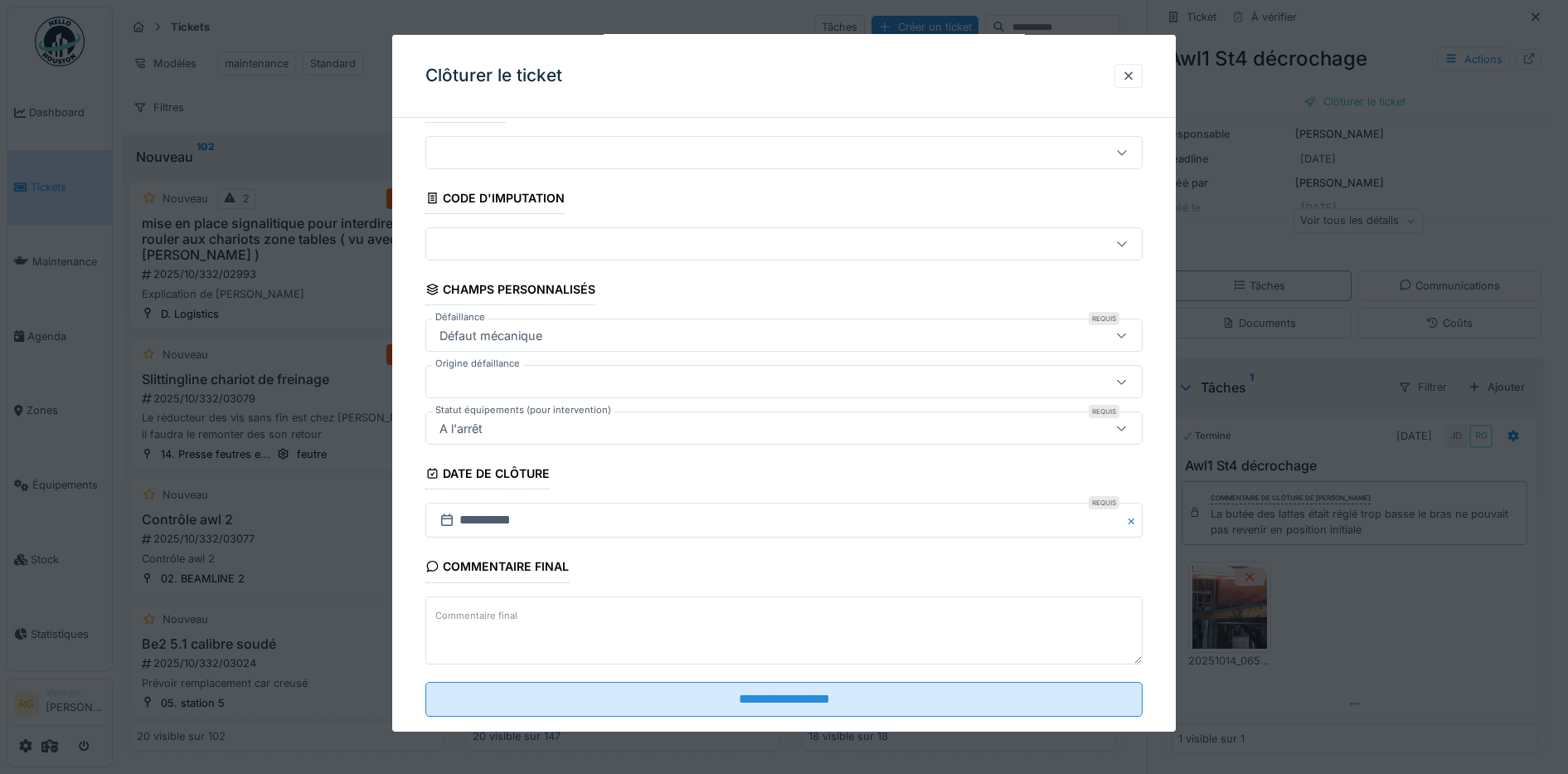
scroll to position [71, 0]
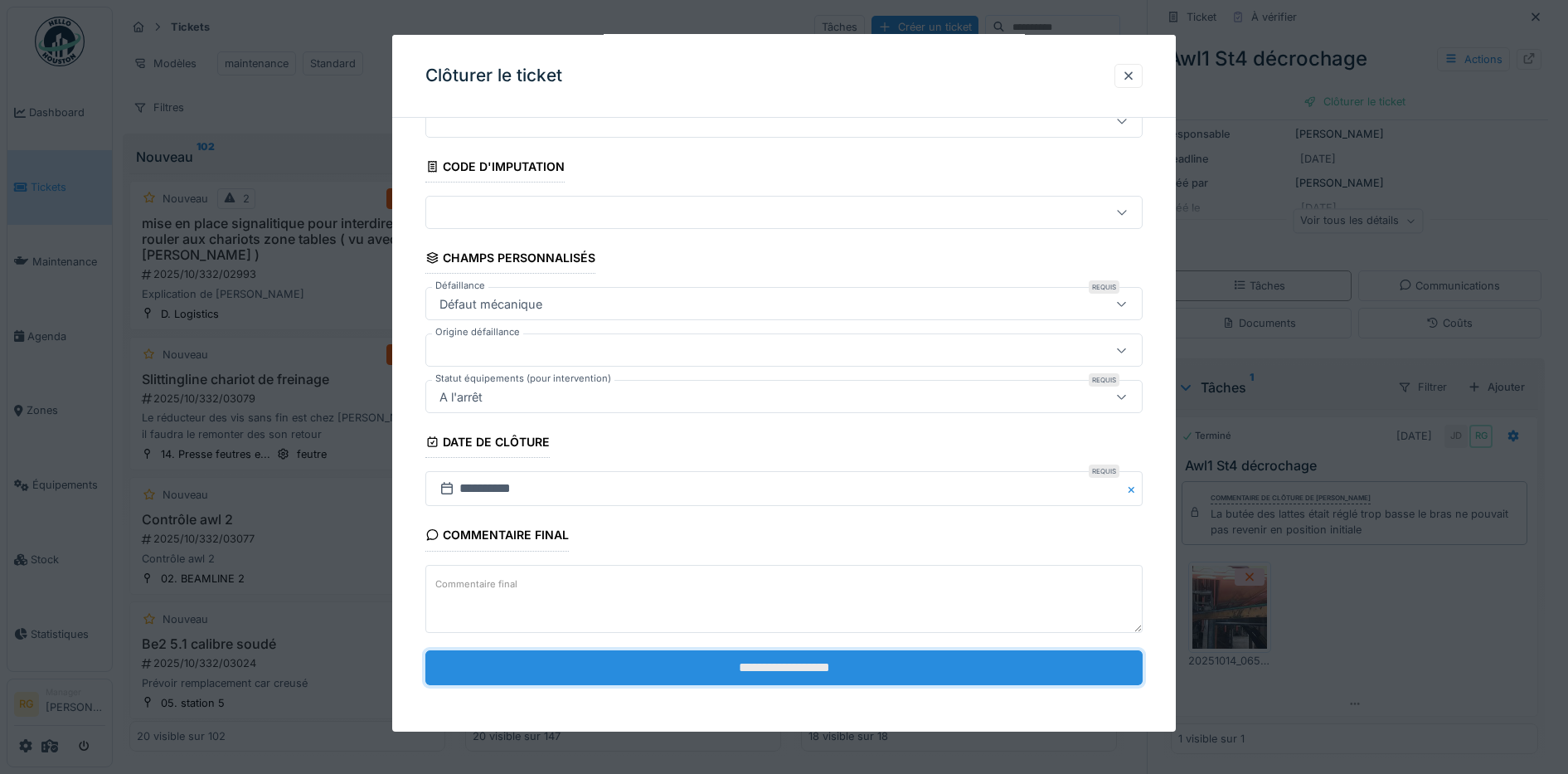
click at [719, 660] on input "**********" at bounding box center [784, 668] width 718 height 35
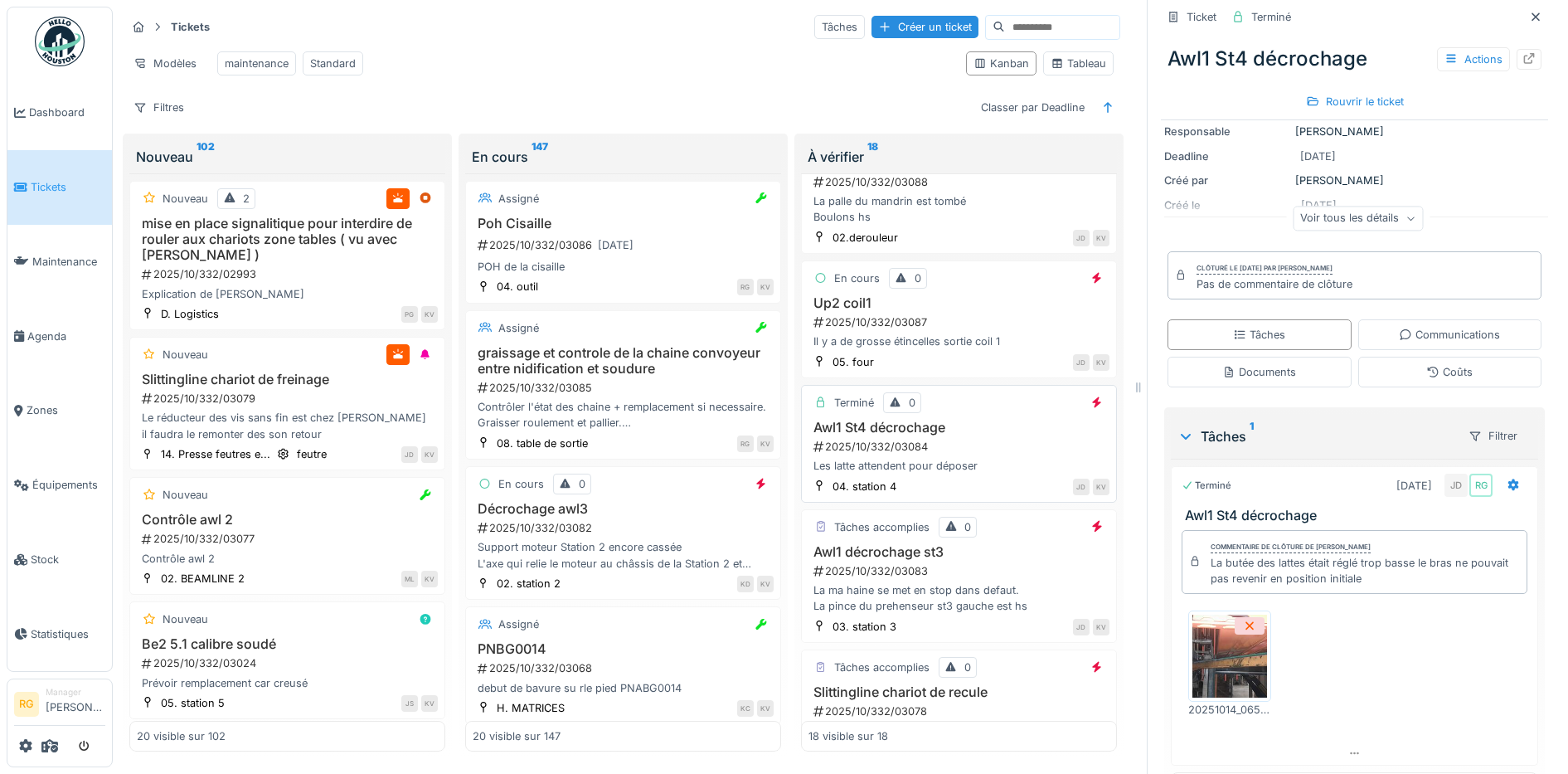
scroll to position [207, 0]
click at [982, 437] on div "2025/10/332/03084" at bounding box center [961, 445] width 297 height 16
click at [976, 564] on div "2025/10/332/03083" at bounding box center [961, 569] width 297 height 16
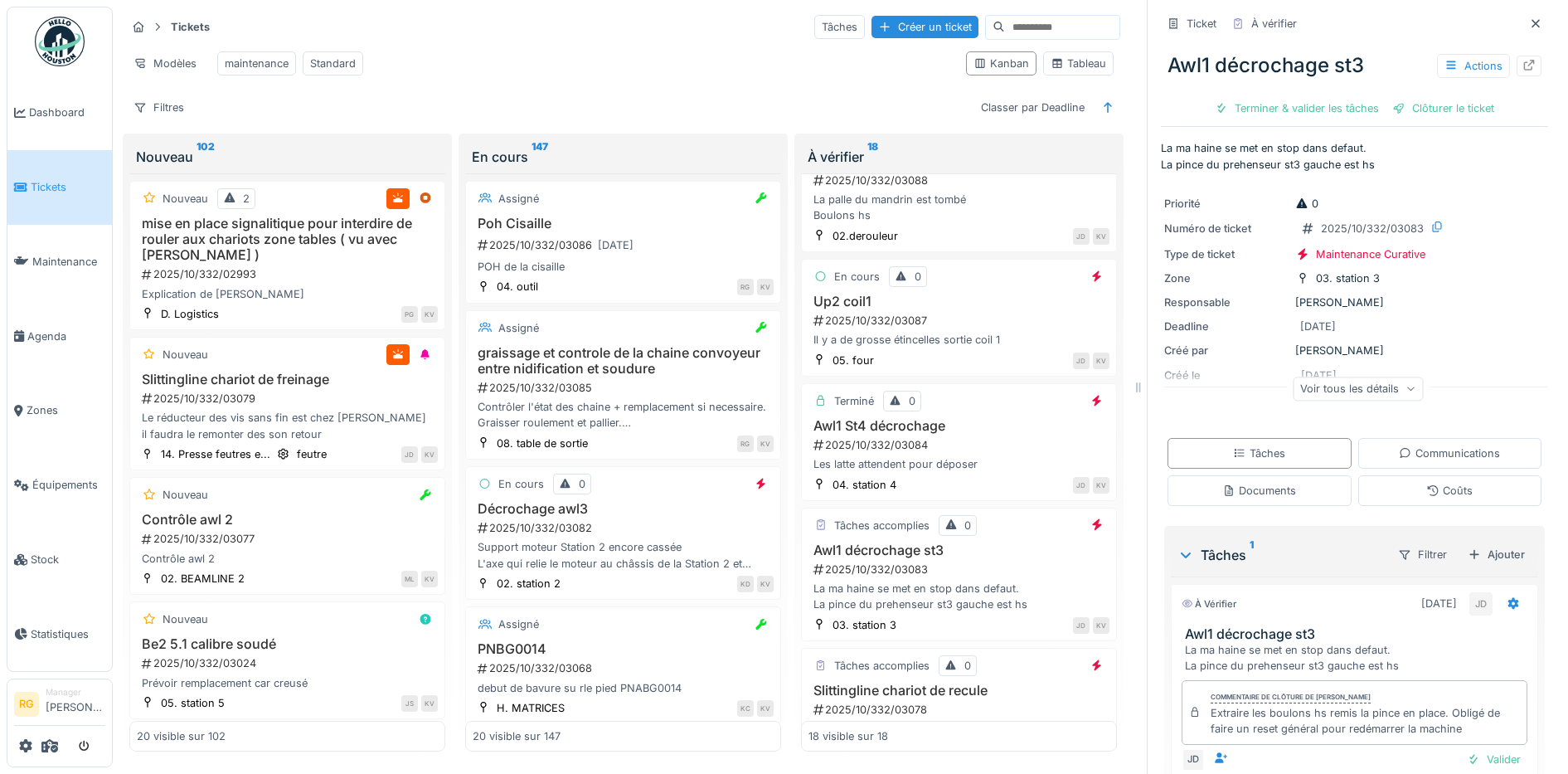
scroll to position [88, 0]
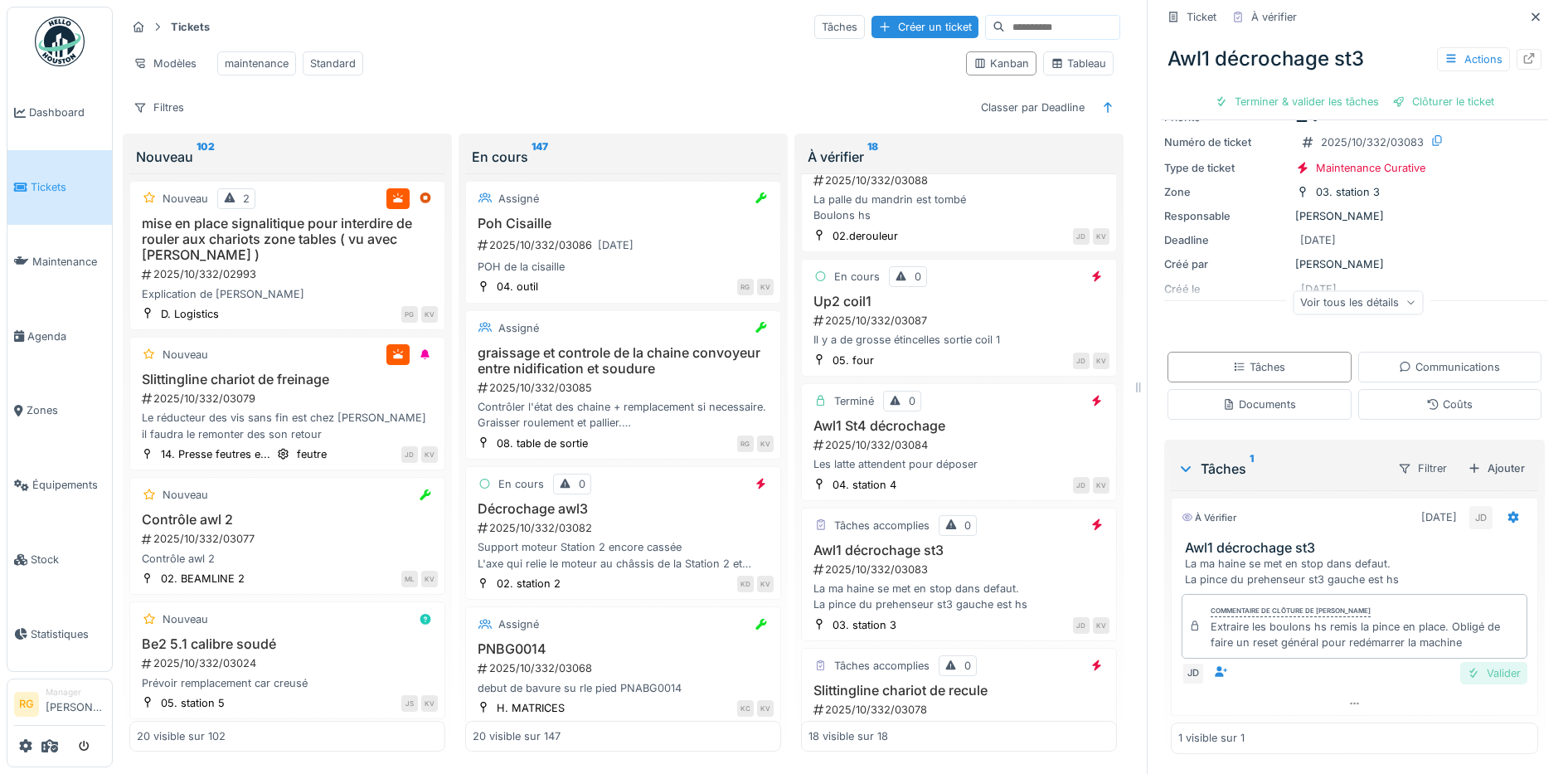
click at [1467, 662] on div "Valider" at bounding box center [1493, 673] width 67 height 22
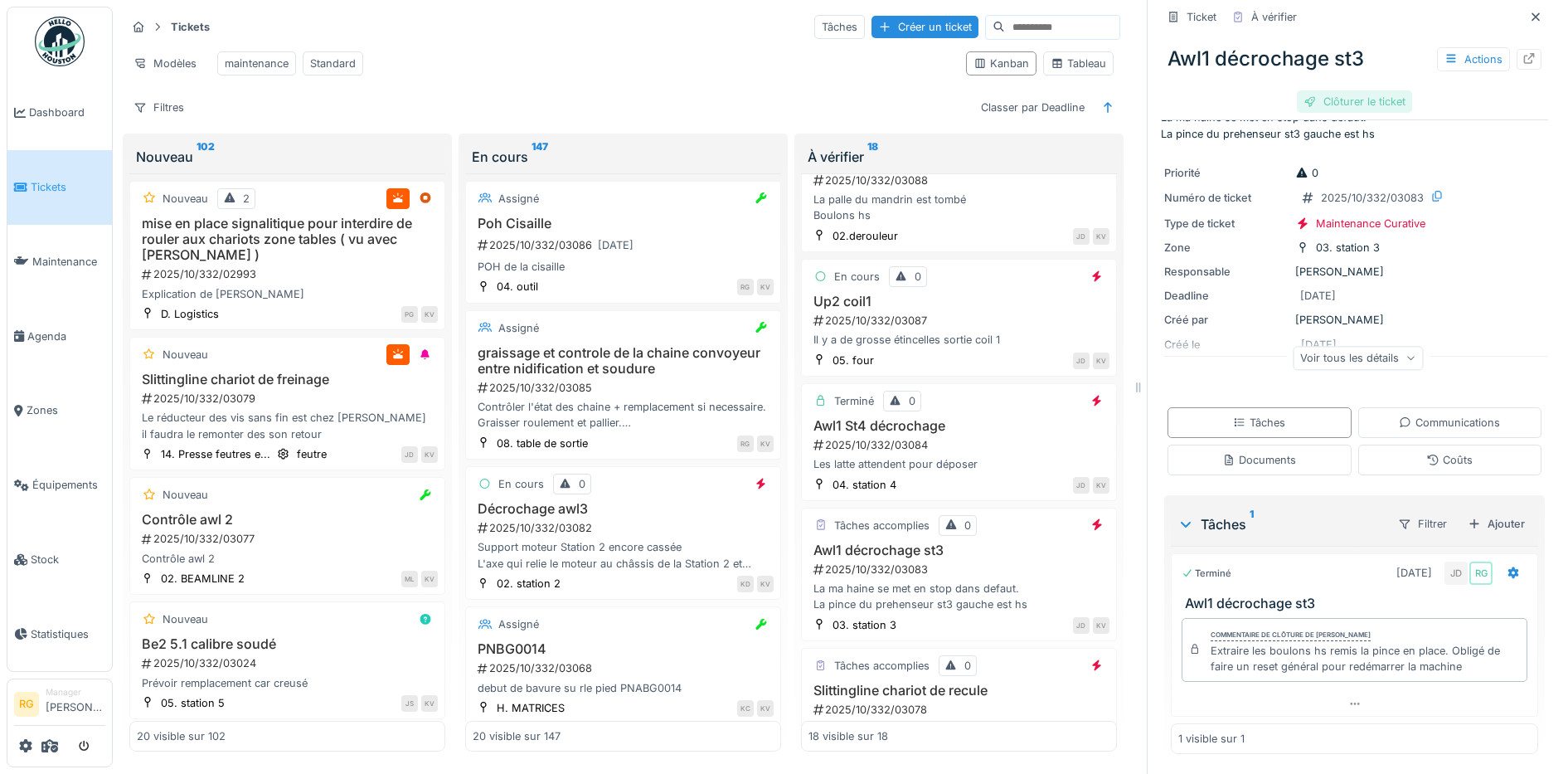
click at [1332, 91] on div "Clôturer le ticket" at bounding box center [1354, 101] width 116 height 22
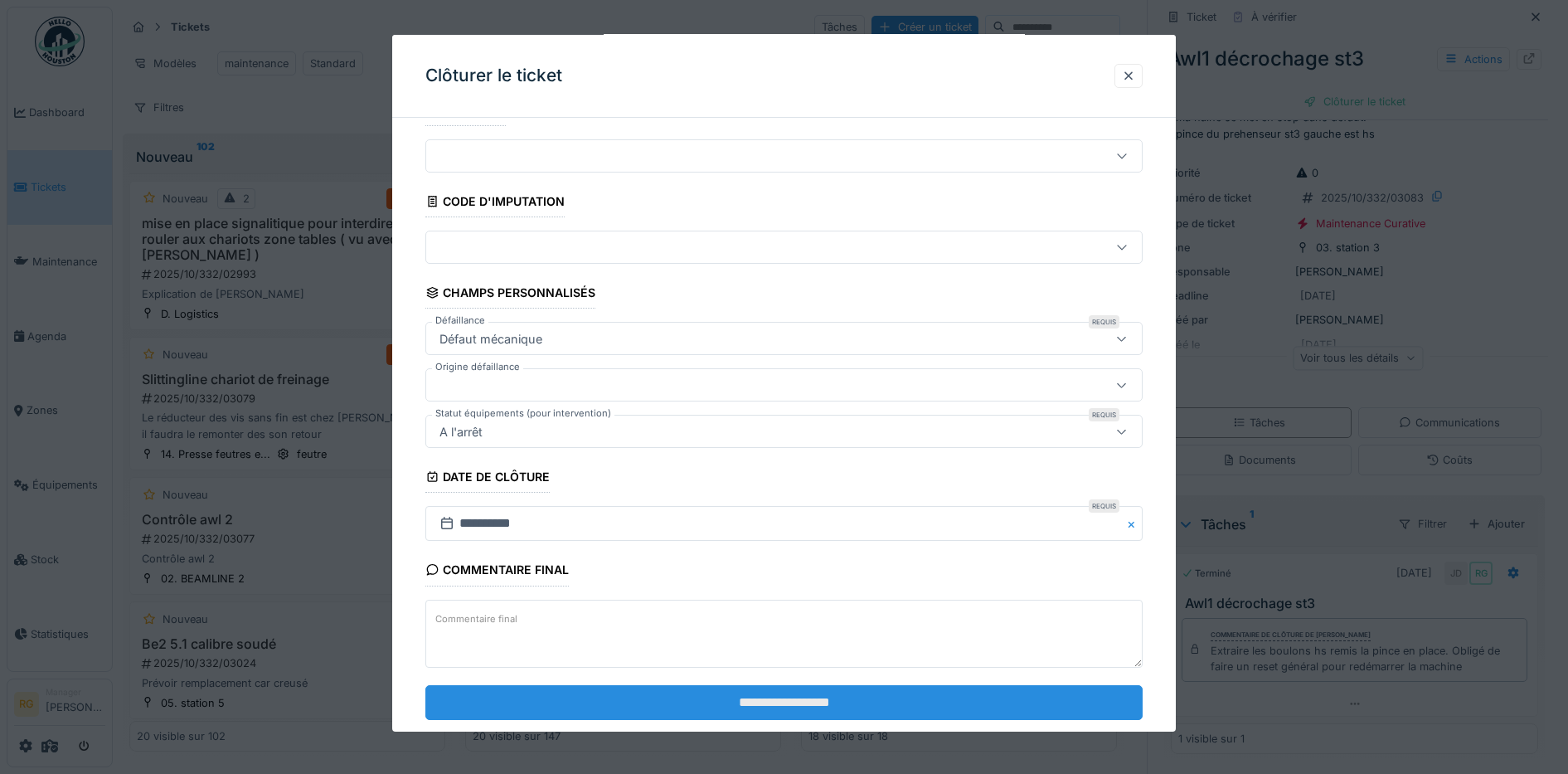
scroll to position [71, 0]
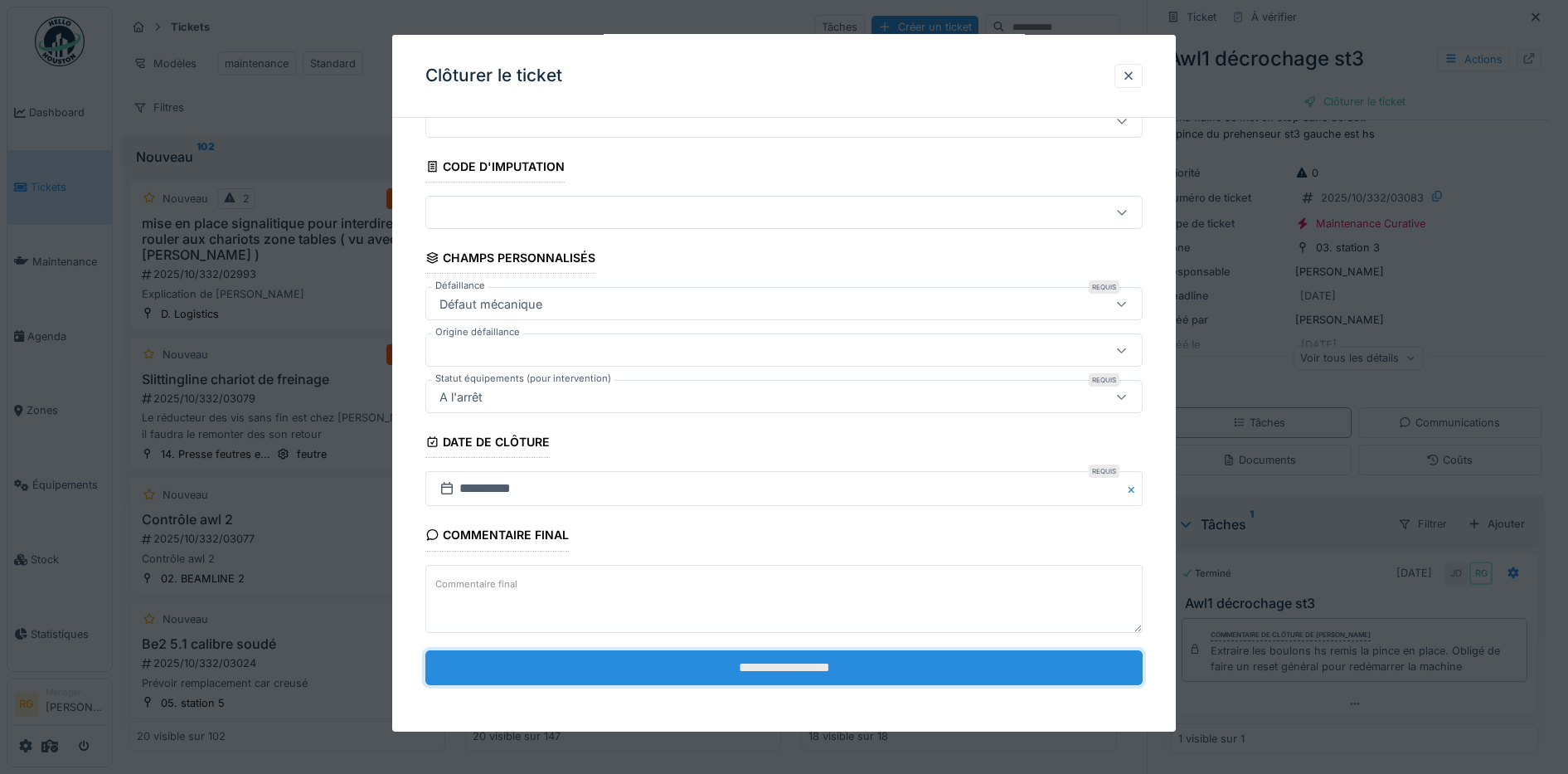
click at [740, 666] on input "**********" at bounding box center [784, 668] width 718 height 35
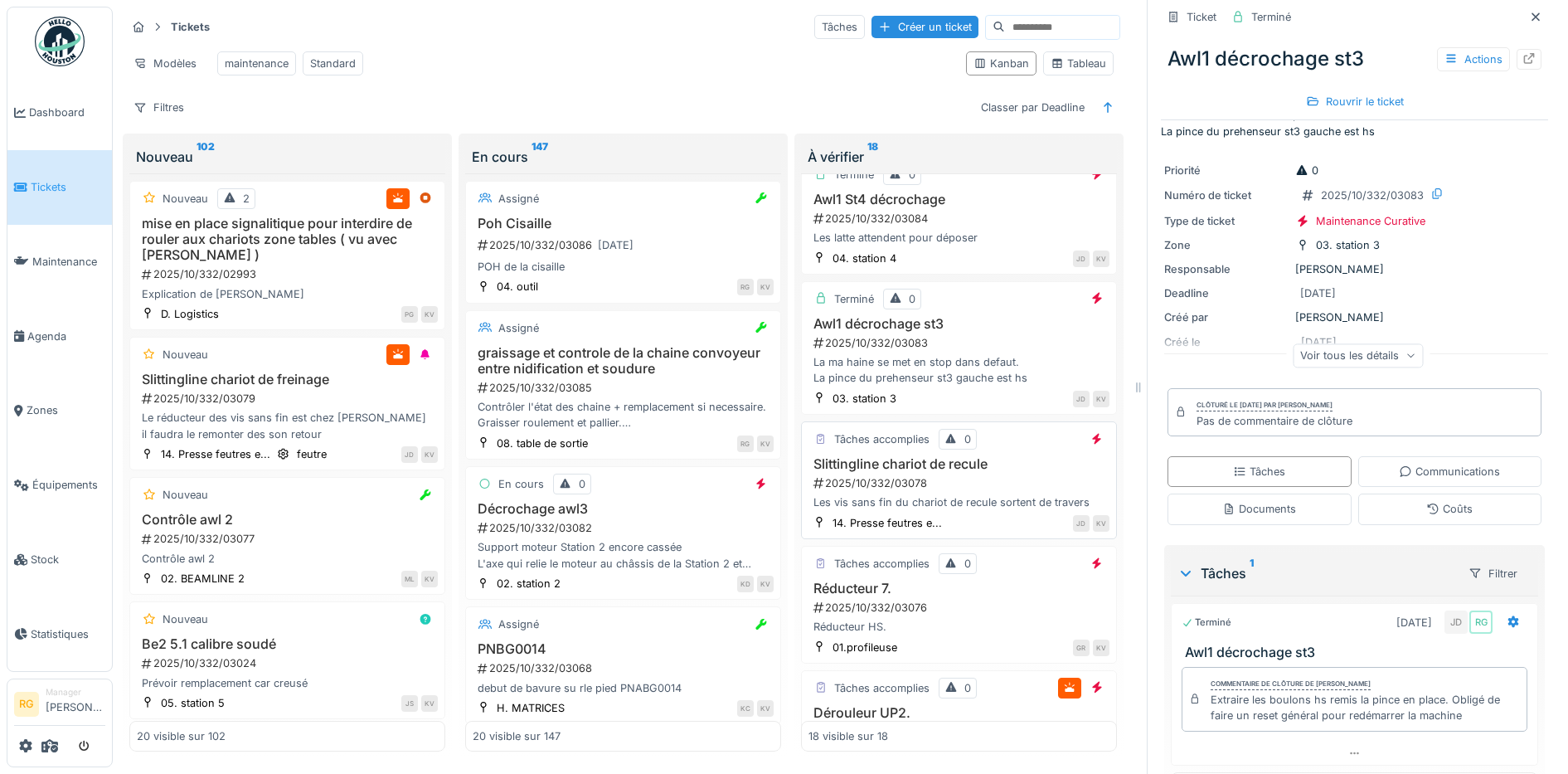
scroll to position [519, 0]
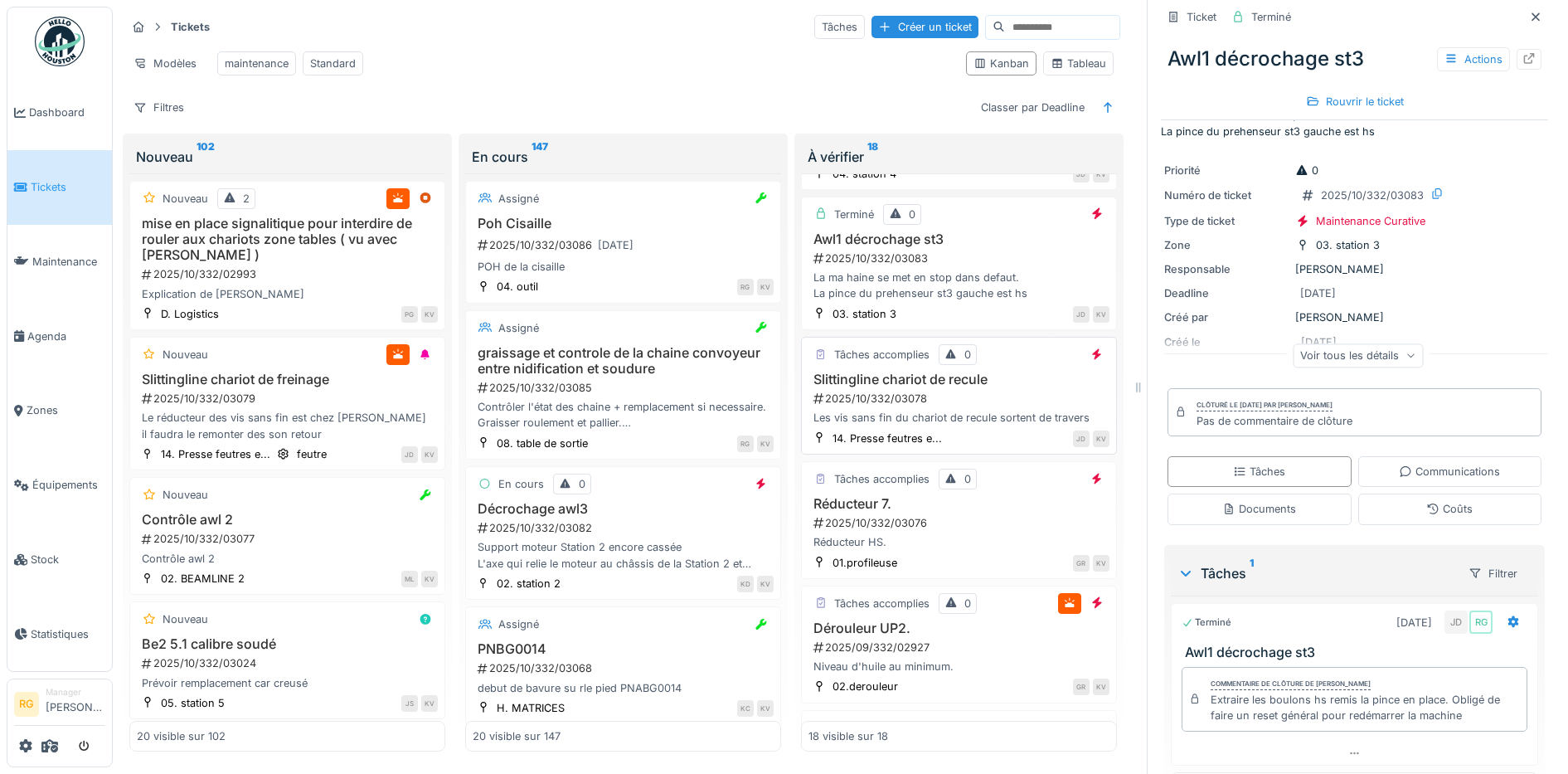
click at [962, 394] on div "2025/10/332/03078" at bounding box center [961, 398] width 297 height 16
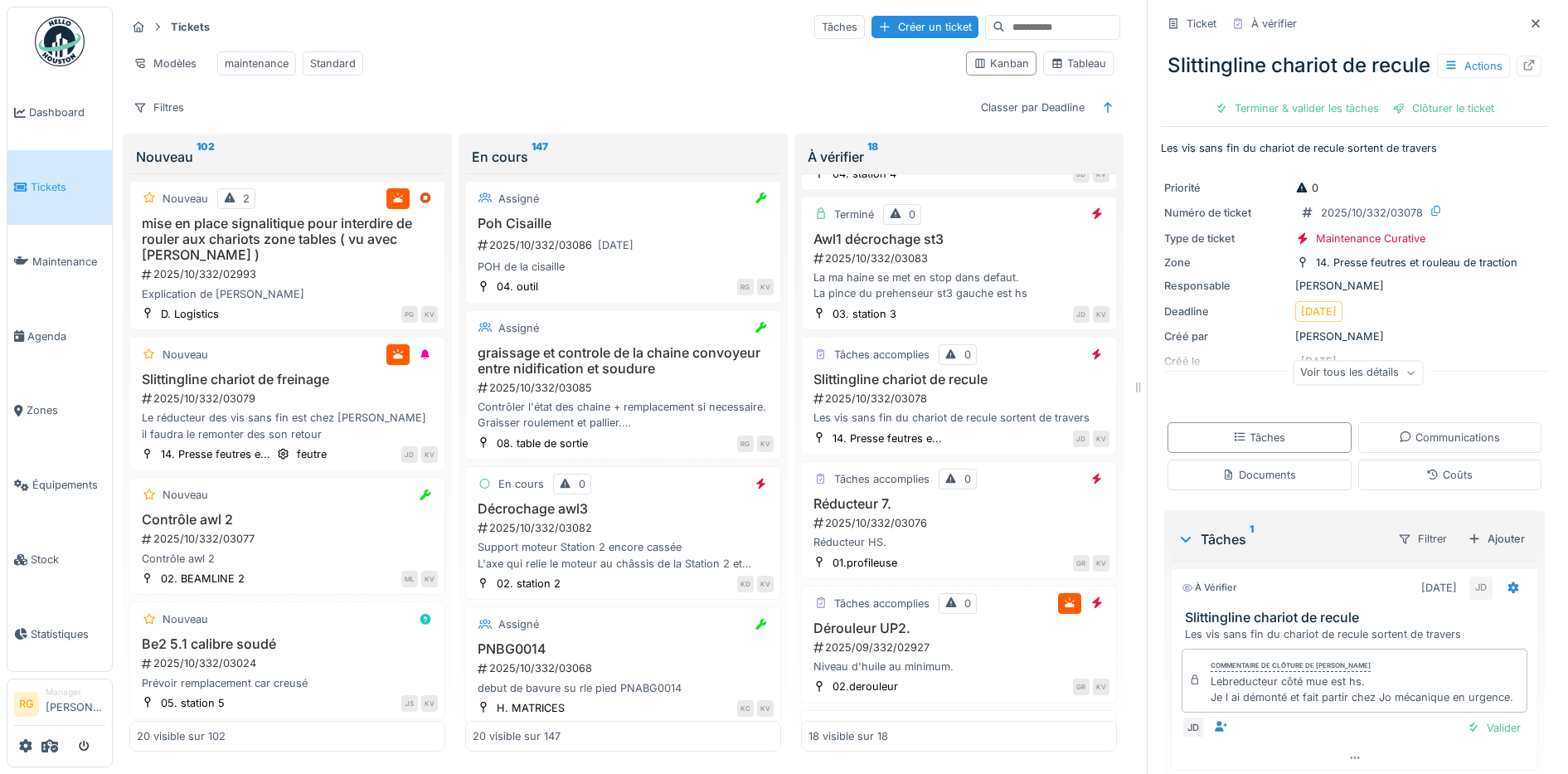
scroll to position [102, 0]
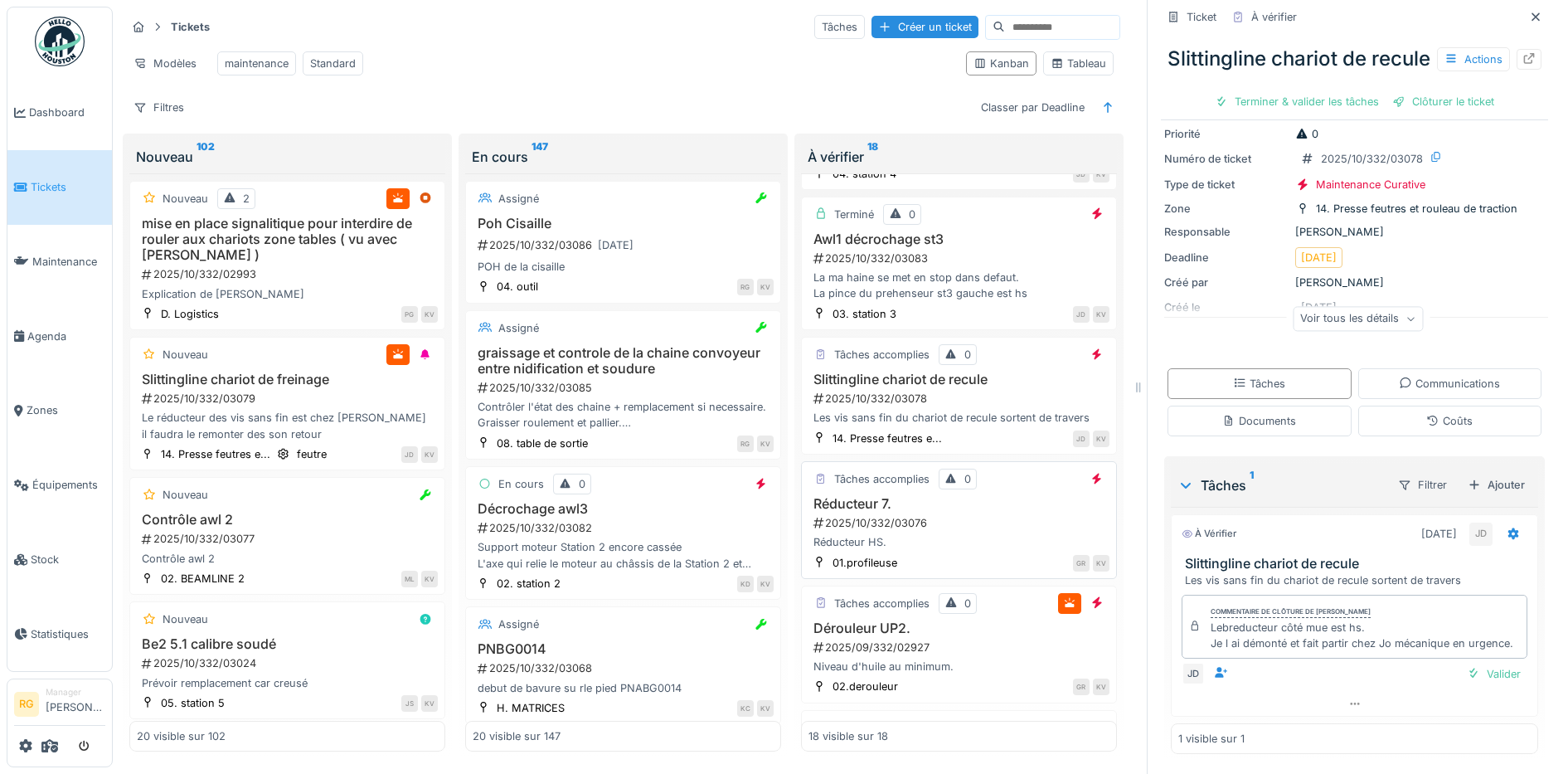
click at [962, 531] on div "2025/10/332/03076" at bounding box center [961, 523] width 297 height 16
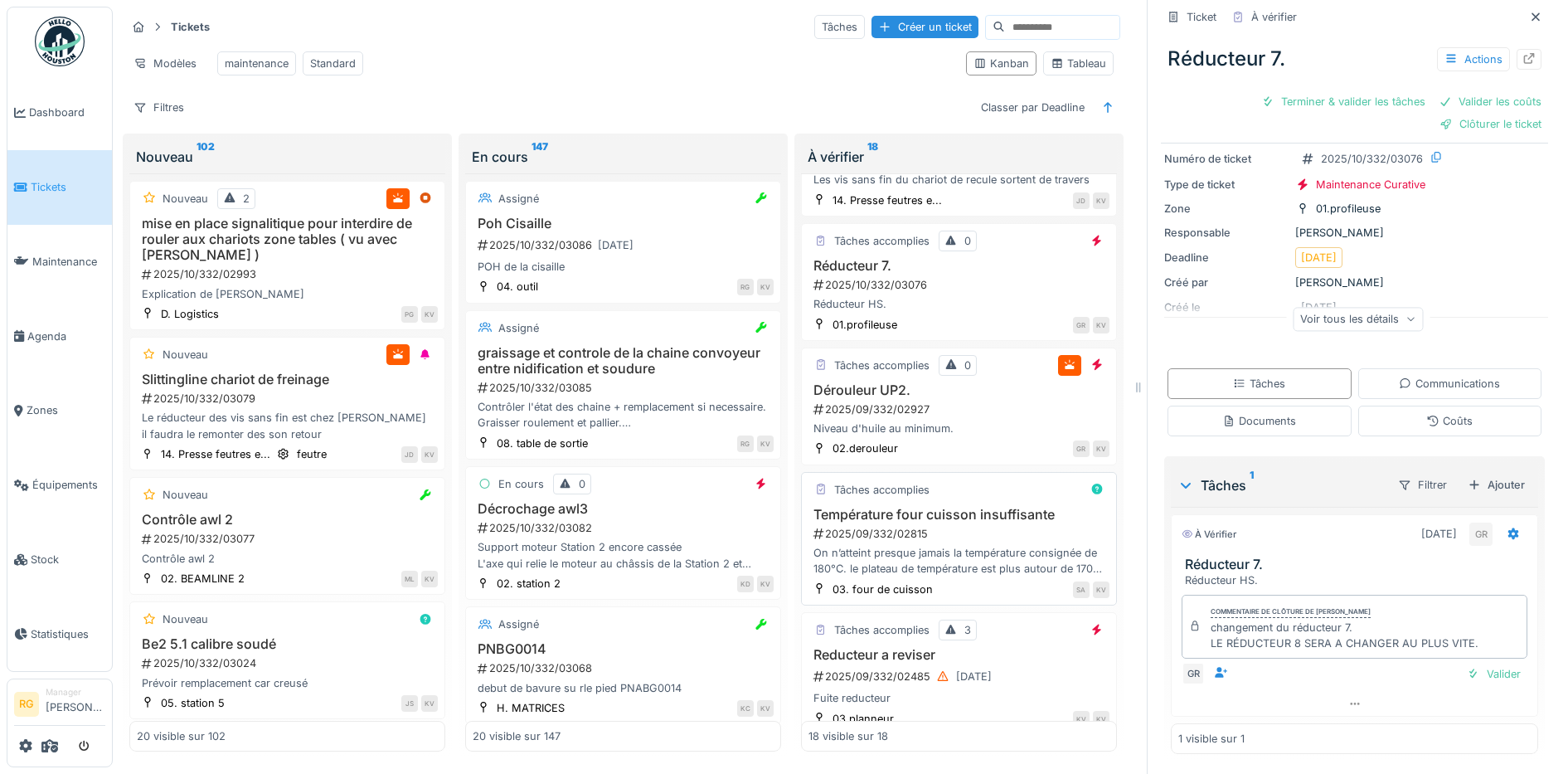
scroll to position [830, 0]
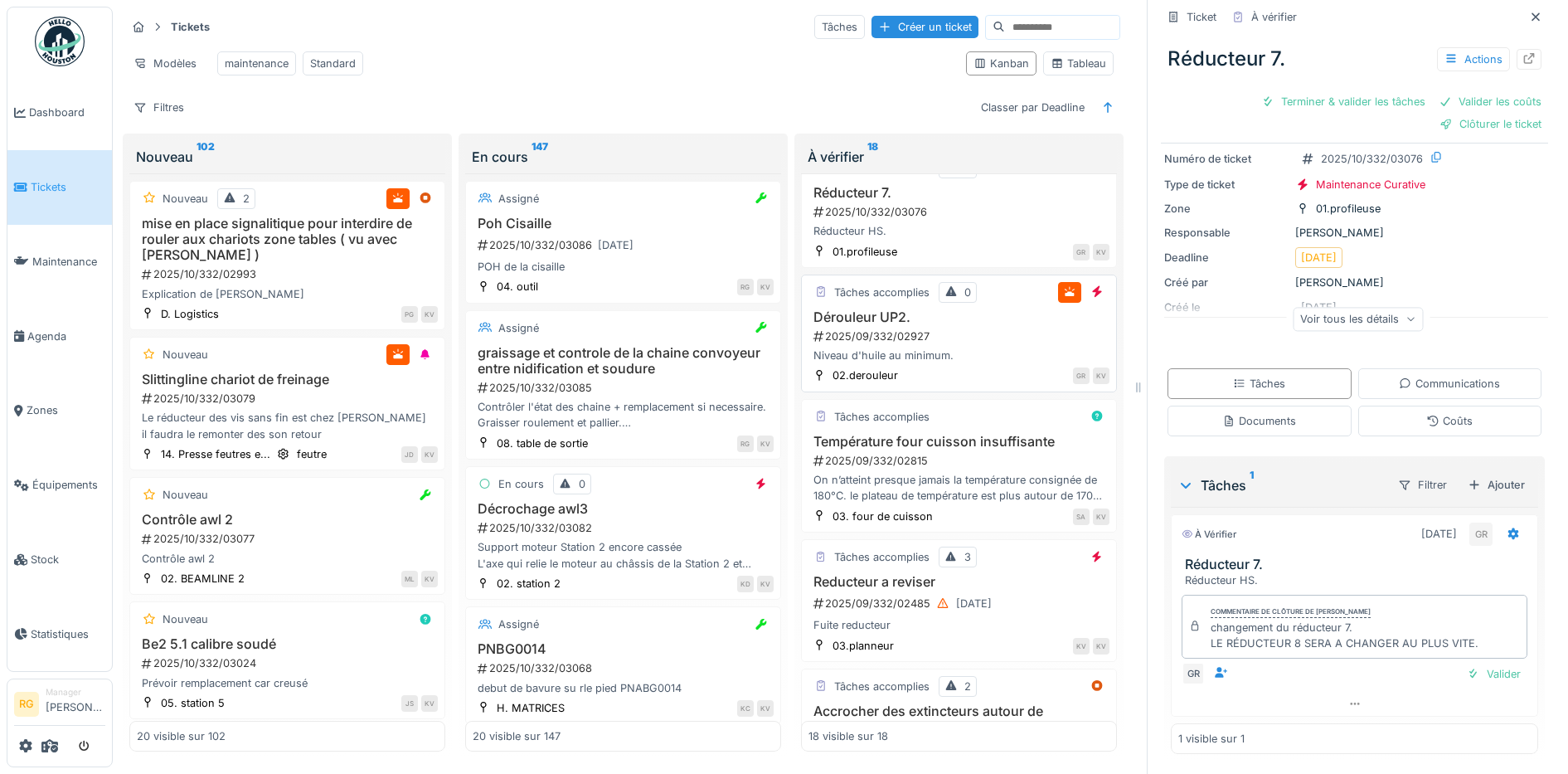
click at [951, 344] on div "2025/09/332/02927" at bounding box center [961, 336] width 297 height 16
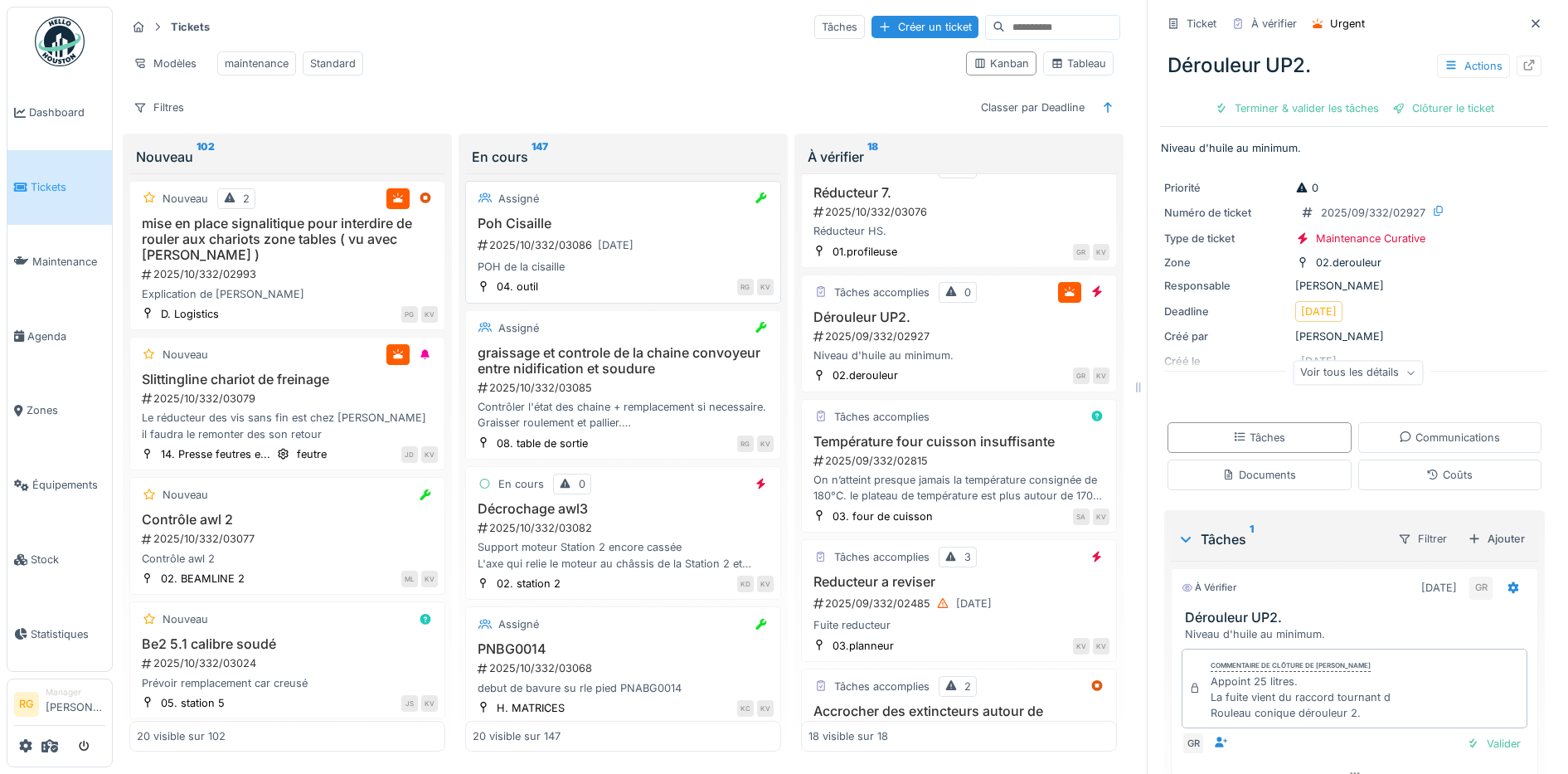
click at [587, 269] on div "POH de la cisaille" at bounding box center [623, 266] width 301 height 16
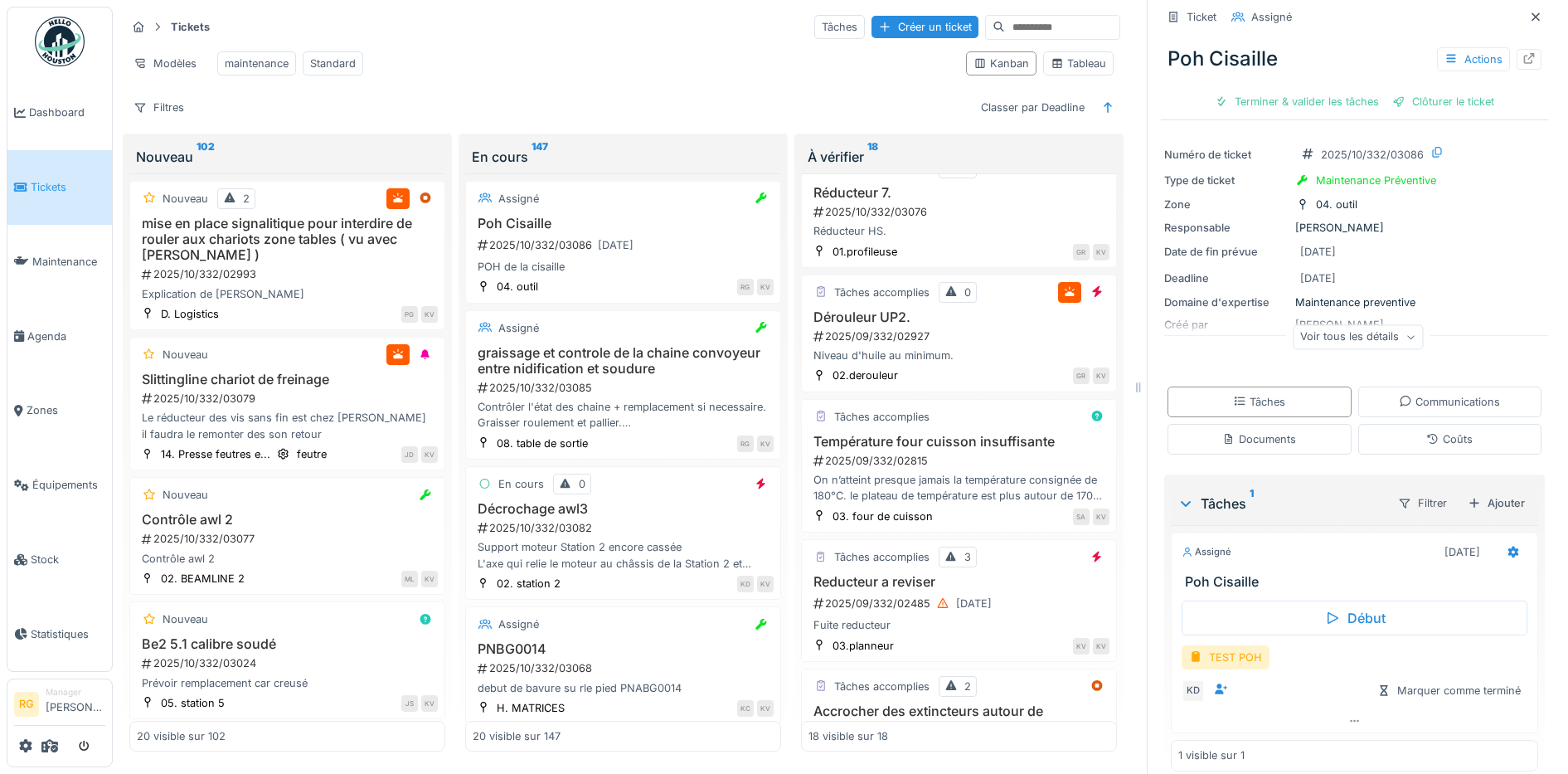
scroll to position [55, 0]
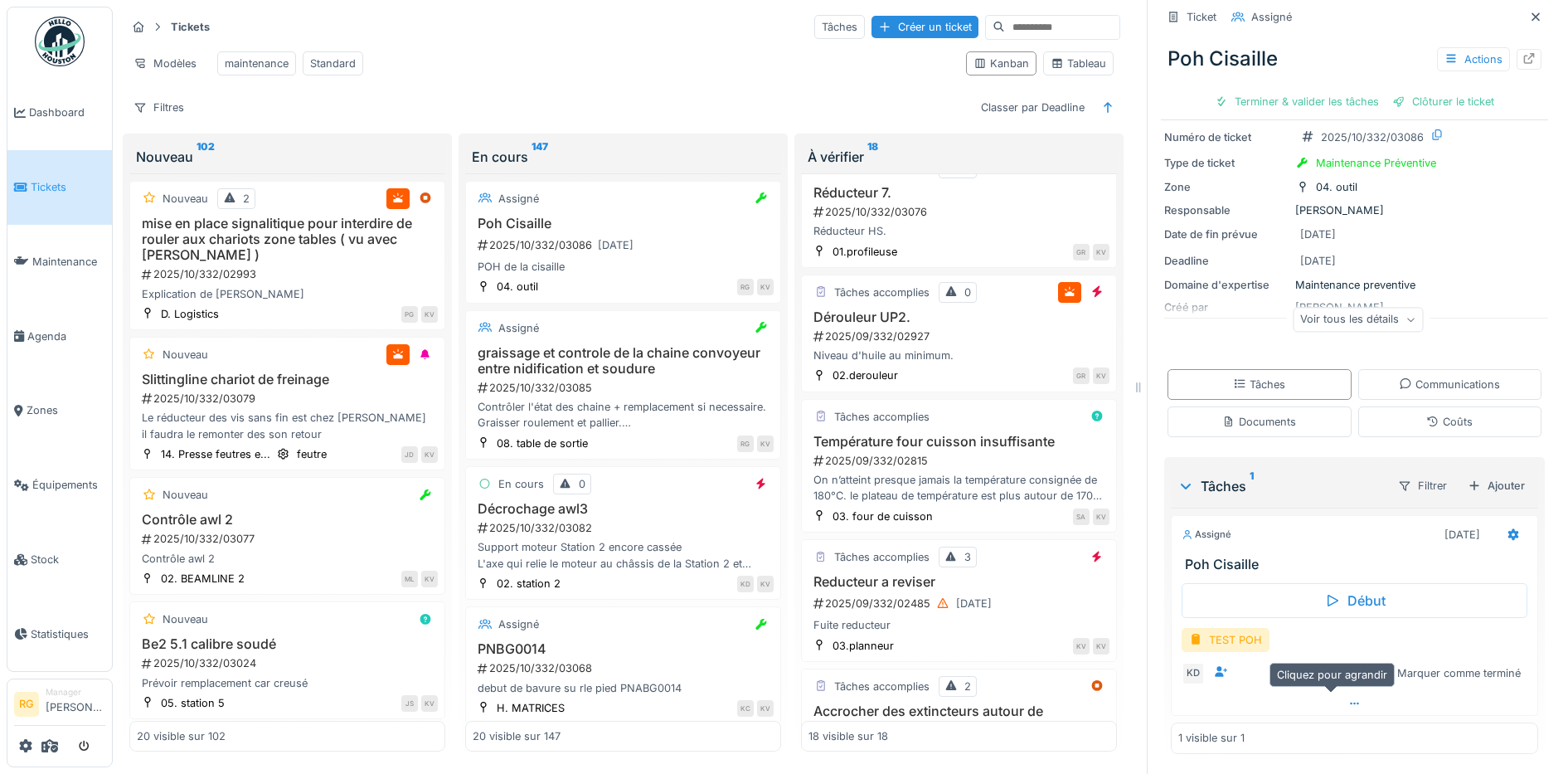
click at [1349, 703] on icon at bounding box center [1354, 703] width 9 height 2
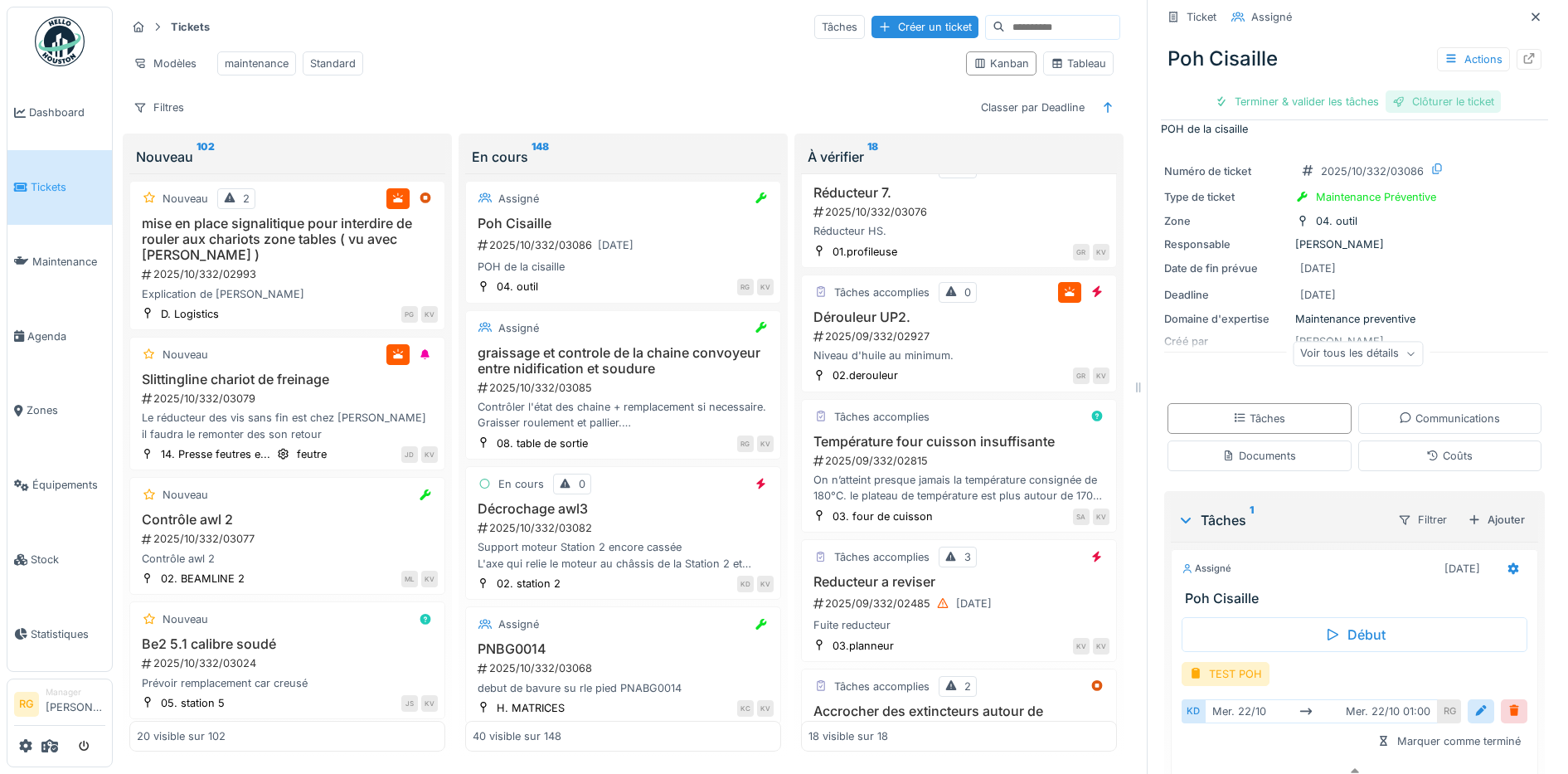
scroll to position [0, 0]
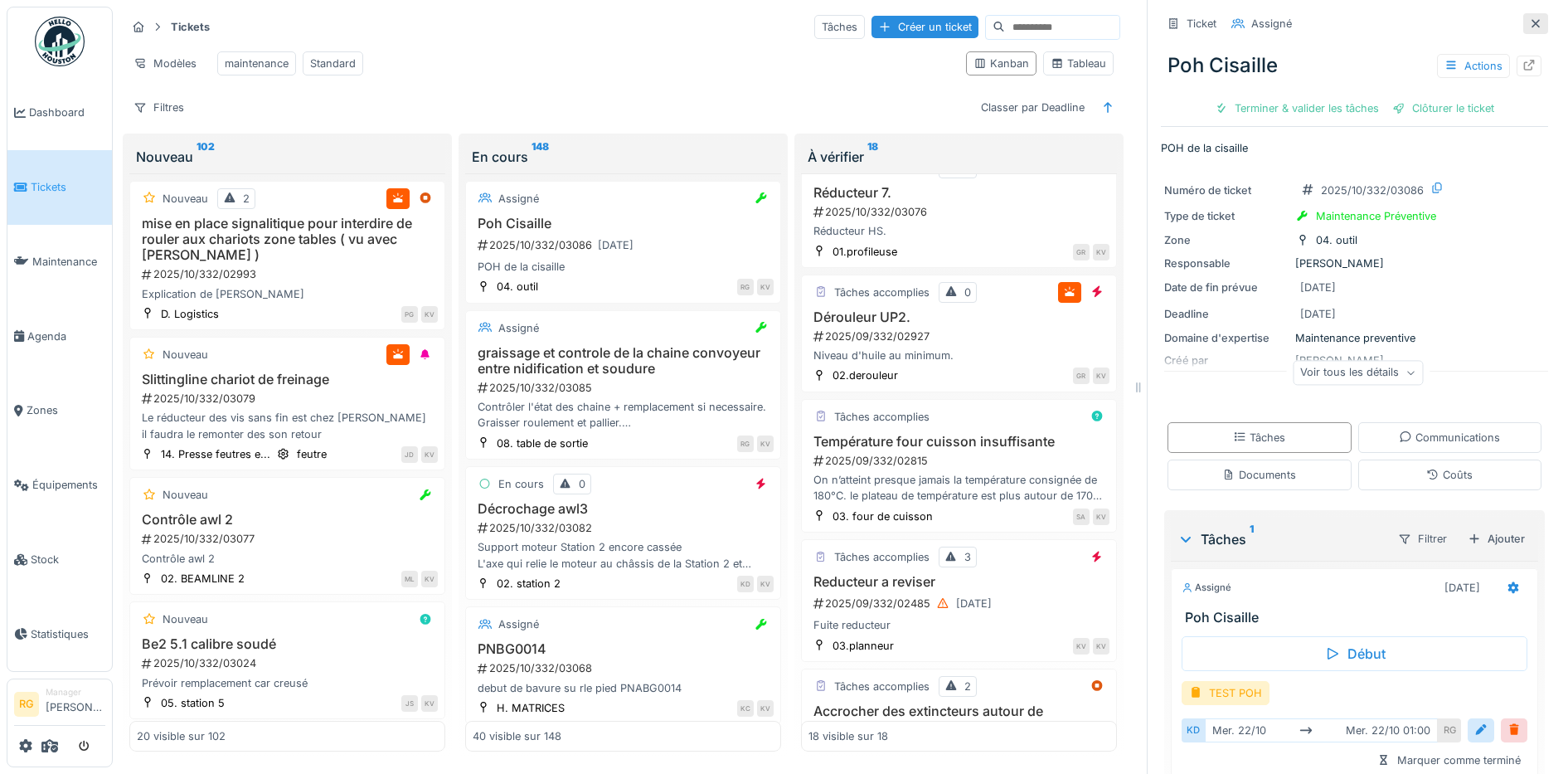
click at [1529, 18] on icon at bounding box center [1536, 23] width 13 height 11
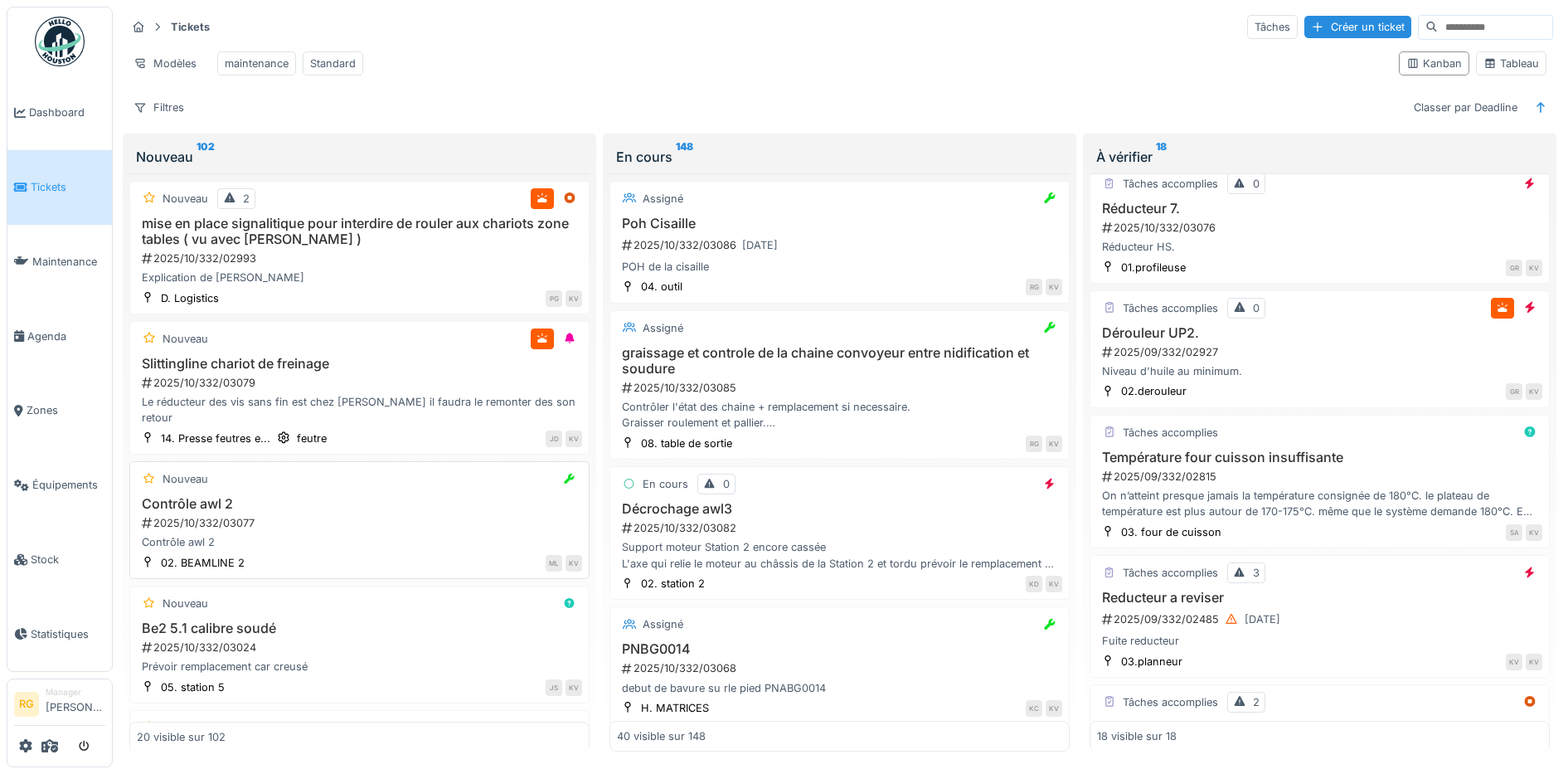
click at [311, 515] on div "2025/10/332/03077" at bounding box center [361, 523] width 442 height 16
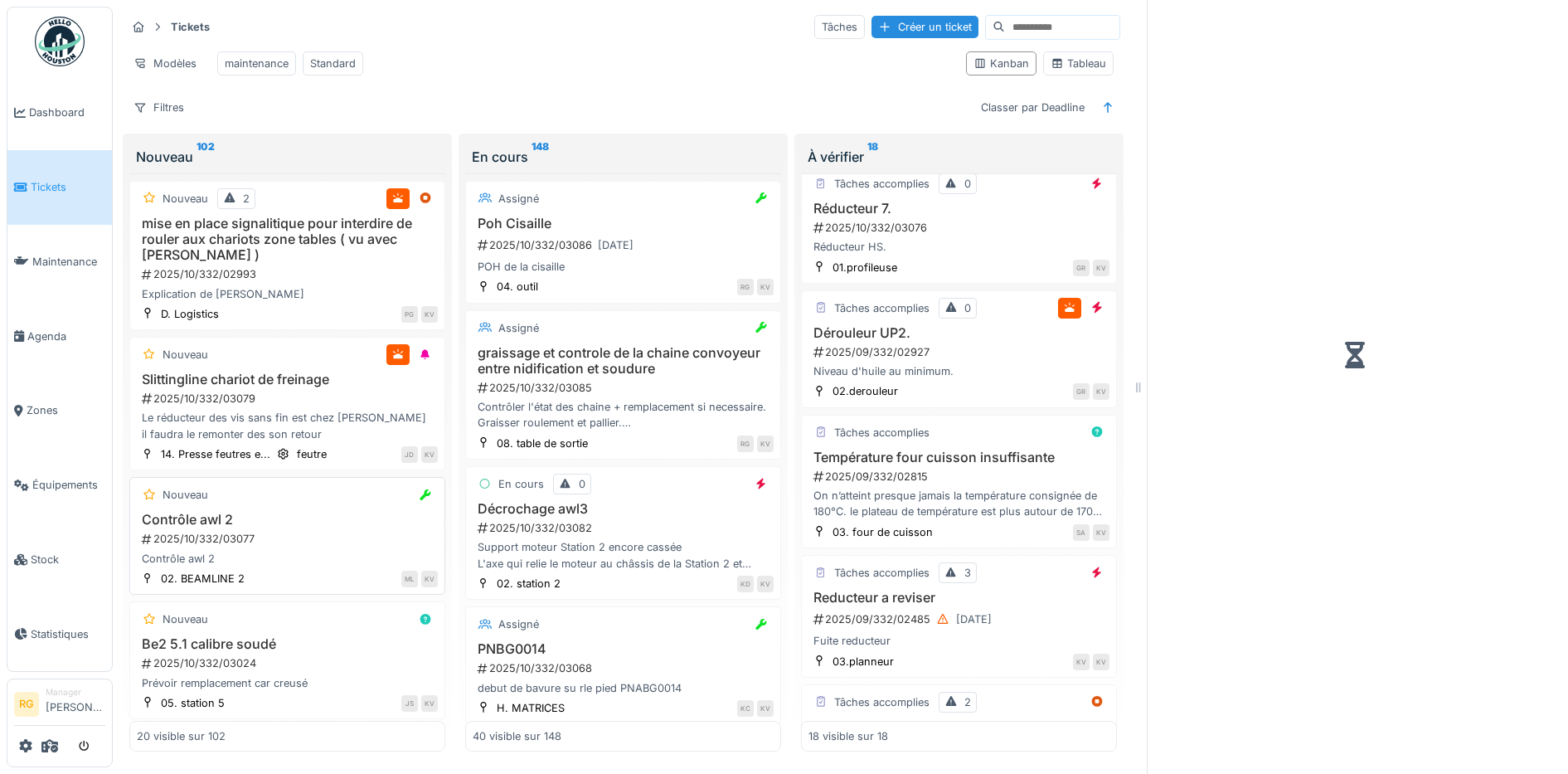
scroll to position [830, 0]
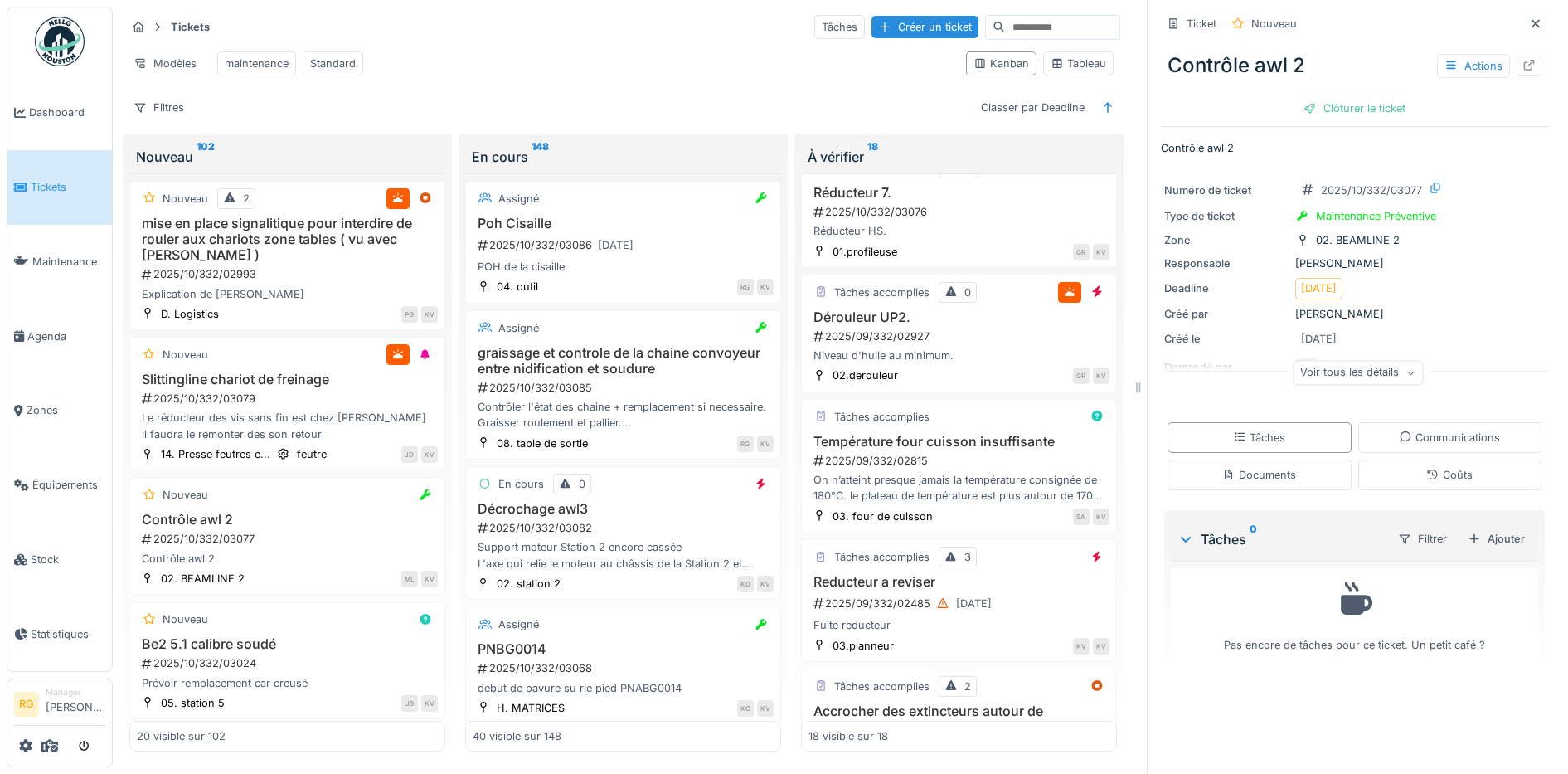
click at [1405, 369] on icon at bounding box center [1410, 373] width 10 height 8
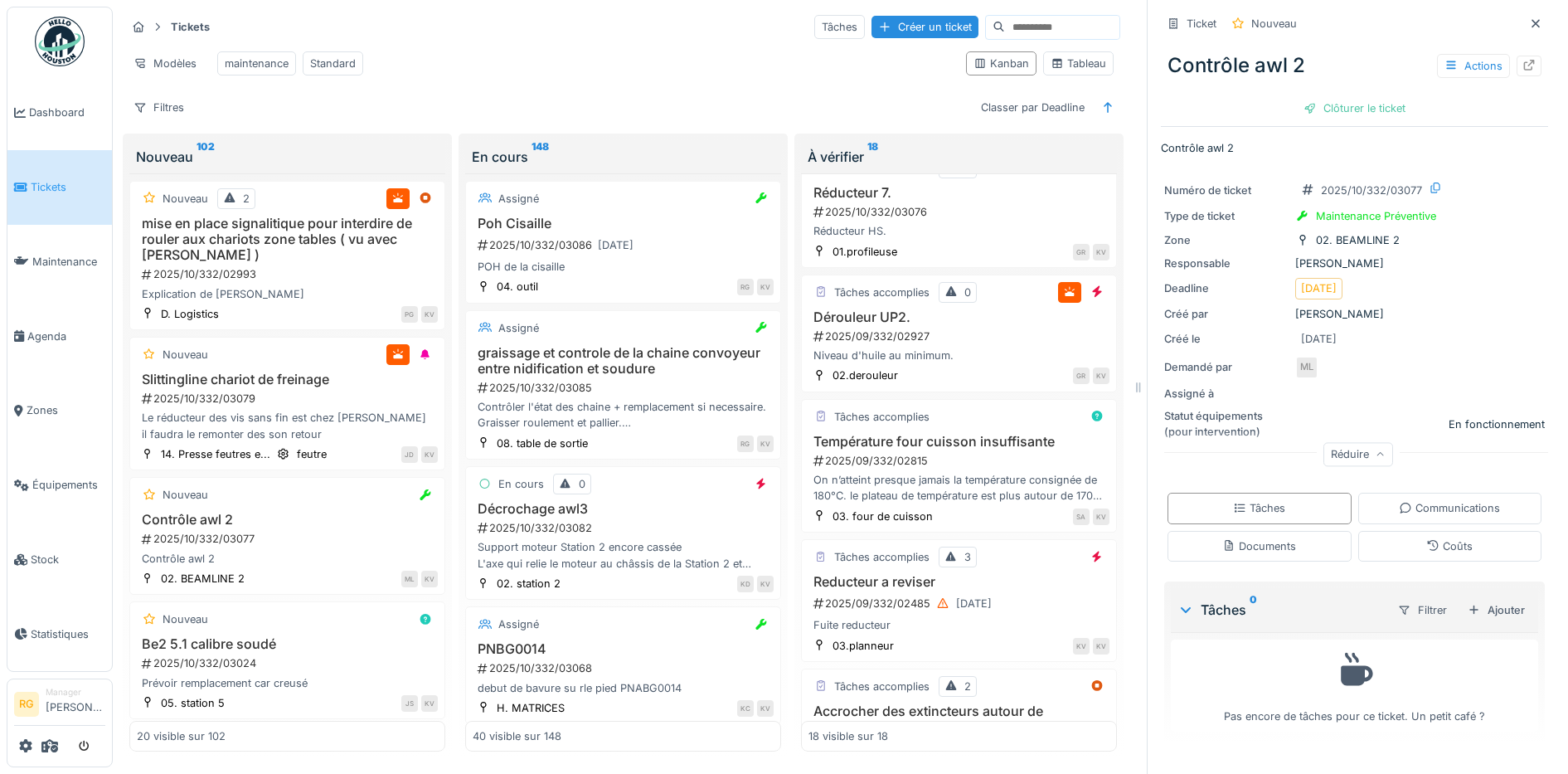
scroll to position [16, 0]
click at [1350, 97] on div "Clôturer le ticket" at bounding box center [1354, 108] width 116 height 22
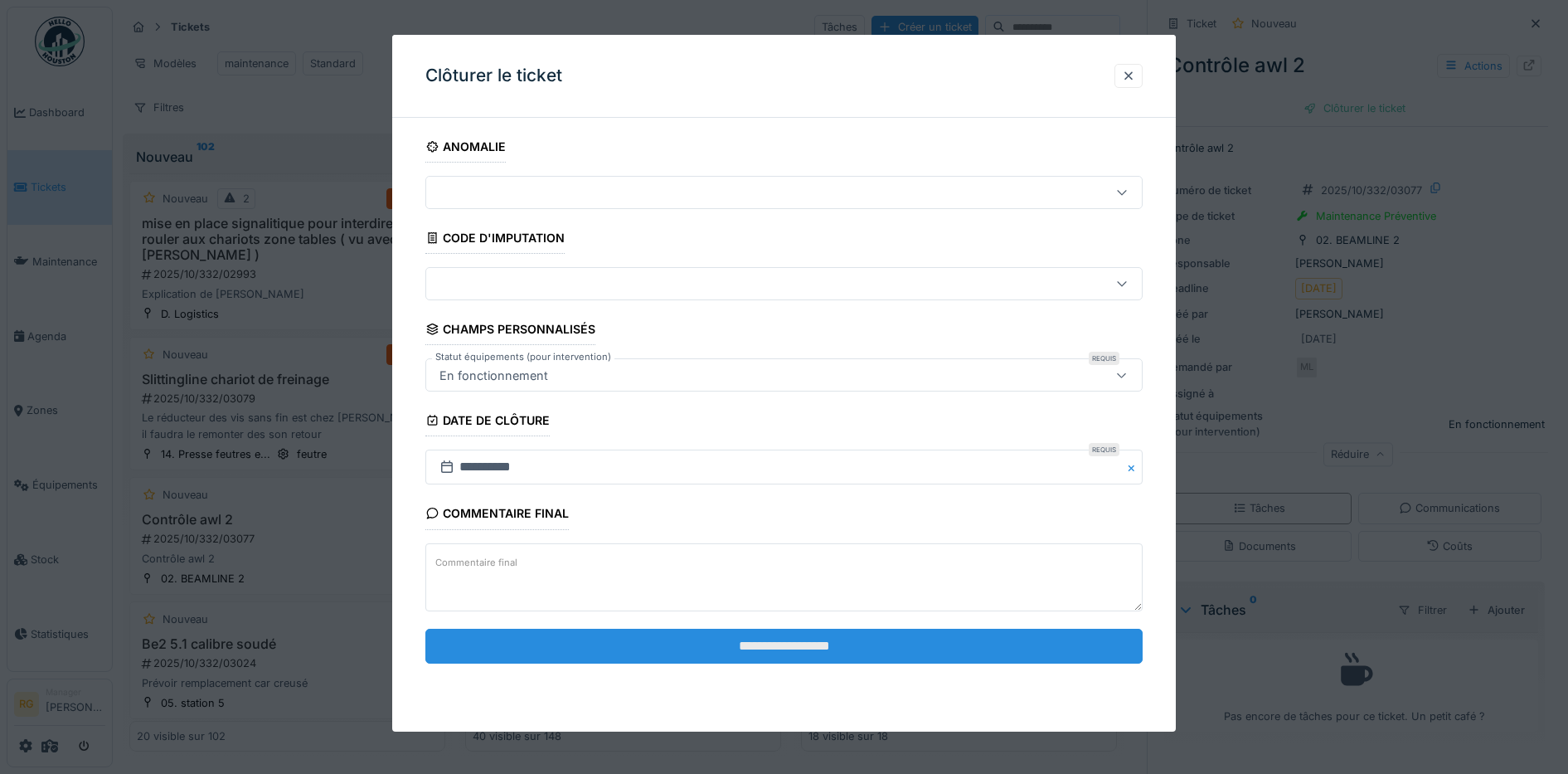
click at [571, 645] on input "**********" at bounding box center [784, 646] width 718 height 35
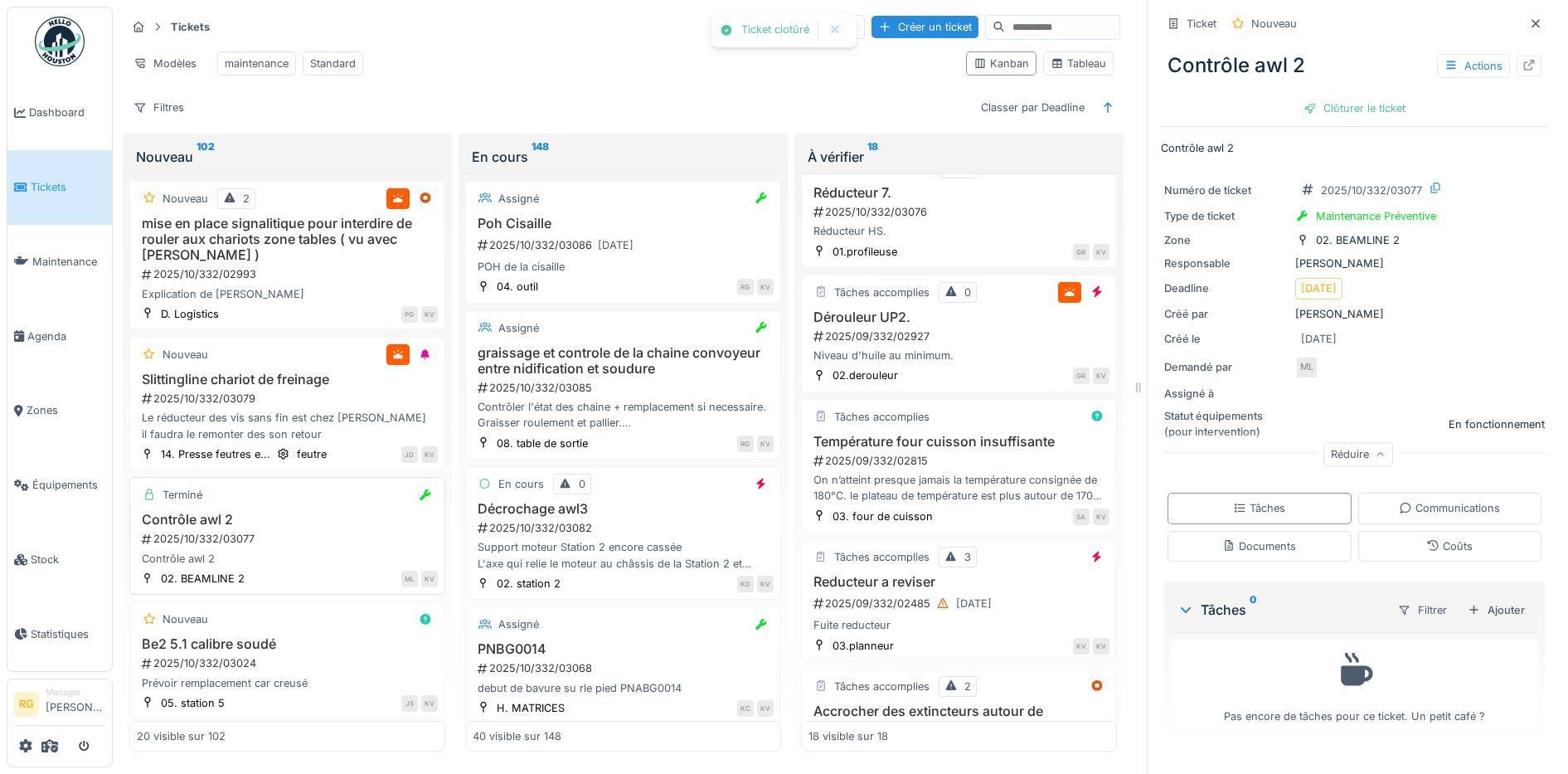
scroll to position [104, 0]
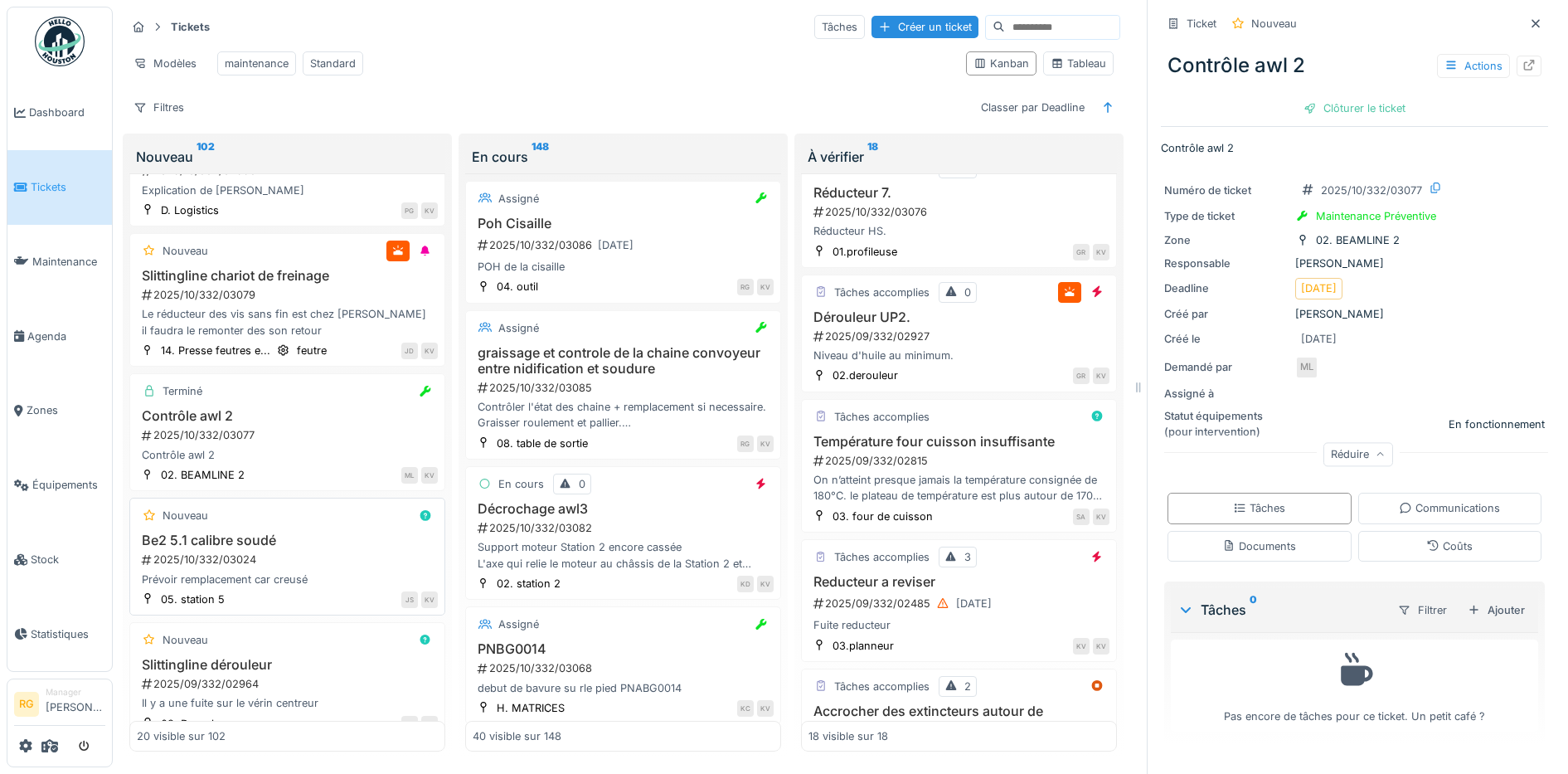
click at [332, 550] on div "Be2 5.1 calibre soudé 2025/10/332/03024 Prévoir remplacement car creusé" at bounding box center [288, 560] width 301 height 55
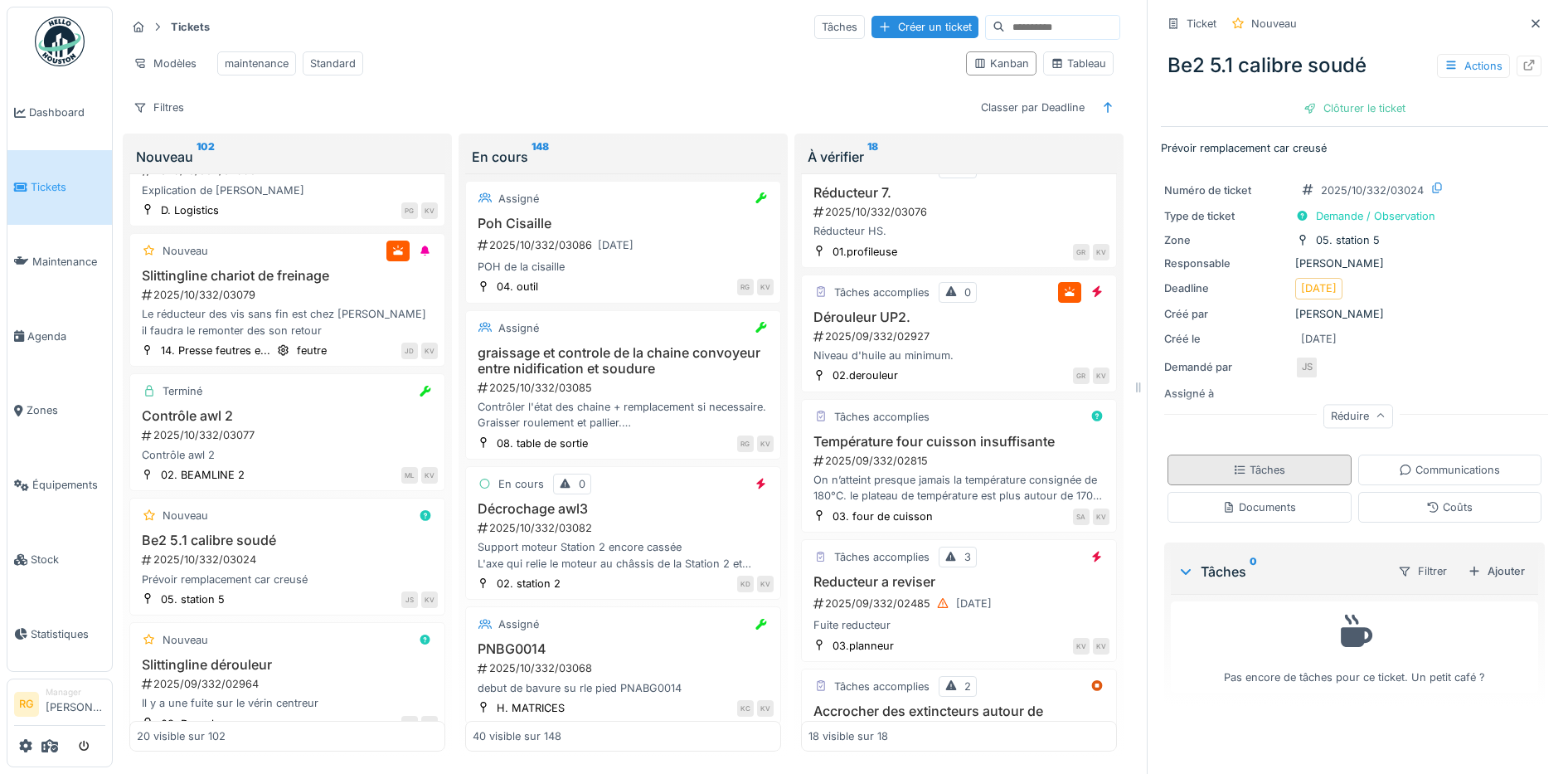
click at [1246, 462] on div "Tâches" at bounding box center [1259, 470] width 52 height 16
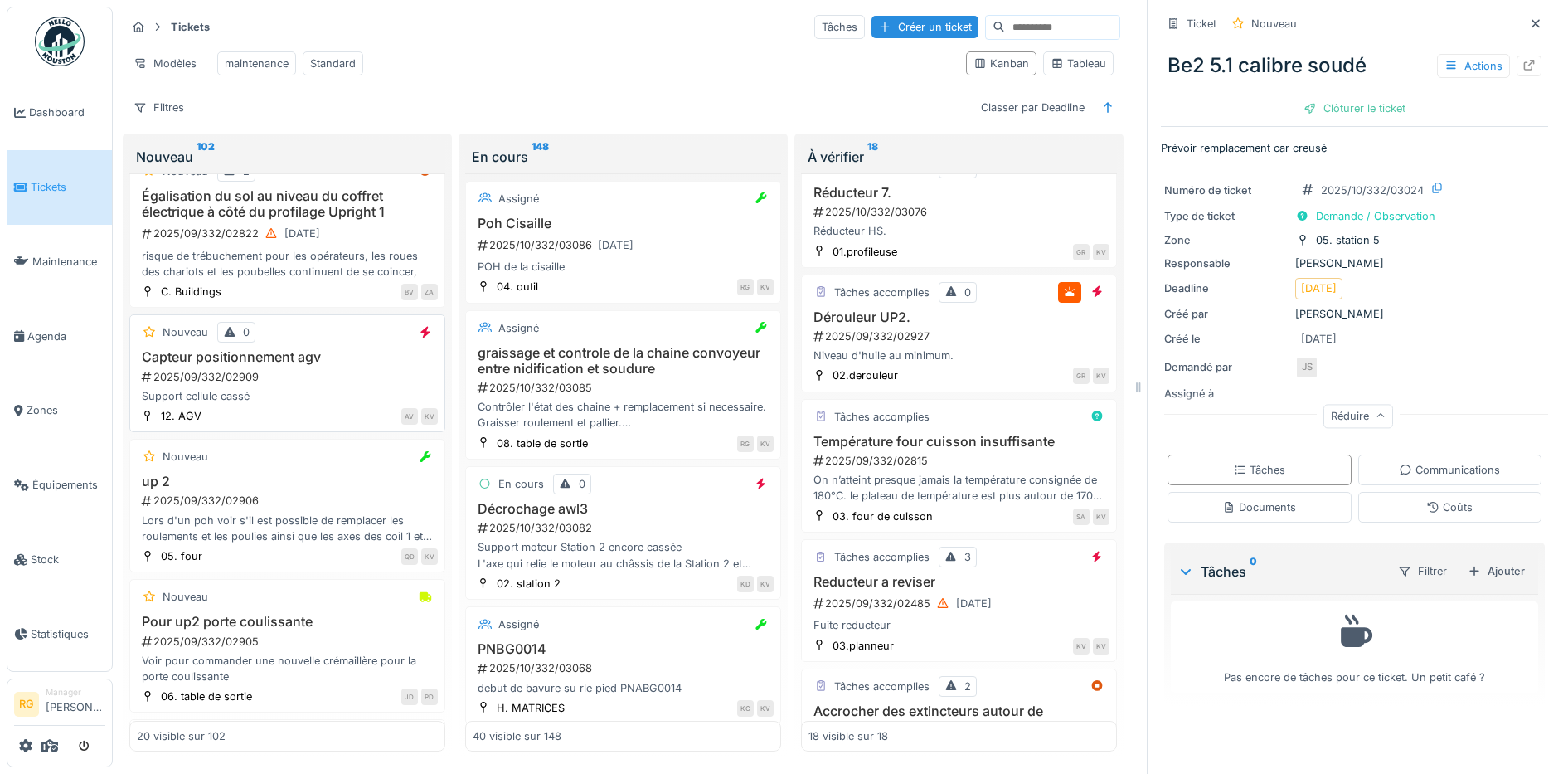
scroll to position [726, 0]
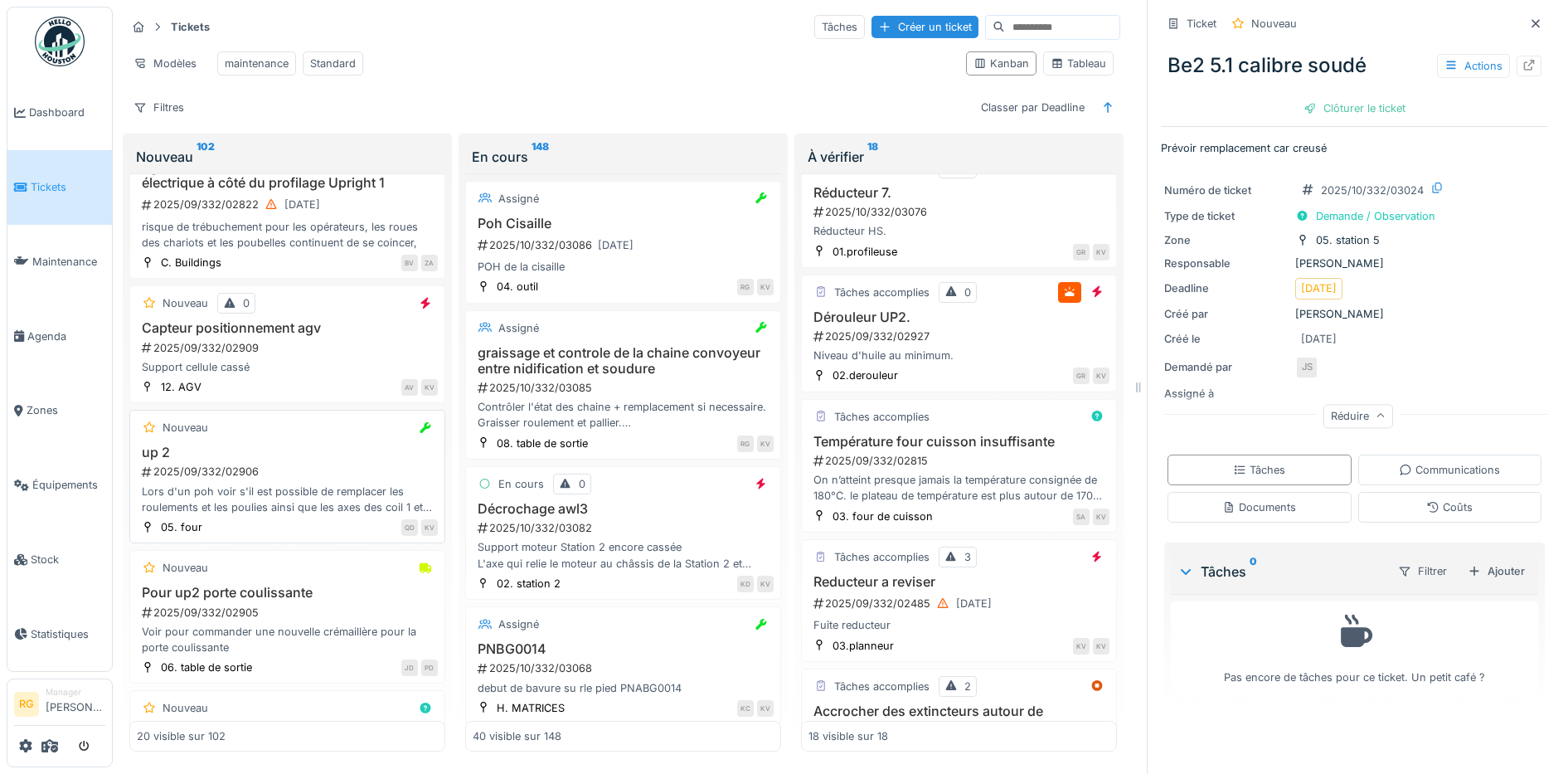
click at [290, 469] on div "2025/09/332/02906" at bounding box center [289, 471] width 297 height 16
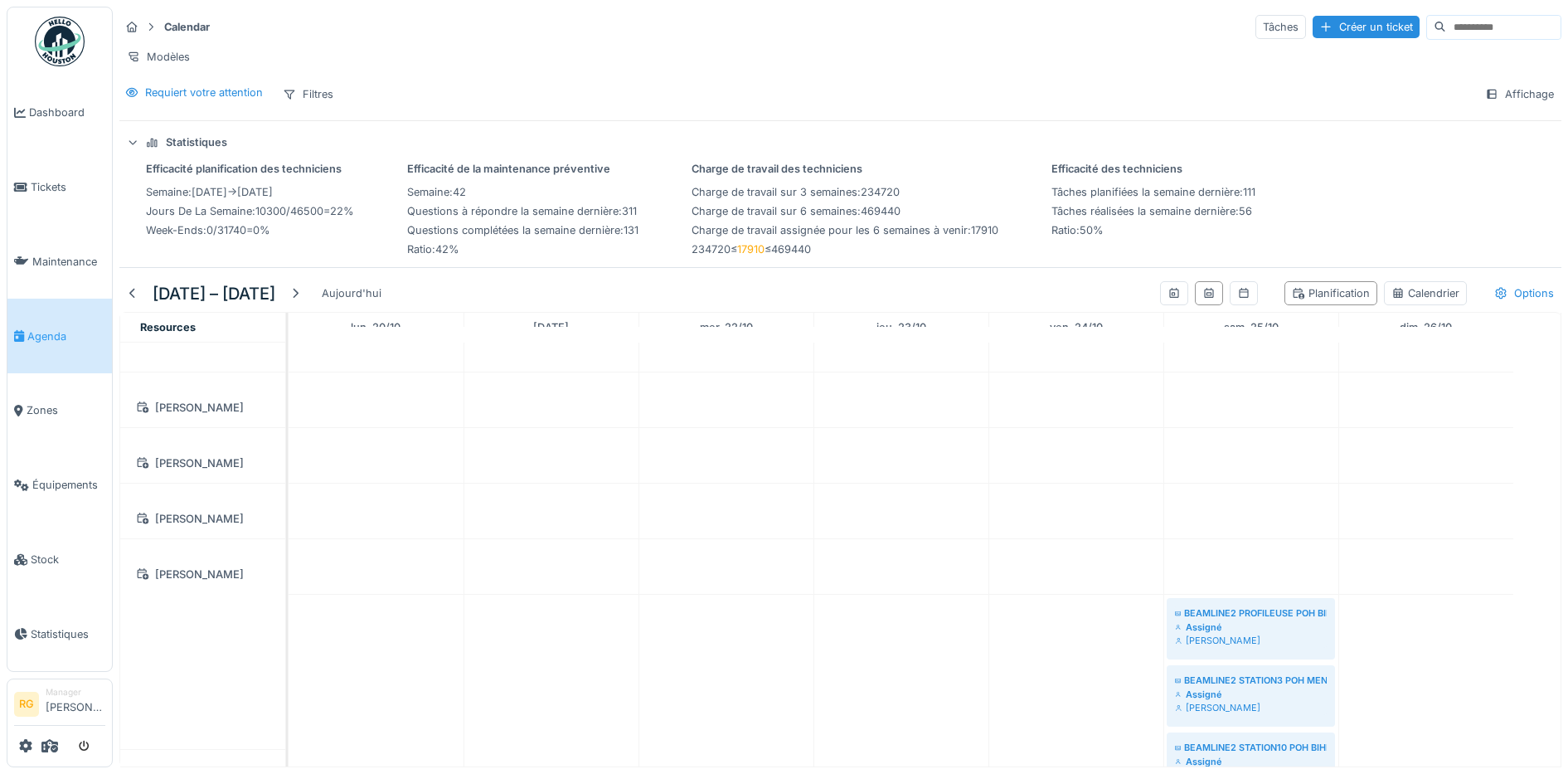
scroll to position [3974, 0]
